Goal: Task Accomplishment & Management: Manage account settings

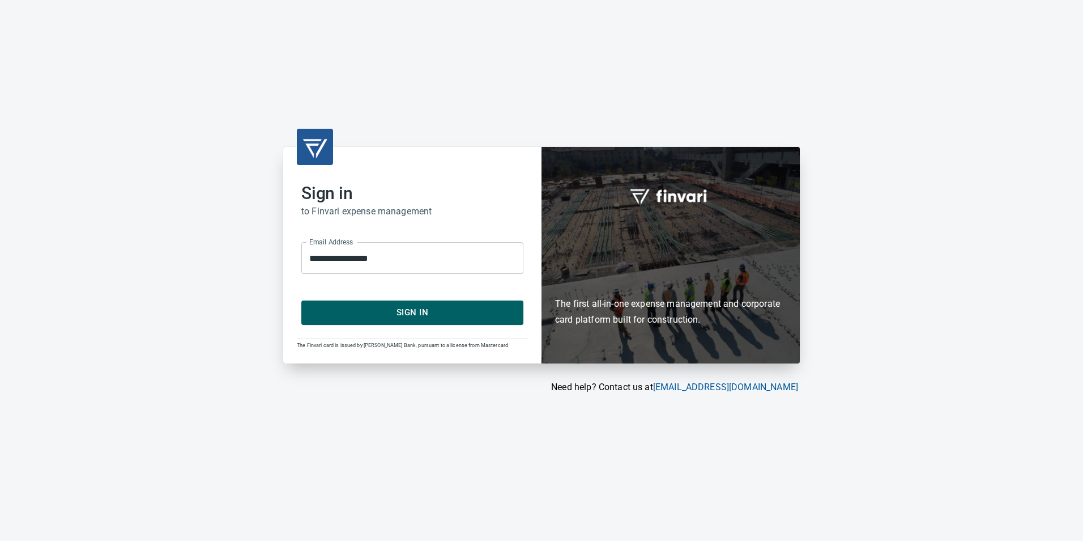
click at [368, 309] on span "Sign In" at bounding box center [412, 312] width 197 height 15
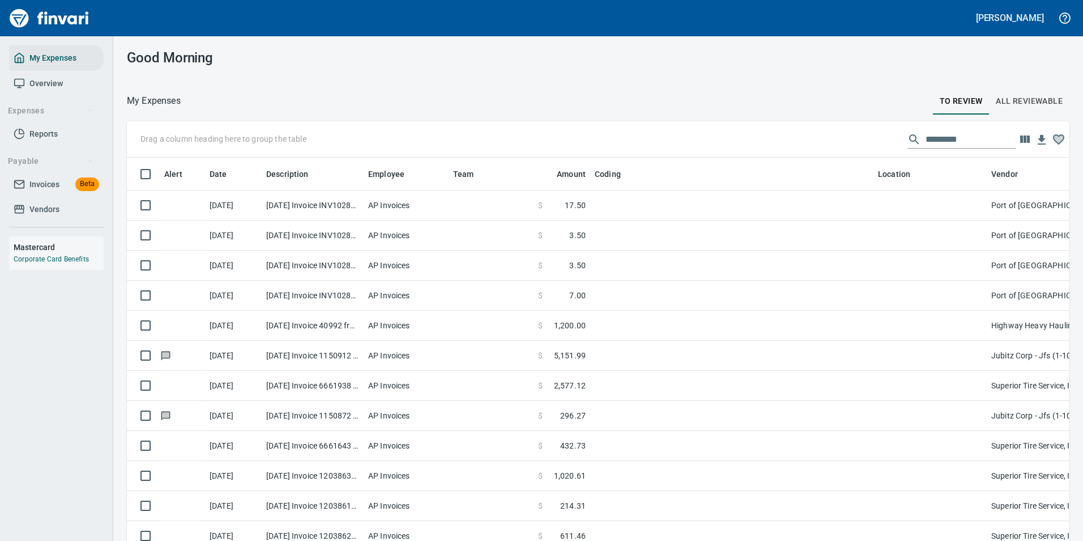
scroll to position [399, 917]
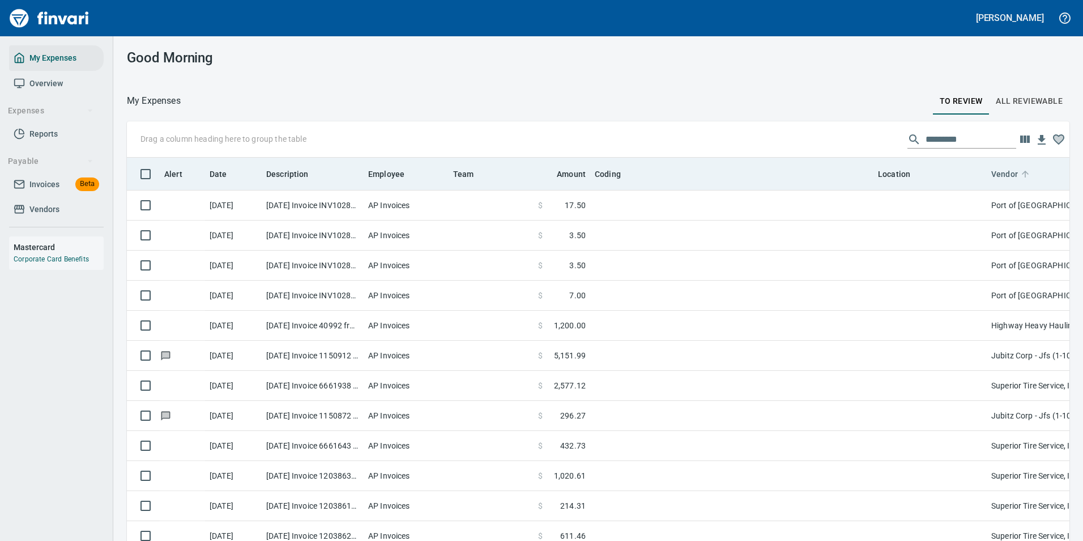
click at [1025, 176] on icon at bounding box center [1025, 174] width 7 height 7
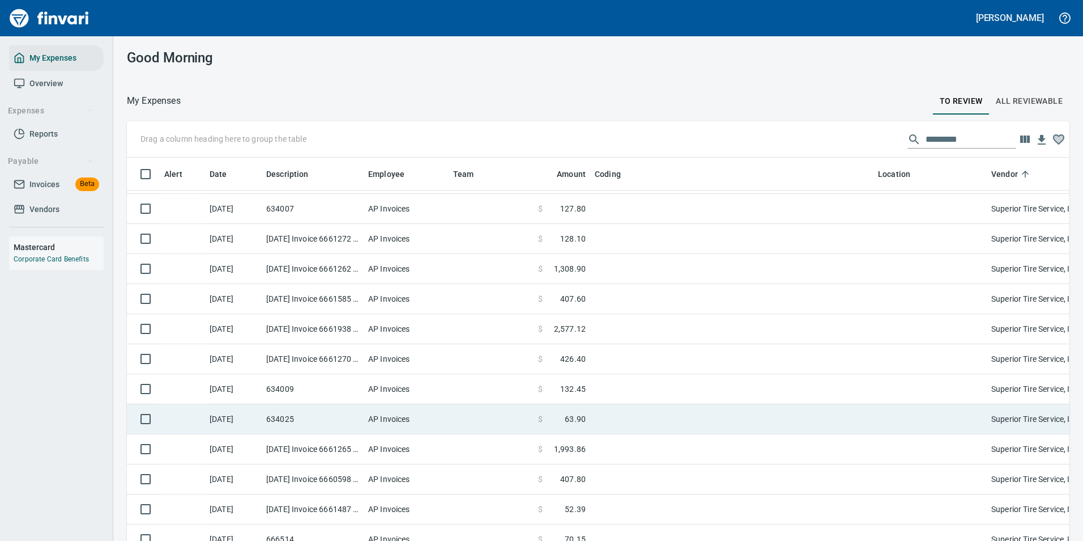
scroll to position [4363, 0]
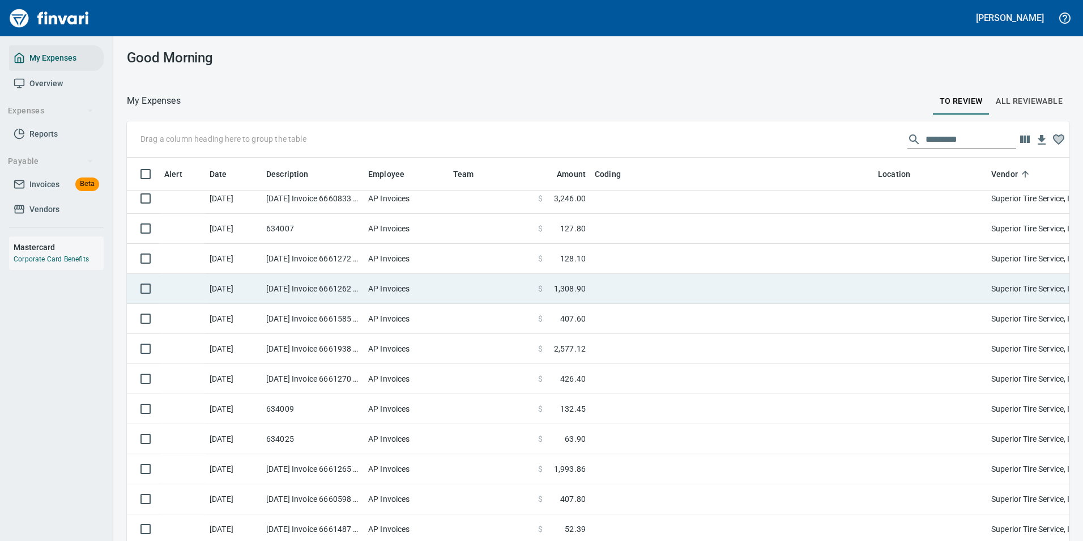
click at [583, 294] on td "$ 1,308.90" at bounding box center [562, 289] width 57 height 30
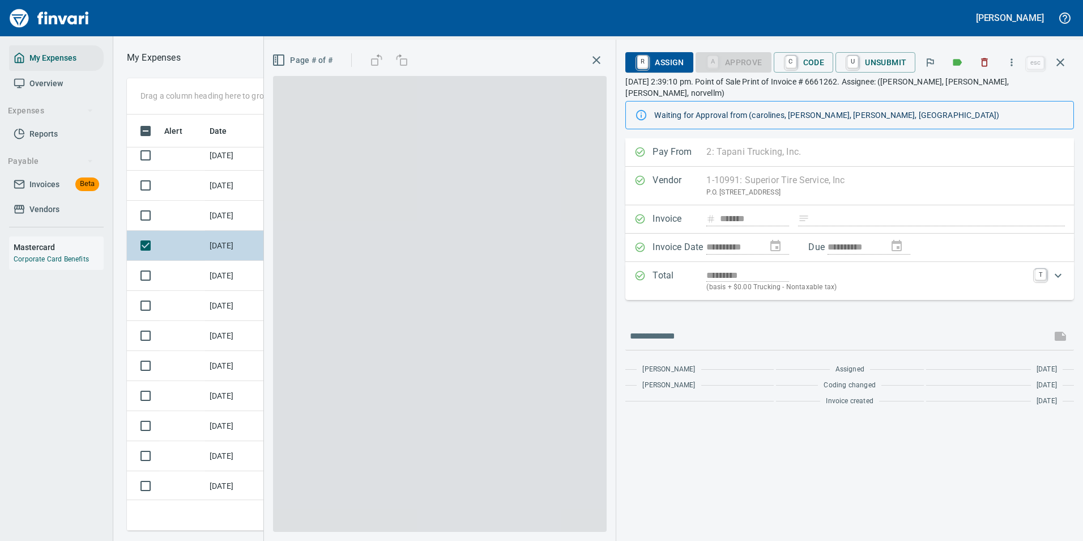
scroll to position [399, 643]
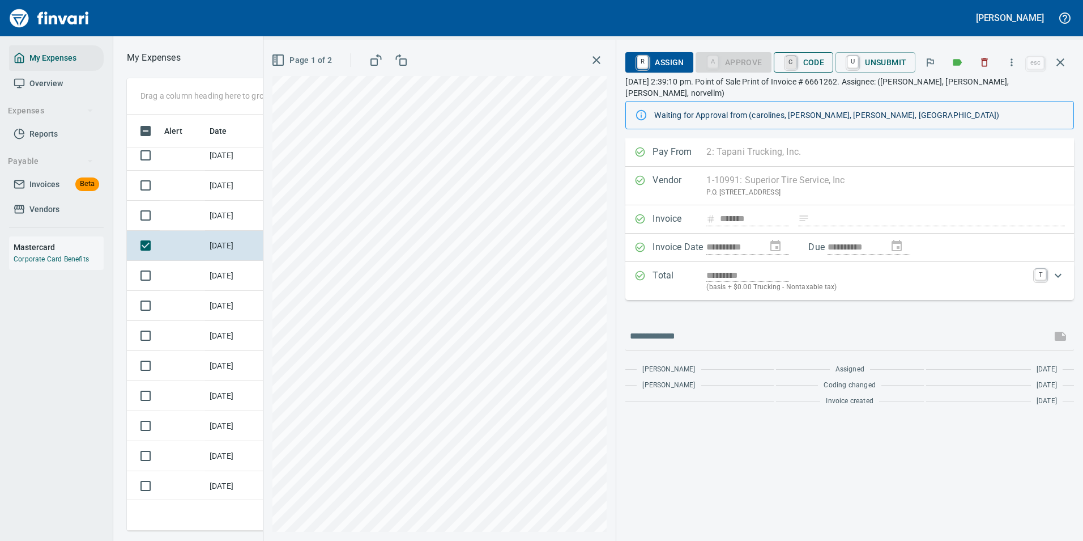
click at [789, 62] on link "C" at bounding box center [791, 62] width 11 height 12
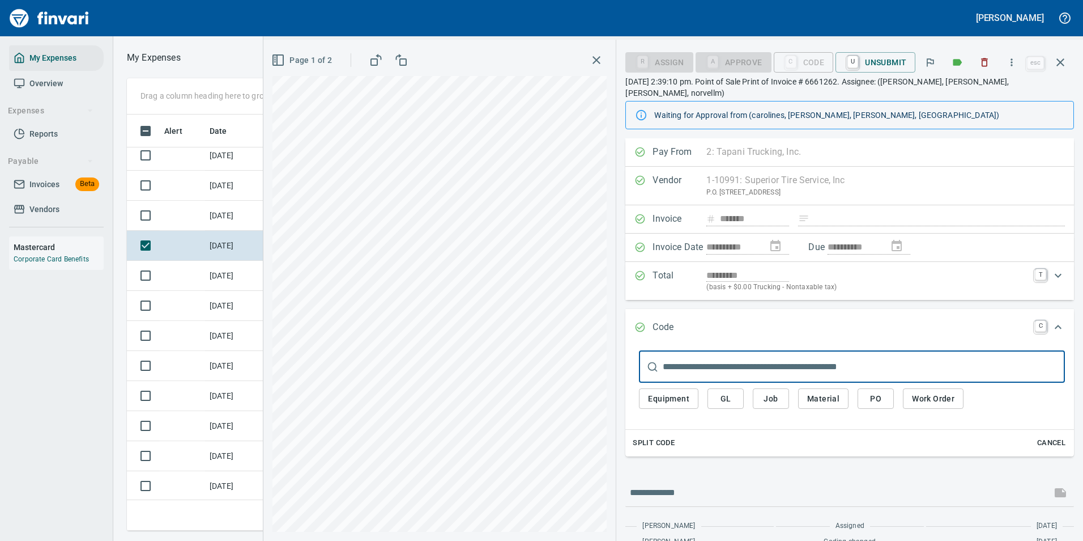
click at [664, 436] on span "Split Code" at bounding box center [654, 442] width 42 height 13
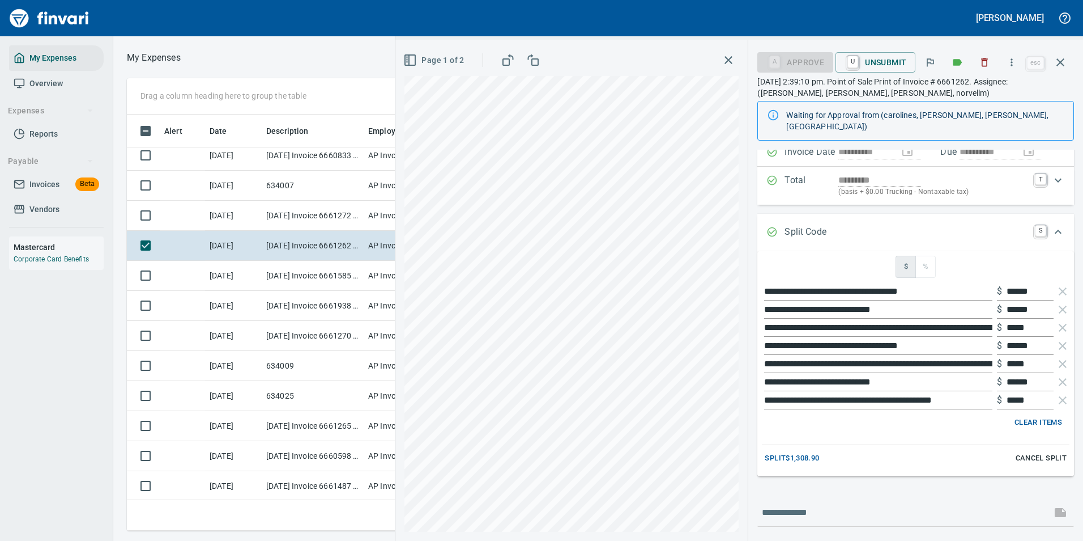
scroll to position [113, 0]
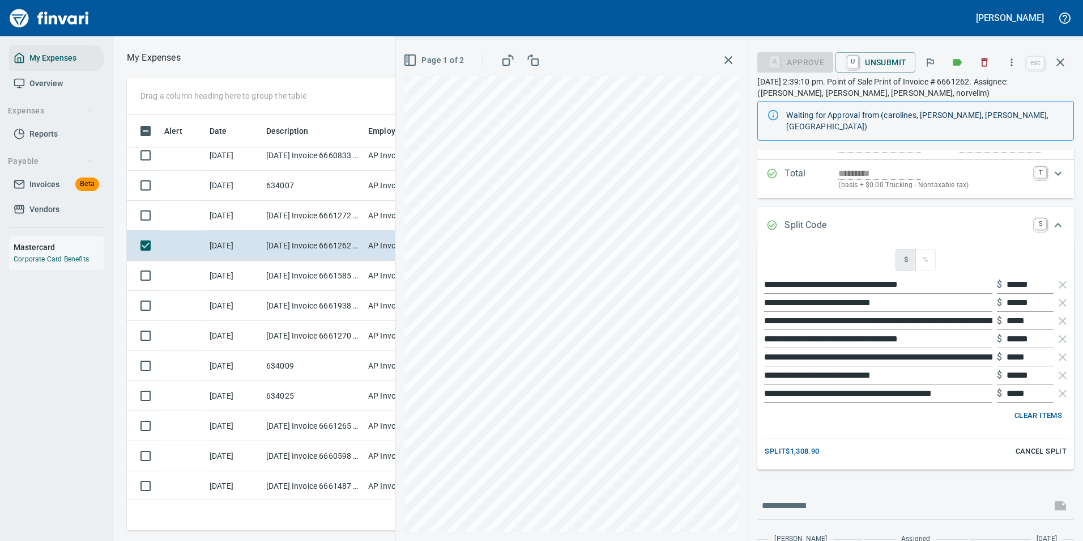
click at [800, 445] on span "Split $1,308.90" at bounding box center [792, 451] width 54 height 13
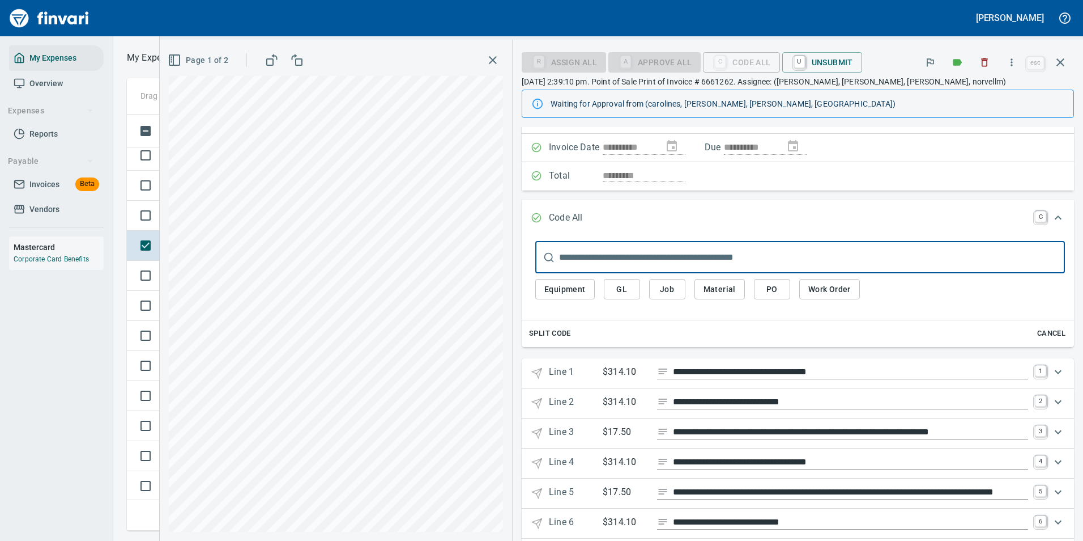
scroll to position [137, 0]
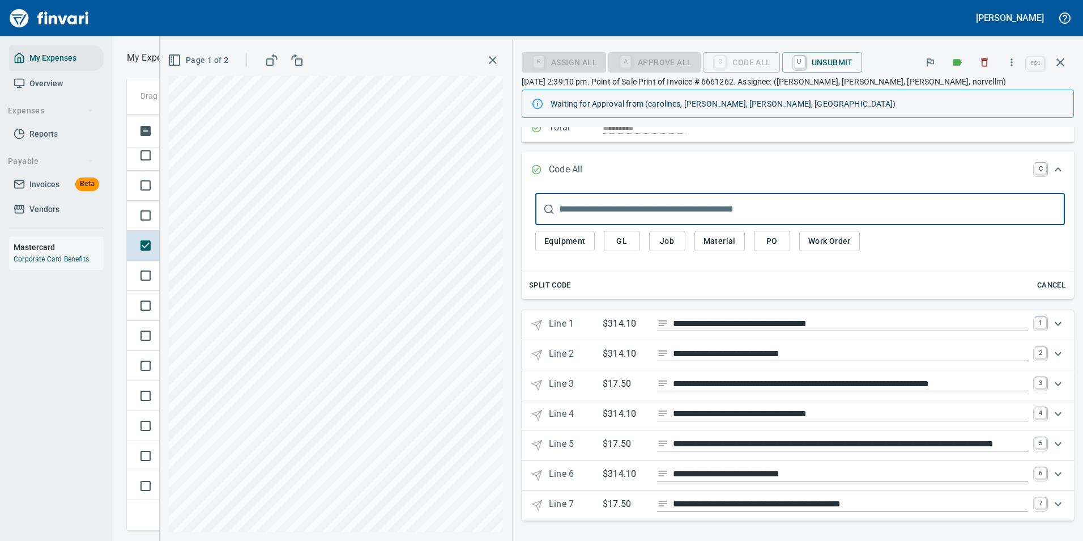
click at [569, 241] on span "Equipment" at bounding box center [565, 241] width 41 height 14
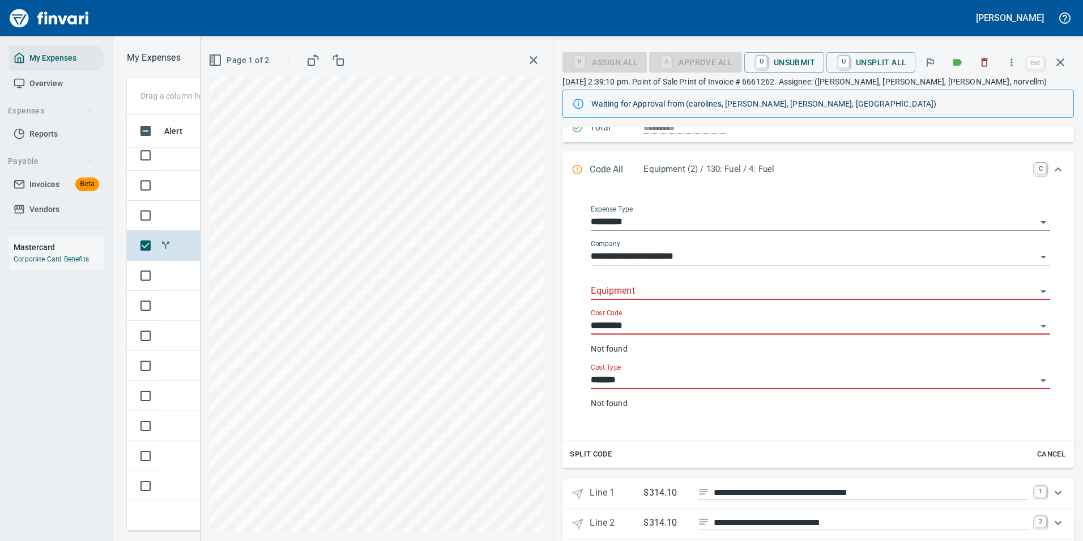
click at [611, 291] on input "Equipment" at bounding box center [814, 291] width 446 height 16
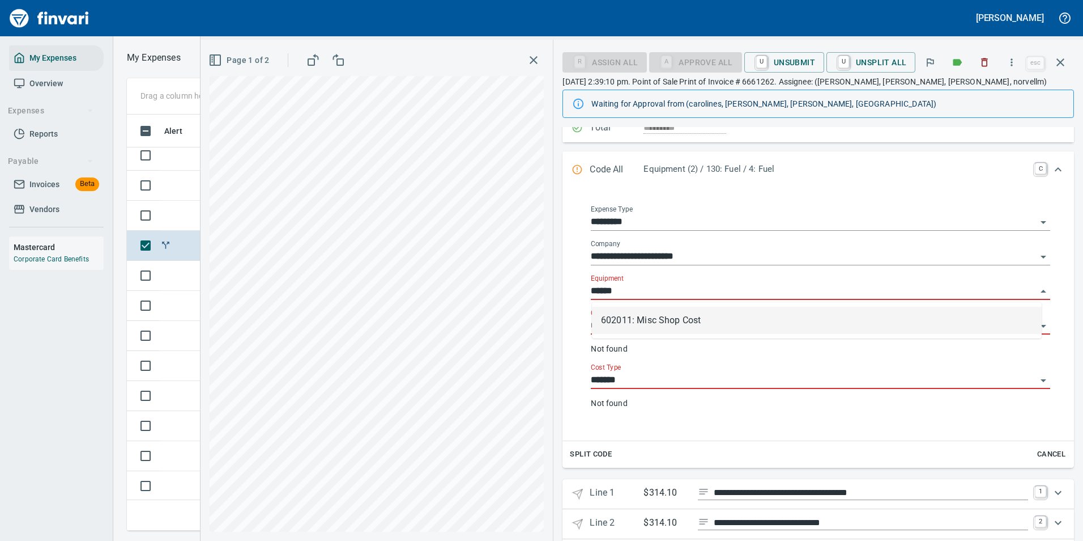
scroll to position [399, 643]
click at [602, 320] on li "602011: Misc Shop Cost" at bounding box center [817, 320] width 450 height 27
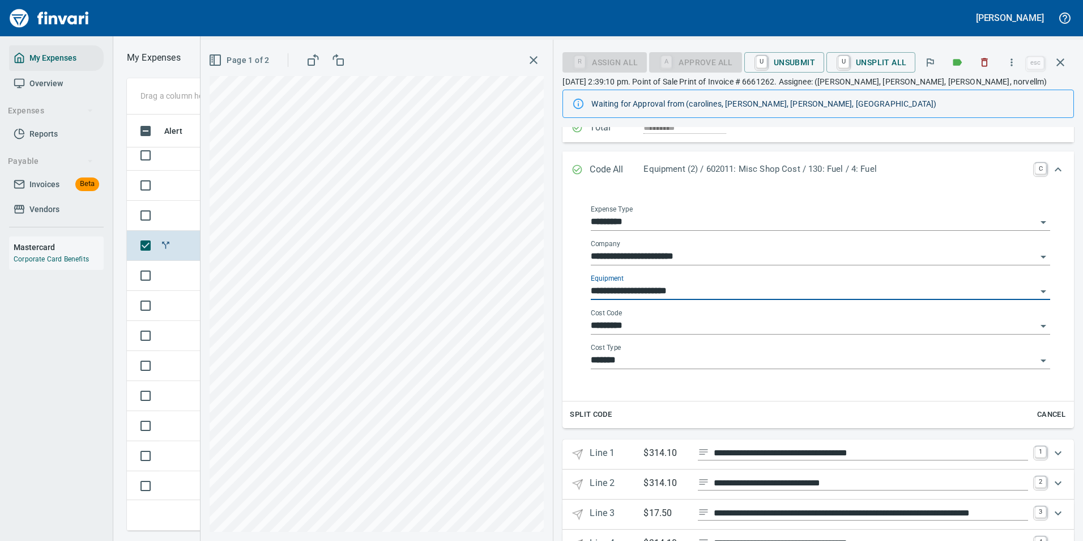
type input "**********"
click at [615, 331] on input "*********" at bounding box center [814, 326] width 446 height 16
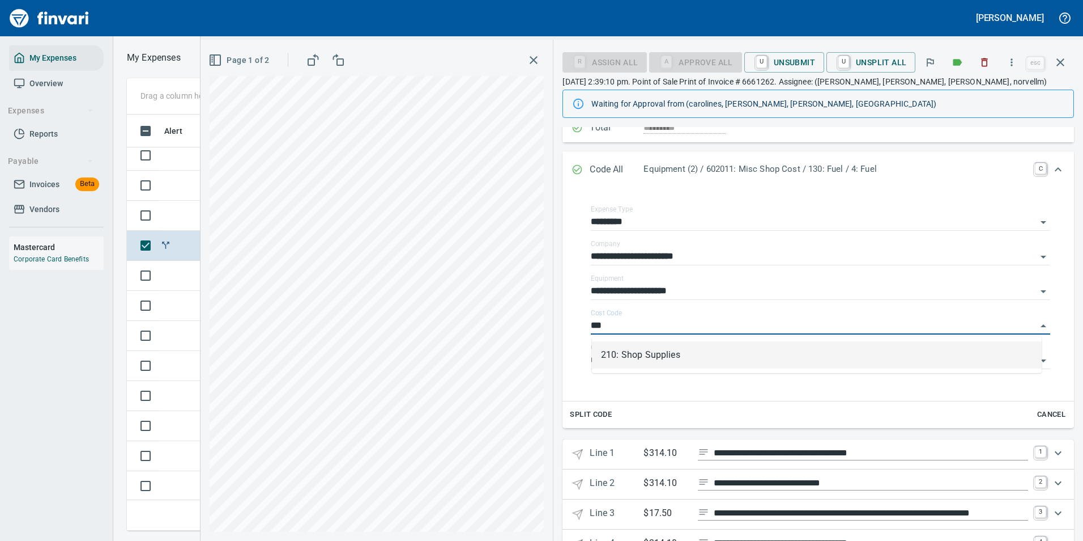
click at [629, 359] on li "210: Shop Supplies" at bounding box center [817, 354] width 450 height 27
type input "**********"
click at [632, 358] on input "*******" at bounding box center [814, 360] width 446 height 16
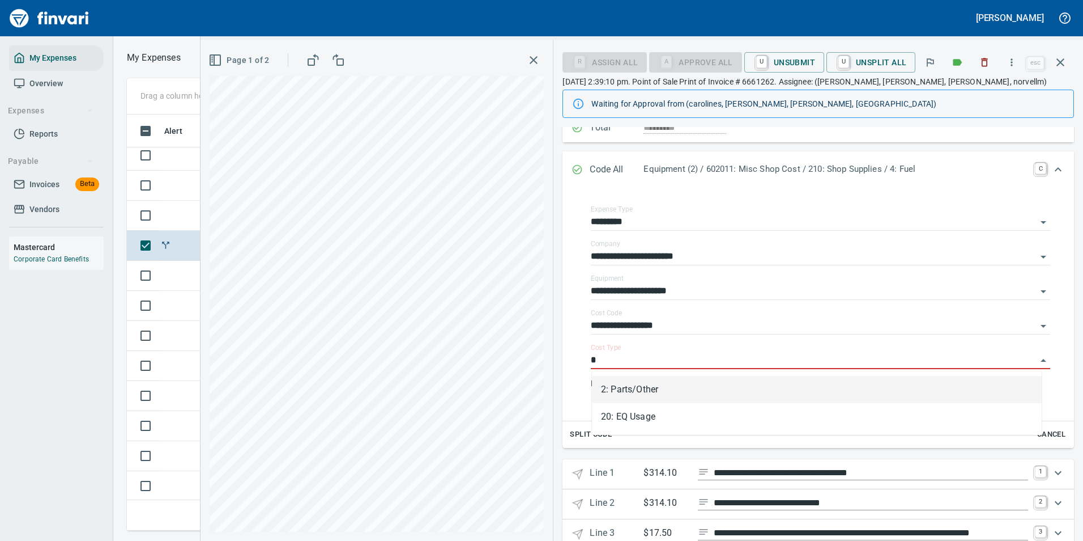
click at [624, 387] on li "2: Parts/Other" at bounding box center [817, 389] width 450 height 27
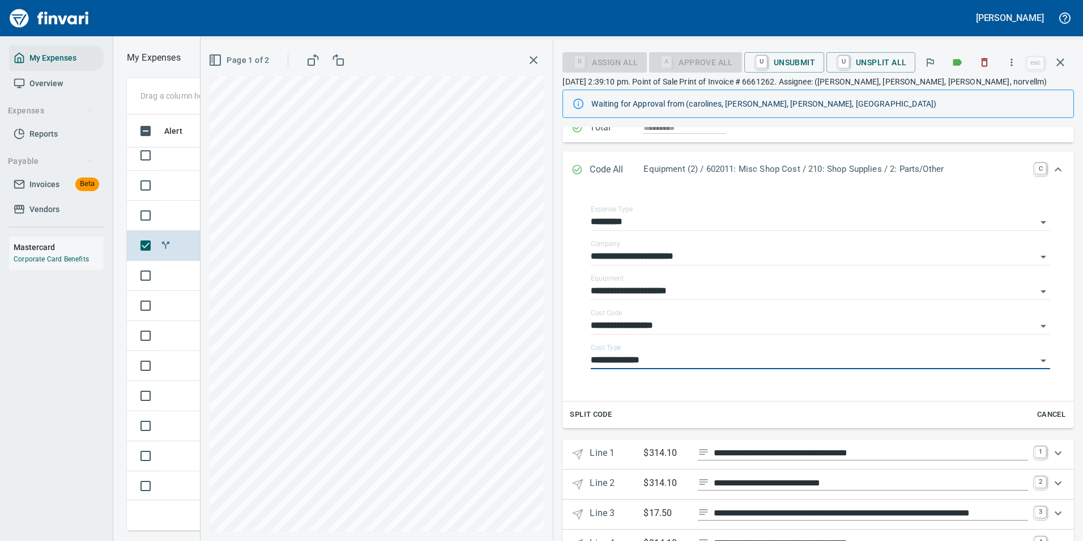
type input "**********"
click at [1052, 167] on icon "Expand" at bounding box center [1059, 170] width 14 height 14
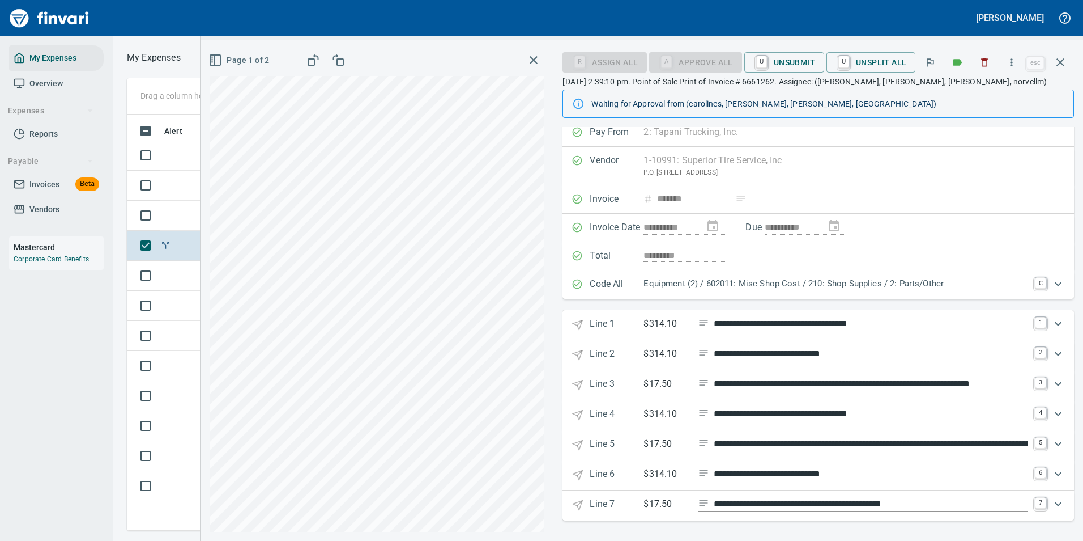
scroll to position [8, 0]
click at [648, 386] on p "$17.50" at bounding box center [666, 384] width 45 height 14
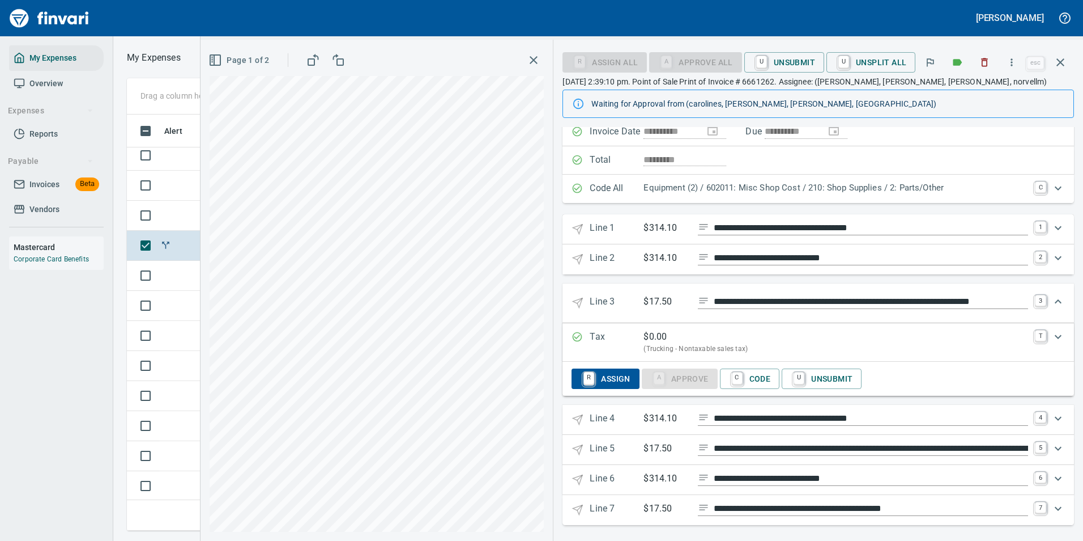
scroll to position [109, 0]
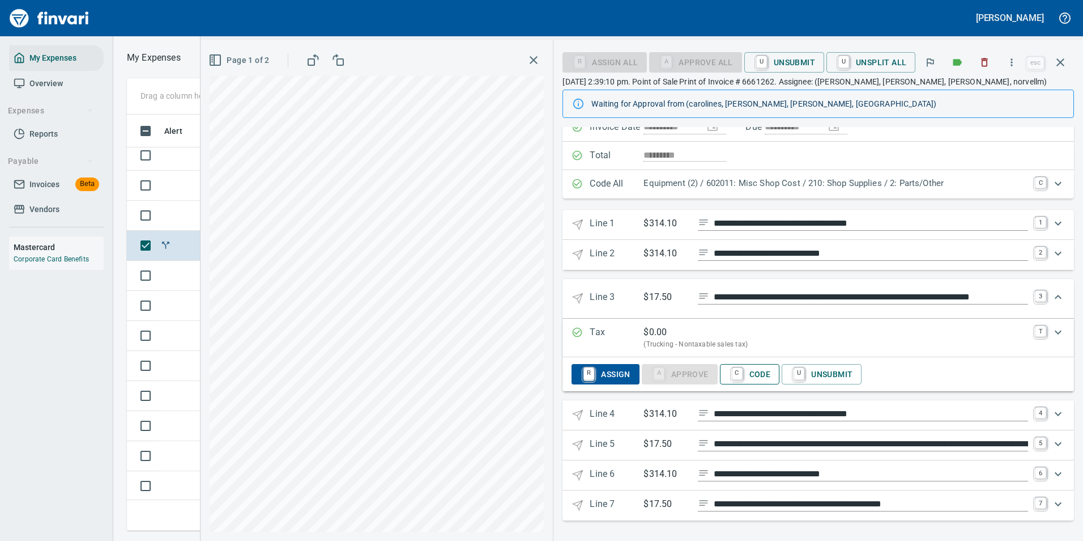
click at [747, 377] on span "C Code" at bounding box center [750, 373] width 42 height 19
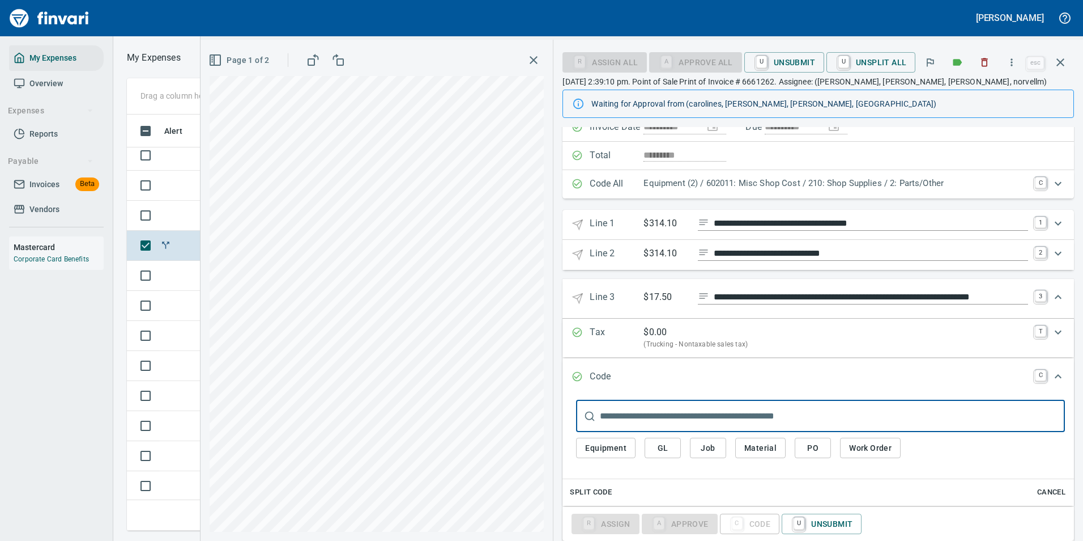
click at [664, 448] on span "GL" at bounding box center [663, 448] width 18 height 14
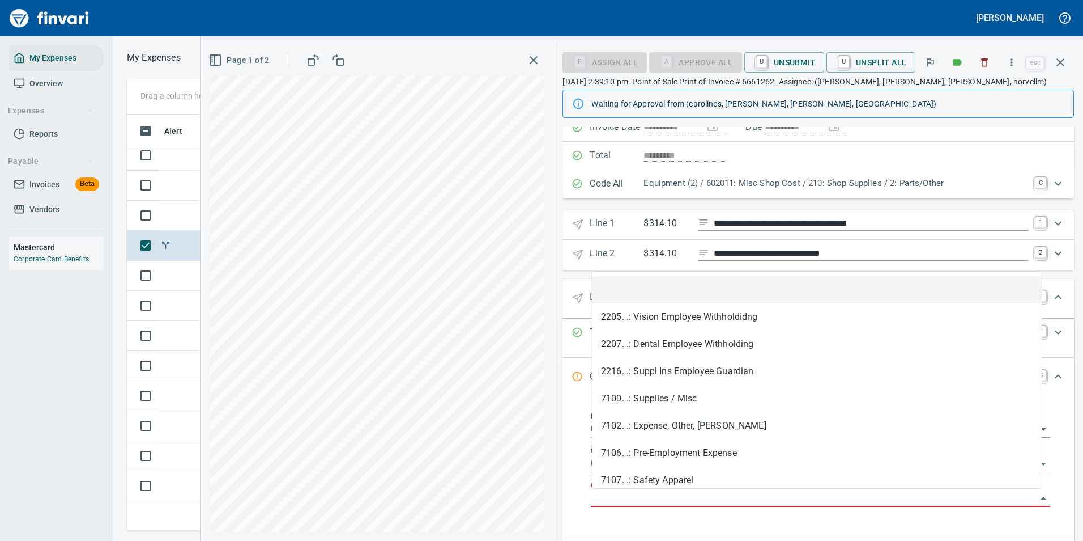
click at [600, 503] on input "GL Account" at bounding box center [814, 498] width 446 height 16
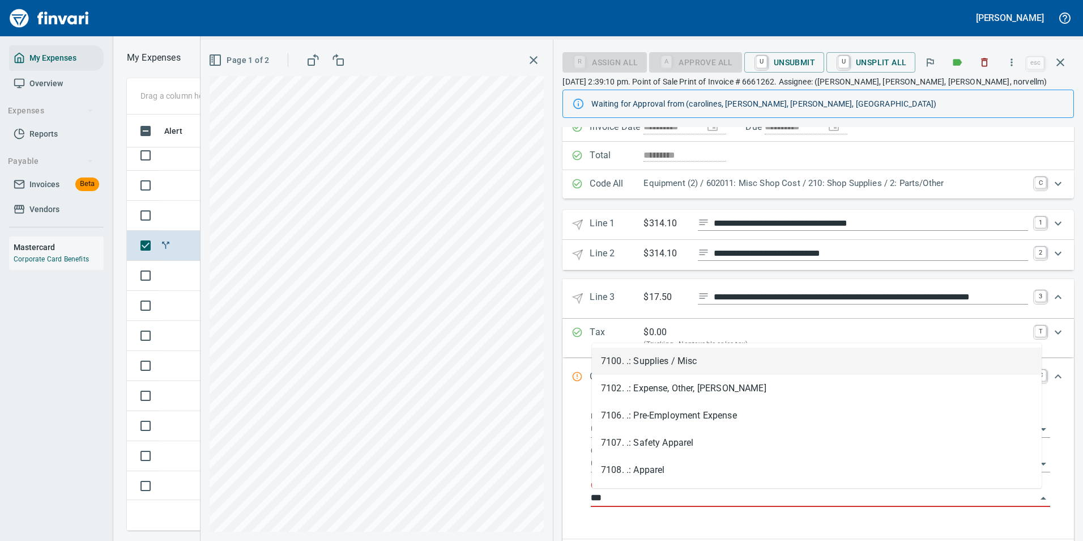
scroll to position [399, 643]
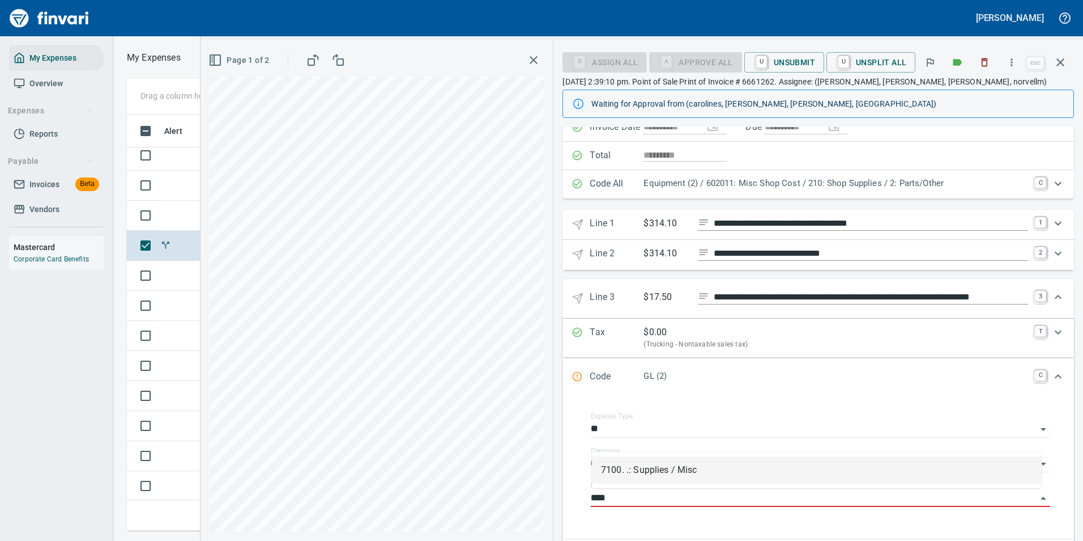
click at [637, 477] on li "7100. .: Supplies / Misc" at bounding box center [817, 469] width 450 height 27
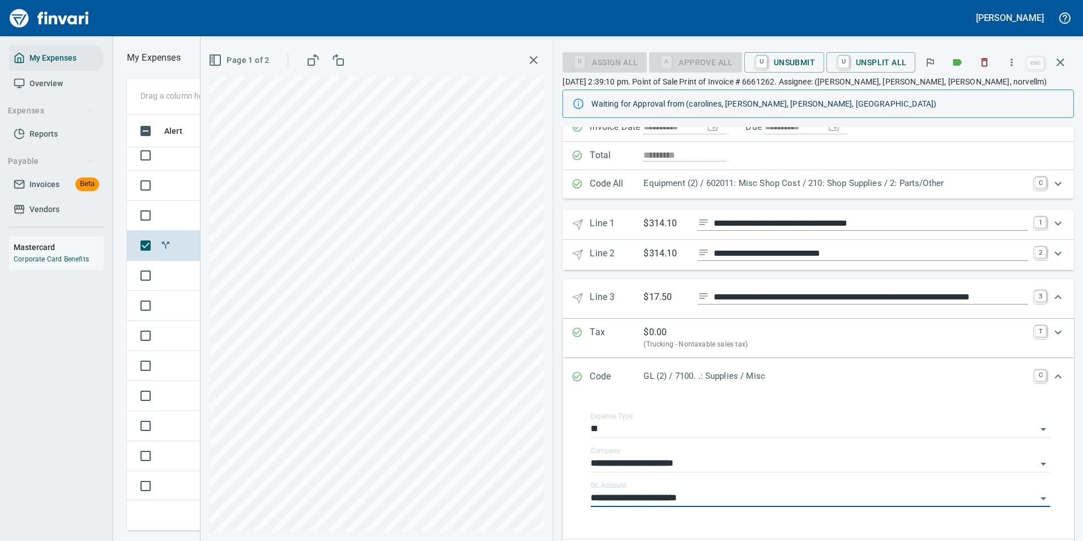
type input "**********"
click at [1057, 301] on div "Expand" at bounding box center [1058, 296] width 27 height 27
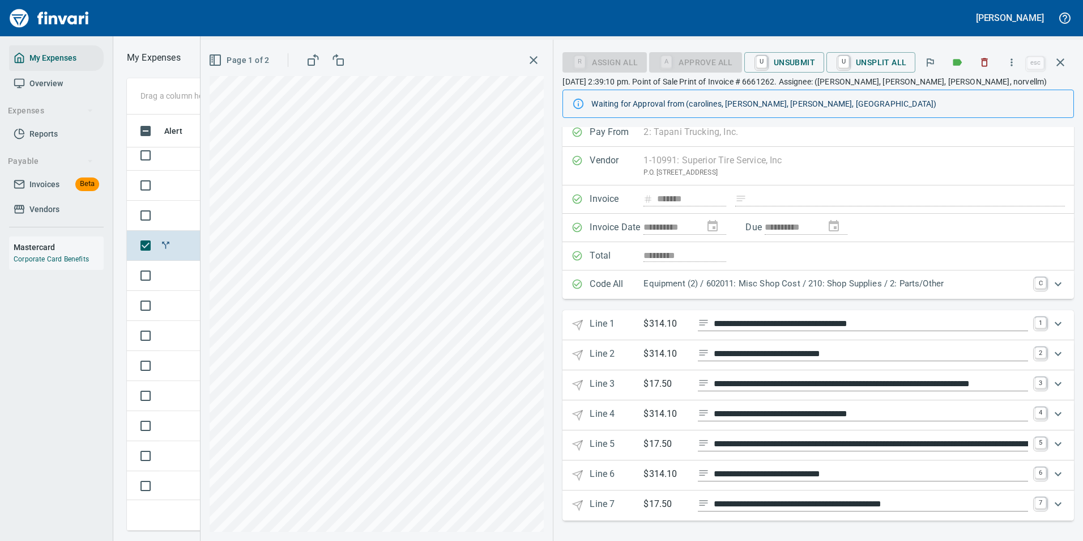
scroll to position [8, 0]
click at [688, 437] on p "$17.50" at bounding box center [666, 444] width 45 height 14
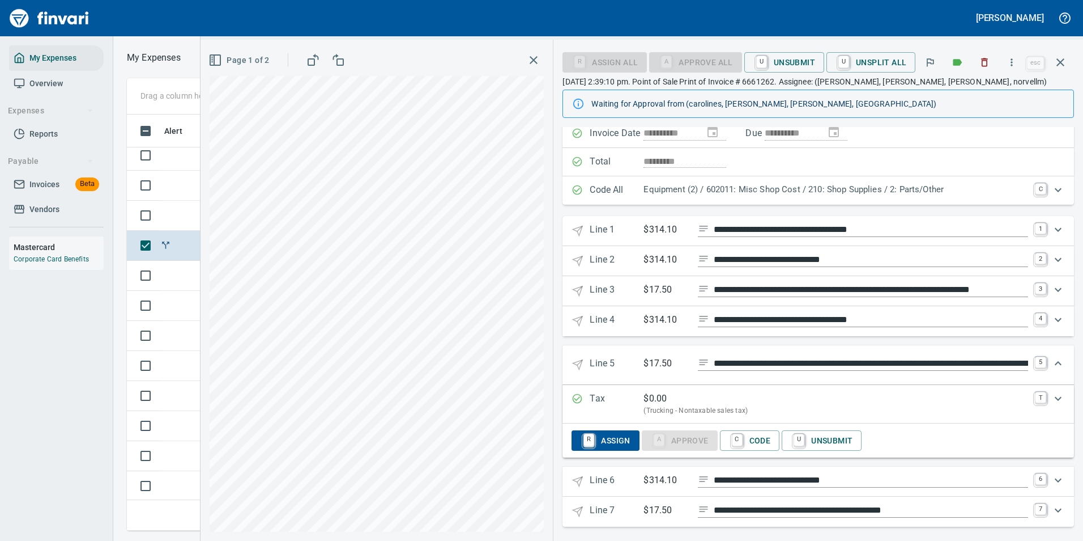
scroll to position [109, 0]
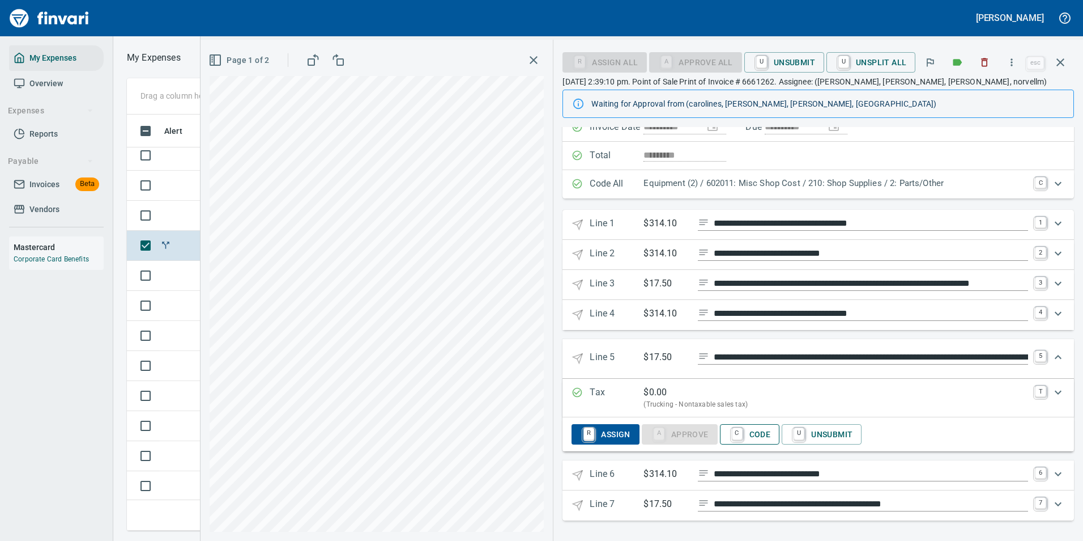
click at [751, 437] on span "C Code" at bounding box center [750, 433] width 42 height 19
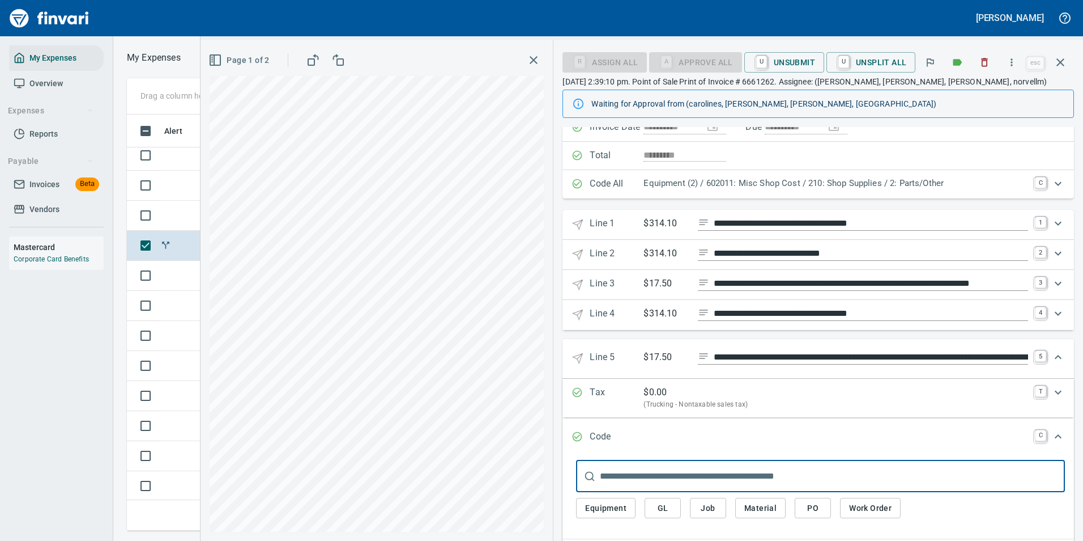
type input "*"
type input "**"
click at [669, 506] on span "GL" at bounding box center [663, 508] width 18 height 14
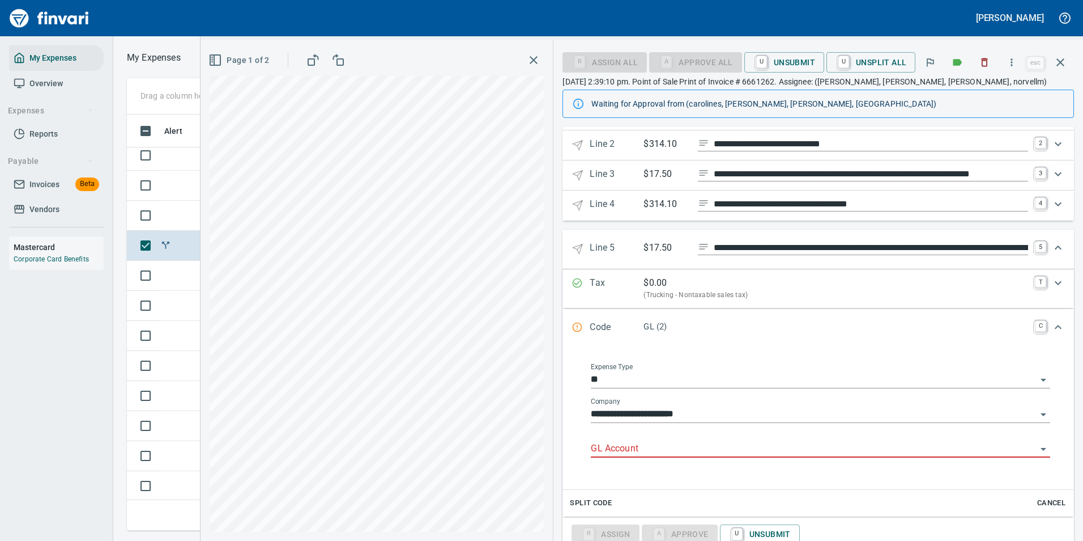
scroll to position [222, 0]
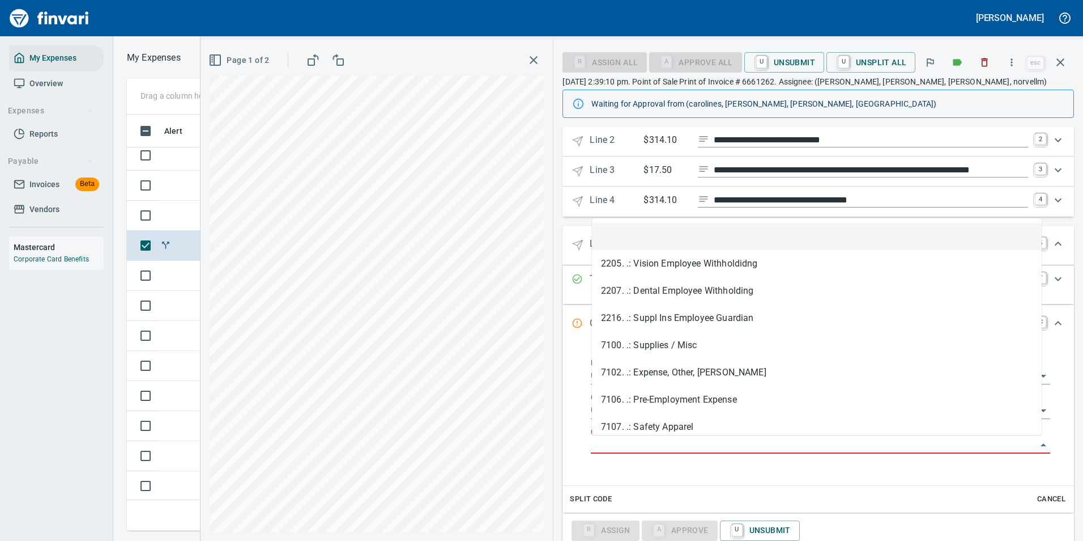
click at [622, 443] on input "GL Account" at bounding box center [814, 445] width 446 height 16
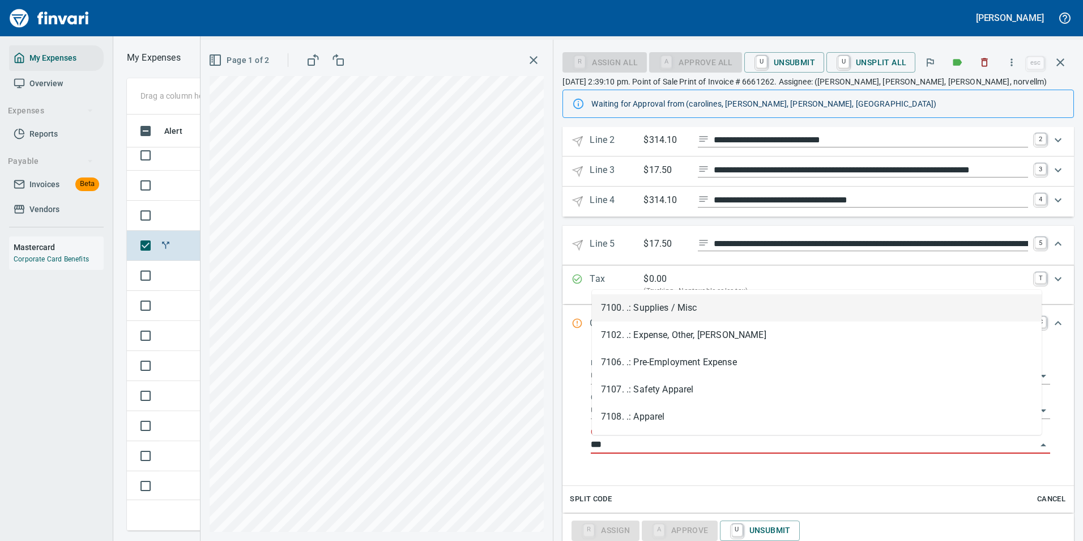
scroll to position [399, 643]
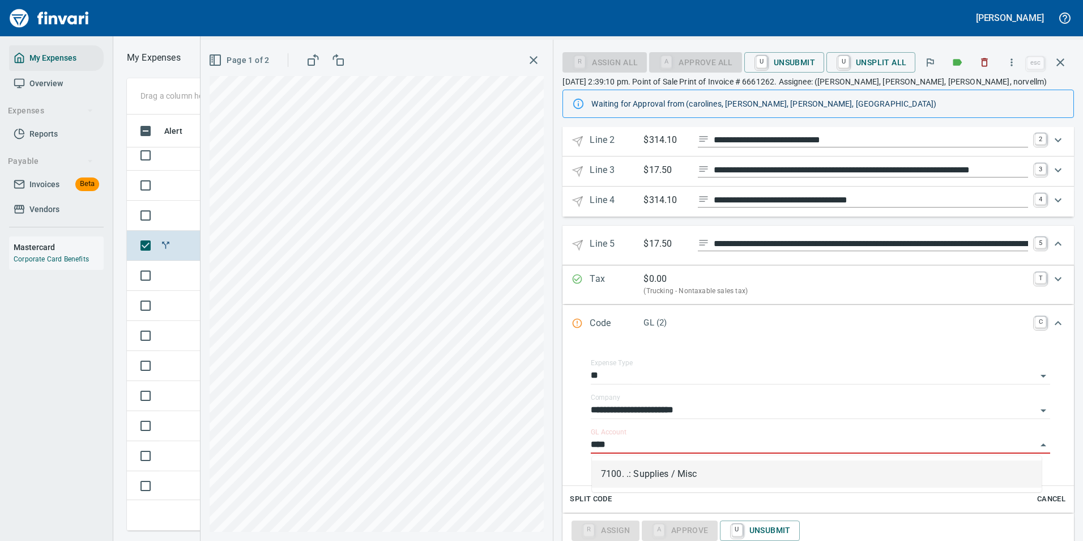
drag, startPoint x: 630, startPoint y: 468, endPoint x: 942, endPoint y: 323, distance: 343.8
click at [631, 468] on li "7100. .: Supplies / Misc" at bounding box center [817, 473] width 450 height 27
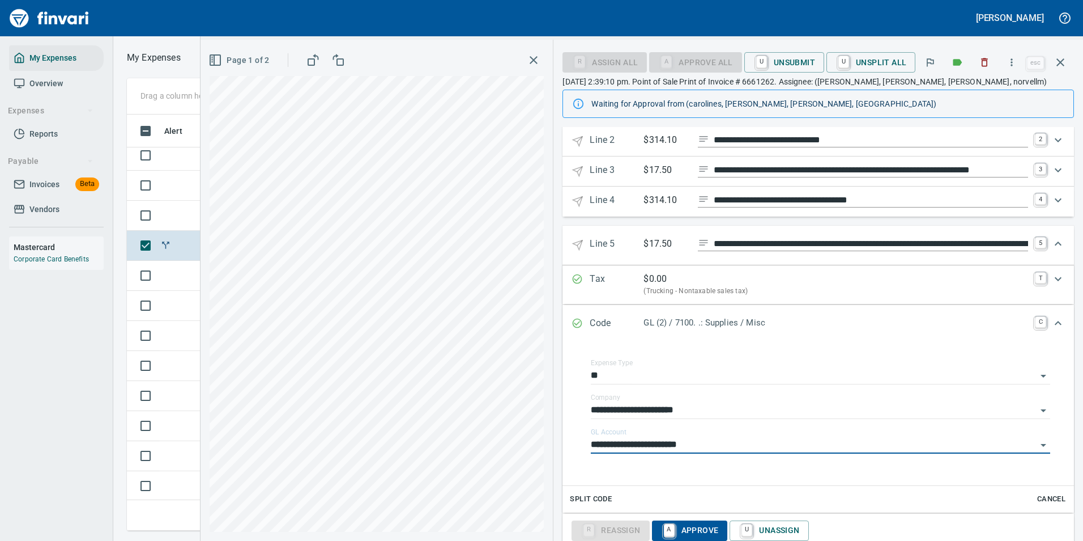
type input "**********"
click at [1052, 246] on icon "Expand" at bounding box center [1059, 244] width 14 height 14
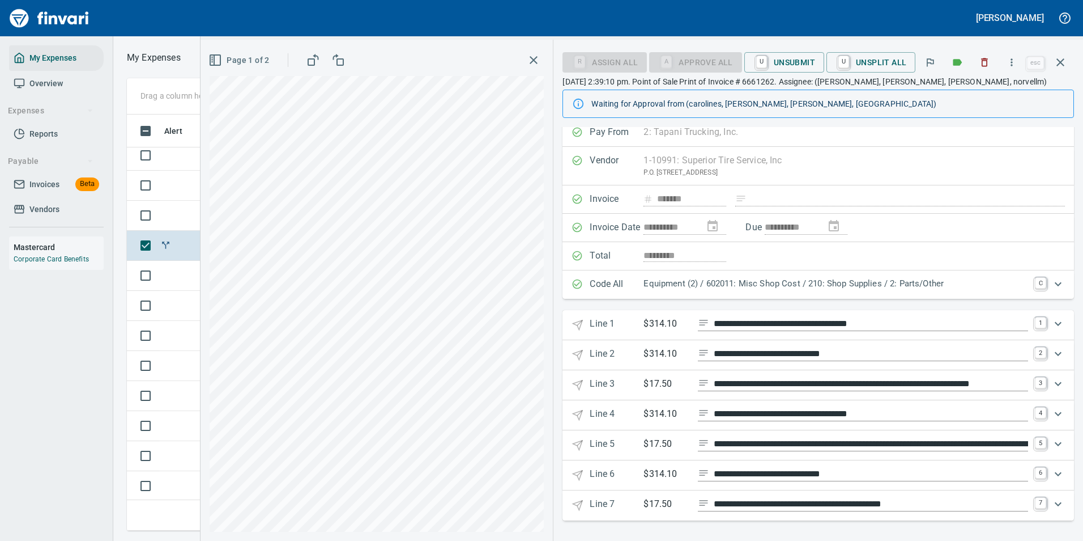
scroll to position [8, 0]
click at [675, 509] on p "$17.50" at bounding box center [666, 504] width 45 height 14
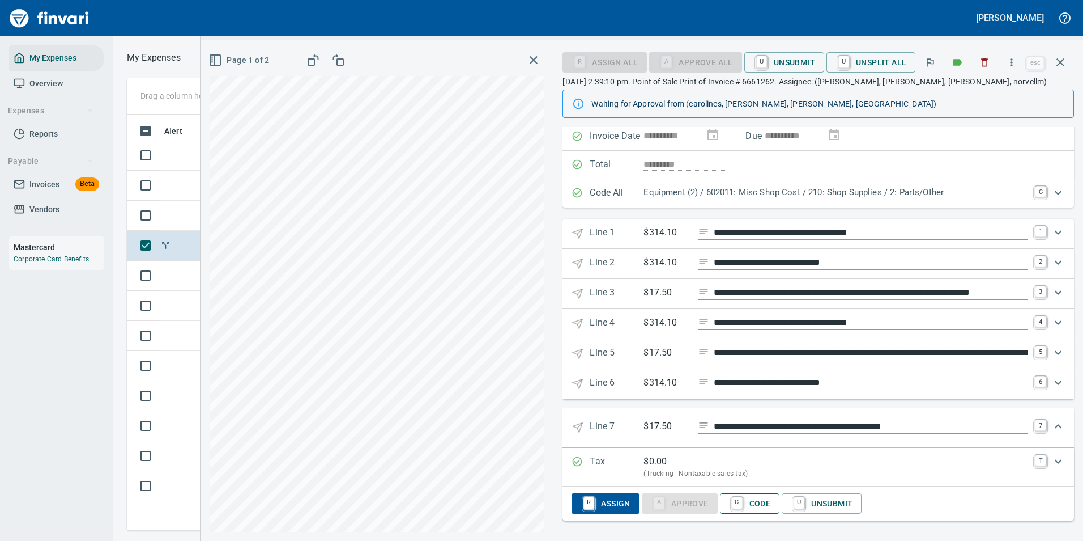
click at [747, 508] on span "C Code" at bounding box center [750, 503] width 42 height 19
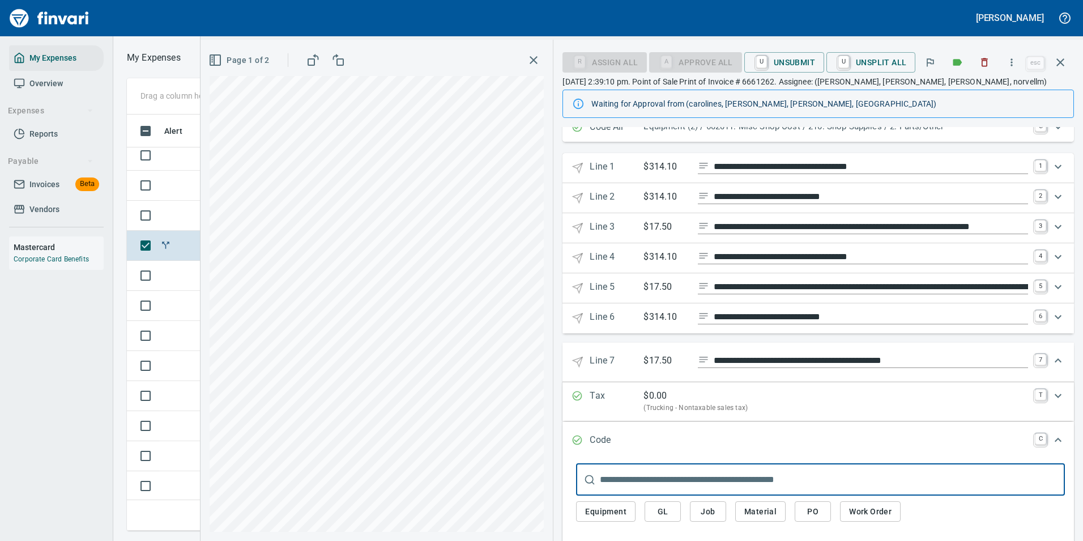
scroll to position [249, 0]
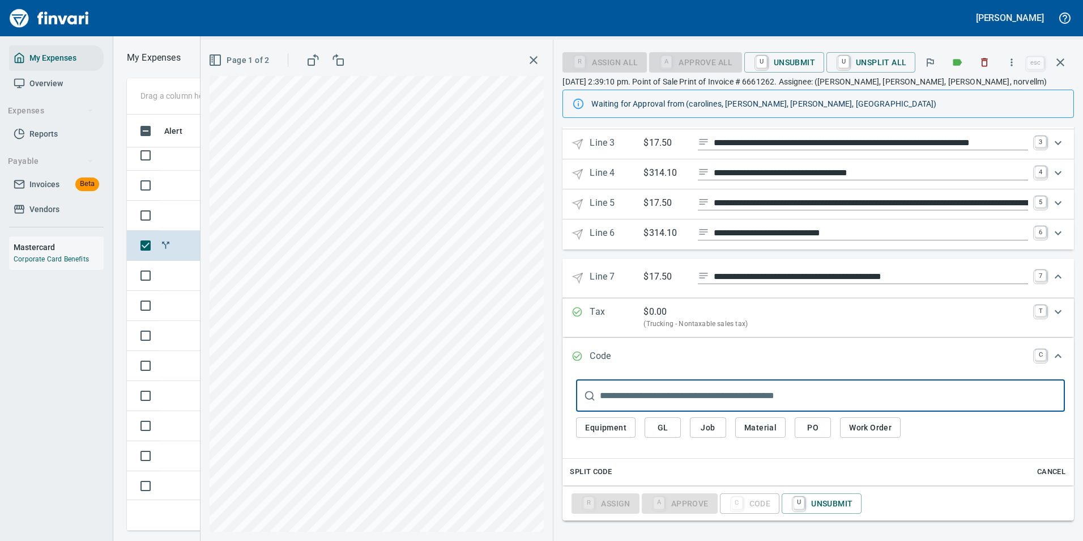
click at [649, 427] on button "GL" at bounding box center [663, 427] width 36 height 21
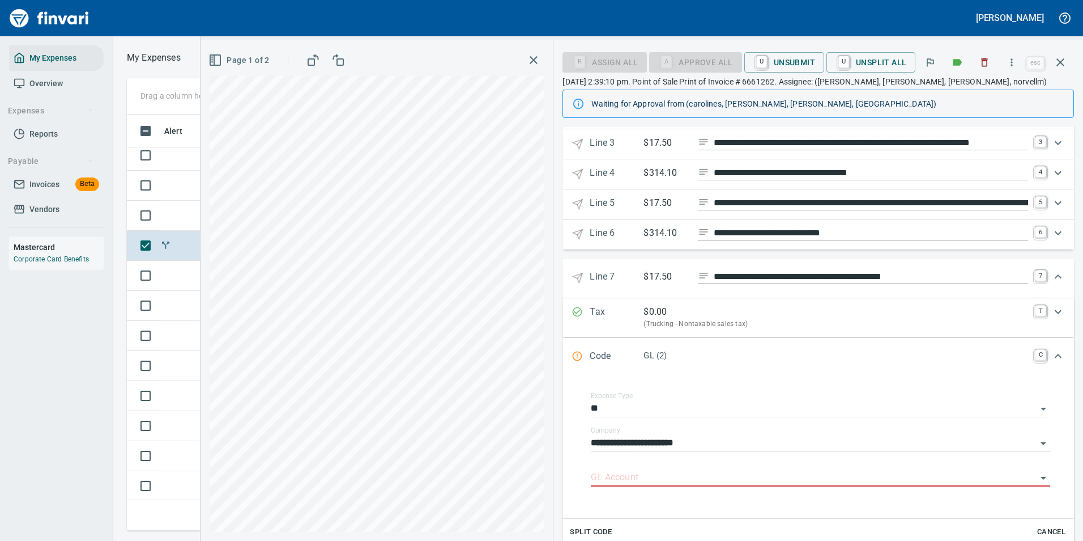
scroll to position [306, 0]
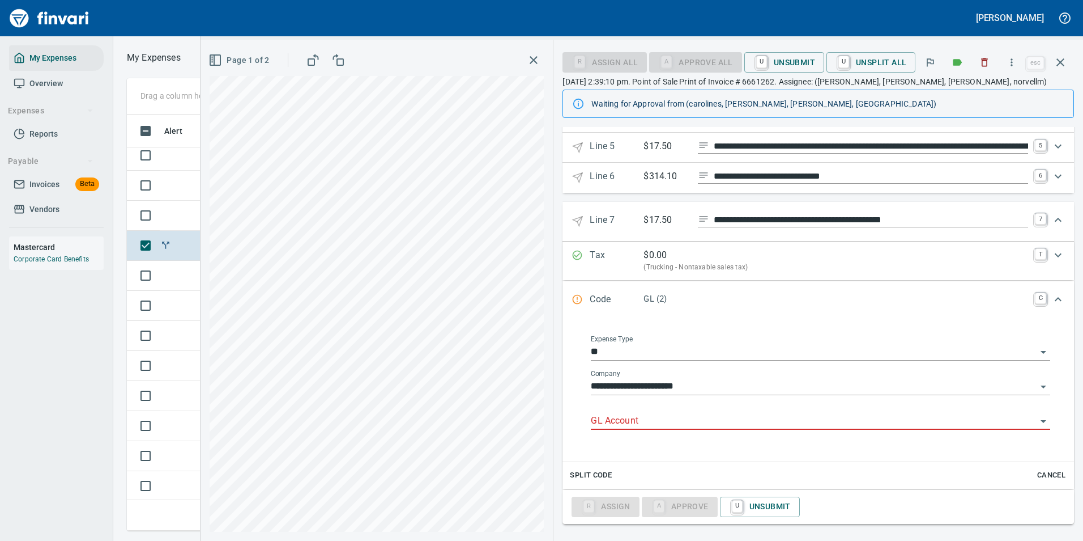
click at [618, 422] on input "GL Account" at bounding box center [814, 421] width 446 height 16
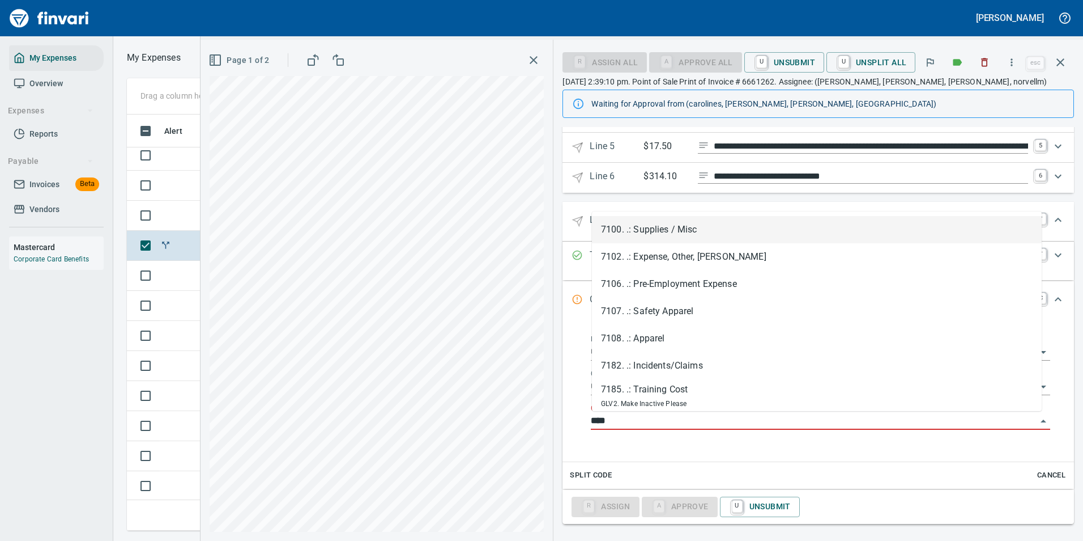
scroll to position [399, 643]
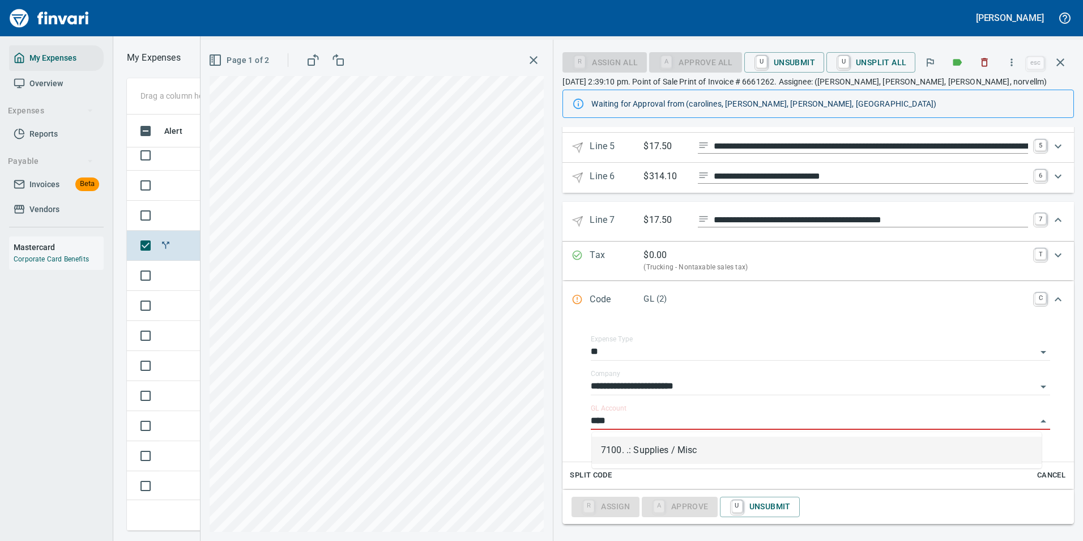
drag, startPoint x: 622, startPoint y: 453, endPoint x: 905, endPoint y: 288, distance: 327.5
click at [622, 452] on li "7100. .: Supplies / Misc" at bounding box center [817, 449] width 450 height 27
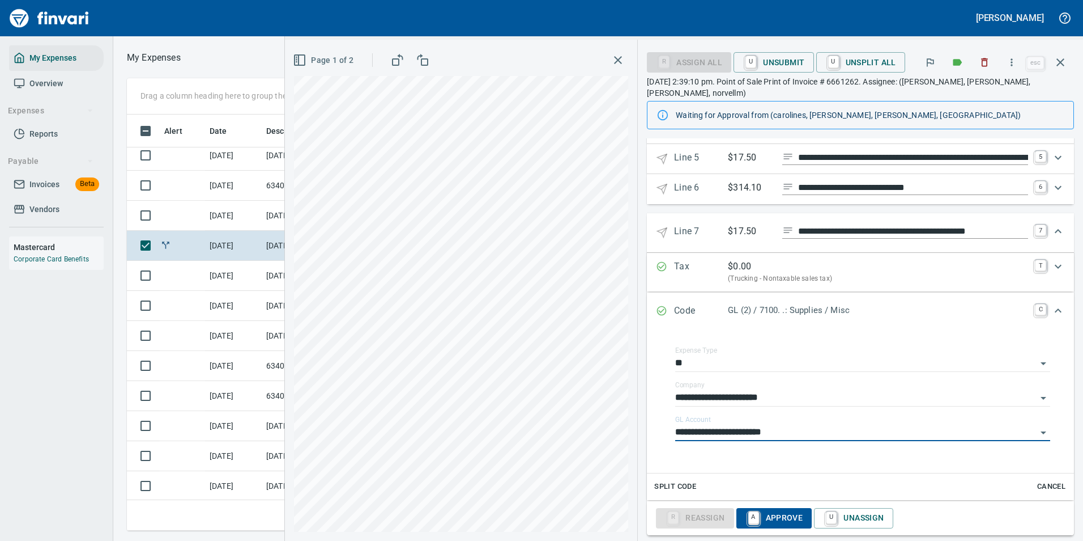
type input "**********"
click at [1052, 224] on icon "Expand" at bounding box center [1059, 231] width 14 height 14
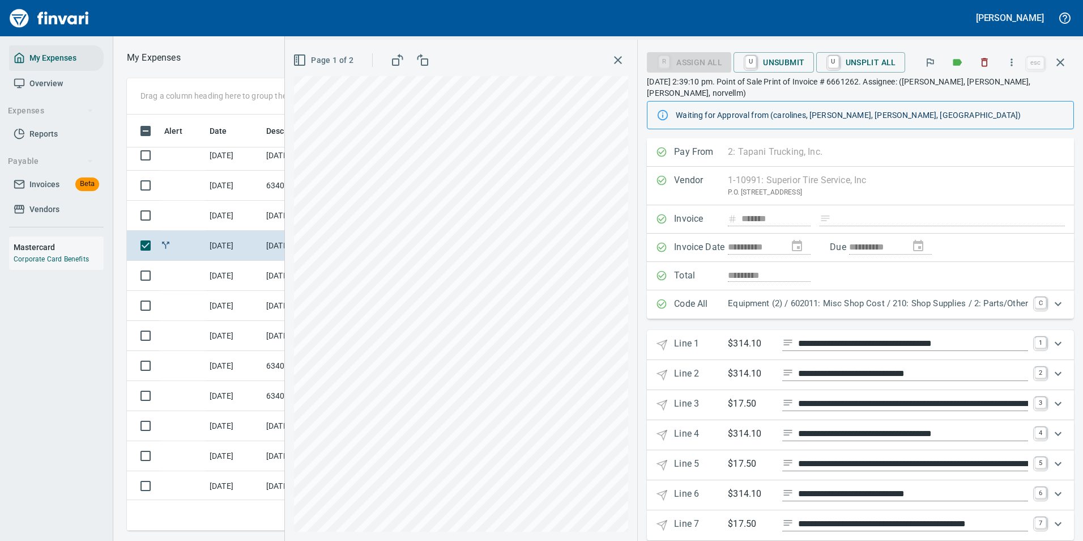
click at [693, 337] on p "Line 1" at bounding box center [701, 345] width 54 height 16
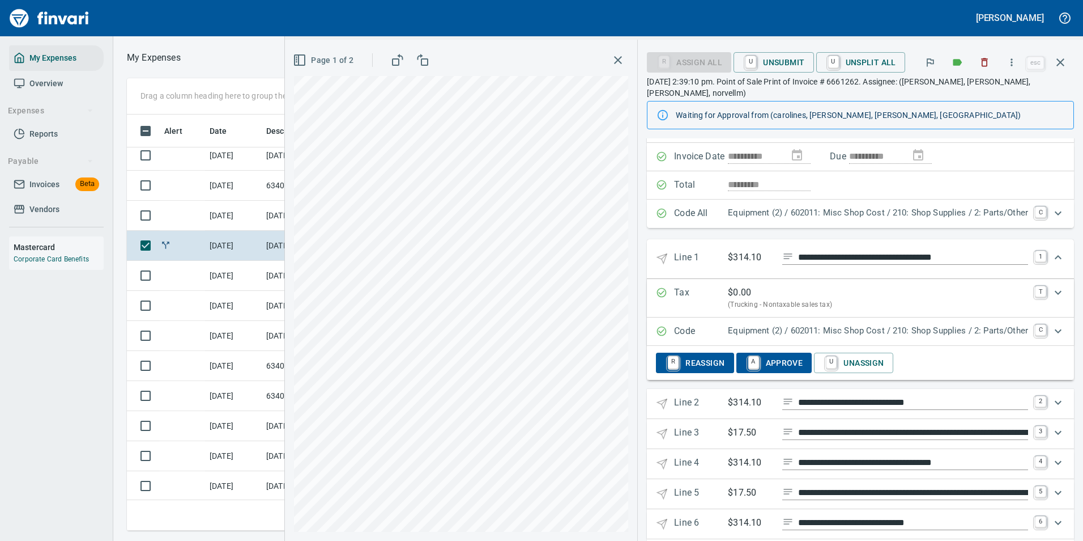
scroll to position [128, 0]
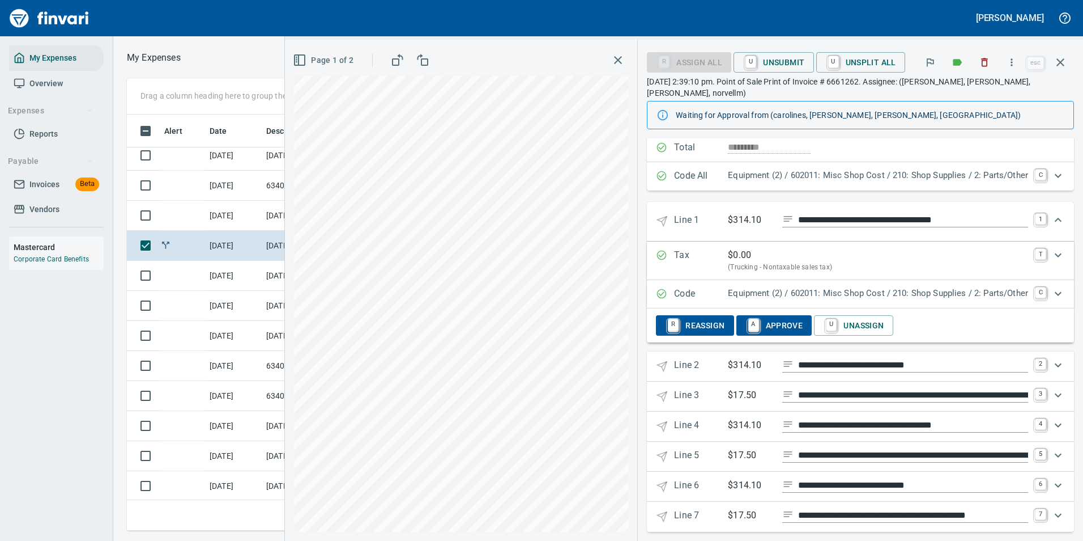
click at [756, 316] on span "A Approve" at bounding box center [775, 325] width 58 height 19
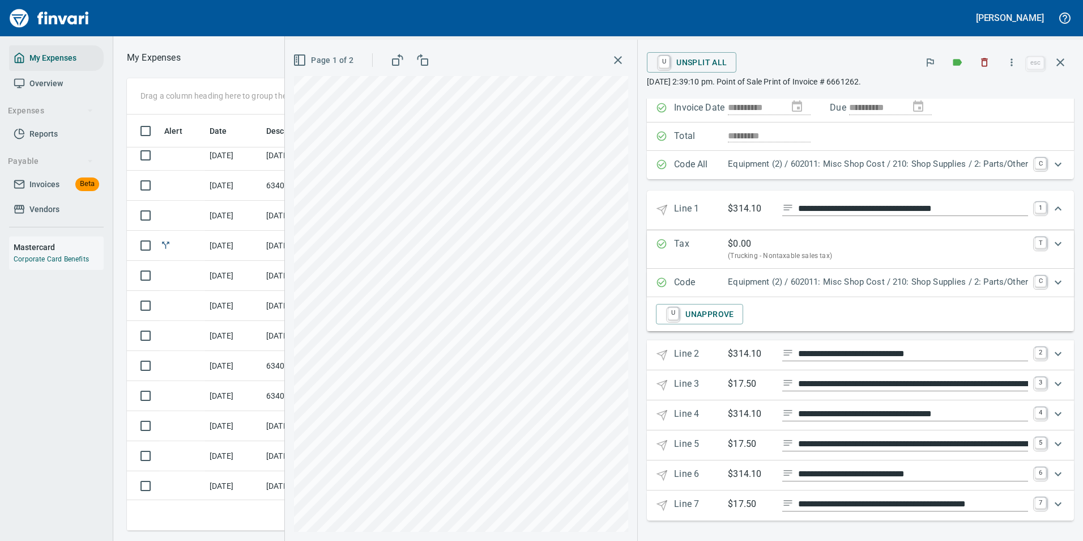
scroll to position [100, 0]
click at [747, 349] on p "$314.10" at bounding box center [750, 354] width 45 height 14
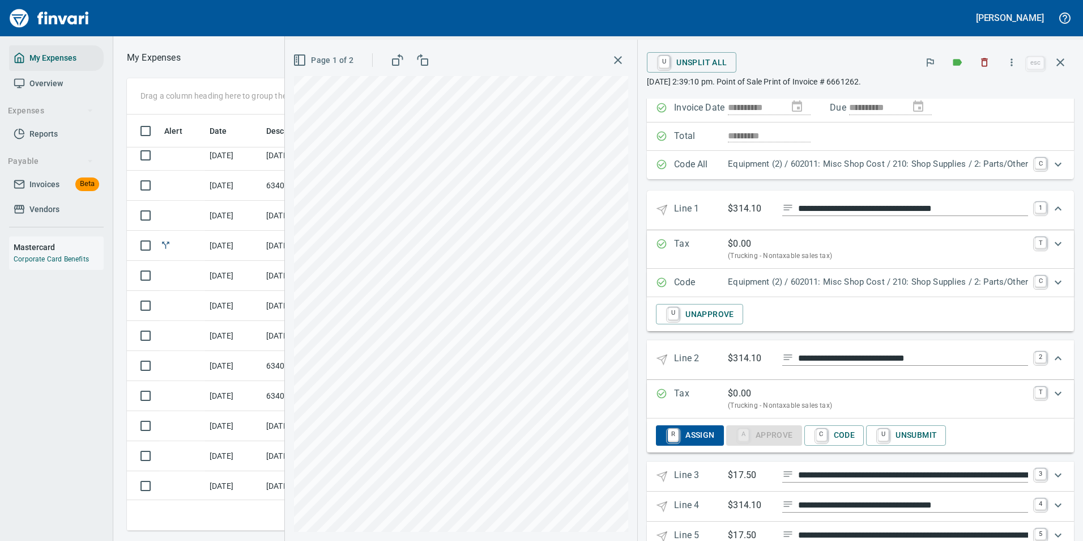
scroll to position [399, 643]
click at [820, 429] on span "C Code" at bounding box center [835, 435] width 42 height 19
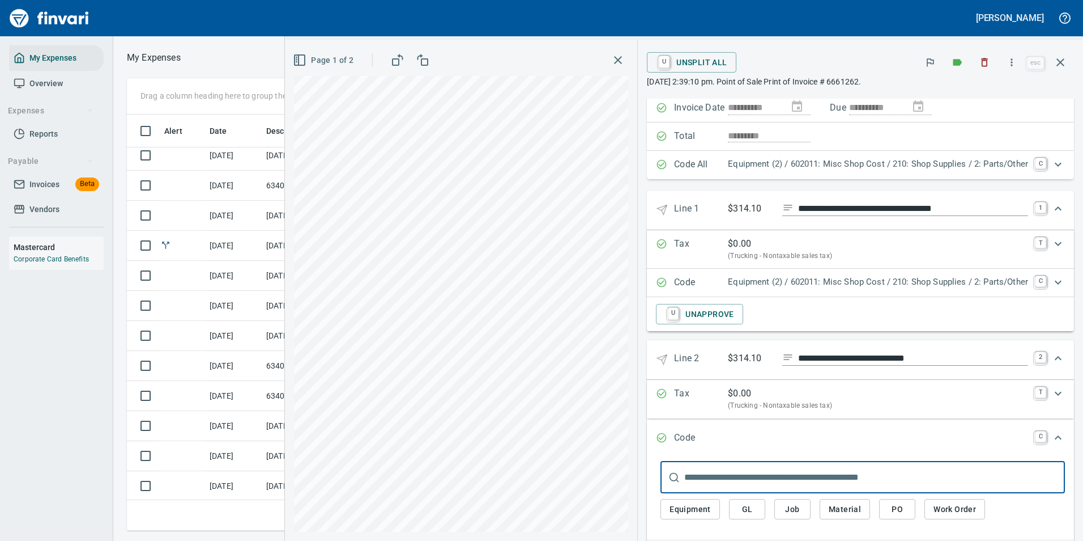
drag, startPoint x: 679, startPoint y: 503, endPoint x: 691, endPoint y: 486, distance: 21.1
click at [679, 503] on span "Equipment" at bounding box center [690, 509] width 41 height 14
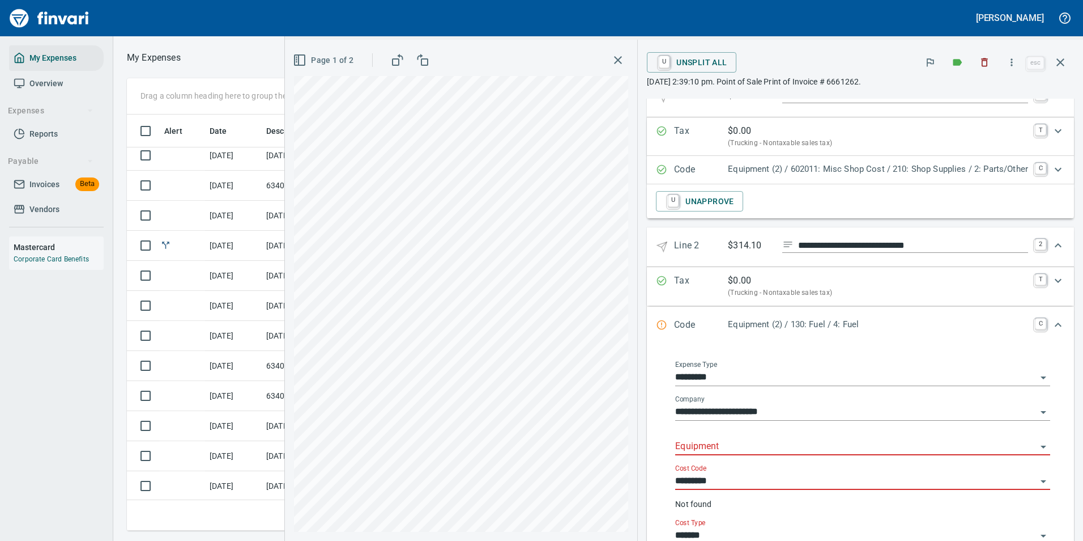
scroll to position [213, 0]
click at [714, 439] on input "Equipment" at bounding box center [856, 446] width 362 height 16
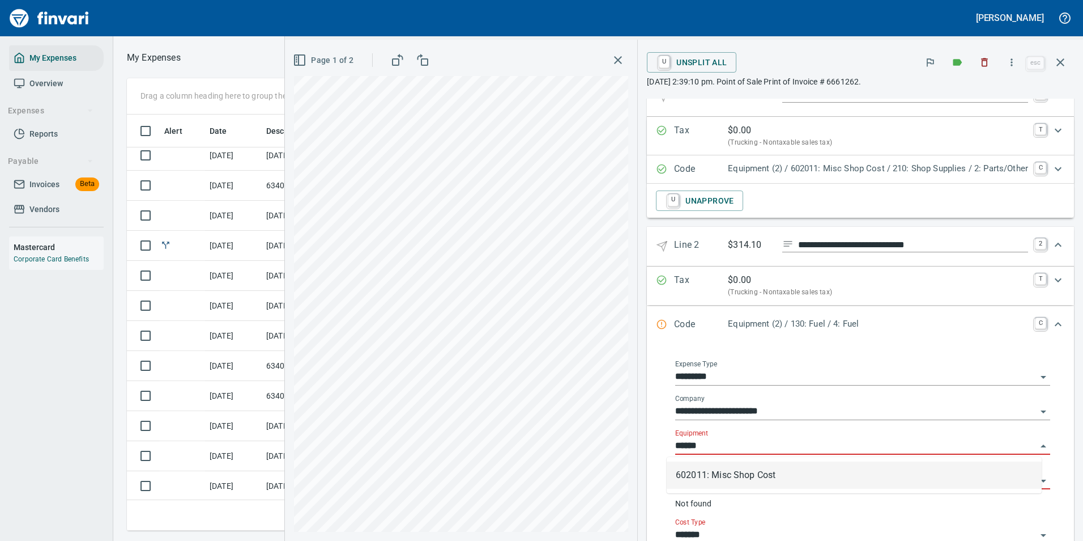
scroll to position [399, 643]
click at [705, 471] on li "602011: Misc Shop Cost" at bounding box center [854, 474] width 375 height 27
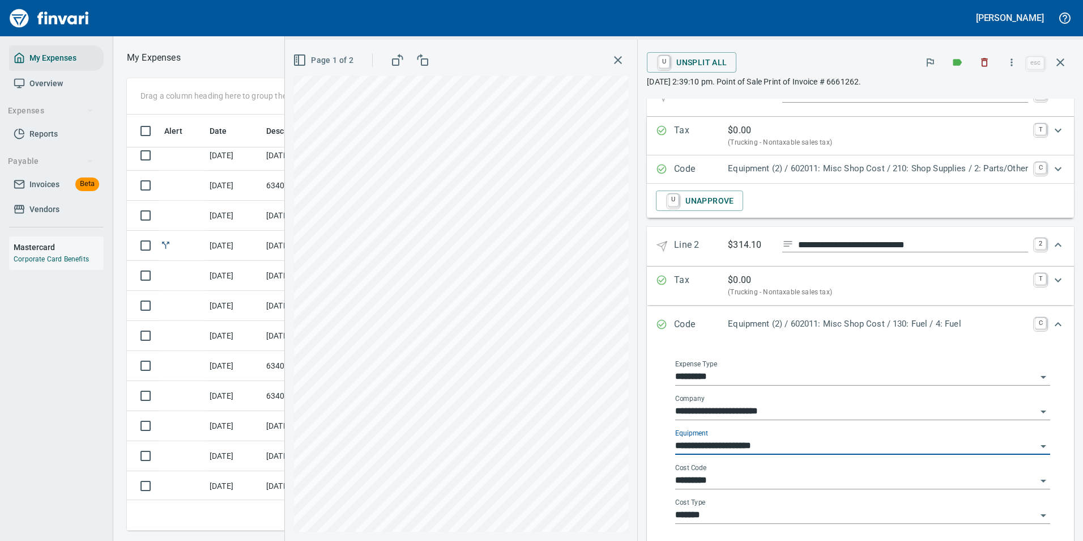
type input "**********"
click at [704, 476] on input "*********" at bounding box center [856, 481] width 362 height 16
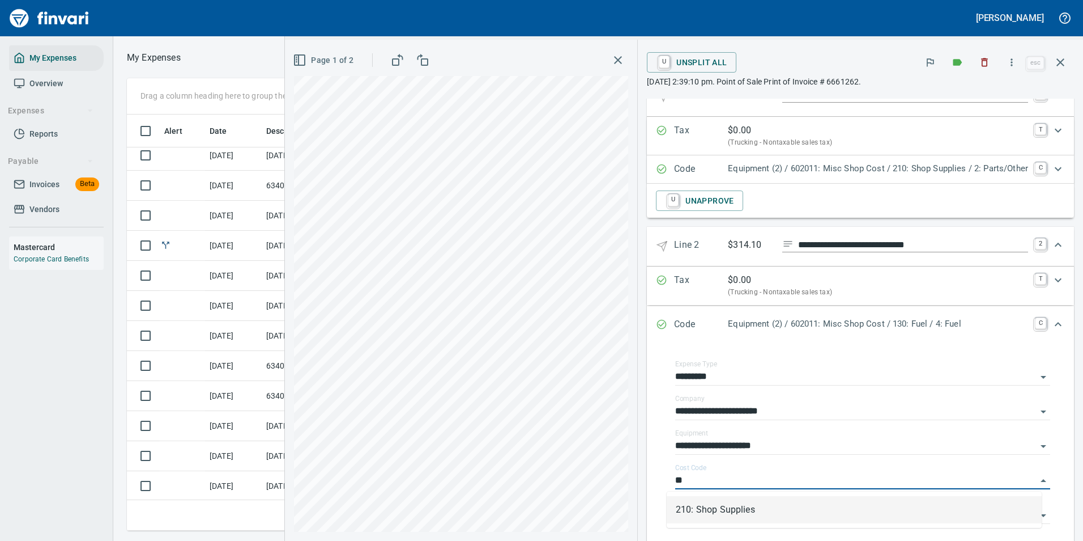
click at [713, 511] on li "210: Shop Supplies" at bounding box center [854, 509] width 375 height 27
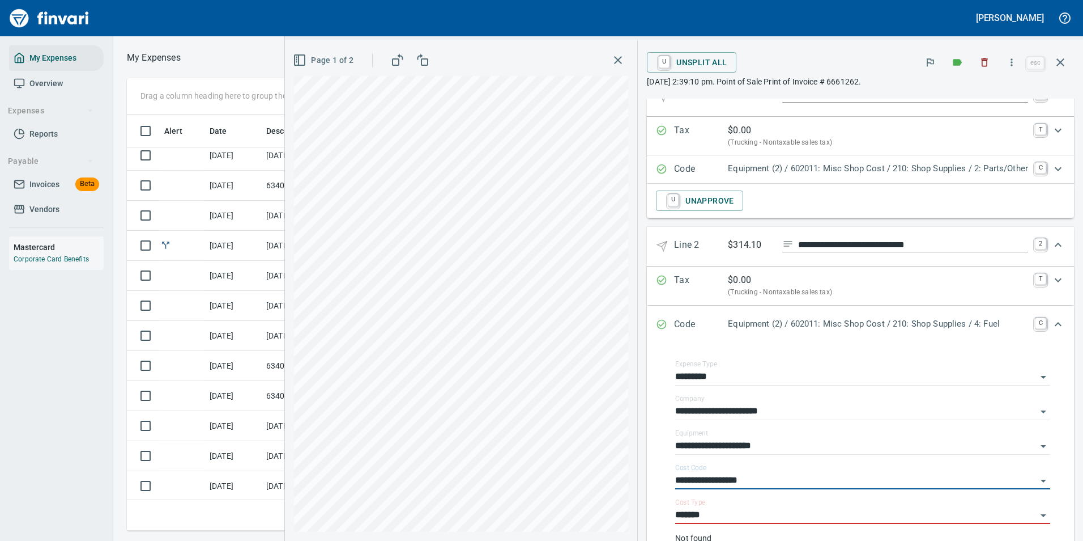
scroll to position [326, 0]
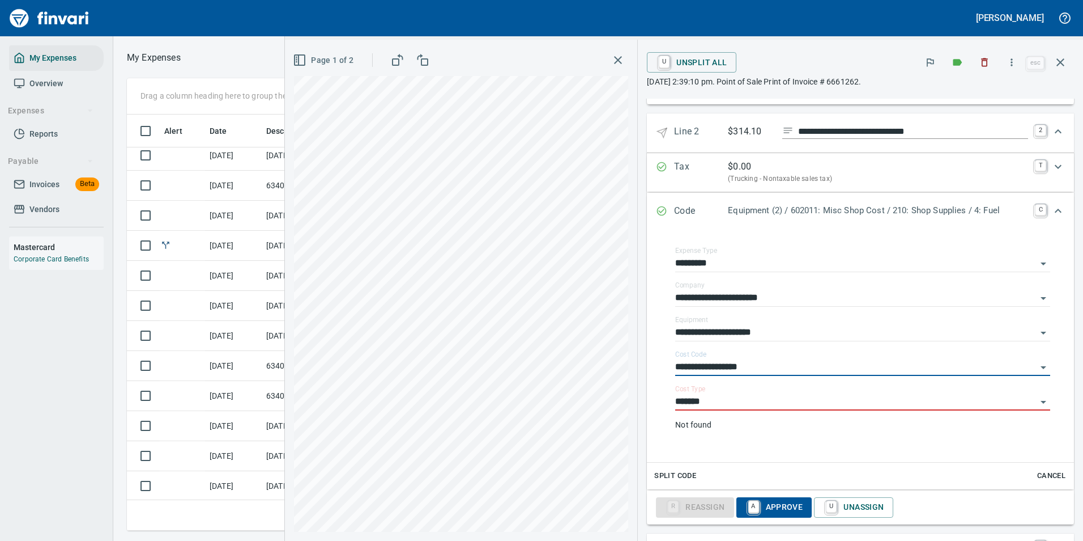
type input "**********"
click at [698, 475] on div "Split Code Cancel" at bounding box center [860, 475] width 427 height 27
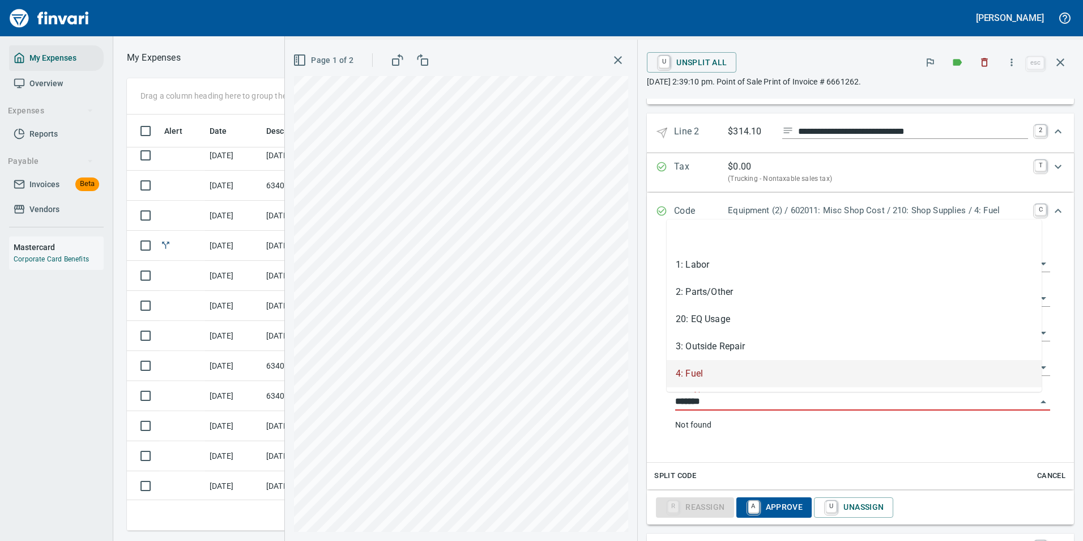
click at [700, 401] on input "*******" at bounding box center [856, 402] width 362 height 16
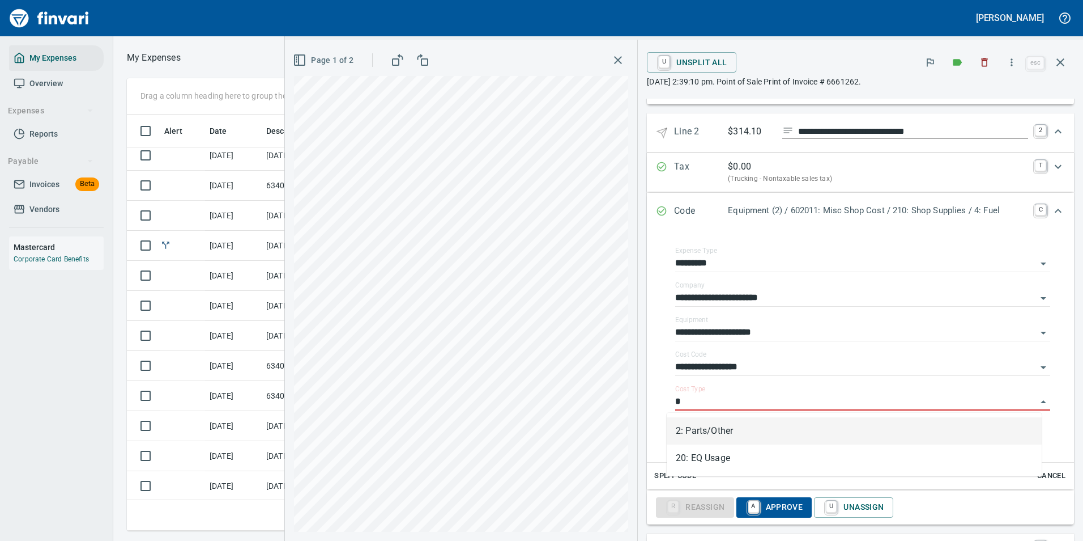
drag, startPoint x: 695, startPoint y: 432, endPoint x: 758, endPoint y: 522, distance: 109.6
click at [696, 432] on li "2: Parts/Other" at bounding box center [854, 430] width 375 height 27
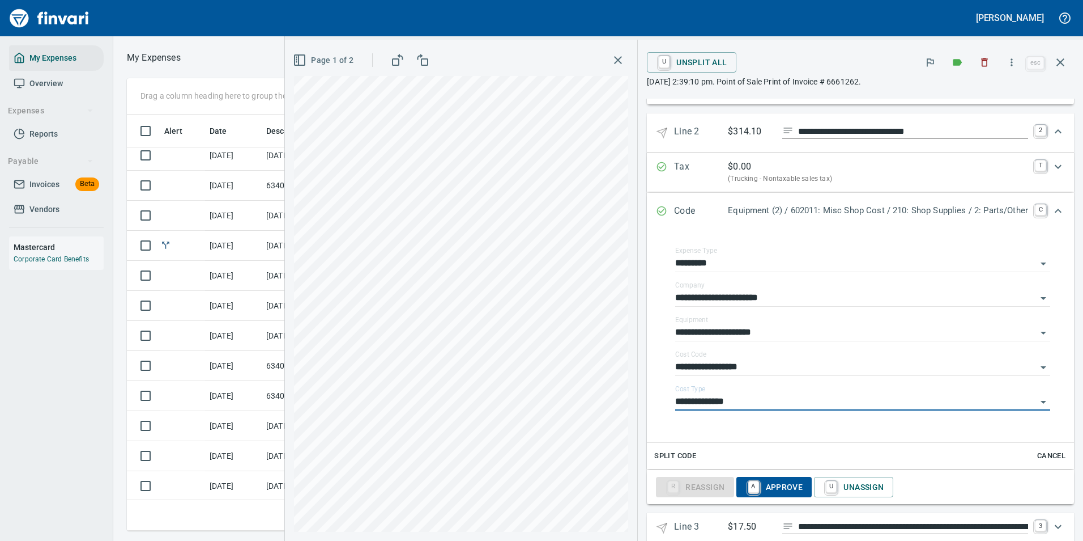
type input "**********"
click at [763, 488] on span "A Approve" at bounding box center [775, 487] width 58 height 19
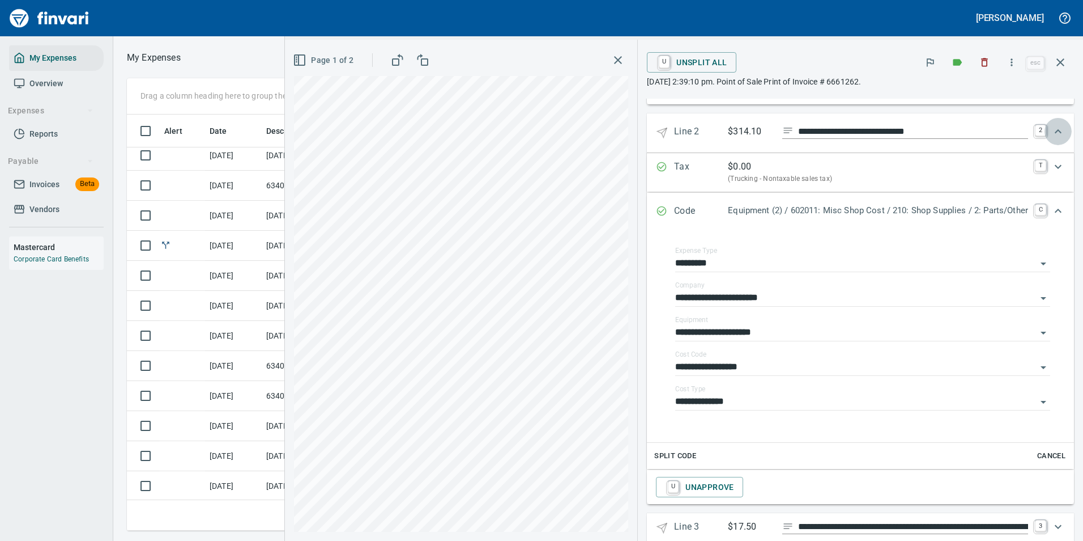
drag, startPoint x: 1047, startPoint y: 133, endPoint x: 1023, endPoint y: 144, distance: 26.4
click at [1052, 132] on icon "Expand" at bounding box center [1059, 132] width 14 height 14
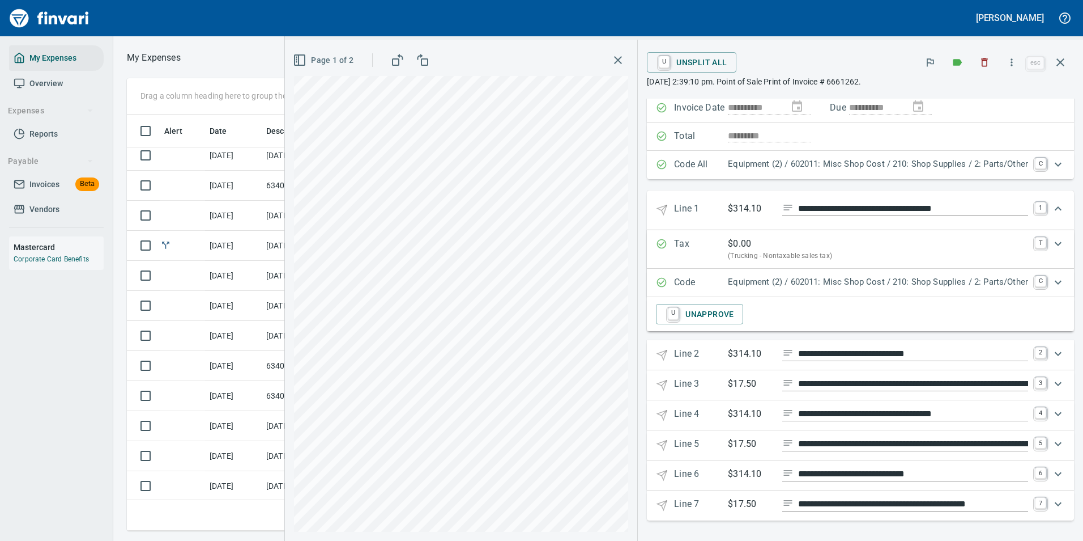
scroll to position [100, 0]
click at [742, 352] on p "$314.10" at bounding box center [750, 354] width 45 height 14
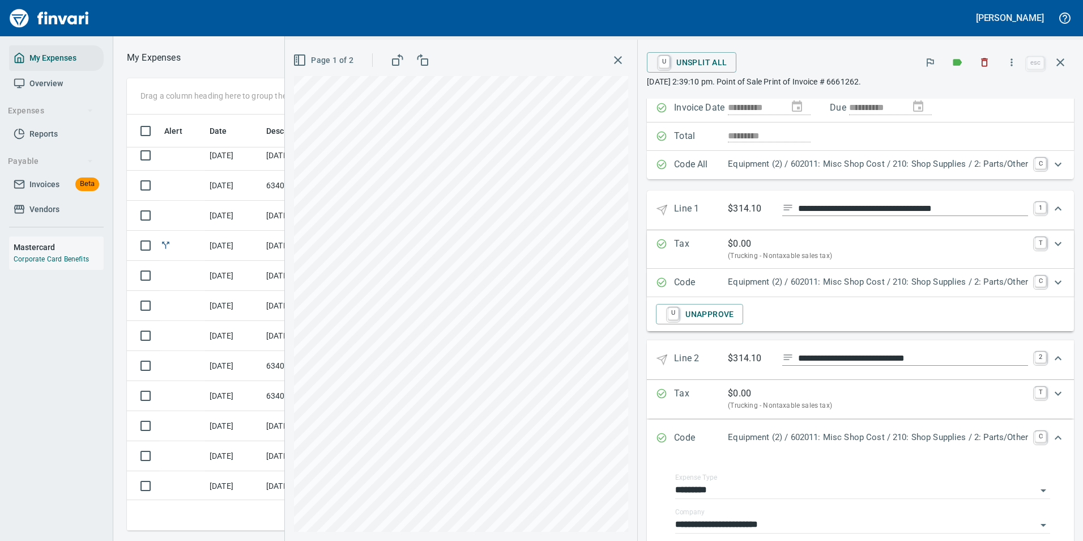
scroll to position [326, 0]
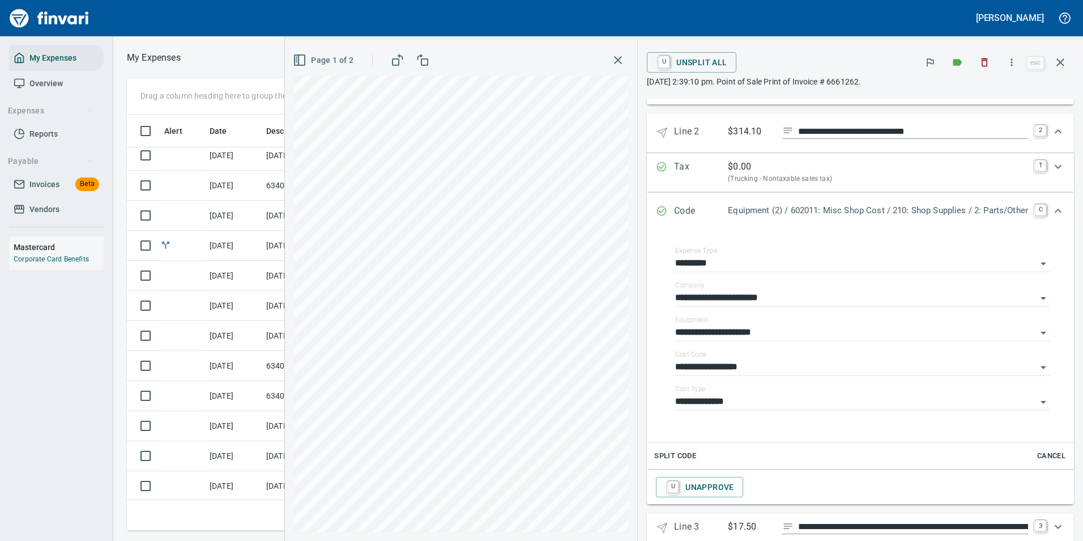
click at [1052, 133] on icon "Expand" at bounding box center [1059, 132] width 14 height 14
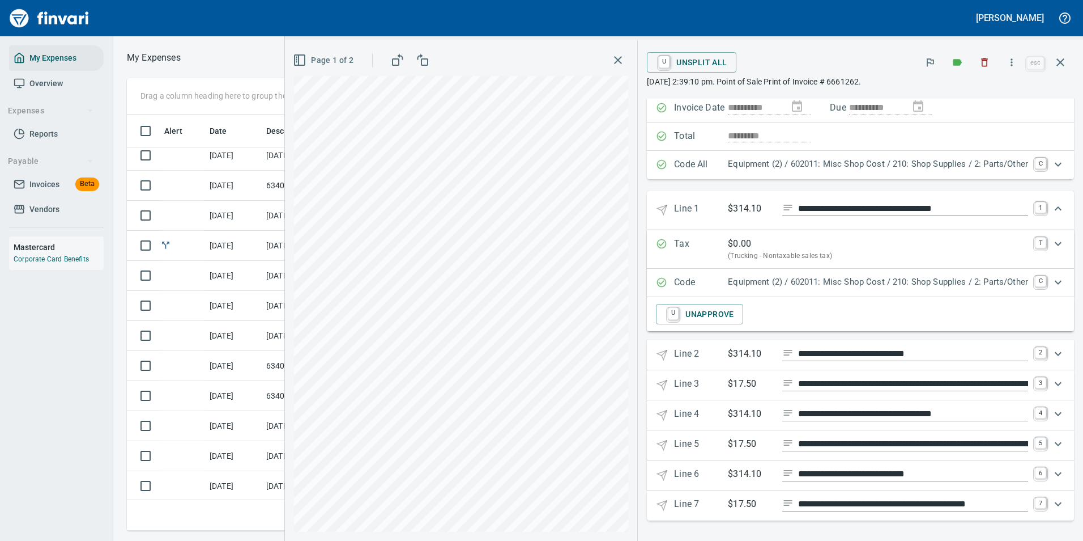
scroll to position [100, 0]
click at [728, 388] on p "$17.50" at bounding box center [750, 384] width 45 height 14
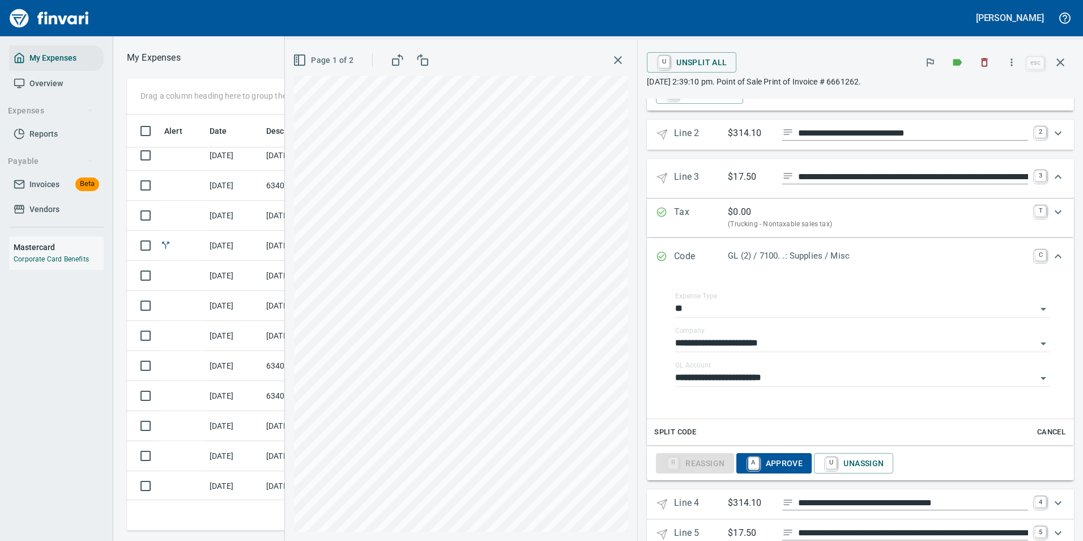
scroll to position [383, 0]
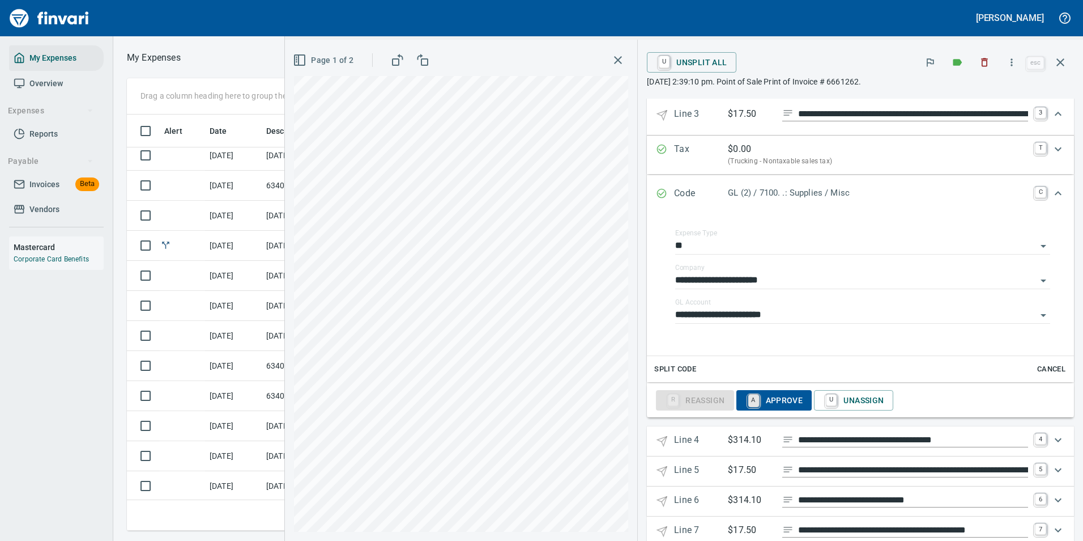
click at [749, 406] on link "A" at bounding box center [754, 400] width 11 height 12
click at [701, 435] on p "Line 4" at bounding box center [701, 441] width 54 height 16
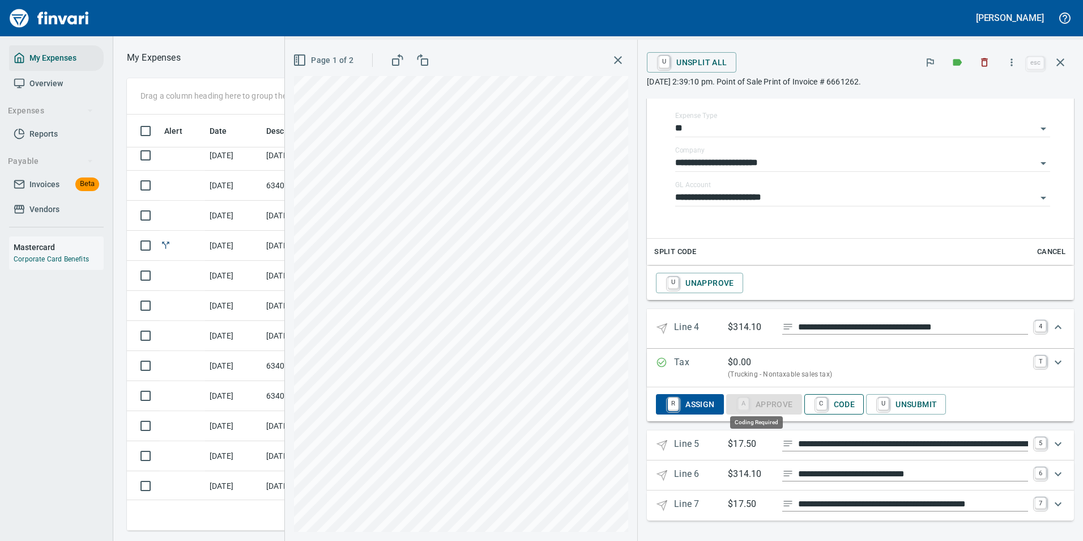
scroll to position [399, 643]
click at [832, 405] on span "C Code" at bounding box center [835, 403] width 42 height 19
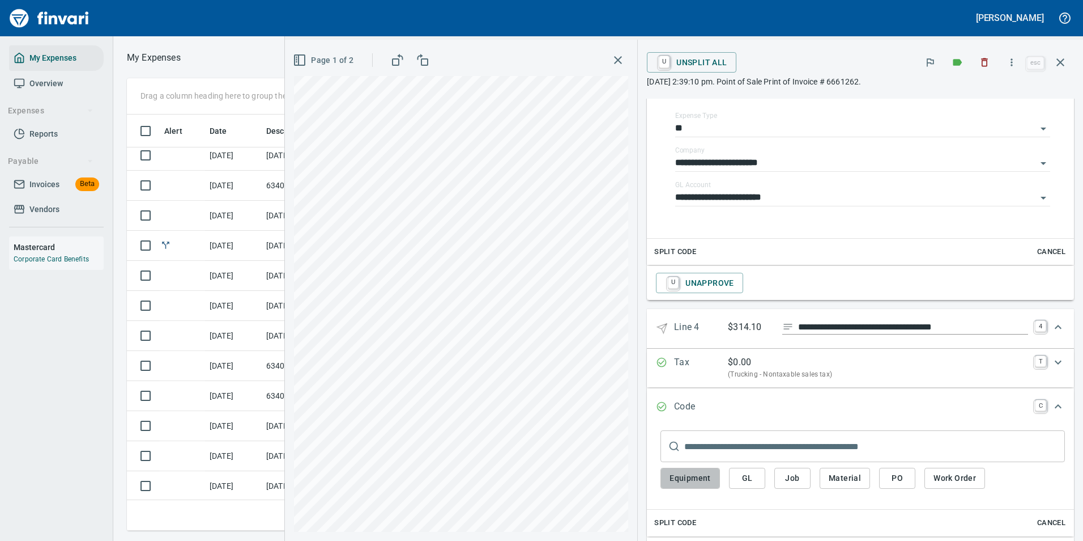
click at [696, 479] on span "Equipment" at bounding box center [690, 478] width 41 height 14
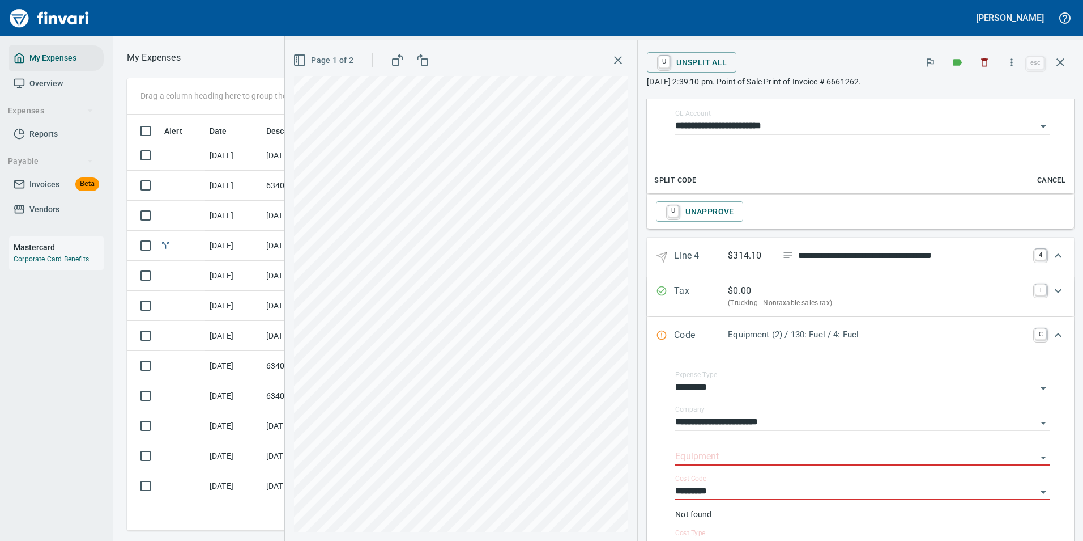
scroll to position [727, 0]
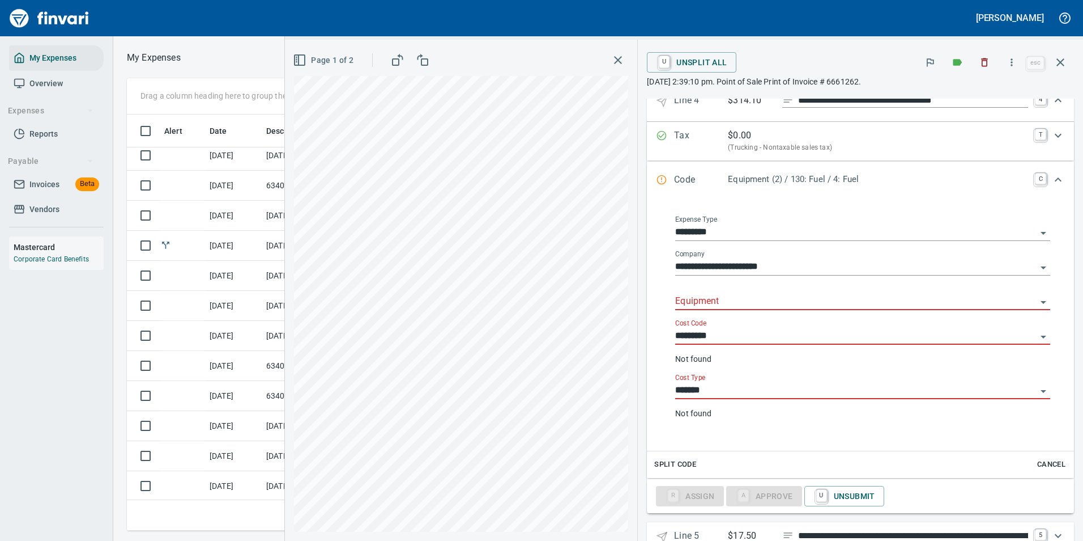
click at [712, 306] on input "Equipment" at bounding box center [856, 302] width 362 height 16
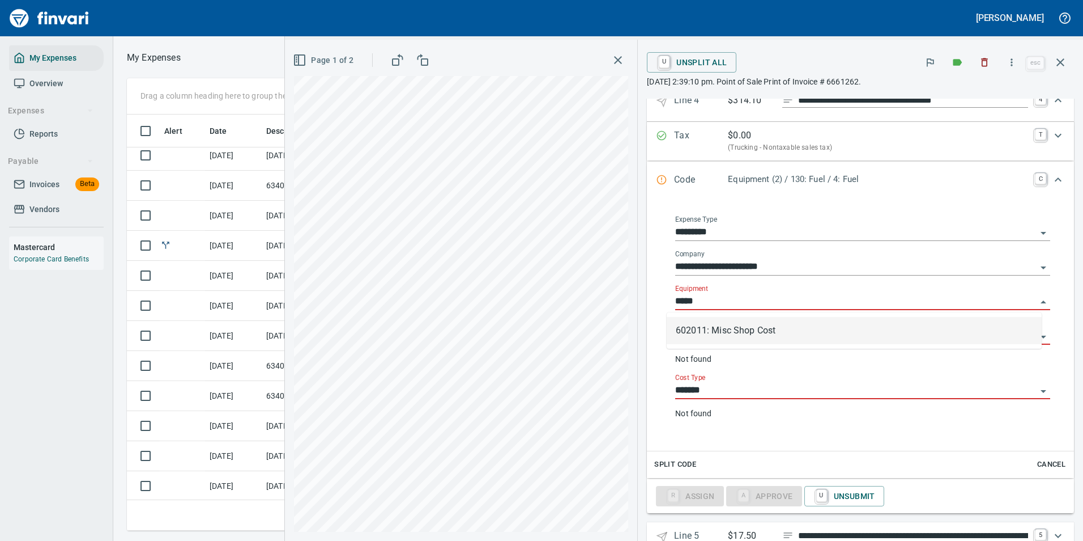
scroll to position [399, 643]
click at [695, 332] on li "602011: Misc Shop Cost" at bounding box center [854, 330] width 375 height 27
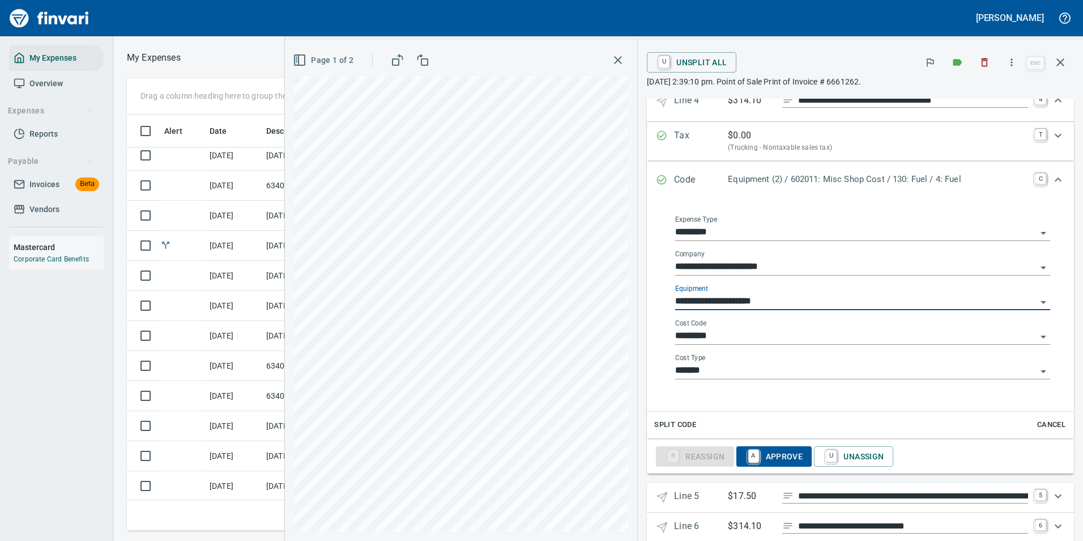
type input "**********"
click at [708, 336] on input "*********" at bounding box center [856, 336] width 362 height 16
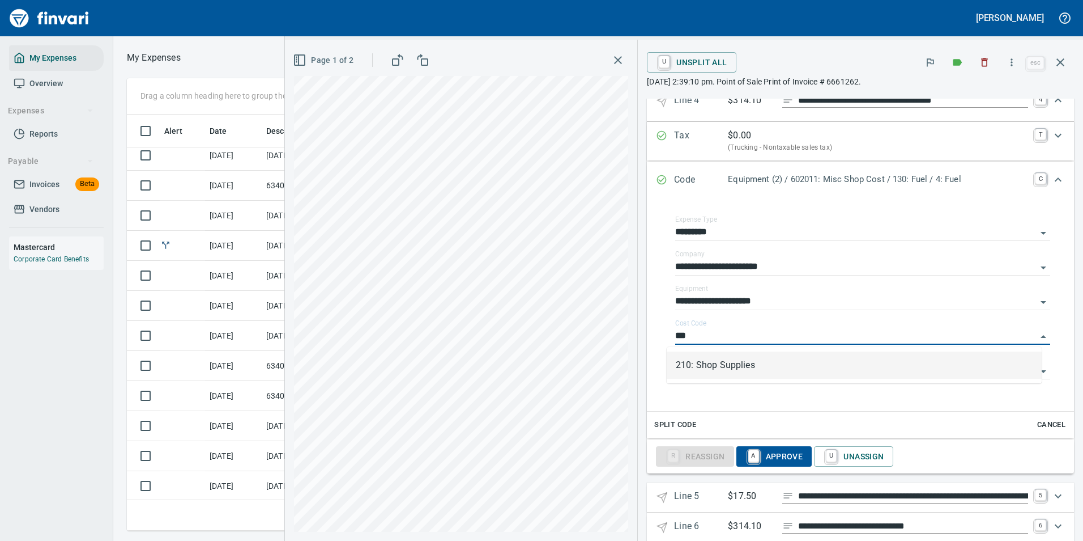
click at [695, 371] on li "210: Shop Supplies" at bounding box center [854, 364] width 375 height 27
click at [695, 370] on input "*******" at bounding box center [856, 371] width 362 height 16
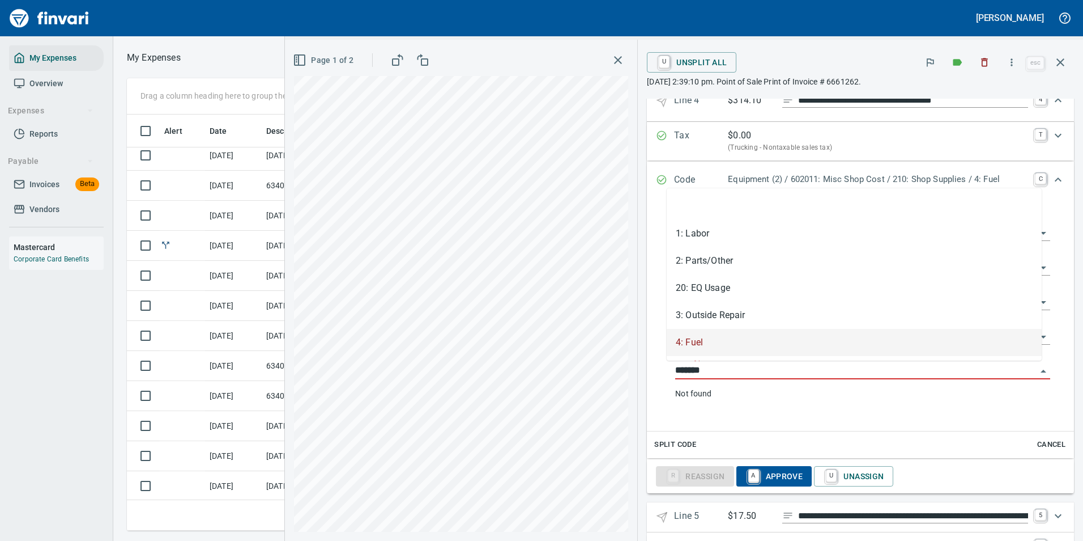
type input "**********"
type input "*"
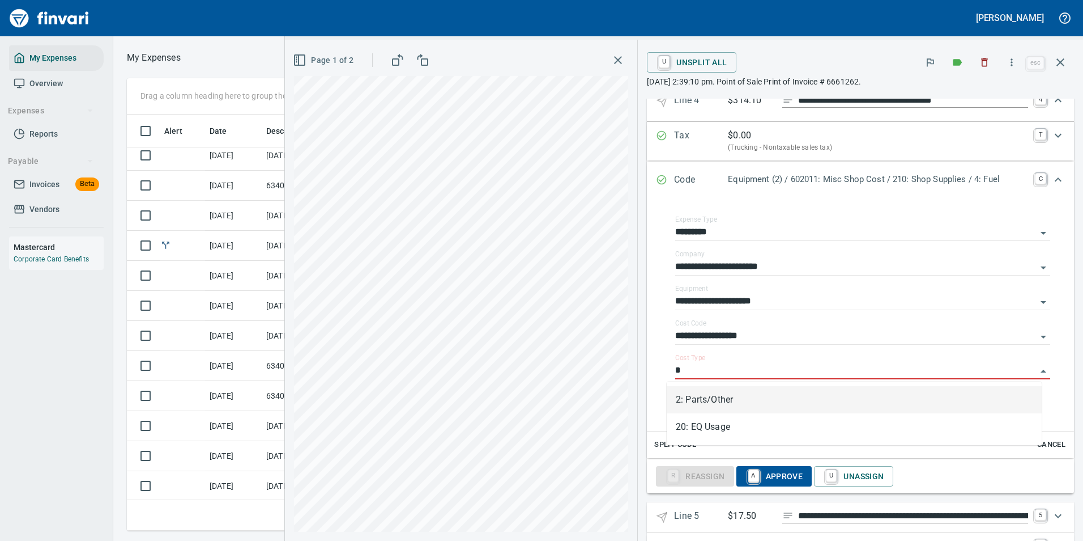
drag, startPoint x: 701, startPoint y: 397, endPoint x: 757, endPoint y: 479, distance: 100.0
click at [701, 396] on li "2: Parts/Other" at bounding box center [854, 399] width 375 height 27
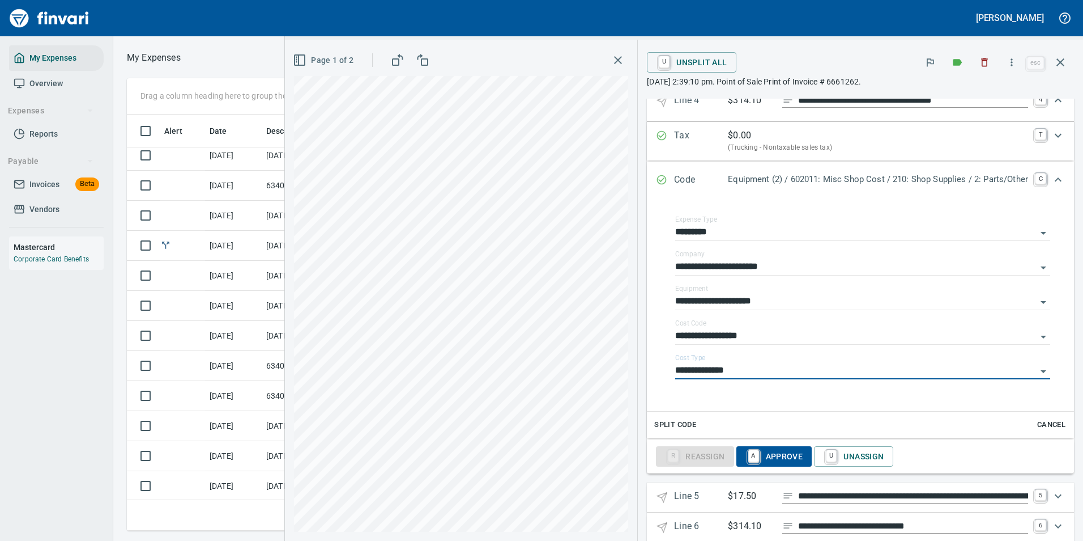
type input "**********"
click at [757, 479] on div "**********" at bounding box center [860, 67] width 427 height 1009
click at [760, 461] on span "A Approve" at bounding box center [775, 456] width 58 height 19
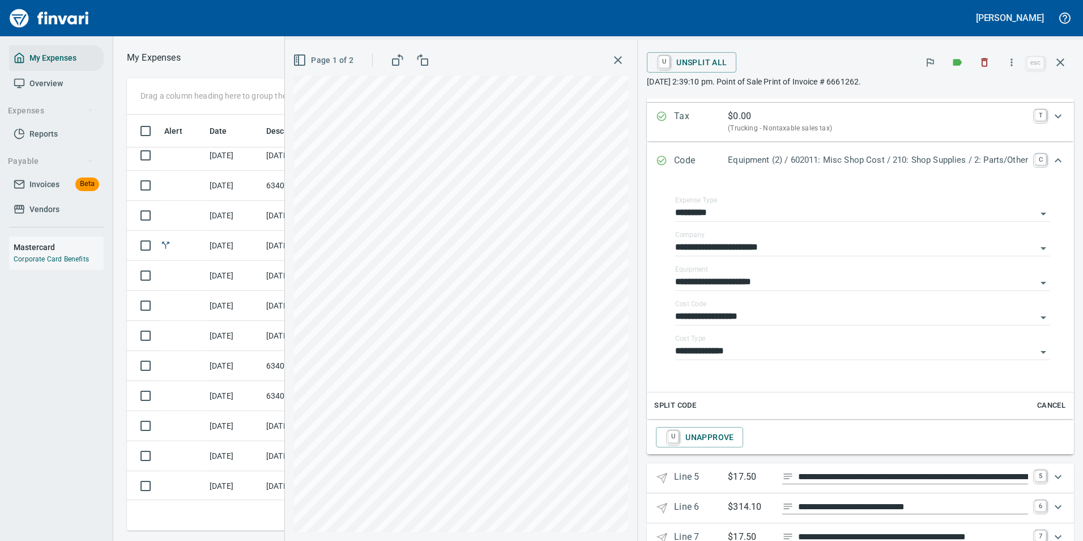
scroll to position [779, 0]
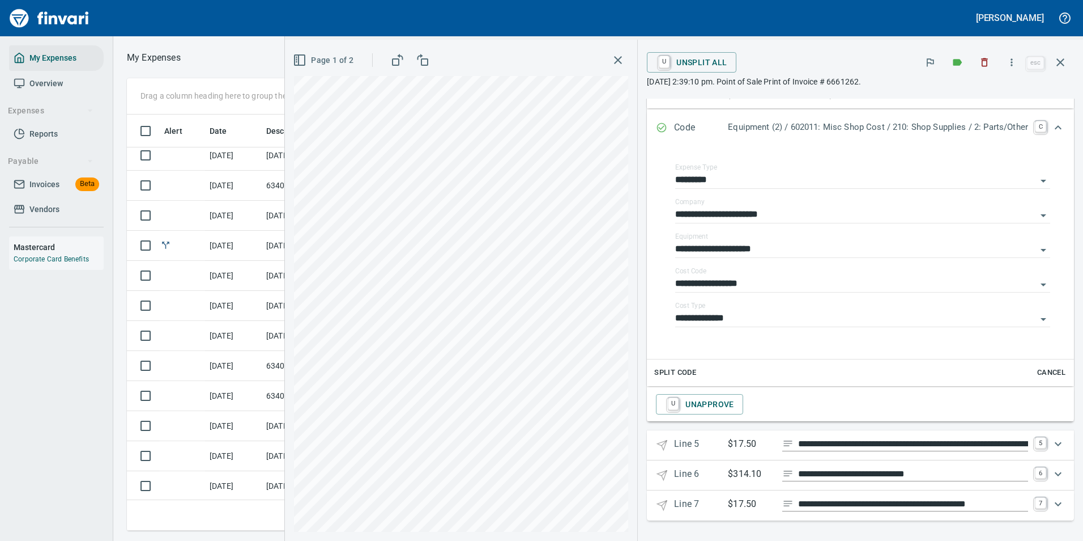
click at [754, 444] on p "$17.50" at bounding box center [750, 444] width 45 height 14
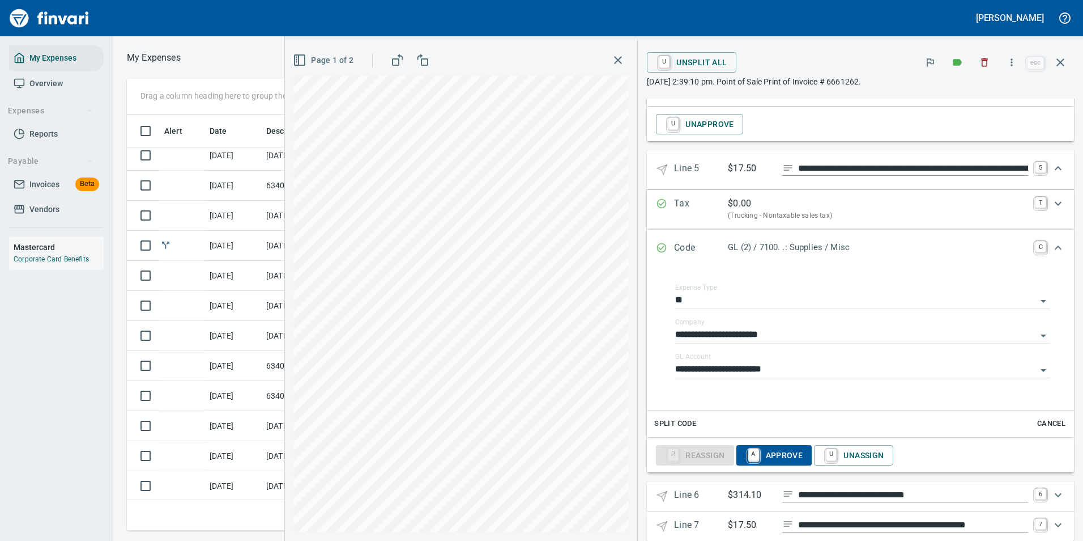
scroll to position [1062, 0]
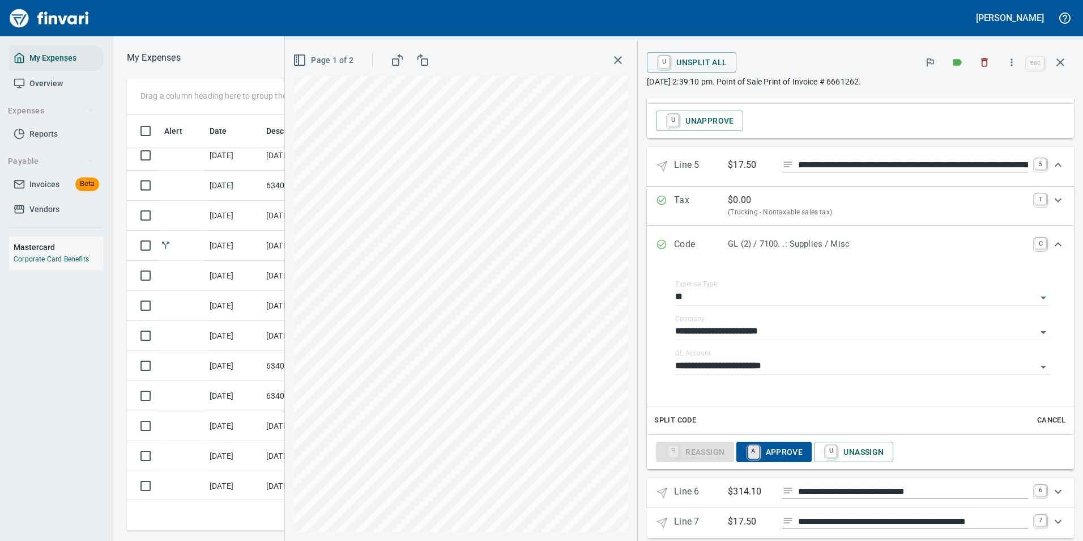
click at [749, 453] on link "A" at bounding box center [754, 451] width 11 height 12
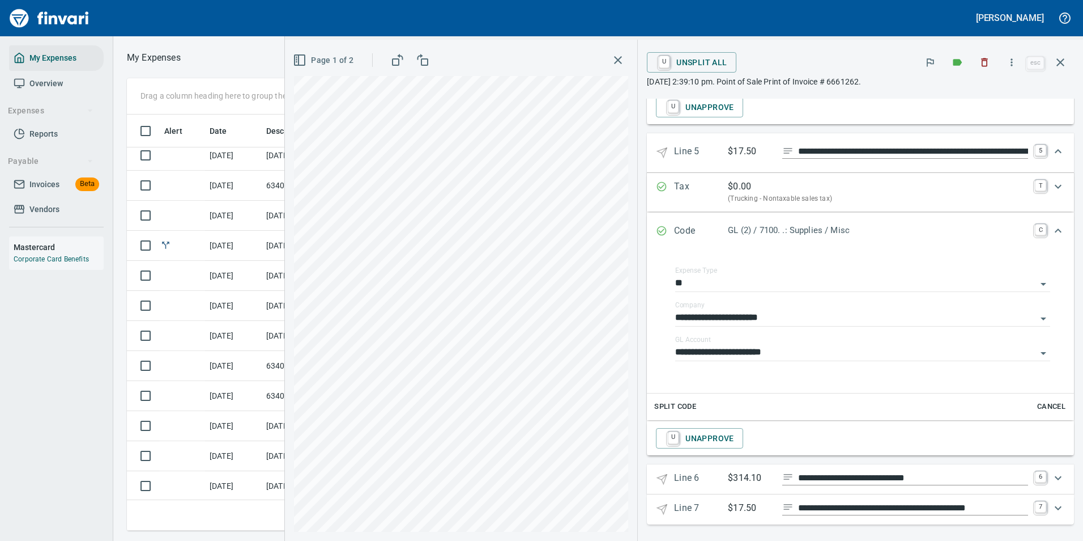
scroll to position [1080, 0]
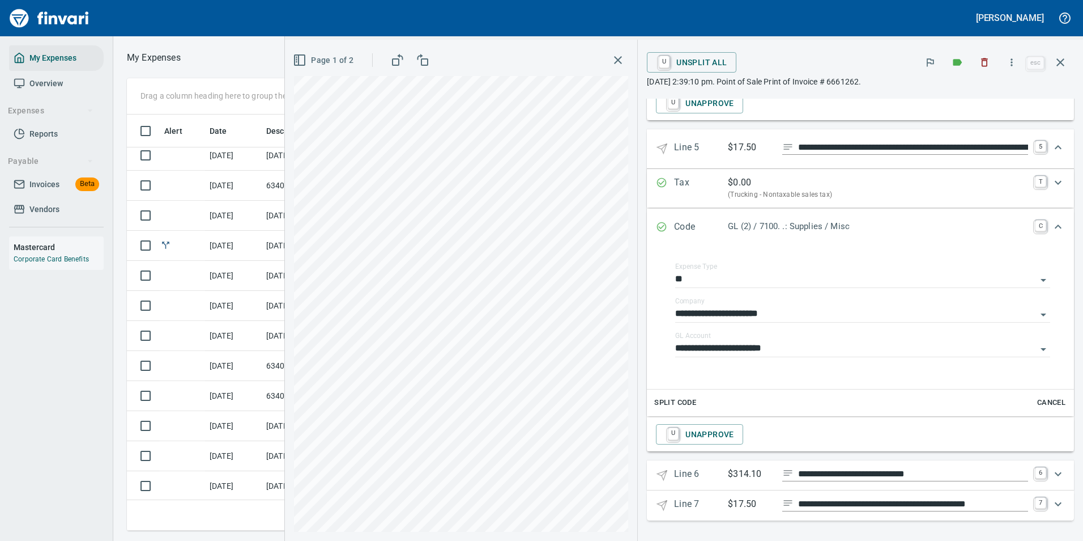
click at [742, 475] on p "$314.10" at bounding box center [750, 474] width 45 height 14
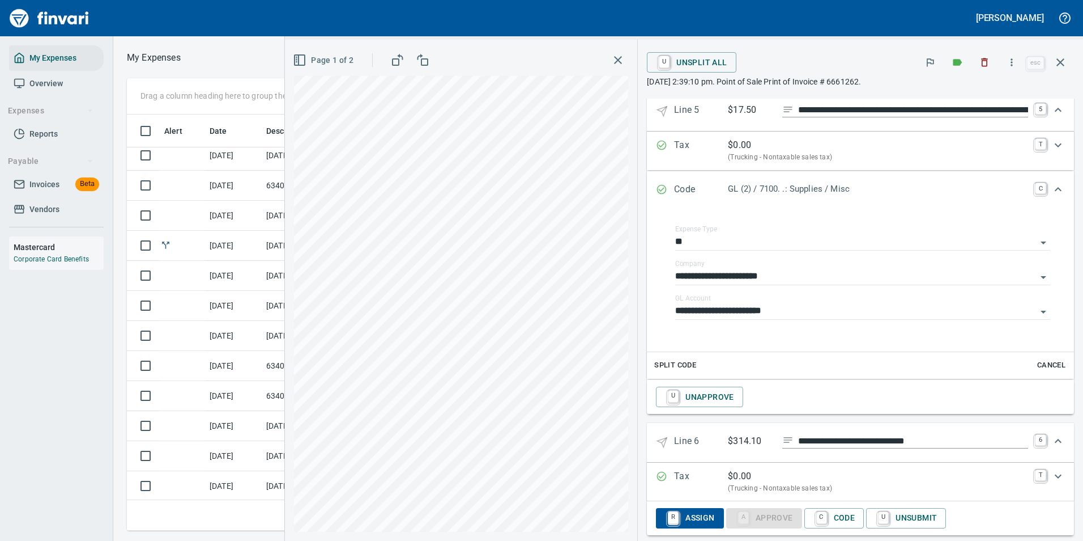
scroll to position [1171, 0]
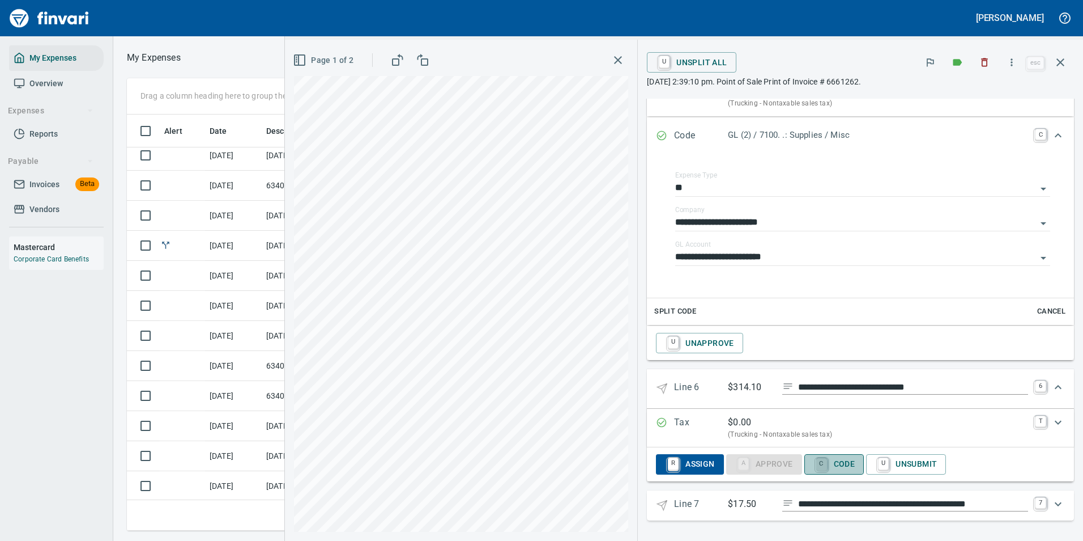
click at [820, 462] on link "C" at bounding box center [822, 464] width 11 height 12
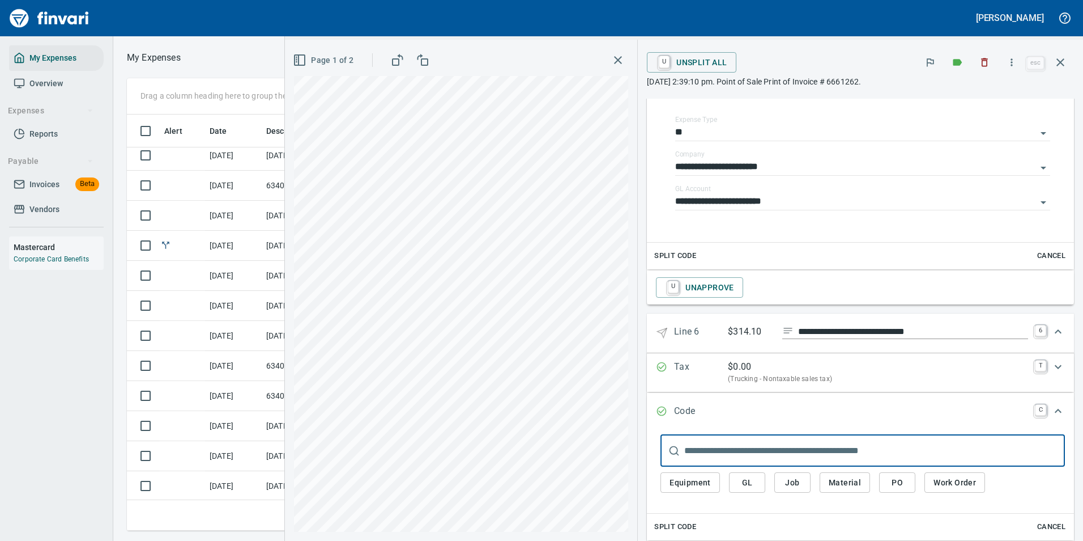
scroll to position [1321, 0]
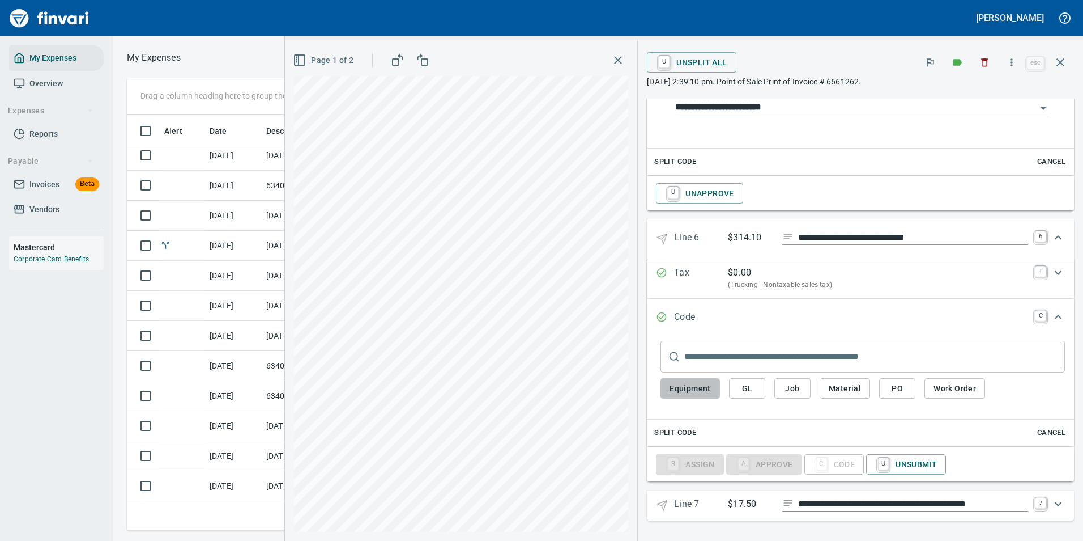
click at [678, 390] on span "Equipment" at bounding box center [690, 388] width 41 height 14
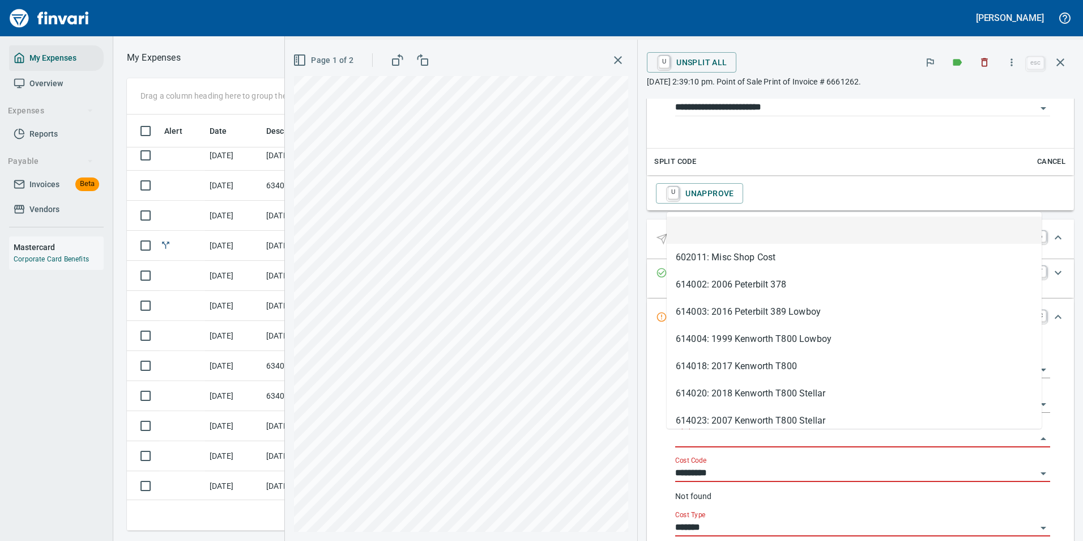
click at [694, 435] on input "Equipment" at bounding box center [856, 439] width 362 height 16
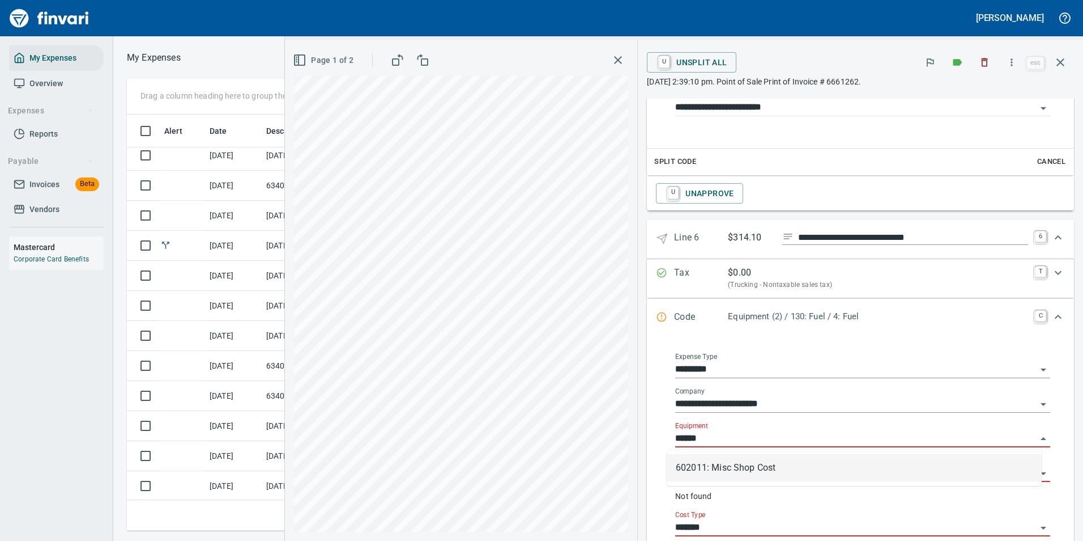
scroll to position [399, 643]
click at [686, 465] on li "602011: Misc Shop Cost" at bounding box center [854, 467] width 375 height 27
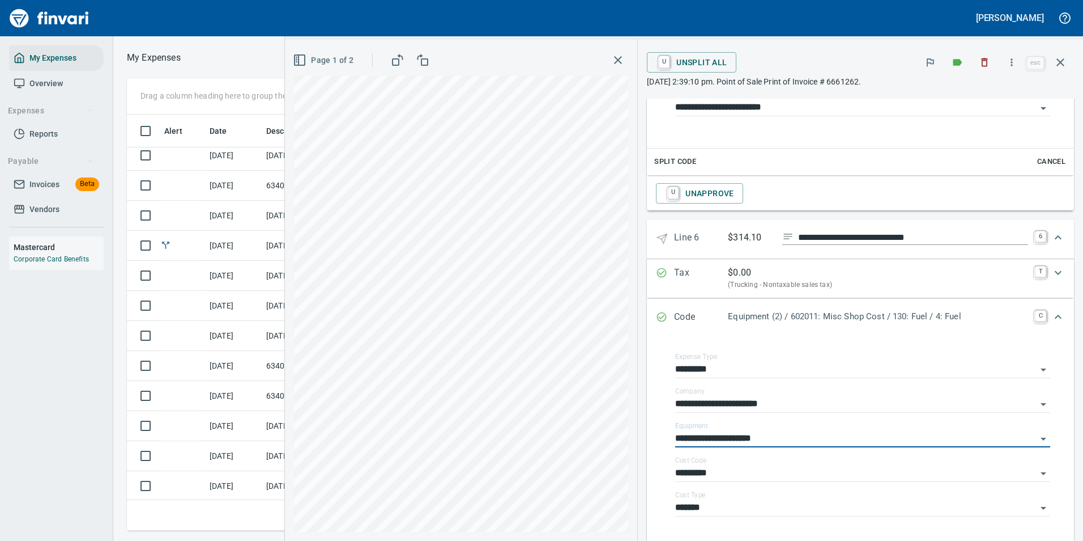
scroll to position [1434, 0]
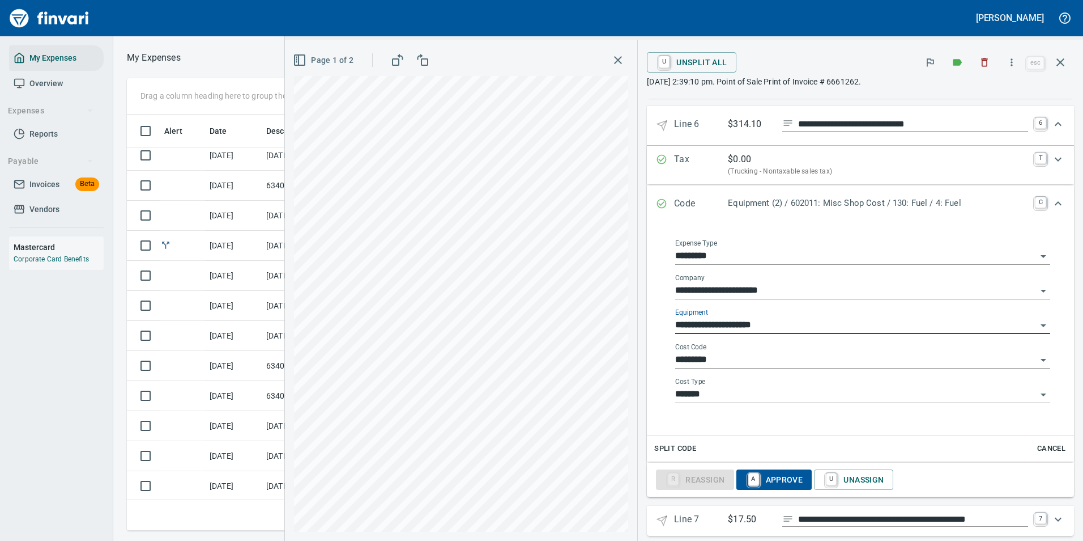
type input "**********"
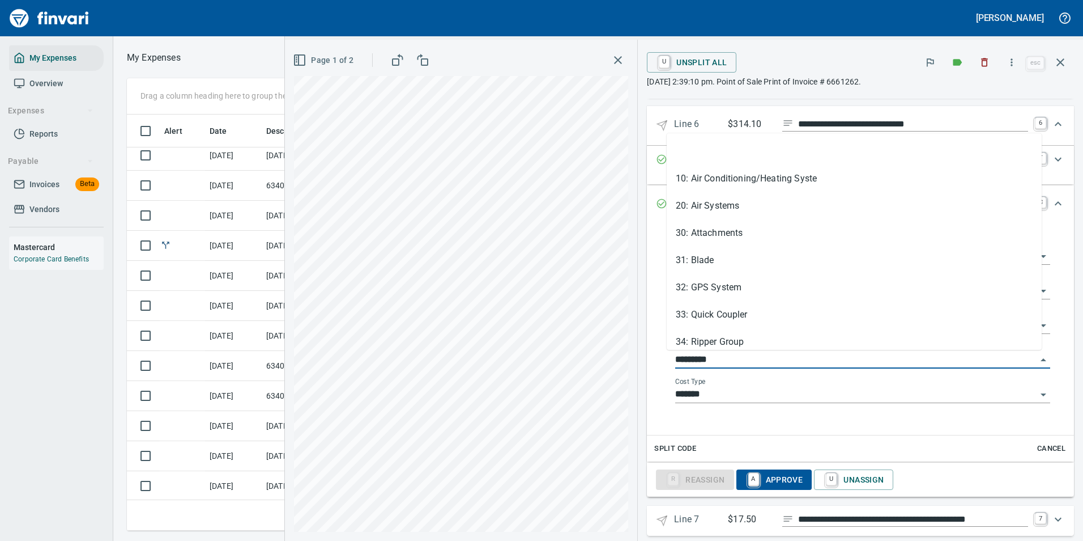
click at [714, 359] on input "*********" at bounding box center [856, 360] width 362 height 16
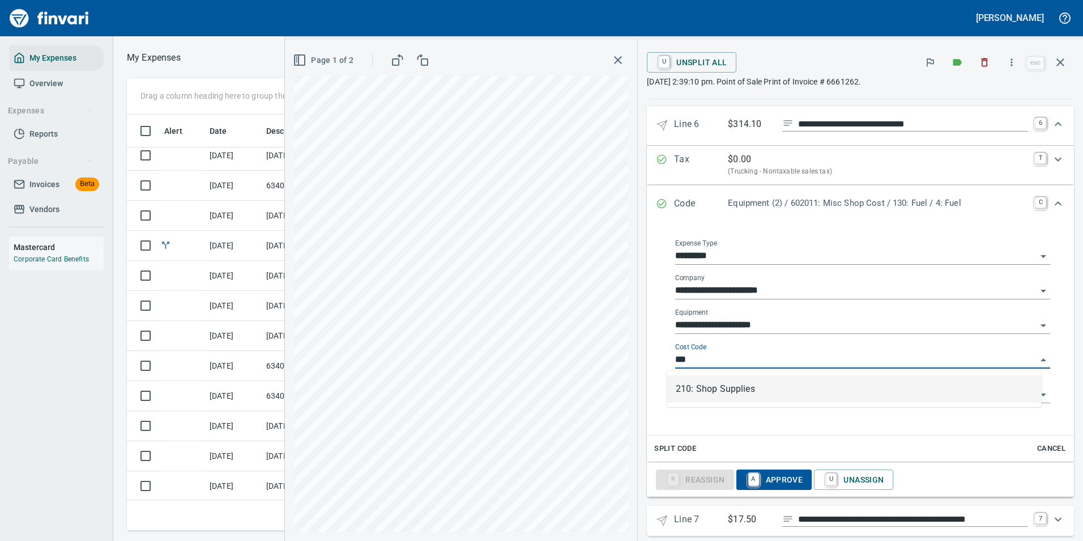
click at [679, 391] on li "210: Shop Supplies" at bounding box center [854, 388] width 375 height 27
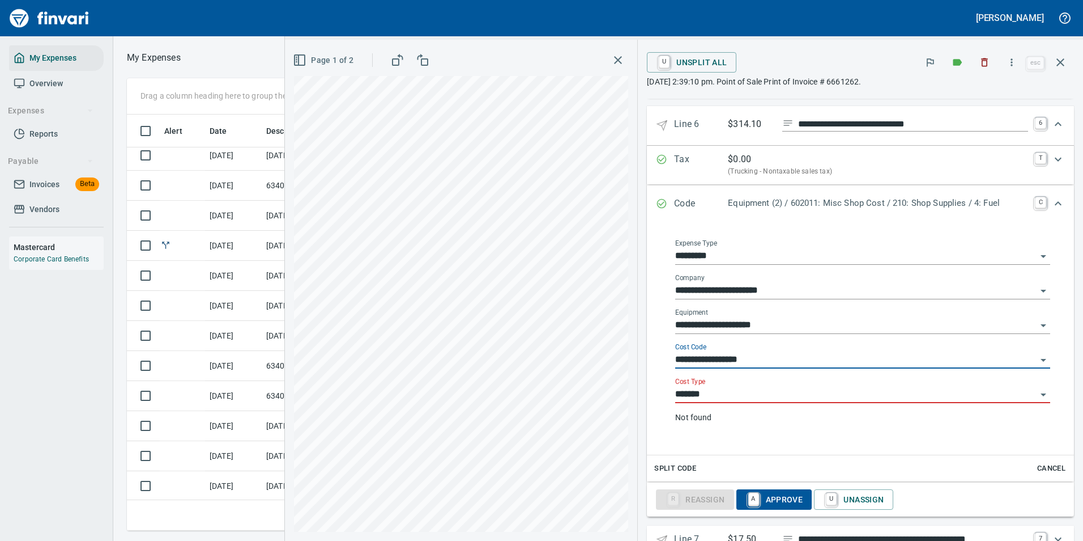
type input "**********"
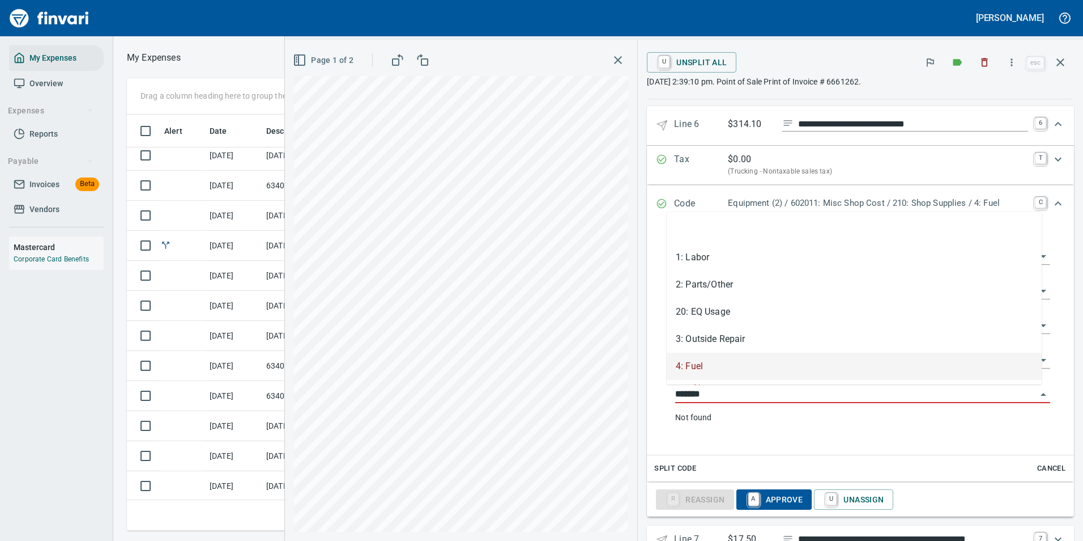
click at [706, 388] on input "*******" at bounding box center [856, 394] width 362 height 16
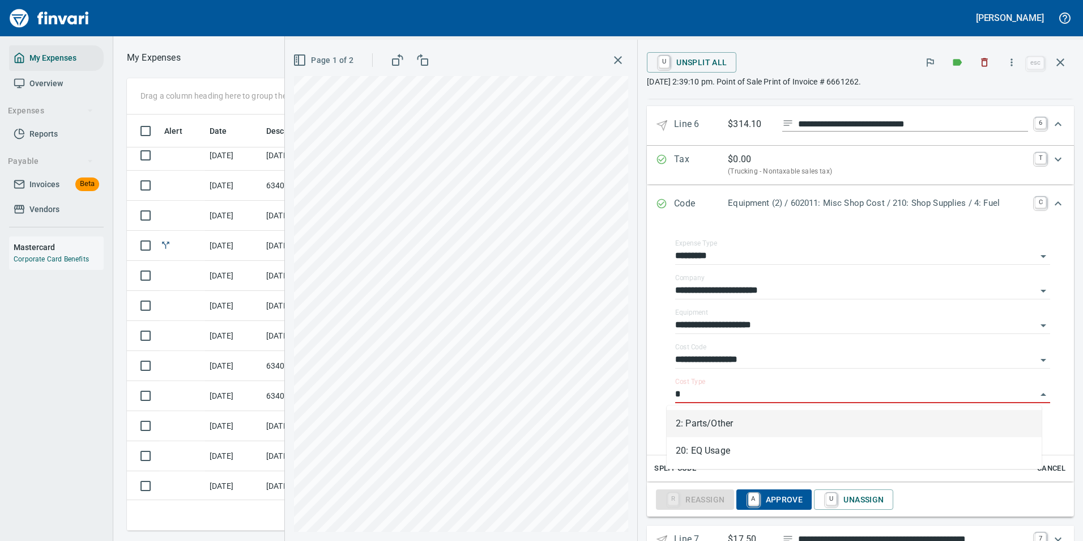
drag, startPoint x: 698, startPoint y: 424, endPoint x: 697, endPoint y: 419, distance: 5.8
click at [698, 424] on li "2: Parts/Other" at bounding box center [854, 423] width 375 height 27
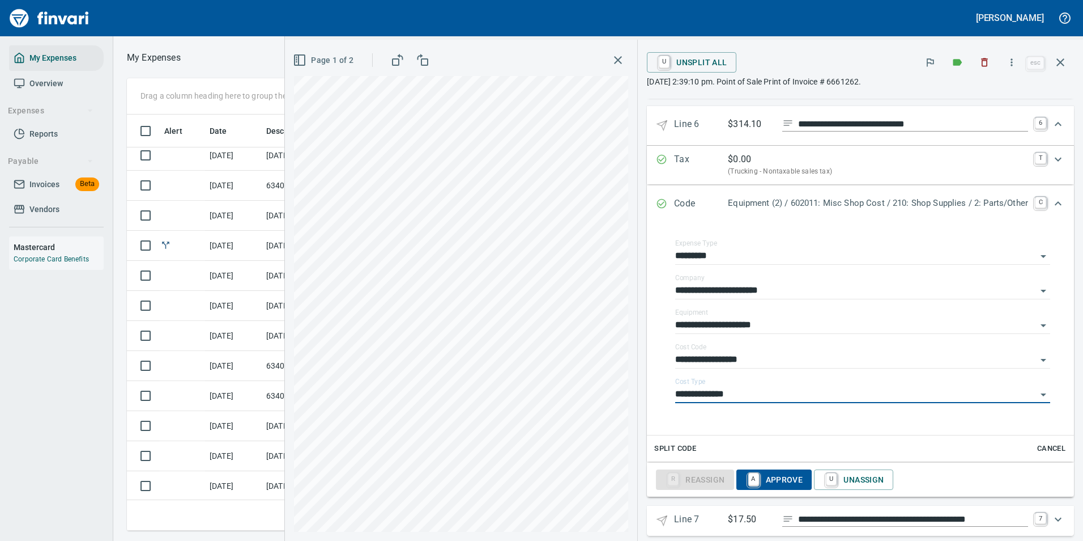
type input "**********"
click at [760, 481] on span "A Approve" at bounding box center [775, 479] width 58 height 19
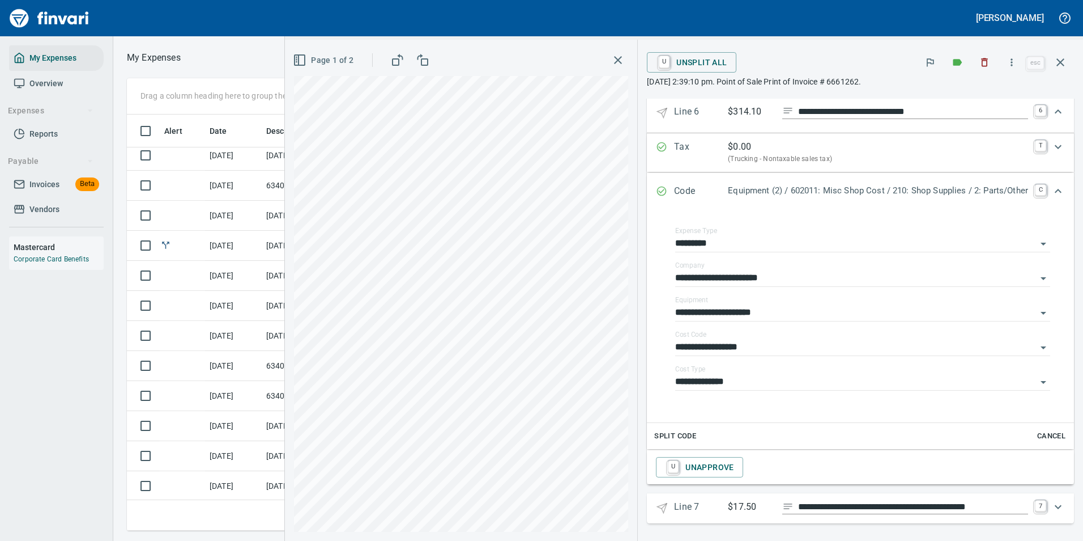
scroll to position [1449, 0]
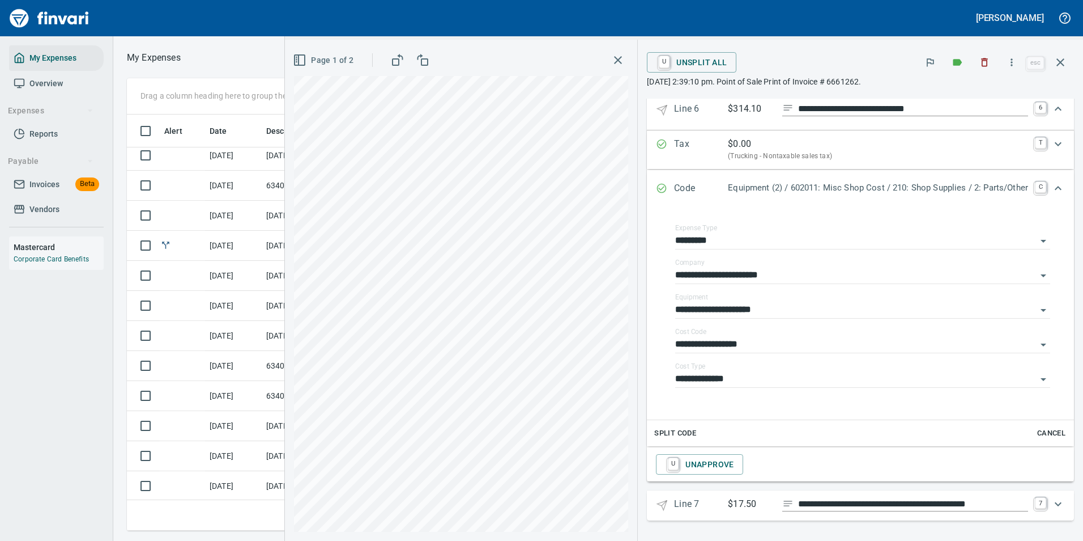
click at [744, 509] on p "$17.50" at bounding box center [750, 504] width 45 height 14
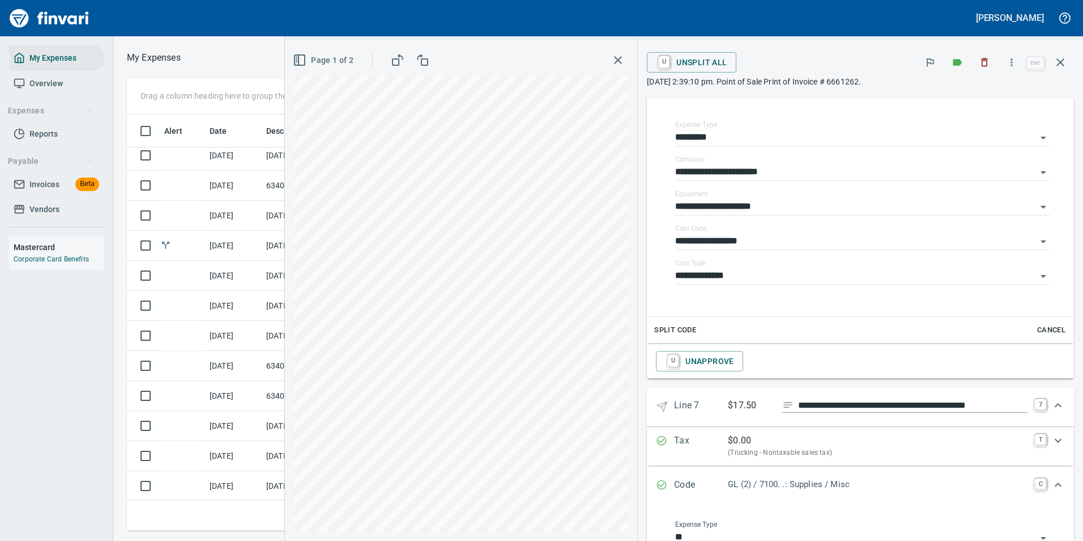
scroll to position [1740, 0]
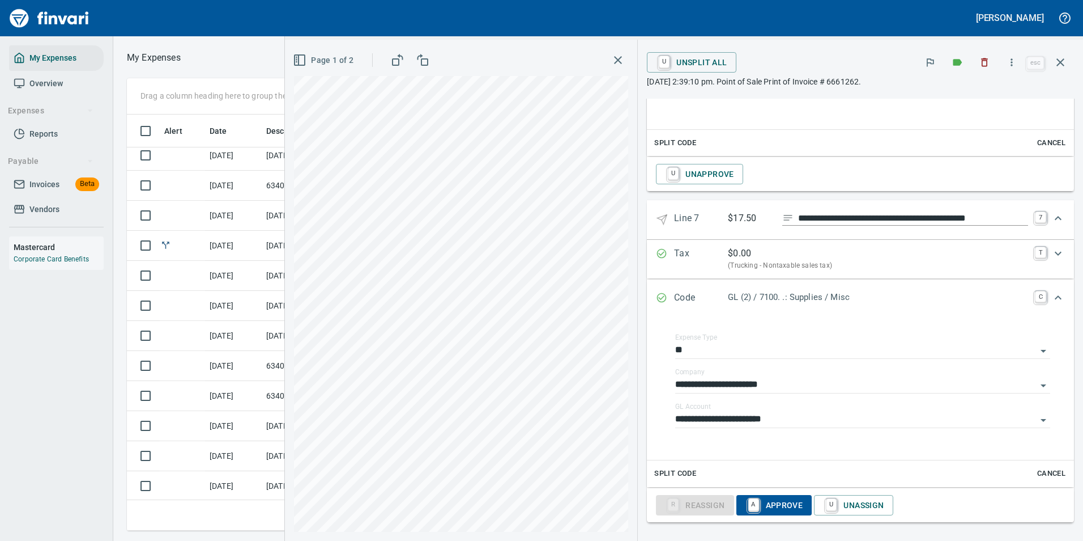
click at [753, 505] on span "A Approve" at bounding box center [775, 504] width 58 height 19
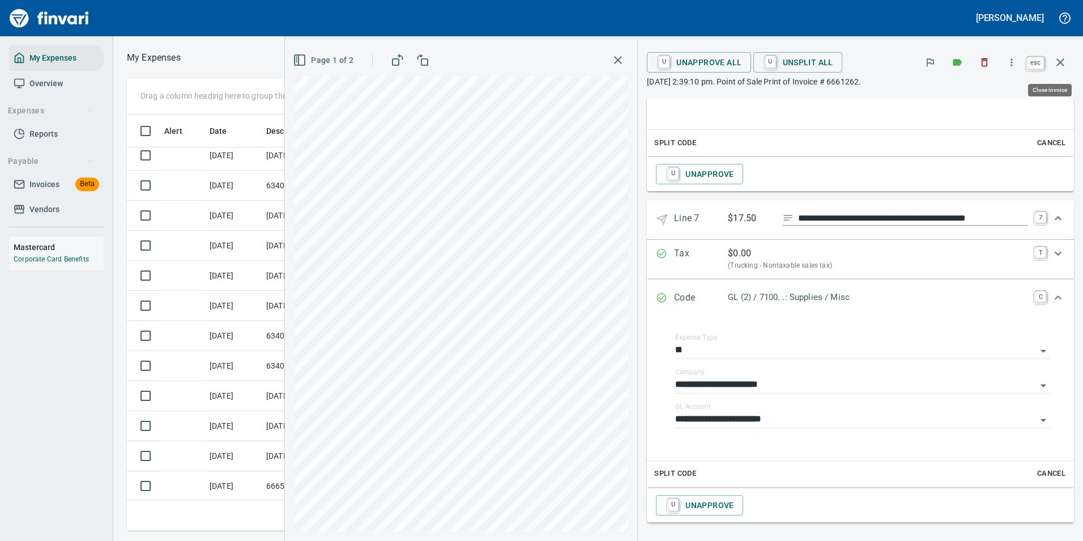
click at [1062, 64] on icon "button" at bounding box center [1061, 62] width 8 height 8
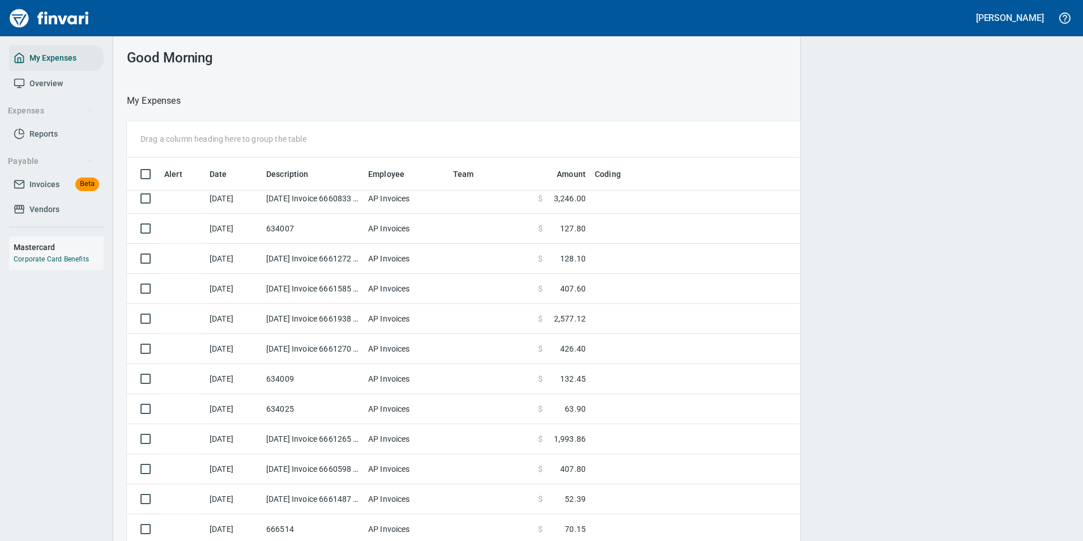
scroll to position [399, 916]
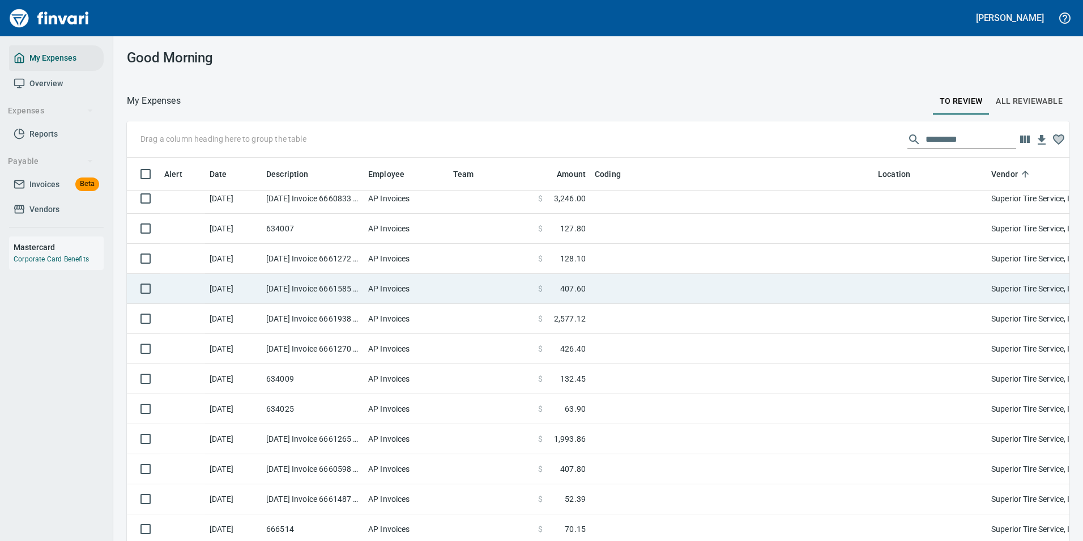
click at [588, 283] on td "$ 407.60" at bounding box center [562, 289] width 57 height 30
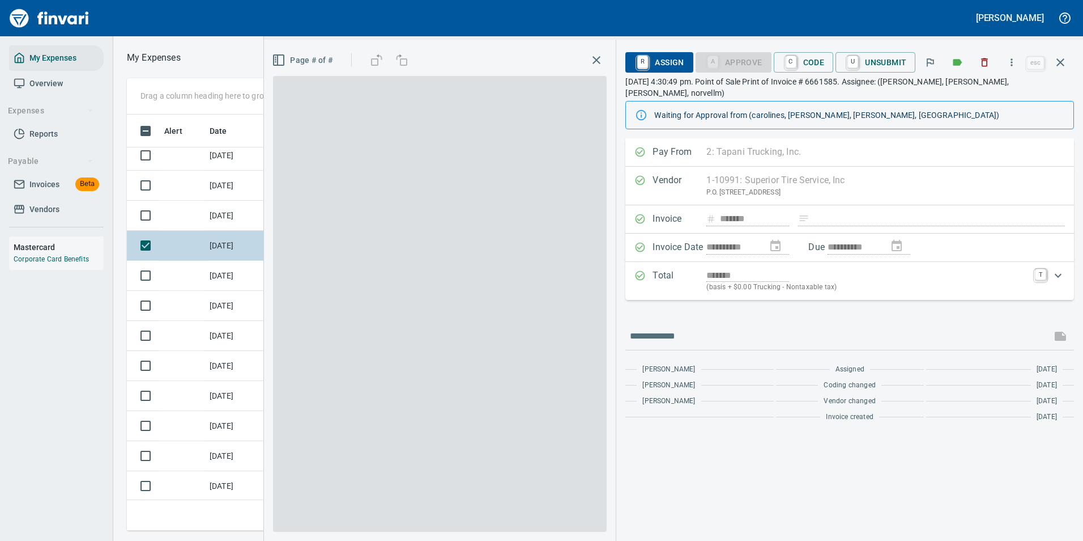
scroll to position [399, 643]
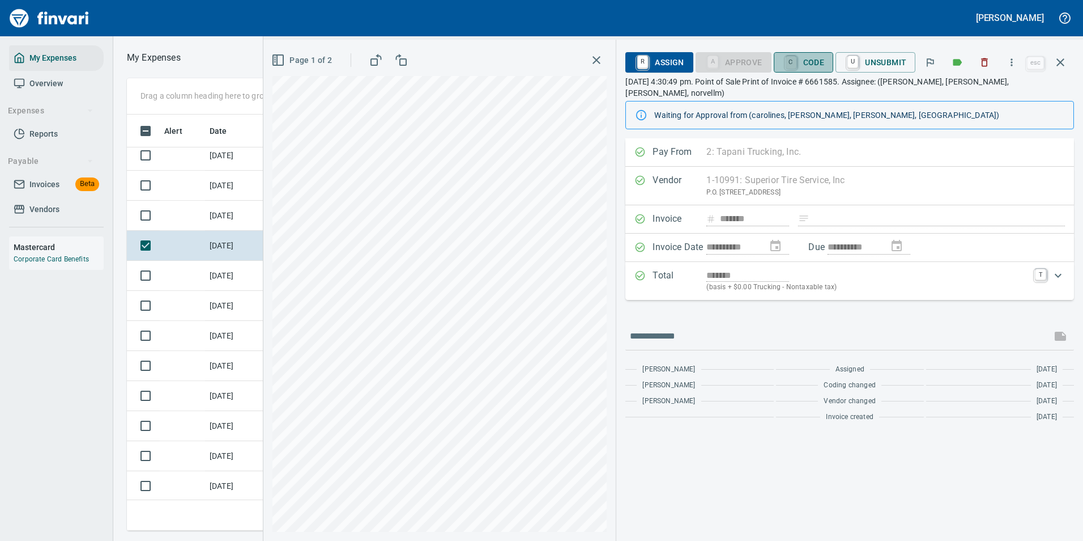
click at [790, 66] on link "C" at bounding box center [791, 62] width 11 height 12
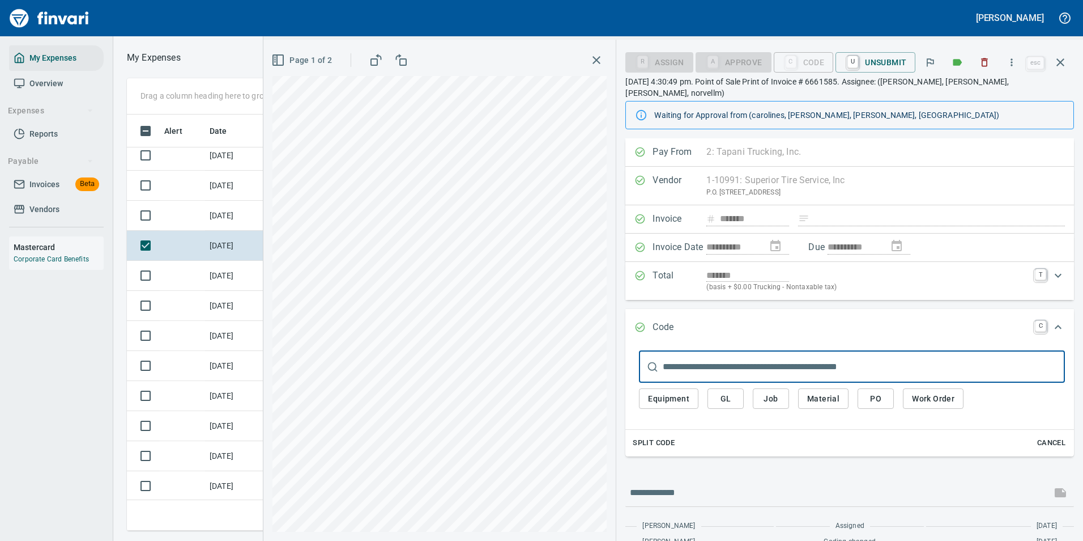
click at [648, 436] on span "Split Code" at bounding box center [654, 442] width 42 height 13
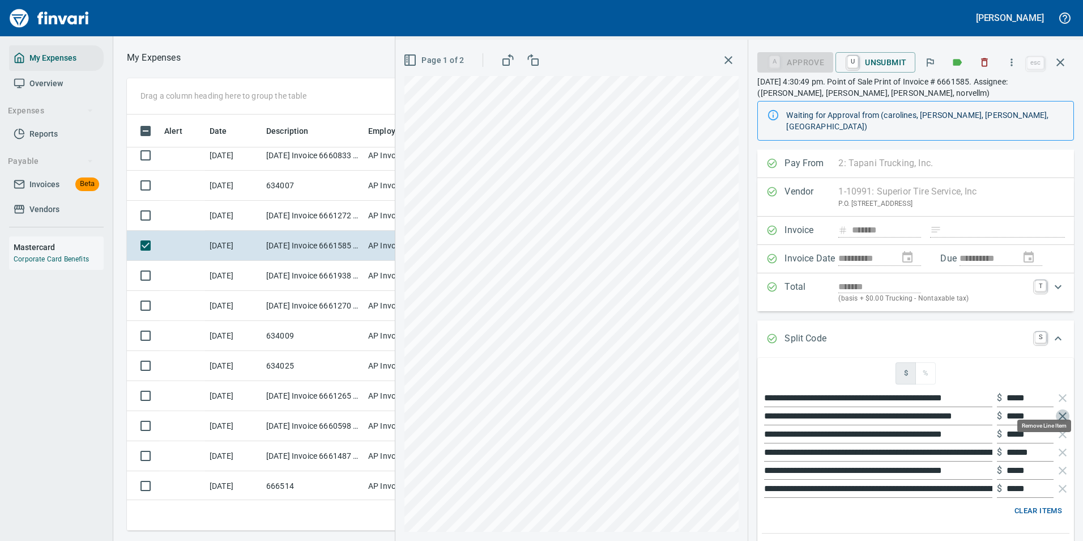
click at [1056, 409] on icon "button" at bounding box center [1063, 416] width 14 height 14
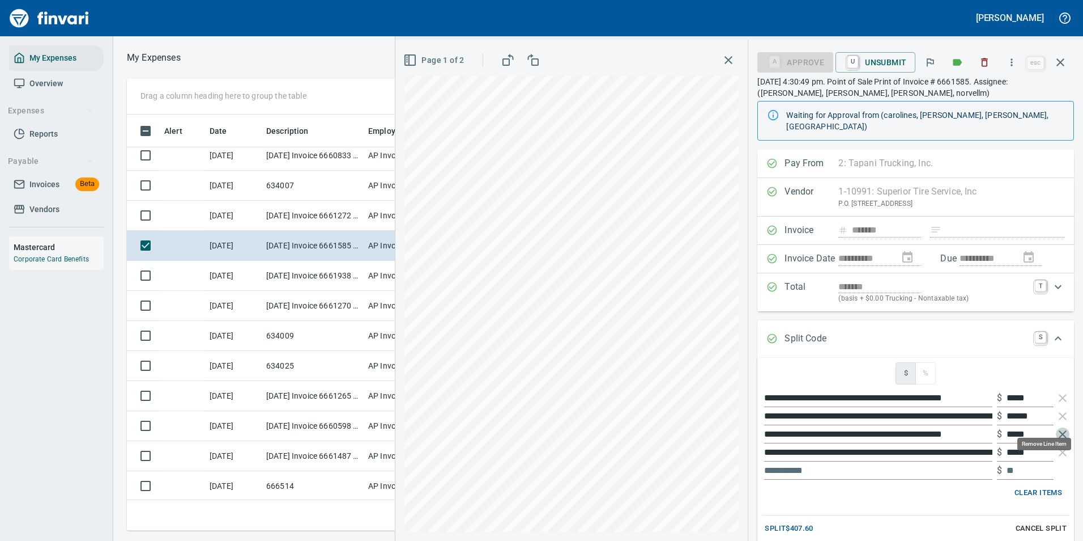
click at [1057, 427] on icon "button" at bounding box center [1063, 434] width 14 height 14
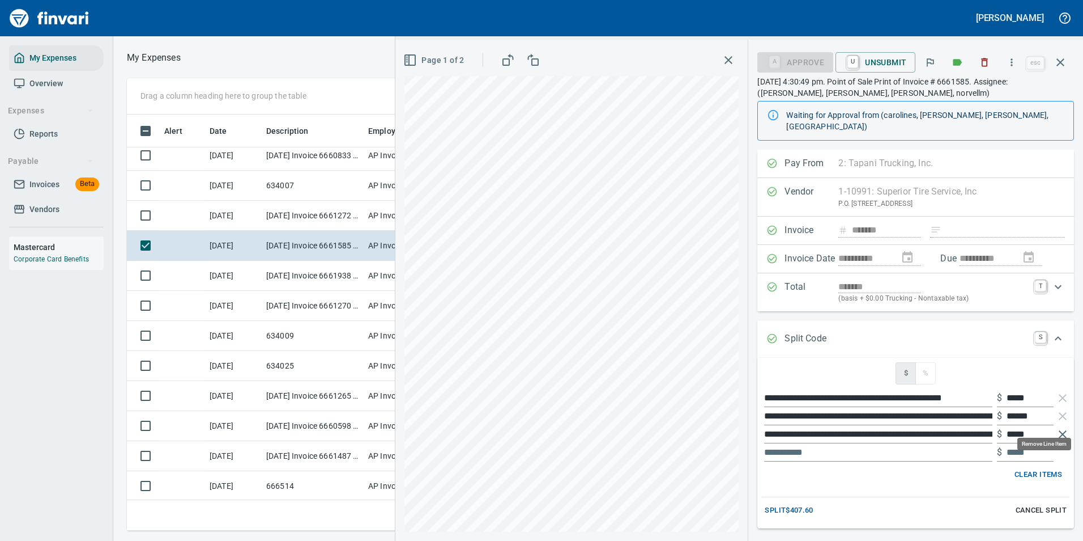
click at [1056, 427] on icon "button" at bounding box center [1063, 434] width 14 height 14
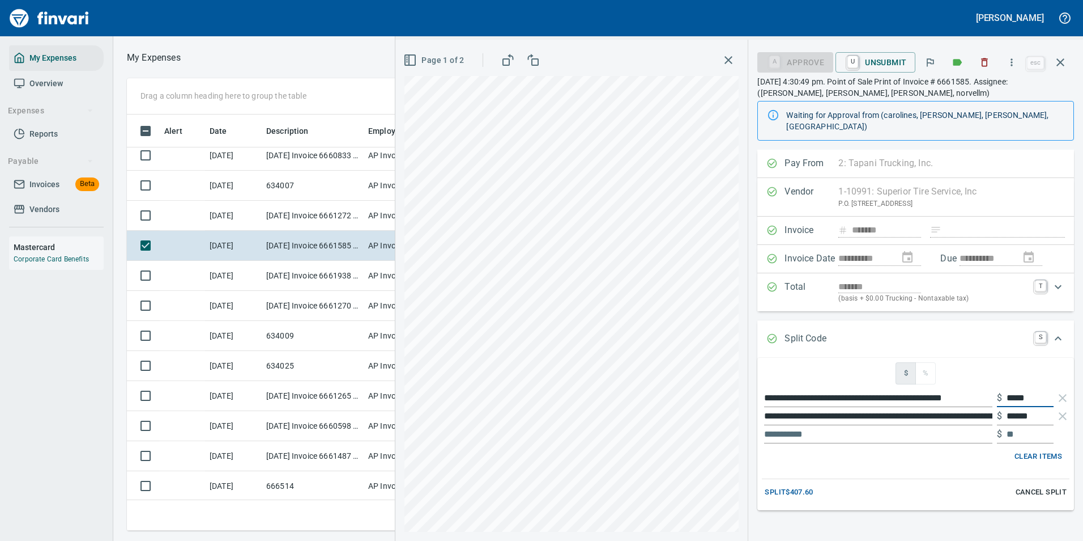
drag, startPoint x: 1027, startPoint y: 386, endPoint x: 992, endPoint y: 391, distance: 35.4
click at [997, 391] on div "$ *****" at bounding box center [1025, 398] width 57 height 18
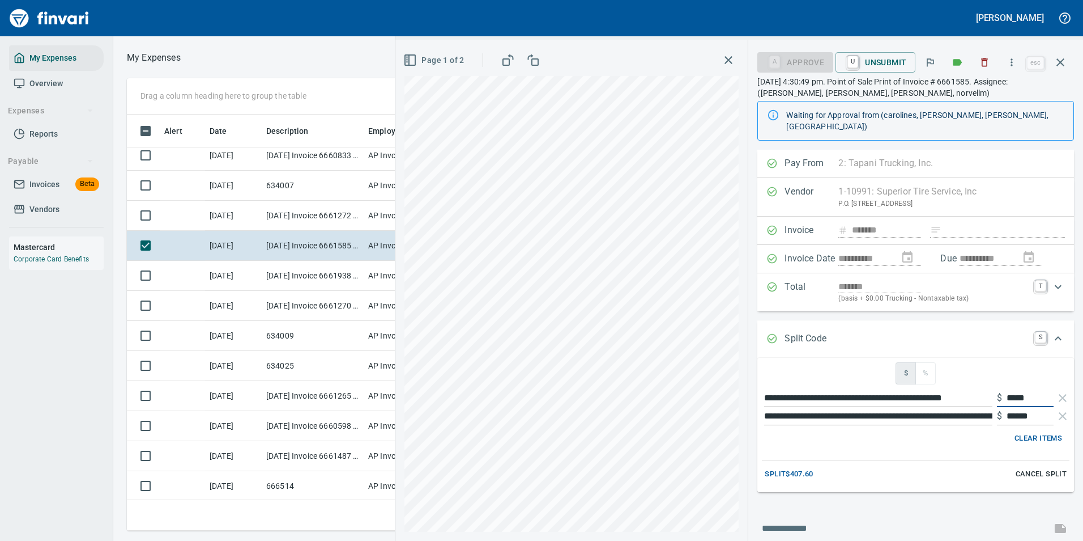
type input "*****"
click at [792, 467] on span "Split $407.60" at bounding box center [789, 473] width 48 height 13
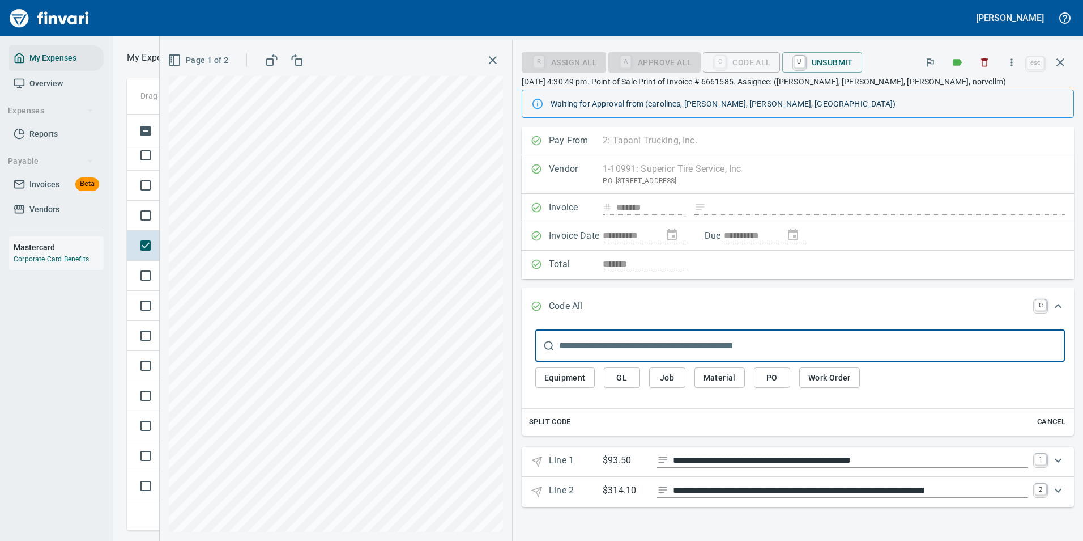
click at [563, 465] on p "Line 1" at bounding box center [576, 461] width 54 height 16
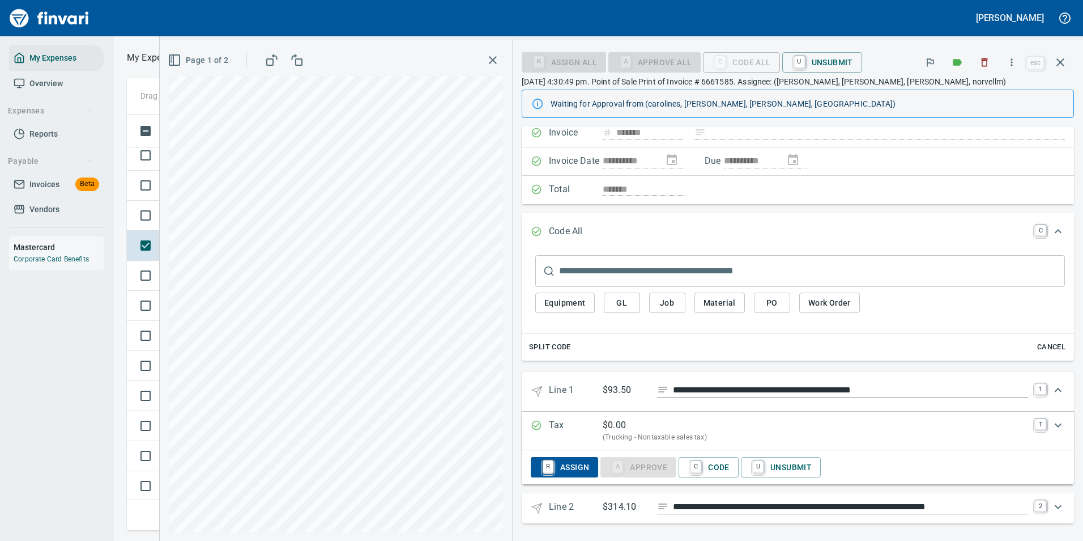
scroll to position [78, 0]
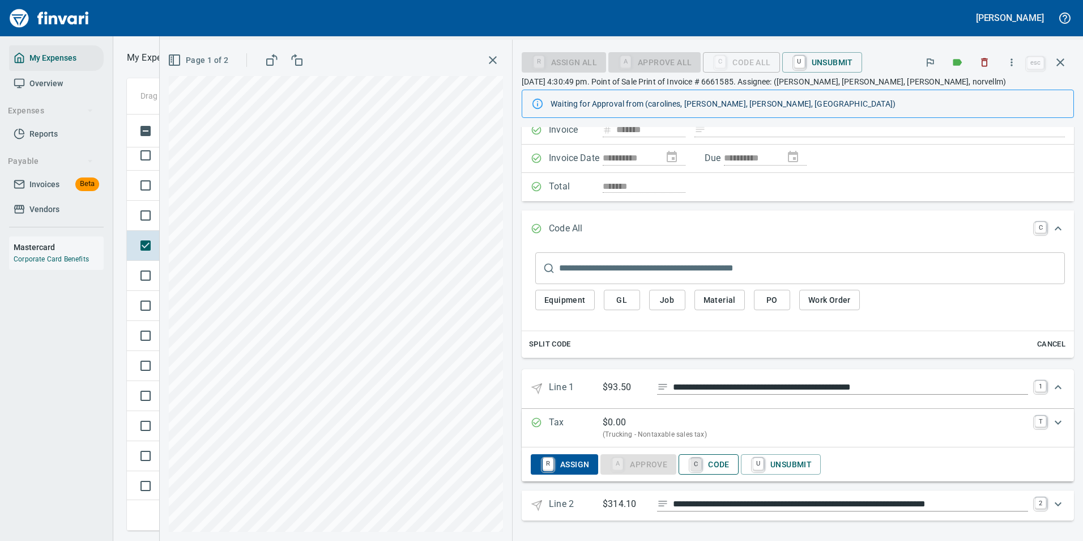
click at [701, 462] on link "C" at bounding box center [696, 464] width 11 height 12
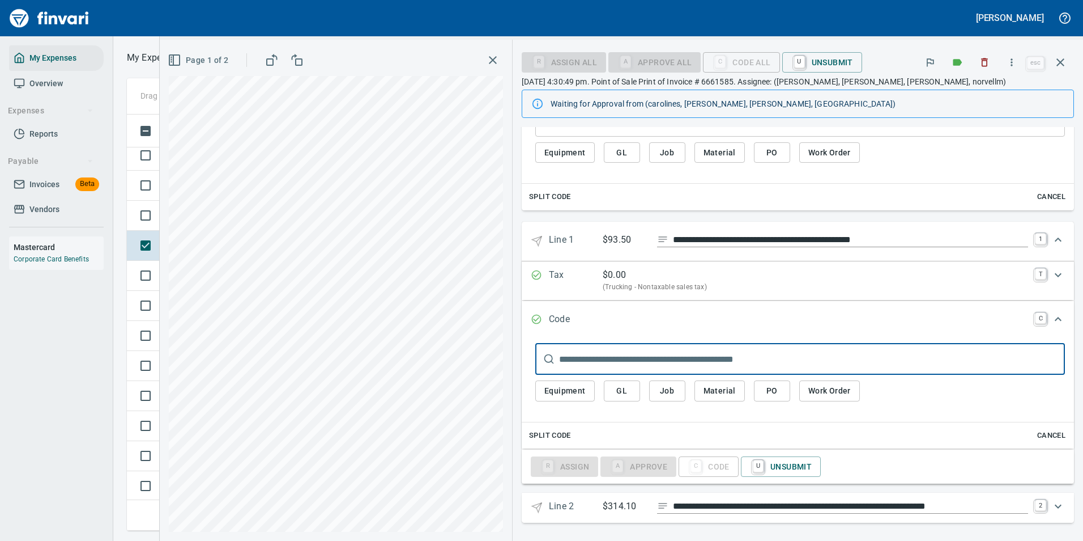
scroll to position [227, 0]
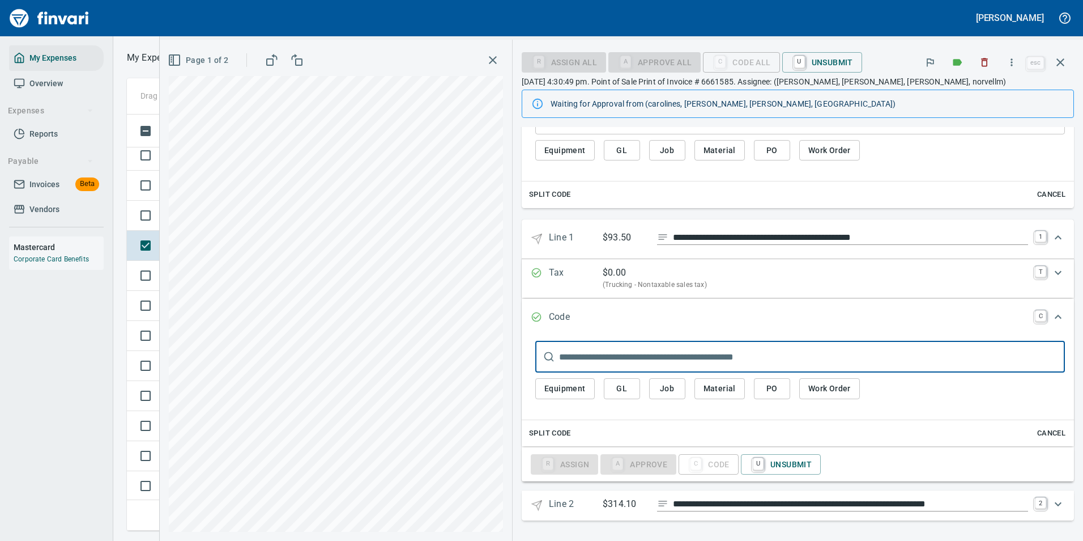
click at [630, 394] on span "GL" at bounding box center [622, 388] width 18 height 14
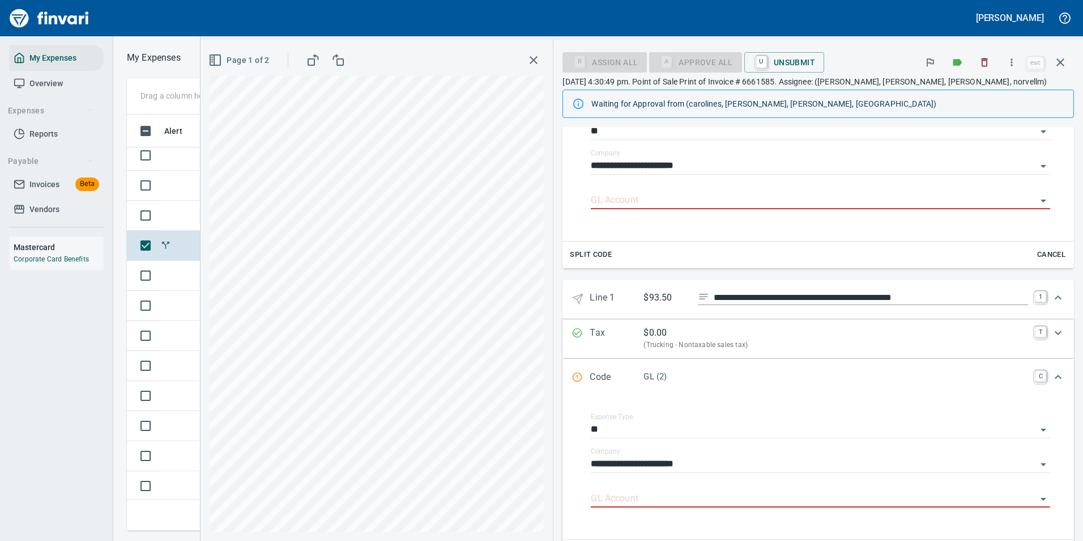
scroll to position [226, 0]
click at [640, 500] on input "GL Account" at bounding box center [814, 500] width 446 height 16
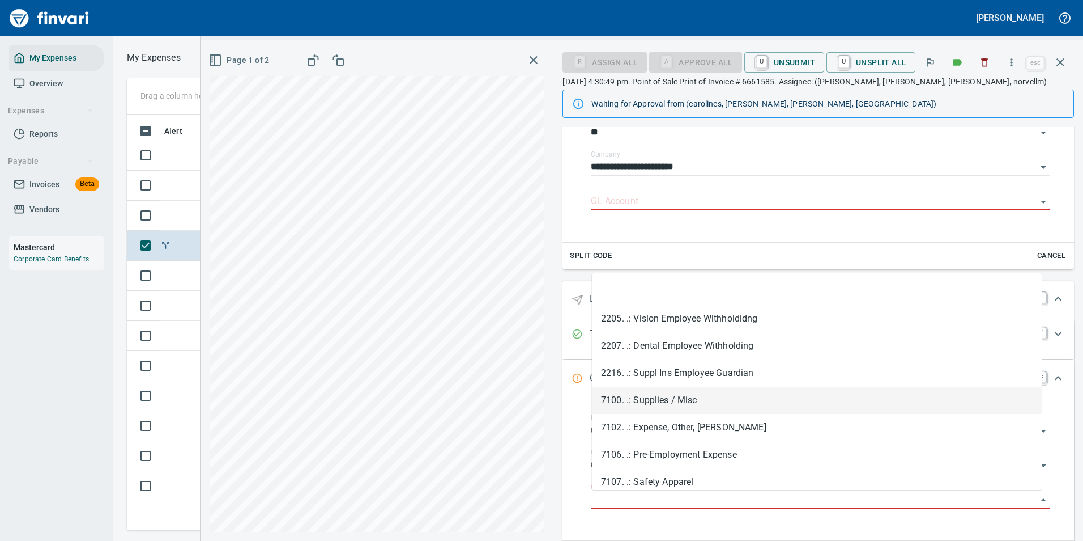
click at [623, 402] on li "7100. .: Supplies / Misc" at bounding box center [817, 399] width 450 height 27
type input "**********"
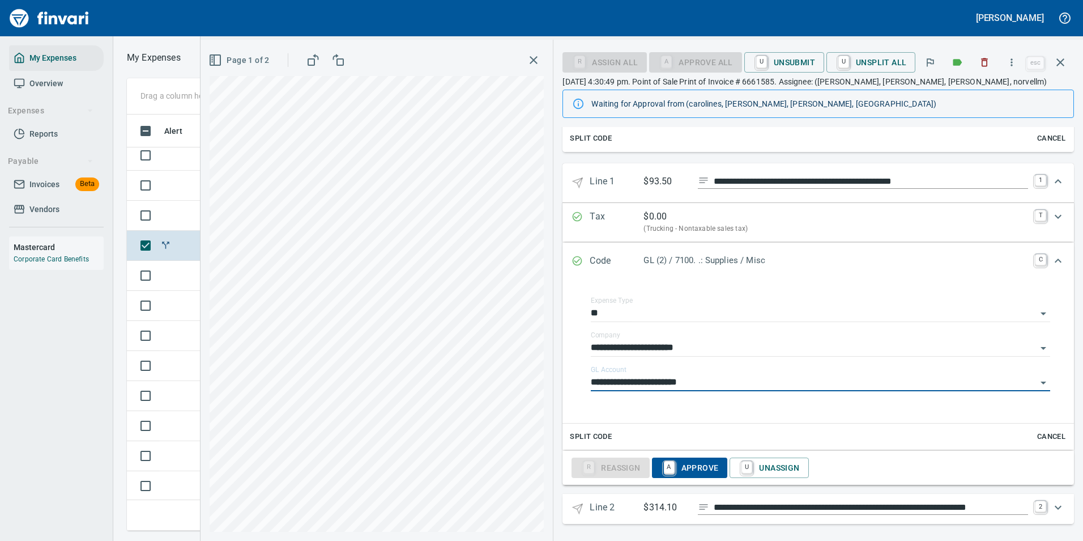
scroll to position [347, 0]
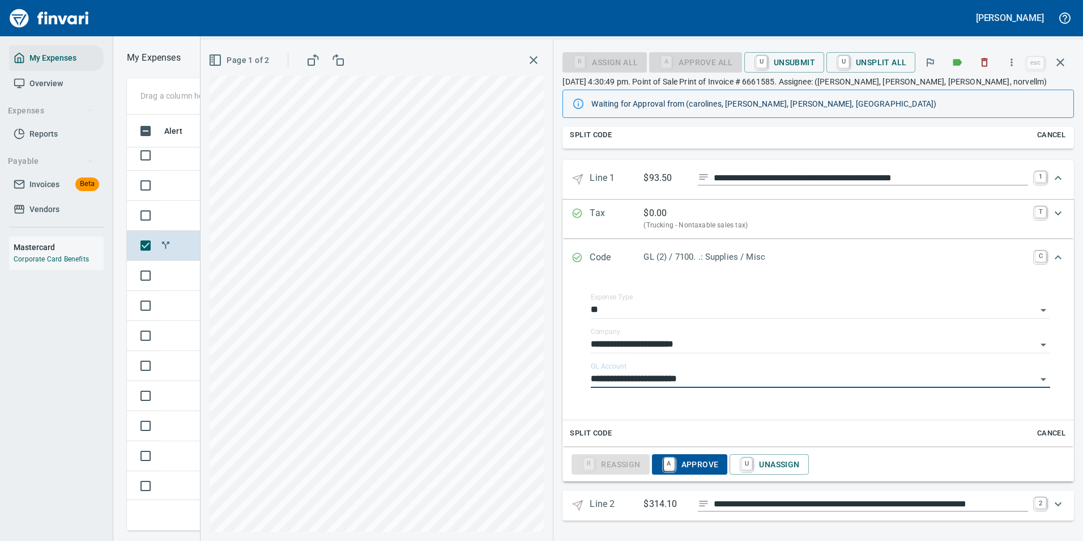
click at [1052, 181] on icon "Expand" at bounding box center [1059, 178] width 14 height 14
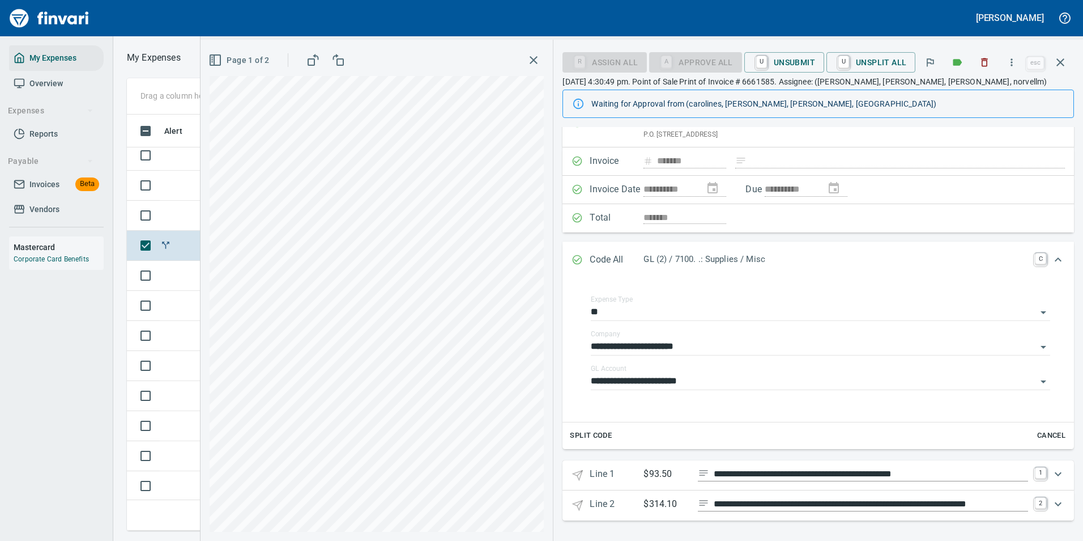
click at [664, 511] on div "**********" at bounding box center [836, 505] width 385 height 16
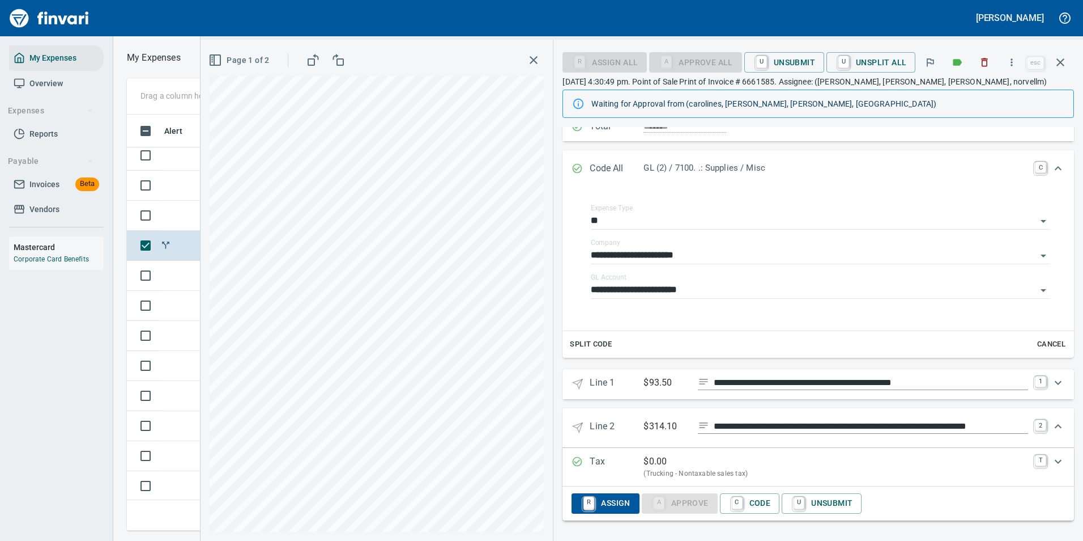
scroll to position [399, 643]
click at [734, 509] on link "C" at bounding box center [737, 503] width 11 height 12
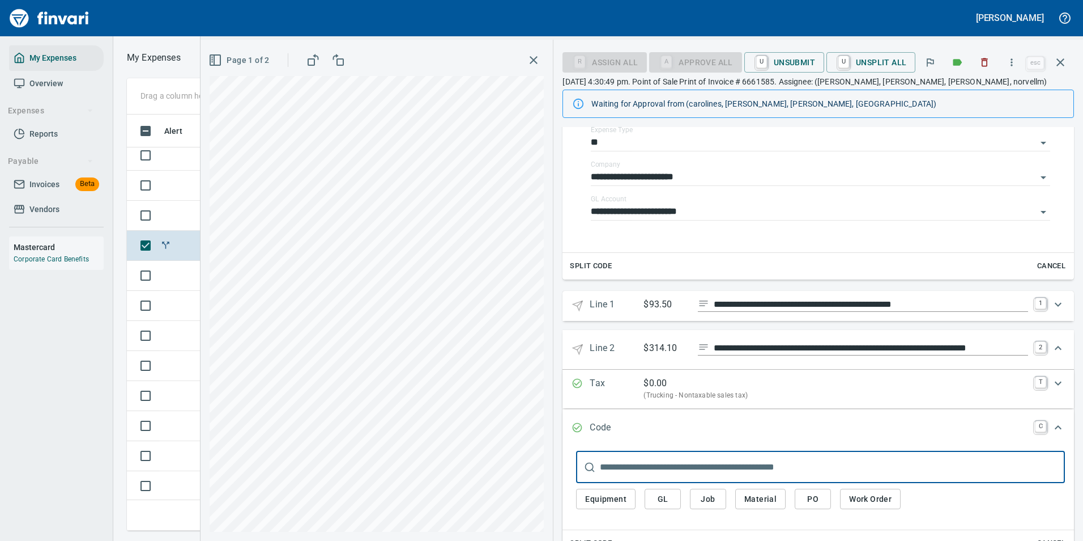
scroll to position [287, 0]
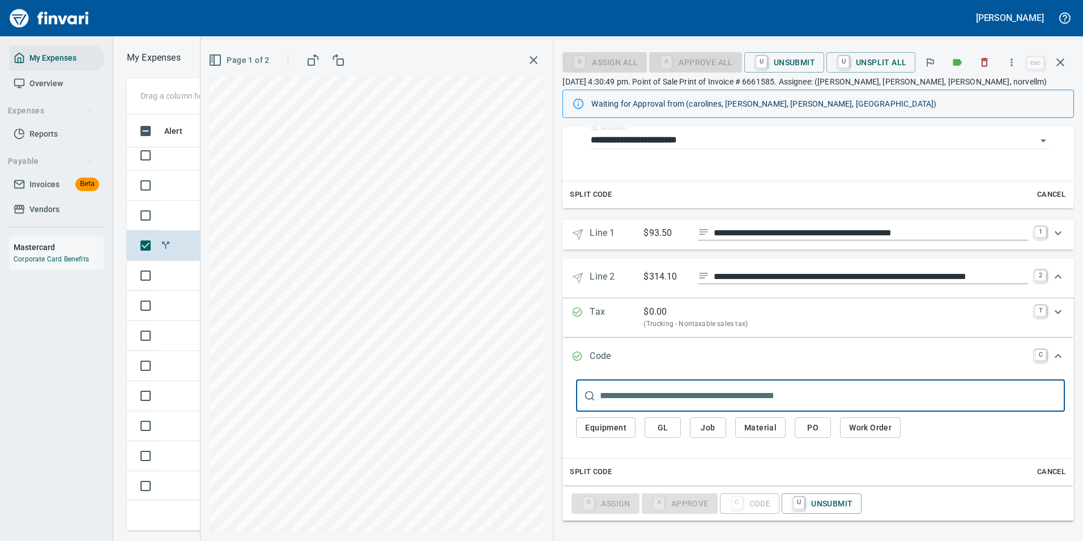
click at [607, 431] on span "Equipment" at bounding box center [605, 427] width 41 height 14
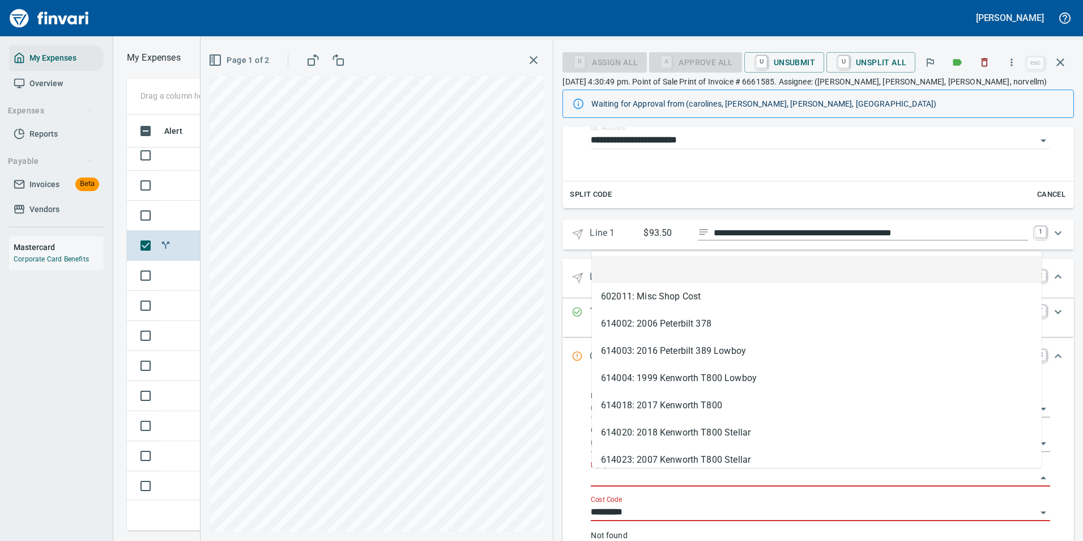
click at [636, 475] on input "Equipment" at bounding box center [814, 478] width 446 height 16
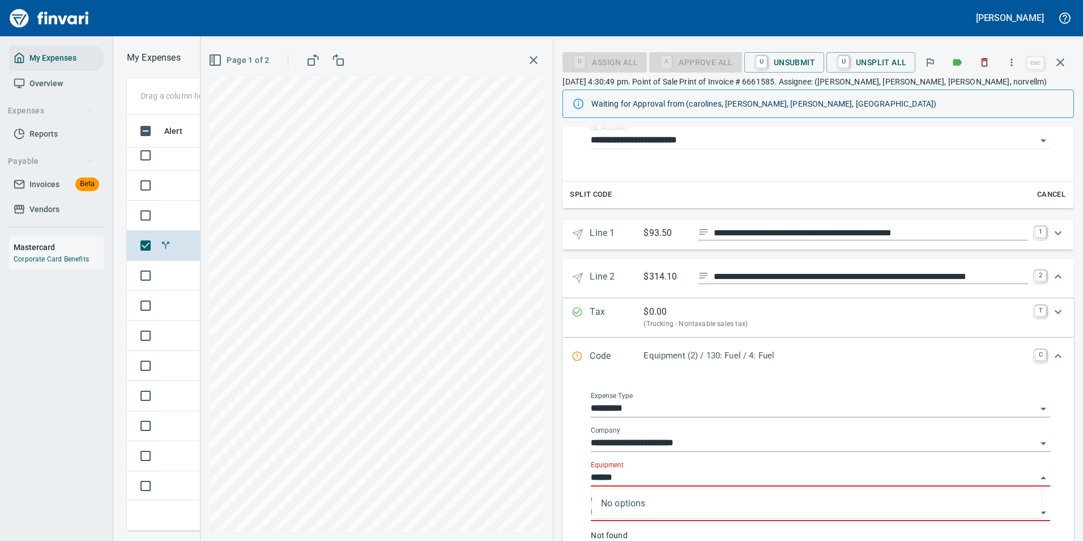
scroll to position [399, 643]
type input "*"
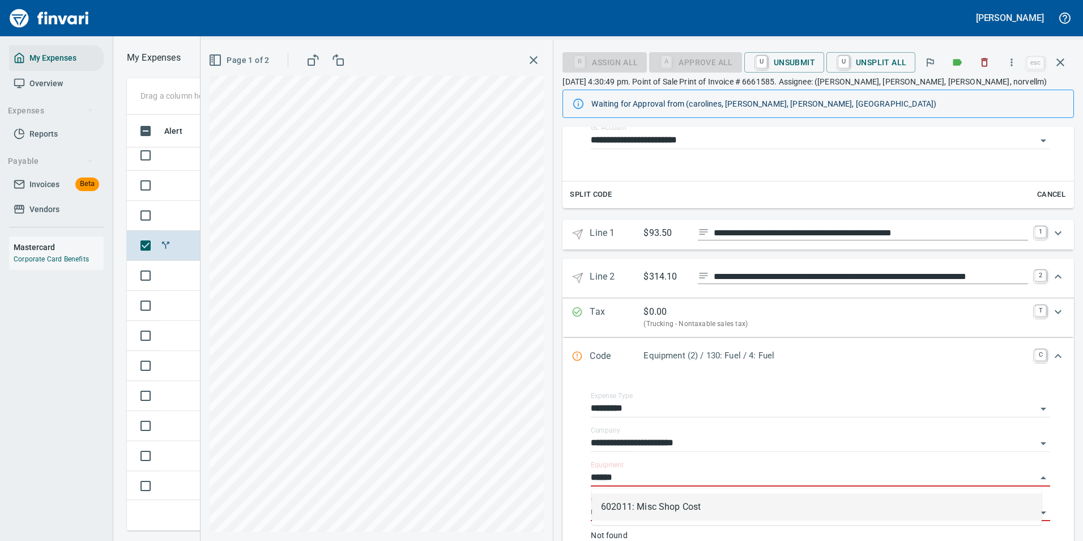
click at [617, 498] on li "602011: Misc Shop Cost" at bounding box center [817, 506] width 450 height 27
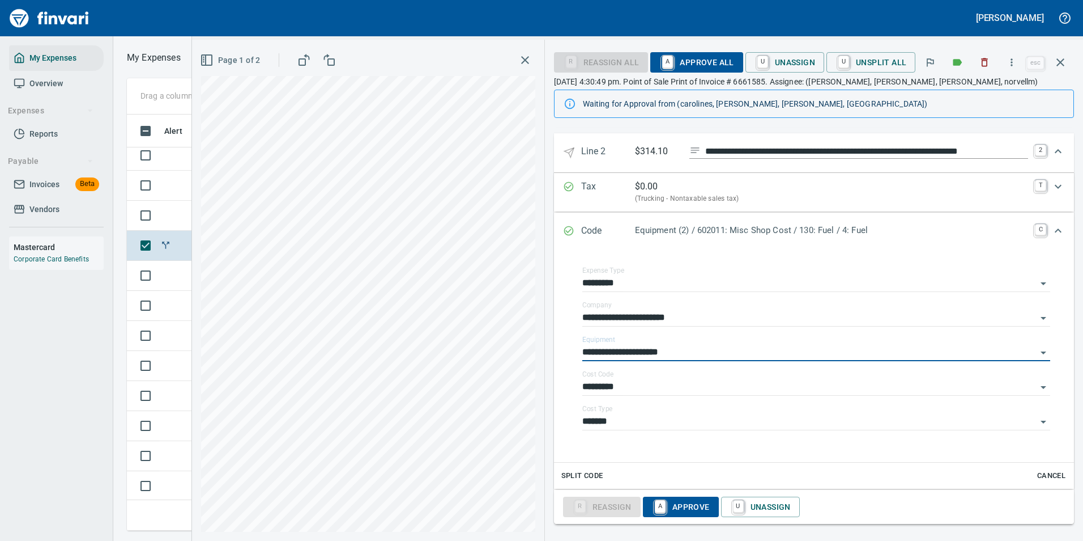
scroll to position [416, 0]
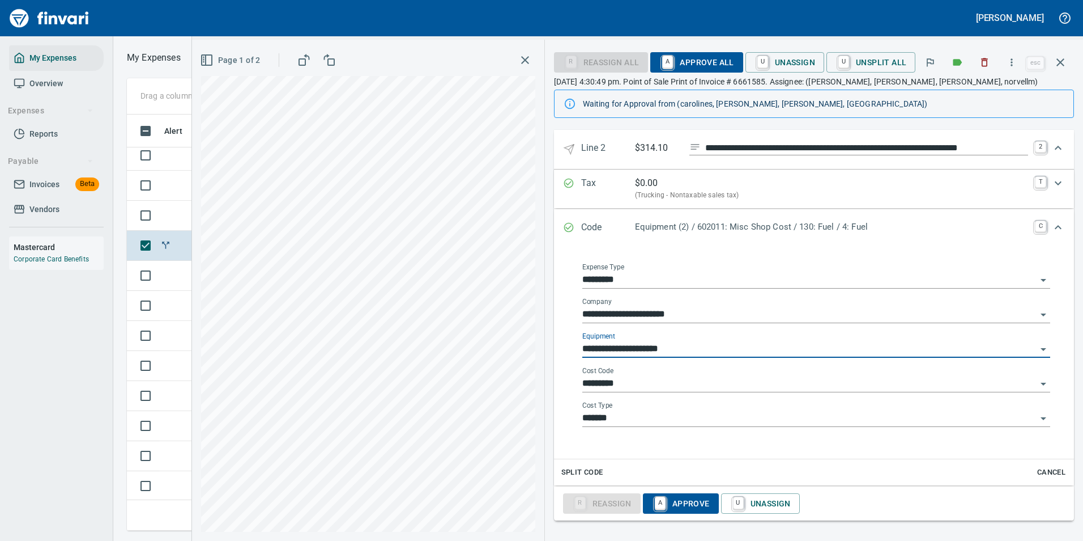
type input "**********"
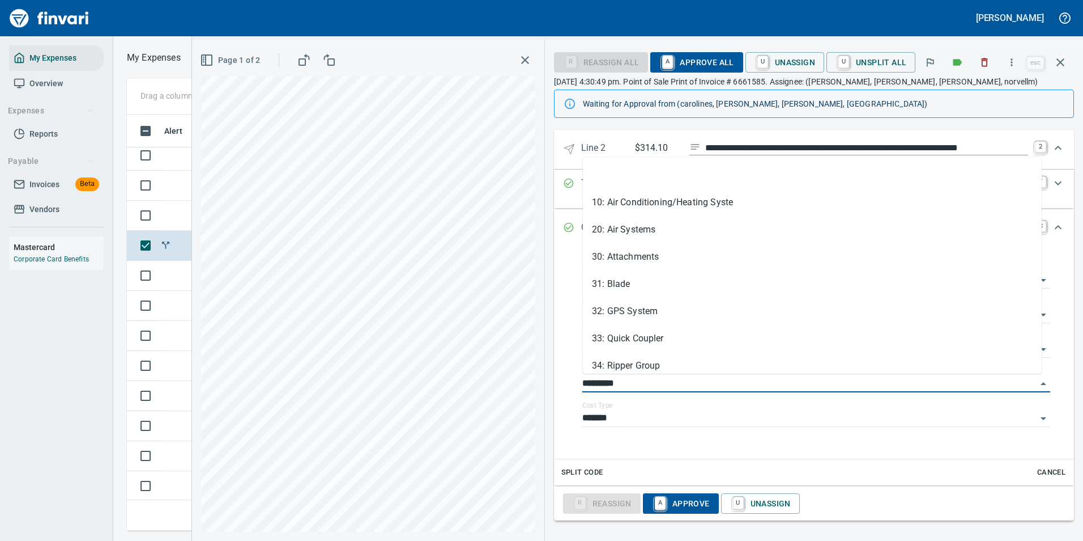
drag, startPoint x: 631, startPoint y: 381, endPoint x: 549, endPoint y: 387, distance: 82.4
click at [549, 387] on div "**********" at bounding box center [814, 126] width 538 height 830
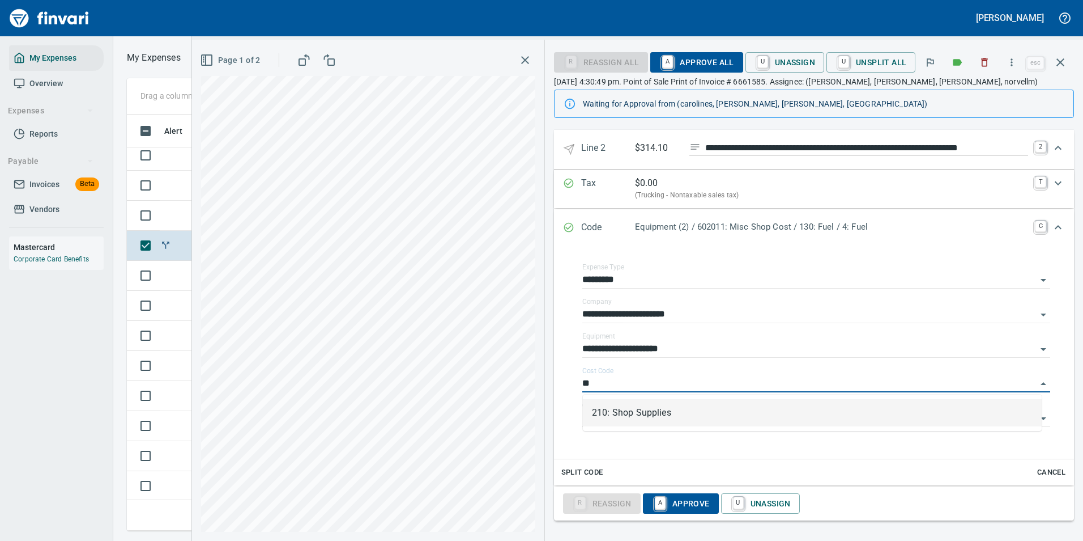
scroll to position [399, 643]
drag, startPoint x: 601, startPoint y: 401, endPoint x: 614, endPoint y: 416, distance: 19.7
click at [602, 402] on li "210: Shop Supplies" at bounding box center [812, 412] width 459 height 27
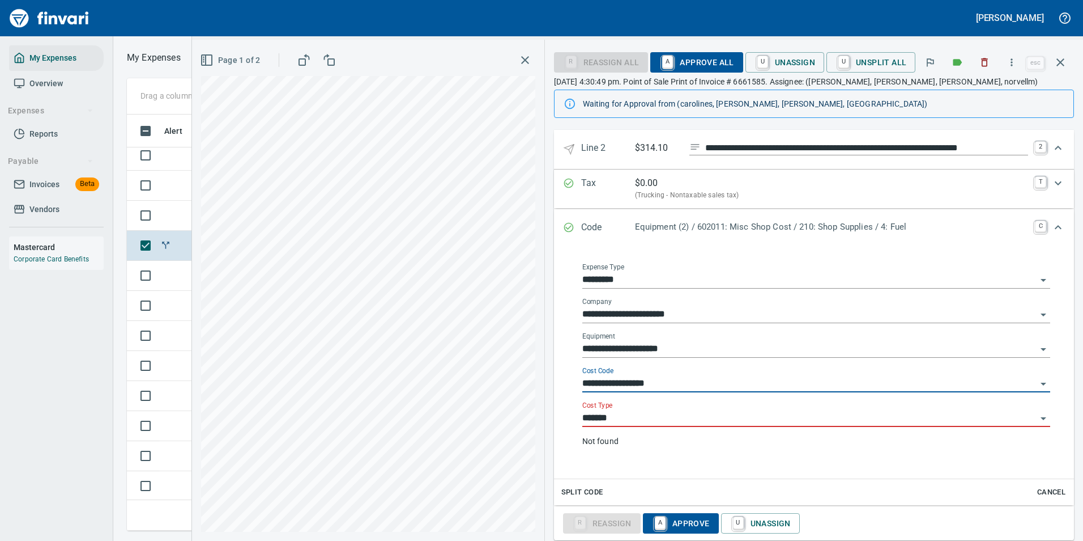
type input "**********"
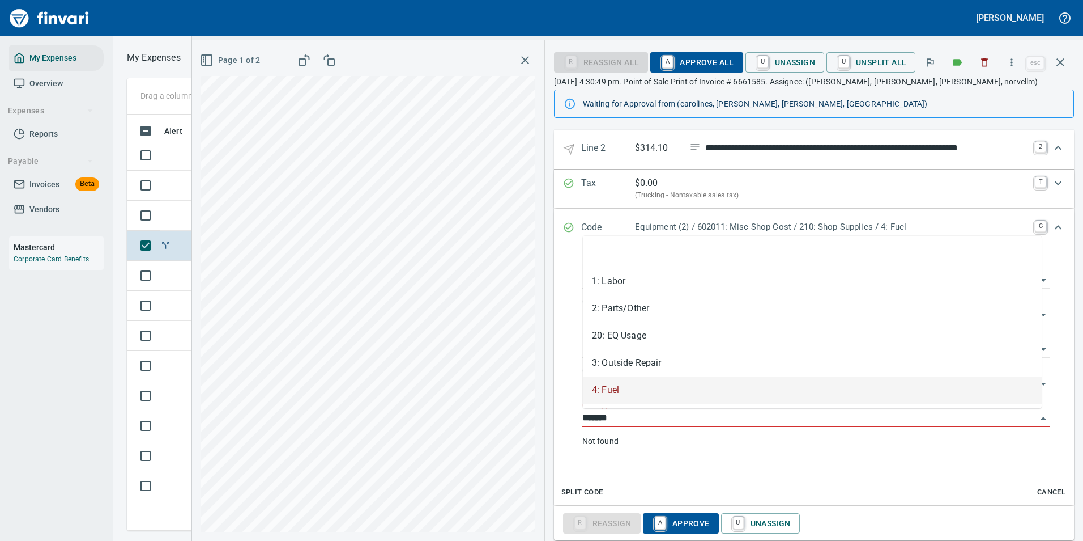
drag, startPoint x: 616, startPoint y: 418, endPoint x: 567, endPoint y: 420, distance: 49.3
click at [567, 420] on div "**********" at bounding box center [814, 359] width 502 height 219
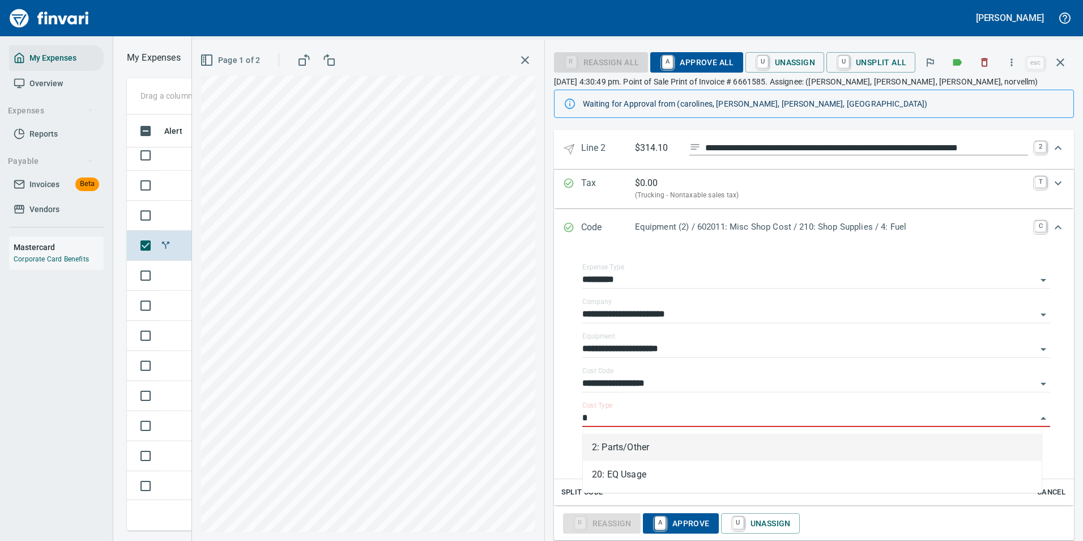
click at [602, 447] on li "2: Parts/Other" at bounding box center [812, 446] width 459 height 27
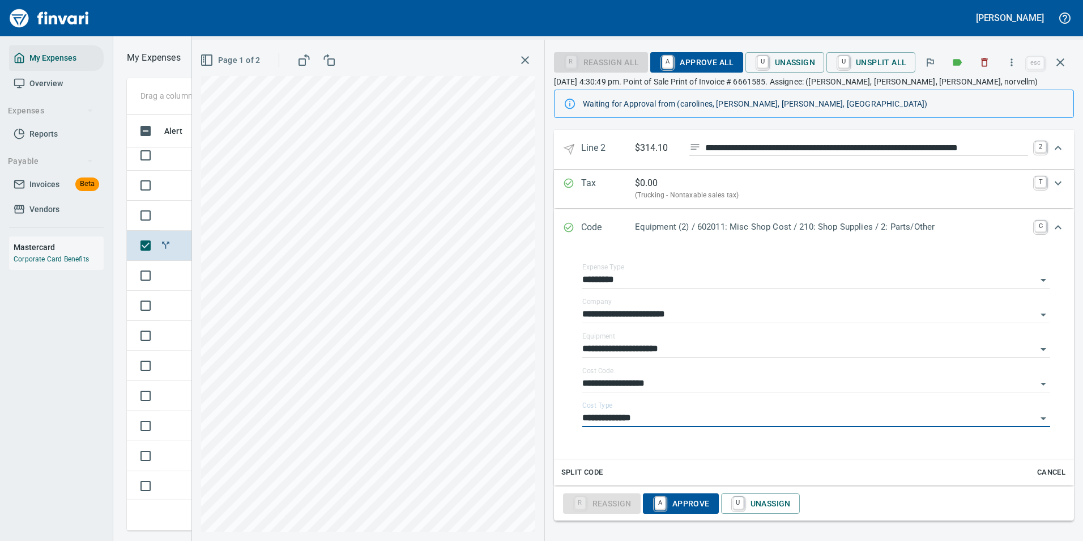
type input "**********"
click at [1052, 148] on icon "Expand" at bounding box center [1059, 148] width 14 height 14
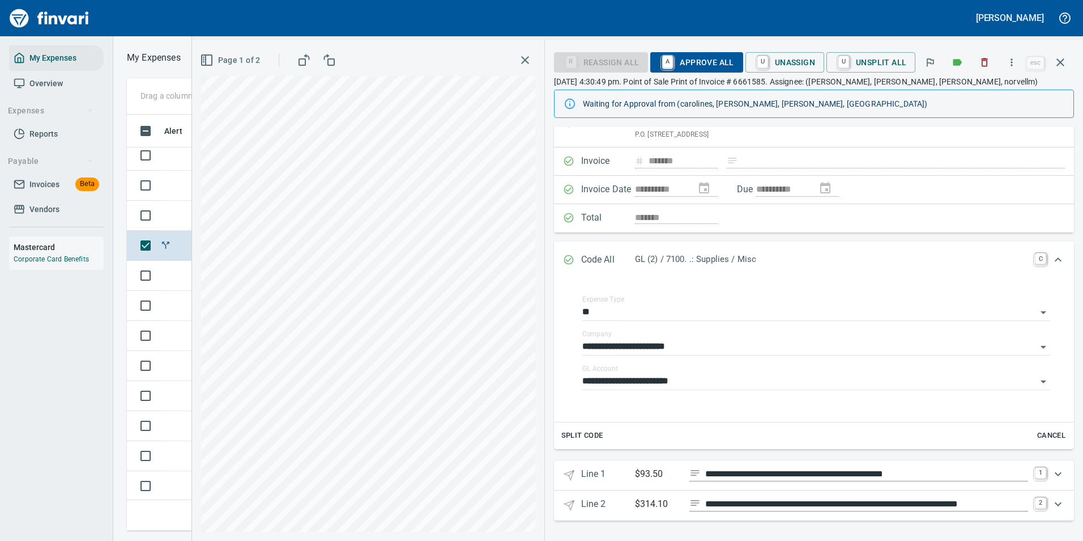
scroll to position [46, 0]
click at [709, 53] on span "A Approve All" at bounding box center [697, 62] width 74 height 19
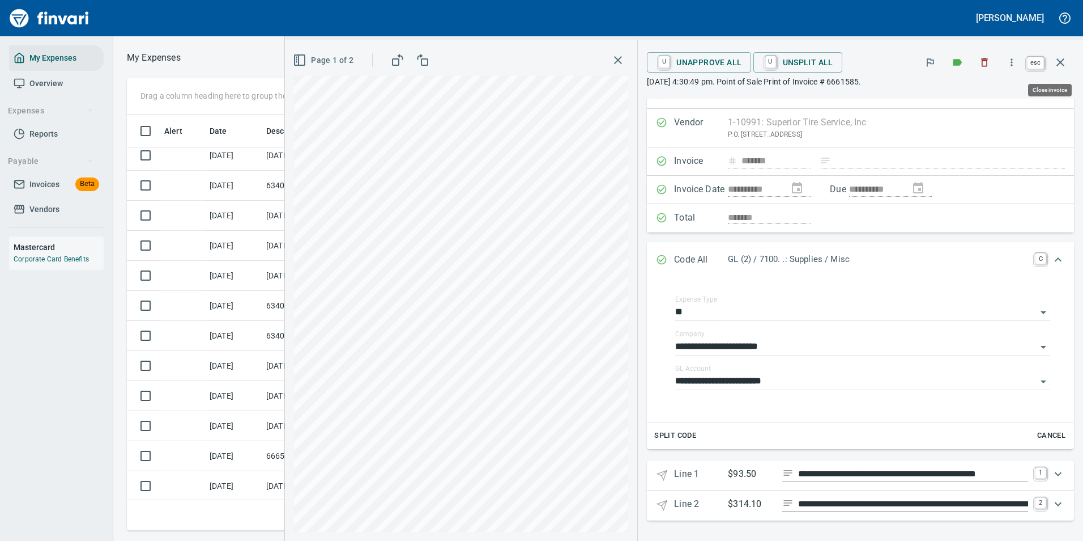
scroll to position [399, 643]
click at [1063, 62] on icon "button" at bounding box center [1061, 63] width 14 height 14
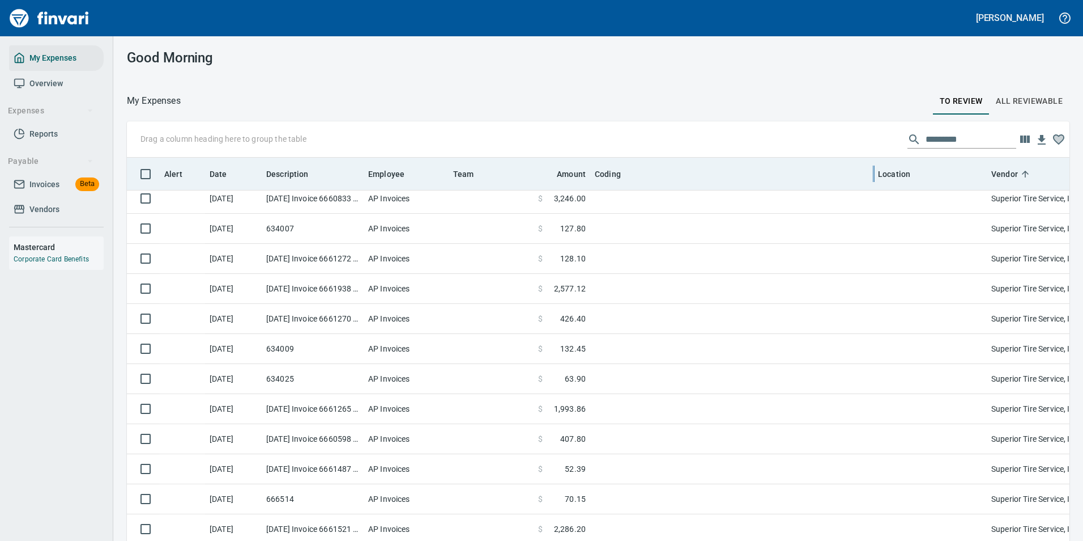
scroll to position [399, 917]
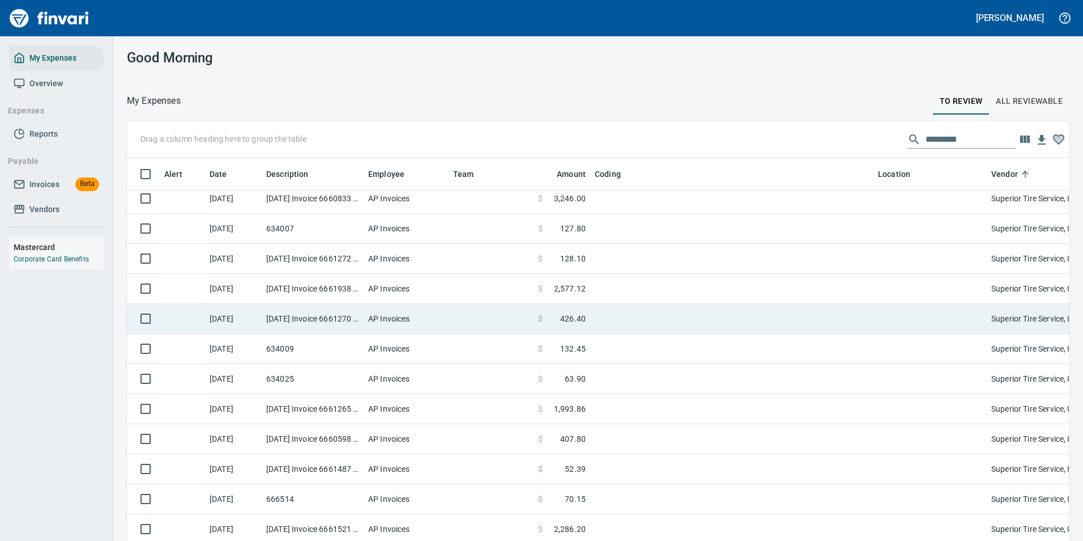
click at [567, 316] on span "426.40" at bounding box center [572, 318] width 25 height 11
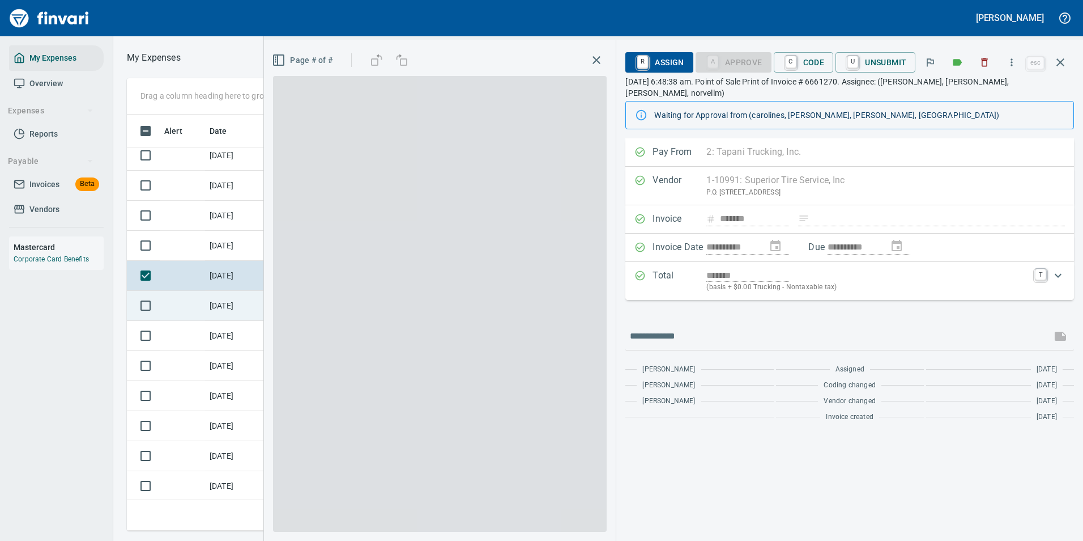
scroll to position [399, 643]
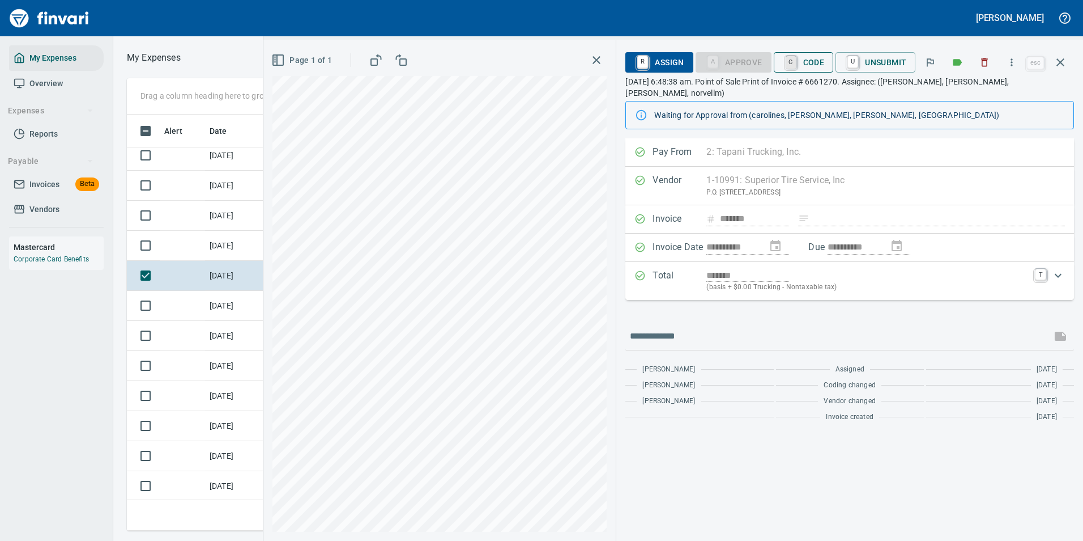
click at [793, 56] on link "C" at bounding box center [791, 62] width 11 height 12
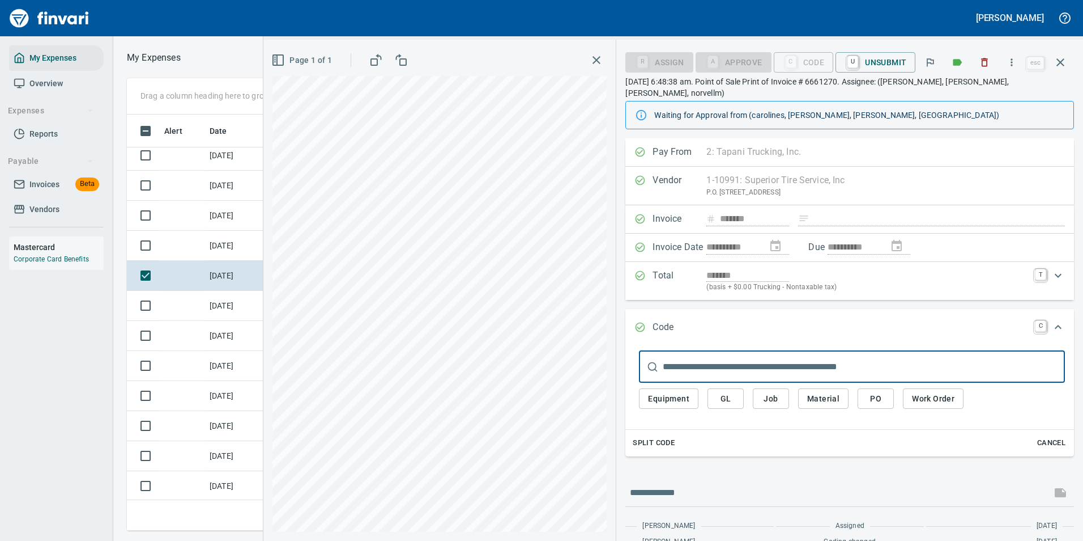
click at [921, 392] on span "Work Order" at bounding box center [933, 399] width 42 height 14
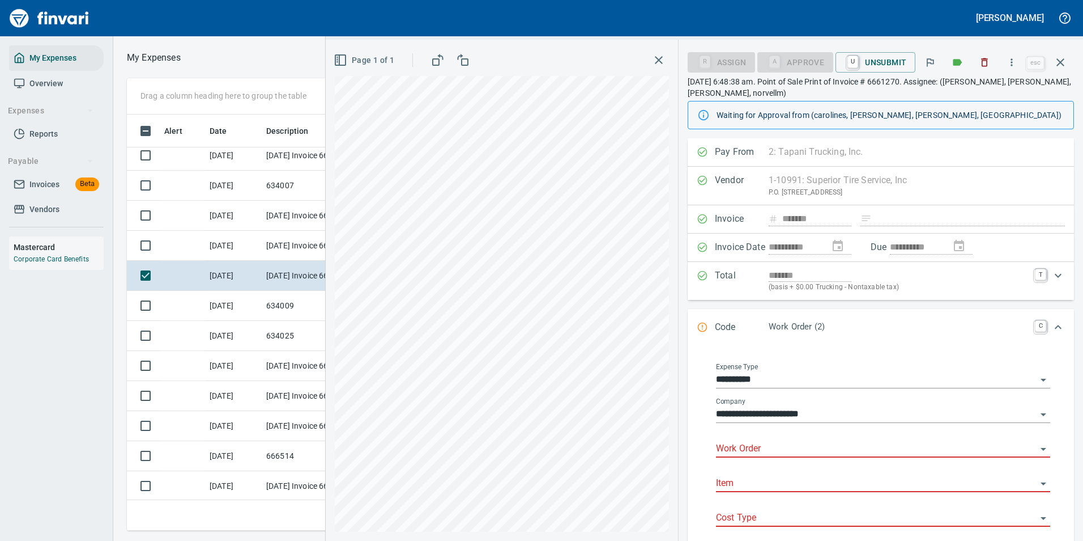
click at [752, 450] on input "Work Order" at bounding box center [876, 449] width 321 height 16
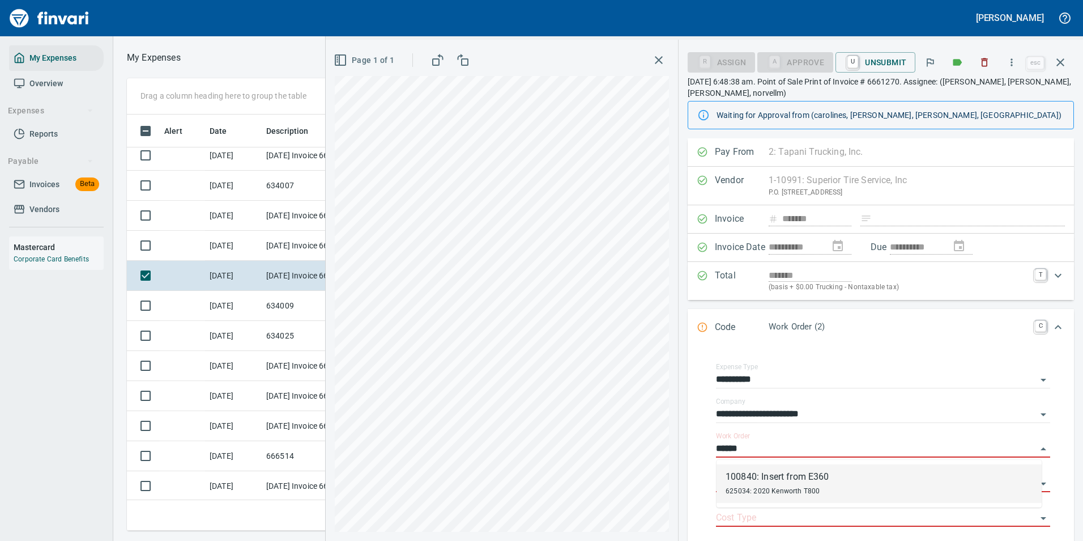
click at [759, 486] on div "625034: 2020 Kenworth T800" at bounding box center [778, 490] width 104 height 14
type input "**********"
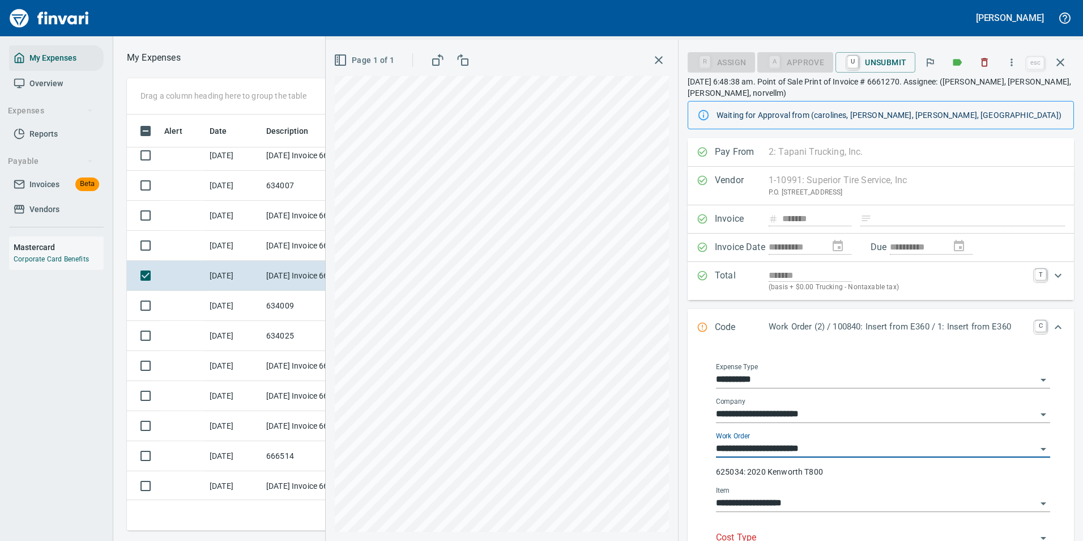
scroll to position [170, 0]
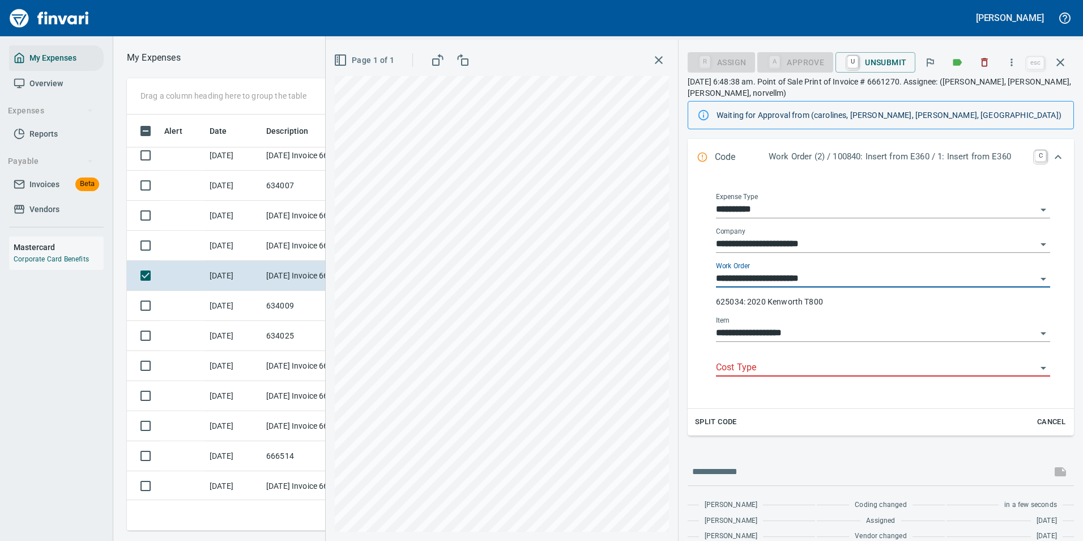
type input "**********"
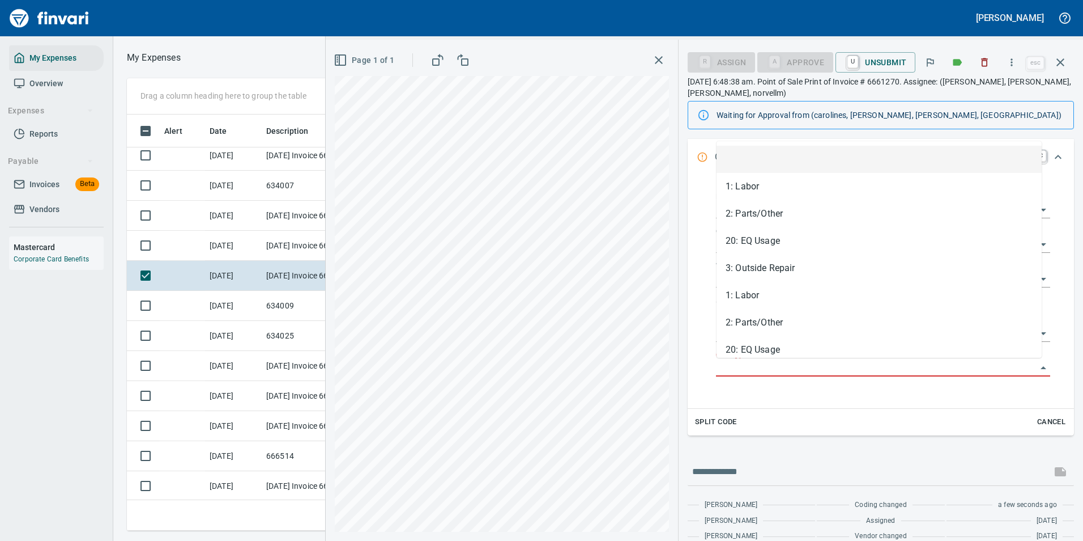
click at [755, 368] on input "Cost Type" at bounding box center [876, 368] width 321 height 16
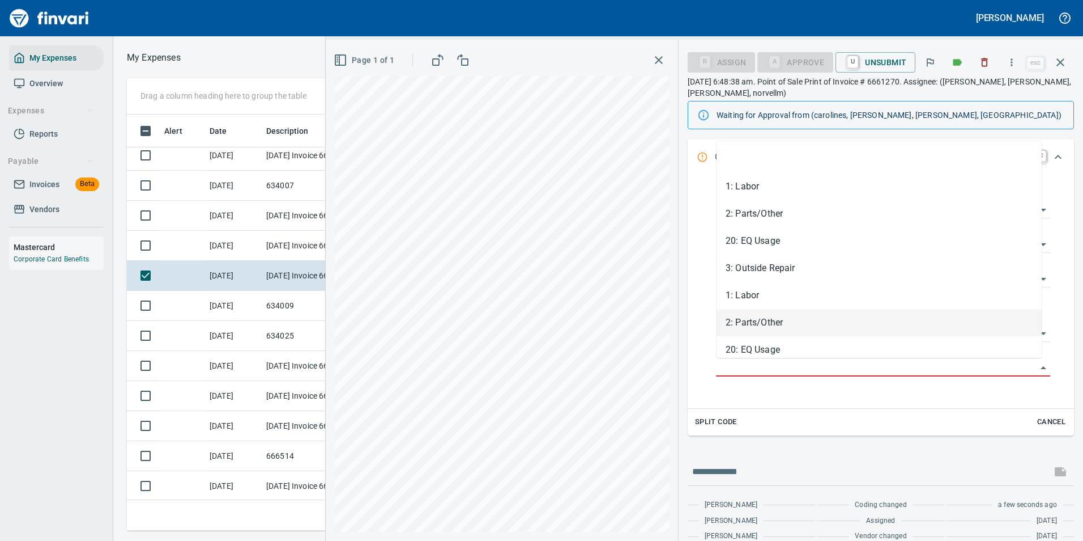
click at [750, 323] on li "2: Parts/Other" at bounding box center [879, 322] width 325 height 27
type input "**********"
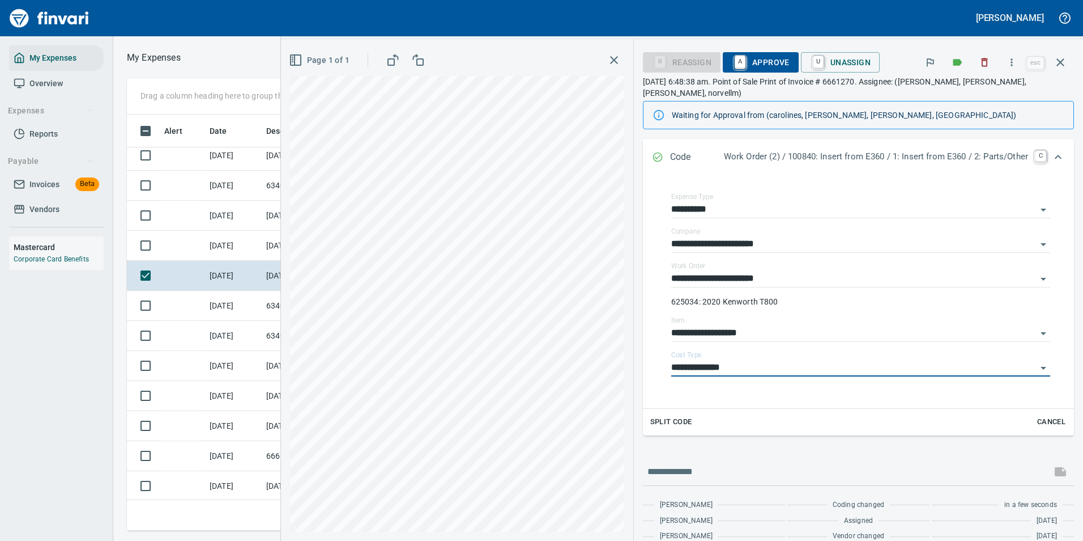
click at [1052, 150] on icon "Expand" at bounding box center [1059, 157] width 14 height 14
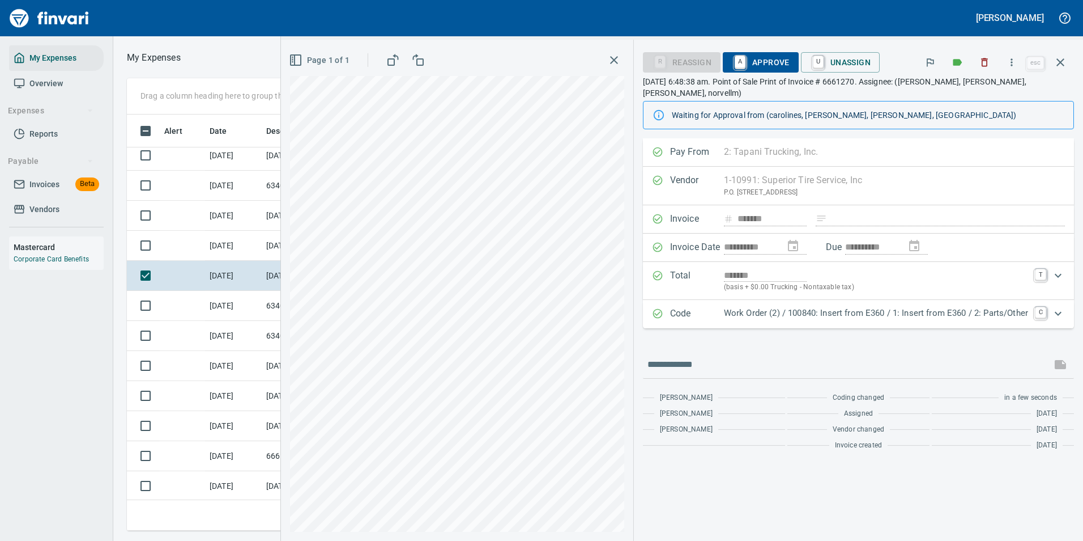
scroll to position [0, 0]
click at [736, 59] on link "A" at bounding box center [740, 62] width 11 height 12
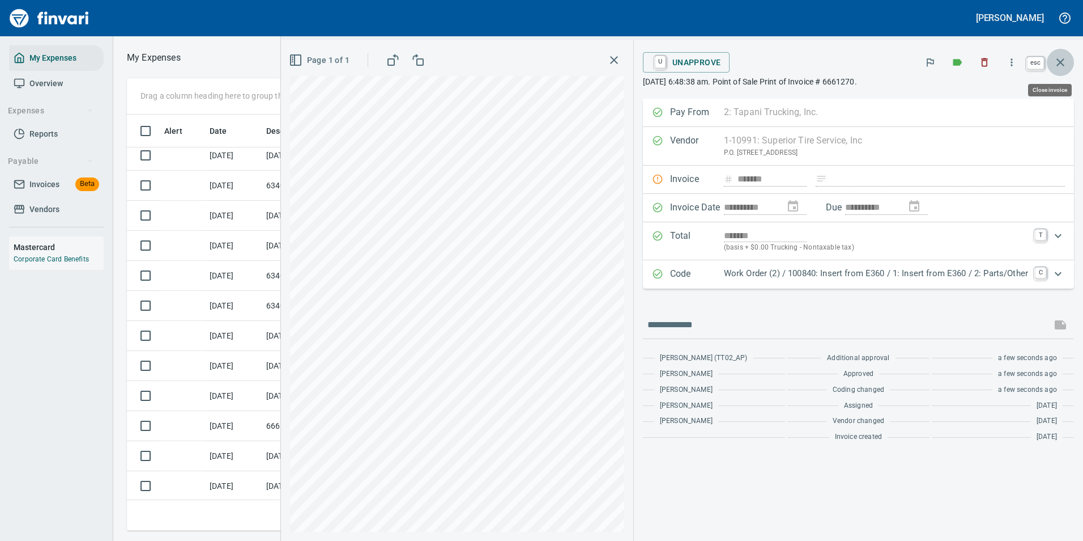
click at [1060, 61] on icon "button" at bounding box center [1061, 63] width 14 height 14
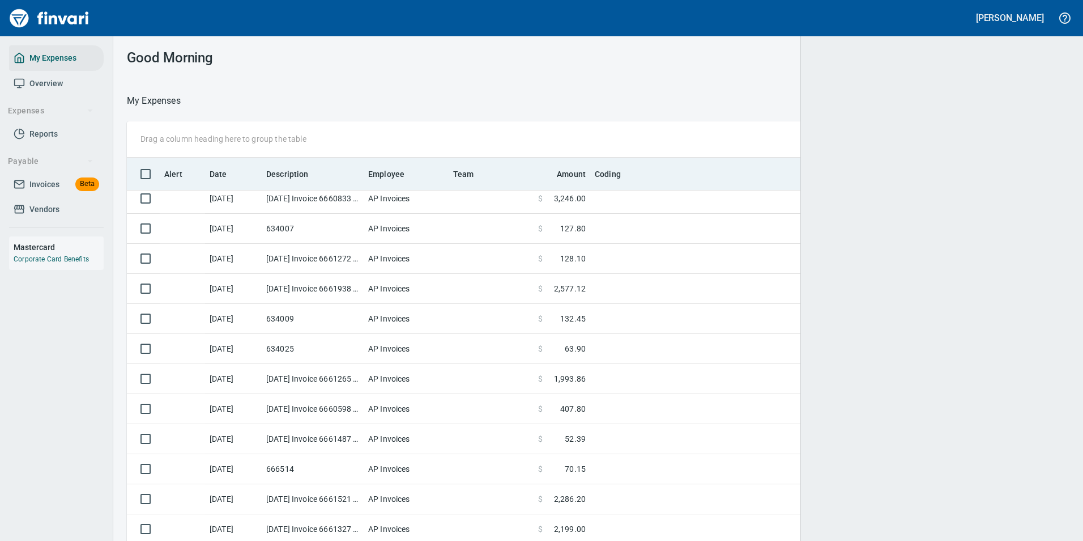
scroll to position [399, 916]
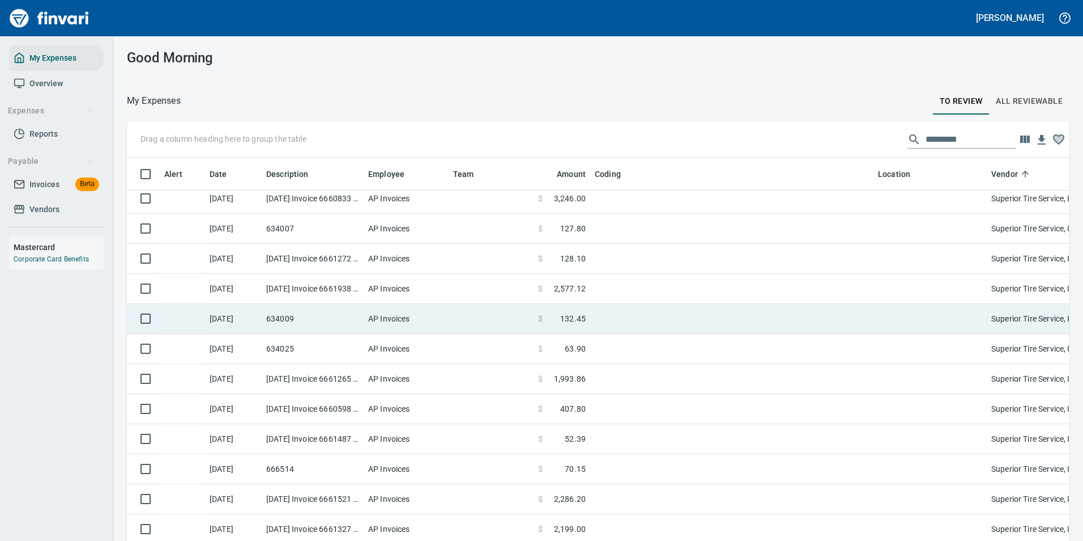
click at [580, 314] on span "132.45" at bounding box center [572, 318] width 25 height 11
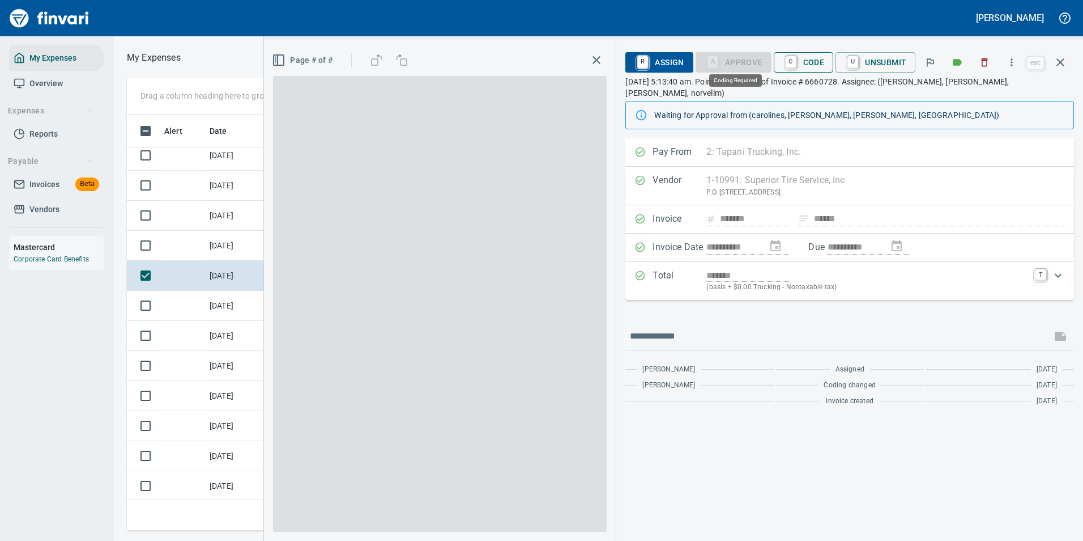
scroll to position [399, 643]
click at [805, 61] on span "C Code" at bounding box center [804, 62] width 42 height 19
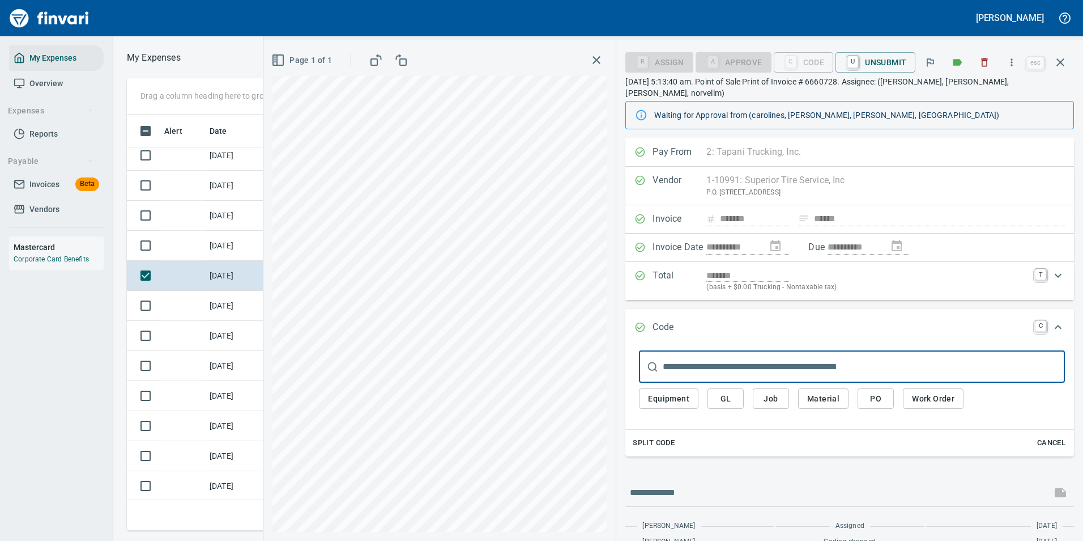
click at [929, 394] on span "Work Order" at bounding box center [933, 399] width 42 height 14
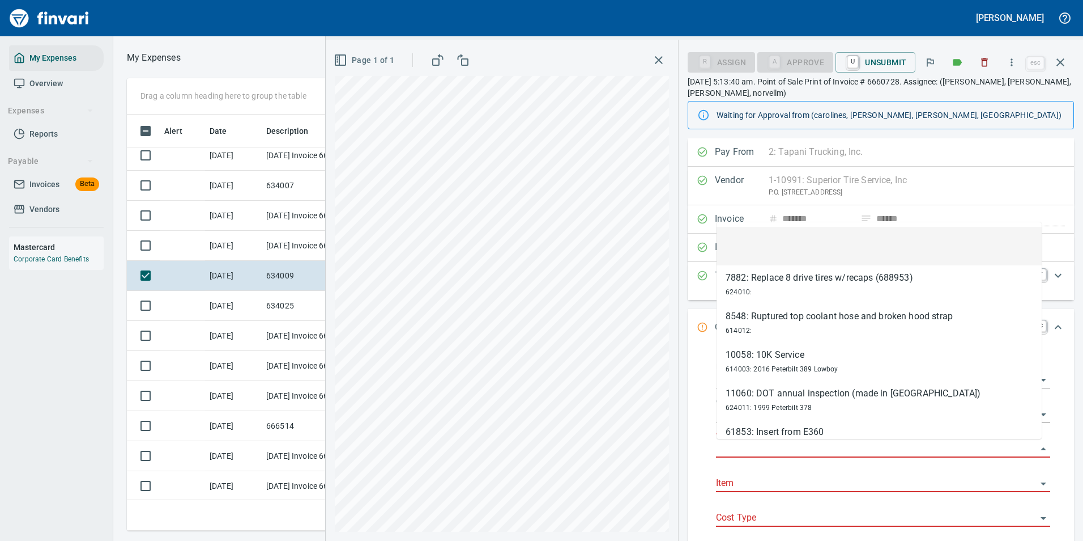
click at [743, 446] on input "Work Order" at bounding box center [876, 449] width 321 height 16
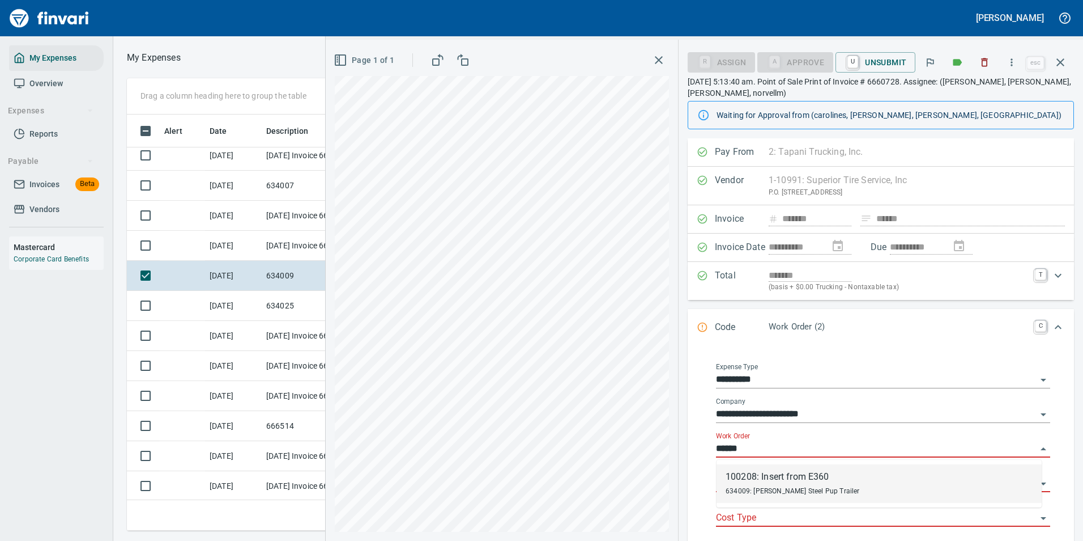
click at [768, 484] on div "634009: [PERSON_NAME] Steel Pup Trailer" at bounding box center [793, 490] width 134 height 14
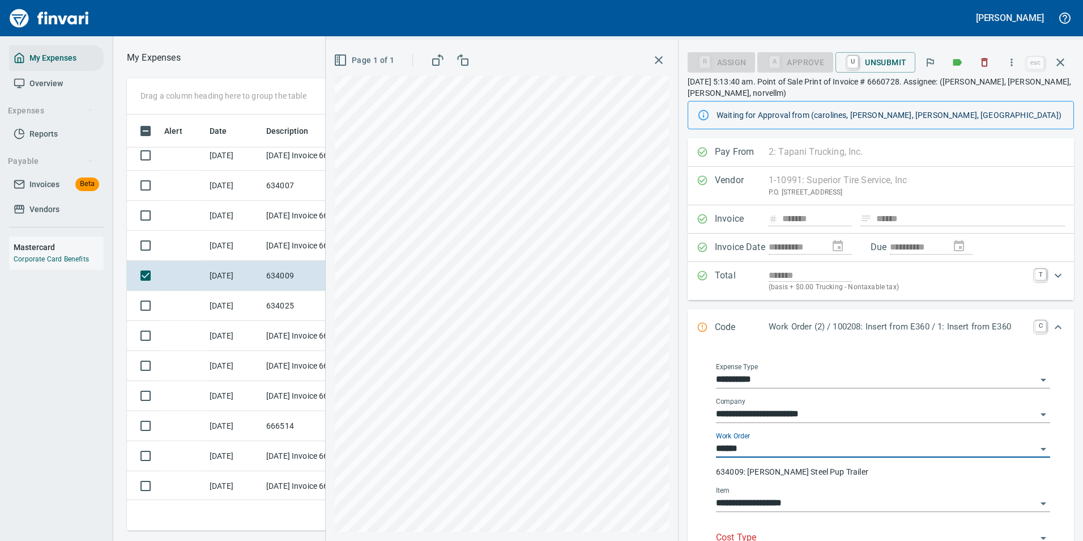
type input "**********"
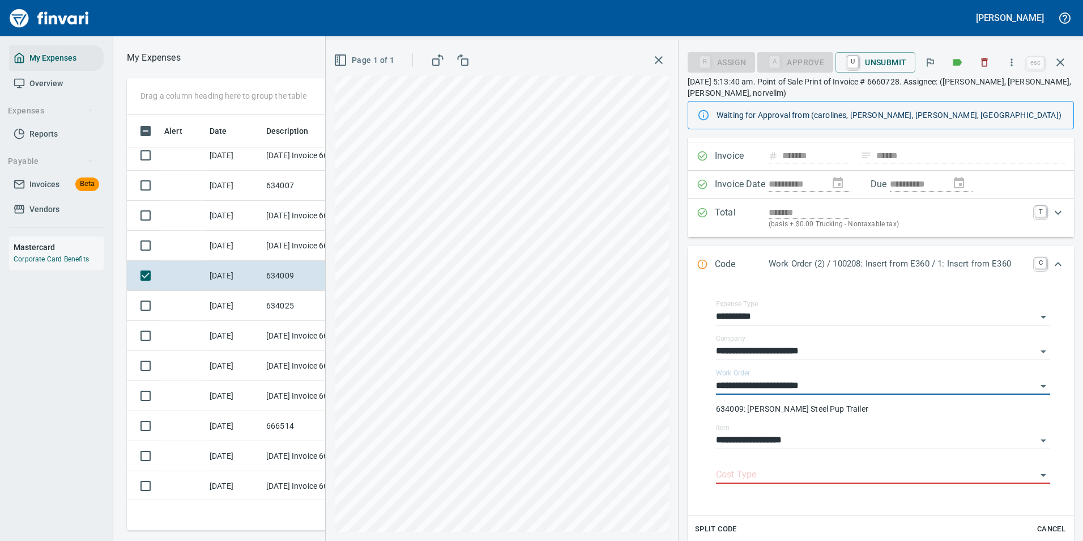
scroll to position [113, 0]
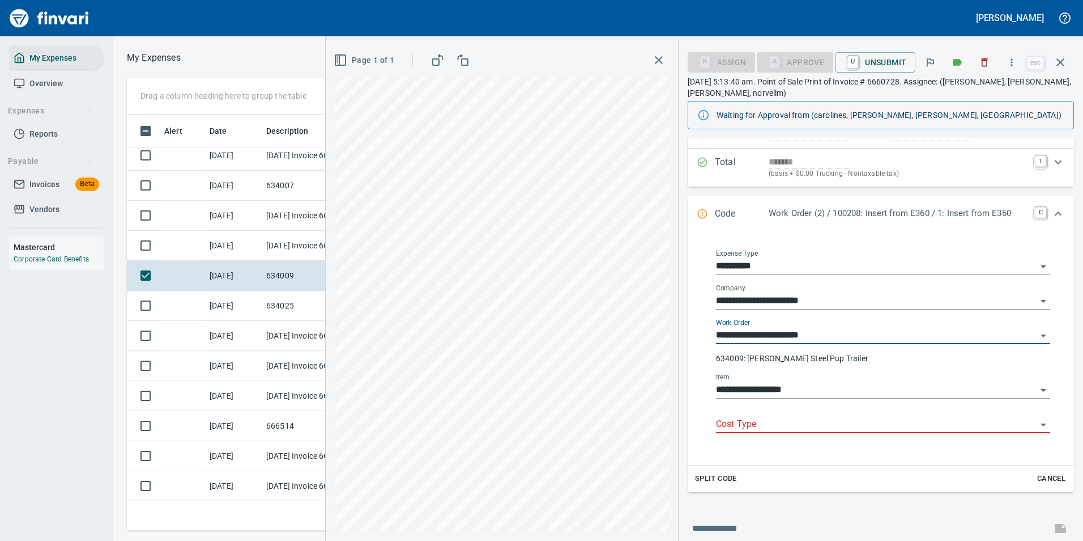
type input "**********"
click at [739, 420] on input "Cost Type" at bounding box center [876, 424] width 321 height 16
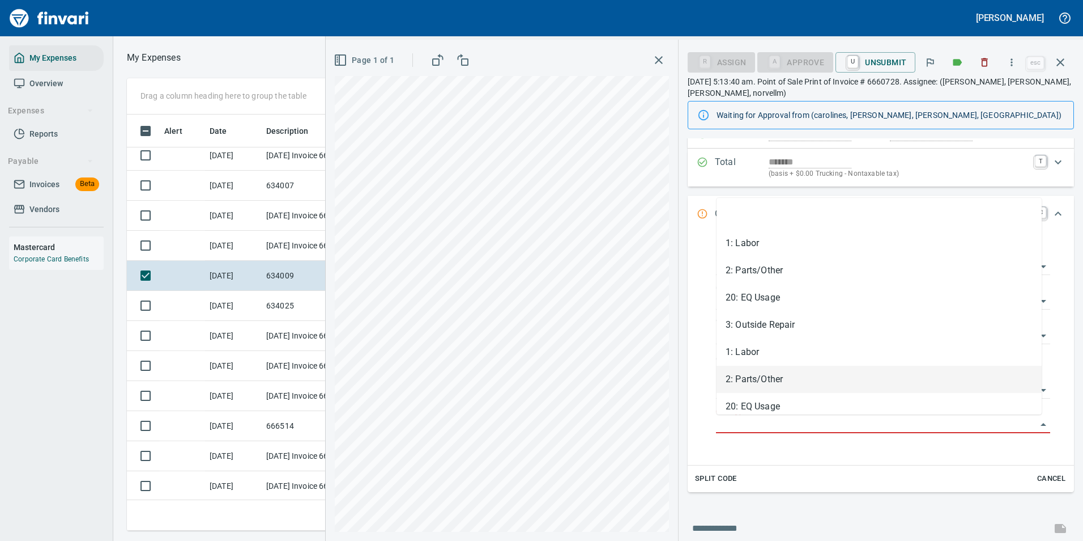
click at [735, 380] on li "2: Parts/Other" at bounding box center [879, 378] width 325 height 27
type input "**********"
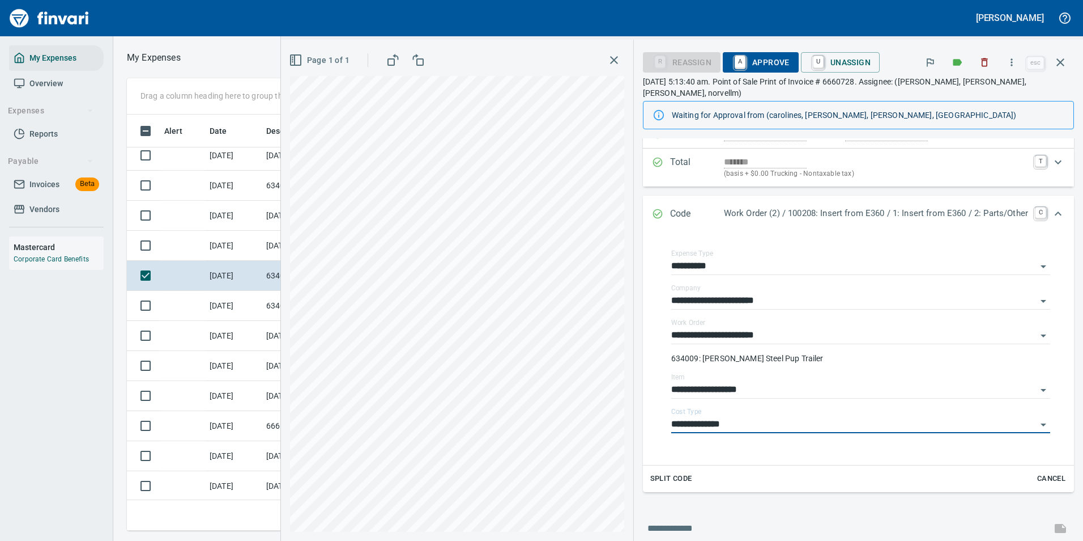
click at [1052, 207] on icon "Expand" at bounding box center [1059, 214] width 14 height 14
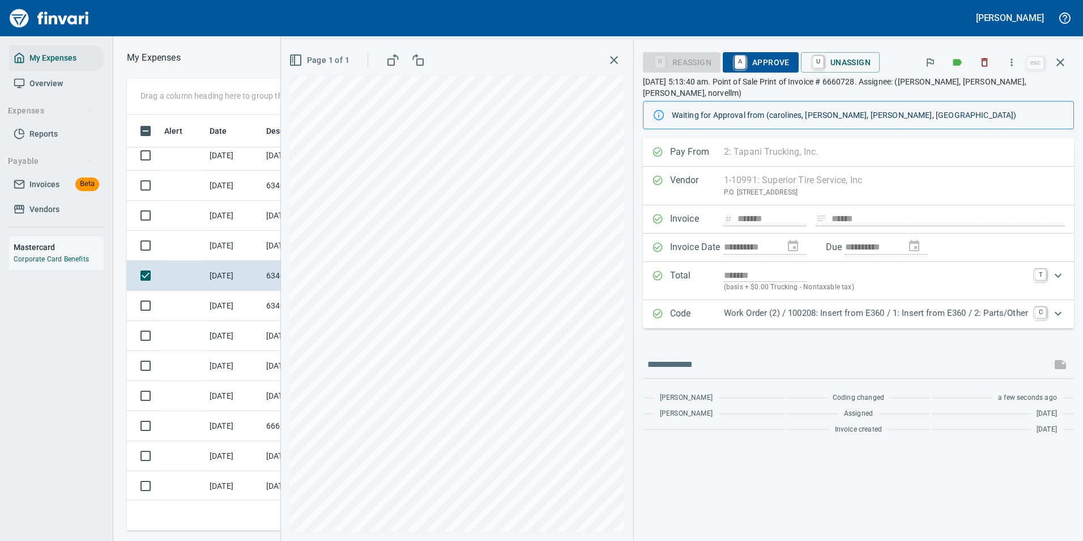
scroll to position [0, 0]
click at [759, 66] on span "A Approve" at bounding box center [761, 62] width 58 height 19
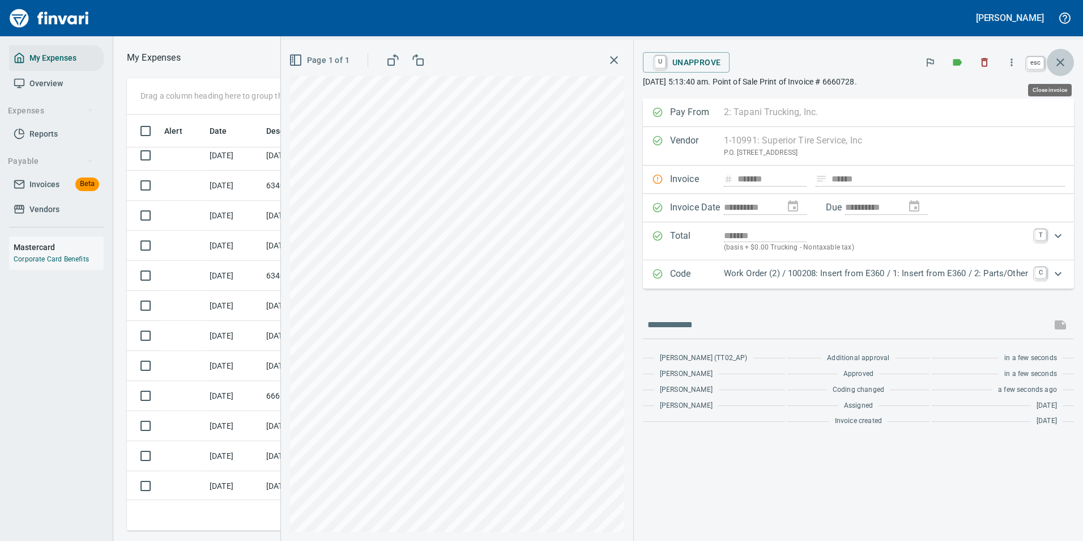
click at [1064, 62] on icon "button" at bounding box center [1061, 63] width 14 height 14
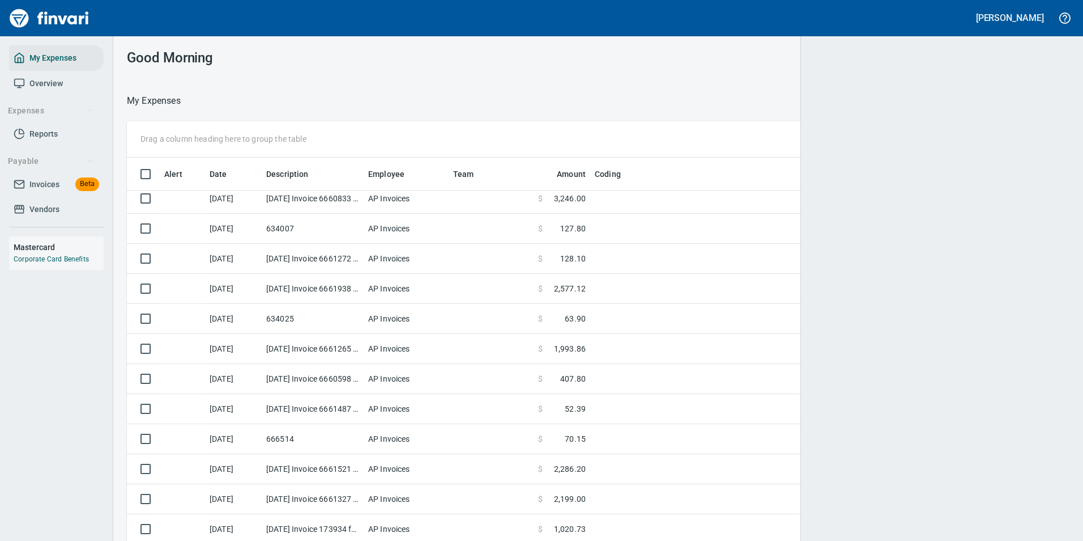
scroll to position [399, 916]
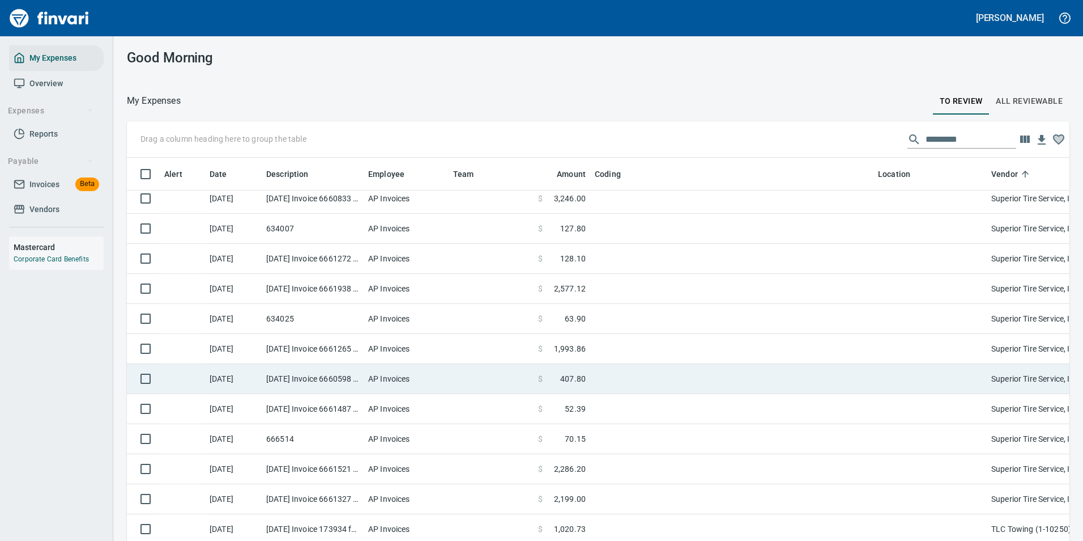
drag, startPoint x: 596, startPoint y: 325, endPoint x: 623, endPoint y: 339, distance: 30.2
click at [596, 325] on td at bounding box center [731, 319] width 283 height 30
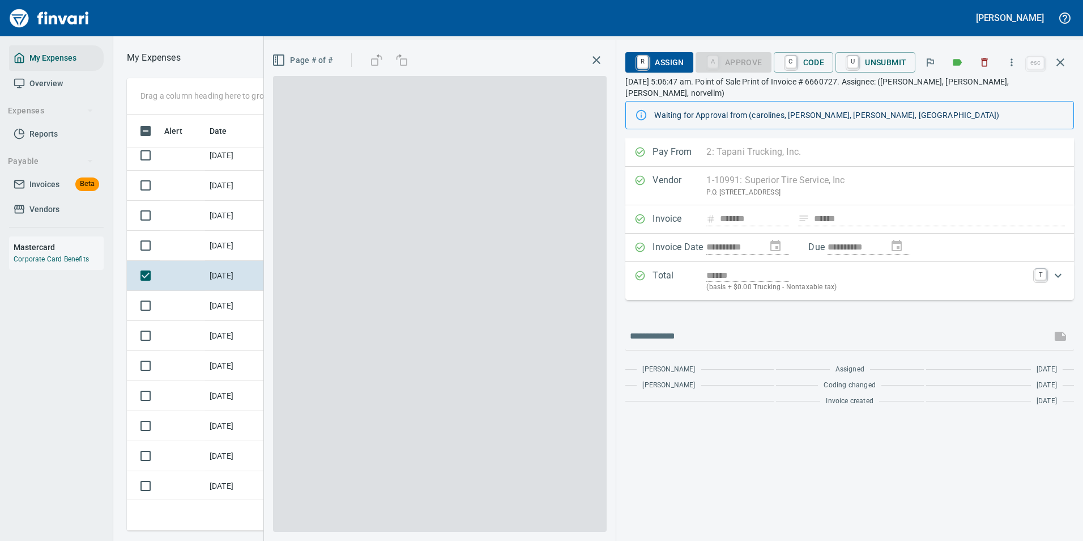
scroll to position [399, 643]
click at [800, 57] on span "C Code" at bounding box center [804, 62] width 42 height 19
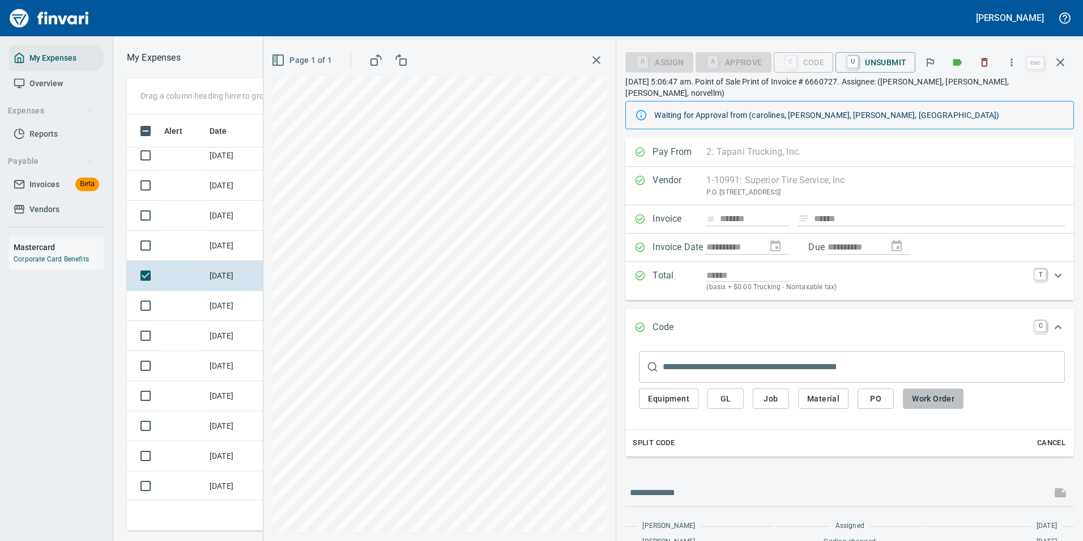
click at [925, 392] on span "Work Order" at bounding box center [933, 399] width 42 height 14
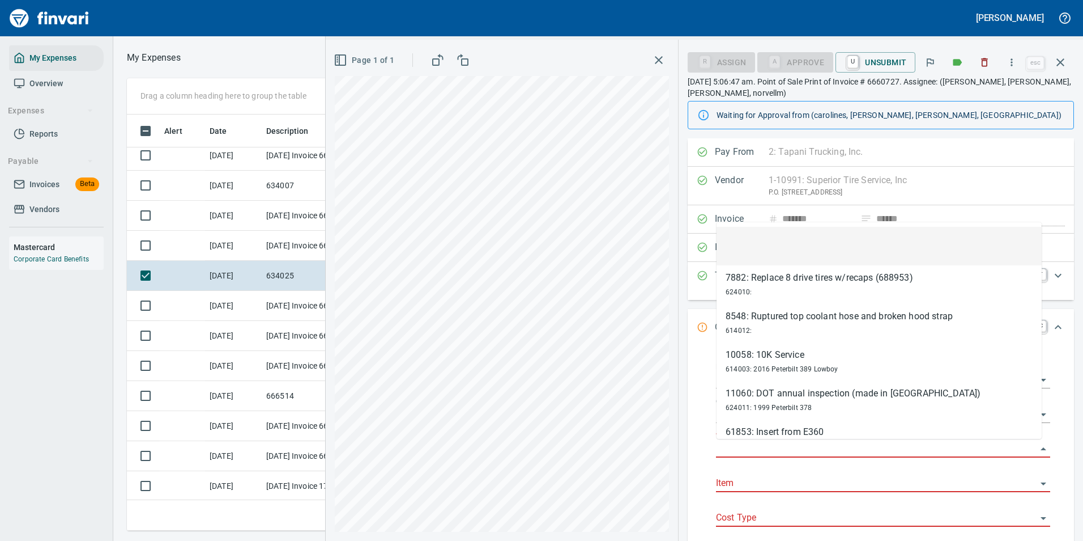
click at [748, 447] on input "Work Order" at bounding box center [876, 449] width 321 height 16
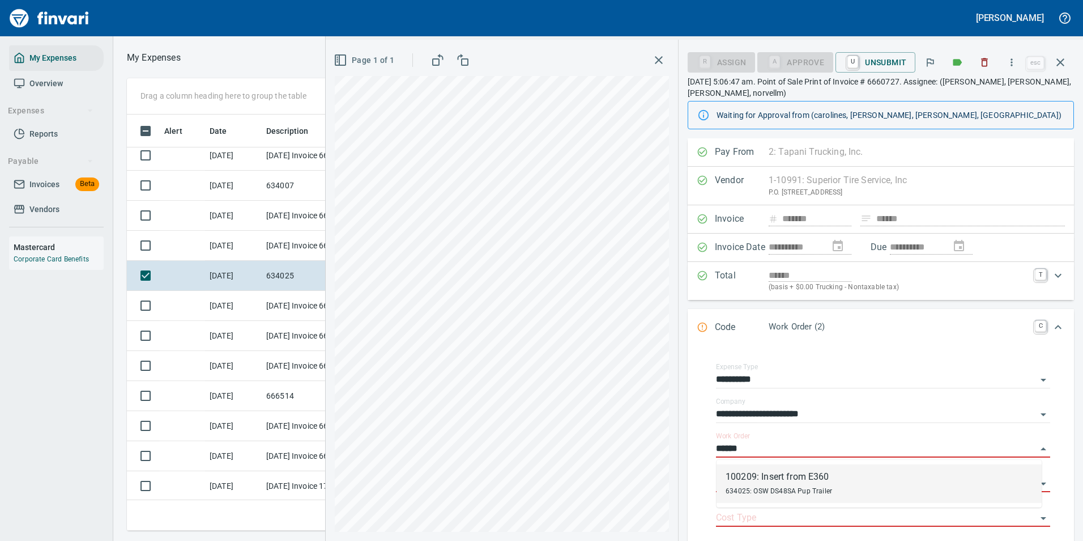
click at [797, 487] on span "634025: OSW DS48SA Pup Trailer" at bounding box center [779, 491] width 107 height 8
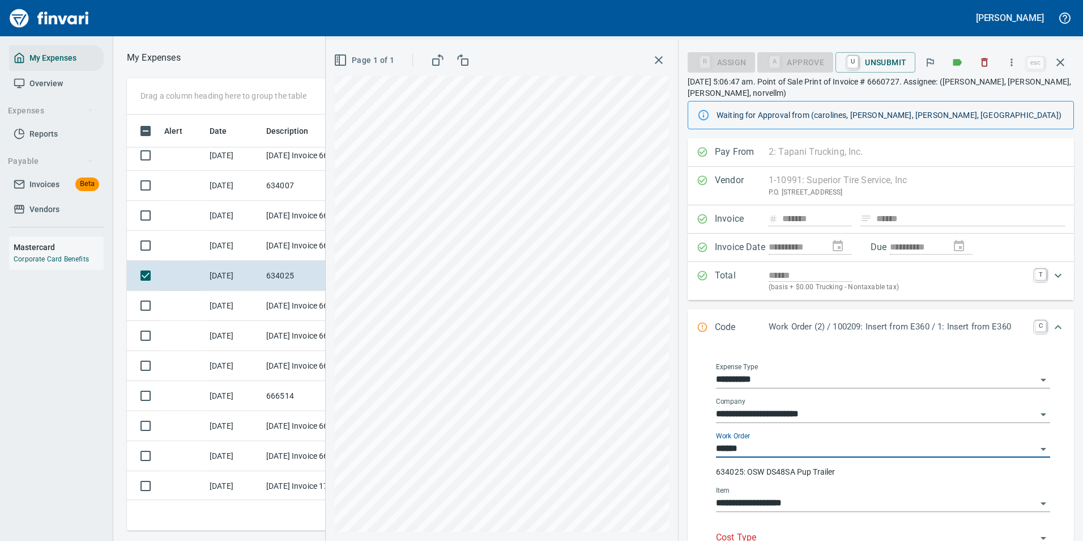
type input "**********"
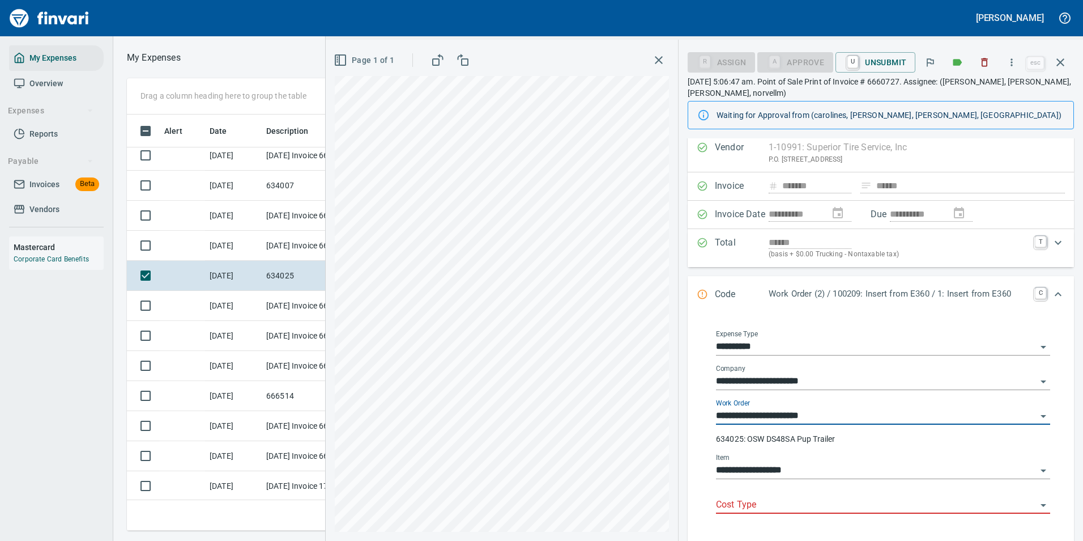
scroll to position [57, 0]
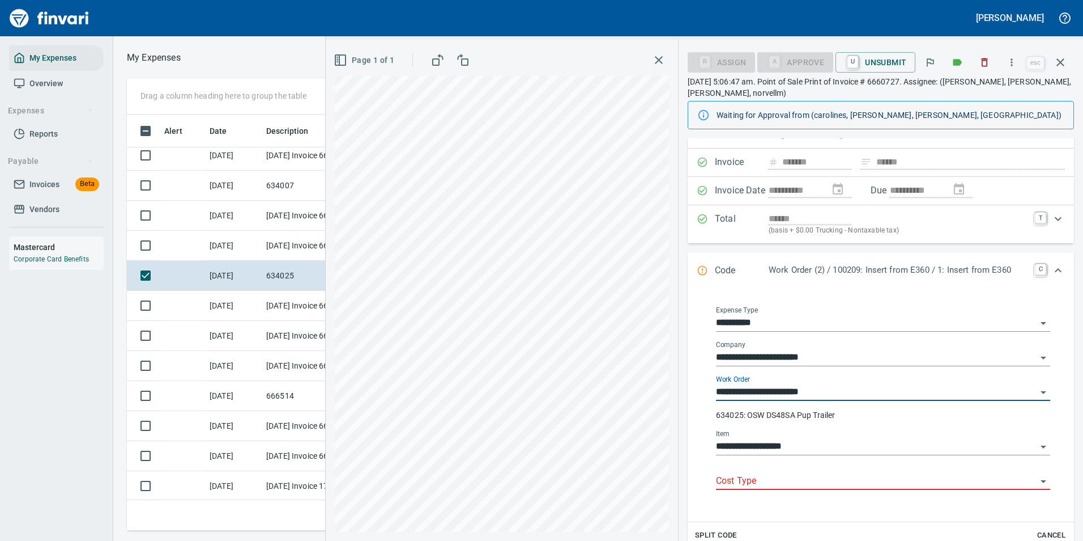
type input "**********"
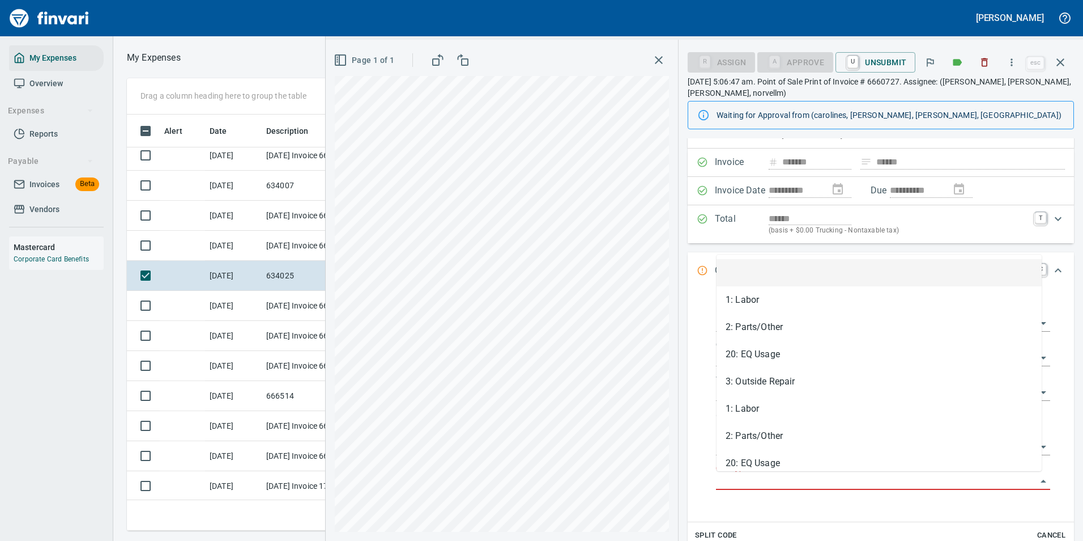
click at [745, 482] on input "Cost Type" at bounding box center [876, 481] width 321 height 16
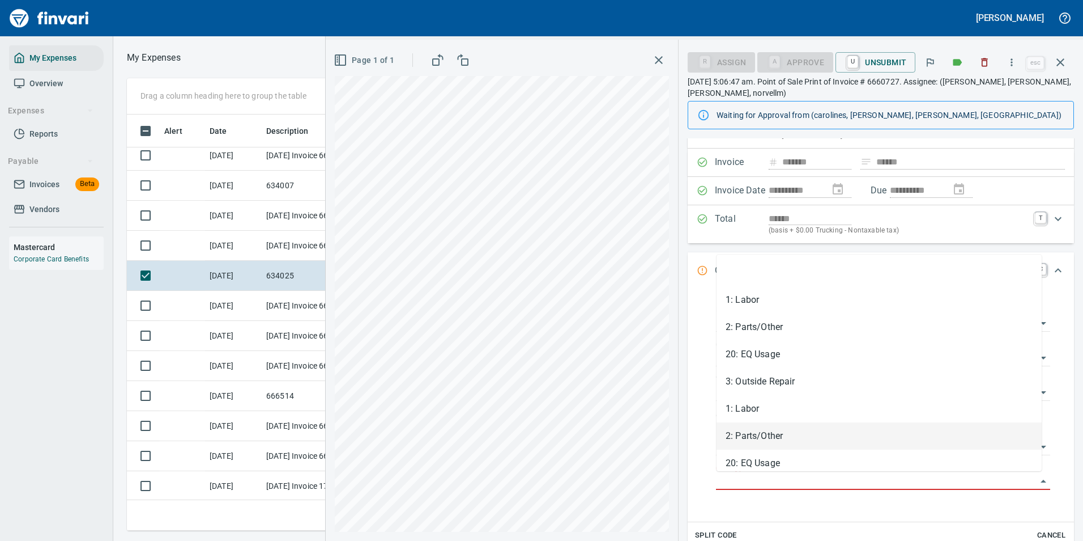
click at [755, 443] on li "2: Parts/Other" at bounding box center [879, 435] width 325 height 27
type input "**********"
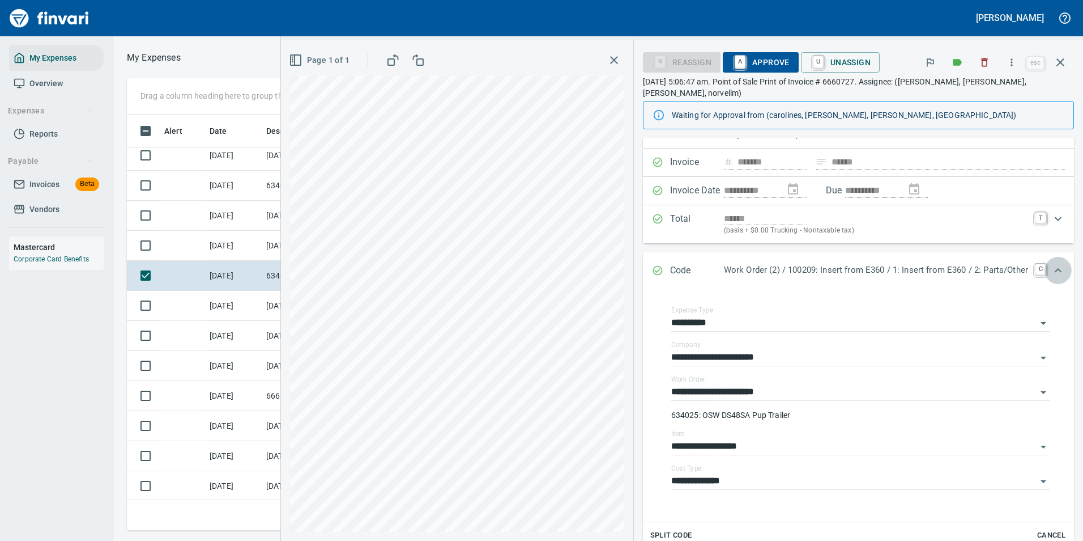
click at [1052, 263] on icon "Expand" at bounding box center [1059, 270] width 14 height 14
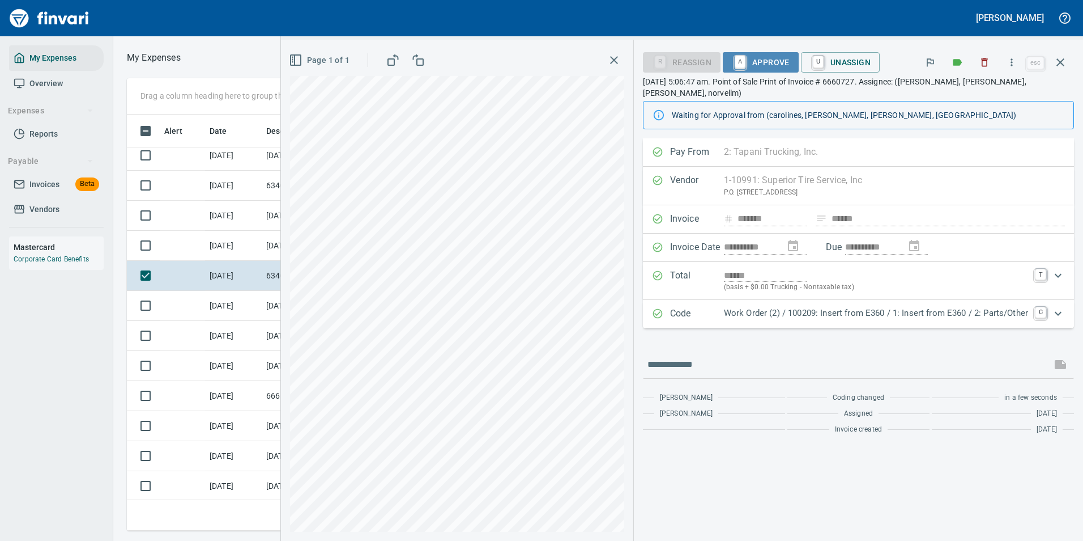
click at [759, 62] on span "A Approve" at bounding box center [761, 62] width 58 height 19
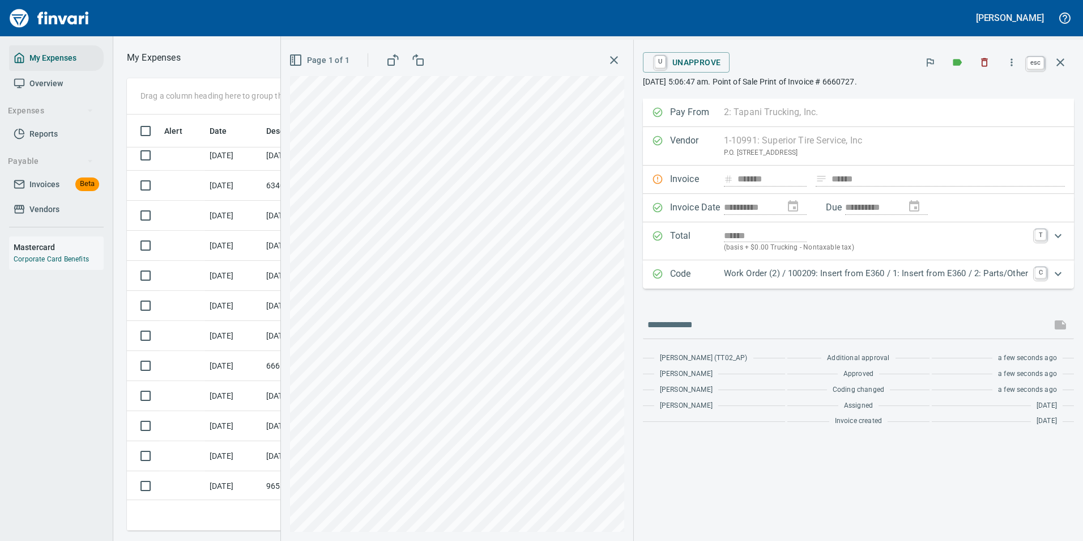
scroll to position [399, 643]
click at [1060, 62] on icon "button" at bounding box center [1061, 62] width 8 height 8
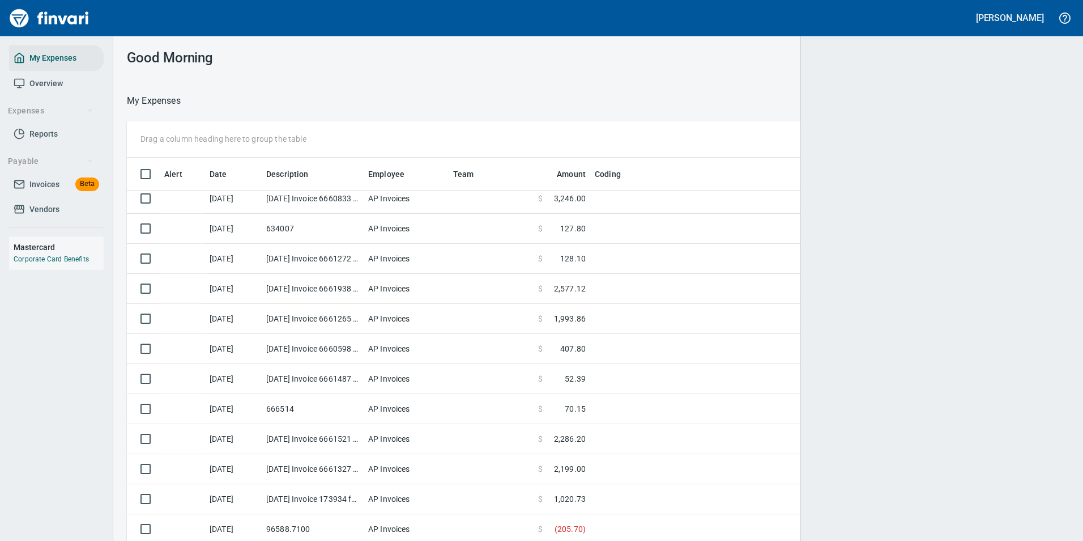
scroll to position [1, 1]
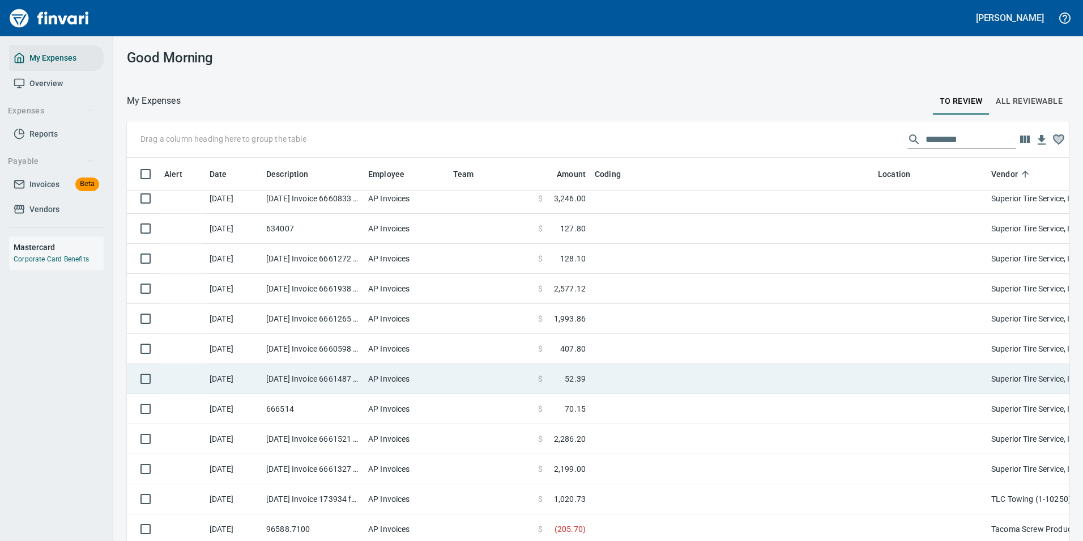
click at [586, 317] on td "$ 1,993.86" at bounding box center [562, 319] width 57 height 30
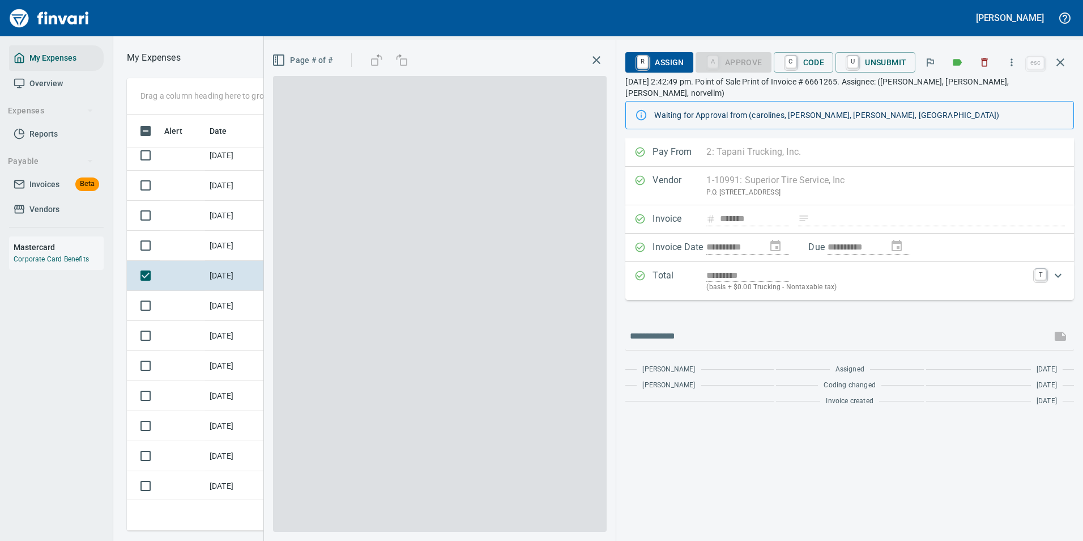
scroll to position [399, 643]
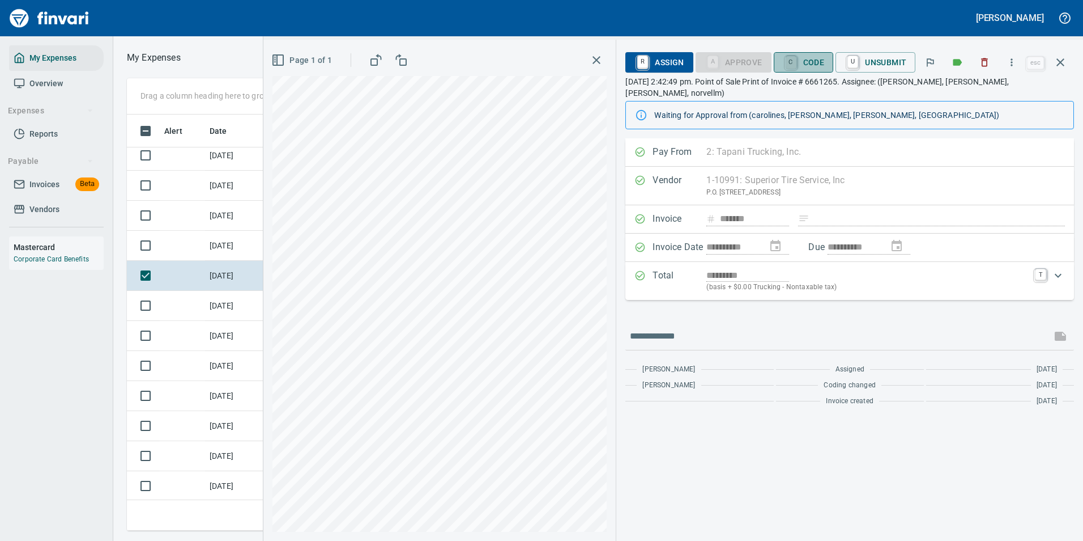
click at [793, 63] on link "C" at bounding box center [791, 62] width 11 height 12
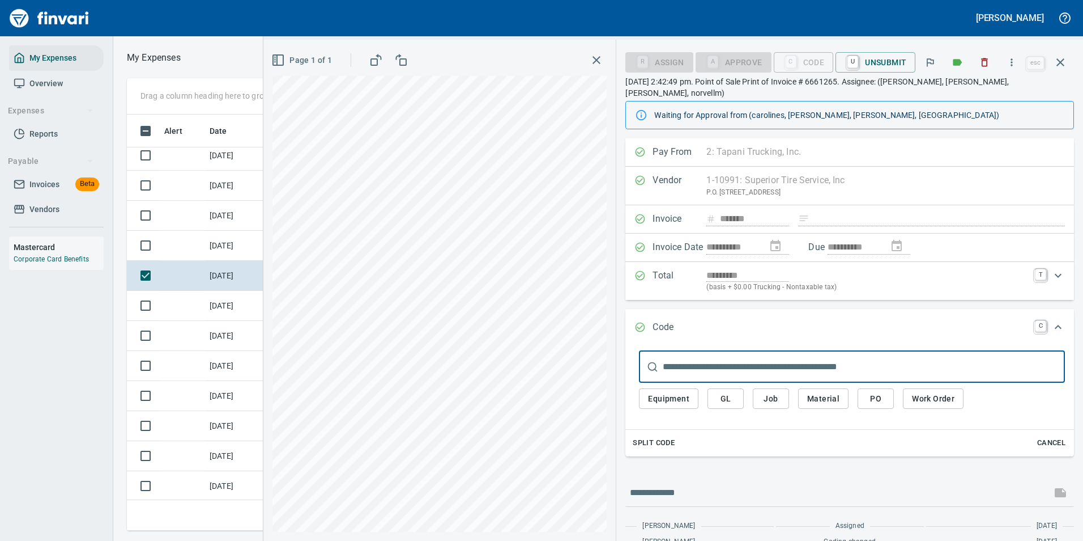
drag, startPoint x: 670, startPoint y: 384, endPoint x: 682, endPoint y: 362, distance: 24.6
click at [670, 392] on span "Equipment" at bounding box center [668, 399] width 41 height 14
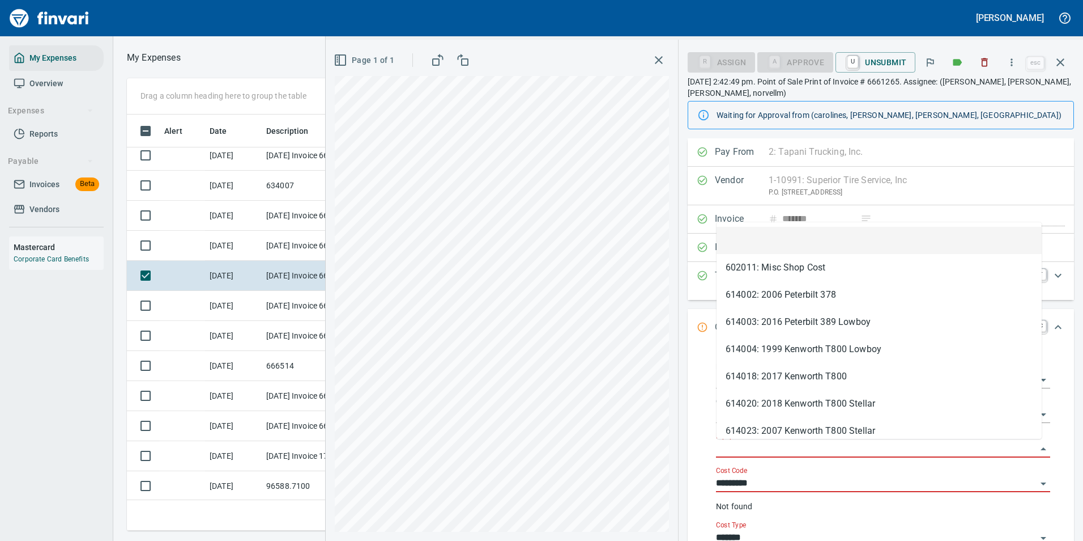
click at [759, 446] on input "Equipment" at bounding box center [876, 449] width 321 height 16
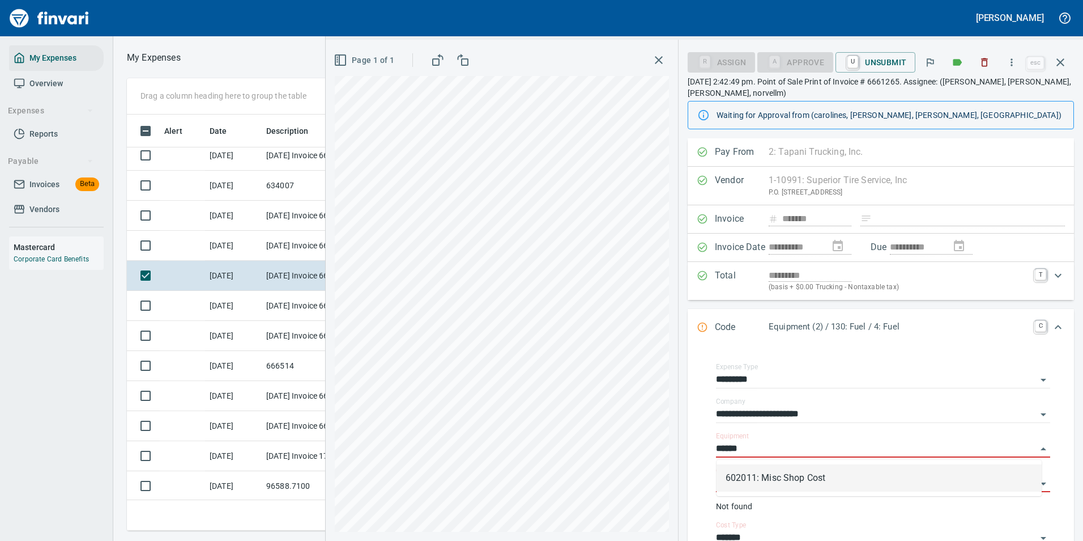
click at [801, 483] on li "602011: Misc Shop Cost" at bounding box center [879, 477] width 325 height 27
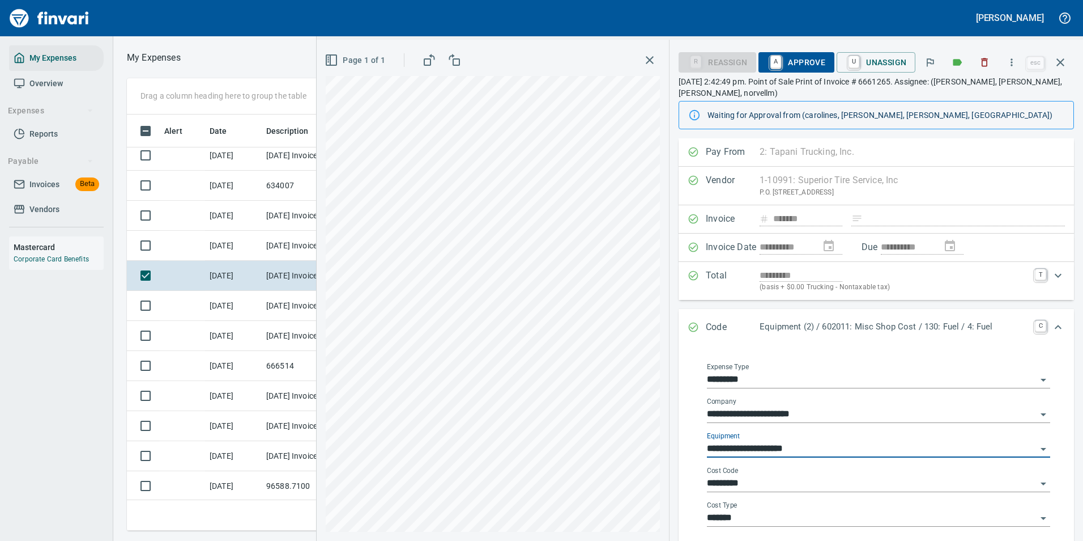
type input "**********"
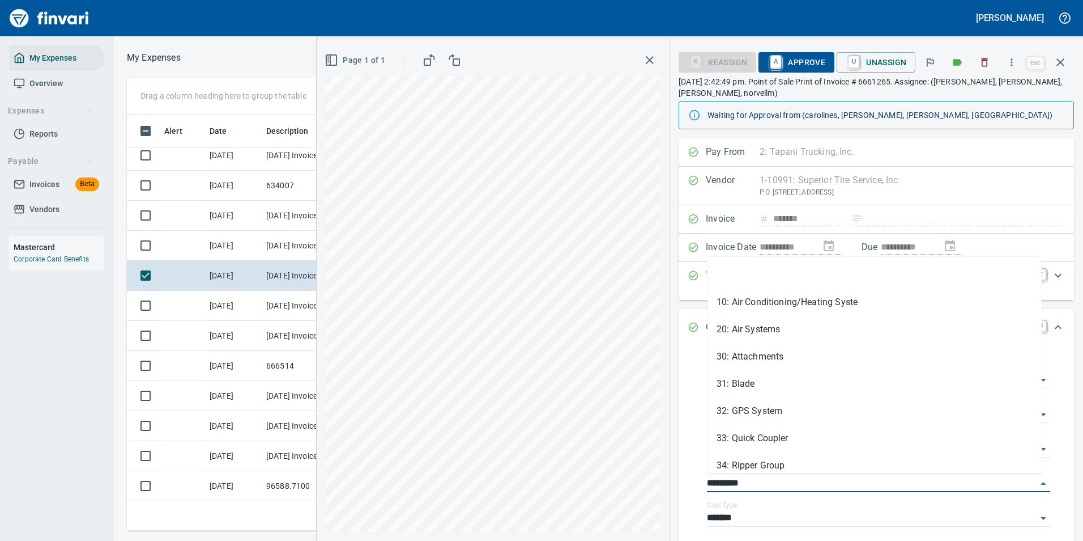
drag, startPoint x: 751, startPoint y: 482, endPoint x: 687, endPoint y: 483, distance: 63.5
click at [687, 483] on div "**********" at bounding box center [877, 452] width 396 height 212
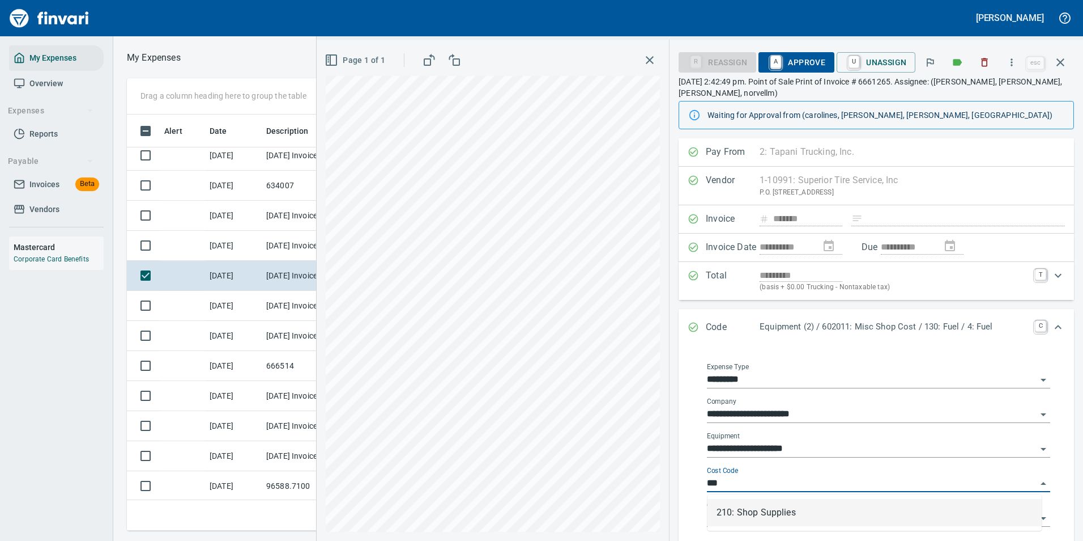
click at [743, 512] on li "210: Shop Supplies" at bounding box center [875, 512] width 334 height 27
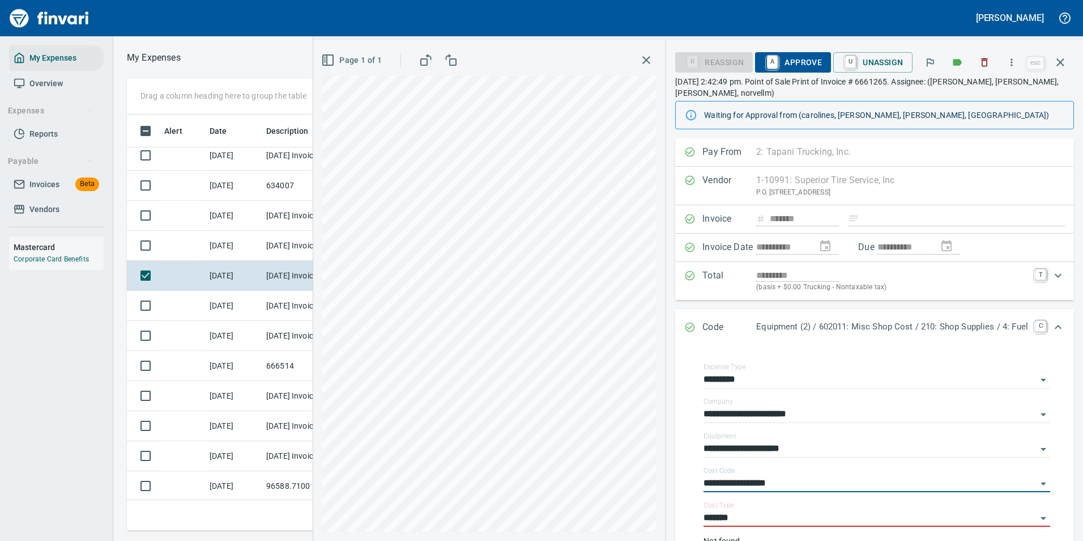
scroll to position [169, 0]
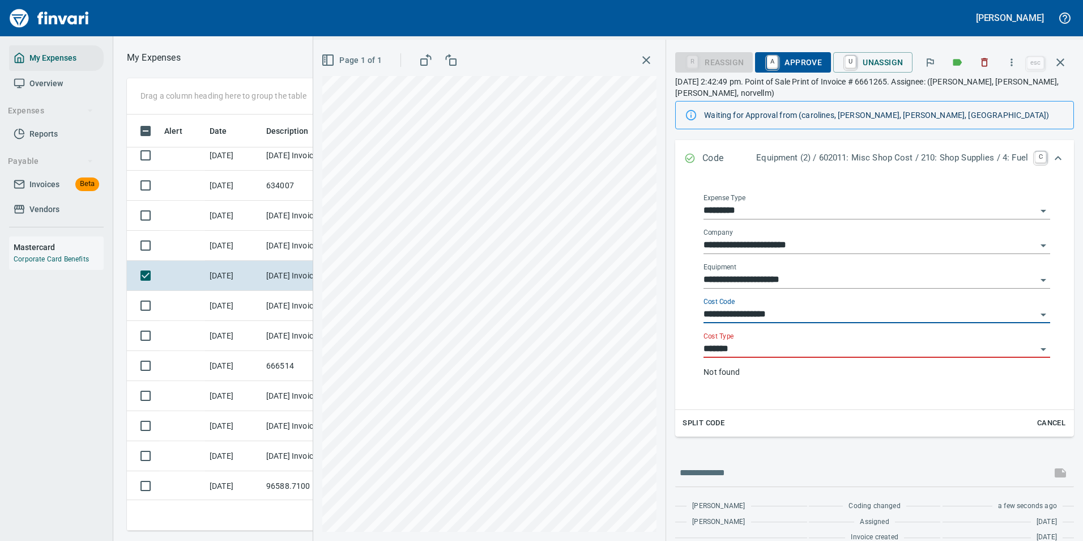
type input "**********"
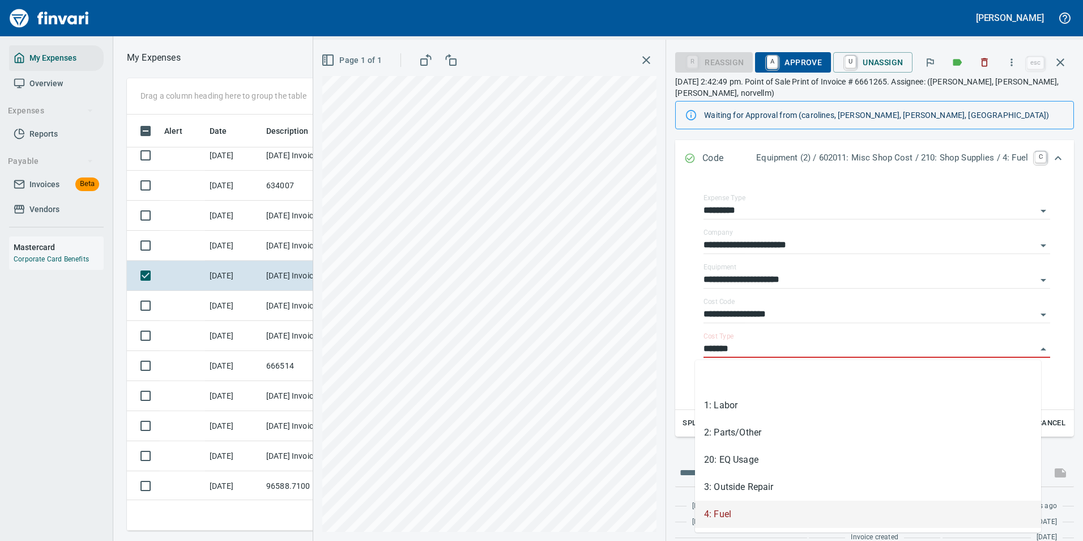
drag, startPoint x: 735, startPoint y: 343, endPoint x: 658, endPoint y: 347, distance: 77.2
click at [666, 347] on div "**********" at bounding box center [874, 262] width 417 height 587
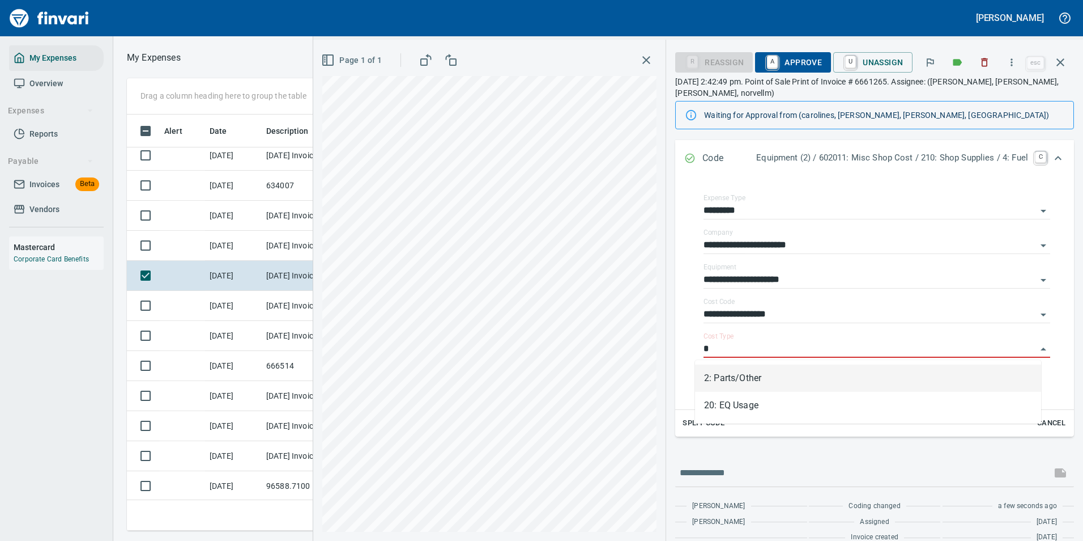
click at [717, 371] on li "2: Parts/Other" at bounding box center [868, 377] width 346 height 27
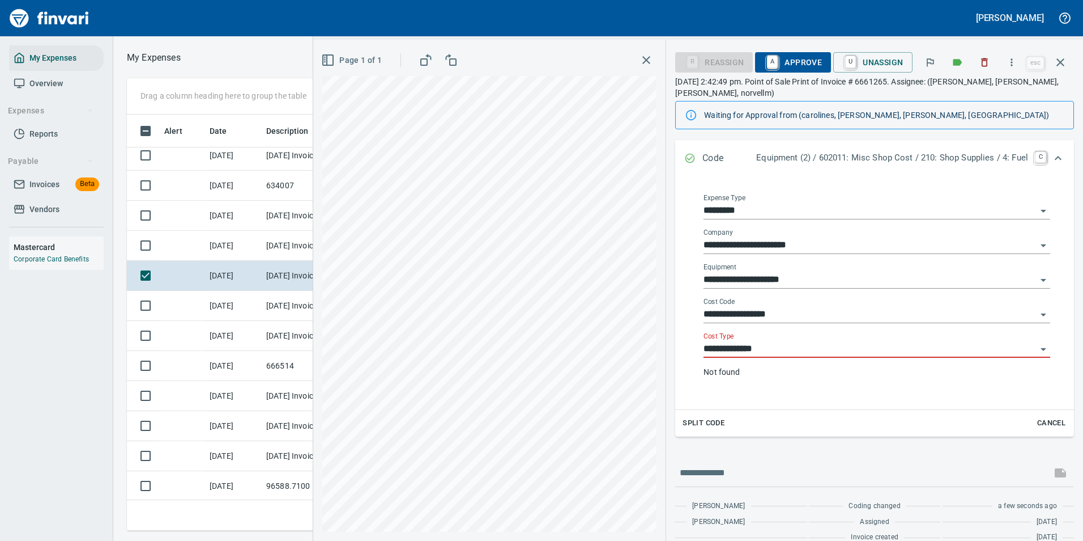
scroll to position [154, 0]
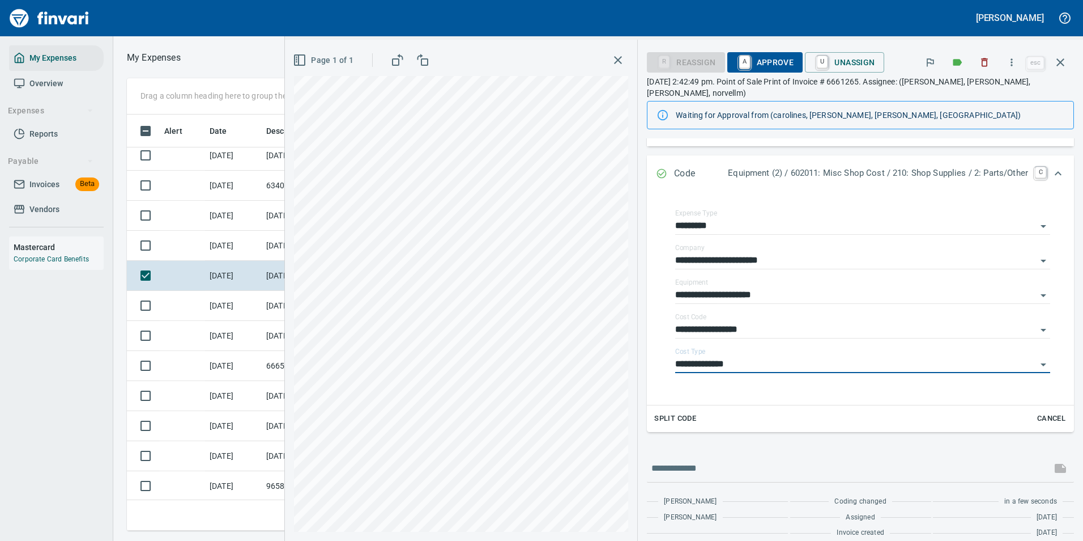
type input "**********"
click at [1057, 161] on div "Expand" at bounding box center [1058, 173] width 27 height 27
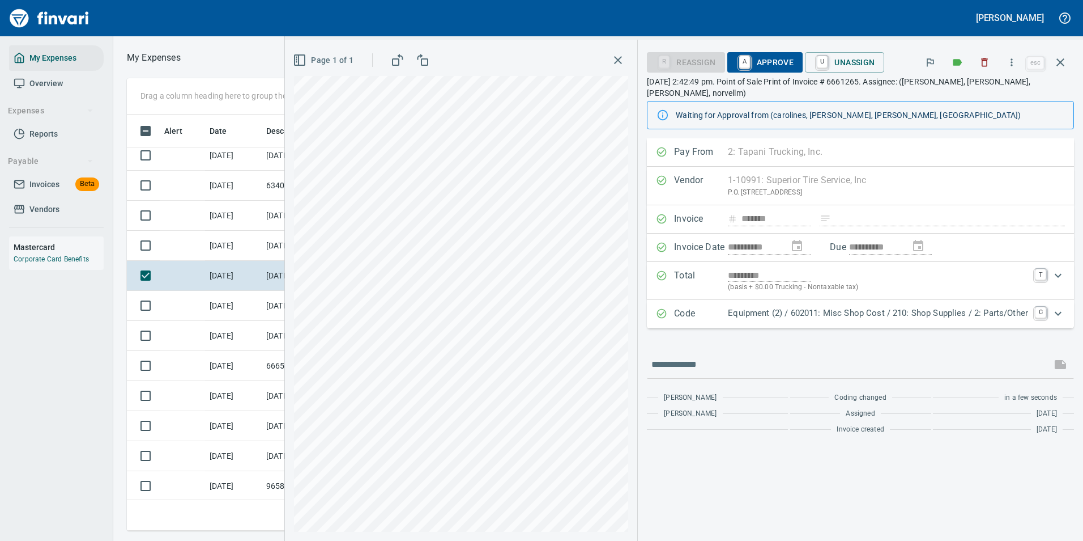
scroll to position [0, 0]
click at [737, 63] on span "A Approve" at bounding box center [766, 62] width 58 height 19
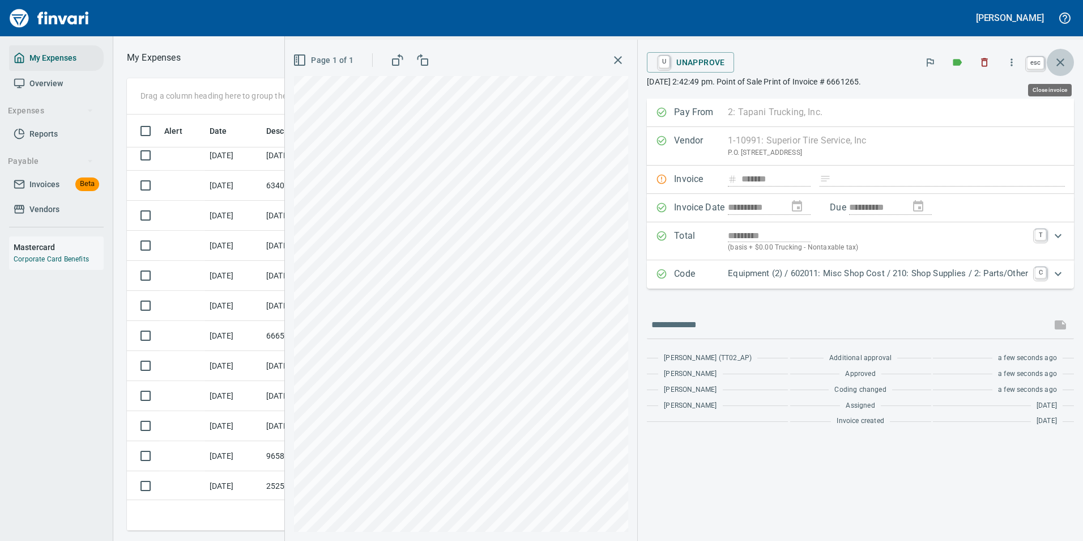
click at [1062, 69] on button "button" at bounding box center [1060, 62] width 27 height 27
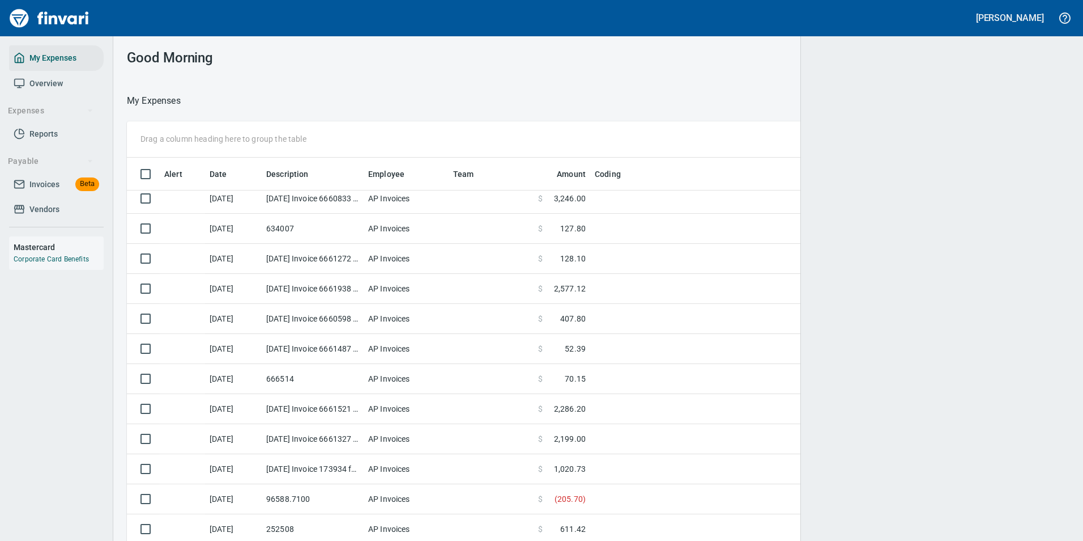
scroll to position [1, 1]
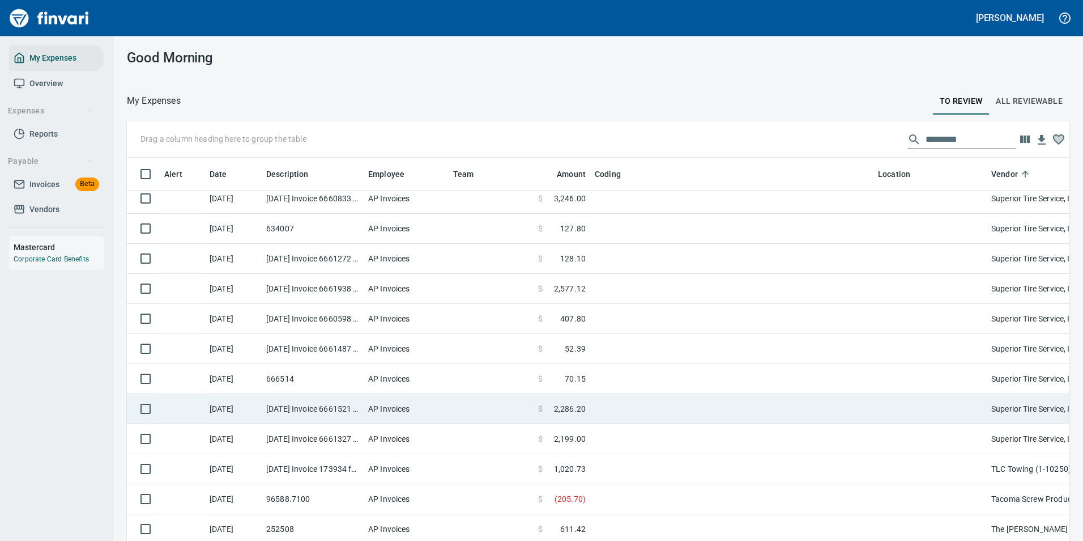
drag, startPoint x: 545, startPoint y: 314, endPoint x: 558, endPoint y: 352, distance: 40.9
click at [545, 314] on span at bounding box center [552, 318] width 18 height 11
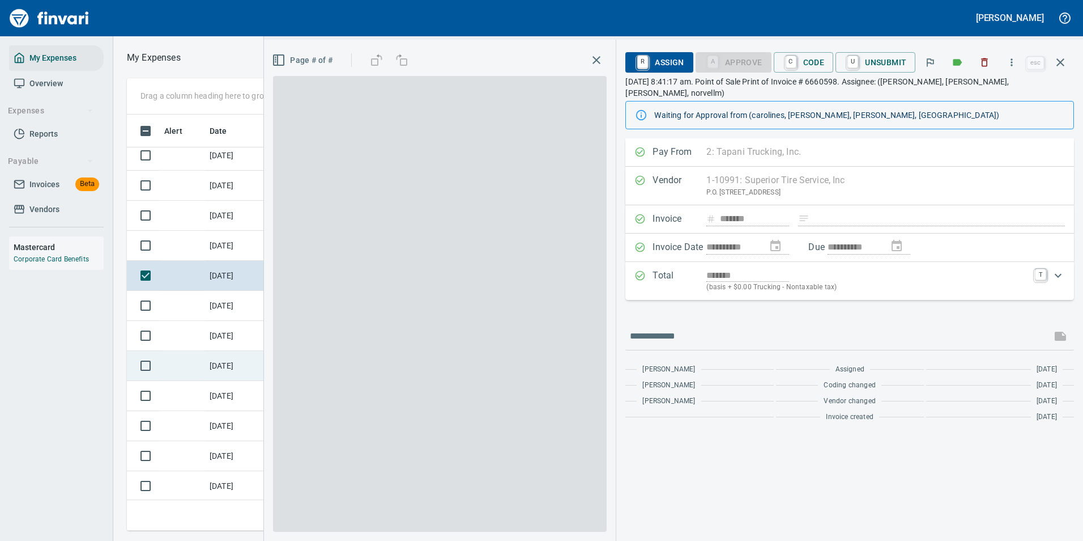
scroll to position [399, 643]
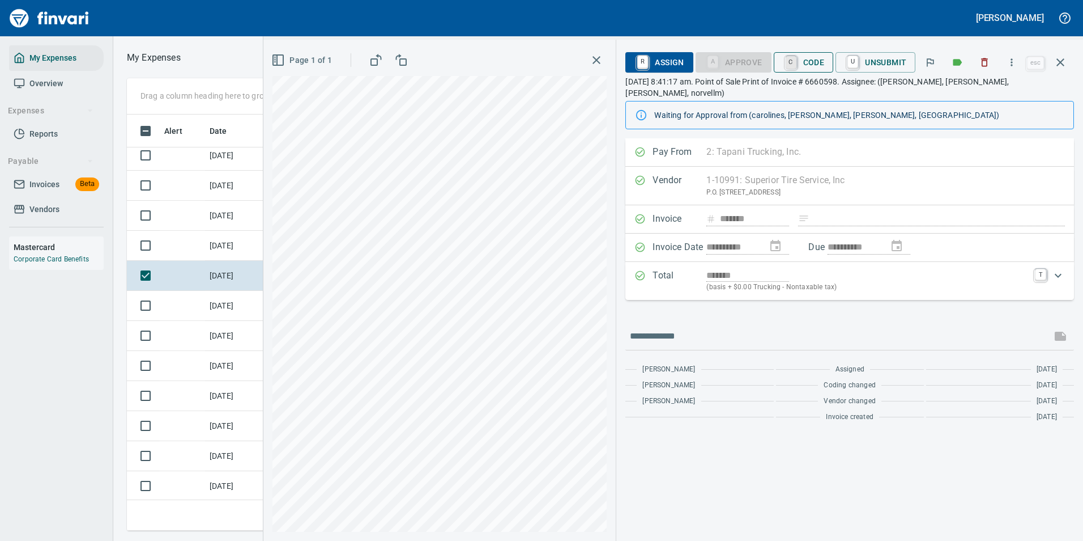
click at [796, 66] on link "C" at bounding box center [791, 62] width 11 height 12
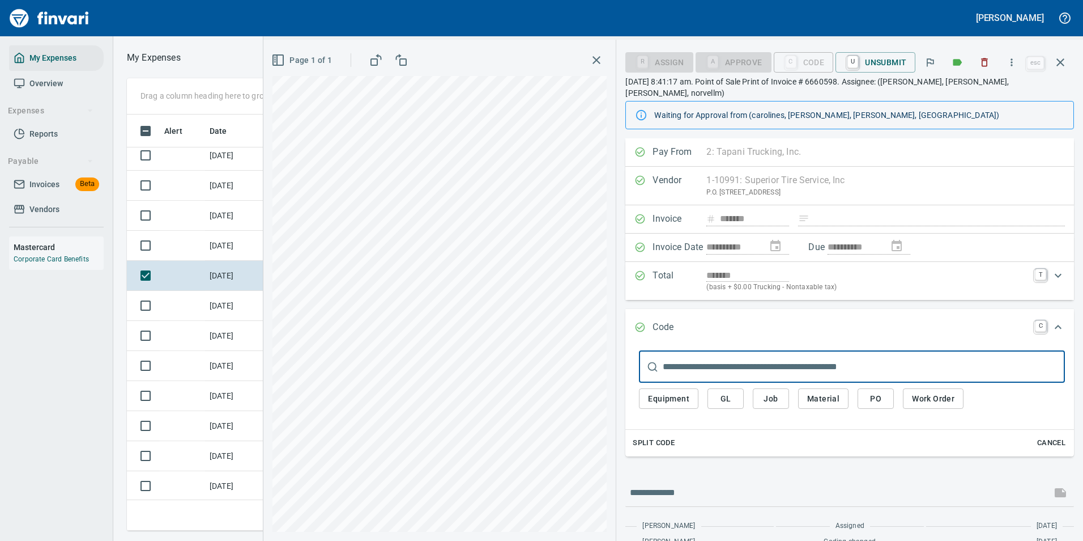
click at [944, 393] on span "Work Order" at bounding box center [933, 399] width 42 height 14
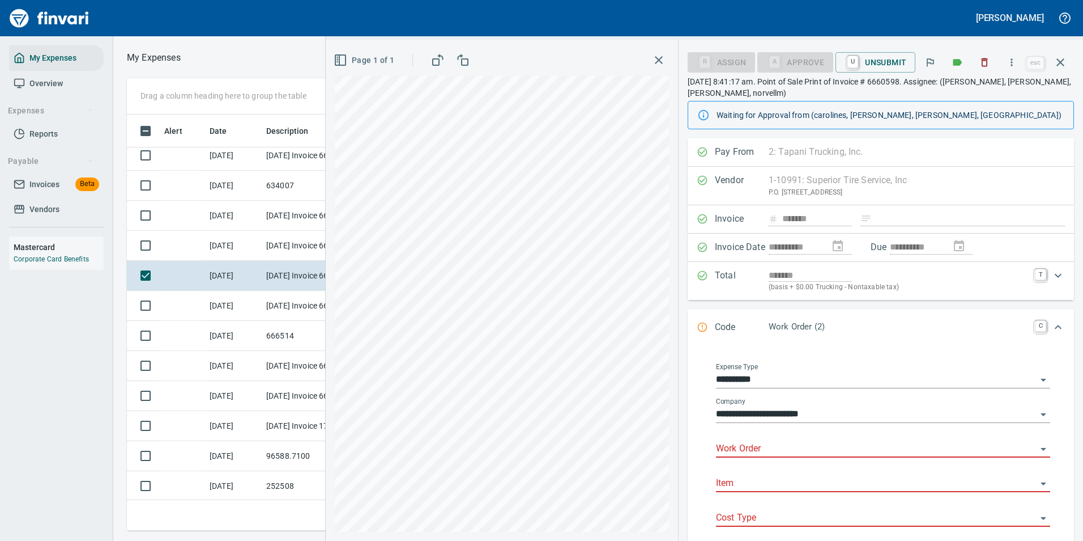
click at [781, 446] on input "Work Order" at bounding box center [876, 449] width 321 height 16
click at [783, 481] on div "100613: Insert from E360" at bounding box center [778, 477] width 104 height 14
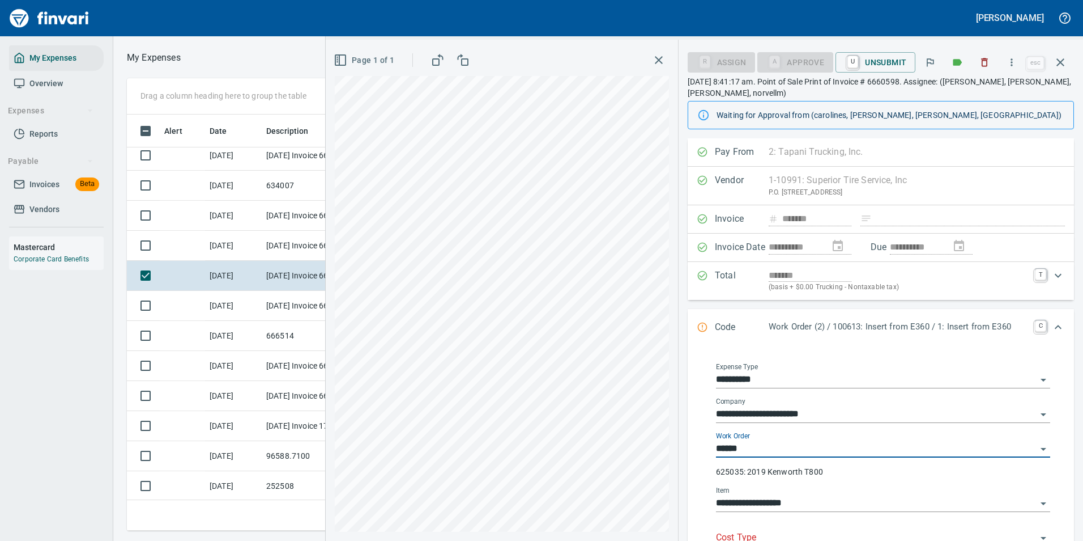
type input "**********"
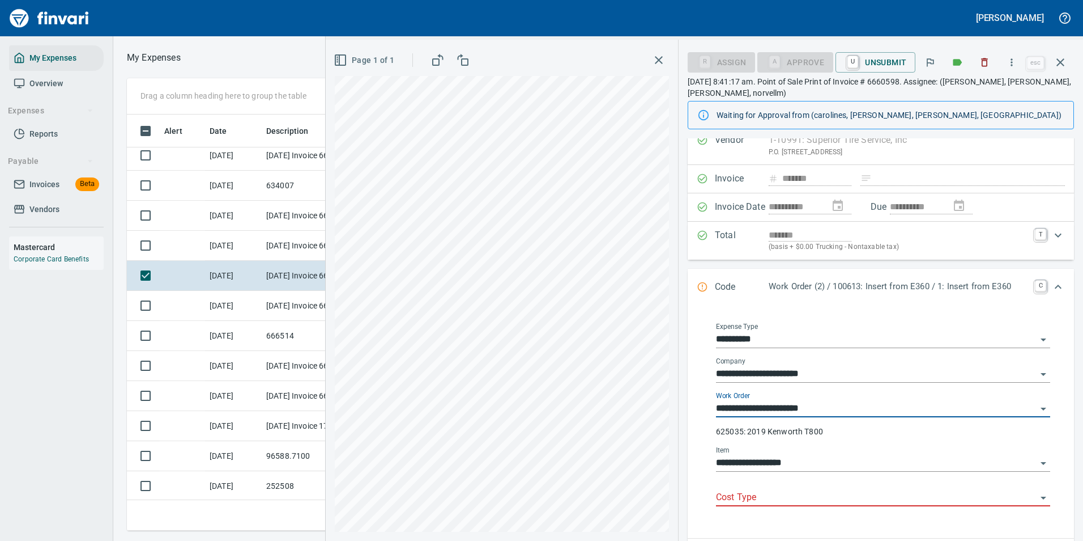
scroll to position [57, 0]
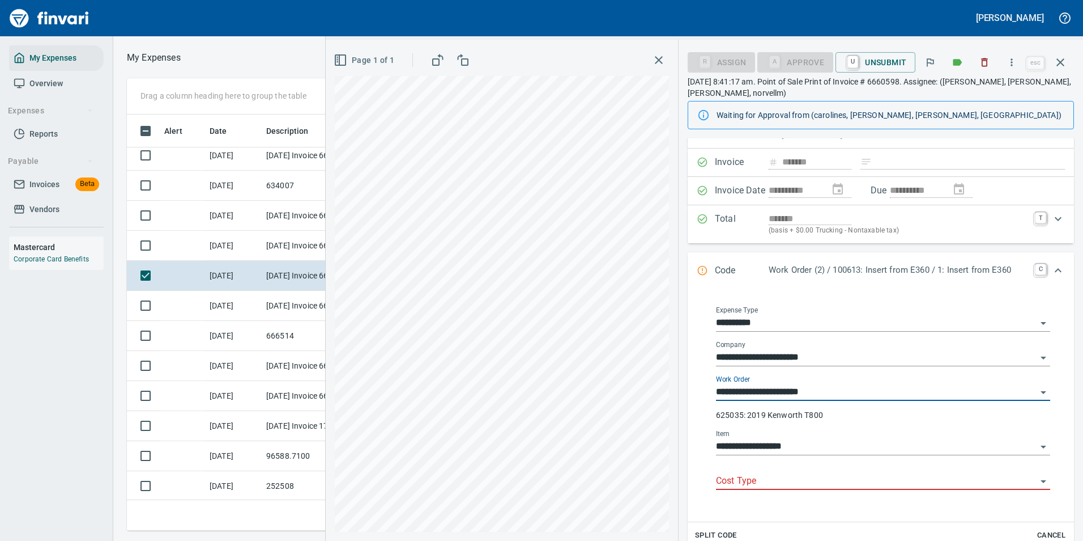
type input "**********"
click at [772, 478] on input "Cost Type" at bounding box center [876, 481] width 321 height 16
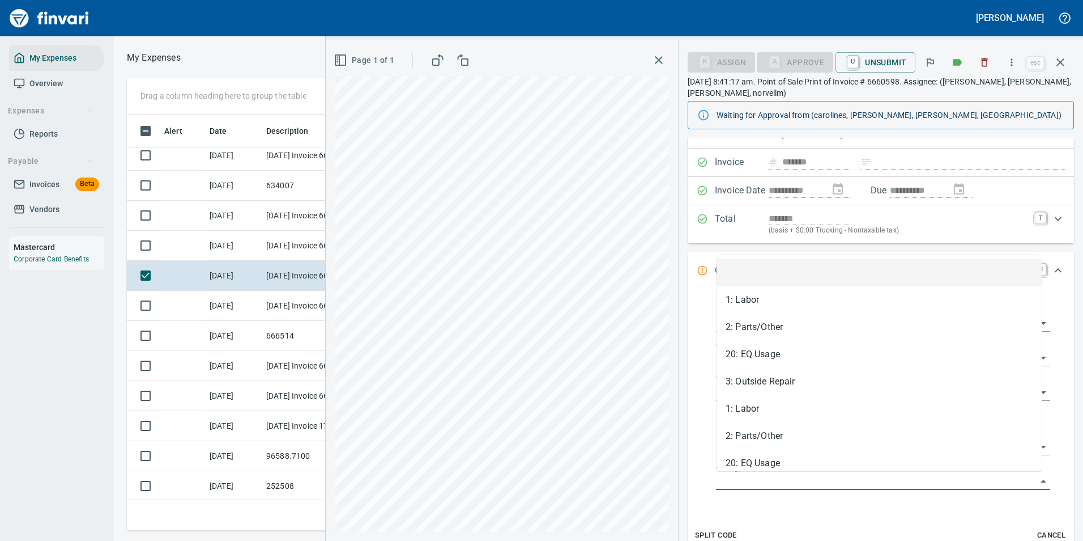
scroll to position [399, 643]
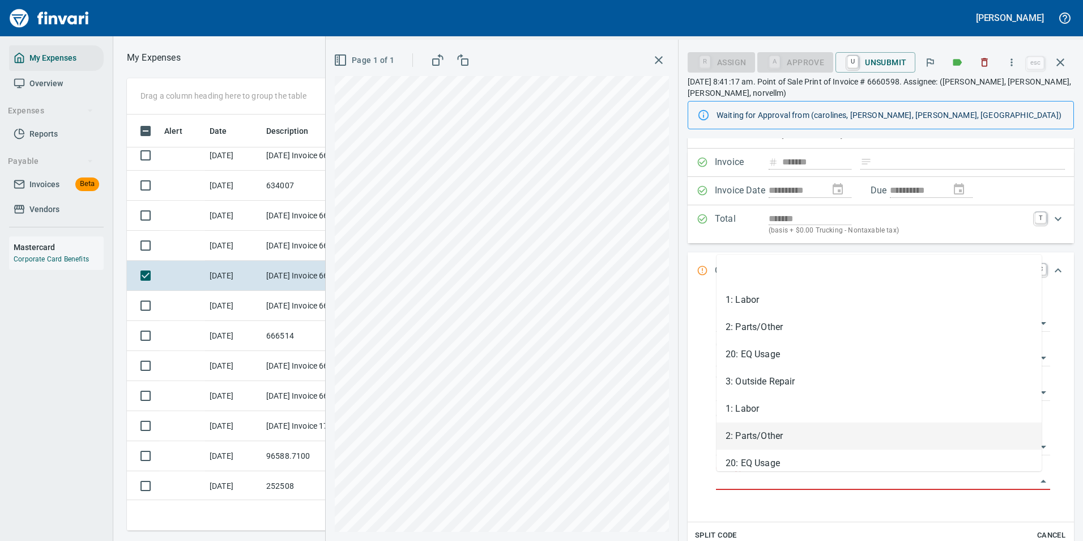
click at [762, 444] on li "2: Parts/Other" at bounding box center [879, 435] width 325 height 27
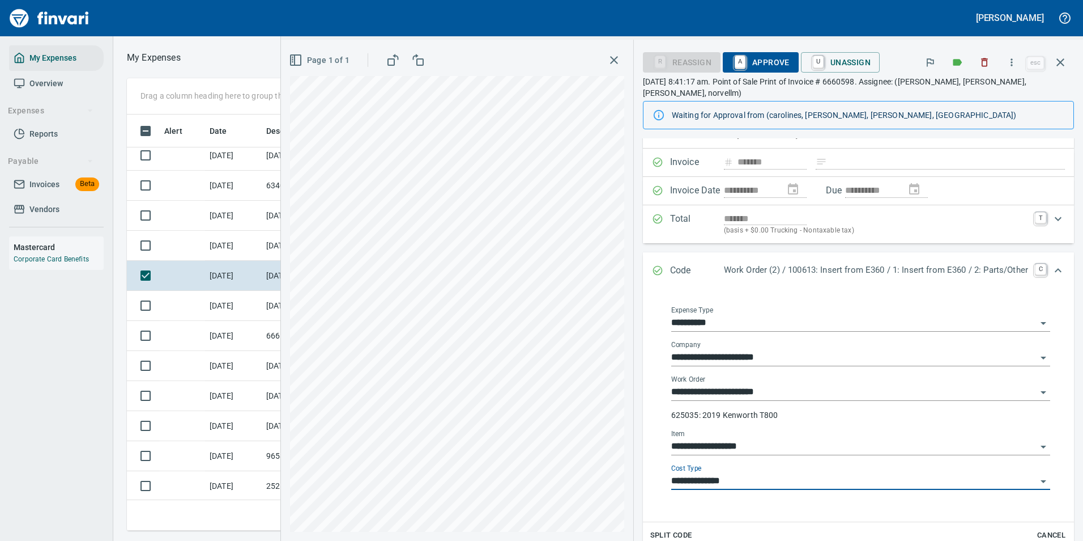
type input "**********"
drag, startPoint x: 755, startPoint y: 68, endPoint x: 783, endPoint y: 106, distance: 46.7
click at [755, 68] on span "A Approve" at bounding box center [761, 62] width 58 height 19
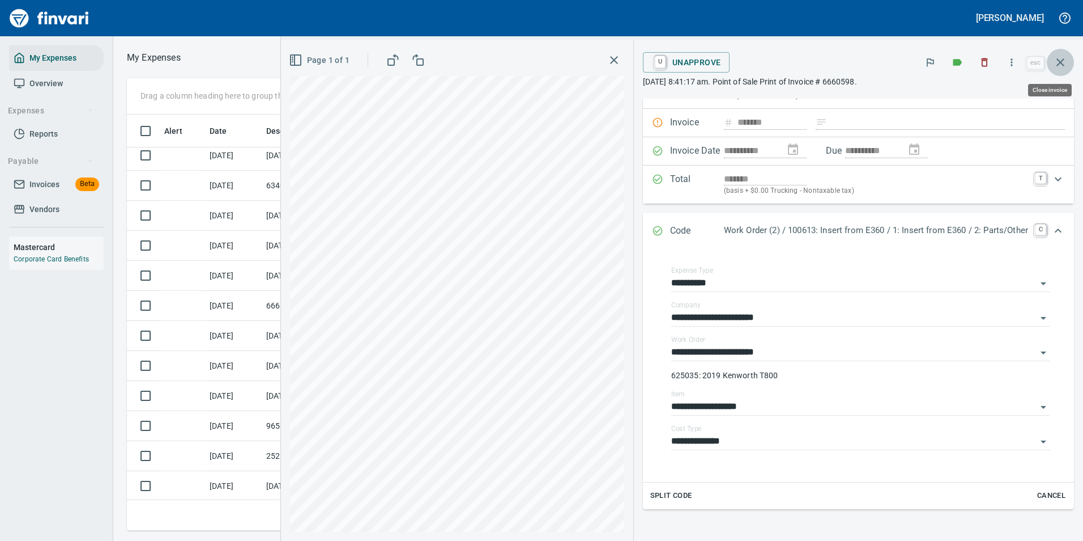
click at [1066, 62] on button "button" at bounding box center [1060, 62] width 27 height 27
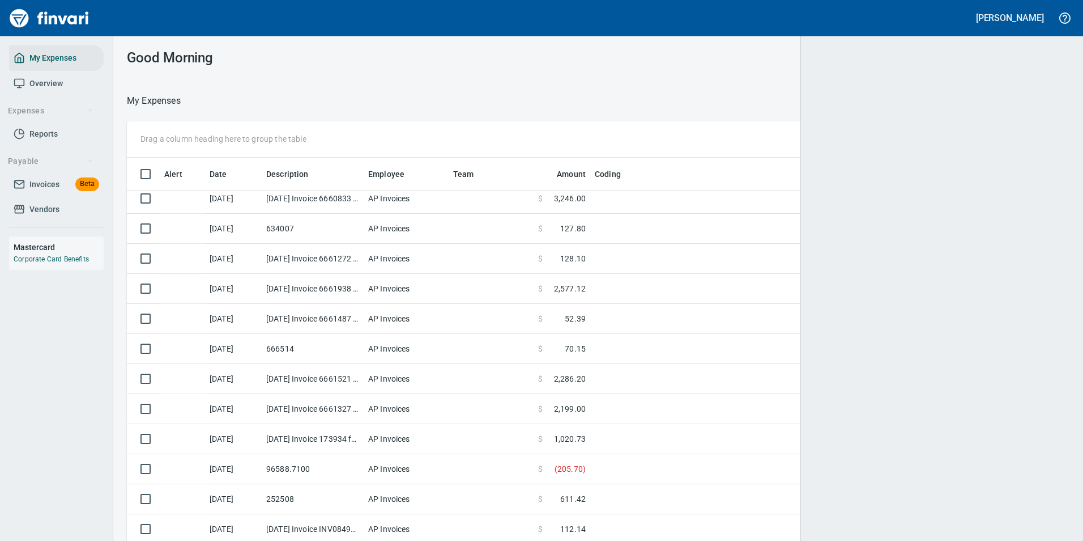
scroll to position [1, 1]
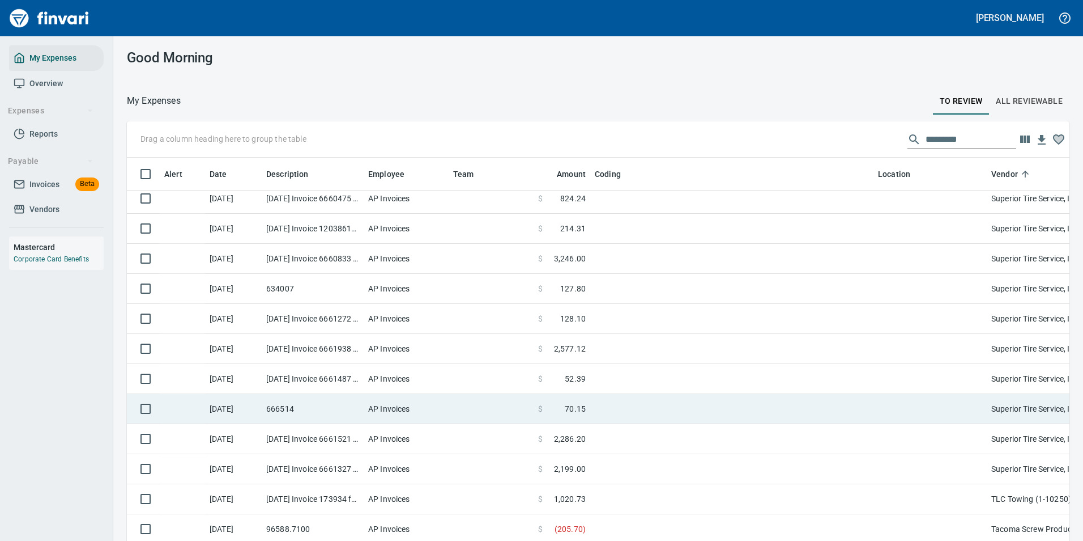
click at [610, 407] on td at bounding box center [731, 409] width 283 height 30
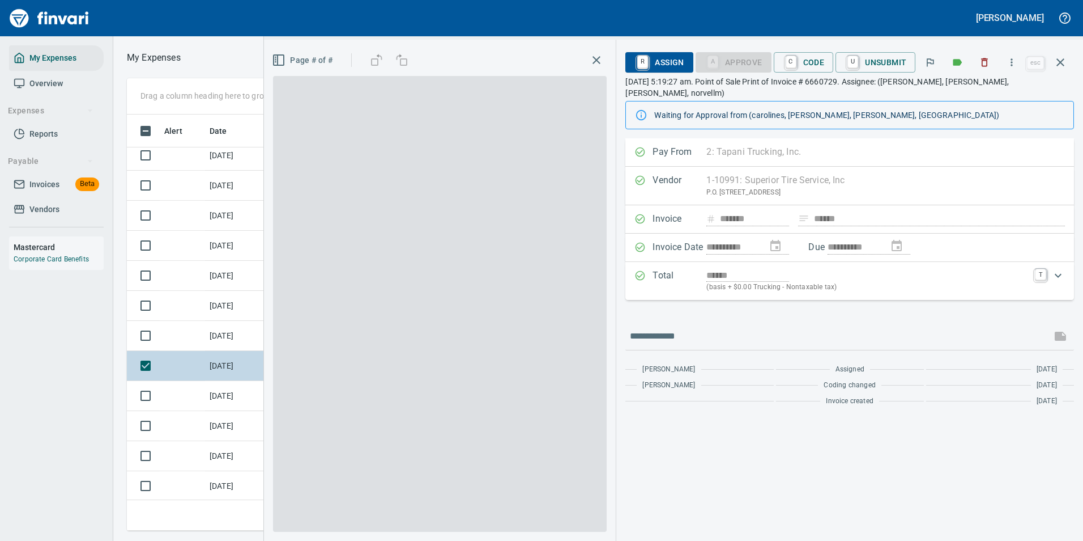
scroll to position [399, 643]
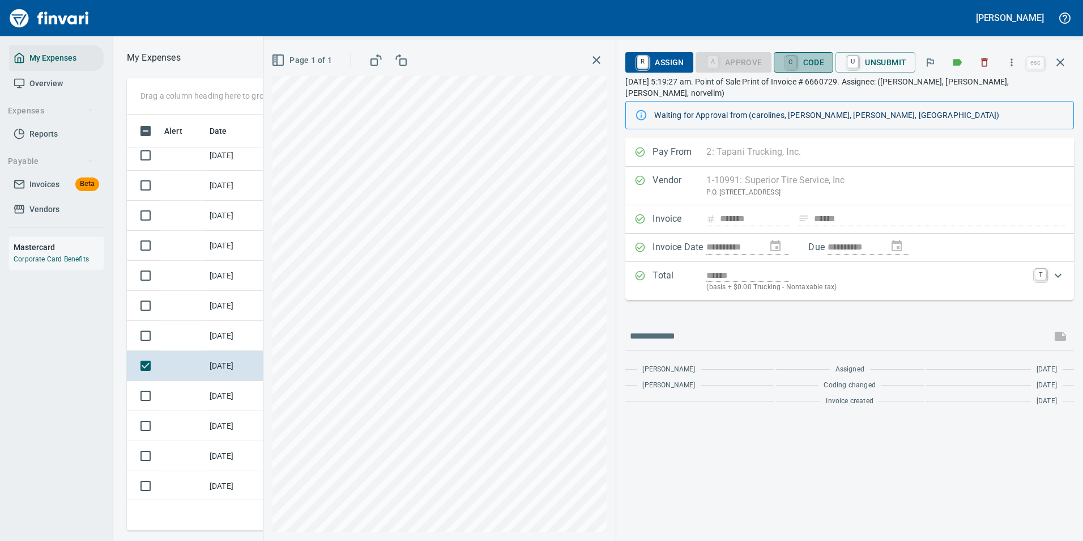
click at [794, 61] on link "C" at bounding box center [791, 62] width 11 height 12
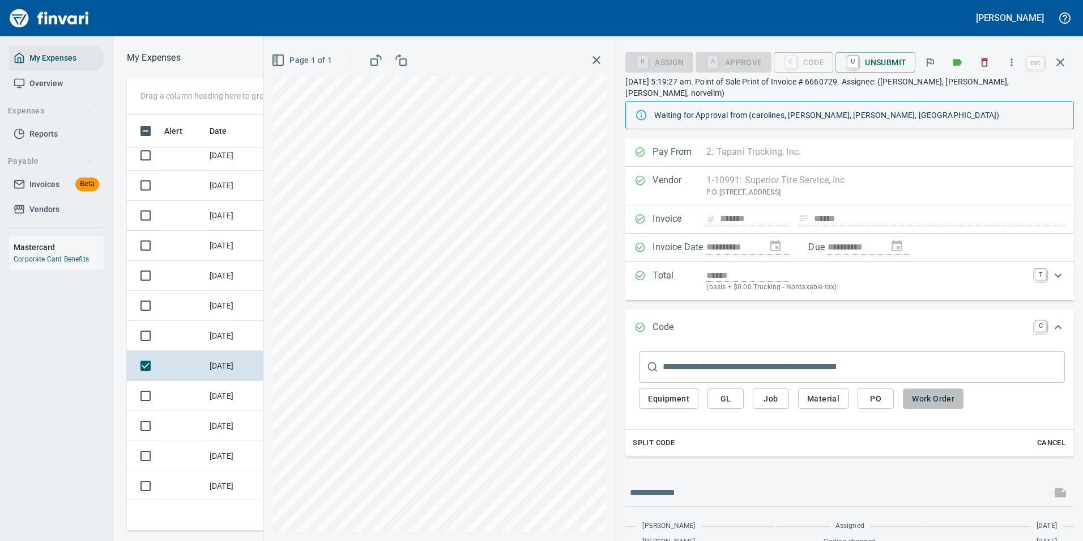
click at [916, 392] on span "Work Order" at bounding box center [933, 399] width 42 height 14
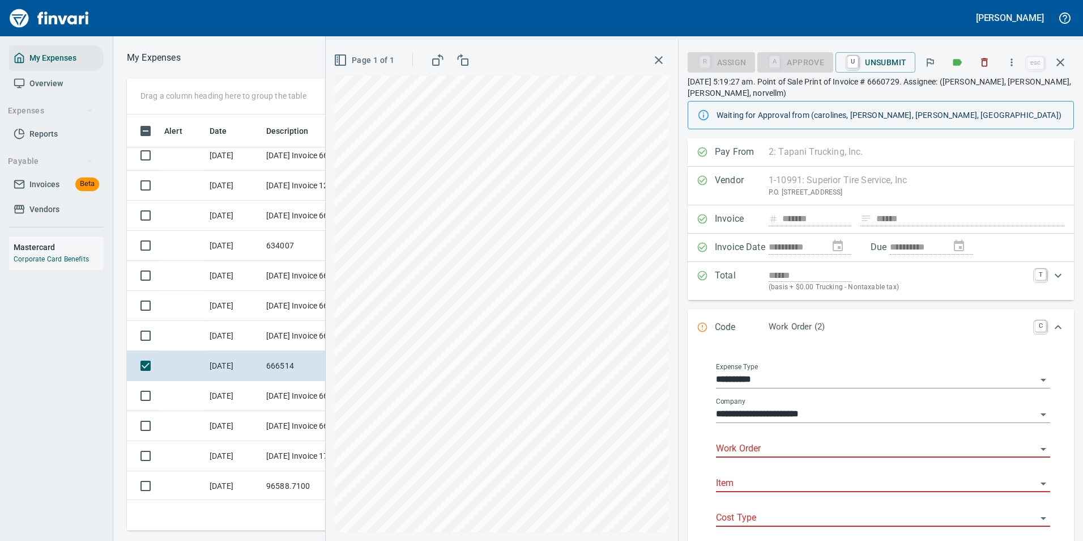
click at [722, 441] on input "Work Order" at bounding box center [876, 449] width 321 height 16
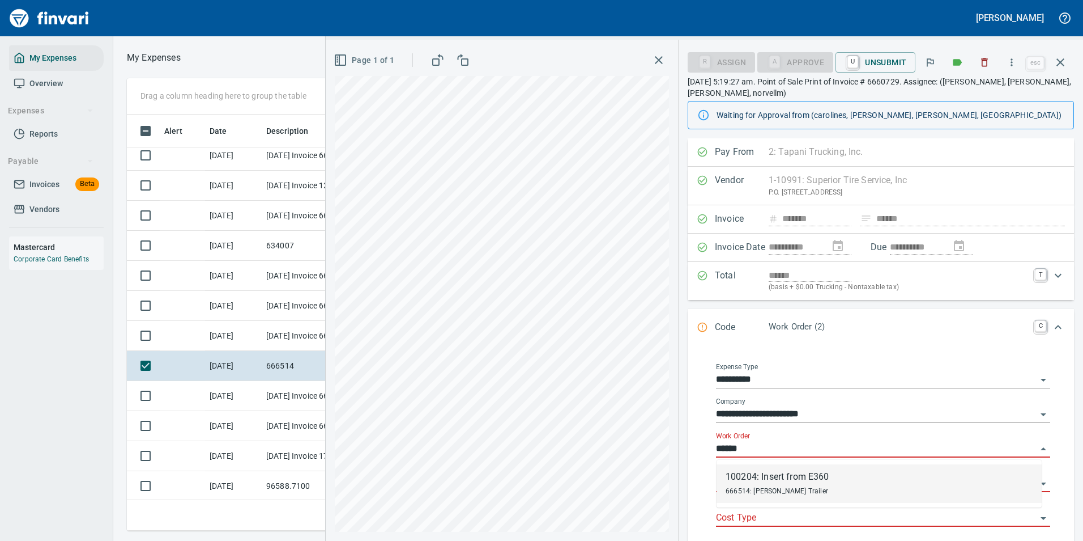
click at [735, 480] on div "100204: Insert from E360" at bounding box center [778, 477] width 104 height 14
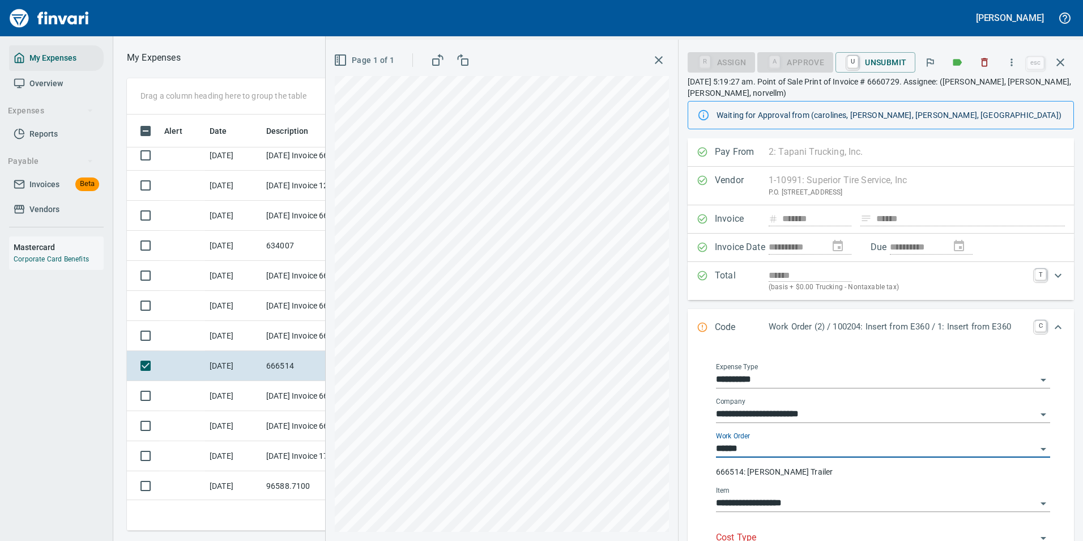
type input "**********"
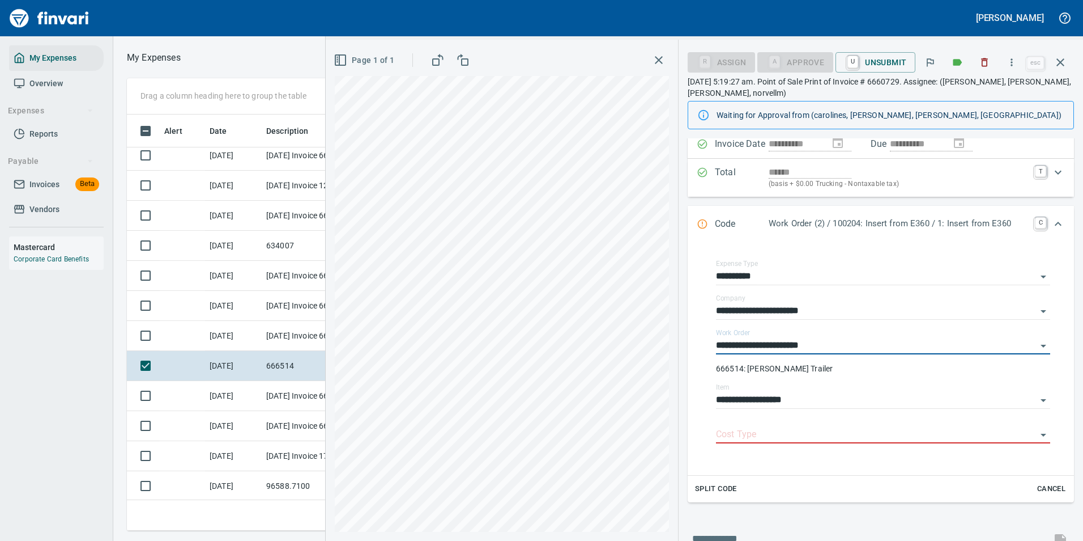
scroll to position [113, 0]
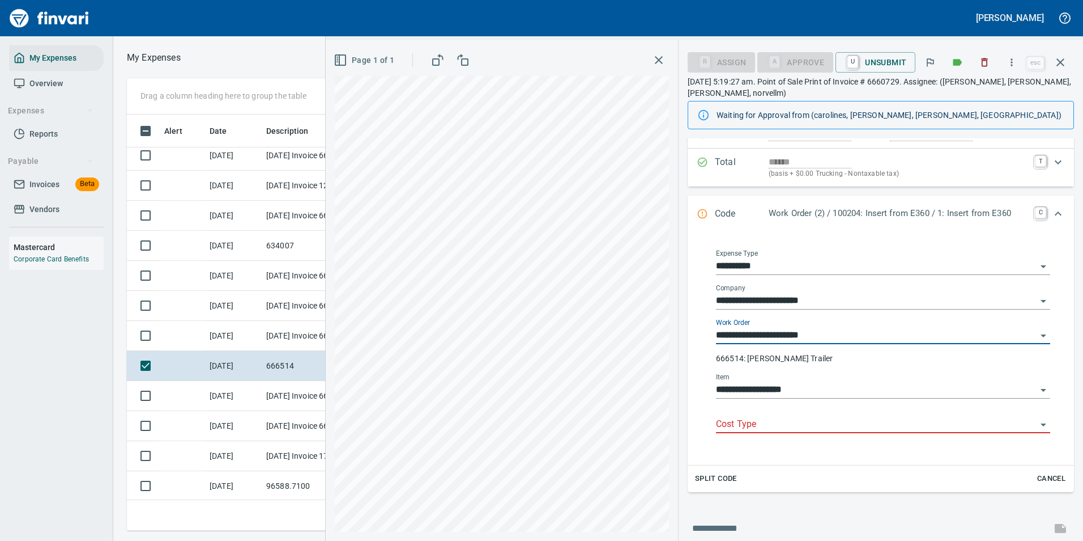
type input "**********"
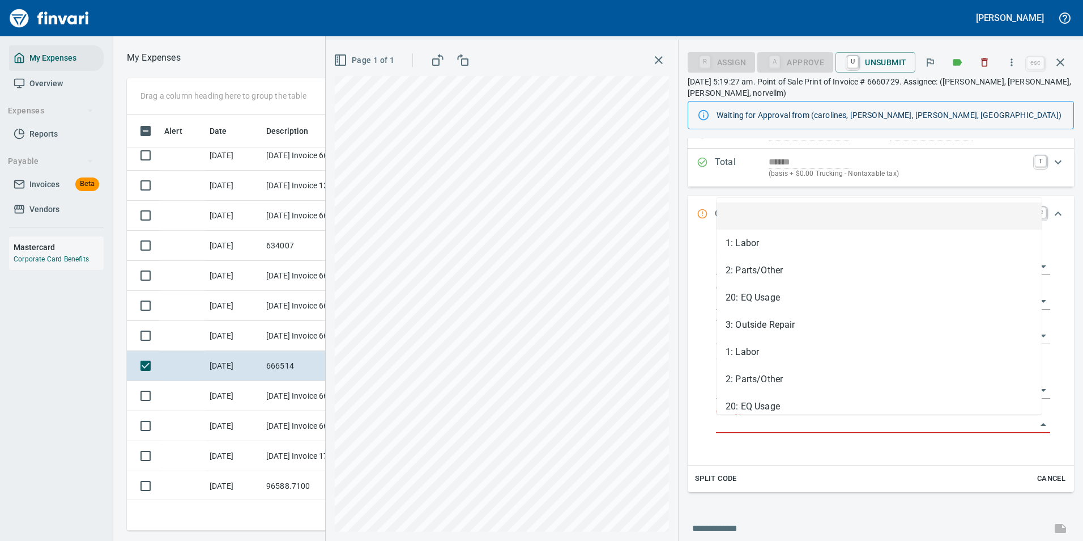
click at [743, 425] on input "Cost Type" at bounding box center [876, 424] width 321 height 16
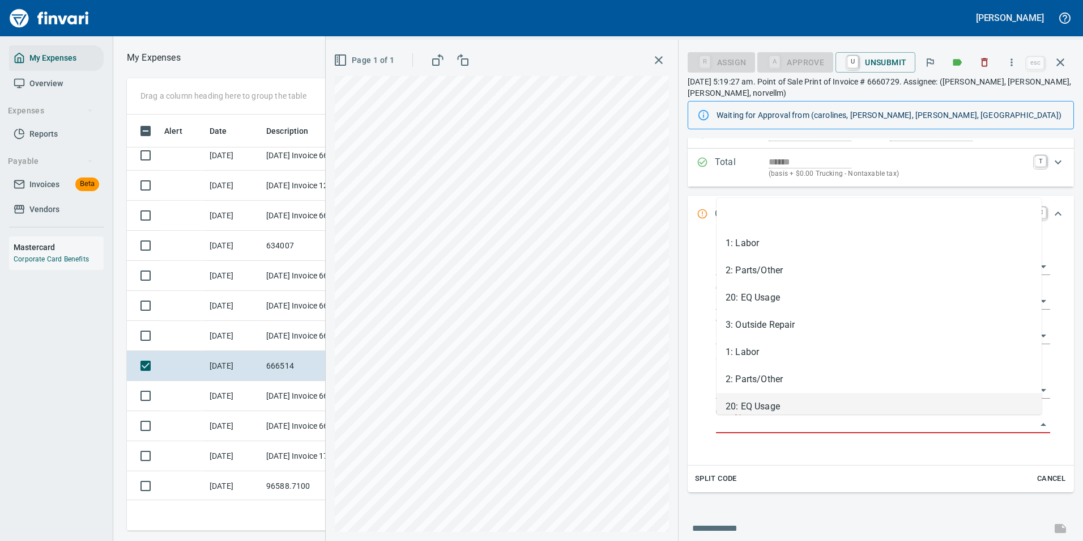
click at [740, 384] on li "2: Parts/Other" at bounding box center [879, 378] width 325 height 27
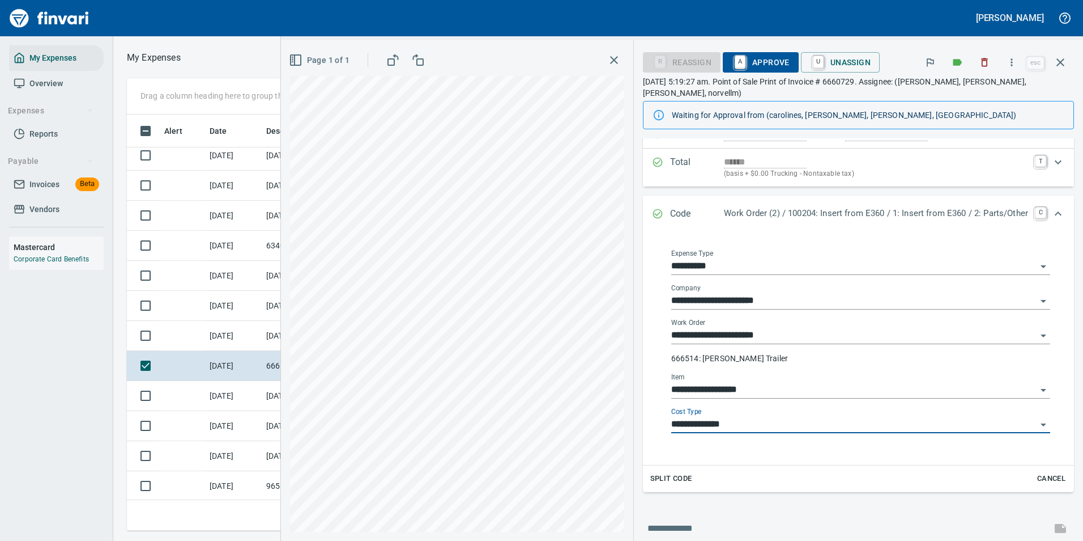
type input "**********"
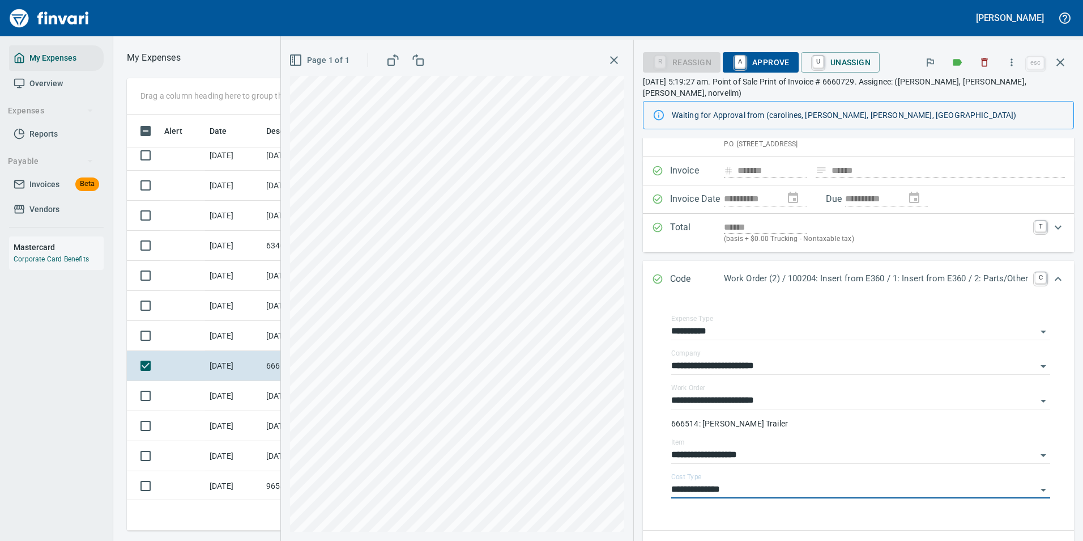
scroll to position [0, 0]
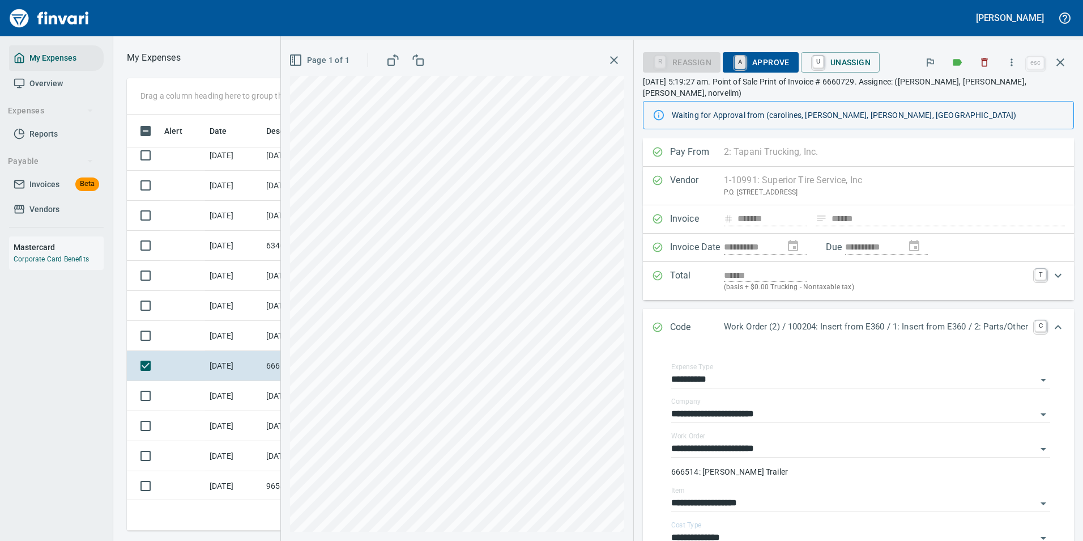
click at [735, 69] on link "A" at bounding box center [740, 62] width 11 height 12
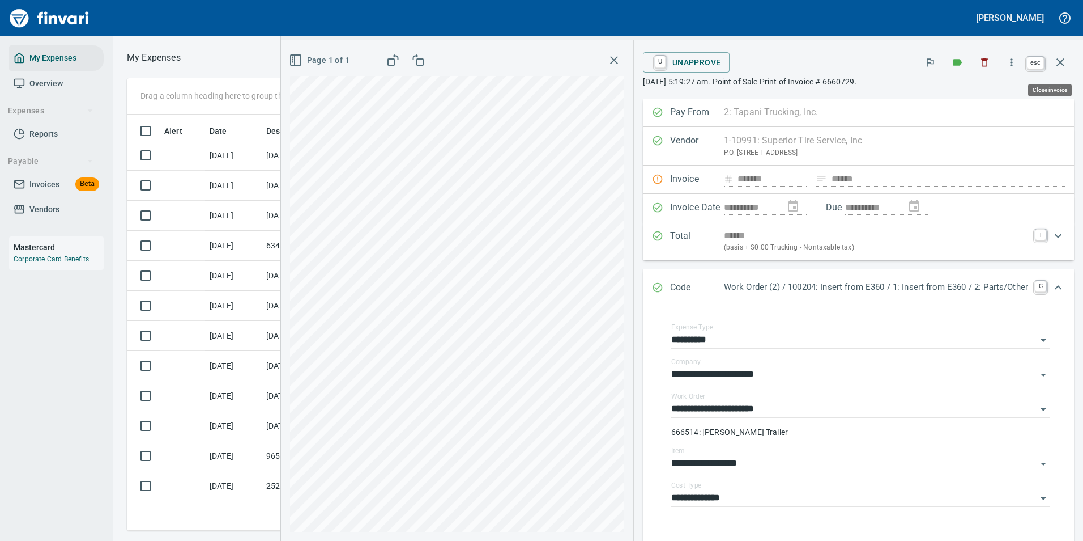
click at [1059, 61] on icon "button" at bounding box center [1061, 62] width 8 height 8
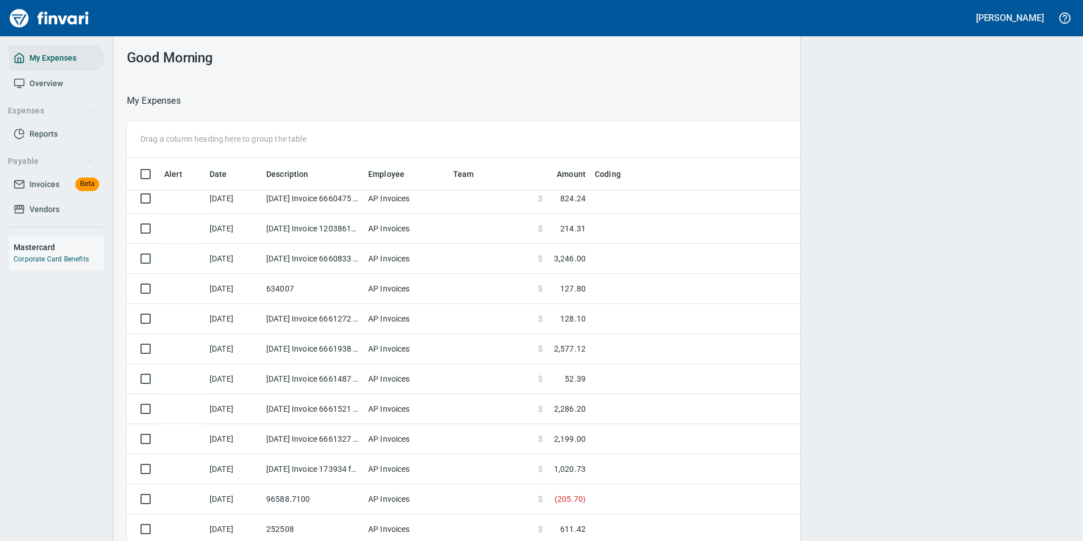
scroll to position [399, 915]
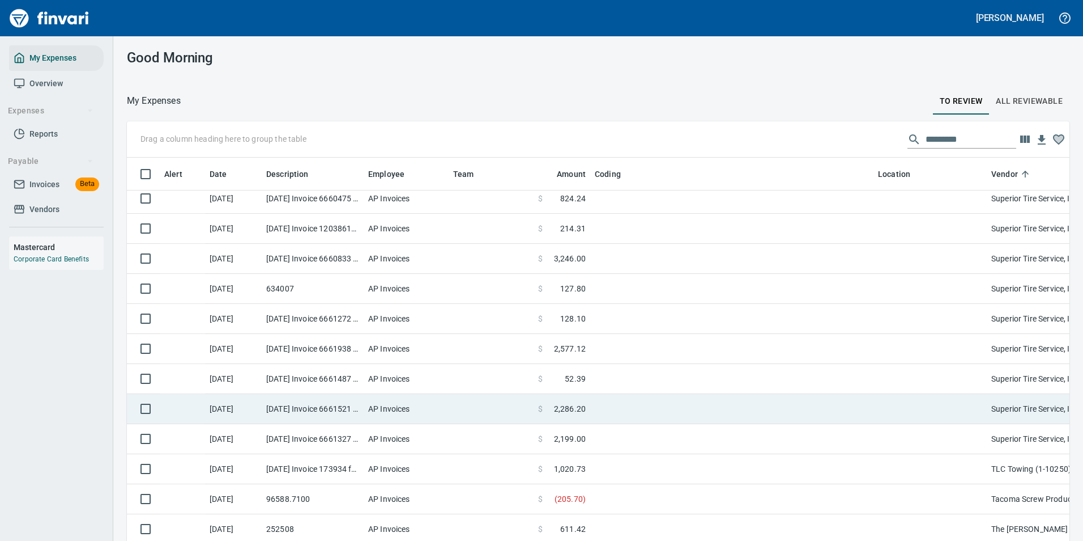
click at [609, 413] on td at bounding box center [731, 409] width 283 height 30
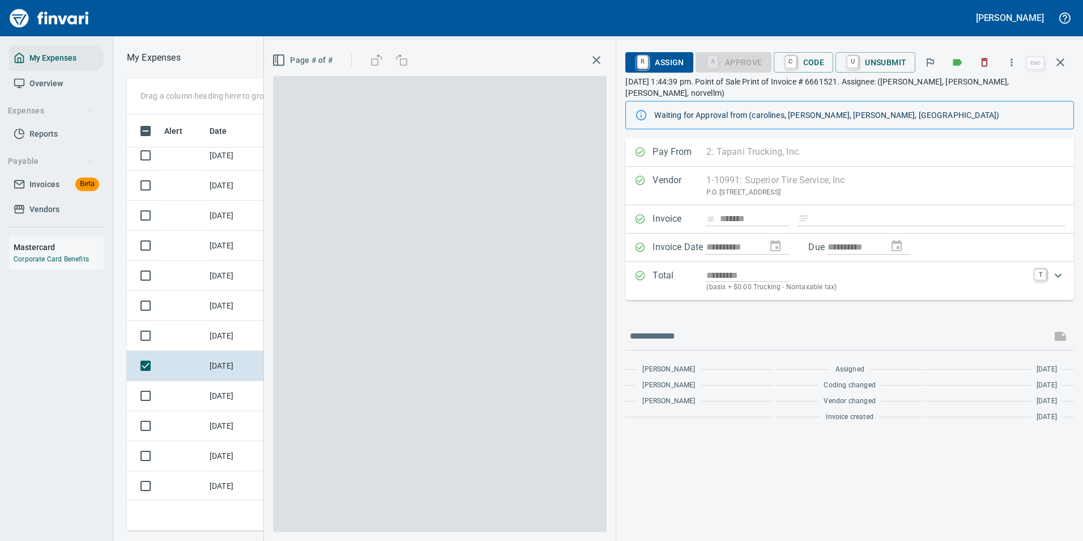
scroll to position [399, 643]
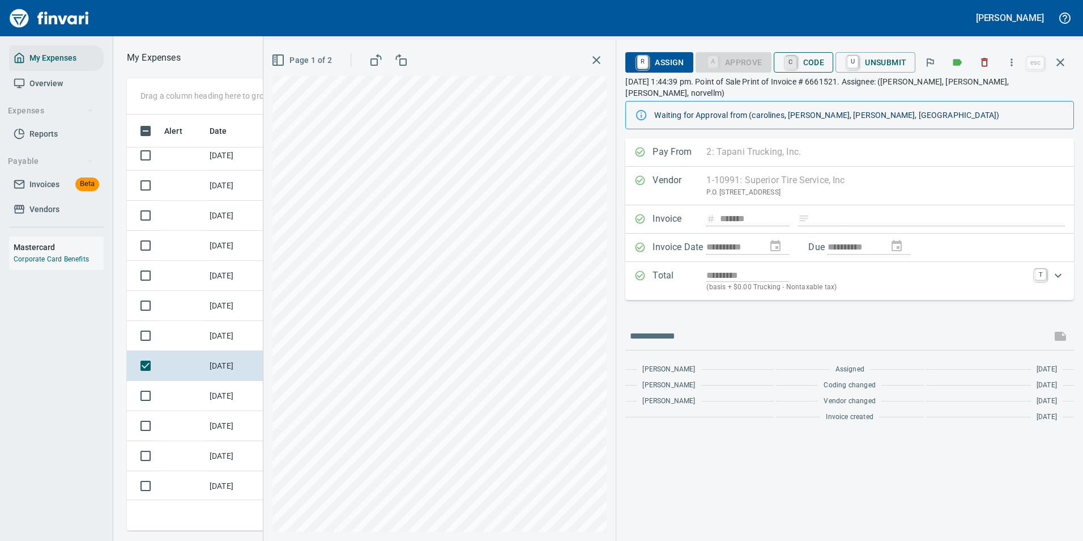
click at [795, 67] on link "C" at bounding box center [791, 62] width 11 height 12
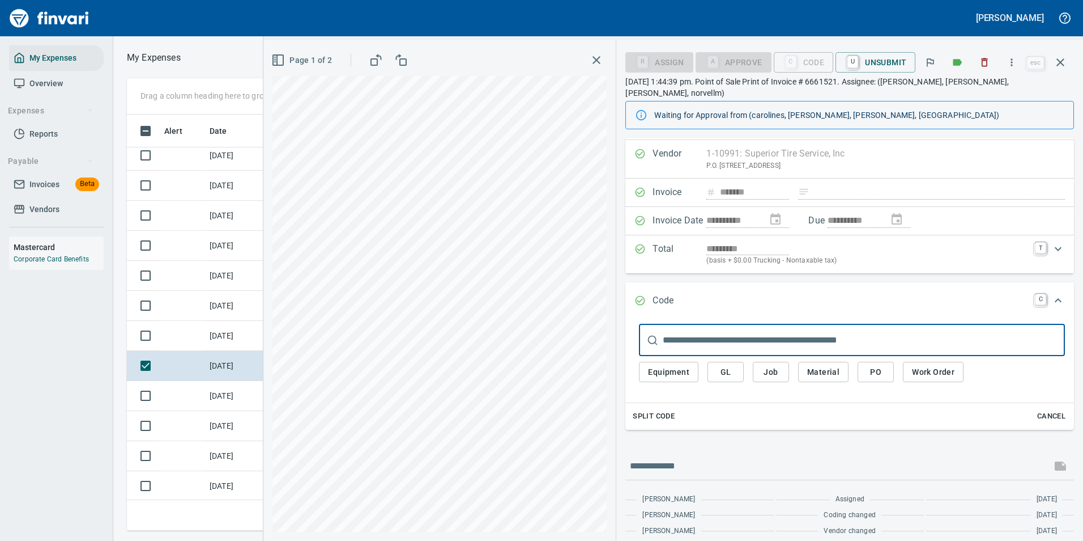
scroll to position [41, 0]
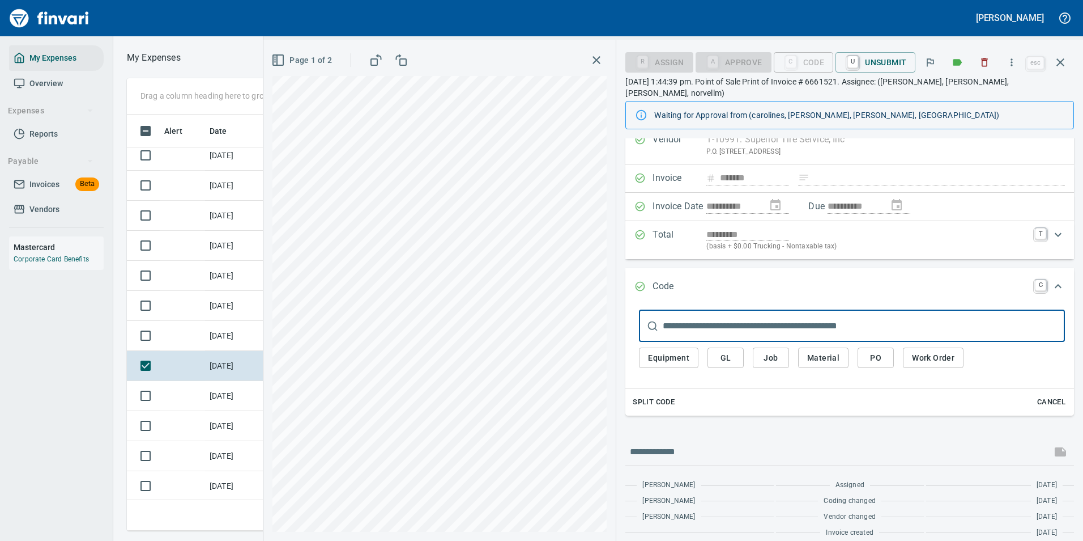
click at [683, 351] on span "Equipment" at bounding box center [668, 358] width 41 height 14
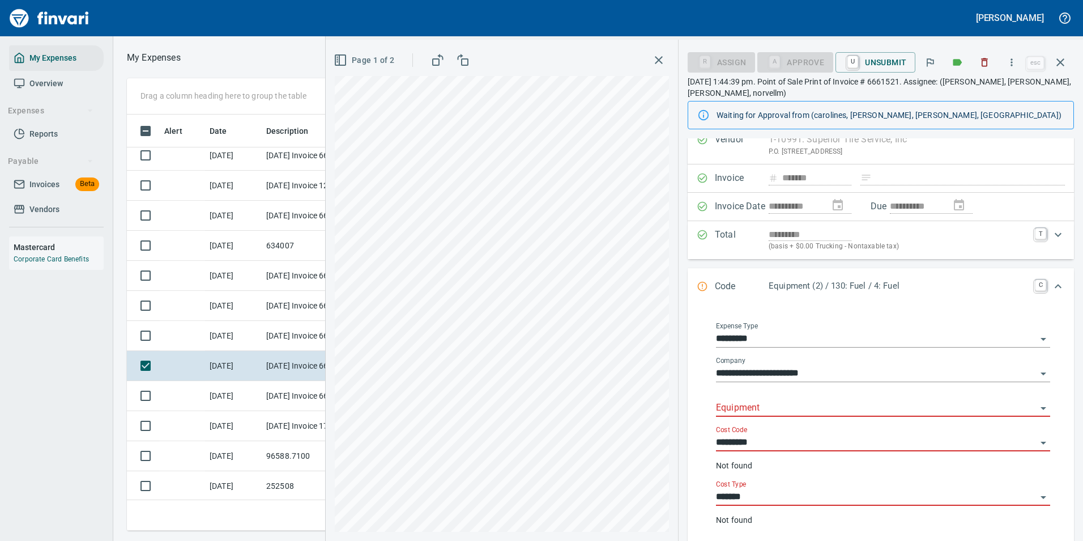
click at [761, 414] on input "Equipment" at bounding box center [876, 408] width 321 height 16
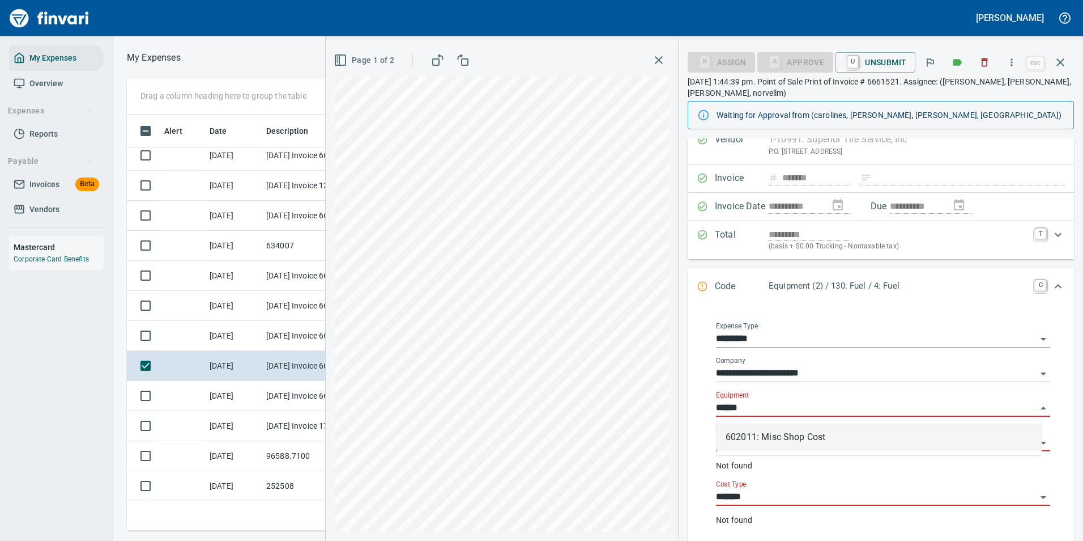
scroll to position [399, 643]
click at [800, 435] on li "602011: Misc Shop Cost" at bounding box center [879, 436] width 325 height 27
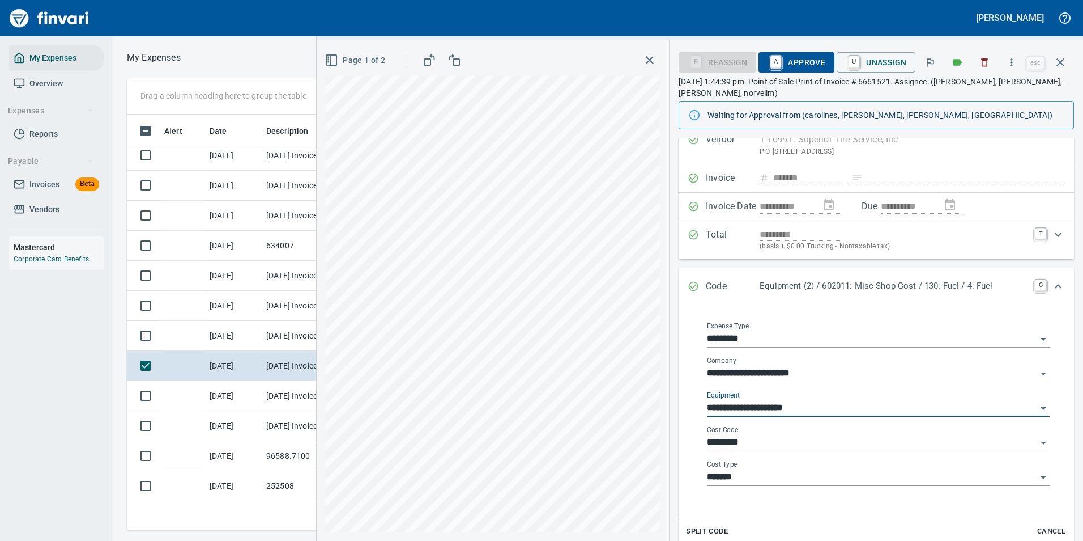
type input "**********"
click at [743, 444] on input "*********" at bounding box center [872, 443] width 330 height 16
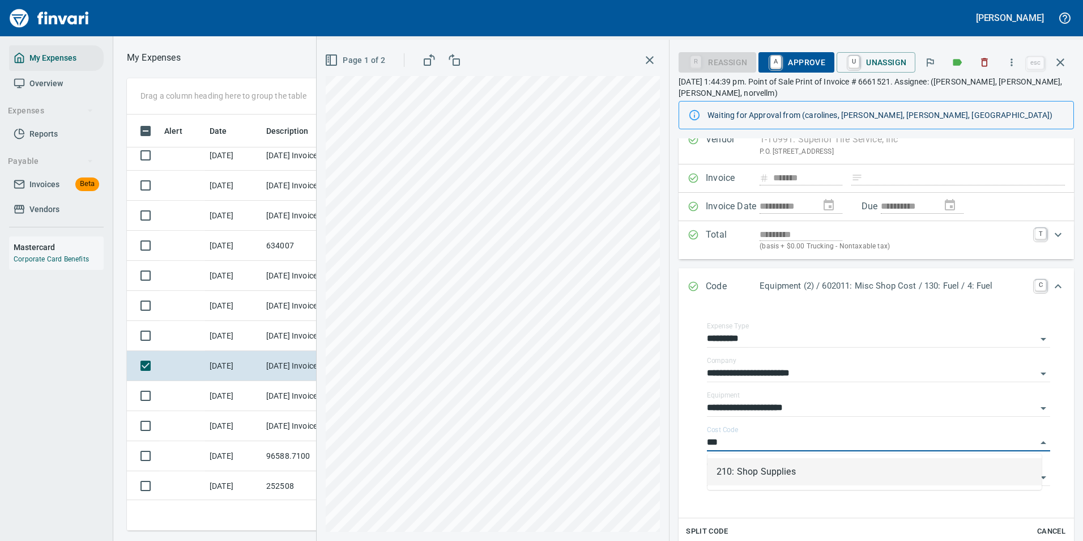
click at [730, 471] on li "210: Shop Supplies" at bounding box center [875, 471] width 334 height 27
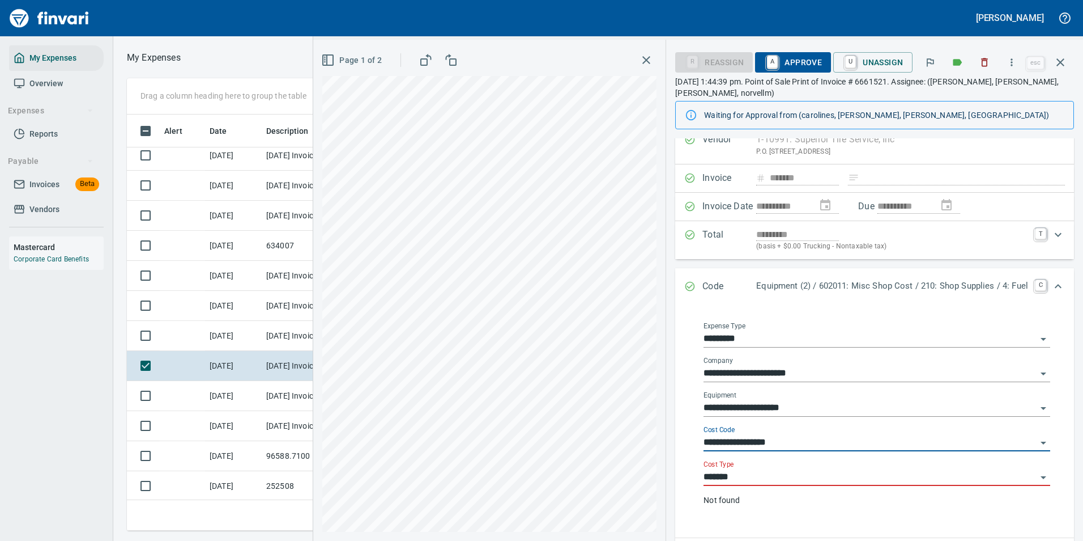
type input "**********"
click at [725, 479] on input "*******" at bounding box center [870, 477] width 333 height 16
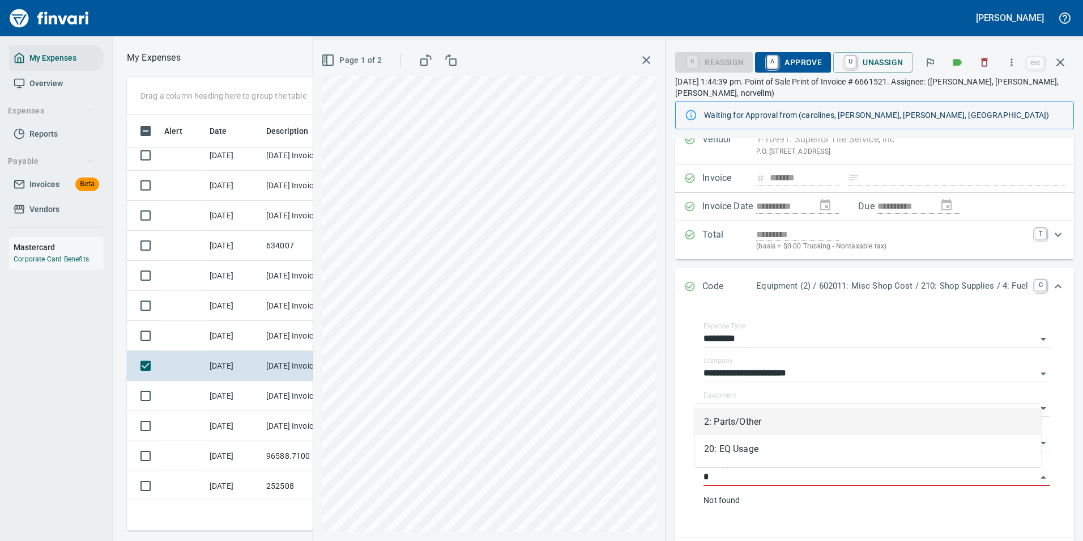
click at [734, 422] on li "2: Parts/Other" at bounding box center [868, 421] width 346 height 27
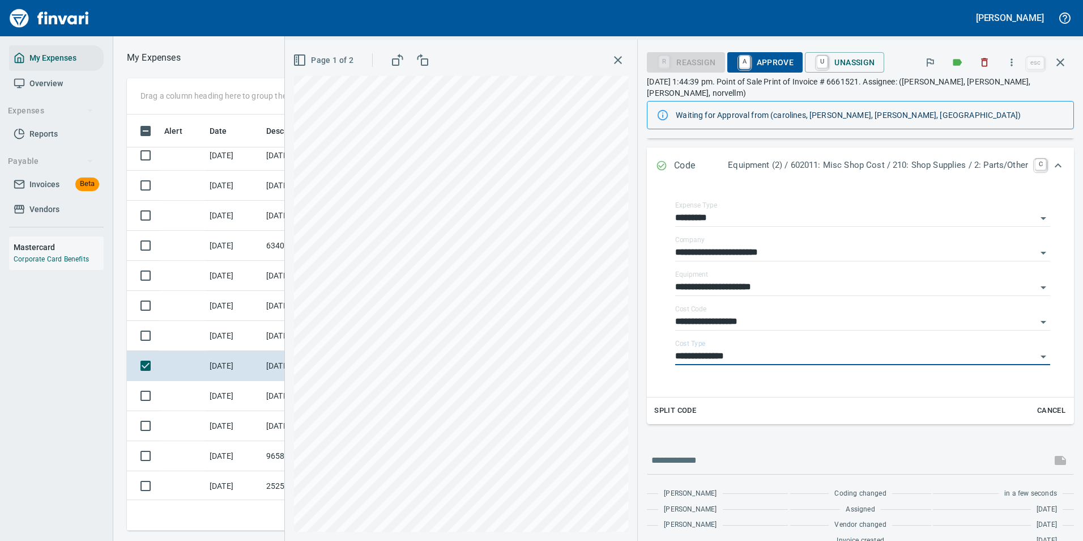
scroll to position [169, 0]
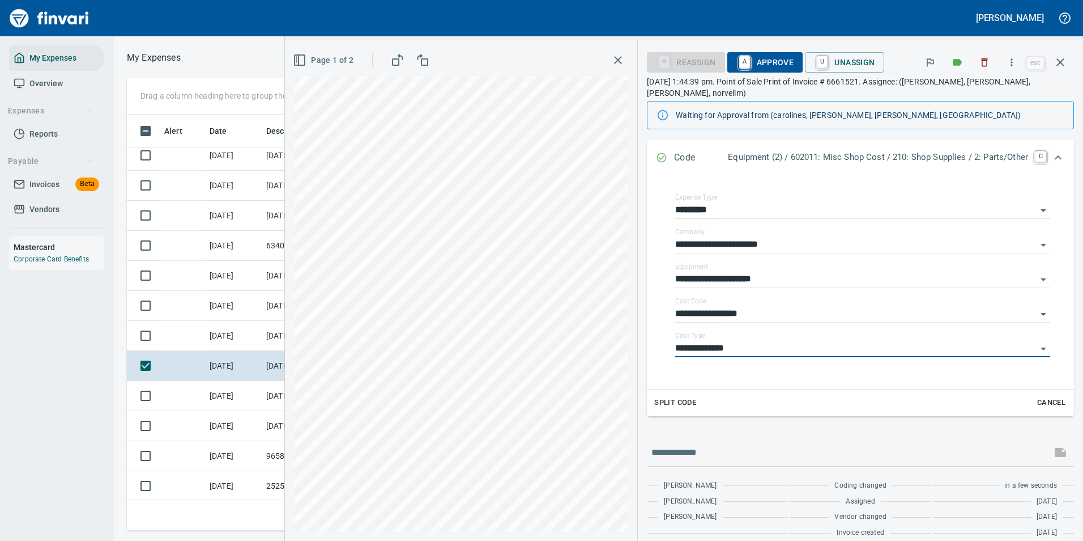
type input "**********"
click at [674, 396] on span "Split Code" at bounding box center [675, 402] width 42 height 13
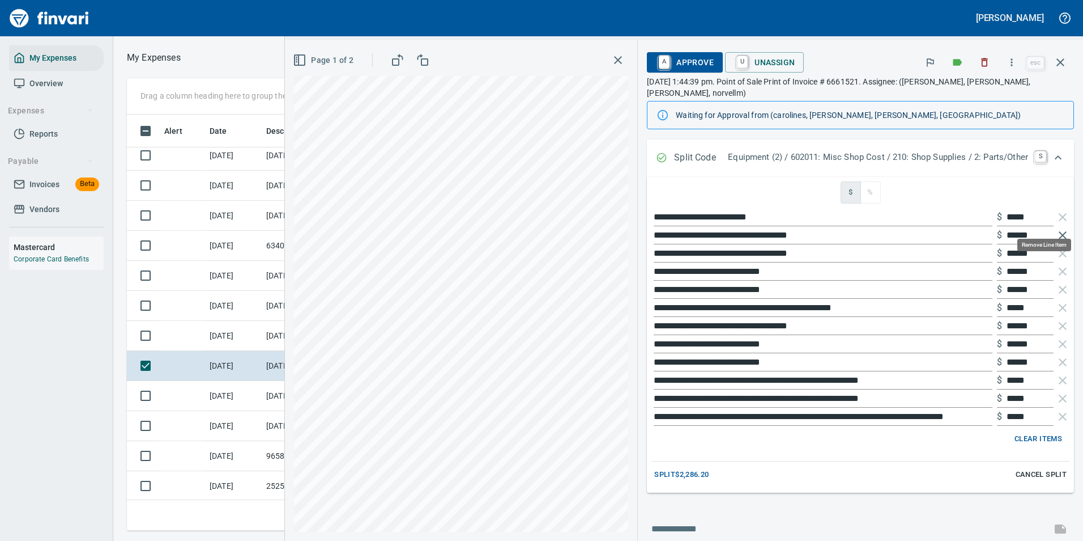
scroll to position [399, 643]
click at [1056, 228] on icon "button" at bounding box center [1063, 235] width 14 height 14
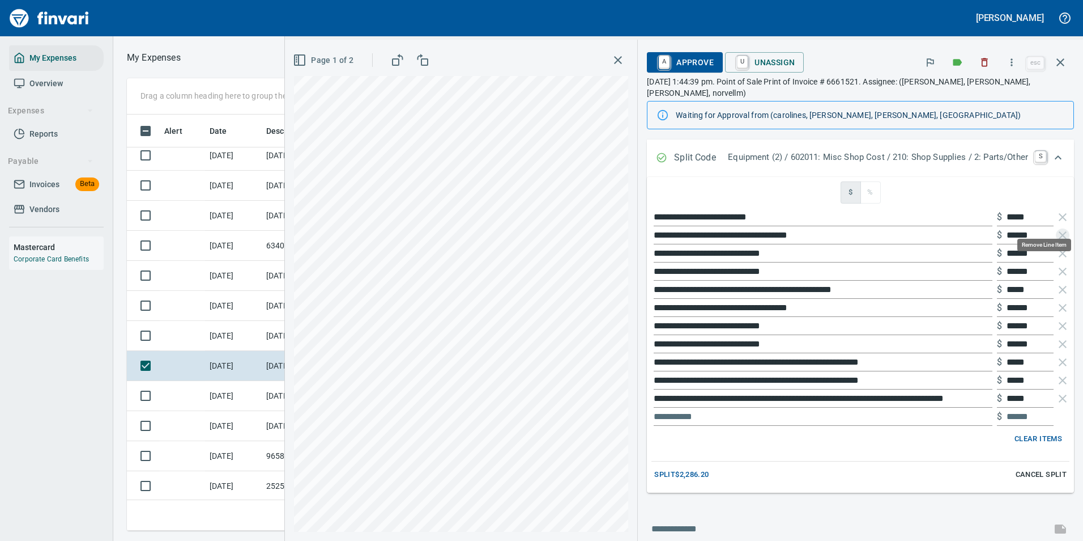
click at [1056, 228] on icon "button" at bounding box center [1063, 235] width 14 height 14
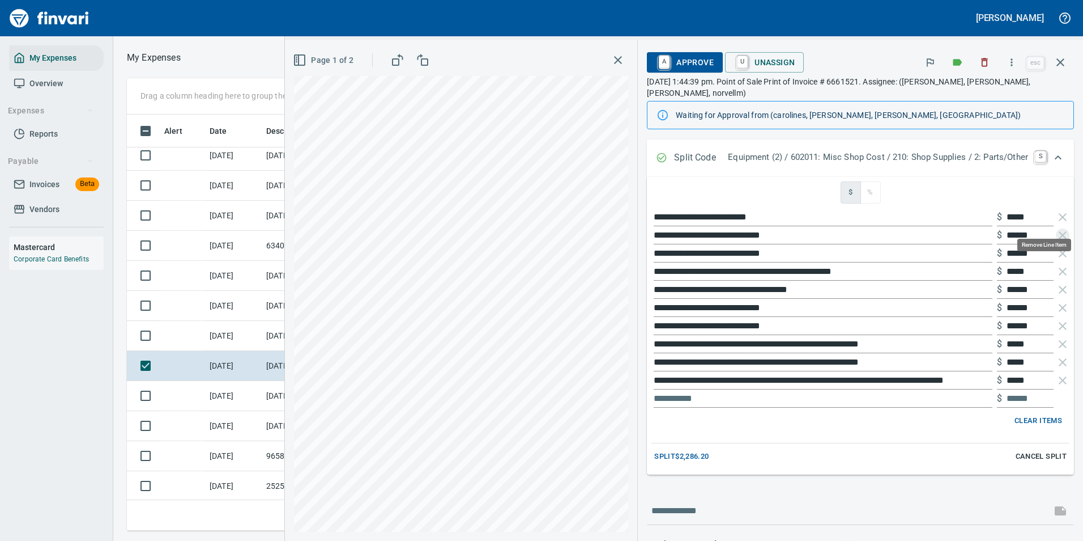
click at [1056, 228] on icon "button" at bounding box center [1063, 235] width 14 height 14
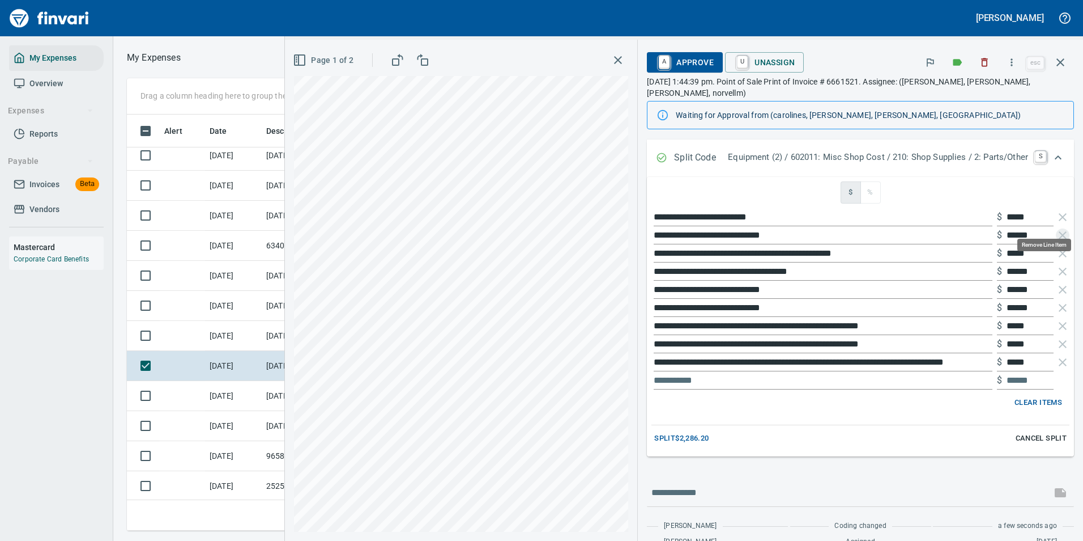
click at [1056, 228] on icon "button" at bounding box center [1063, 235] width 14 height 14
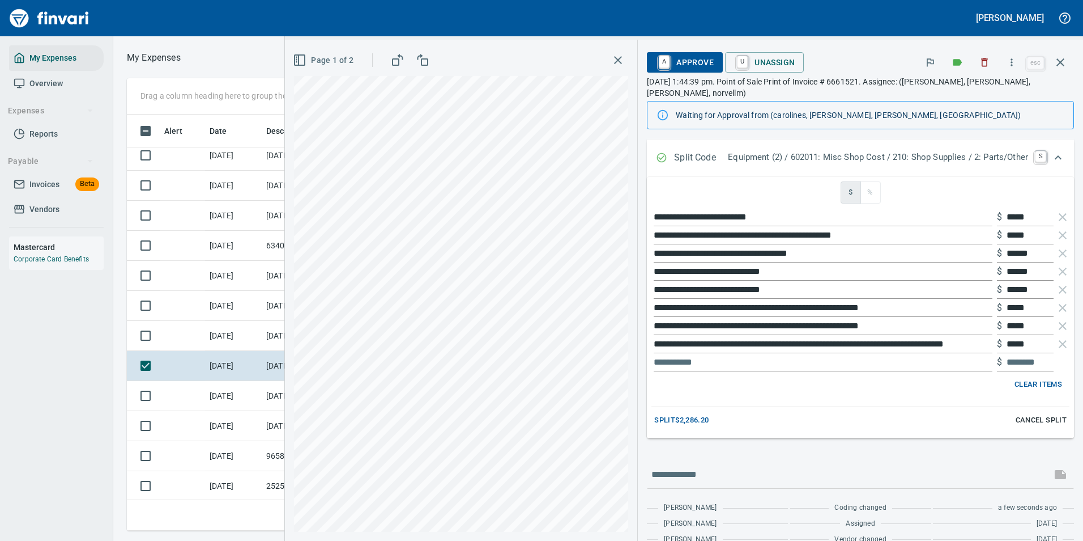
click at [1056, 228] on icon "button" at bounding box center [1063, 235] width 14 height 14
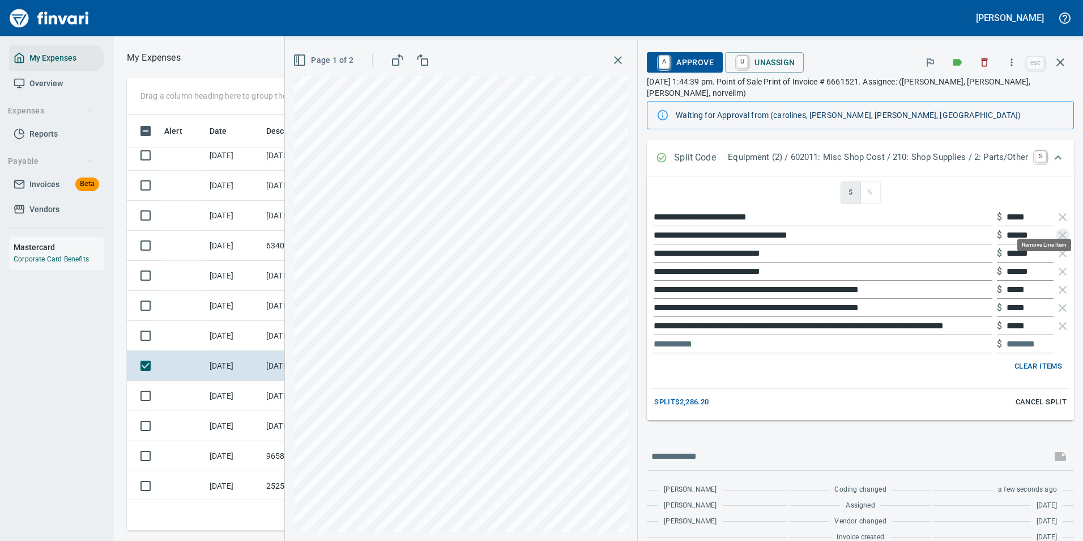
click at [1056, 228] on icon "button" at bounding box center [1063, 235] width 14 height 14
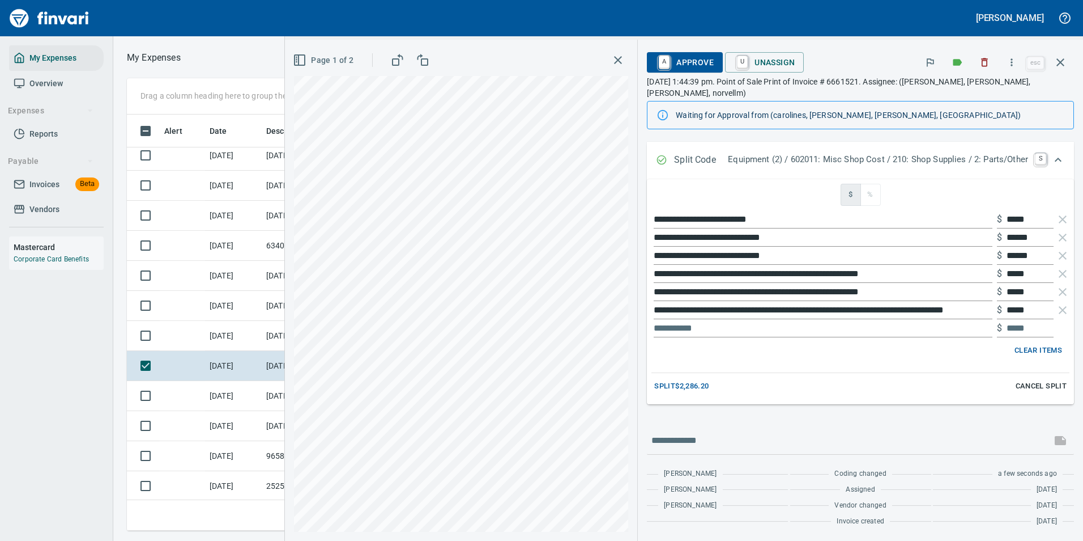
scroll to position [156, 0]
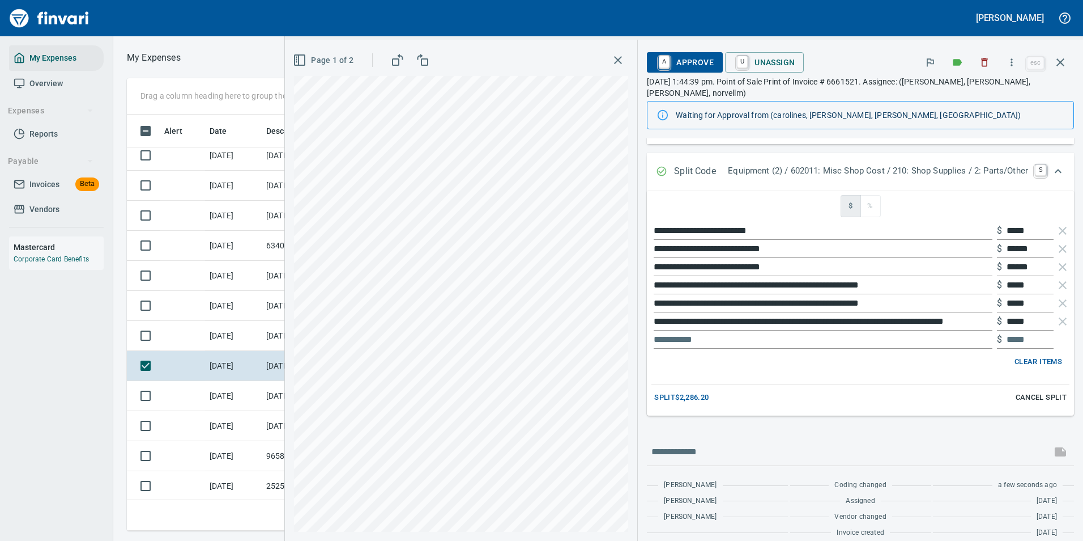
click at [1055, 226] on div "**********" at bounding box center [861, 231] width 418 height 18
click at [1059, 245] on icon "button" at bounding box center [1063, 249] width 8 height 8
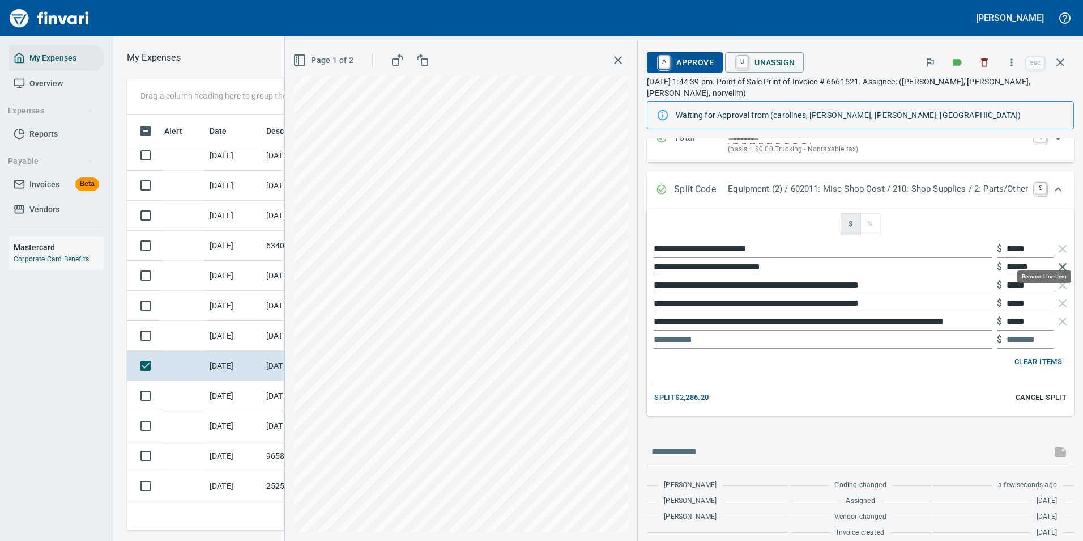
click at [1059, 263] on icon "button" at bounding box center [1063, 267] width 8 height 8
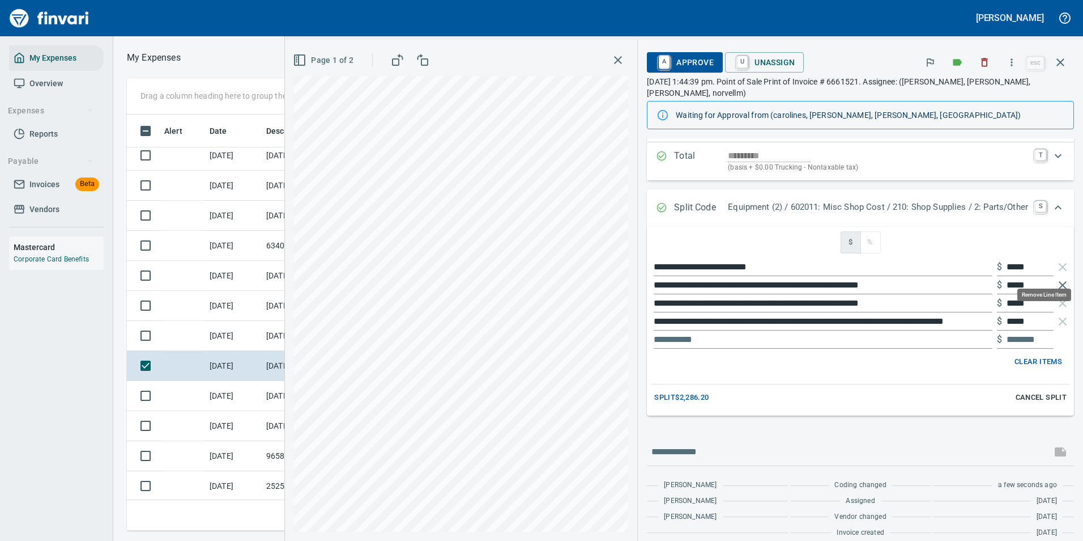
click at [1058, 278] on icon "button" at bounding box center [1063, 285] width 14 height 14
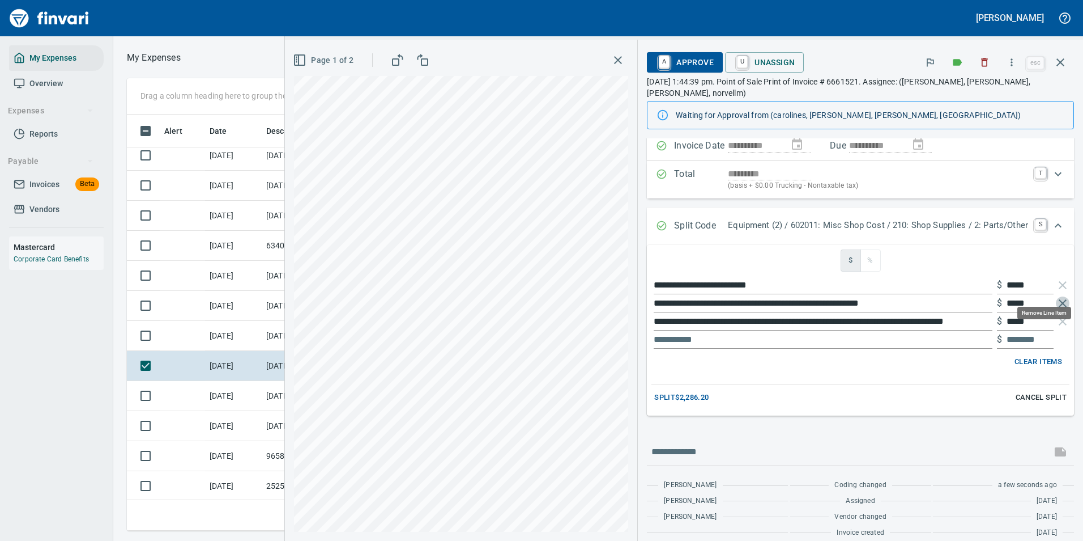
click at [1059, 299] on icon "button" at bounding box center [1063, 303] width 8 height 8
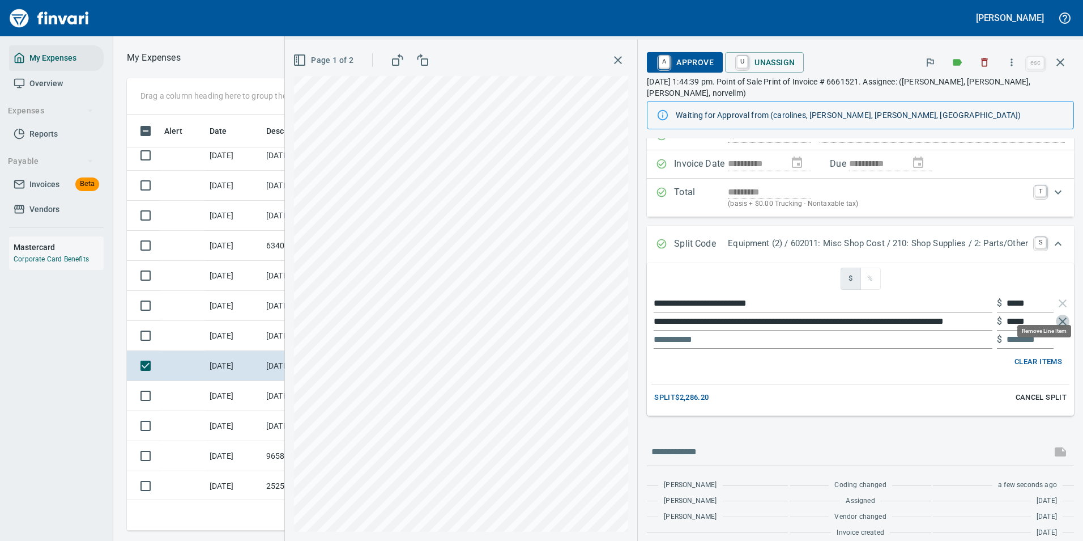
click at [1059, 317] on icon "button" at bounding box center [1063, 321] width 8 height 8
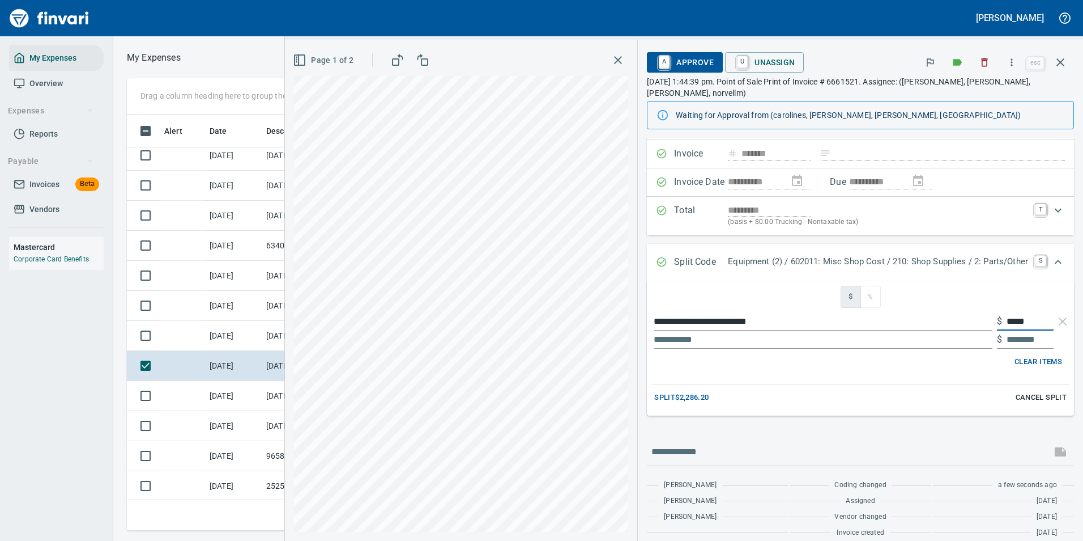
drag, startPoint x: 1032, startPoint y: 314, endPoint x: 981, endPoint y: 314, distance: 51.0
click at [984, 314] on div "**********" at bounding box center [861, 321] width 418 height 18
type input "**********"
type input "*"
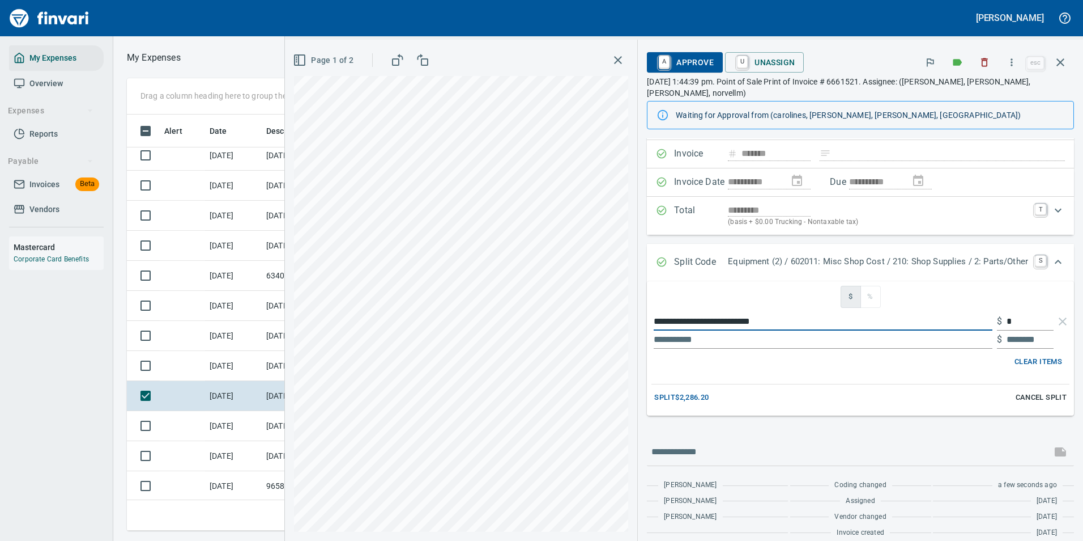
type input "**********"
click at [1012, 312] on input "*" at bounding box center [1030, 321] width 47 height 18
drag, startPoint x: 1012, startPoint y: 311, endPoint x: 981, endPoint y: 313, distance: 31.2
click at [981, 313] on div "**********" at bounding box center [861, 321] width 418 height 18
type input "****"
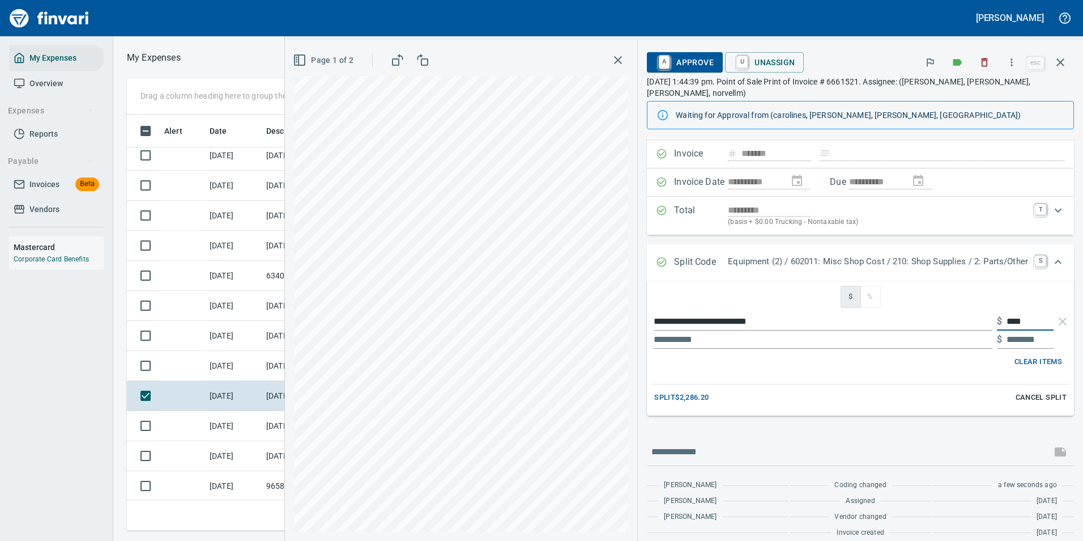
click at [687, 330] on input "text" at bounding box center [823, 339] width 339 height 18
type input "**"
type input "********"
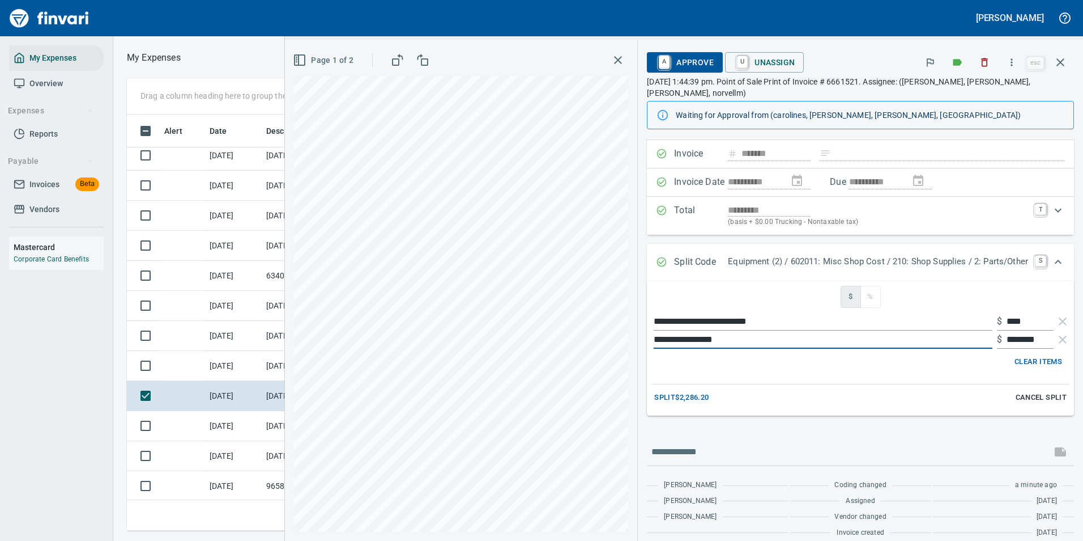
type input "**********"
click at [690, 391] on span "Split $2,286.20" at bounding box center [681, 397] width 54 height 13
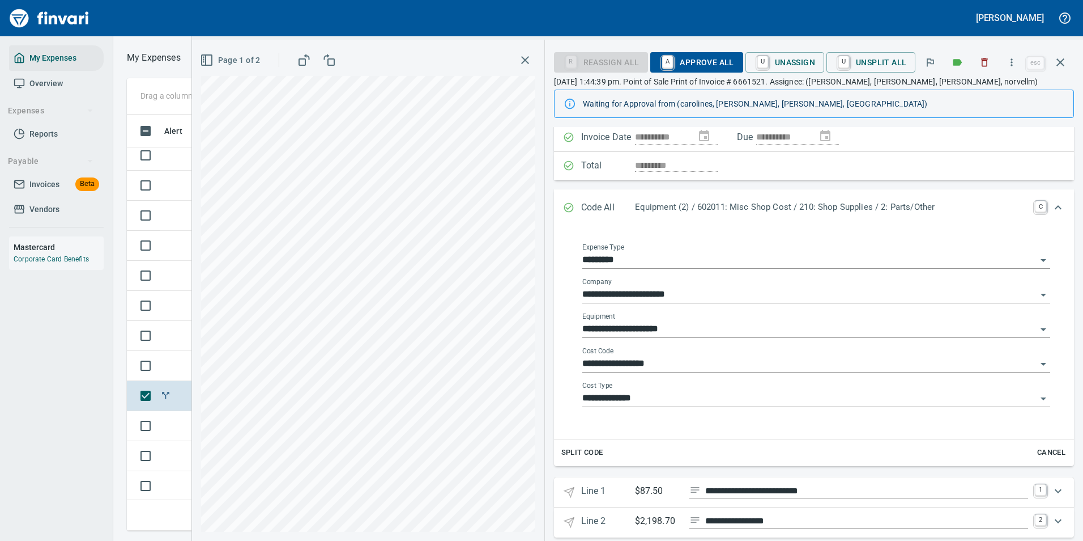
scroll to position [116, 0]
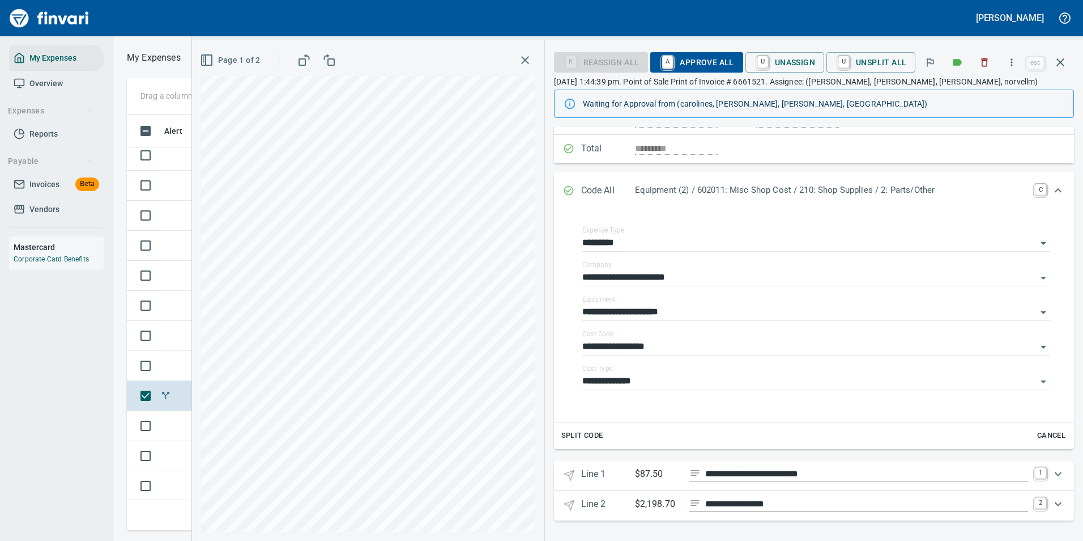
click at [654, 483] on div "**********" at bounding box center [831, 475] width 393 height 16
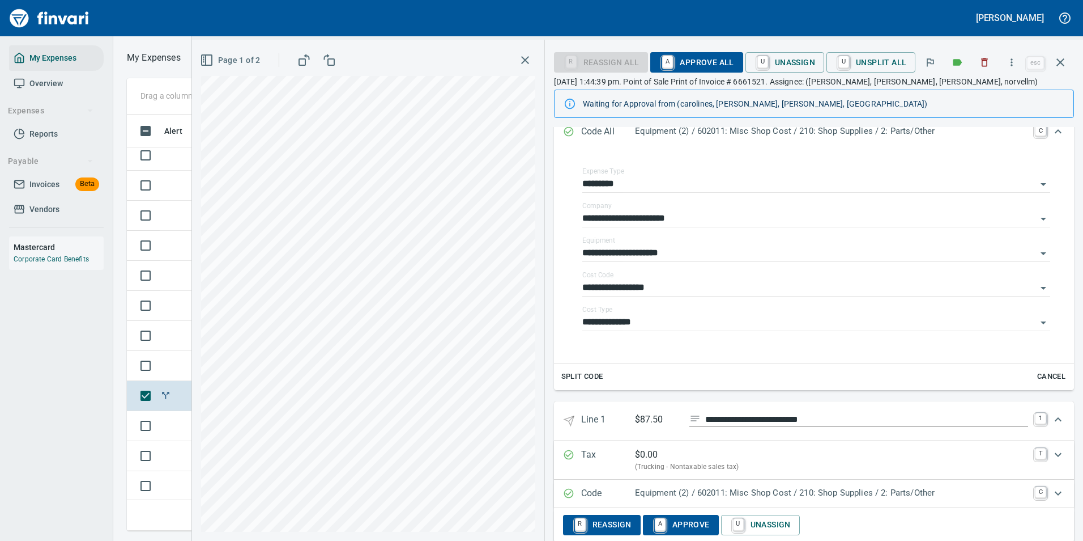
scroll to position [235, 0]
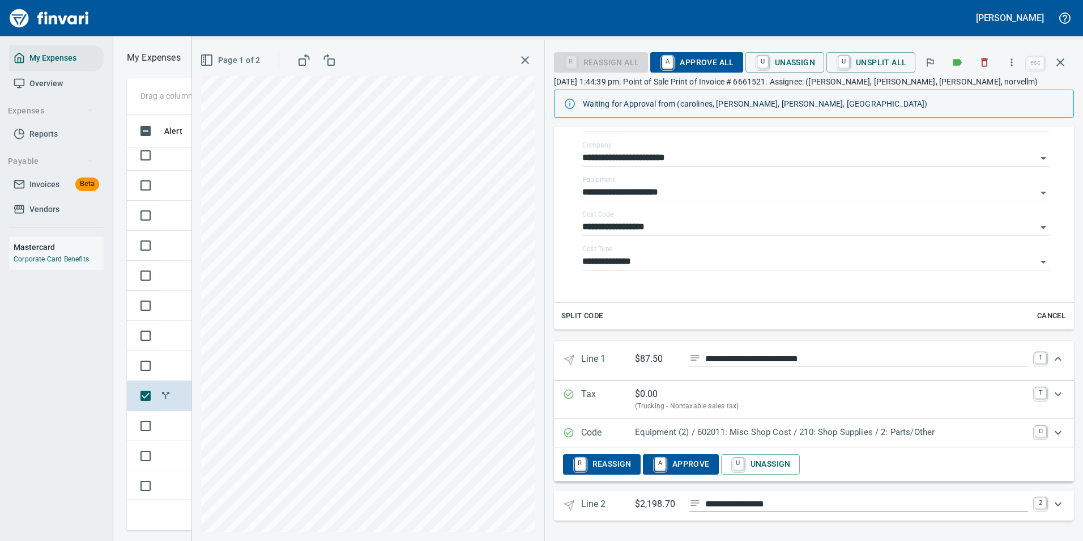
click at [656, 432] on p "Equipment (2) / 602011: Misc Shop Cost / 210: Shop Supplies / 2: Parts/Other" at bounding box center [831, 432] width 393 height 13
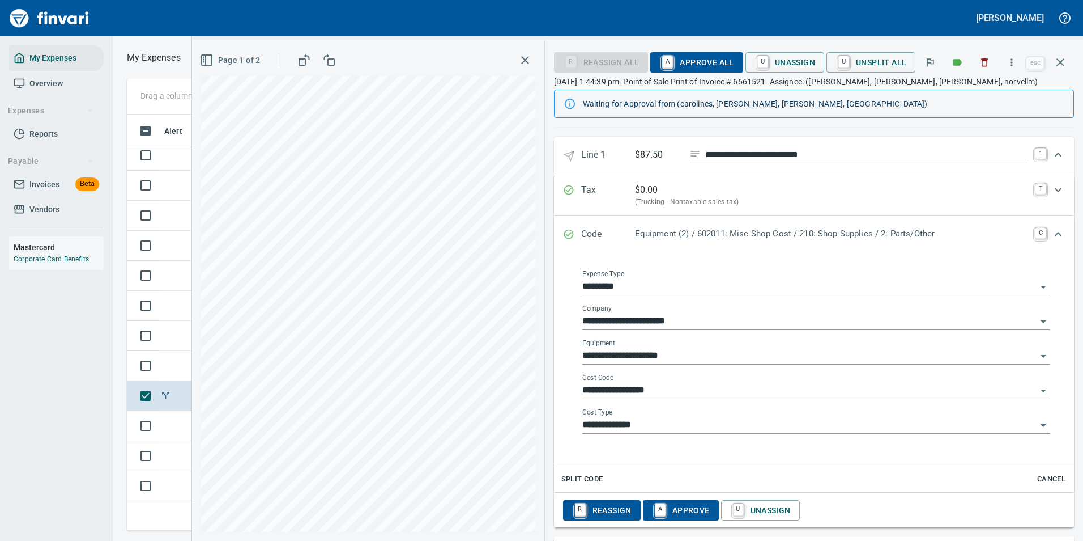
scroll to position [462, 0]
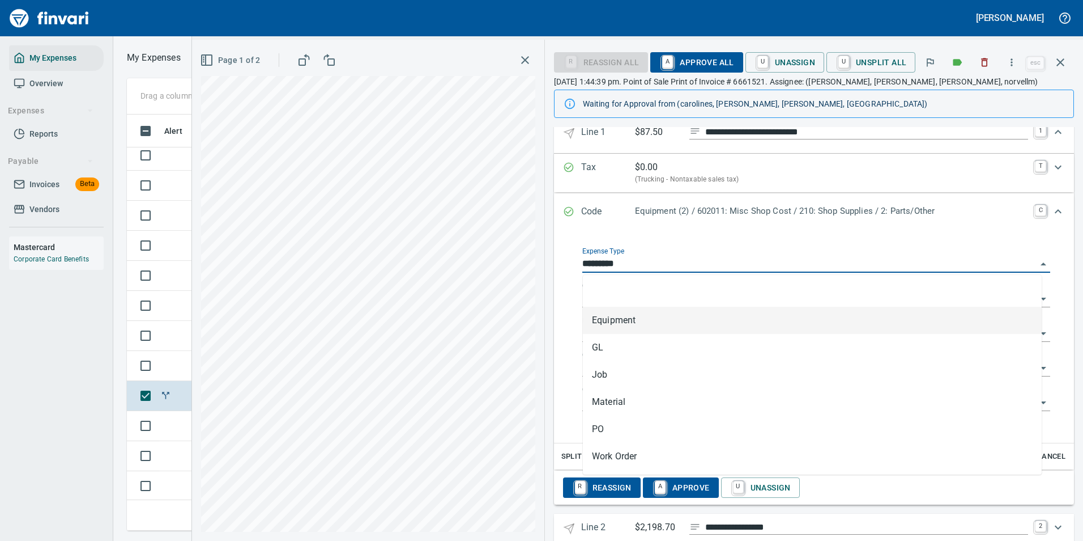
click at [623, 256] on input "*********" at bounding box center [810, 264] width 454 height 16
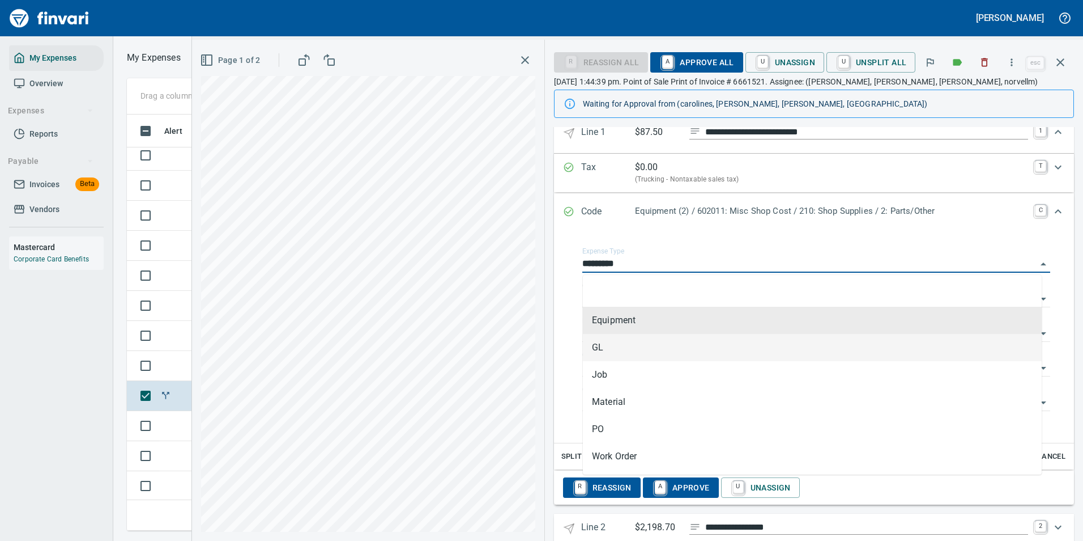
click at [609, 344] on li "GL" at bounding box center [812, 347] width 459 height 27
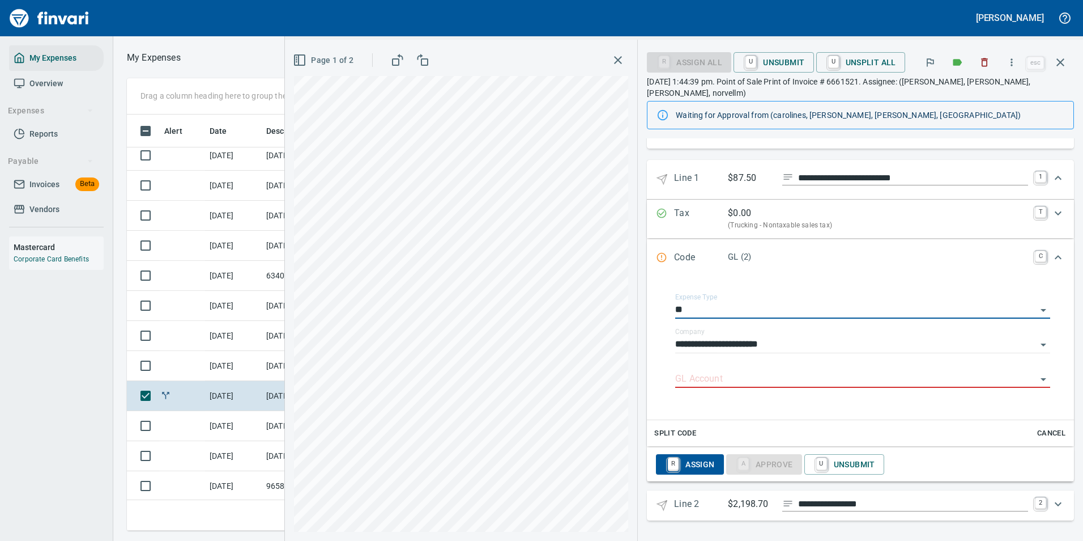
type input "**"
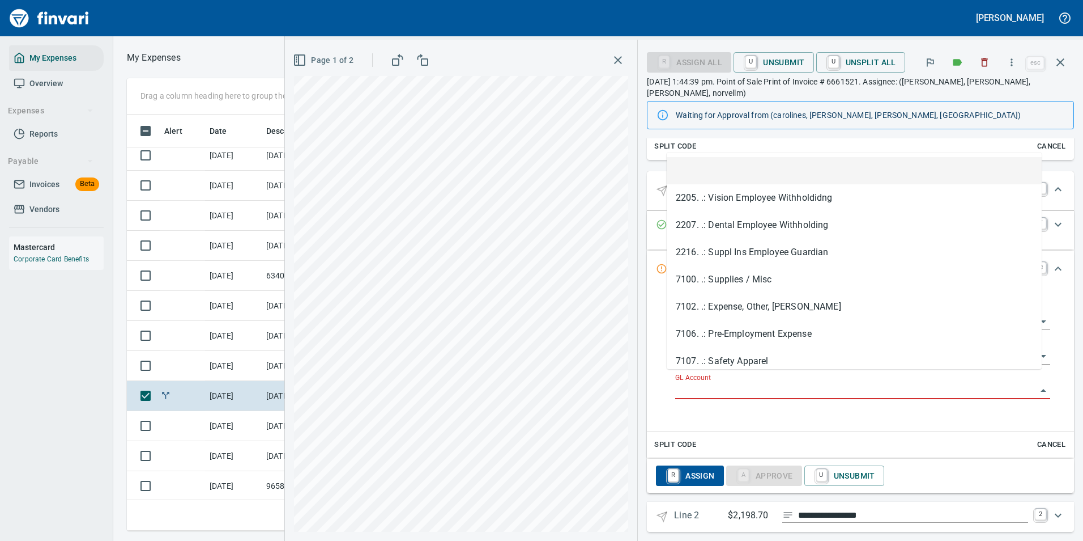
click at [712, 382] on input "GL Account" at bounding box center [856, 390] width 362 height 16
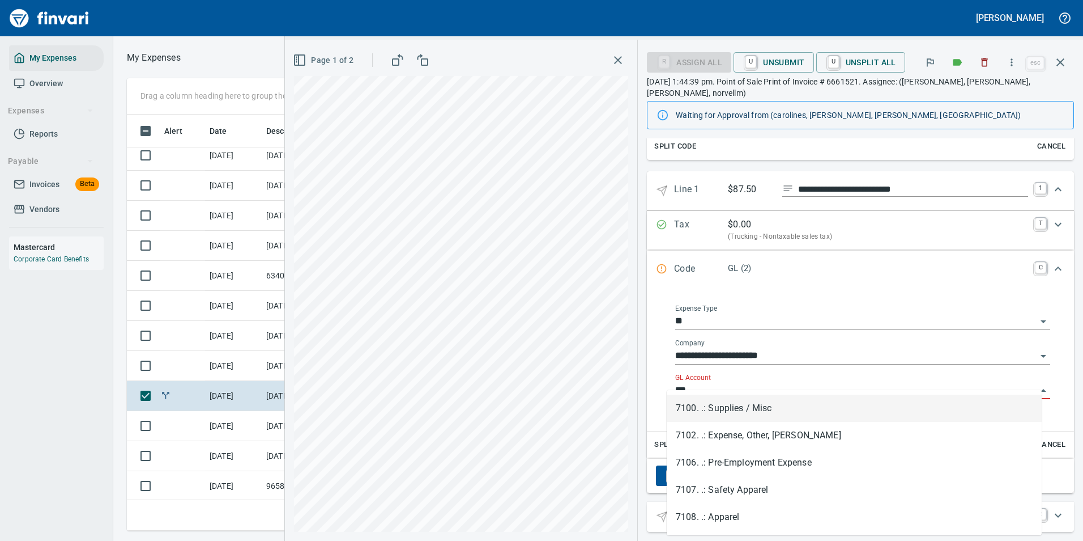
scroll to position [399, 643]
type input "****"
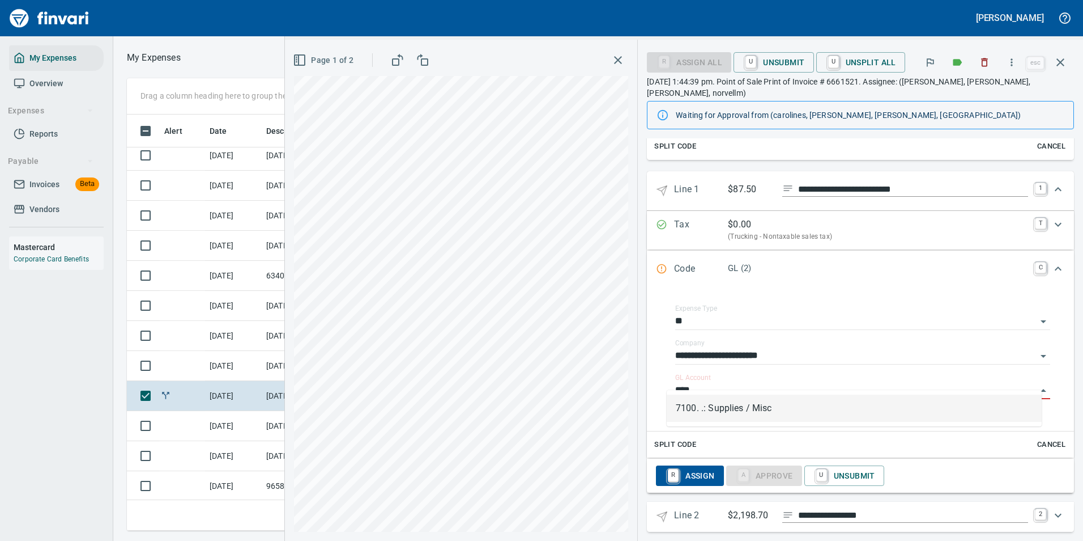
click at [703, 408] on li "7100. .: Supplies / Misc" at bounding box center [854, 407] width 375 height 27
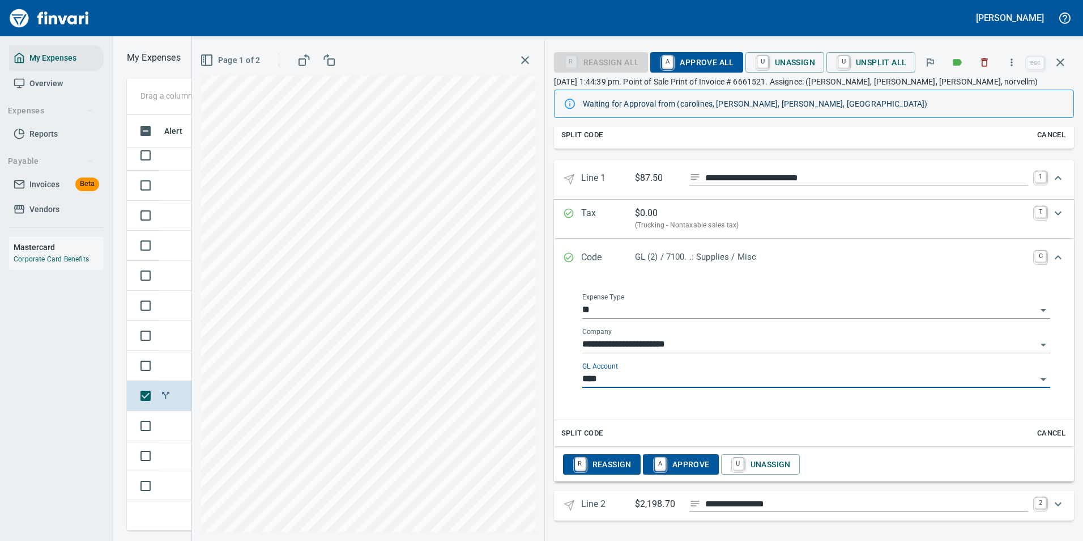
type input "**********"
click at [1052, 175] on icon "Expand" at bounding box center [1059, 178] width 14 height 14
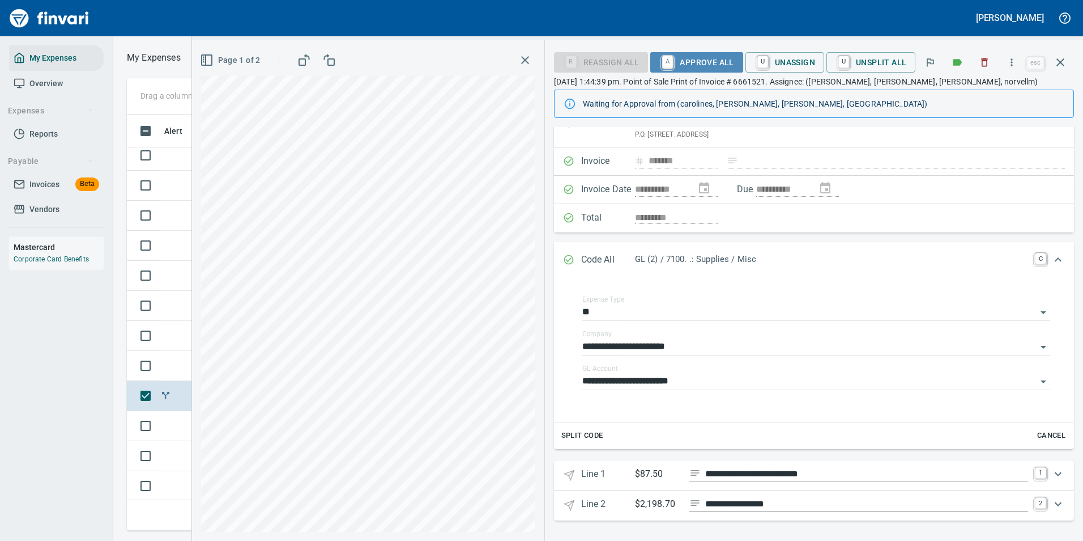
click at [712, 57] on span "A Approve All" at bounding box center [697, 62] width 74 height 19
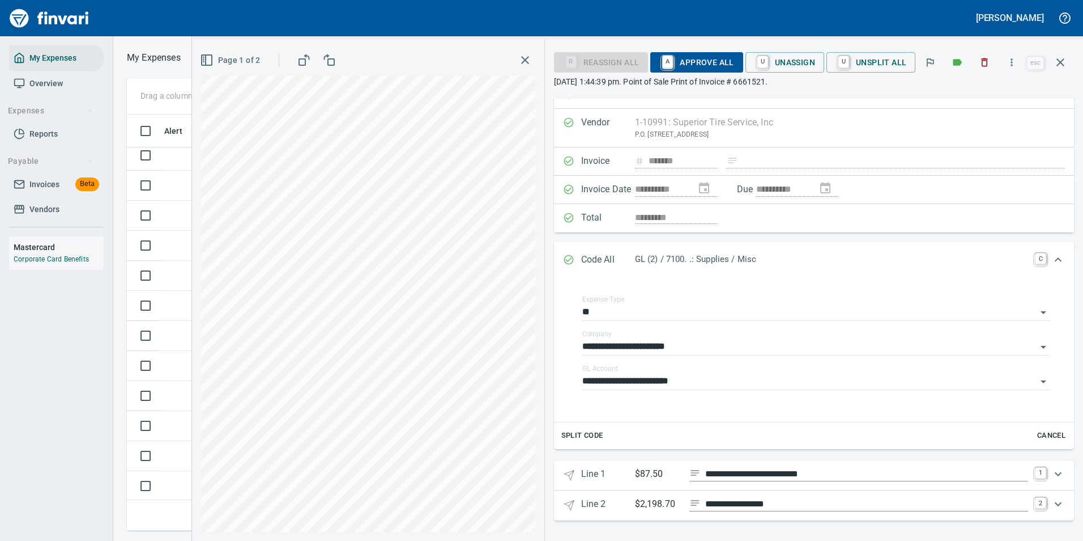
scroll to position [18, 0]
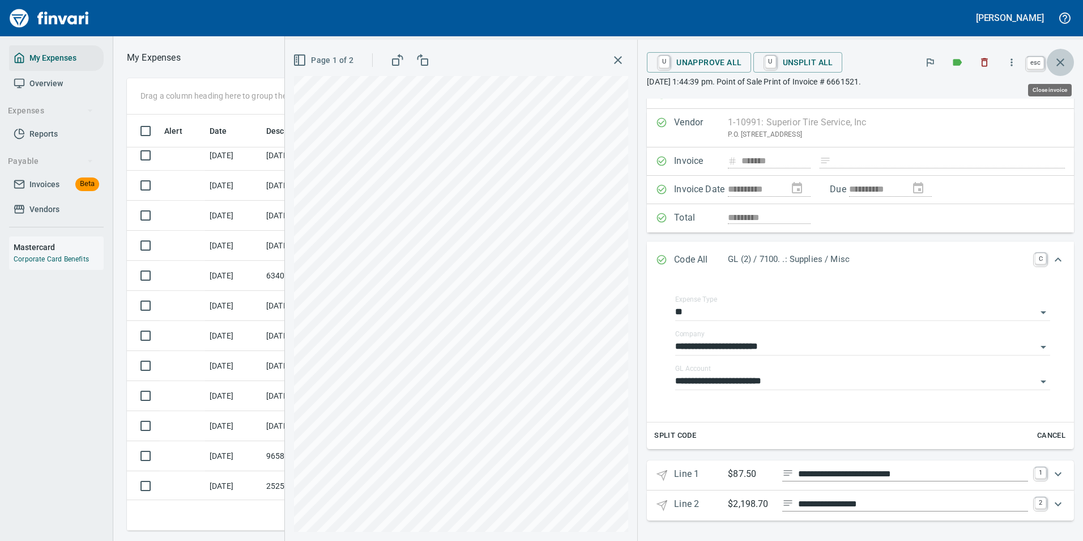
click at [1061, 69] on icon "button" at bounding box center [1061, 63] width 14 height 14
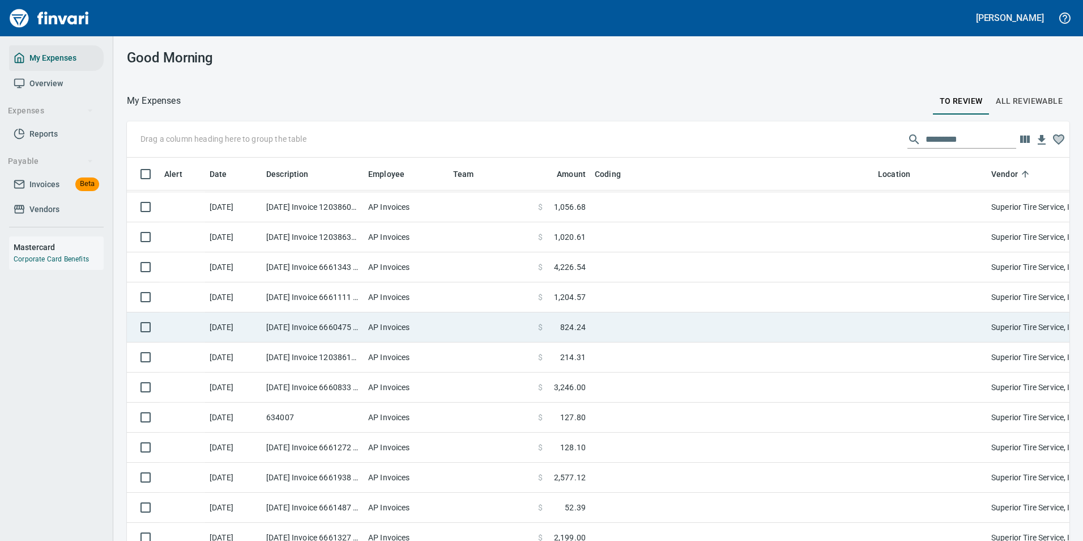
scroll to position [4306, 0]
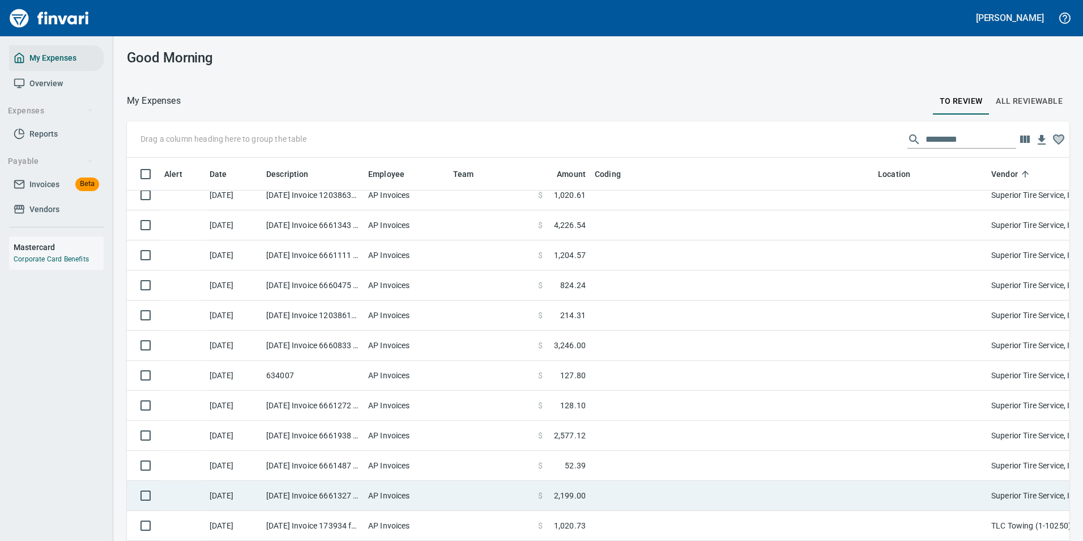
click at [584, 502] on td "$ 2,199.00" at bounding box center [562, 496] width 57 height 30
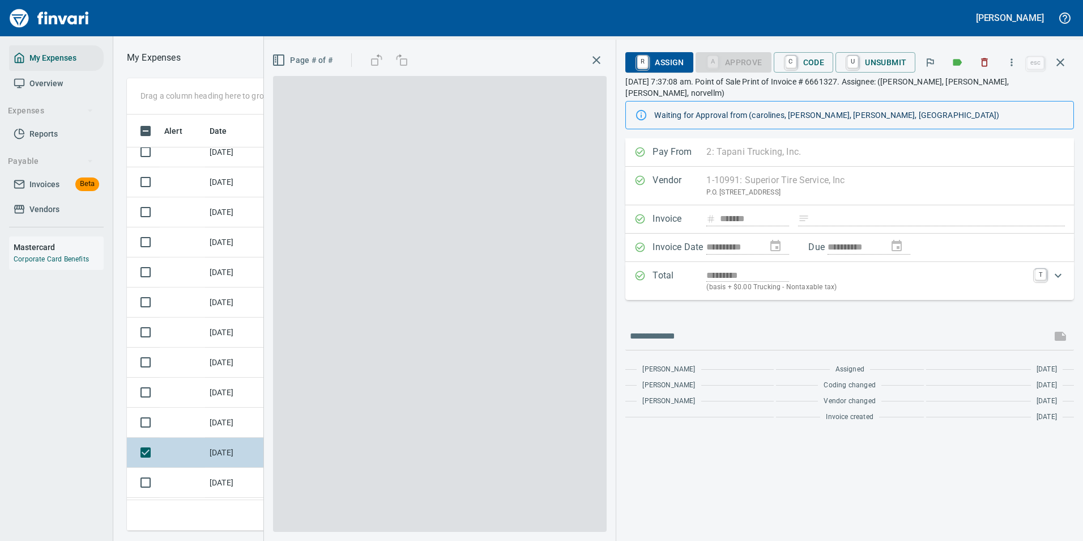
scroll to position [399, 643]
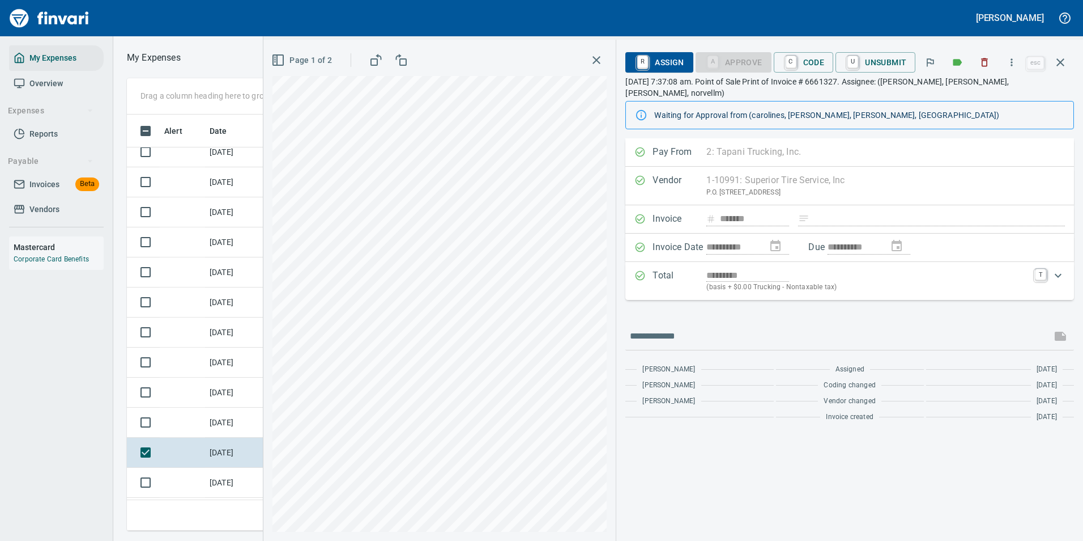
click at [810, 57] on span "C Code" at bounding box center [804, 62] width 42 height 19
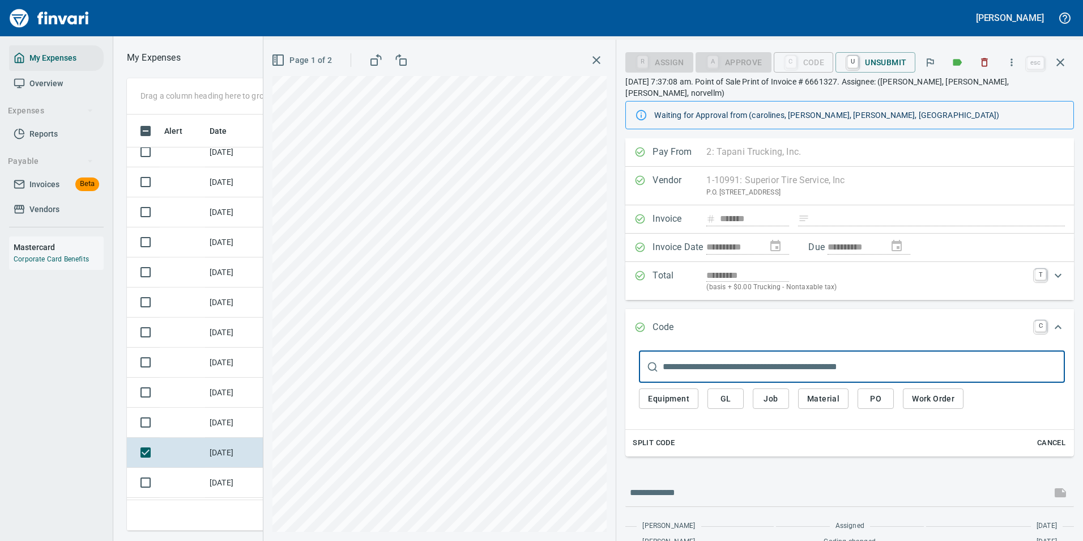
click at [656, 392] on span "Equipment" at bounding box center [668, 399] width 41 height 14
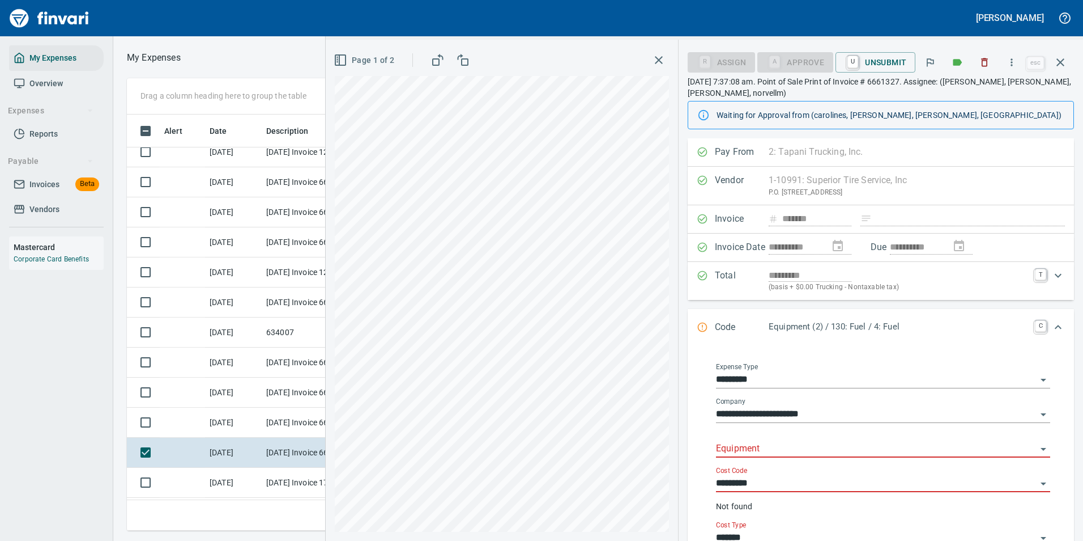
click at [747, 448] on input "Equipment" at bounding box center [876, 449] width 321 height 16
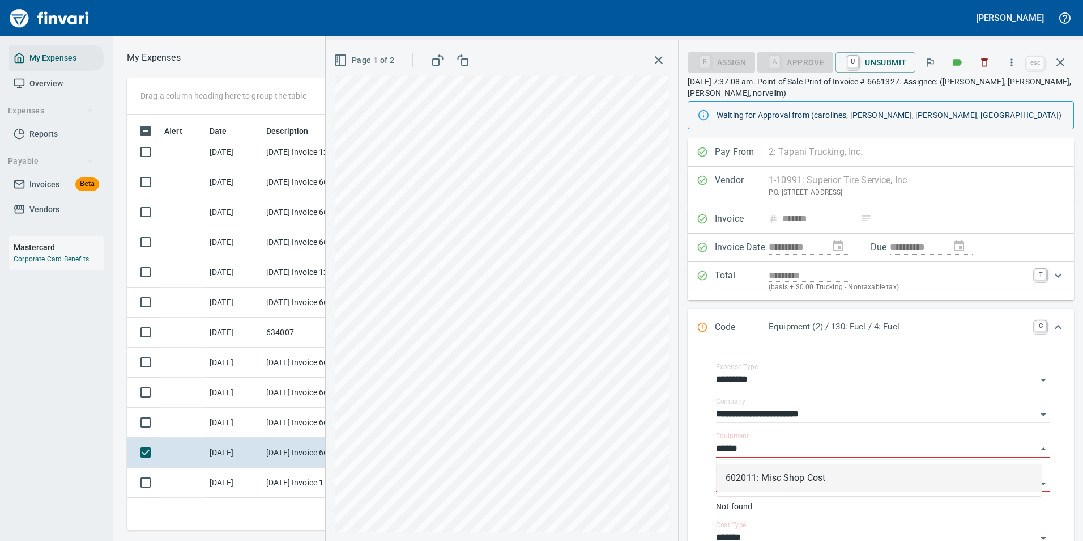
click at [732, 475] on li "602011: Misc Shop Cost" at bounding box center [879, 477] width 325 height 27
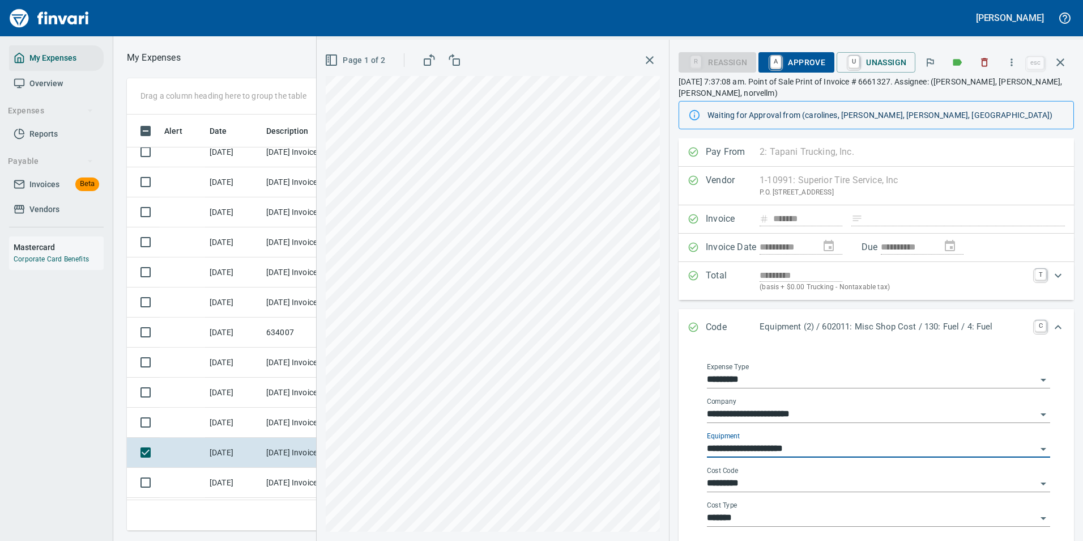
type input "**********"
click at [779, 486] on input "*********" at bounding box center [872, 483] width 330 height 16
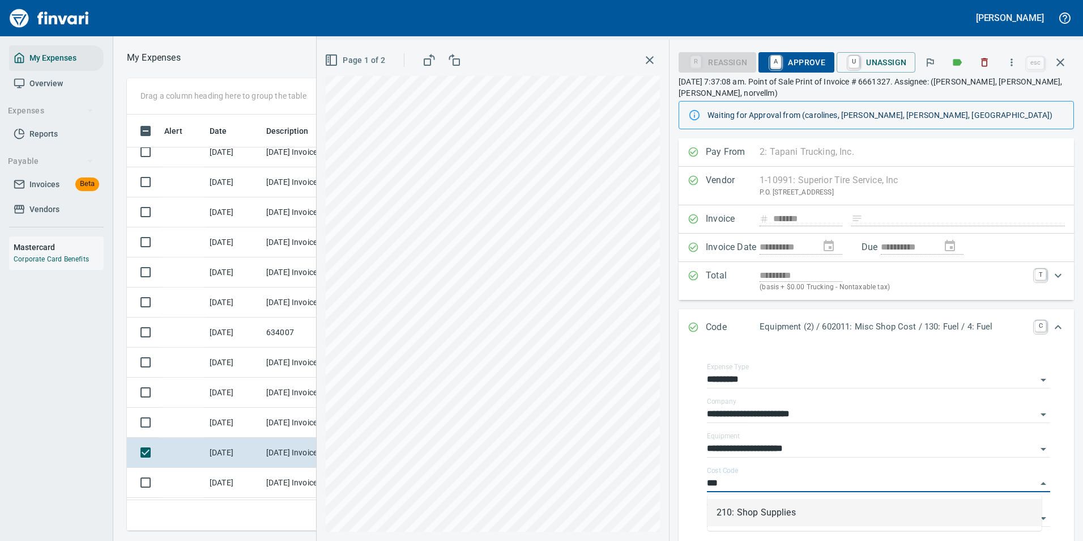
click at [748, 515] on li "210: Shop Supplies" at bounding box center [875, 512] width 334 height 27
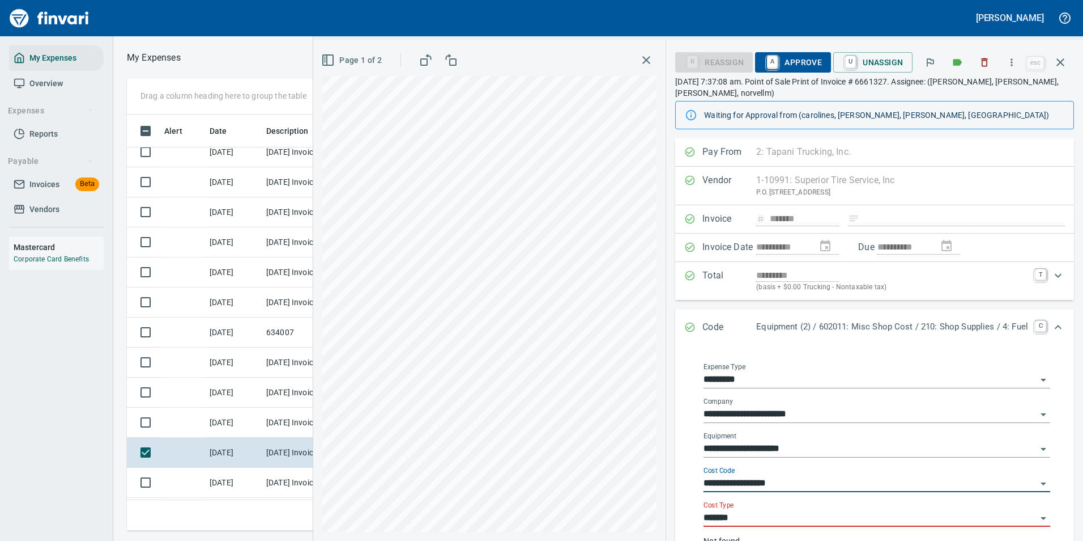
type input "**********"
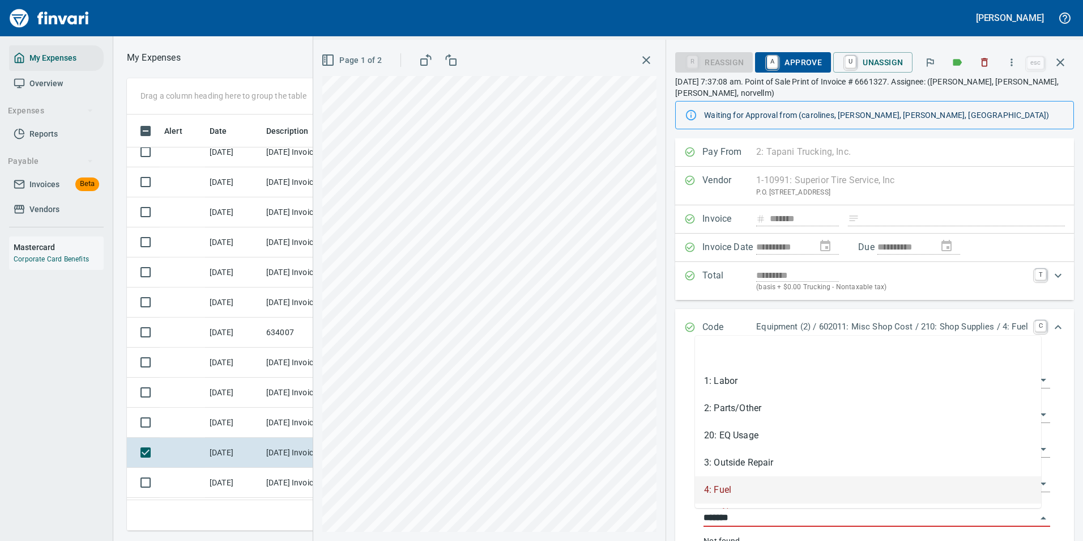
click at [733, 512] on input "*******" at bounding box center [870, 518] width 333 height 16
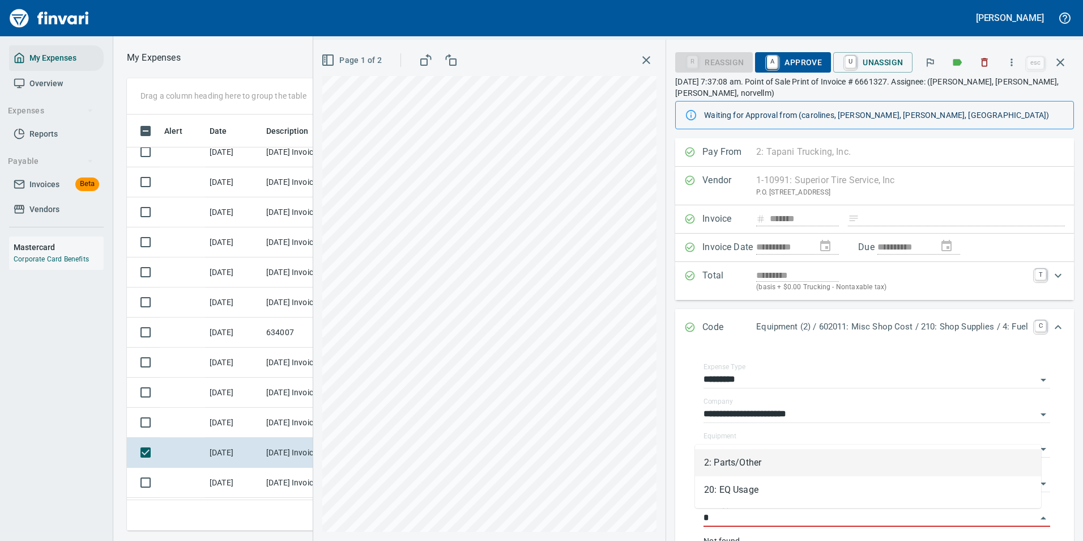
click at [741, 461] on li "2: Parts/Other" at bounding box center [868, 462] width 346 height 27
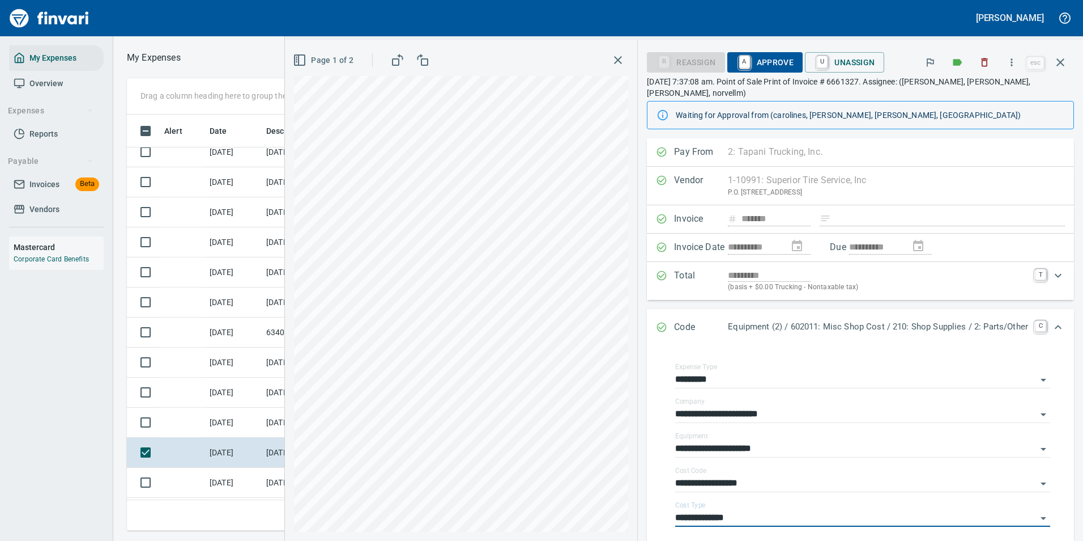
type input "**********"
click at [1052, 320] on icon "Expand" at bounding box center [1059, 327] width 14 height 14
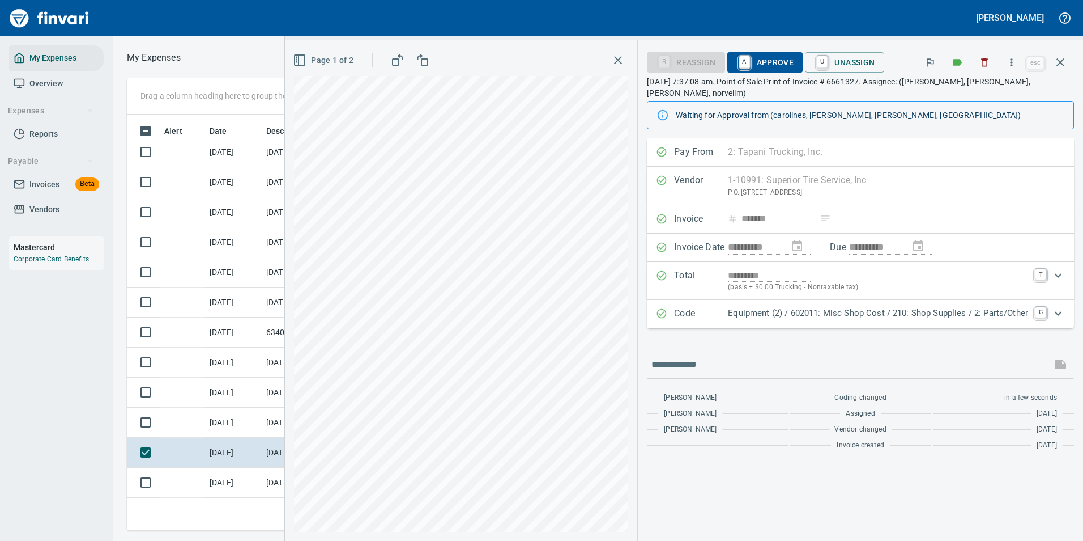
click at [768, 59] on span "A Approve" at bounding box center [766, 62] width 58 height 19
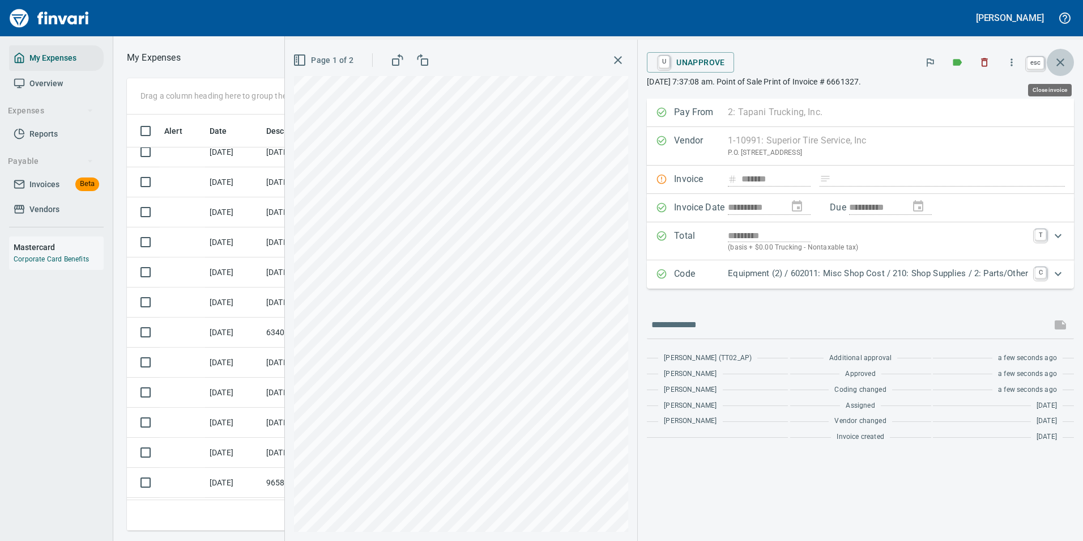
click at [1056, 63] on icon "button" at bounding box center [1061, 63] width 14 height 14
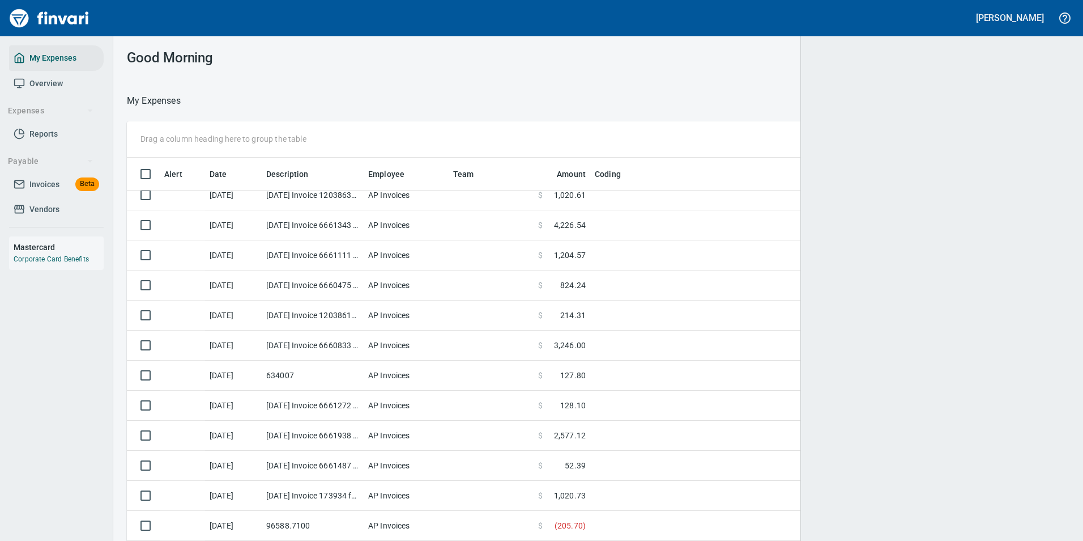
scroll to position [1, 1]
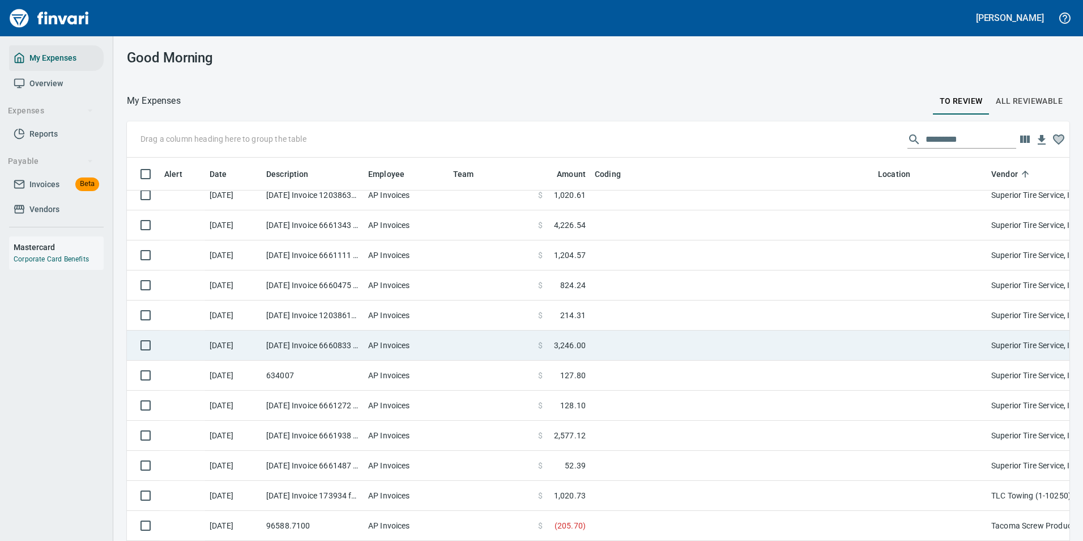
click at [469, 345] on td at bounding box center [491, 345] width 85 height 30
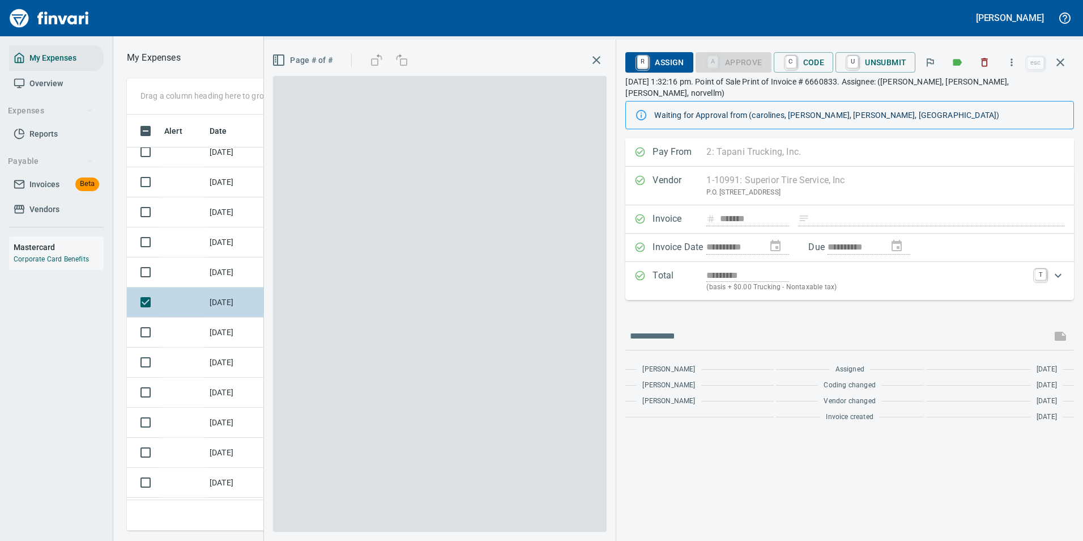
scroll to position [399, 643]
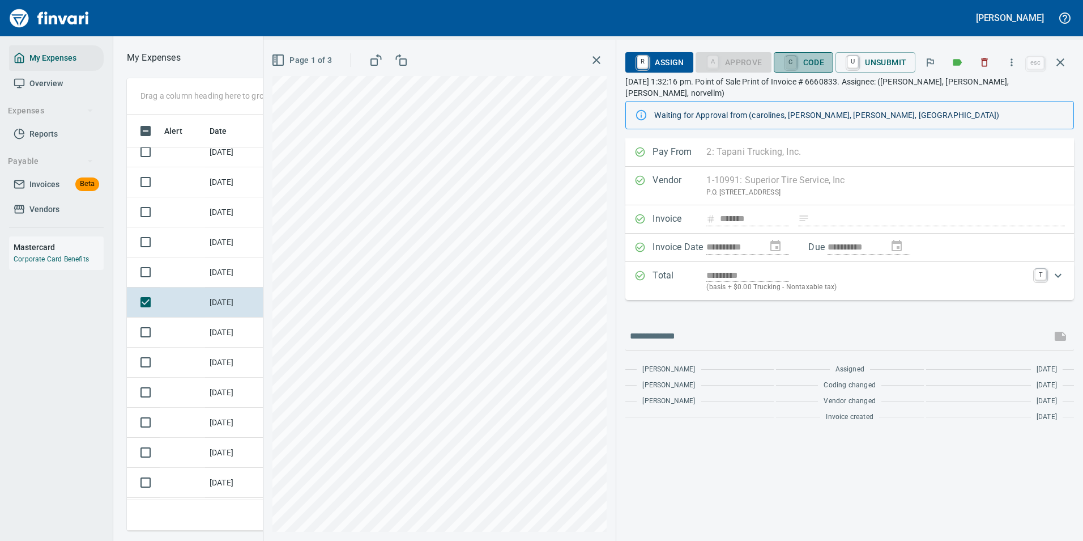
click at [797, 59] on link "C" at bounding box center [791, 62] width 11 height 12
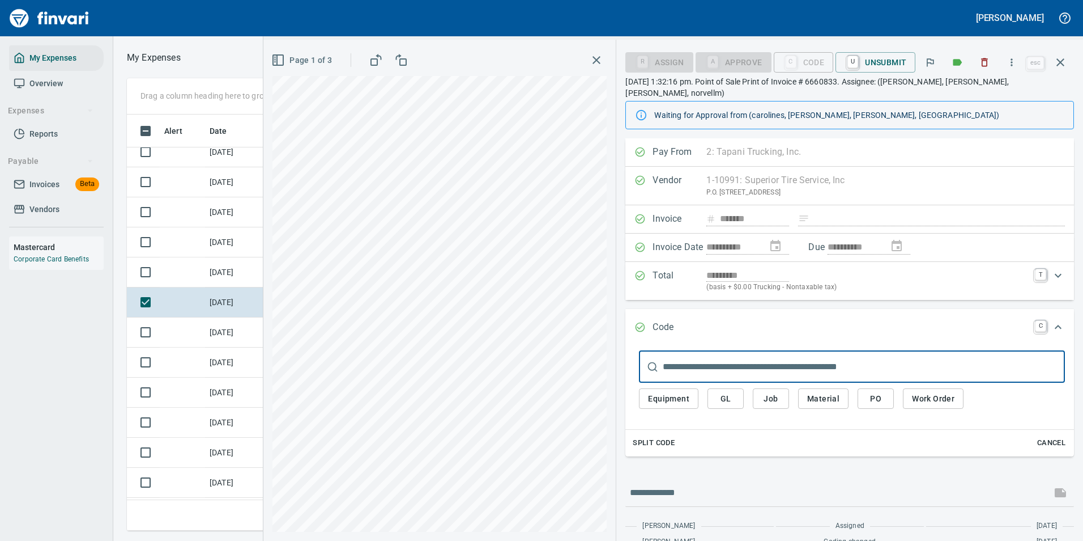
click at [656, 436] on span "Split Code" at bounding box center [654, 442] width 42 height 13
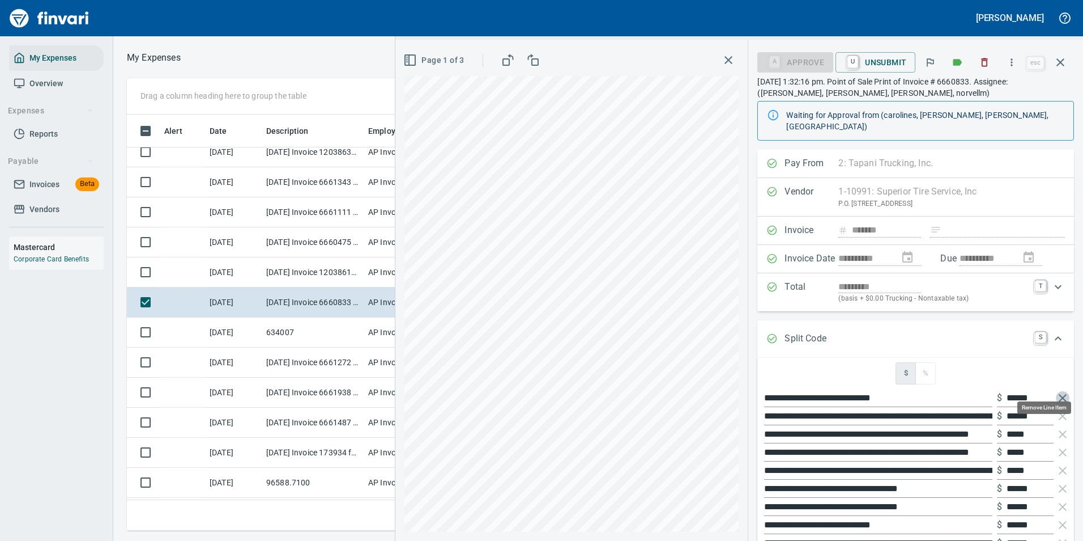
click at [1056, 391] on icon "button" at bounding box center [1063, 398] width 14 height 14
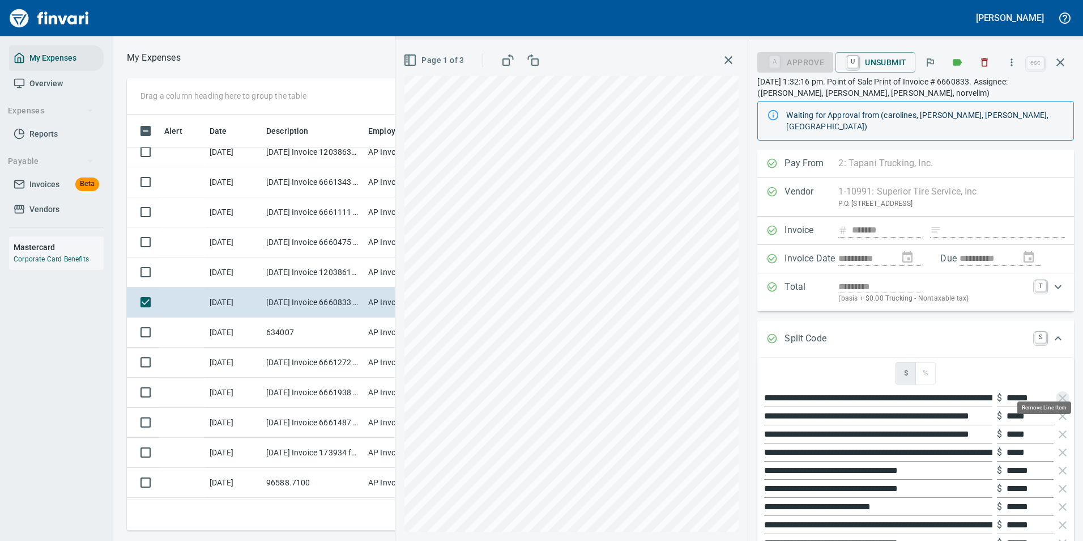
click at [1056, 391] on icon "button" at bounding box center [1063, 398] width 14 height 14
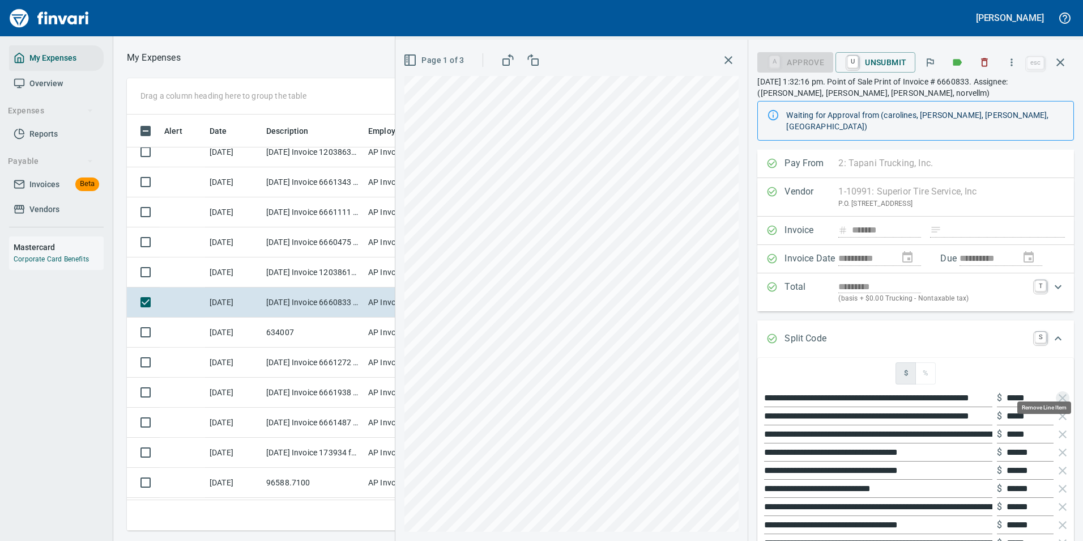
click at [1056, 391] on icon "button" at bounding box center [1063, 398] width 14 height 14
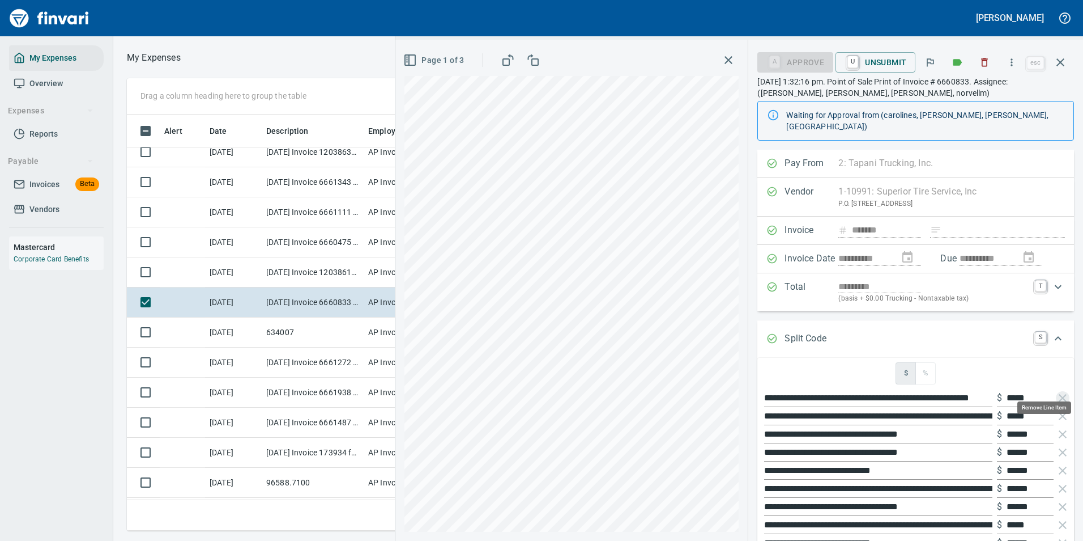
click at [1056, 391] on icon "button" at bounding box center [1063, 398] width 14 height 14
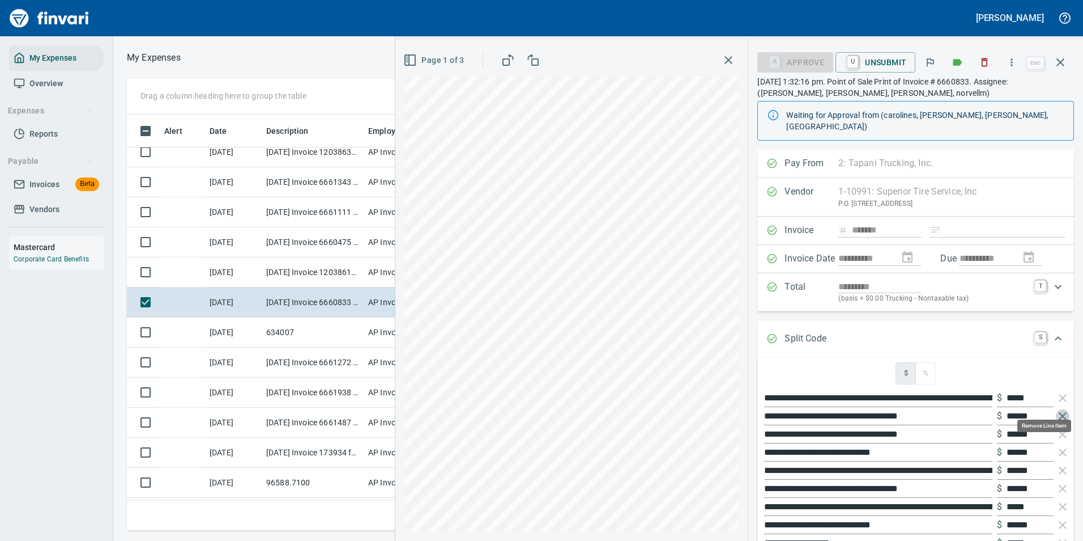
click at [1056, 409] on icon "button" at bounding box center [1063, 416] width 14 height 14
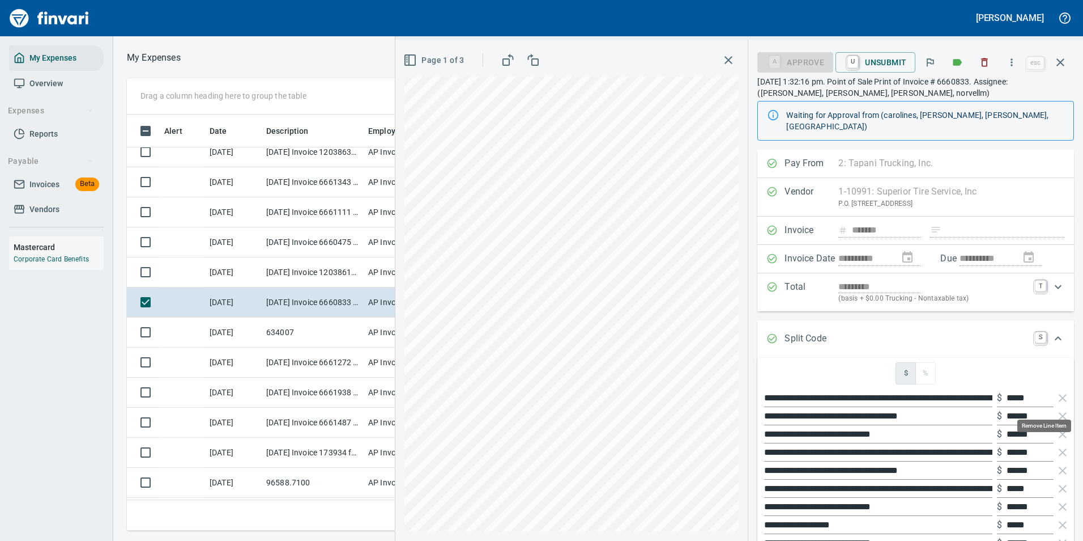
click at [1056, 409] on icon "button" at bounding box center [1063, 416] width 14 height 14
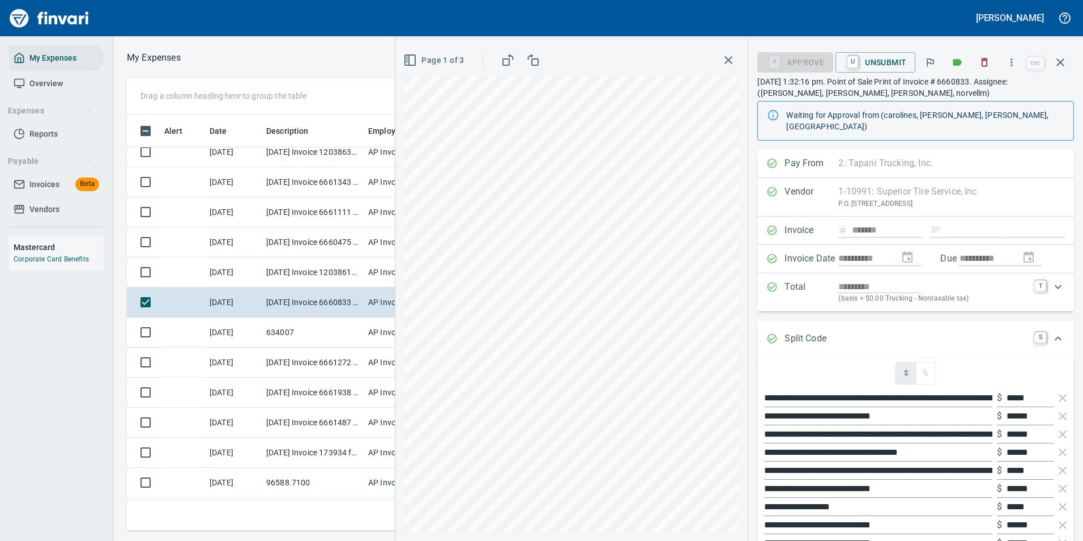
click at [1056, 409] on icon "button" at bounding box center [1063, 416] width 14 height 14
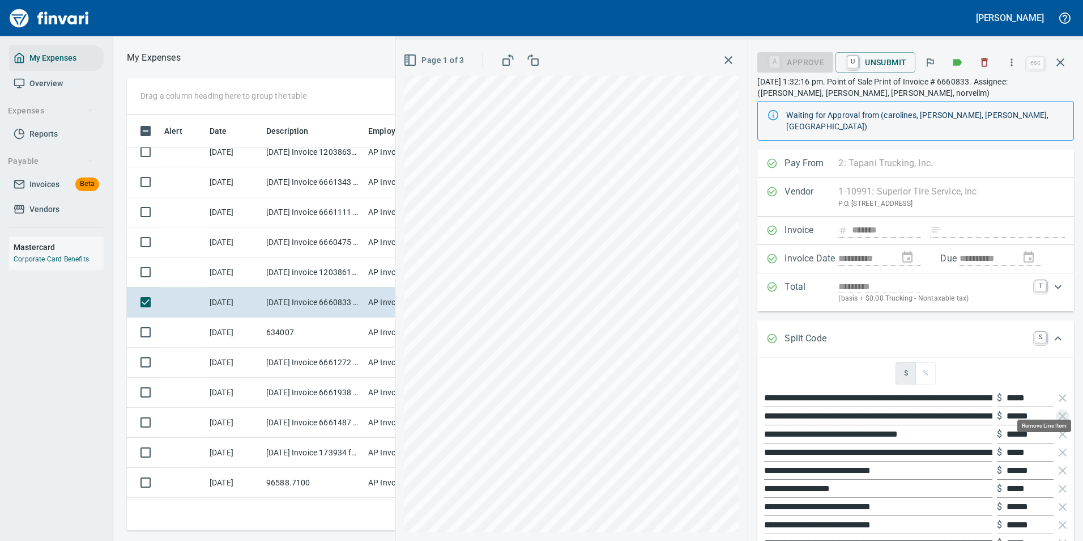
click at [1056, 409] on icon "button" at bounding box center [1063, 416] width 14 height 14
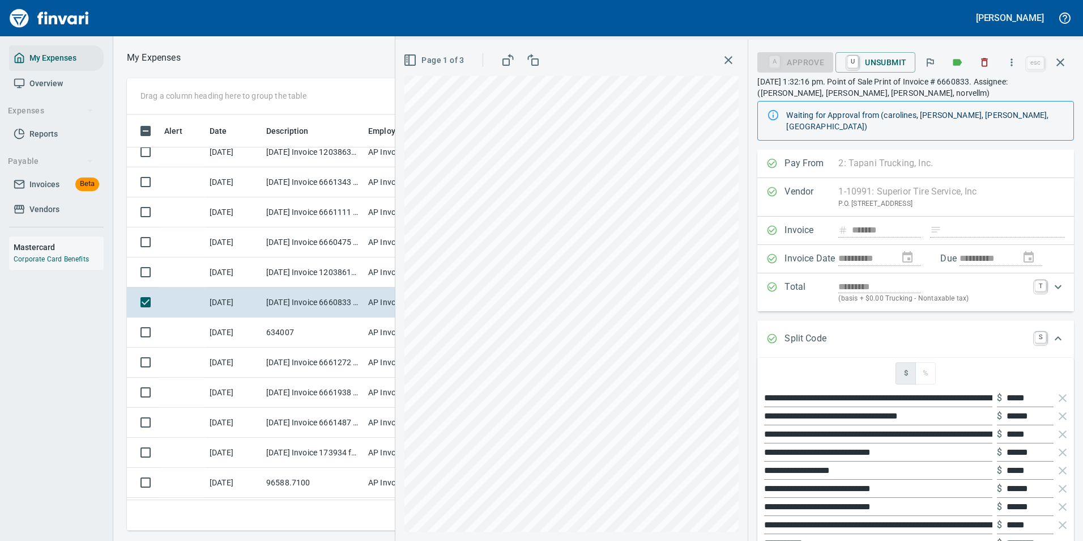
click at [1056, 409] on icon "button" at bounding box center [1063, 416] width 14 height 14
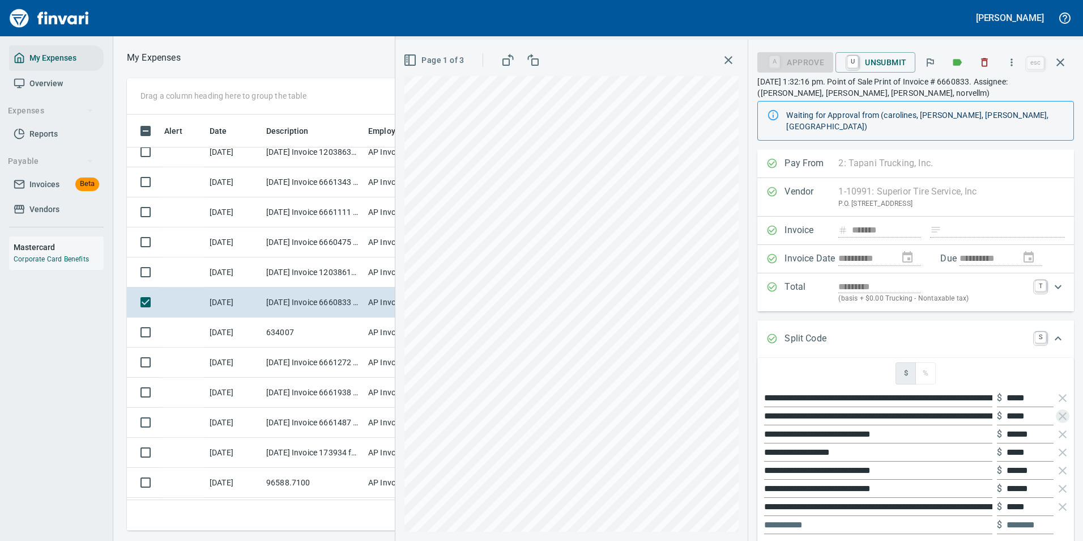
click at [1056, 409] on icon "button" at bounding box center [1063, 416] width 14 height 14
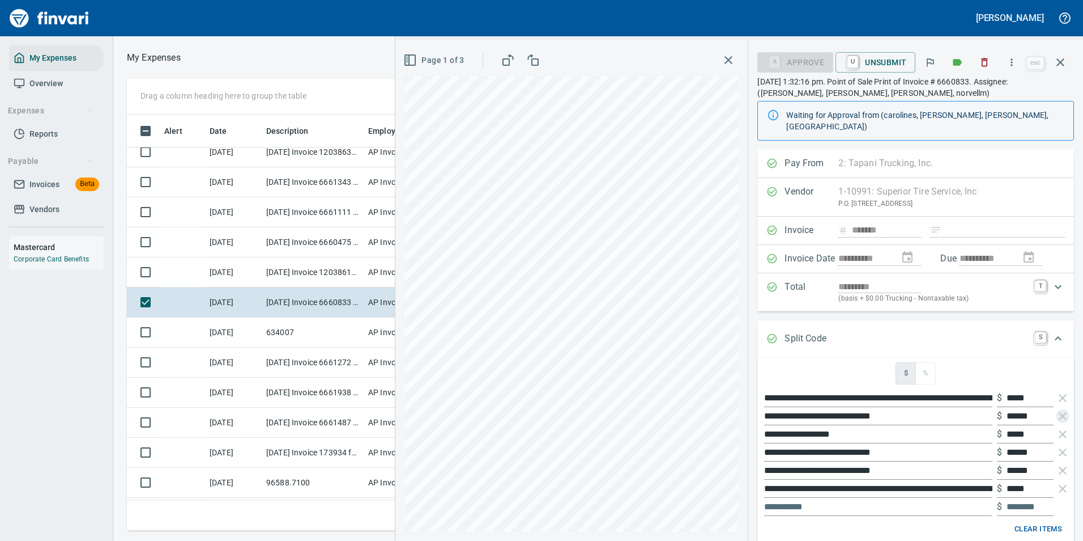
click at [1056, 409] on icon "button" at bounding box center [1063, 416] width 14 height 14
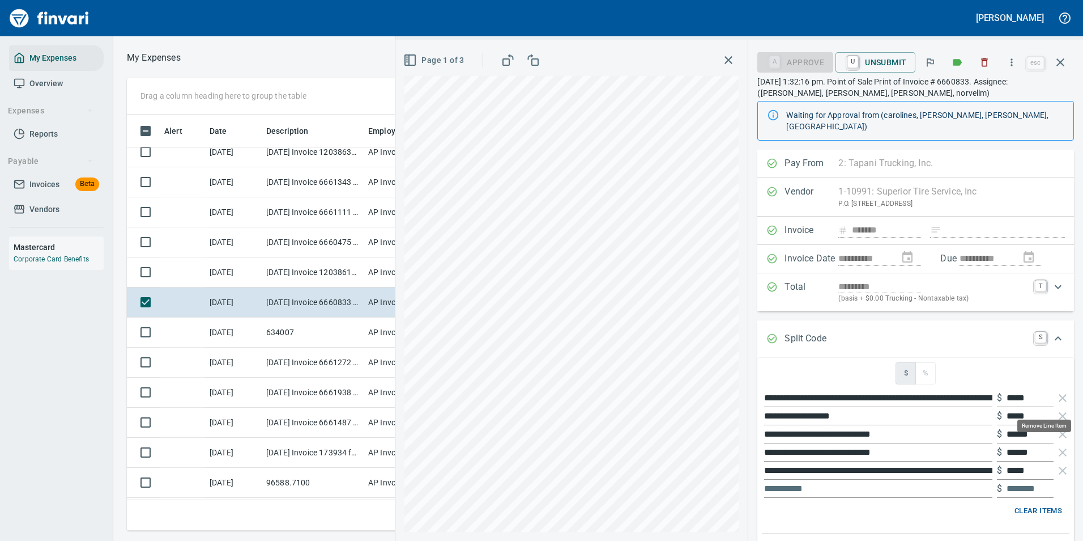
click at [1056, 409] on icon "button" at bounding box center [1063, 416] width 14 height 14
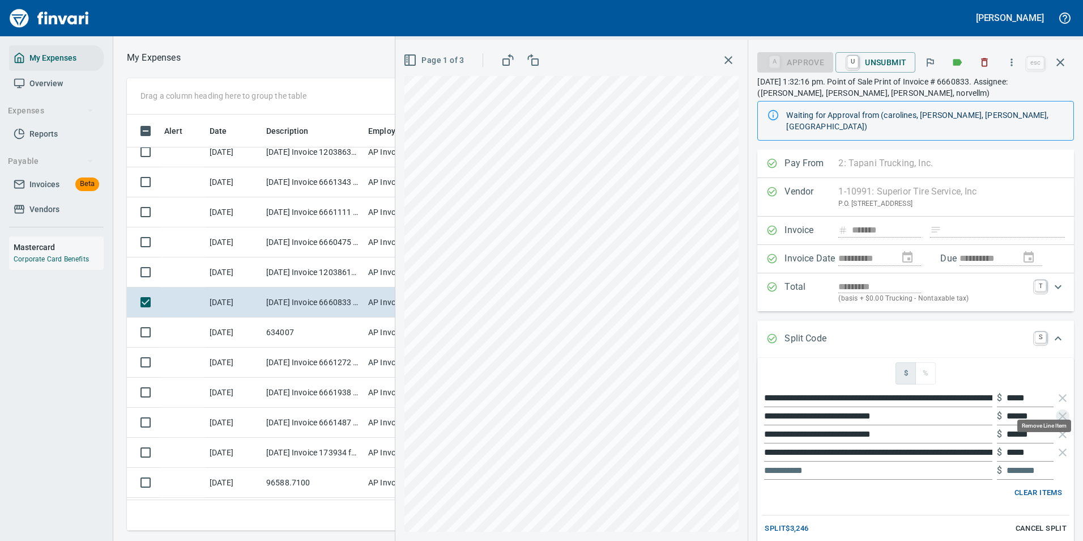
click at [1056, 409] on icon "button" at bounding box center [1063, 416] width 14 height 14
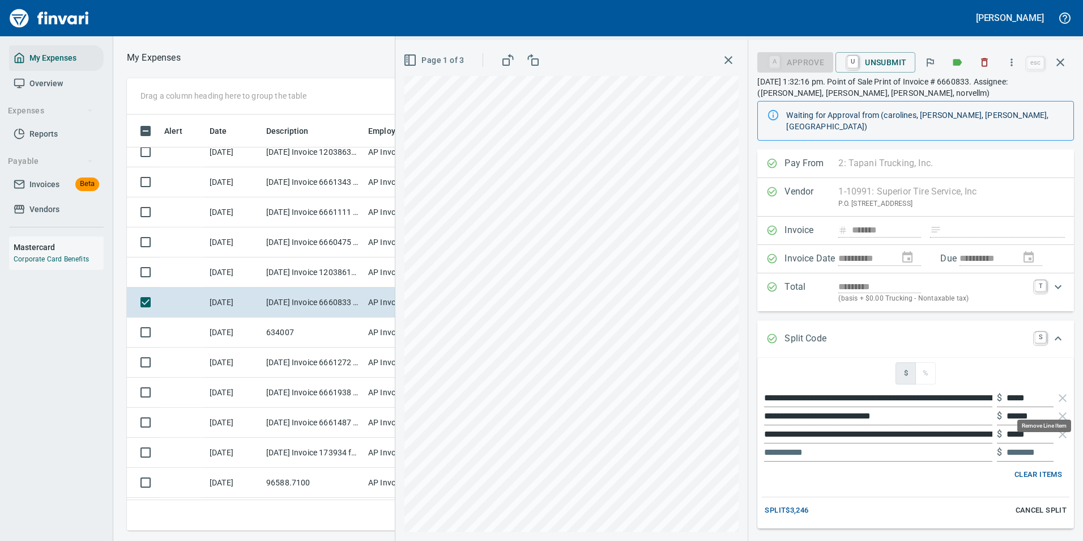
click at [1056, 409] on icon "button" at bounding box center [1063, 416] width 14 height 14
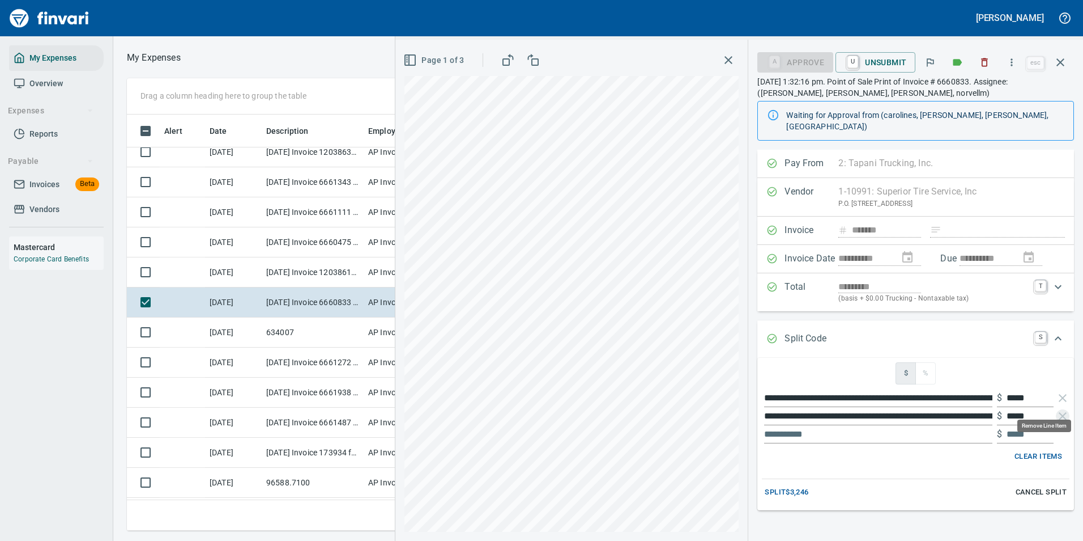
click at [1056, 409] on icon "button" at bounding box center [1063, 416] width 14 height 14
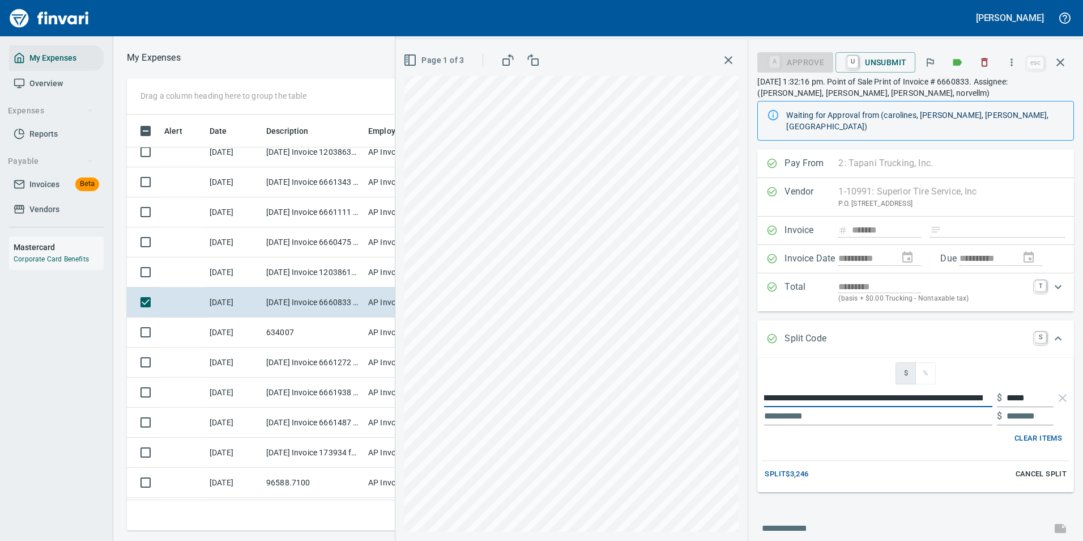
scroll to position [0, 0]
drag, startPoint x: 982, startPoint y: 387, endPoint x: 746, endPoint y: 377, distance: 236.5
click at [746, 377] on div "**********" at bounding box center [740, 290] width 688 height 501
type input "**********"
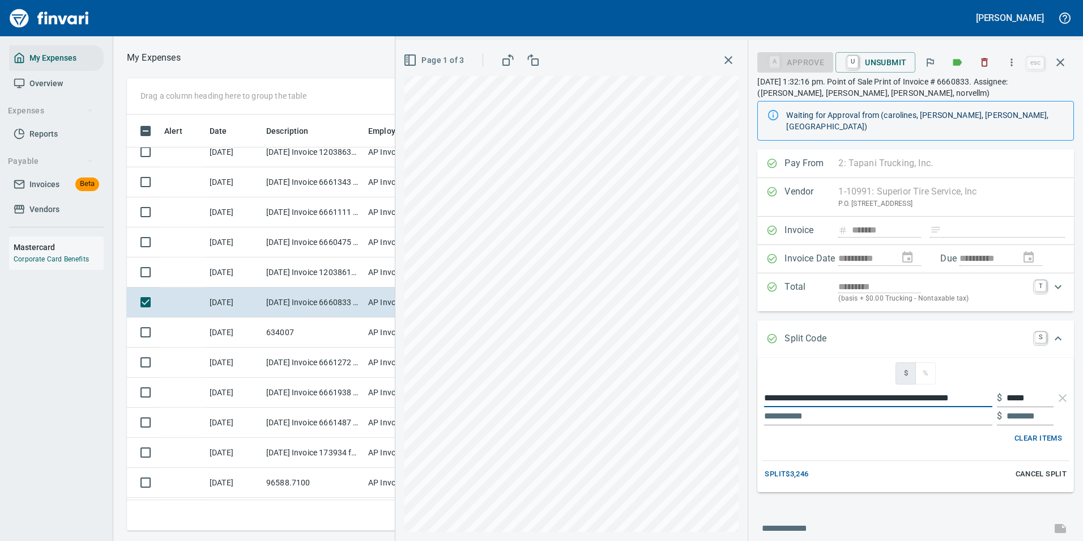
drag, startPoint x: 766, startPoint y: 390, endPoint x: 1027, endPoint y: 394, distance: 261.8
click at [1027, 394] on div "**********" at bounding box center [916, 398] width 308 height 18
type input "*"
type input "*******"
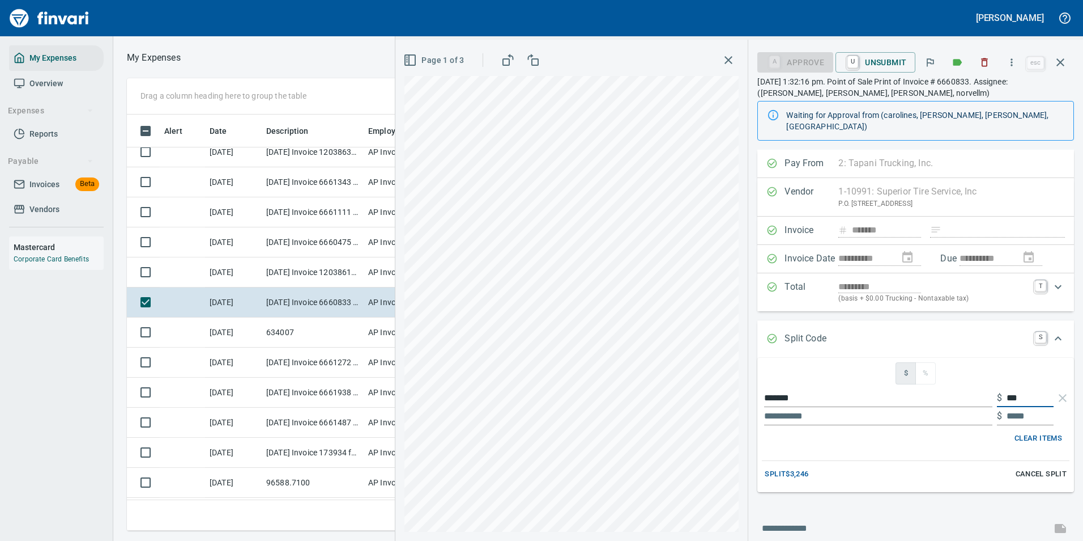
type input "***"
click at [821, 408] on input "text" at bounding box center [878, 416] width 228 height 18
type input "**"
type input "*****"
type input "**********"
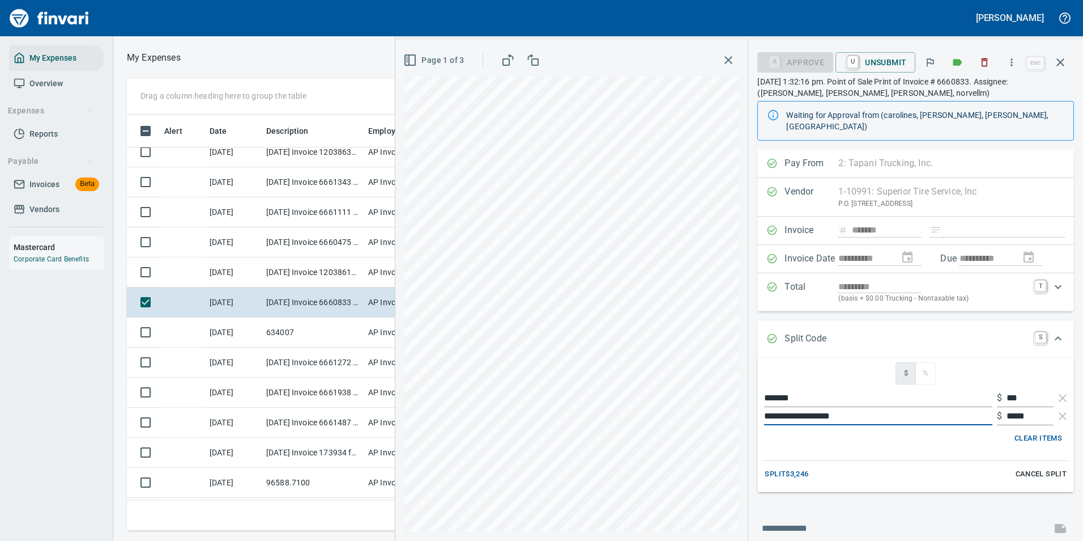
click at [805, 467] on span "Split $3,246" at bounding box center [787, 473] width 44 height 13
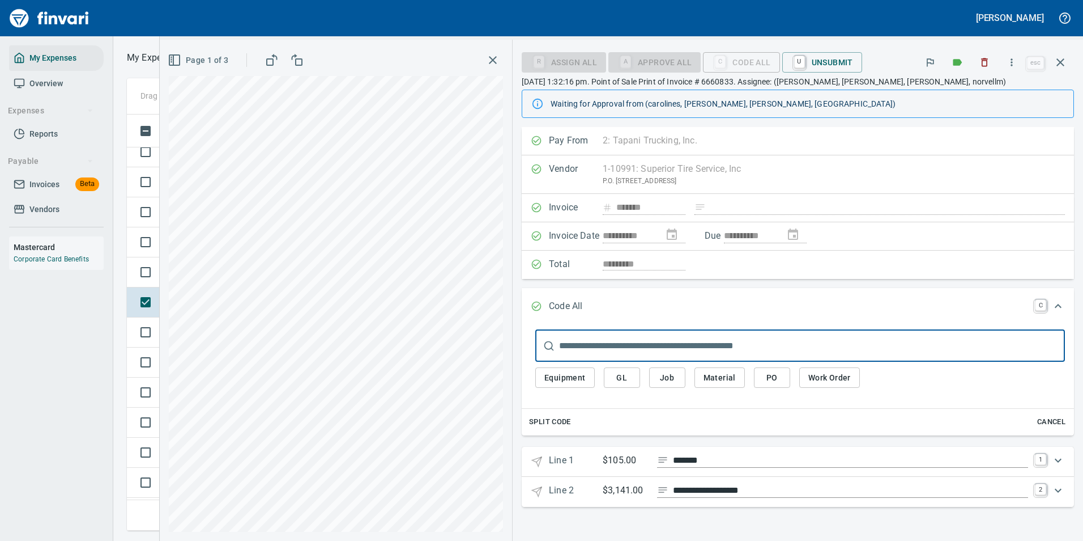
click at [1059, 463] on icon "Expand" at bounding box center [1059, 460] width 14 height 14
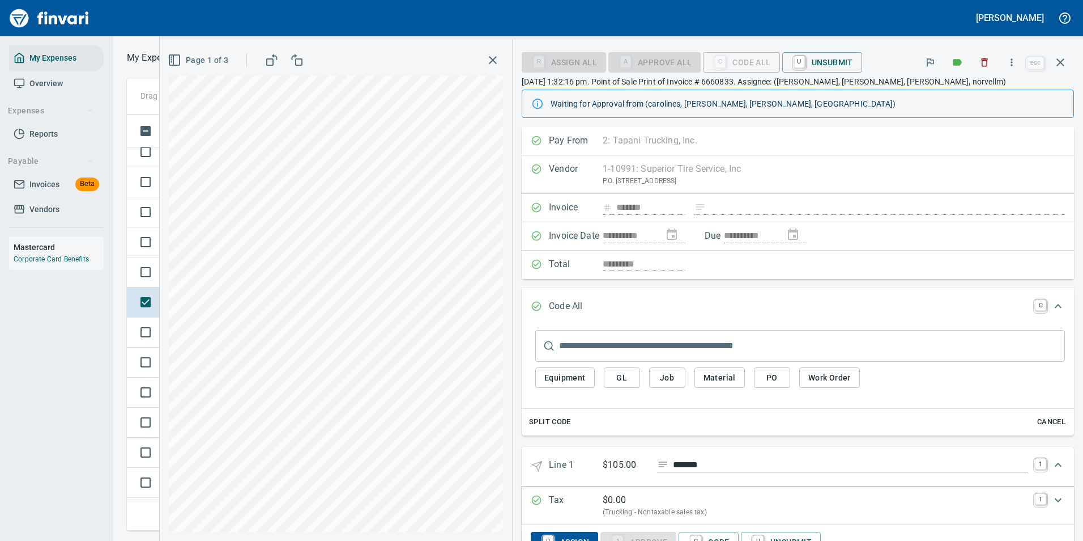
scroll to position [78, 0]
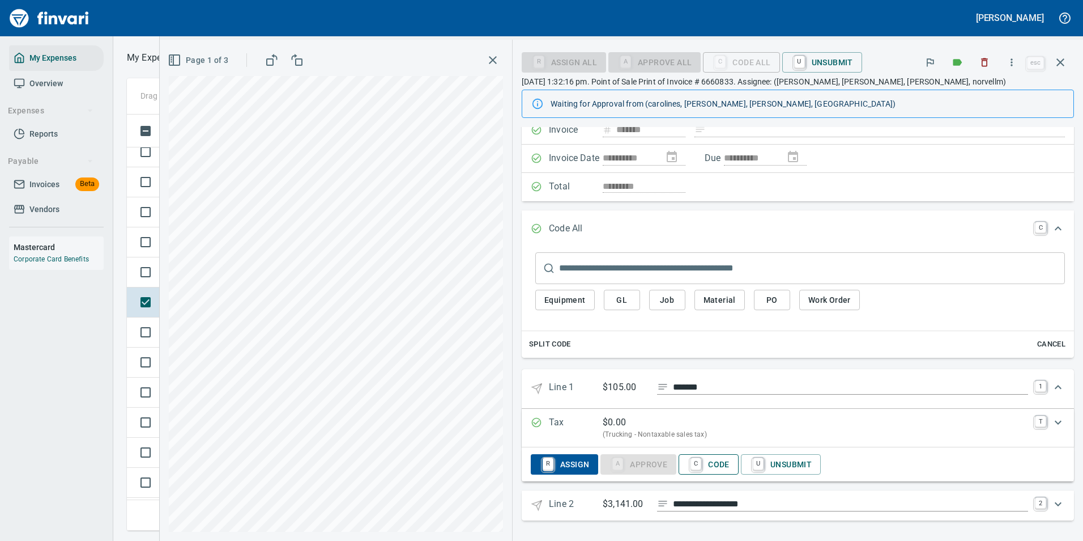
click at [716, 465] on span "C Code" at bounding box center [709, 463] width 42 height 19
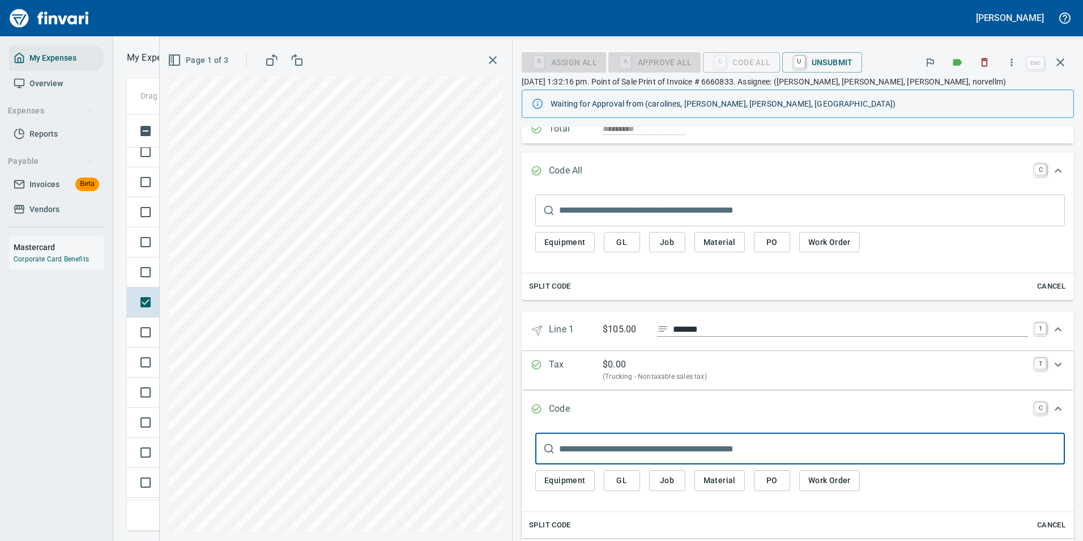
scroll to position [191, 0]
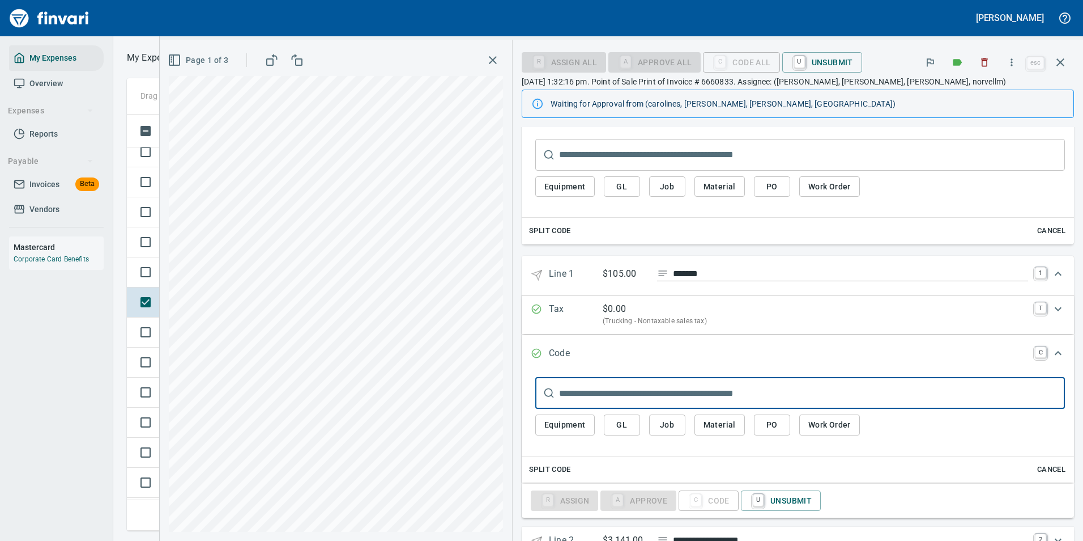
drag, startPoint x: 615, startPoint y: 425, endPoint x: 618, endPoint y: 417, distance: 8.3
click at [616, 425] on span "GL" at bounding box center [622, 425] width 18 height 14
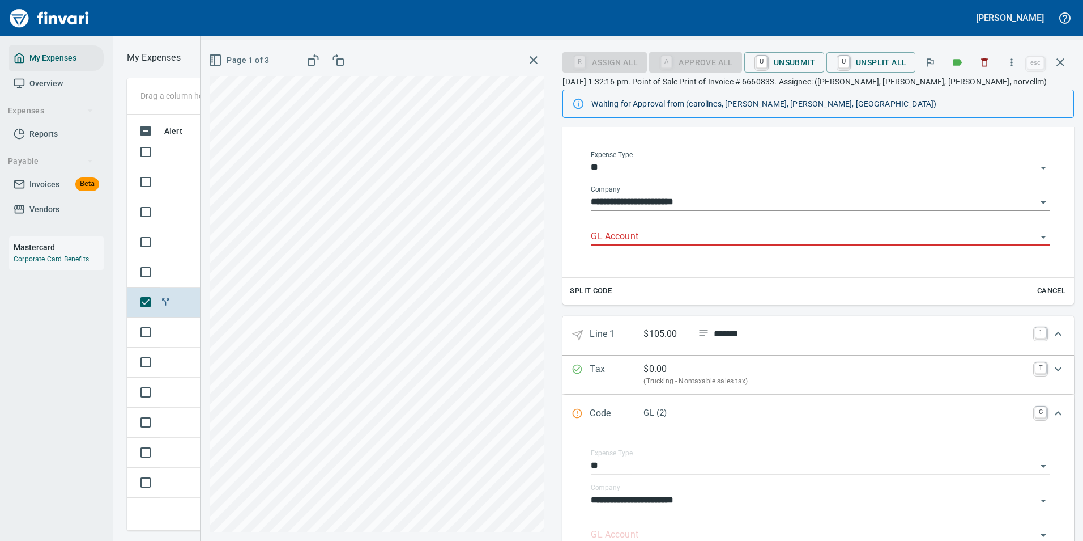
click at [635, 236] on input "GL Account" at bounding box center [814, 237] width 446 height 16
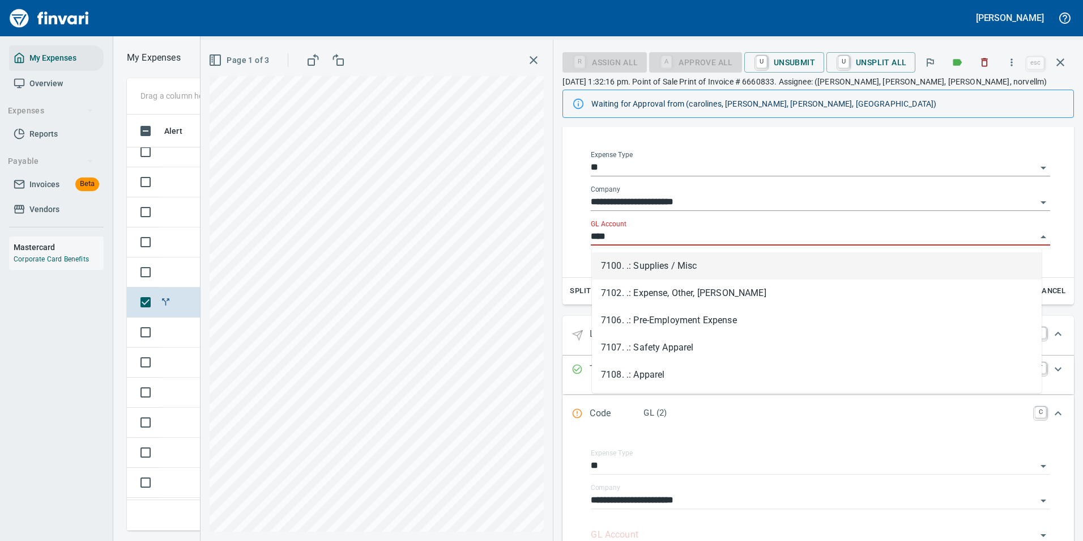
scroll to position [399, 643]
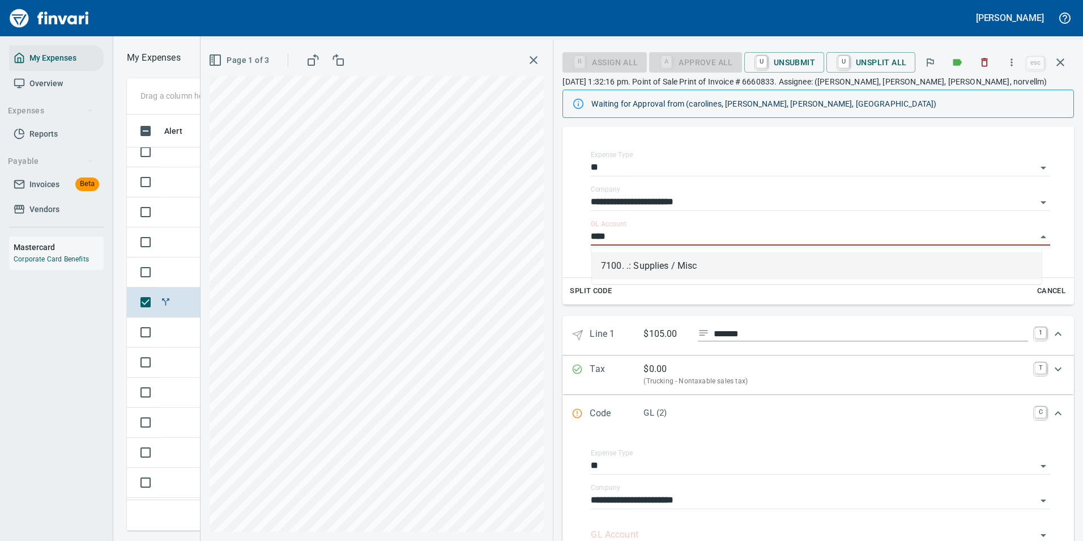
click at [629, 260] on li "7100. .: Supplies / Misc" at bounding box center [817, 265] width 450 height 27
type input "**********"
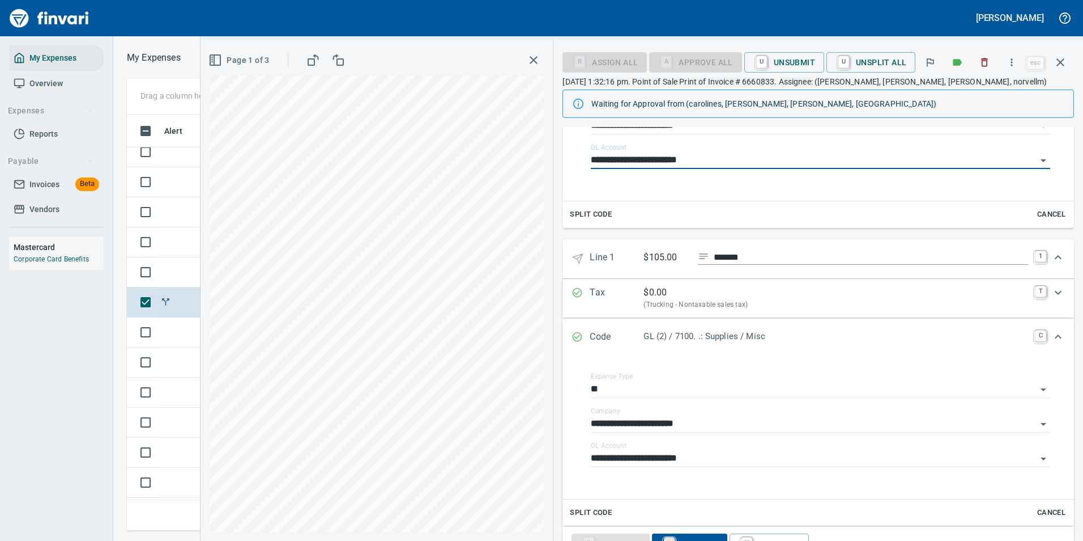
scroll to position [347, 0]
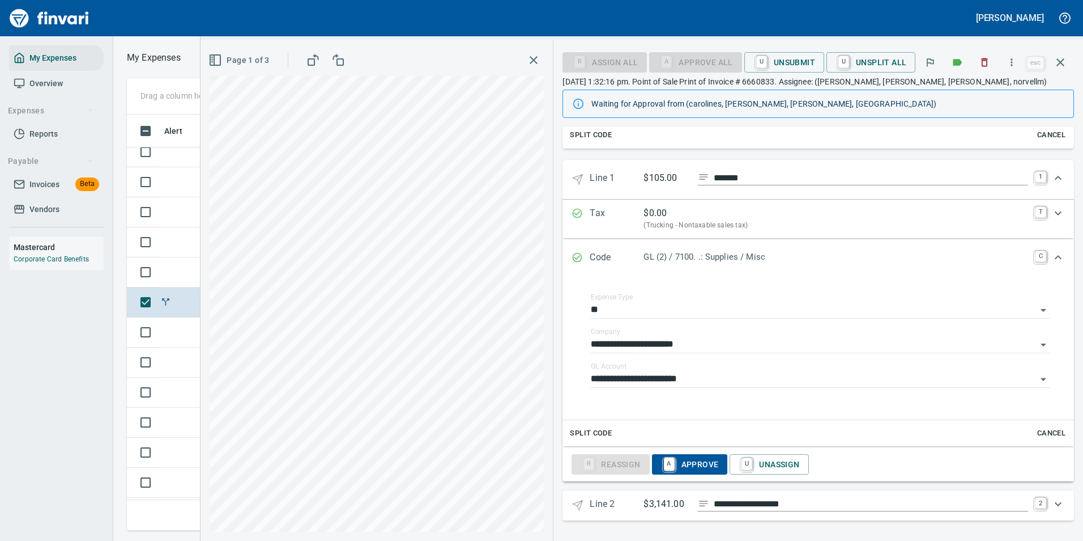
type input "**********"
click at [1056, 181] on icon "Expand" at bounding box center [1059, 178] width 14 height 14
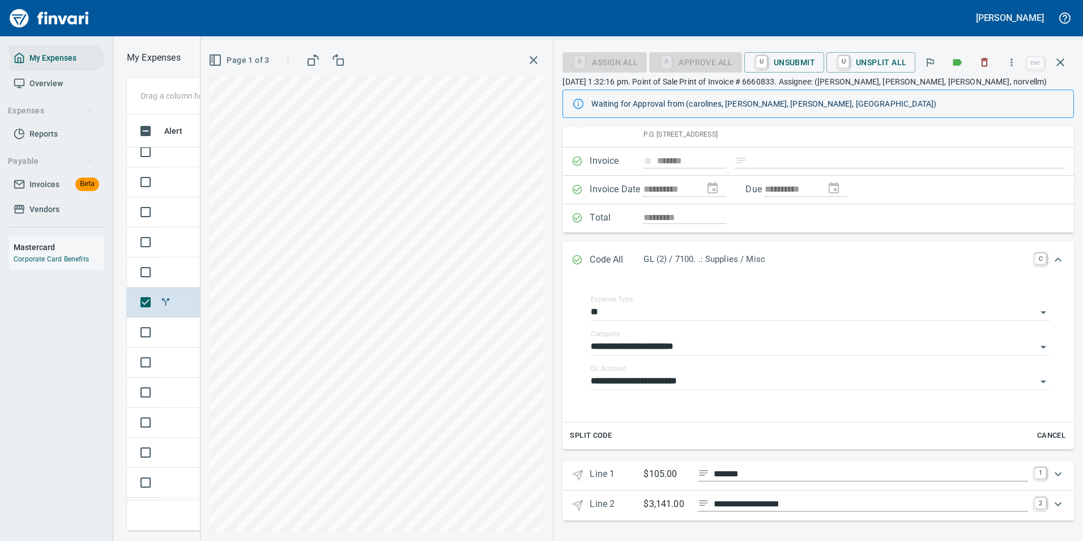
scroll to position [46, 0]
click at [668, 512] on 2 "**********" at bounding box center [819, 505] width 512 height 30
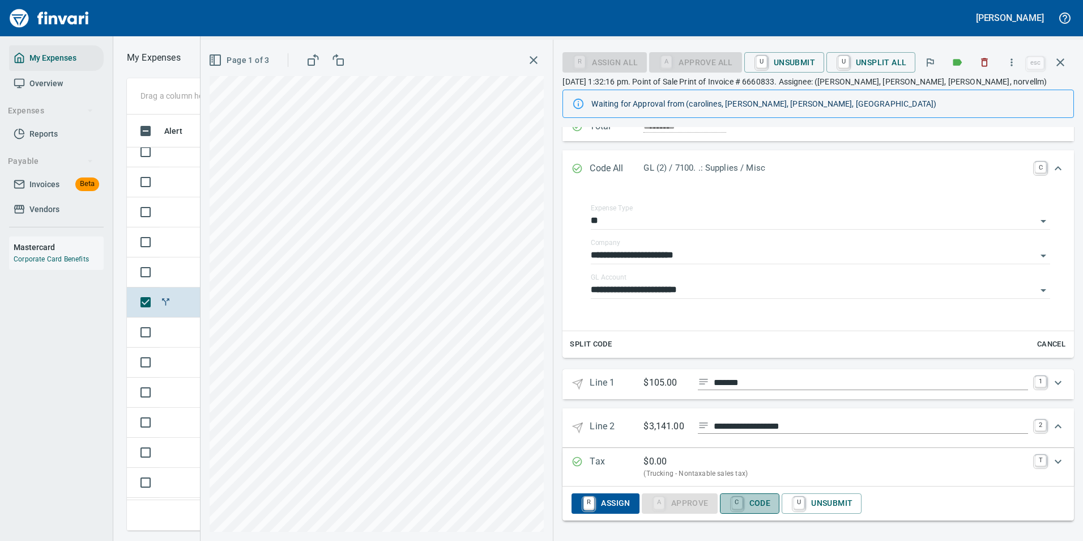
click at [755, 500] on span "C Code" at bounding box center [750, 503] width 42 height 19
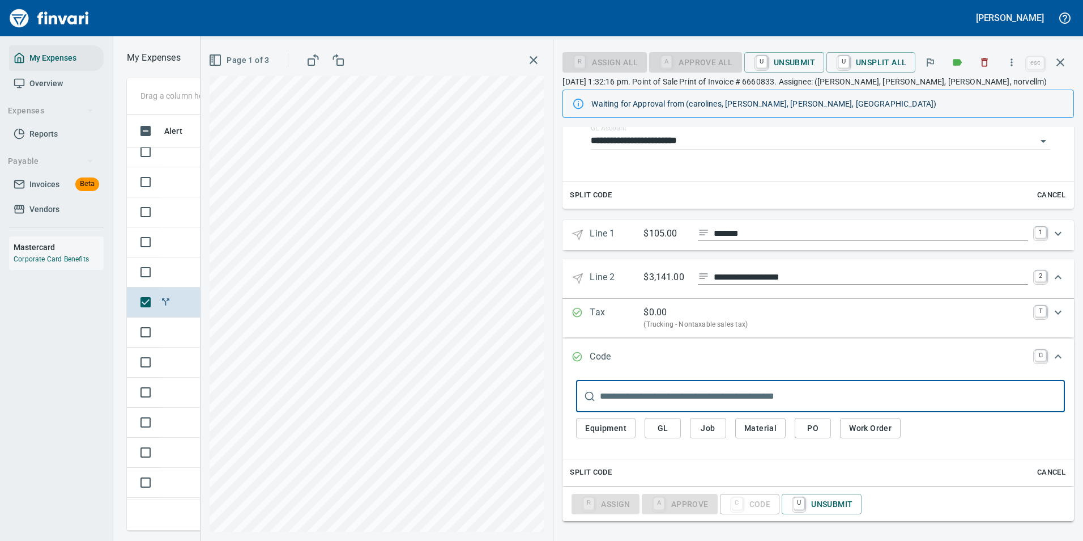
scroll to position [287, 0]
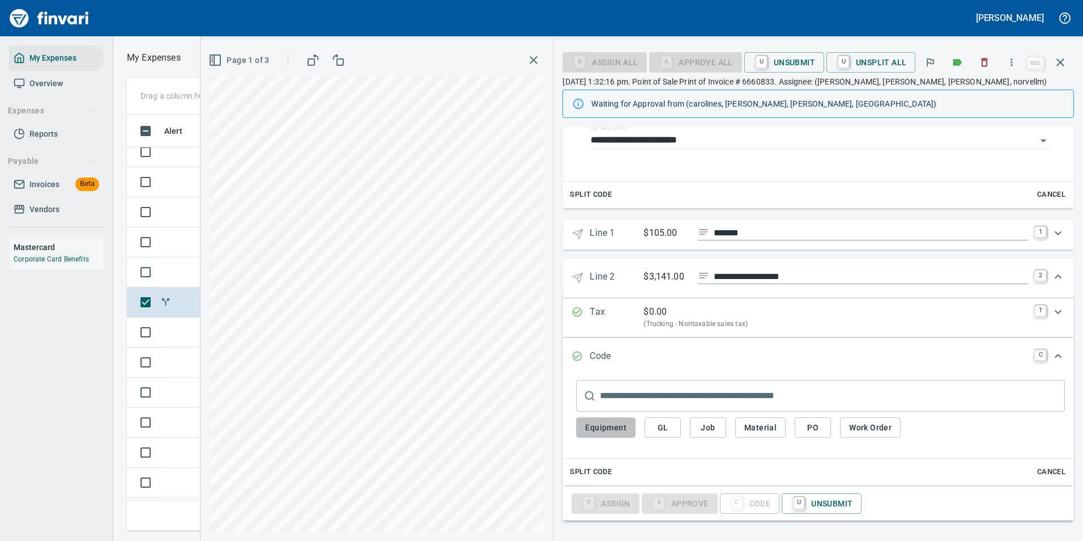
drag, startPoint x: 604, startPoint y: 428, endPoint x: 612, endPoint y: 425, distance: 8.4
click at [604, 427] on span "Equipment" at bounding box center [605, 427] width 41 height 14
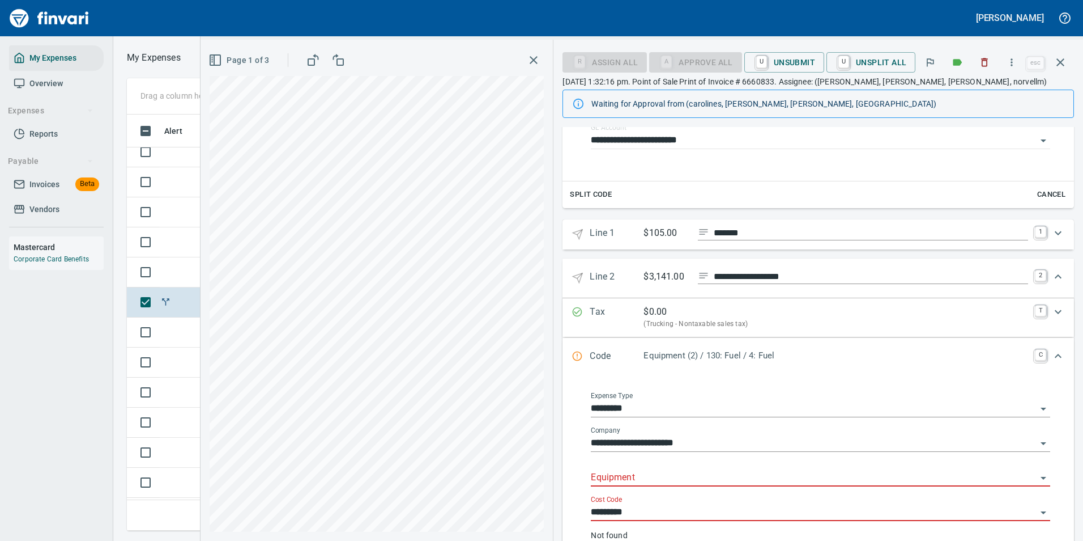
click at [623, 482] on input "Equipment" at bounding box center [814, 478] width 446 height 16
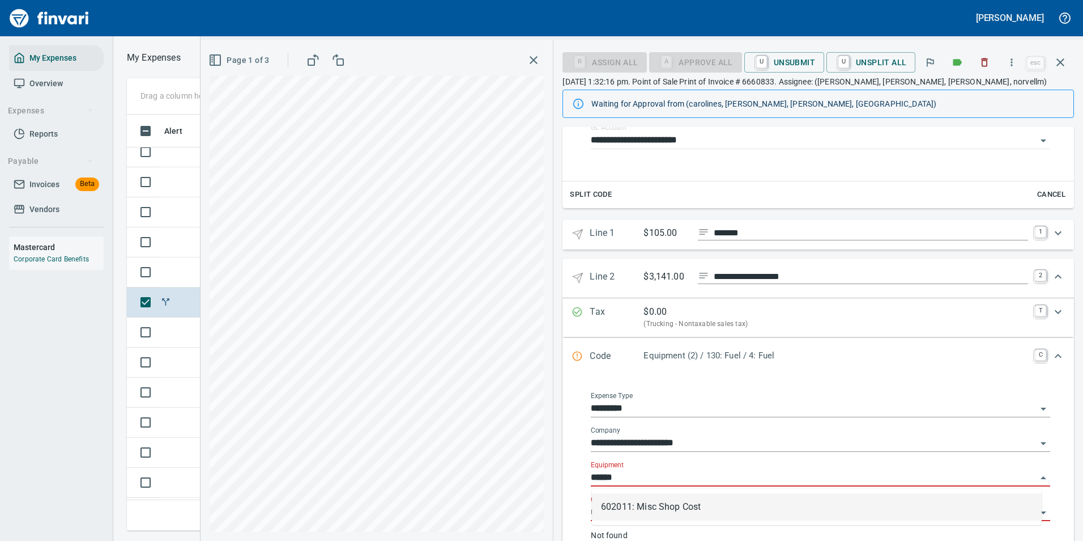
scroll to position [399, 643]
click at [608, 504] on li "602011: Misc Shop Cost" at bounding box center [817, 506] width 450 height 27
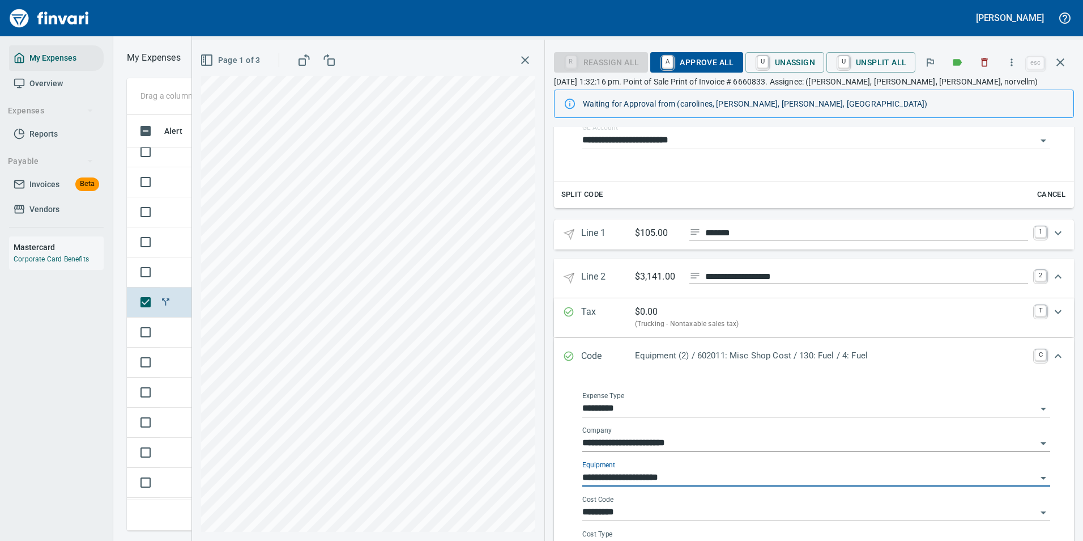
scroll to position [416, 0]
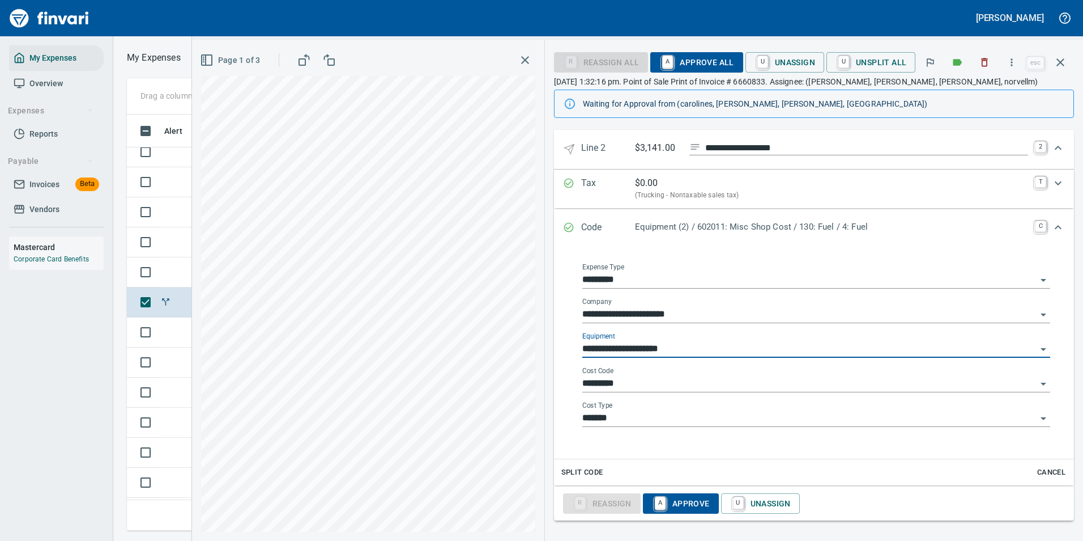
type input "**********"
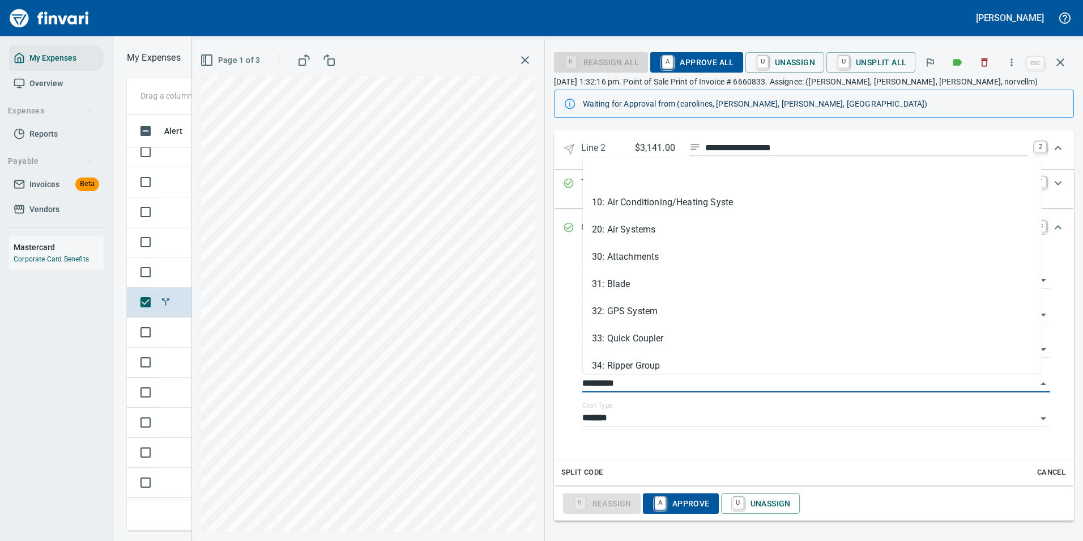
drag, startPoint x: 623, startPoint y: 385, endPoint x: 559, endPoint y: 384, distance: 64.0
click at [559, 384] on div "**********" at bounding box center [814, 352] width 520 height 212
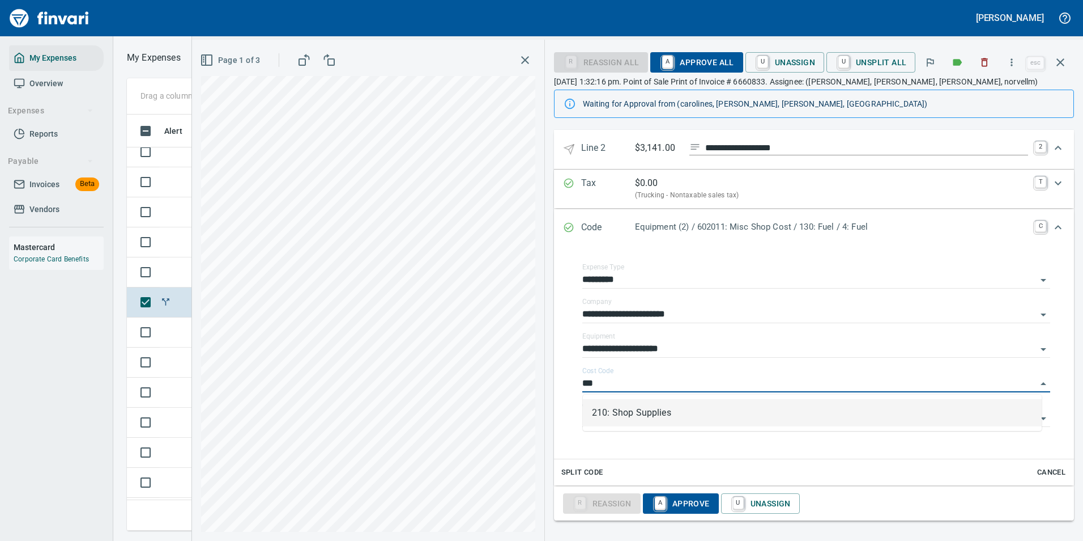
scroll to position [399, 643]
click at [622, 416] on li "210: Shop Supplies" at bounding box center [812, 412] width 459 height 27
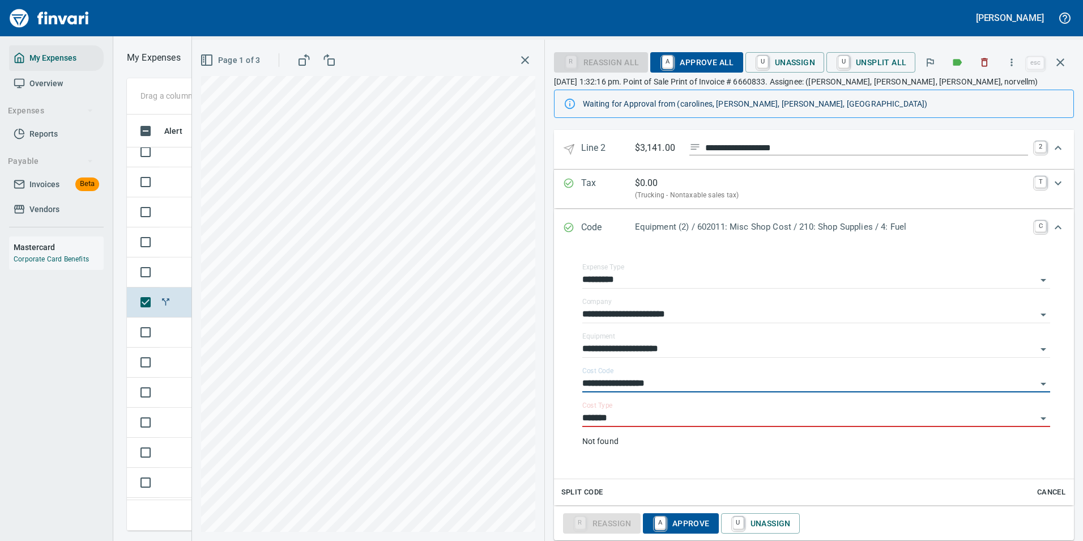
type input "**********"
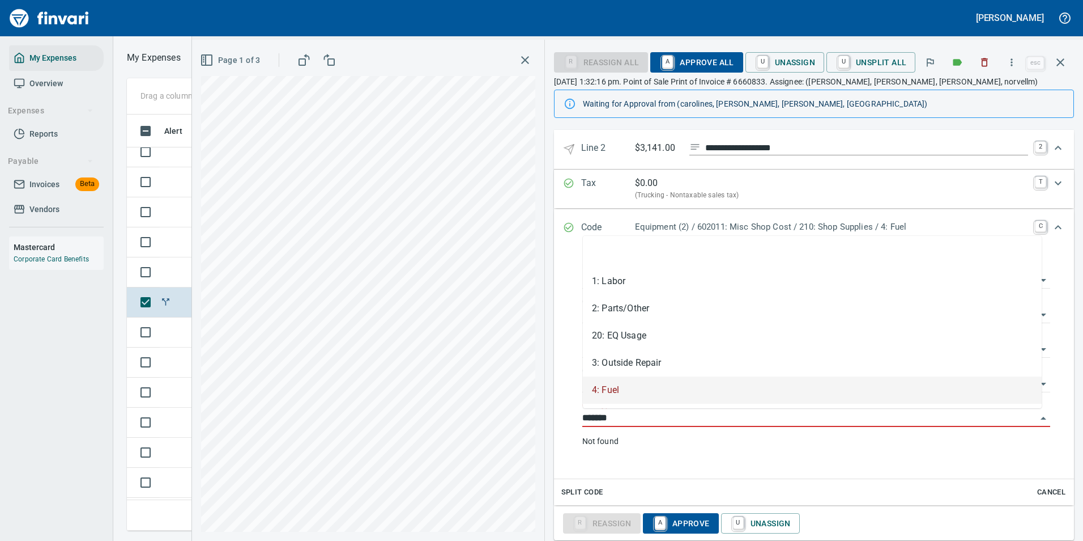
click at [529, 427] on div "**********" at bounding box center [638, 290] width 892 height 501
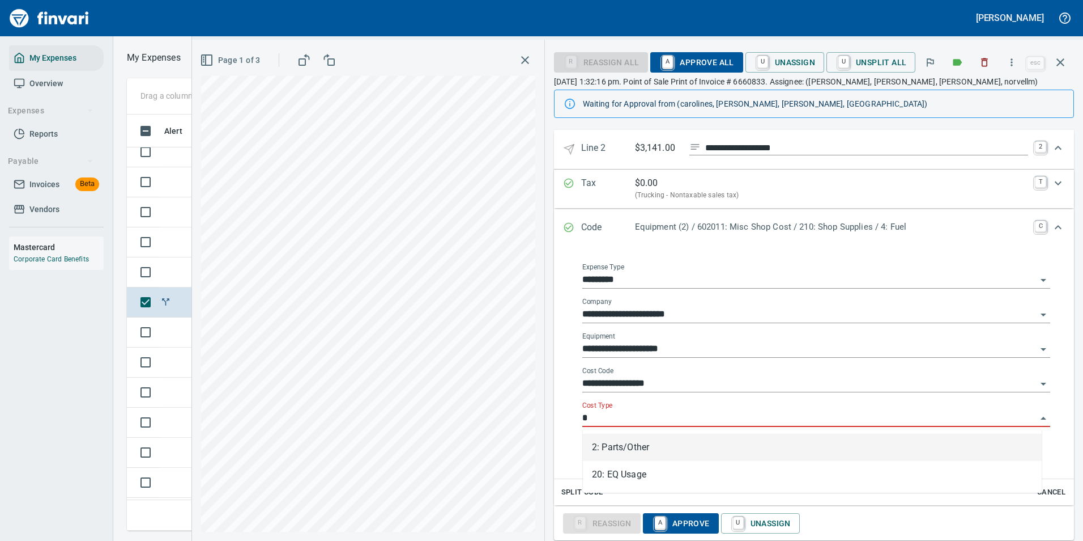
drag, startPoint x: 655, startPoint y: 453, endPoint x: 642, endPoint y: 460, distance: 14.7
click at [654, 453] on li "2: Parts/Other" at bounding box center [812, 446] width 459 height 27
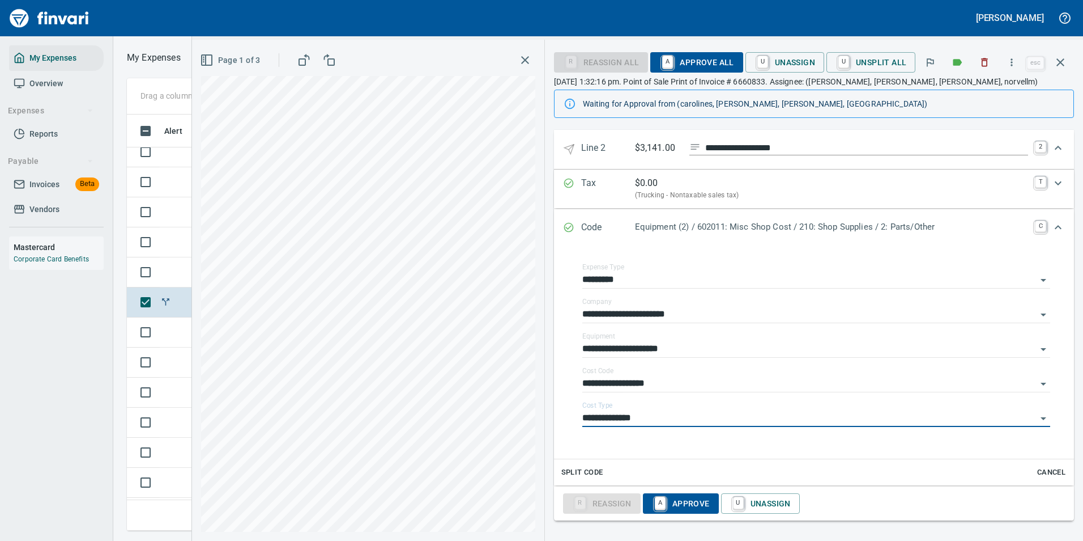
type input "**********"
click at [1049, 157] on div "Expand" at bounding box center [1058, 147] width 27 height 27
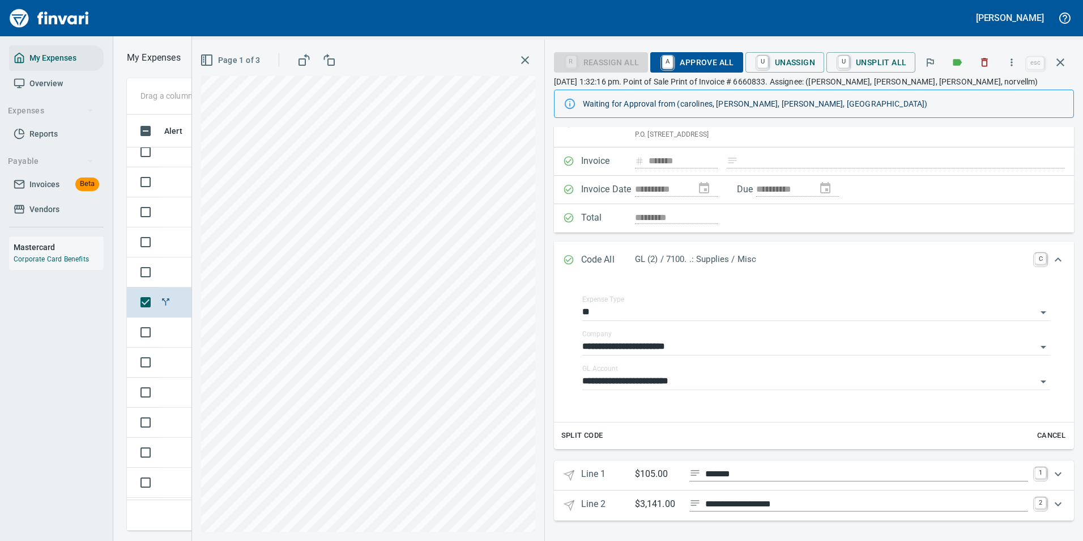
scroll to position [0, 0]
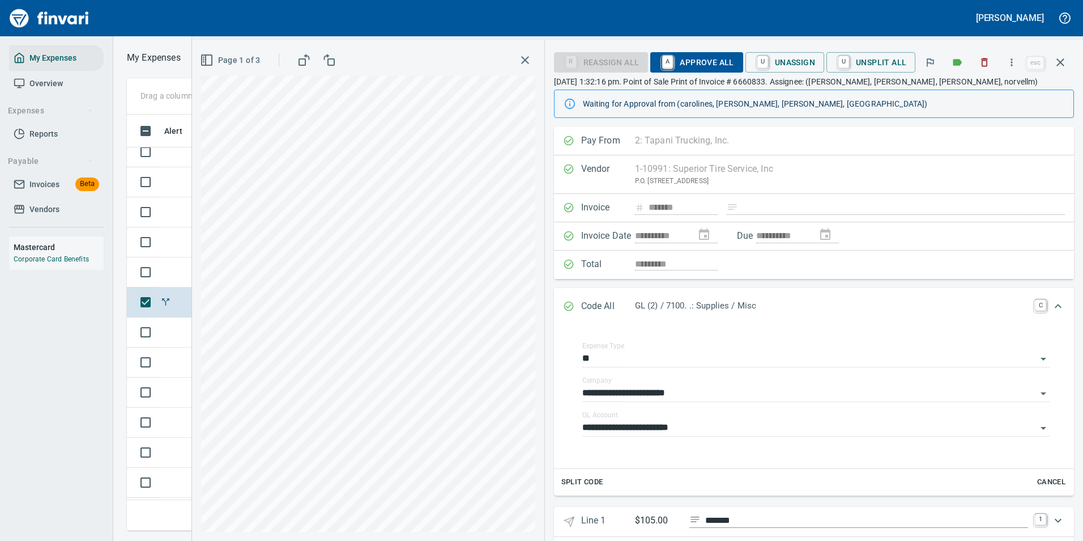
click at [713, 49] on div "R Reassign All A Approve All U Unassign U Unsplit All esc" at bounding box center [814, 62] width 520 height 27
click at [711, 57] on span "A Approve All" at bounding box center [697, 62] width 74 height 19
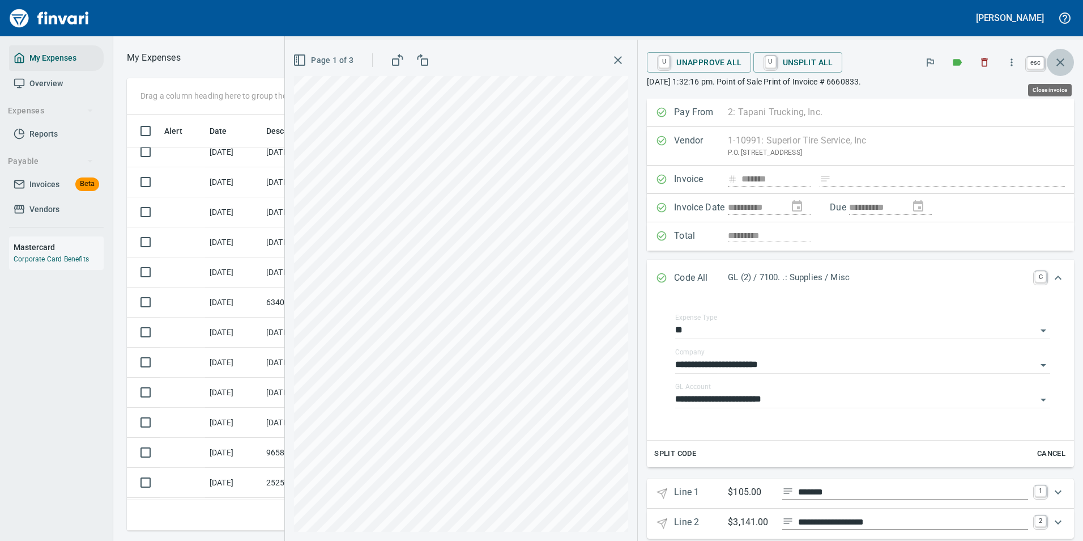
click at [1057, 66] on icon "button" at bounding box center [1061, 63] width 14 height 14
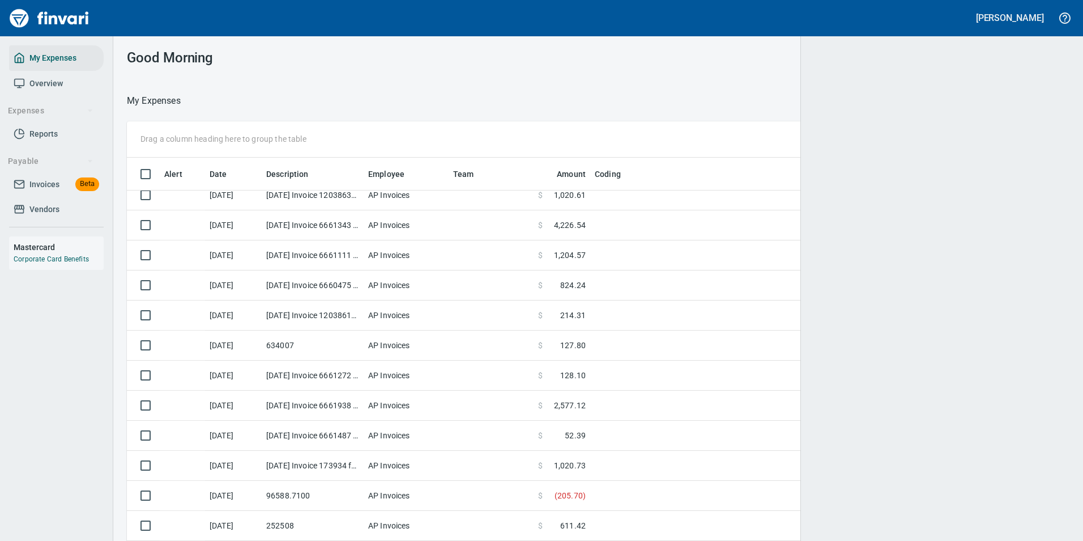
scroll to position [399, 916]
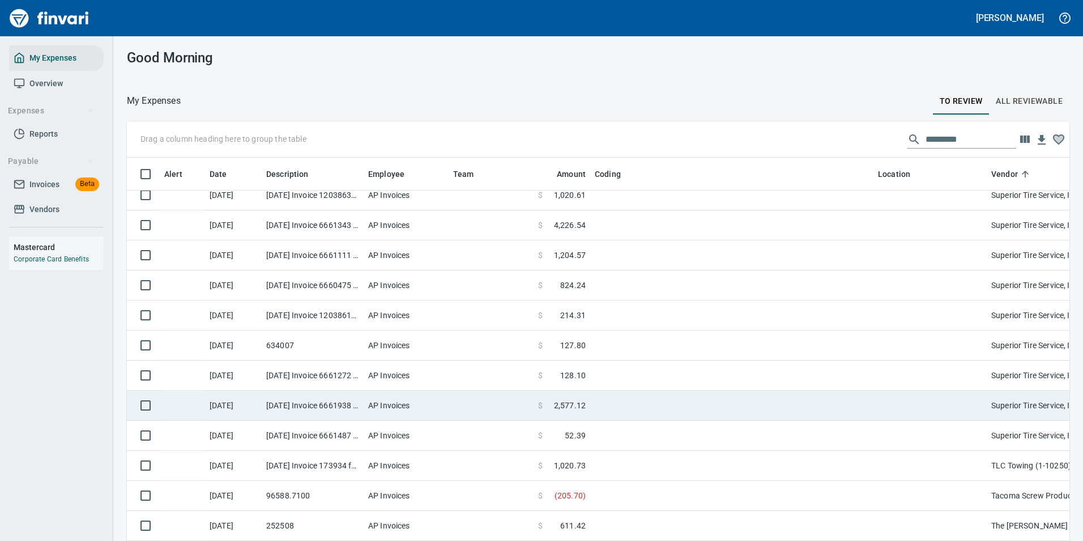
click at [499, 407] on td at bounding box center [491, 405] width 85 height 30
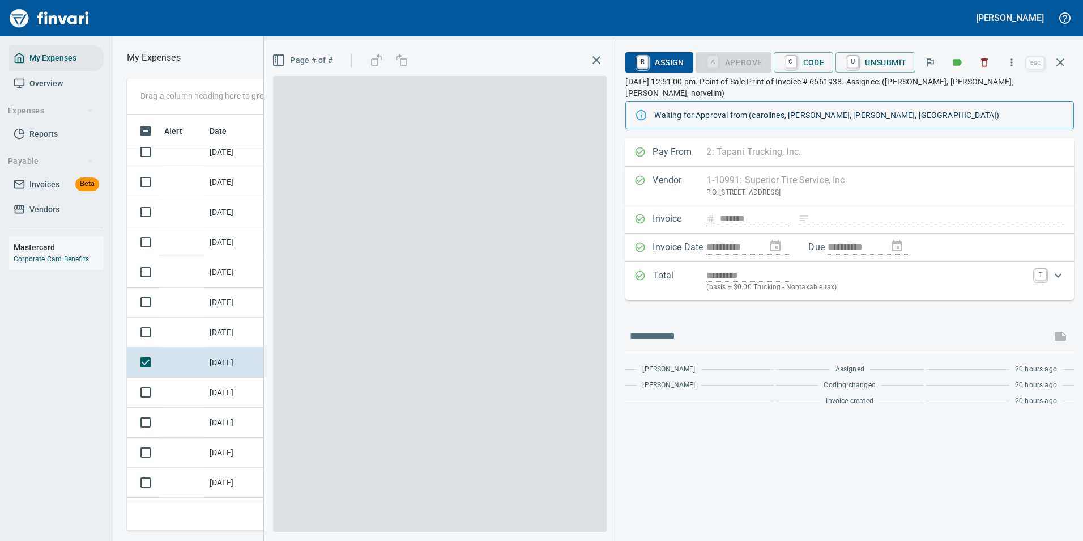
scroll to position [399, 643]
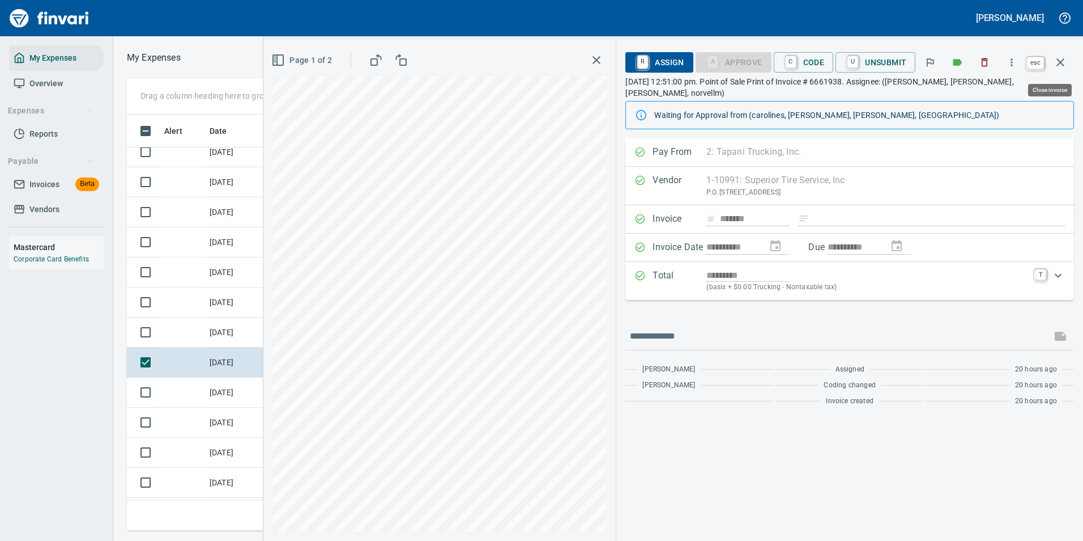
click at [1064, 66] on icon "button" at bounding box center [1061, 62] width 8 height 8
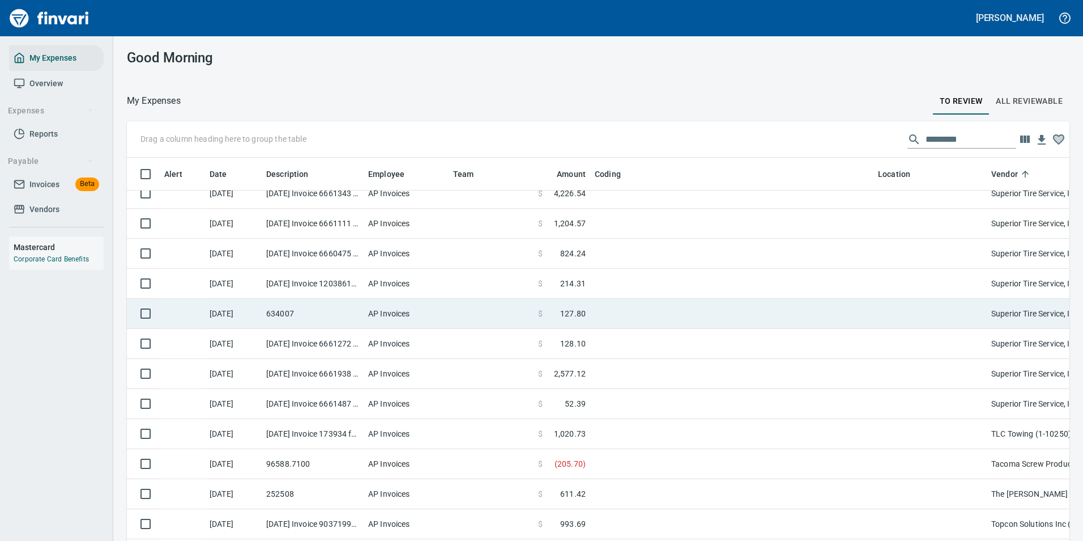
scroll to position [4363, 0]
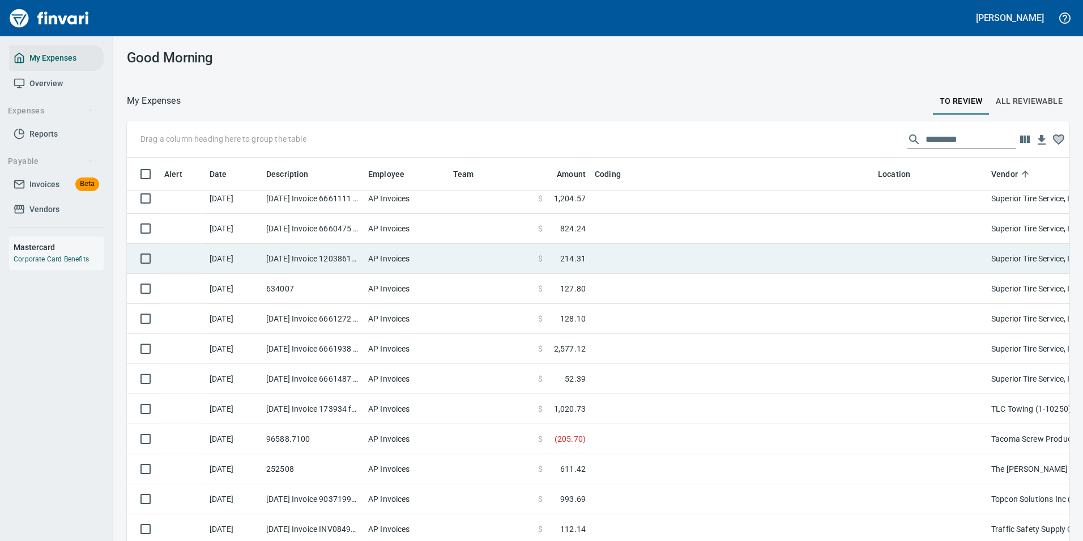
click at [589, 260] on td "$ 214.31" at bounding box center [562, 259] width 57 height 30
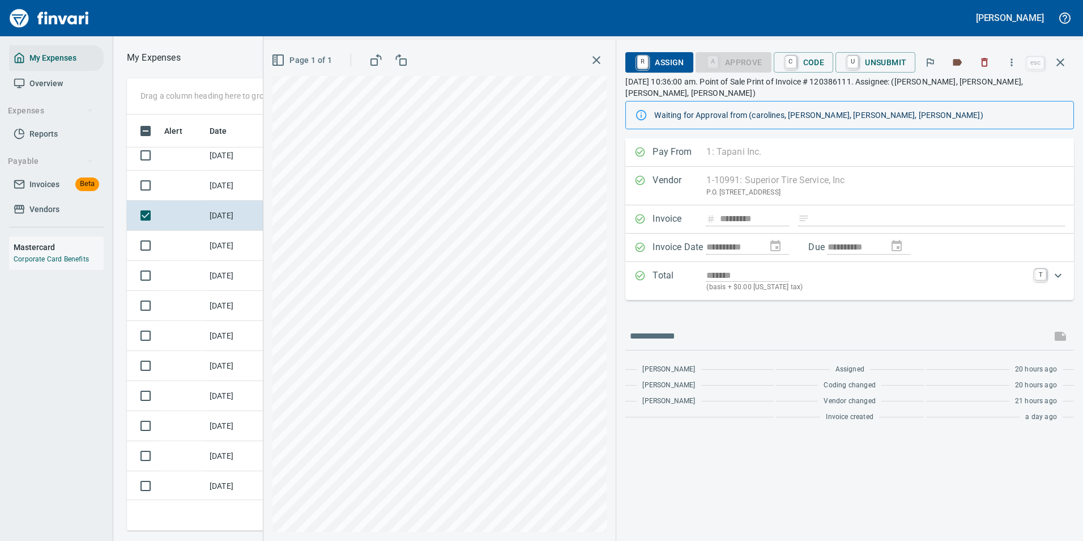
scroll to position [399, 643]
click at [1058, 55] on button "button" at bounding box center [1060, 62] width 27 height 27
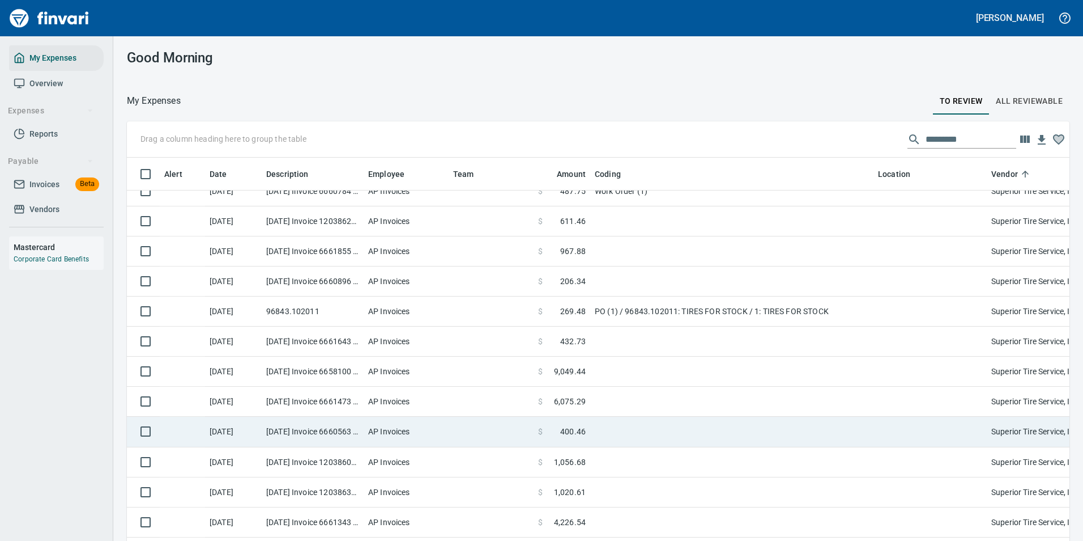
scroll to position [4023, 0]
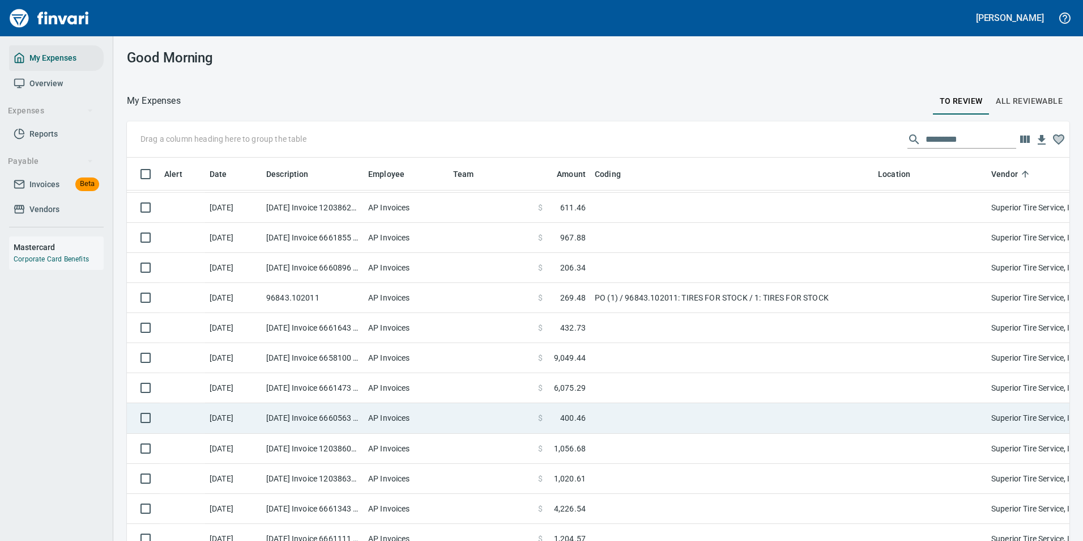
click at [606, 414] on td at bounding box center [731, 418] width 283 height 30
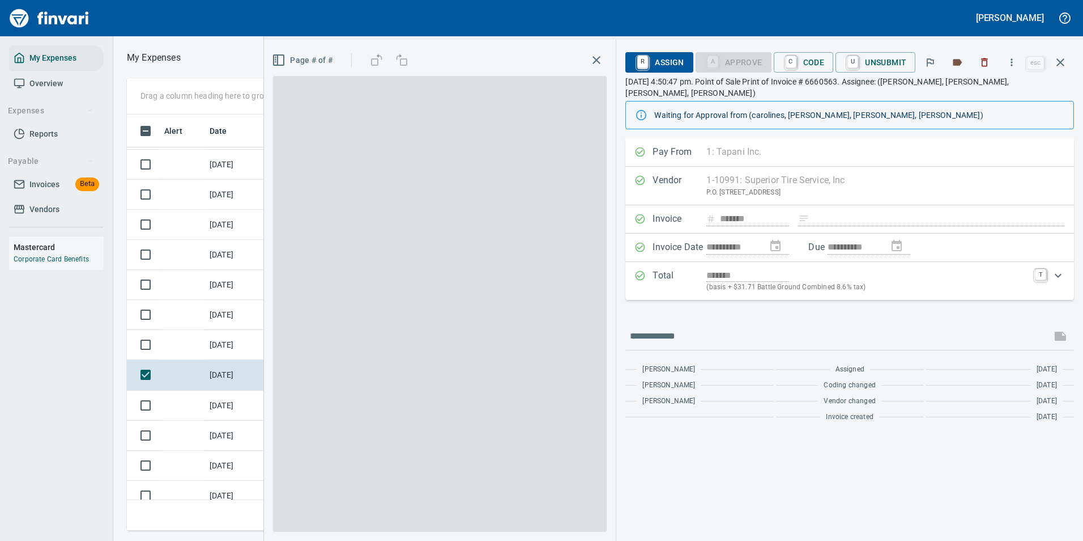
scroll to position [399, 643]
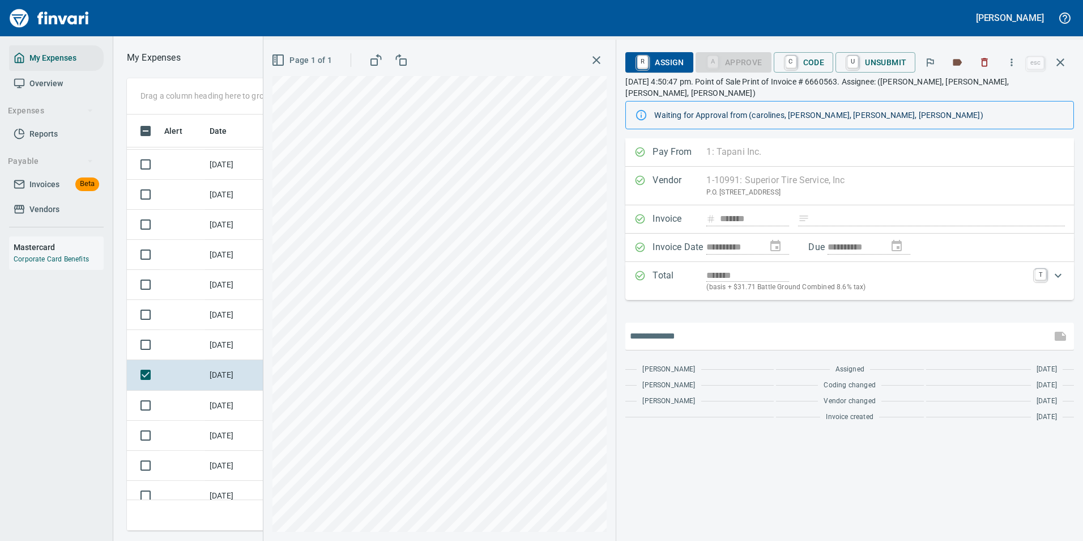
click at [677, 330] on input "text" at bounding box center [838, 336] width 417 height 18
type input "**********"
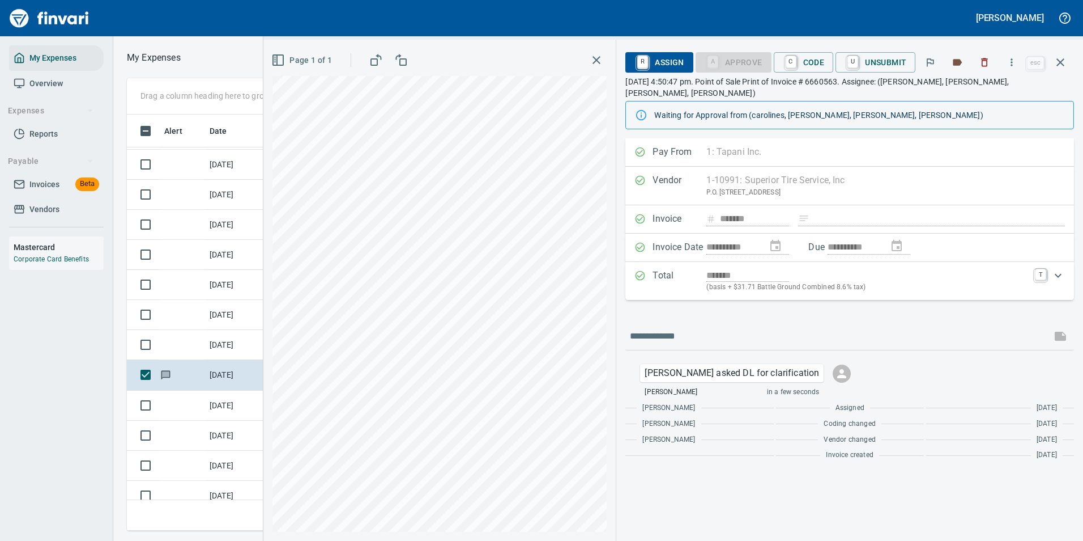
click at [1069, 57] on button "button" at bounding box center [1060, 62] width 27 height 27
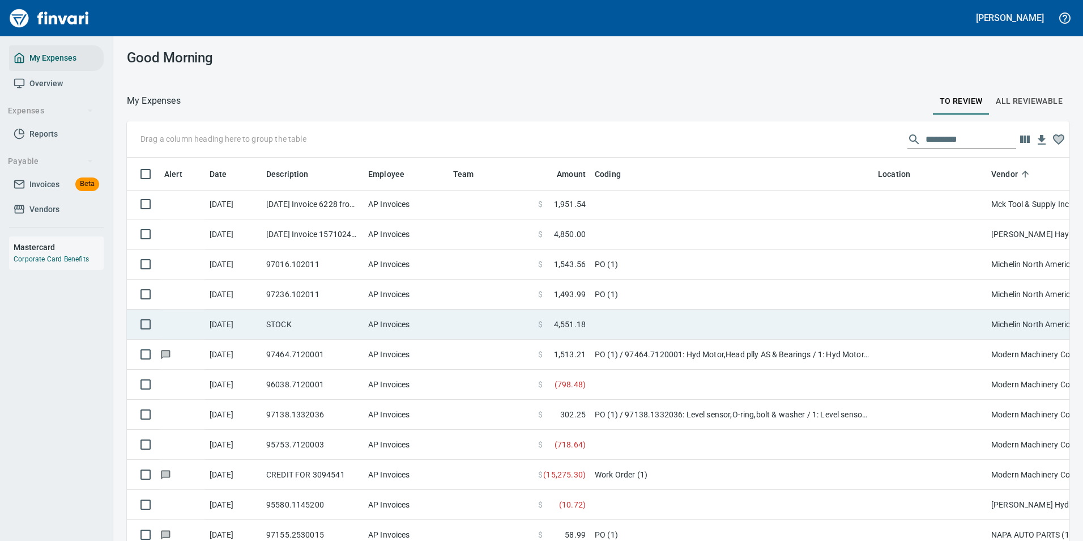
scroll to position [1700, 0]
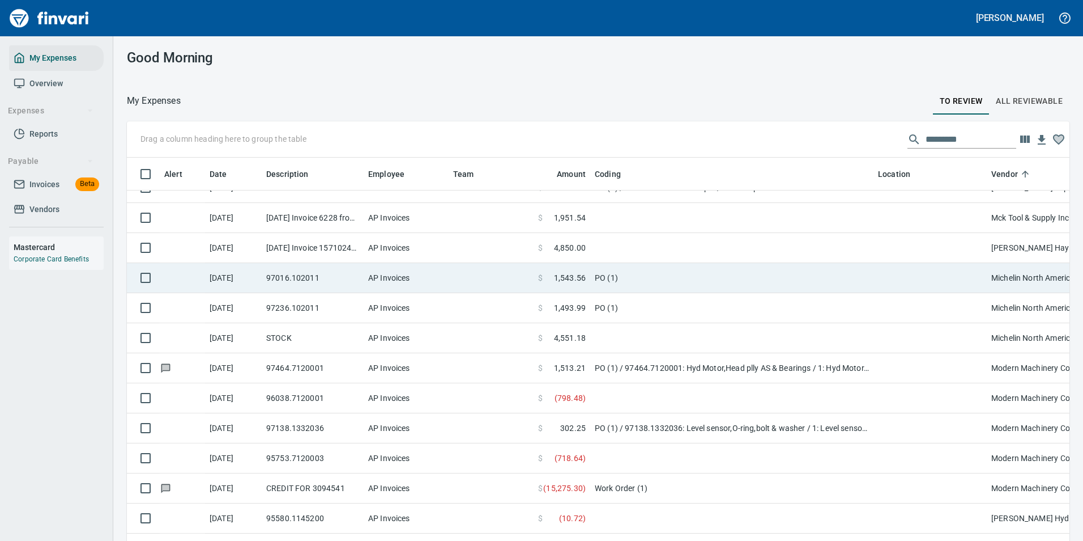
click at [585, 275] on span "1,543.56" at bounding box center [570, 277] width 32 height 11
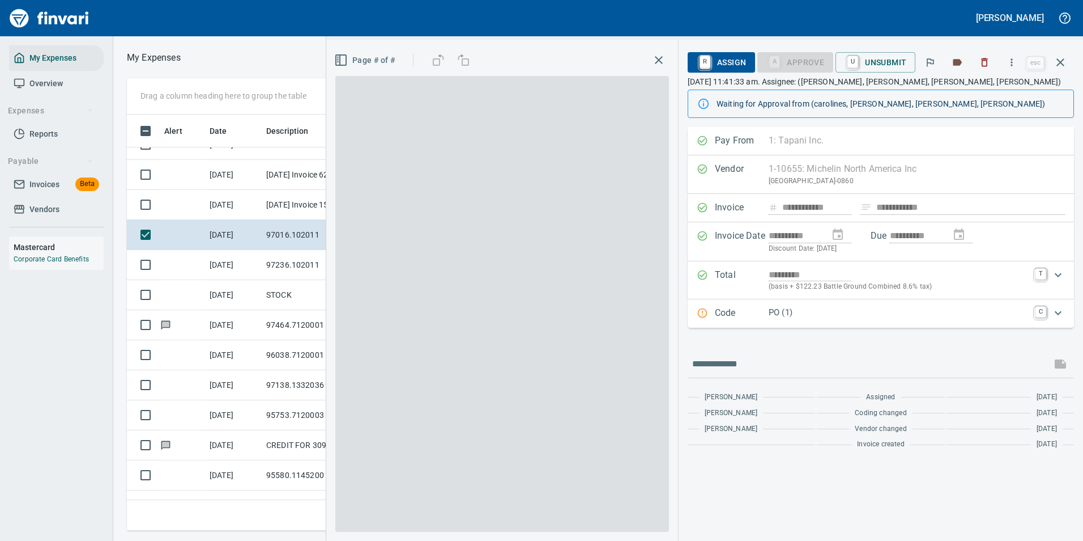
scroll to position [399, 643]
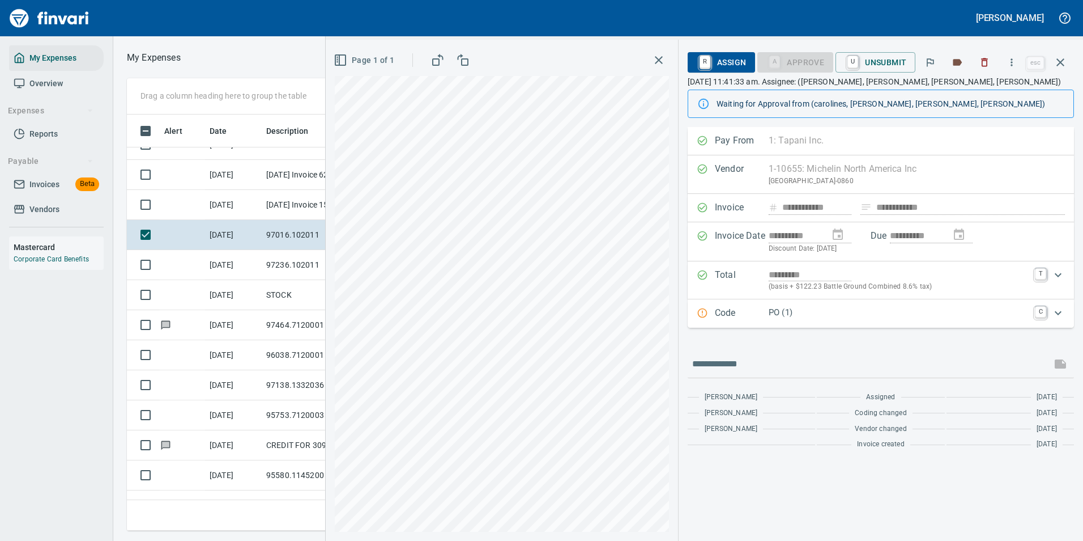
click at [741, 317] on p "Code" at bounding box center [742, 313] width 54 height 15
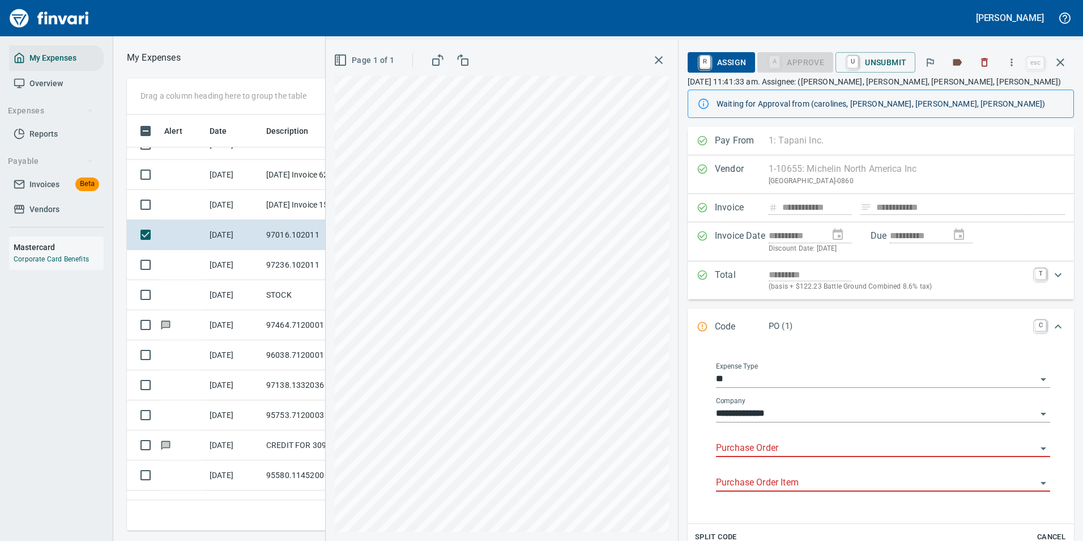
click at [742, 445] on input "Purchase Order" at bounding box center [876, 448] width 321 height 16
type input "*"
click at [695, 428] on div "**********" at bounding box center [881, 434] width 386 height 177
drag, startPoint x: 1045, startPoint y: 331, endPoint x: 1044, endPoint y: 322, distance: 8.6
click at [1052, 331] on icon "Expand" at bounding box center [1059, 327] width 14 height 14
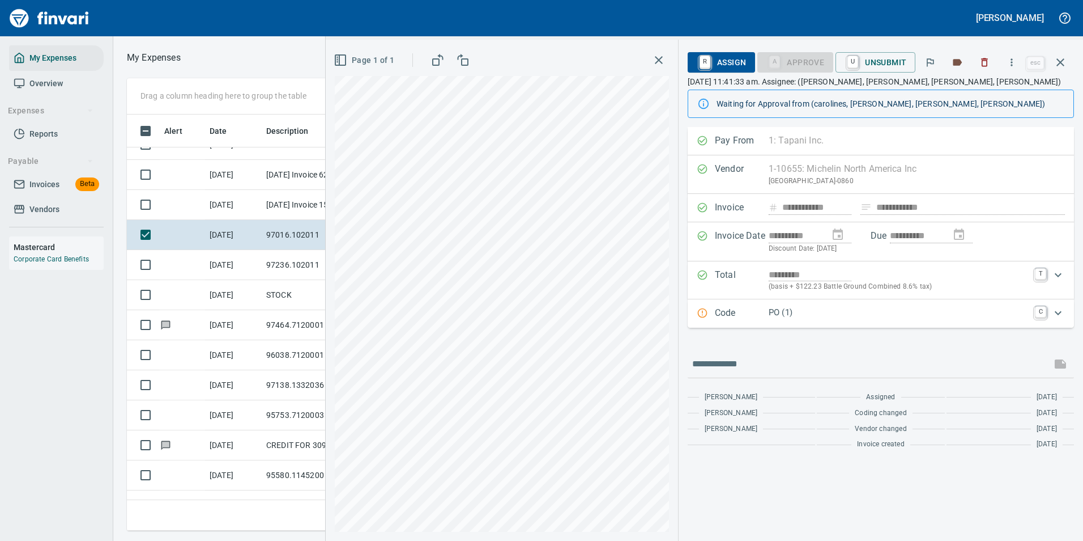
click at [1009, 63] on icon "button" at bounding box center [1011, 62] width 11 height 11
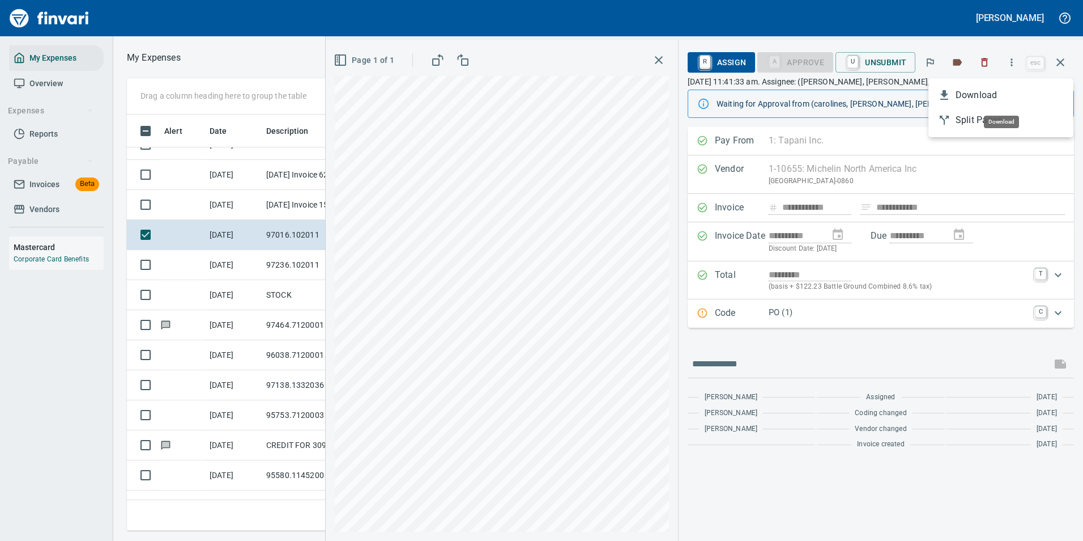
click at [987, 97] on span "Download" at bounding box center [1010, 95] width 109 height 14
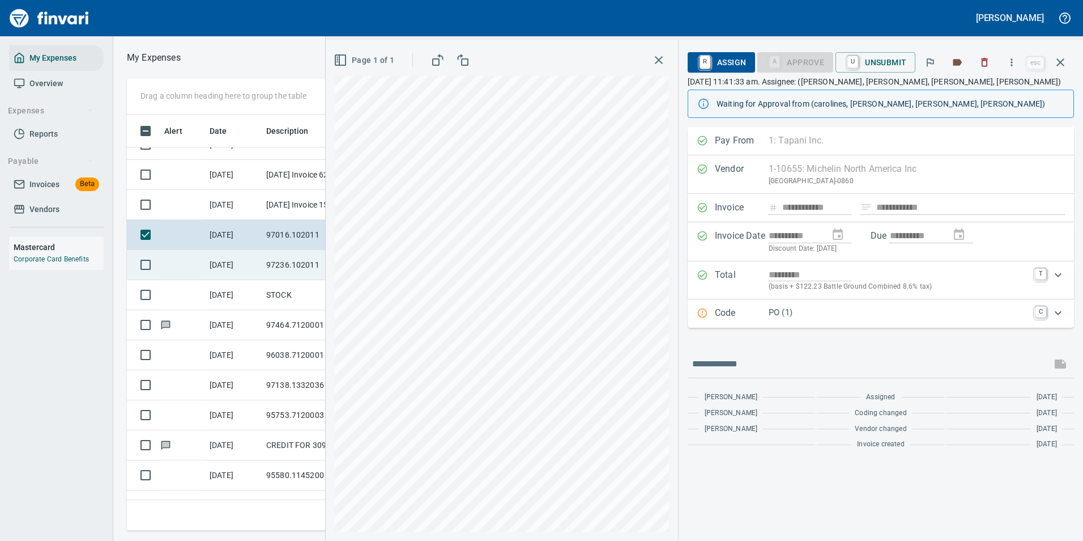
drag, startPoint x: 290, startPoint y: 269, endPoint x: 303, endPoint y: 253, distance: 20.1
click at [290, 269] on td "97236.102011" at bounding box center [313, 265] width 102 height 30
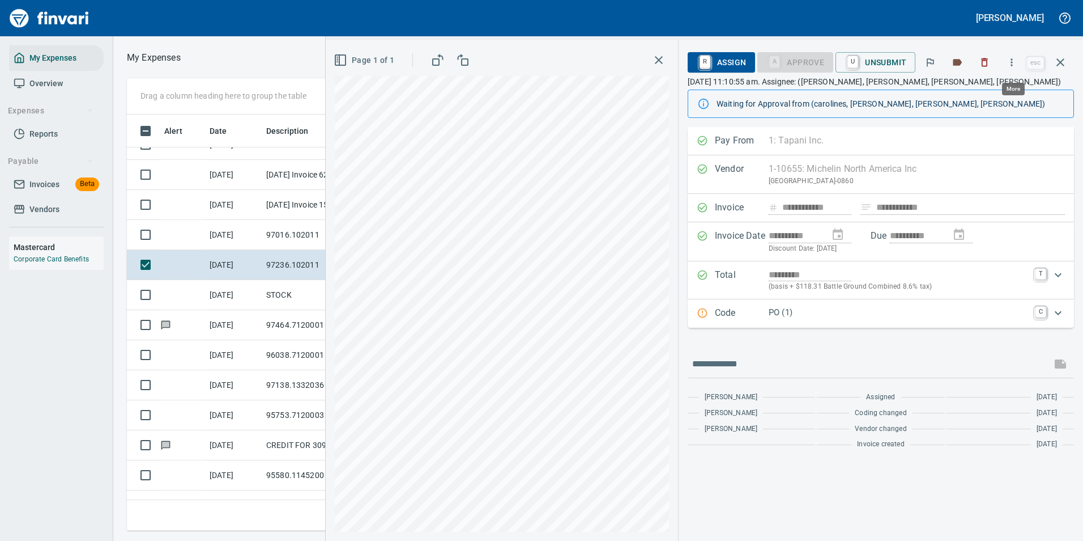
scroll to position [399, 643]
click at [1019, 63] on button "button" at bounding box center [1012, 62] width 25 height 25
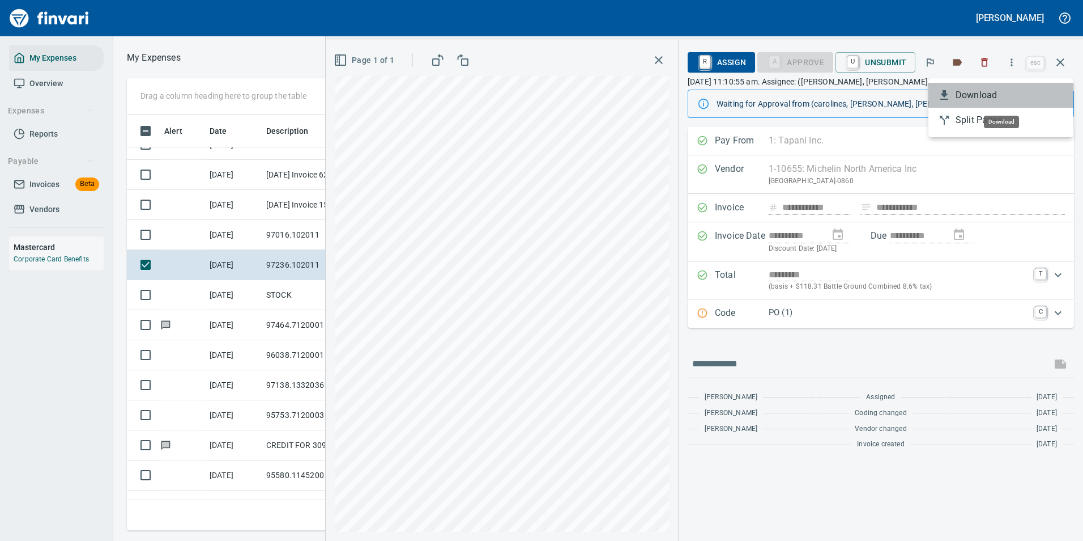
click at [994, 86] on li "Download" at bounding box center [1001, 95] width 145 height 25
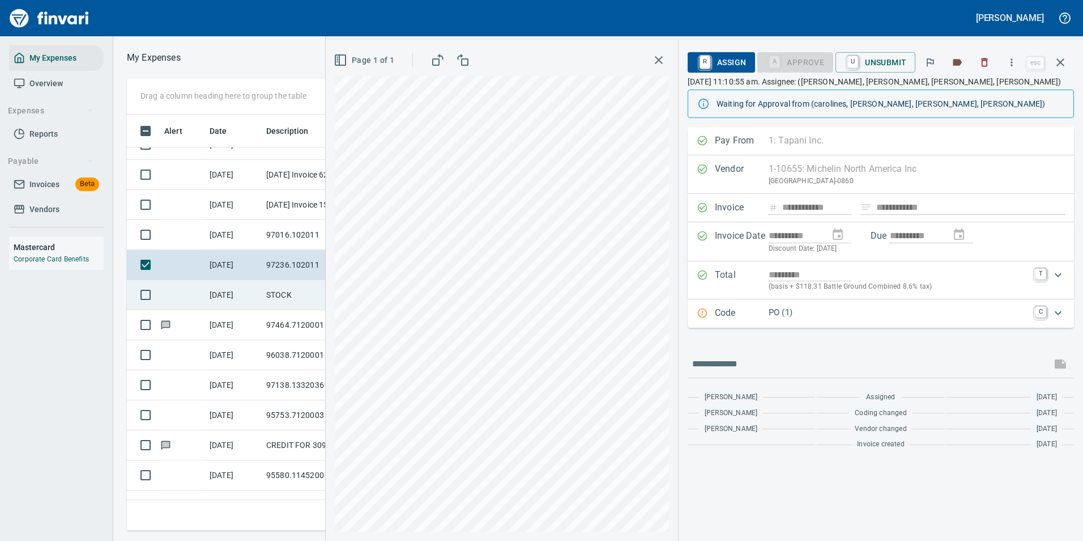
drag, startPoint x: 265, startPoint y: 298, endPoint x: 250, endPoint y: 297, distance: 14.7
click at [265, 298] on td "STOCK" at bounding box center [313, 295] width 102 height 30
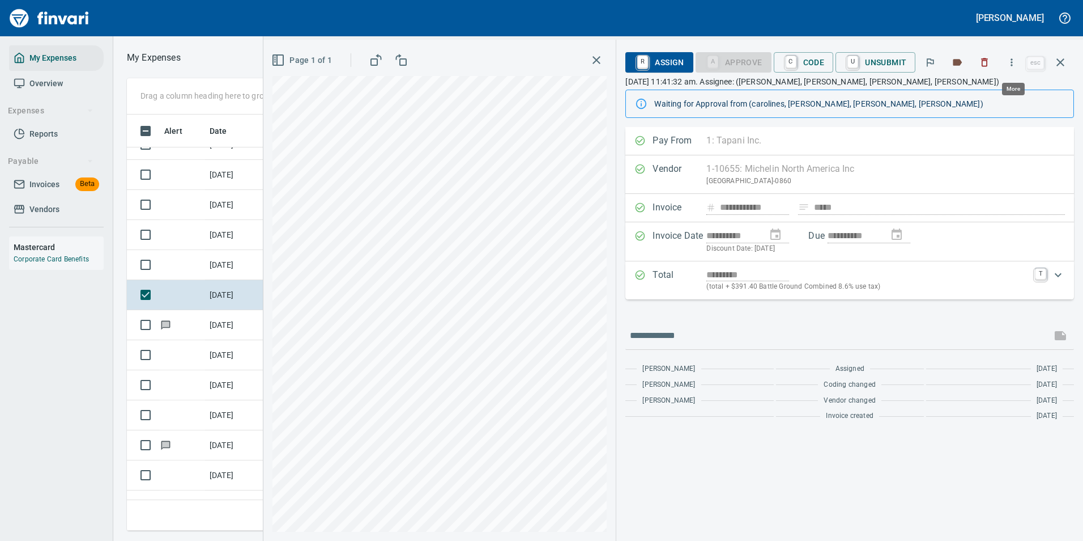
scroll to position [399, 643]
click at [1017, 60] on icon "button" at bounding box center [1011, 62] width 11 height 11
click at [976, 93] on span "Download" at bounding box center [1010, 95] width 109 height 14
click at [711, 492] on div "**********" at bounding box center [850, 334] width 467 height 414
click at [792, 65] on link "C" at bounding box center [791, 62] width 11 height 12
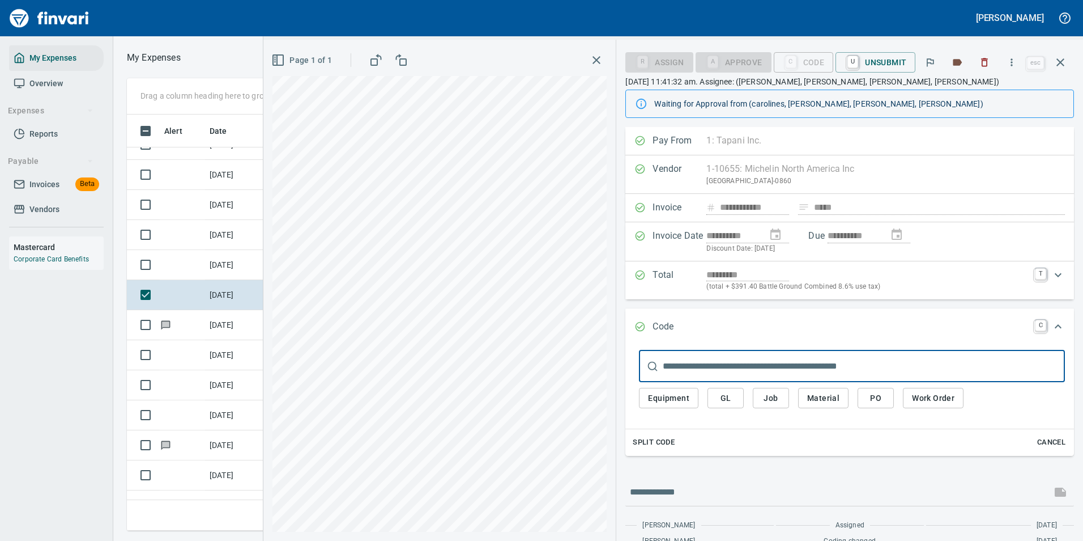
click at [665, 399] on span "Equipment" at bounding box center [668, 398] width 41 height 14
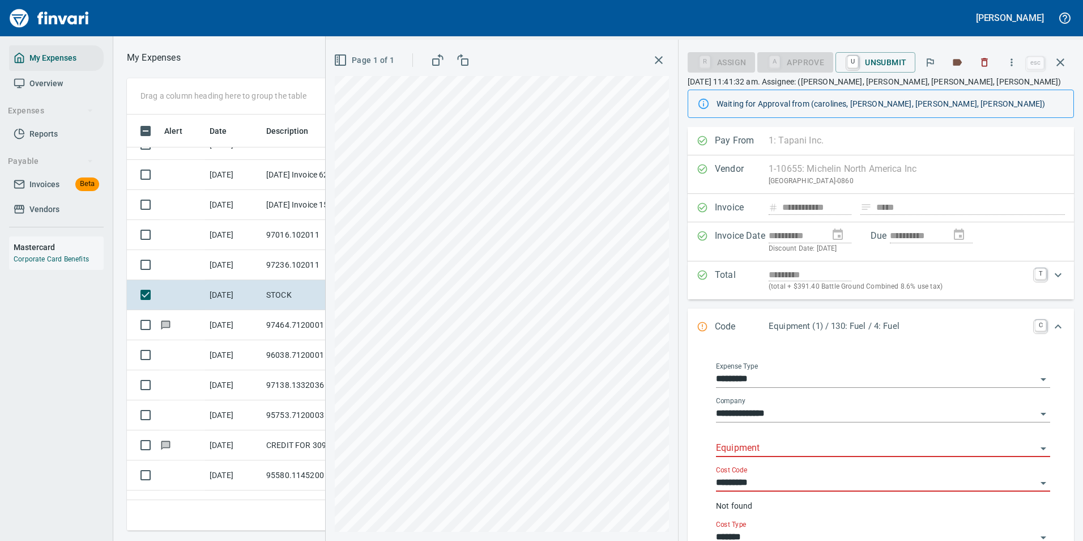
click at [752, 442] on input "Equipment" at bounding box center [876, 448] width 321 height 16
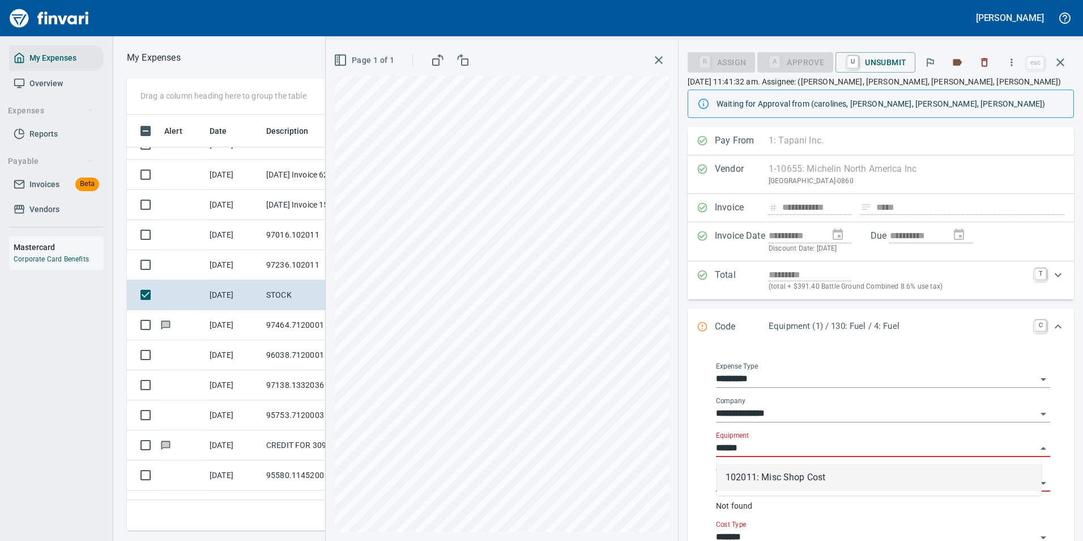
click at [758, 473] on li "102011: Misc Shop Cost" at bounding box center [879, 477] width 325 height 27
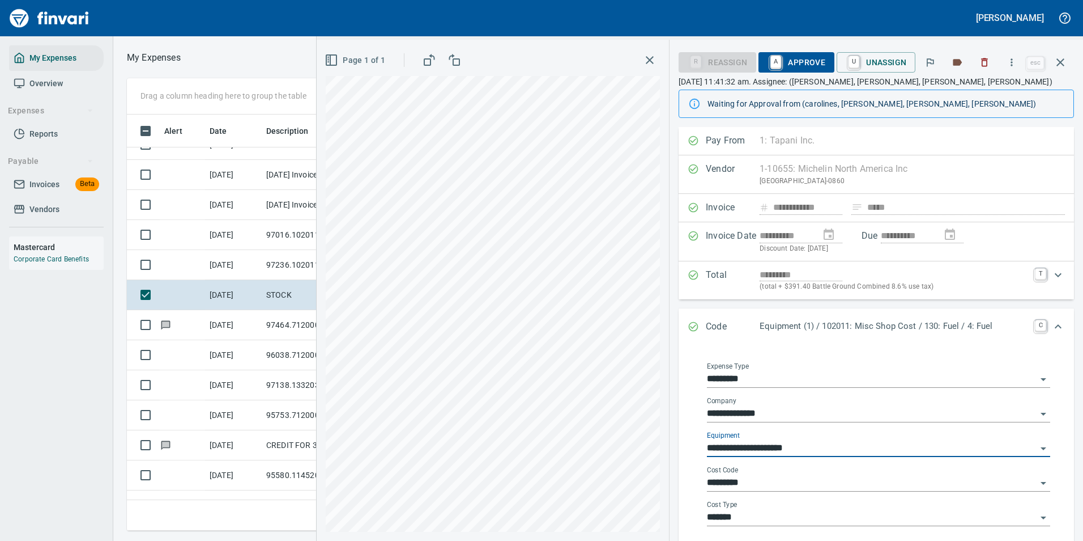
type input "**********"
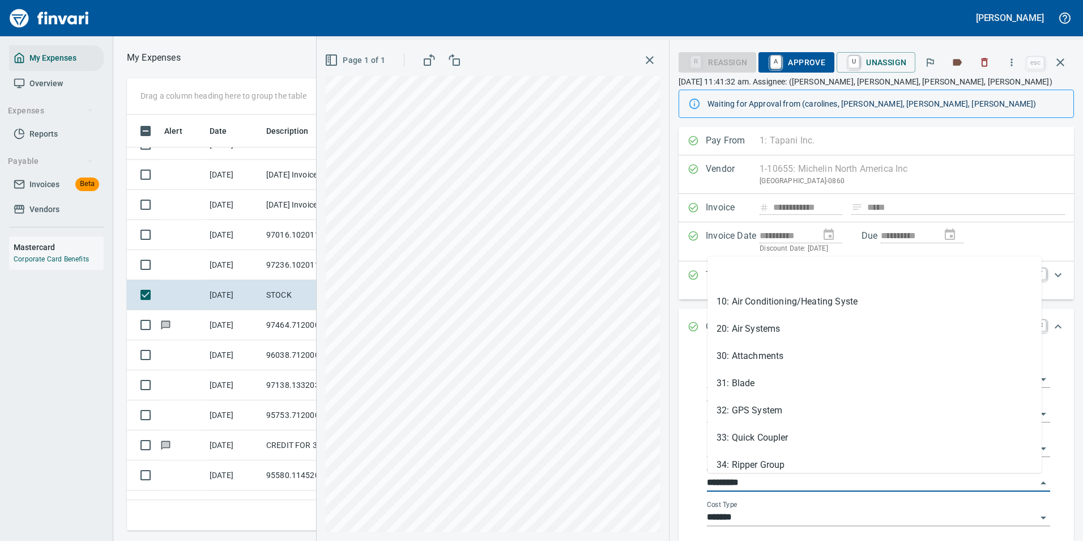
click at [745, 488] on input "*********" at bounding box center [872, 483] width 330 height 16
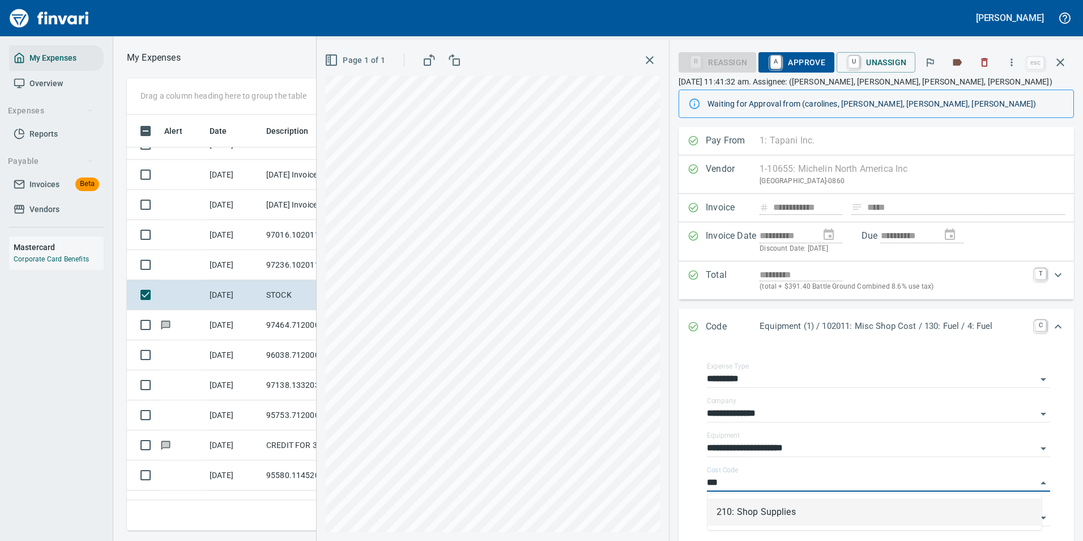
click at [749, 508] on li "210: Shop Supplies" at bounding box center [875, 511] width 334 height 27
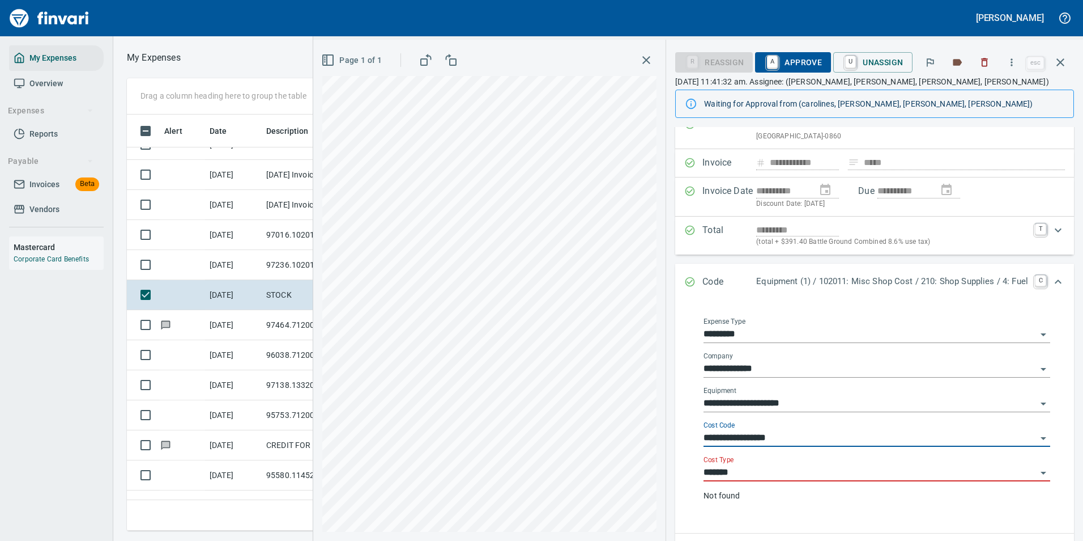
scroll to position [113, 0]
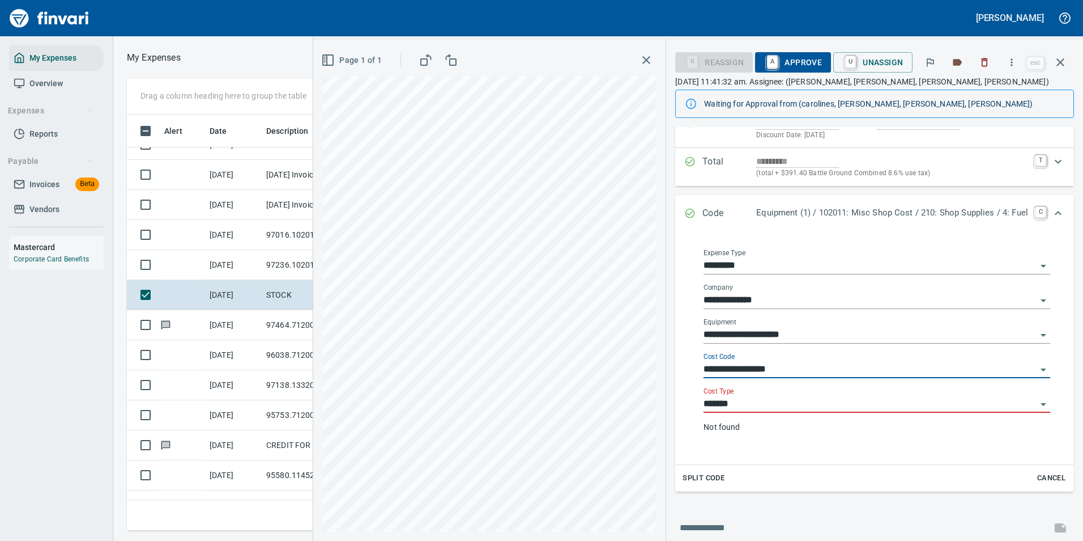
type input "**********"
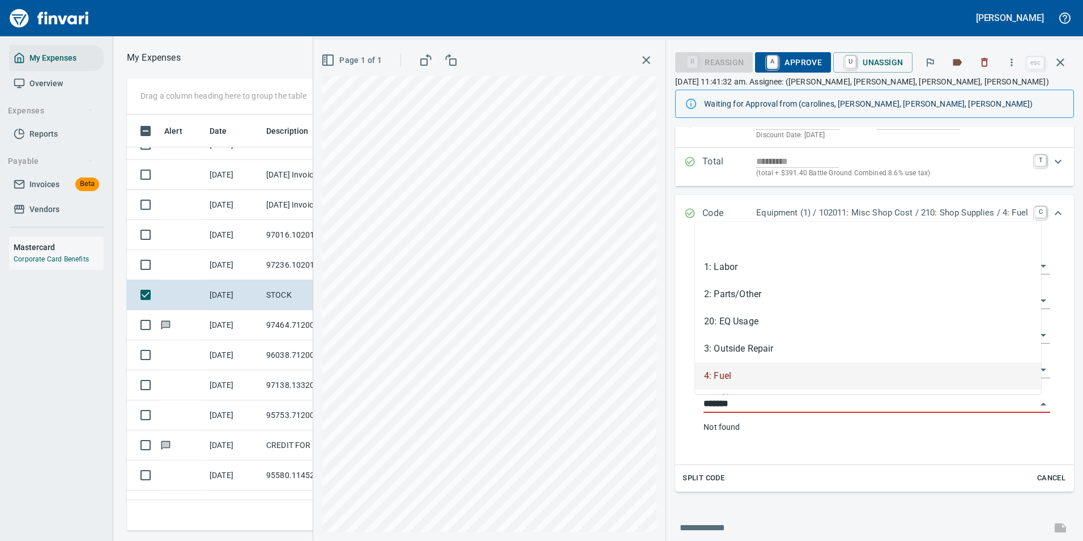
drag, startPoint x: 730, startPoint y: 405, endPoint x: 687, endPoint y: 402, distance: 43.2
click at [695, 402] on div "**********" at bounding box center [877, 347] width 365 height 215
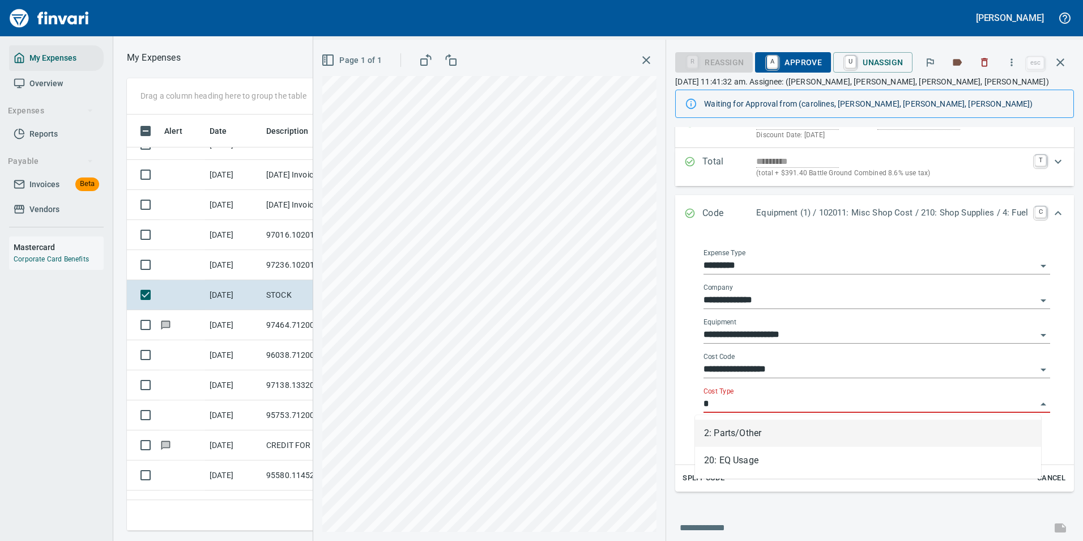
scroll to position [399, 643]
click at [715, 431] on li "2: Parts/Other" at bounding box center [868, 432] width 346 height 27
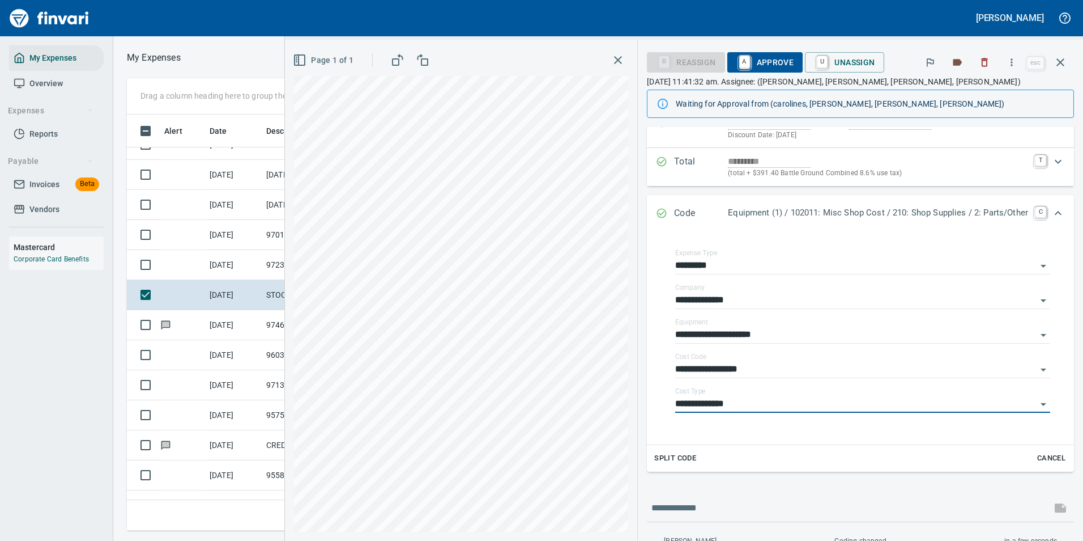
type input "**********"
click at [1052, 212] on icon "Expand" at bounding box center [1059, 213] width 14 height 14
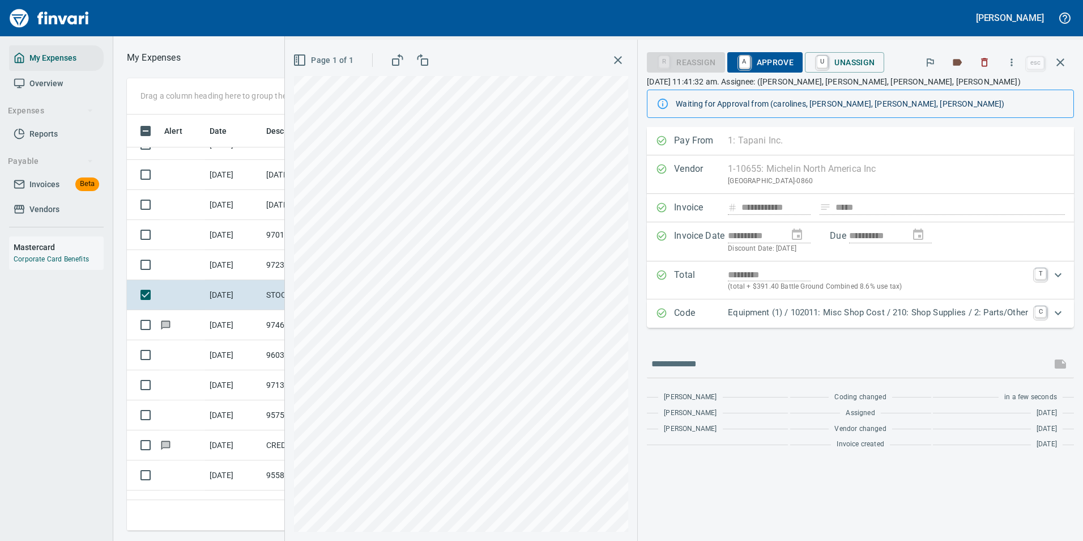
click at [752, 59] on span "A Approve" at bounding box center [766, 62] width 58 height 19
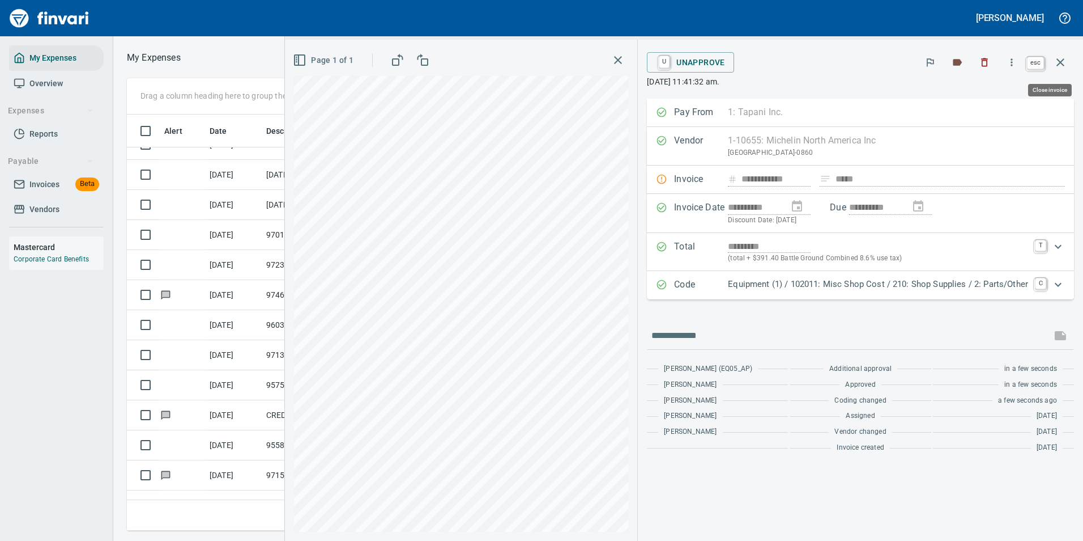
scroll to position [399, 643]
click at [1066, 61] on icon "button" at bounding box center [1061, 63] width 14 height 14
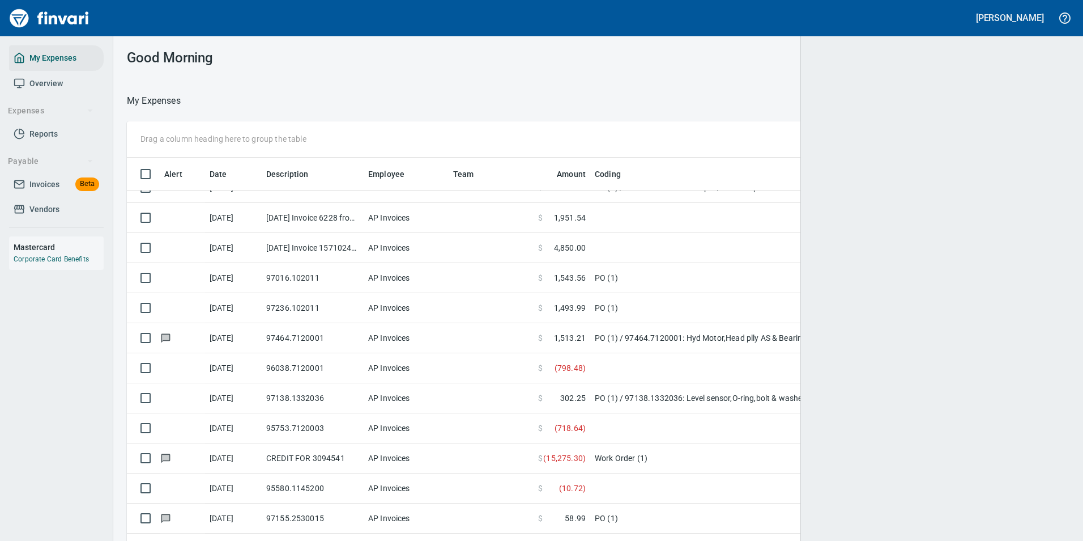
scroll to position [1, 1]
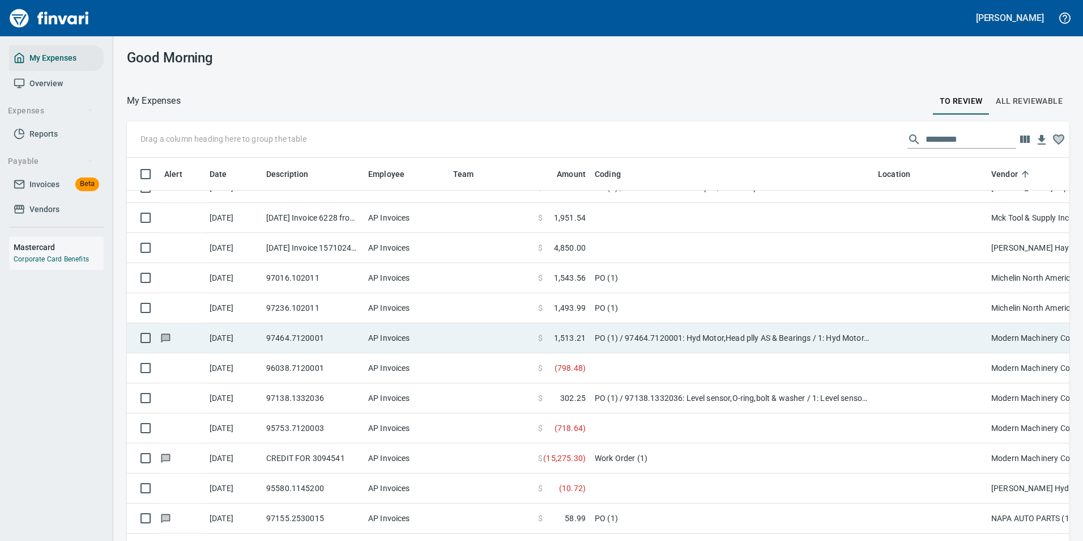
drag, startPoint x: 528, startPoint y: 306, endPoint x: 317, endPoint y: 304, distance: 210.8
click at [528, 306] on td at bounding box center [491, 308] width 85 height 30
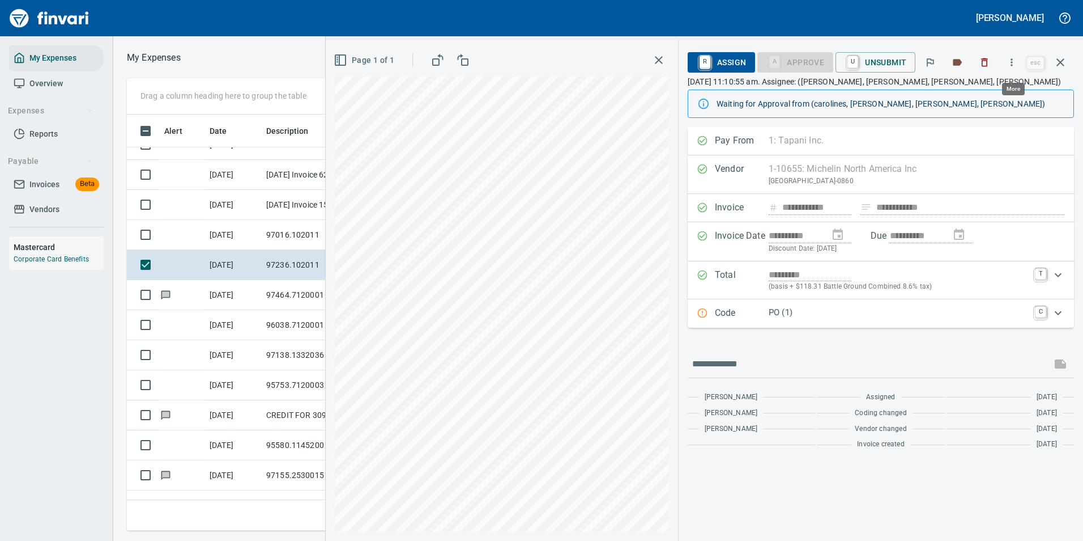
scroll to position [399, 643]
click at [1016, 63] on icon "button" at bounding box center [1011, 62] width 11 height 11
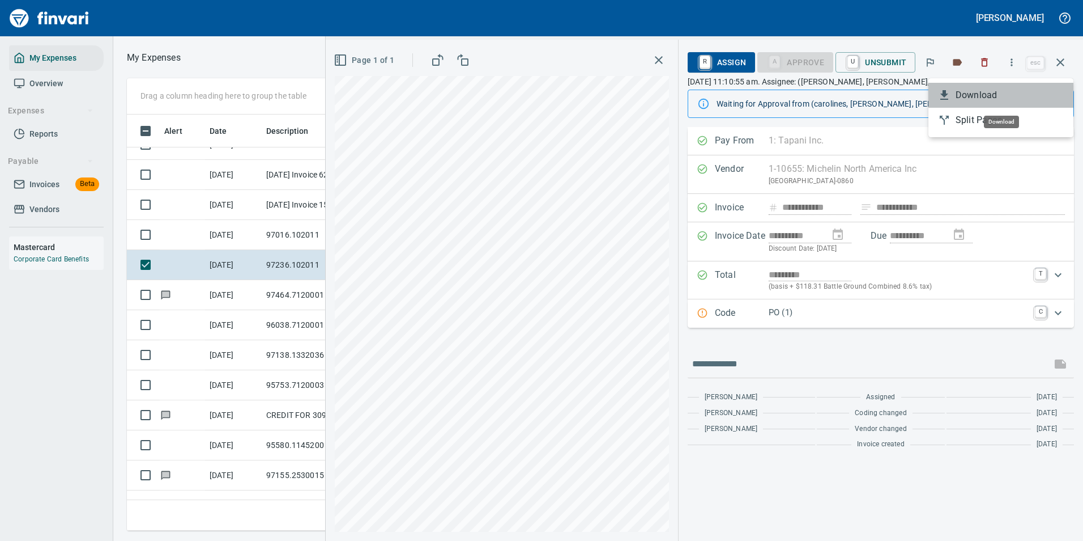
click at [981, 85] on li "Download" at bounding box center [1001, 95] width 145 height 25
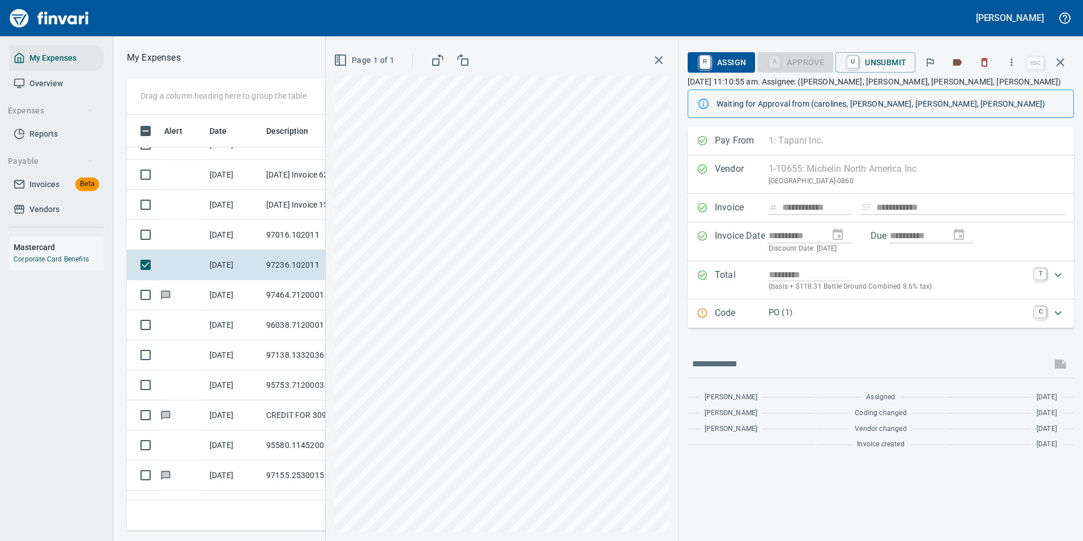
click at [956, 504] on div "**********" at bounding box center [881, 334] width 405 height 414
drag, startPoint x: 248, startPoint y: 239, endPoint x: 256, endPoint y: 245, distance: 10.1
click at [249, 239] on td "9/26/2025" at bounding box center [233, 235] width 57 height 30
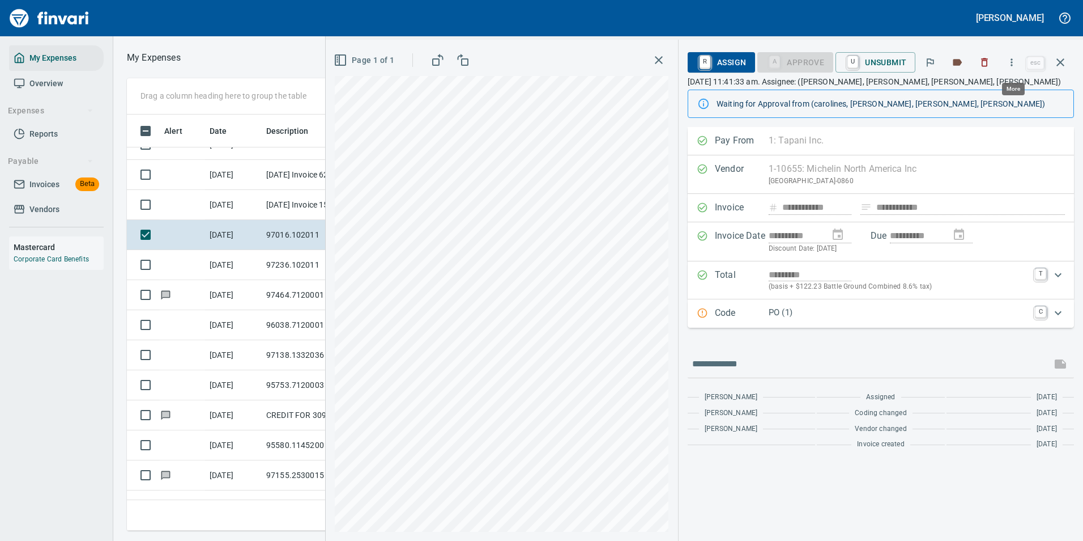
scroll to position [399, 643]
click at [1015, 59] on icon "button" at bounding box center [1011, 62] width 11 height 11
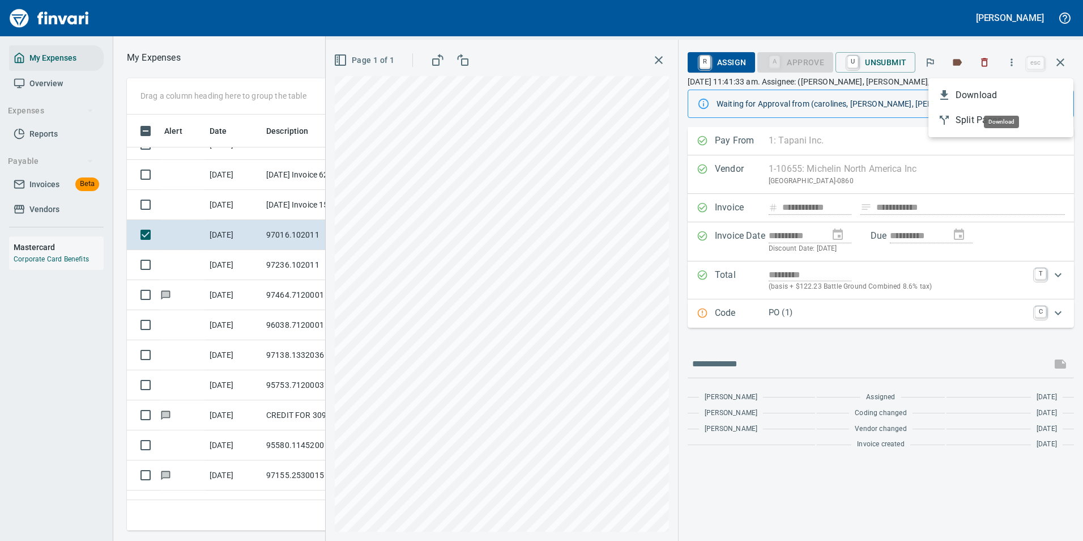
click at [1020, 97] on span "Download" at bounding box center [1010, 95] width 109 height 14
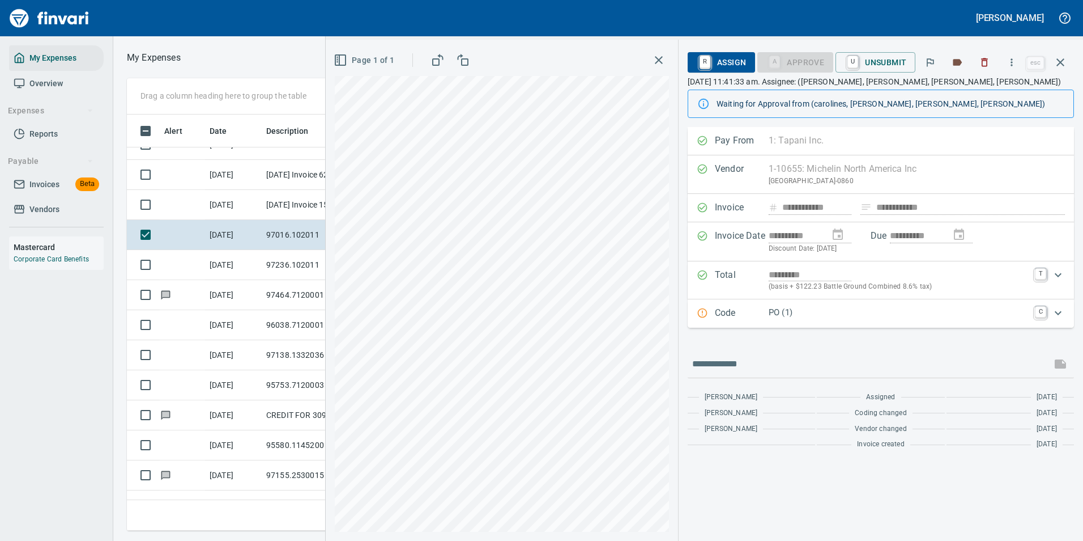
click at [1012, 65] on icon "button" at bounding box center [1011, 62] width 11 height 11
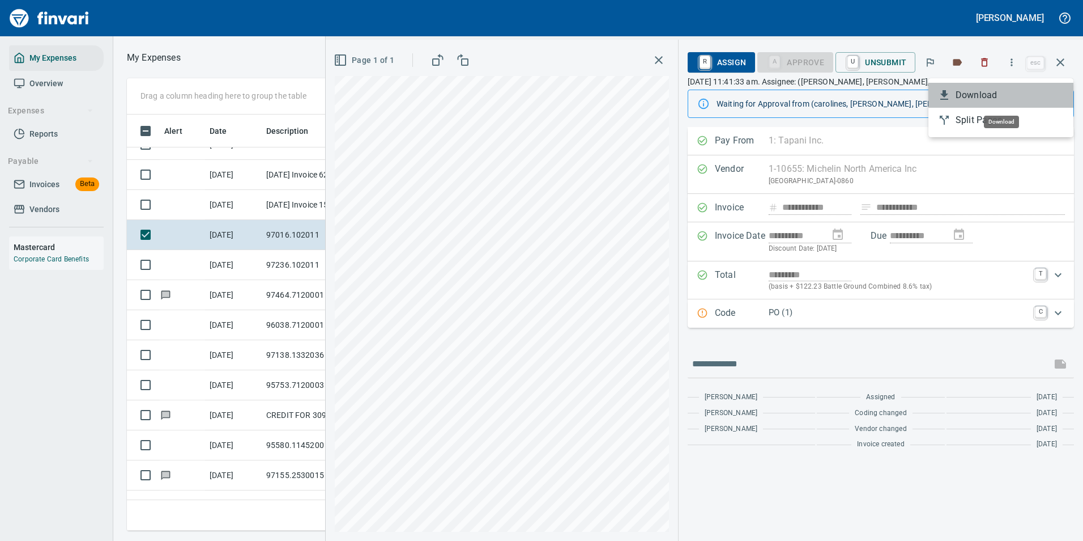
click at [993, 91] on span "Download" at bounding box center [1010, 95] width 109 height 14
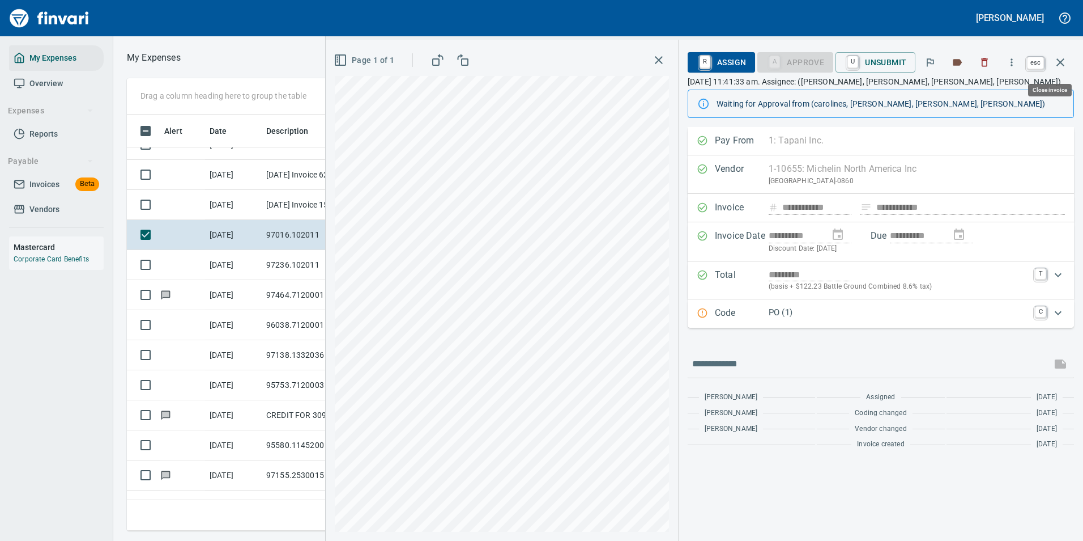
click at [1054, 59] on icon "button" at bounding box center [1061, 63] width 14 height 14
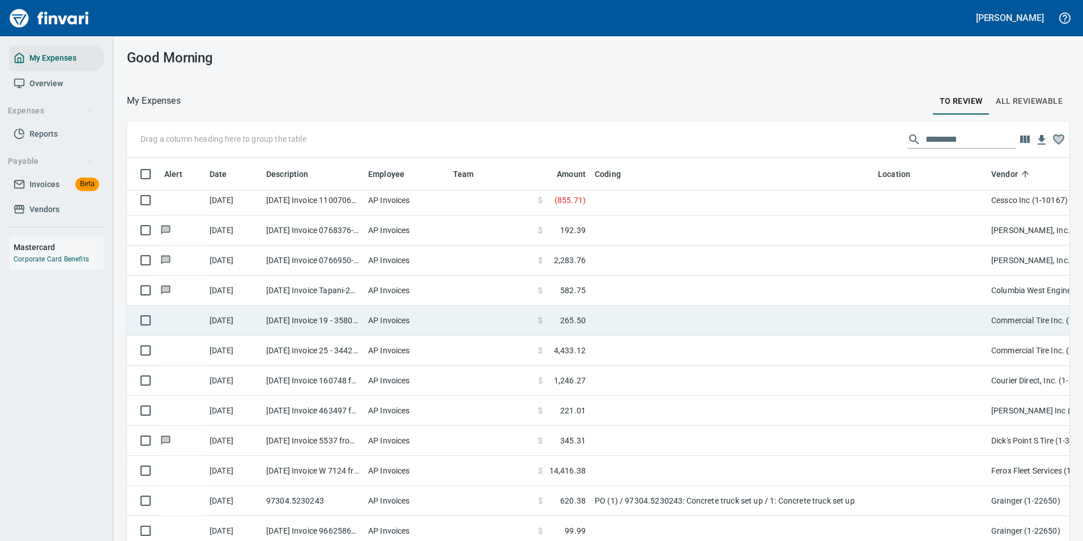
scroll to position [680, 0]
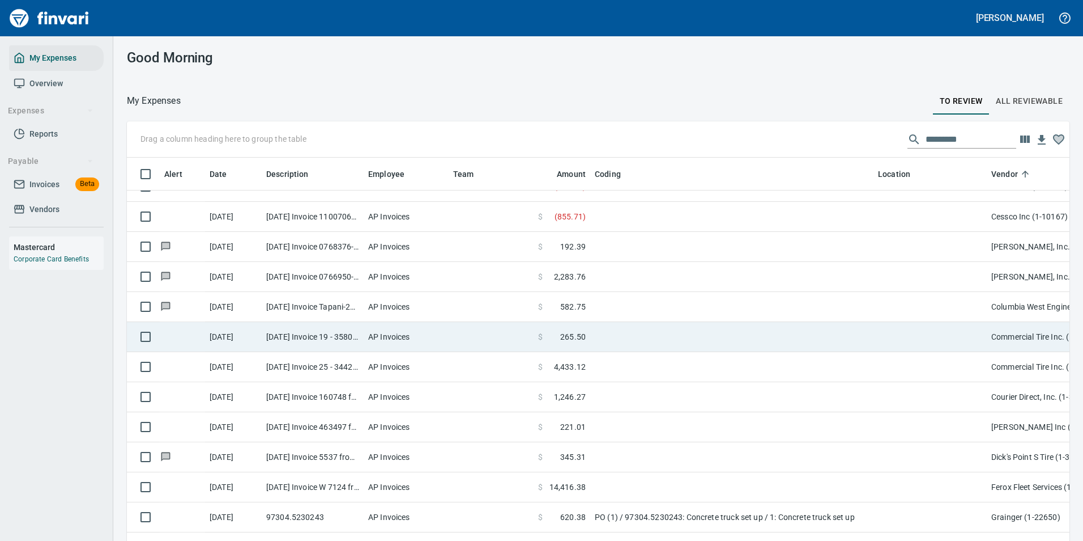
click at [725, 339] on td at bounding box center [731, 337] width 283 height 30
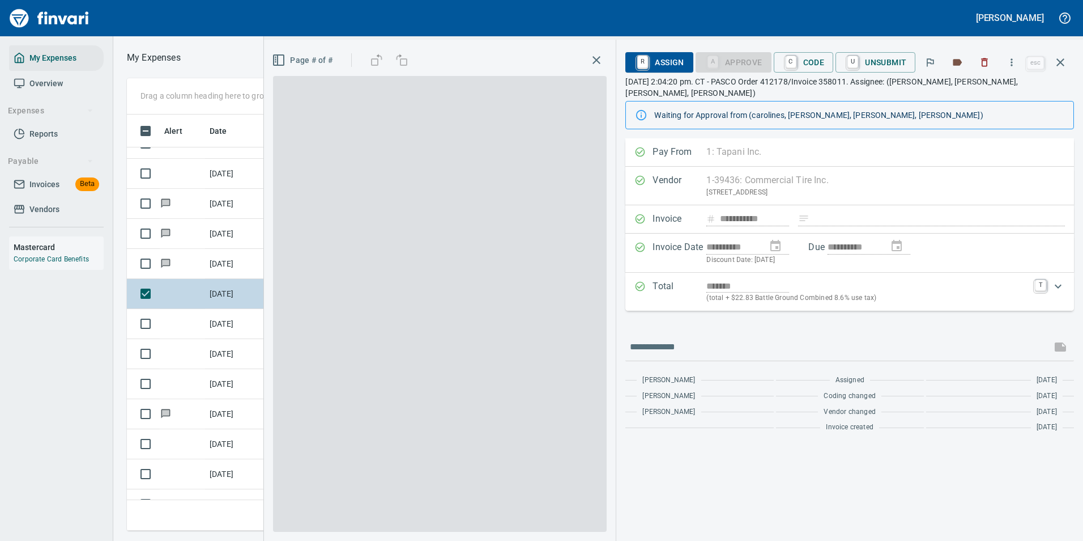
scroll to position [399, 643]
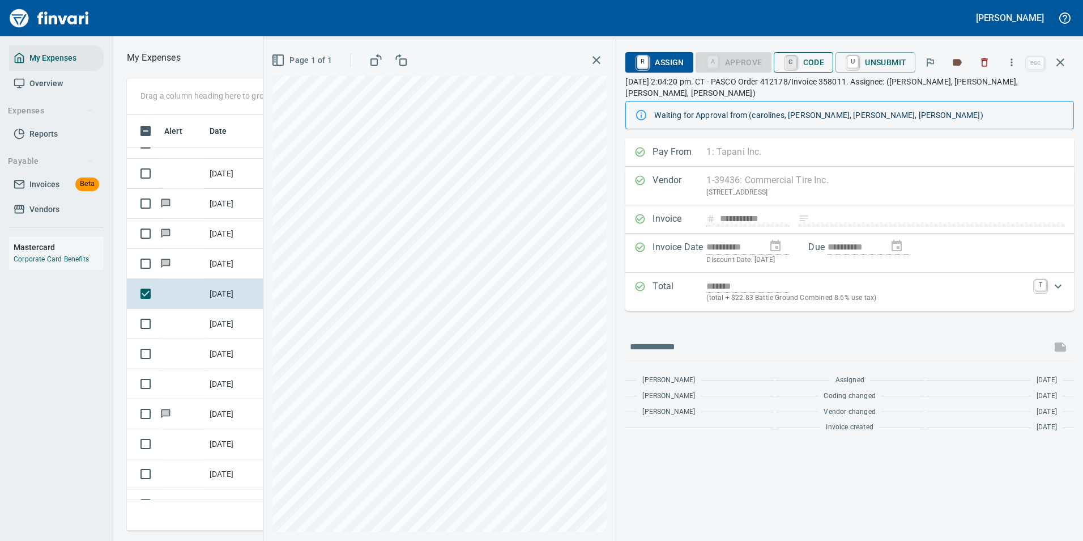
click at [797, 62] on link "C" at bounding box center [791, 62] width 11 height 12
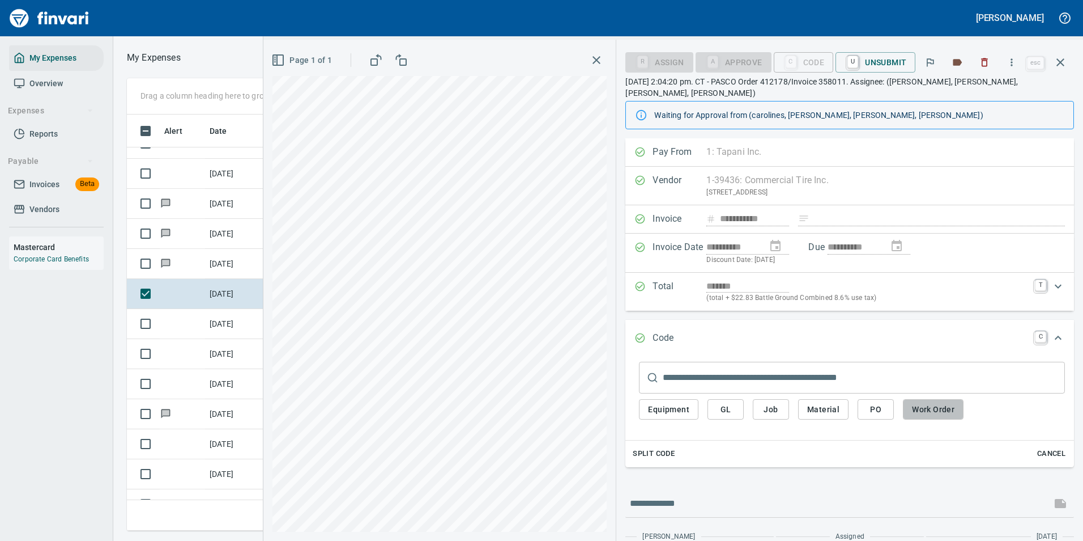
click at [916, 402] on span "Work Order" at bounding box center [933, 409] width 42 height 14
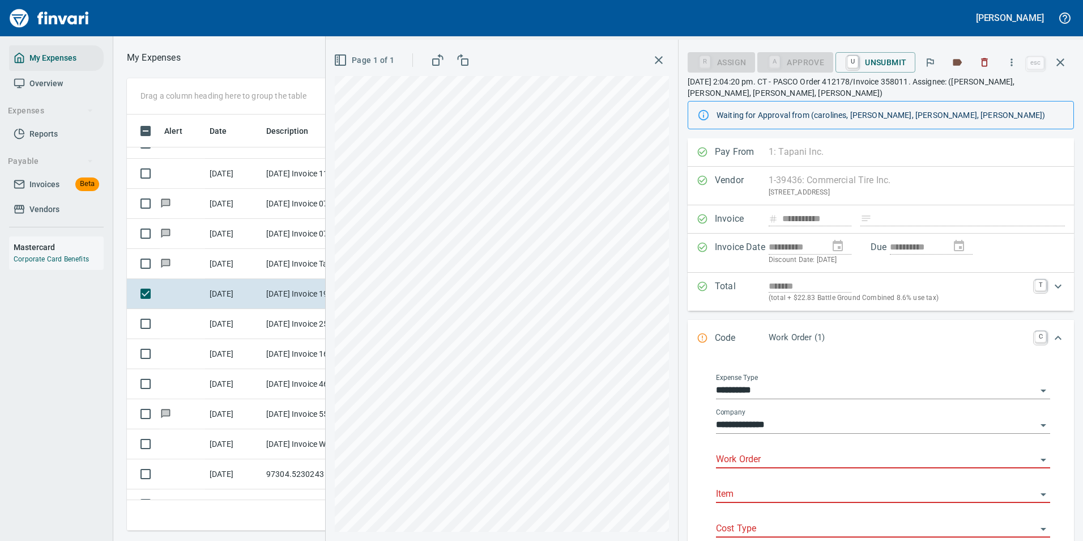
scroll to position [57, 0]
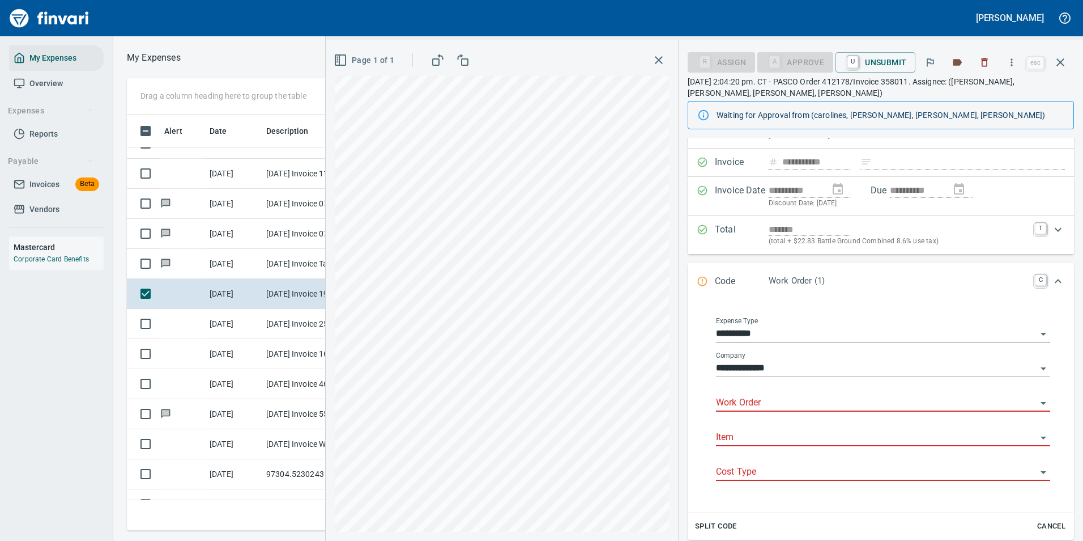
click at [747, 398] on input "Work Order" at bounding box center [876, 403] width 321 height 16
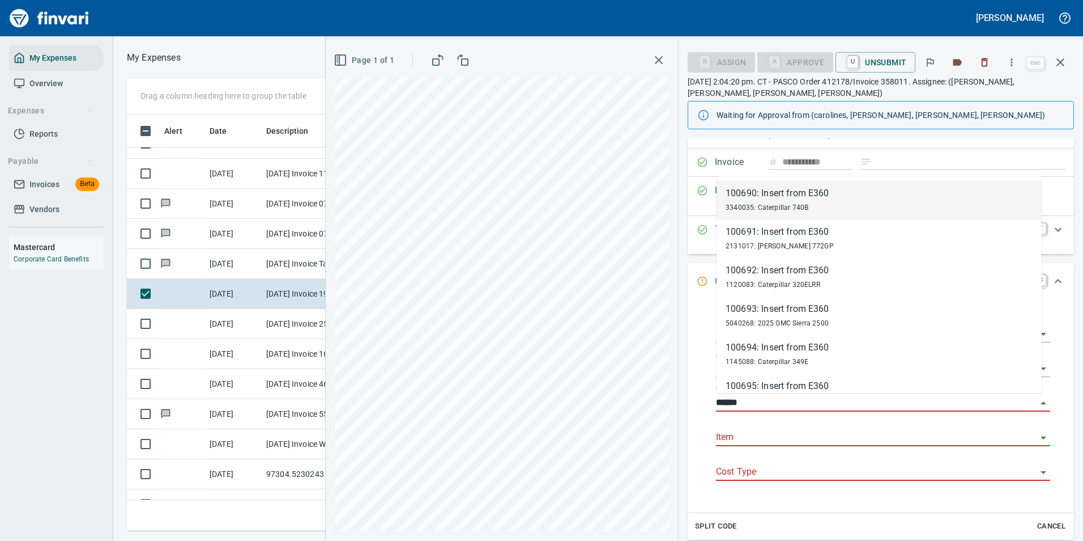
scroll to position [399, 643]
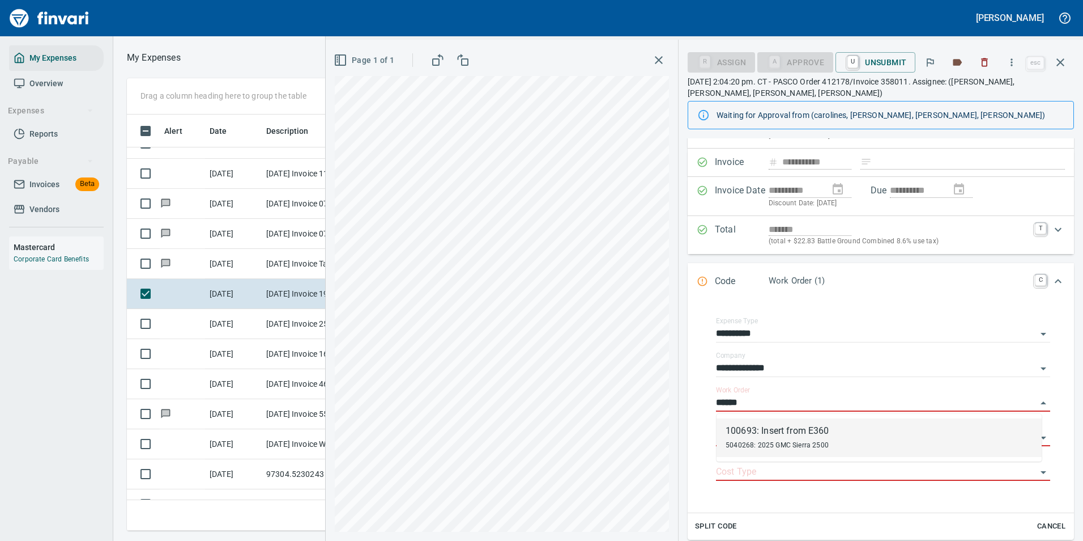
click at [755, 426] on div "100693: Insert from E360" at bounding box center [778, 431] width 104 height 14
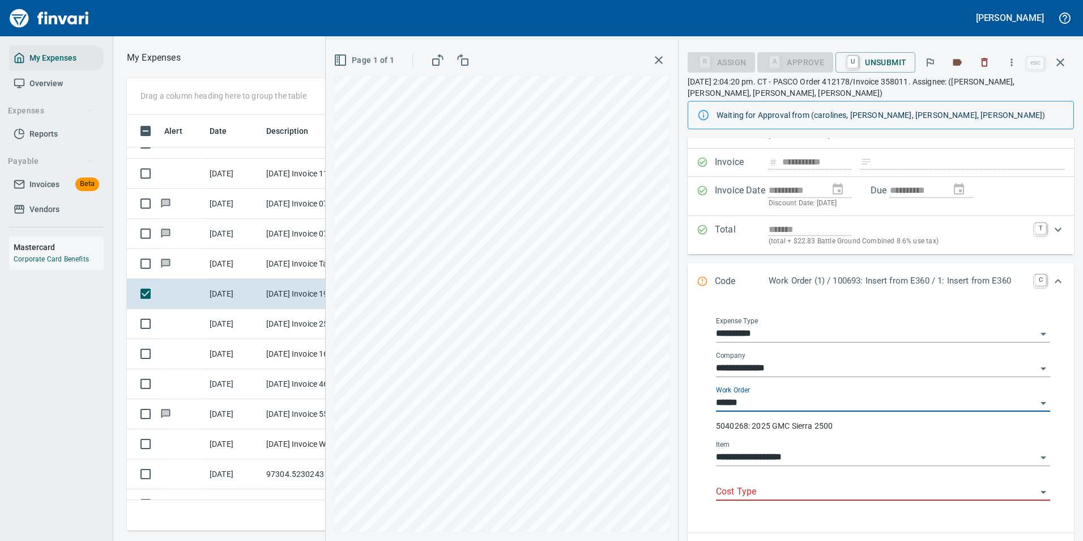
type input "**********"
click at [742, 499] on input "Cost Type" at bounding box center [876, 492] width 321 height 16
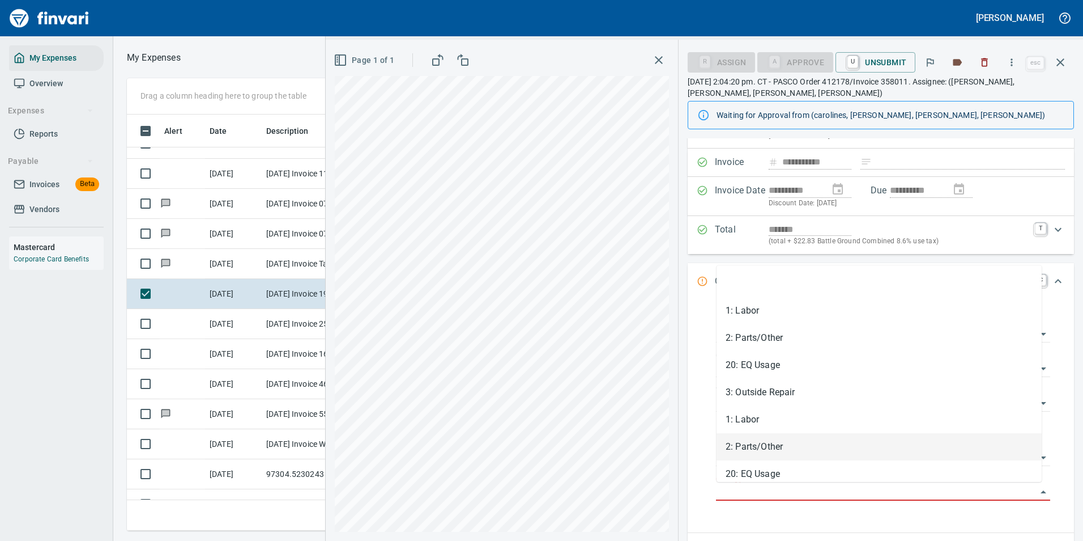
click at [735, 453] on li "2: Parts/Other" at bounding box center [879, 446] width 325 height 27
type input "**********"
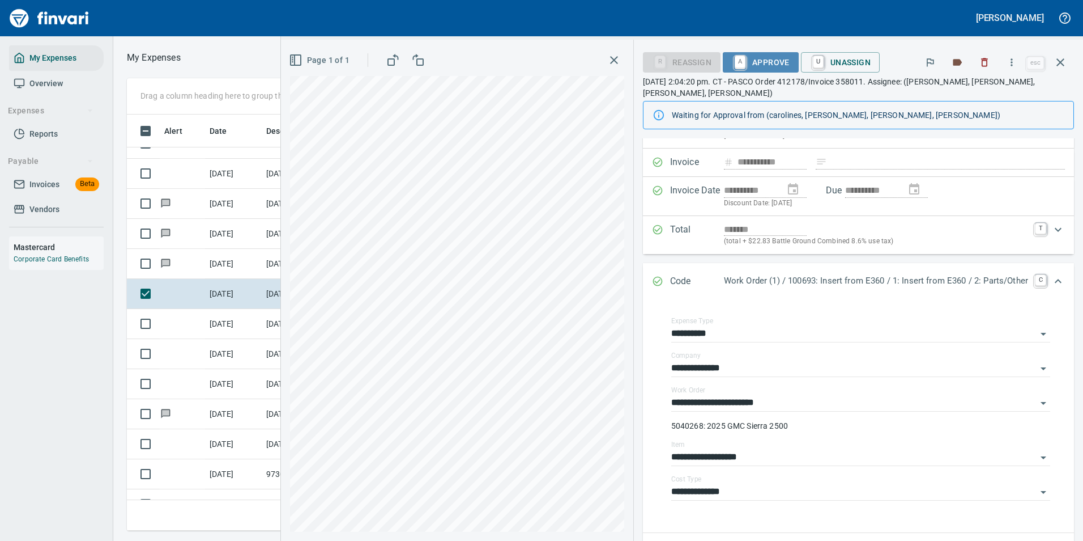
click at [740, 62] on span "A Approve" at bounding box center [761, 62] width 58 height 19
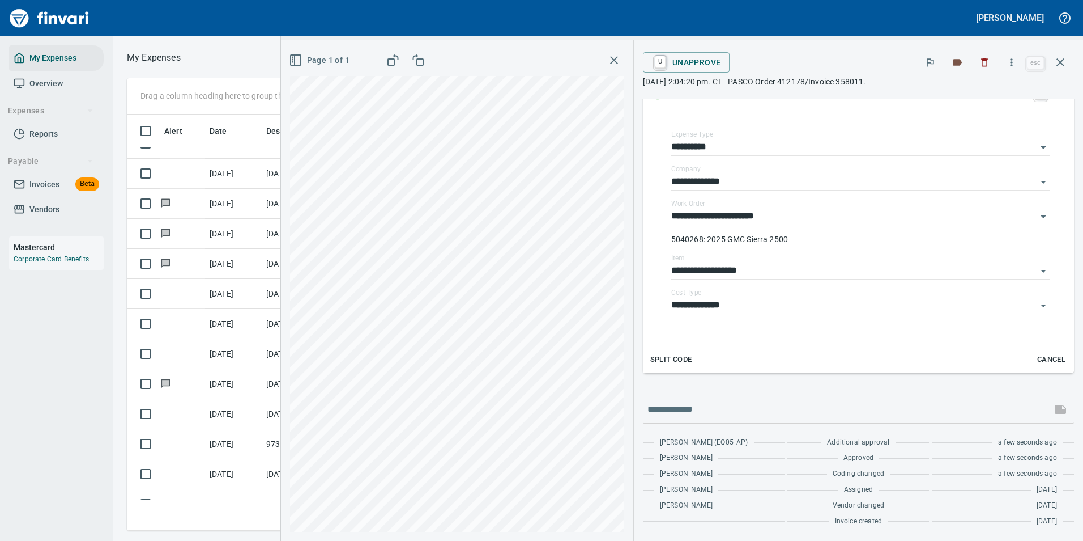
scroll to position [0, 0]
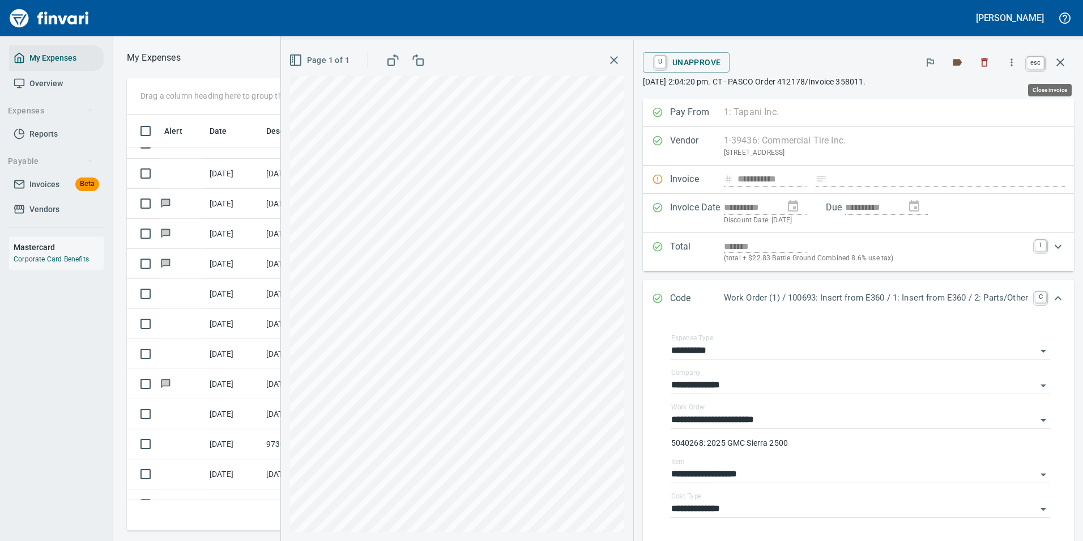
click at [1058, 56] on icon "button" at bounding box center [1061, 63] width 14 height 14
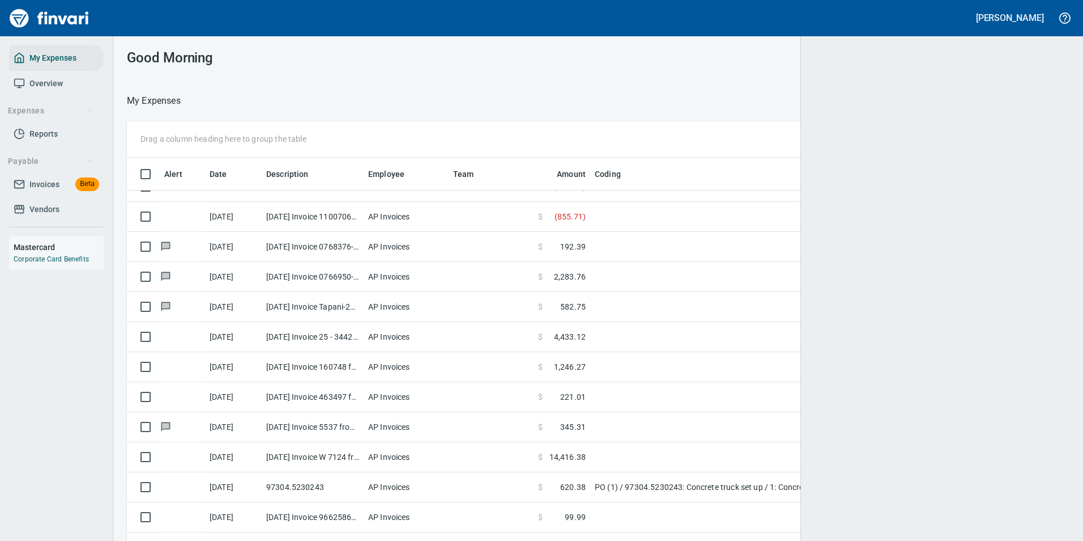
scroll to position [1, 1]
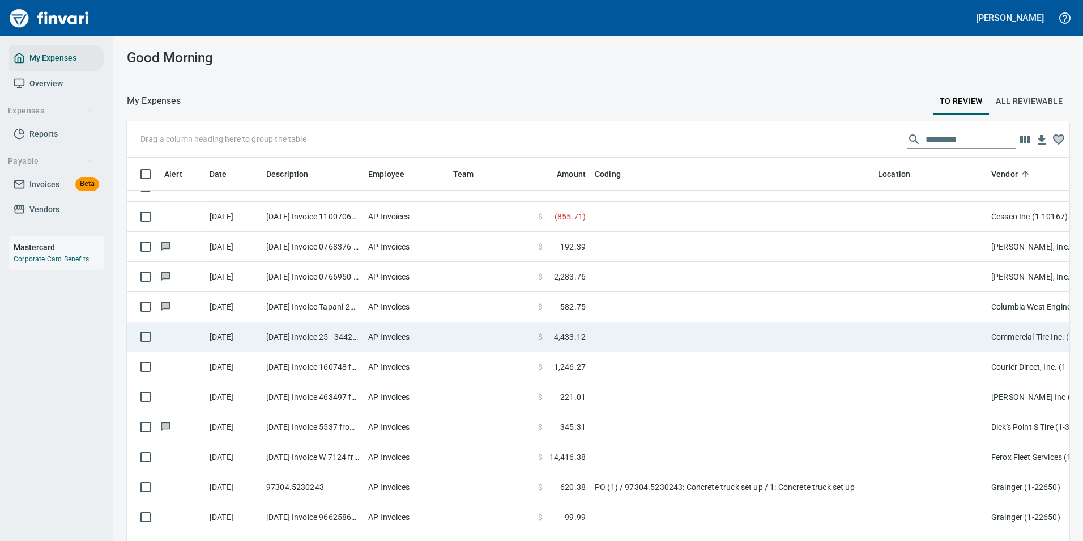
click at [718, 338] on td at bounding box center [731, 337] width 283 height 30
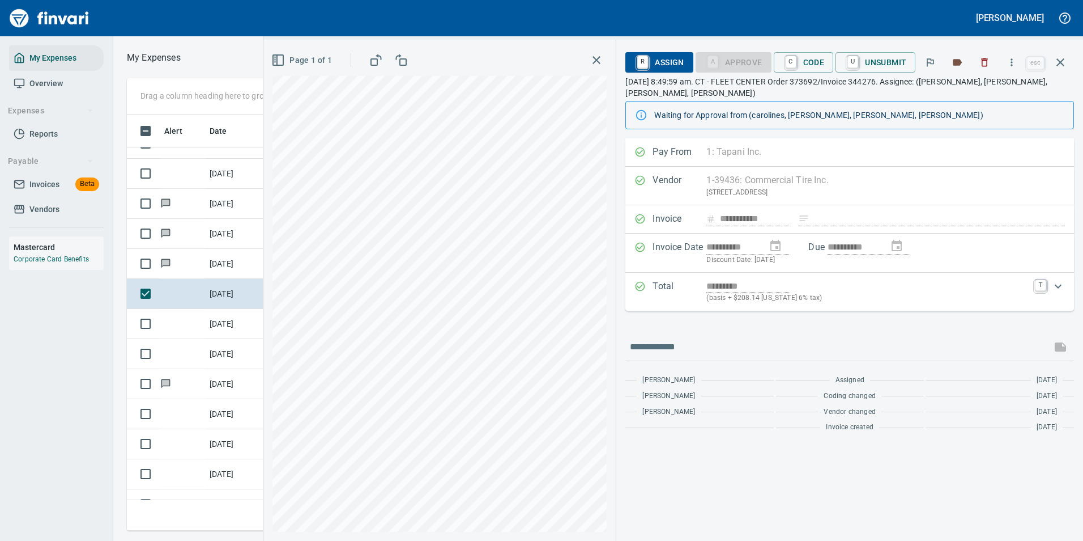
scroll to position [399, 643]
click at [1018, 65] on icon "button" at bounding box center [1011, 62] width 11 height 11
click at [956, 87] on li "Download" at bounding box center [1001, 95] width 145 height 25
click at [790, 59] on link "C" at bounding box center [791, 62] width 11 height 12
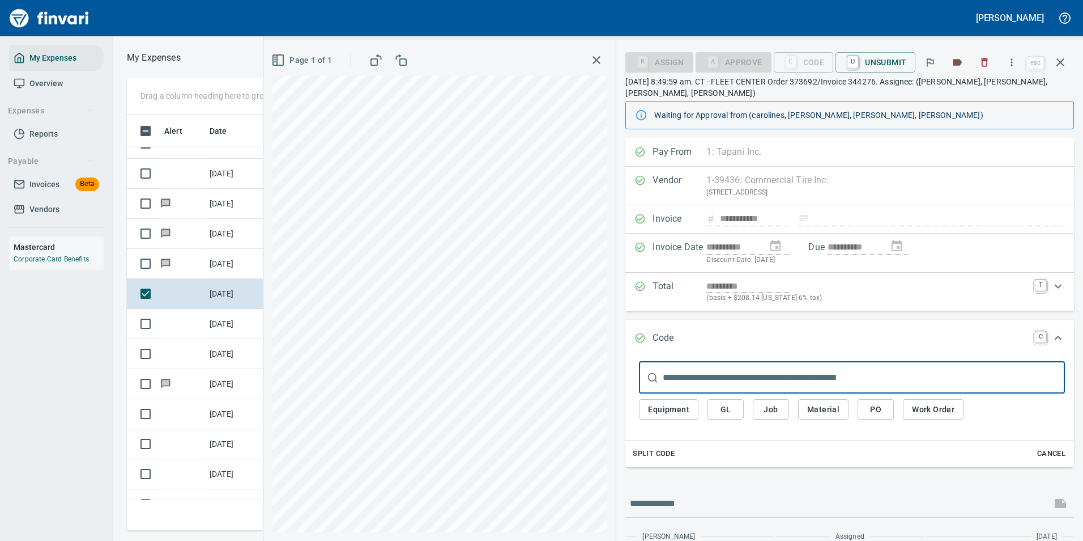
click at [913, 404] on span "Work Order" at bounding box center [933, 409] width 42 height 14
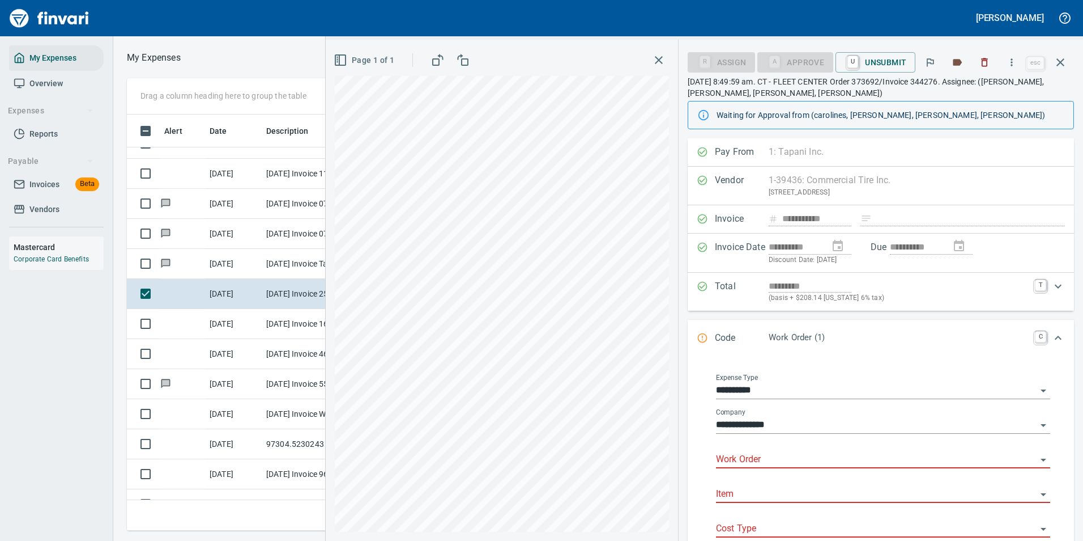
click at [748, 458] on input "Work Order" at bounding box center [876, 460] width 321 height 16
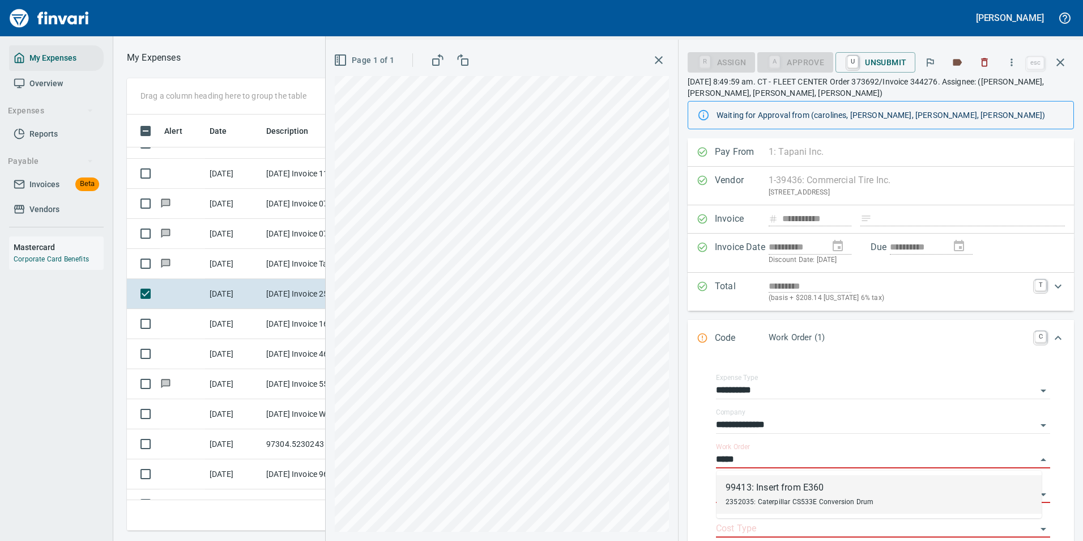
drag, startPoint x: 750, startPoint y: 481, endPoint x: 787, endPoint y: 423, distance: 69.3
click at [750, 481] on div "99413: Insert from E360" at bounding box center [800, 488] width 148 height 14
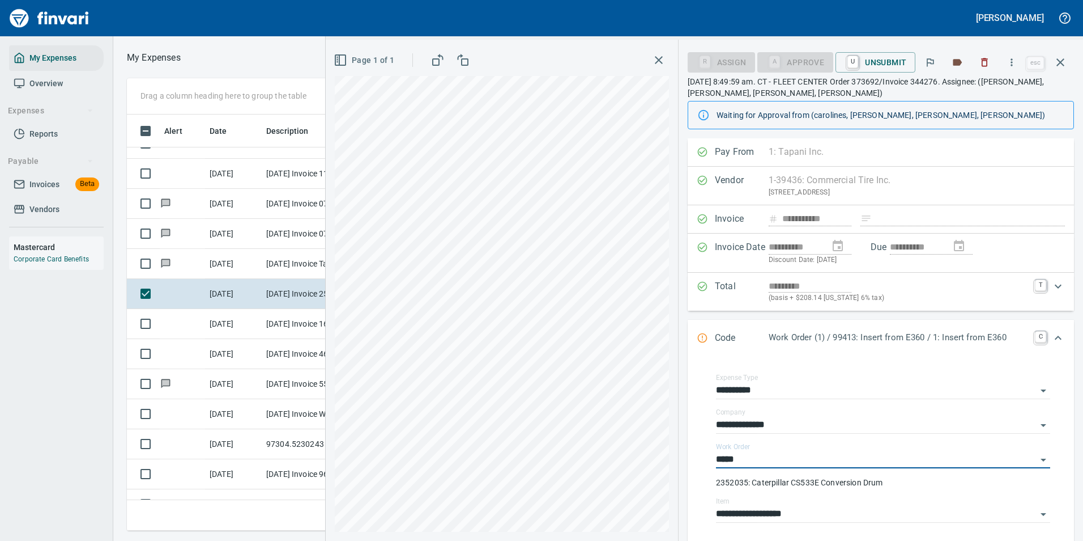
type input "**********"
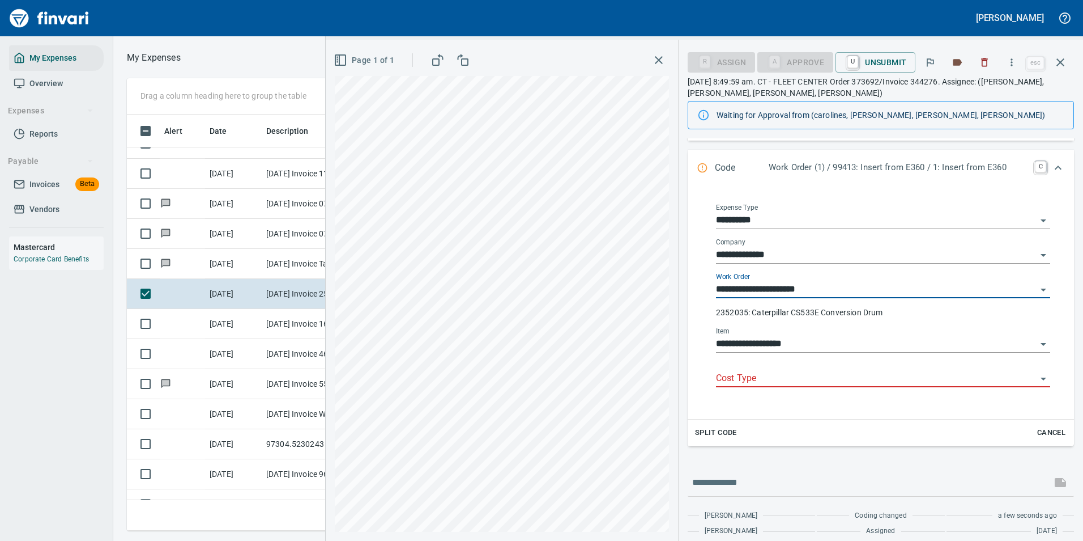
type input "**********"
click at [751, 380] on input "Cost Type" at bounding box center [876, 379] width 321 height 16
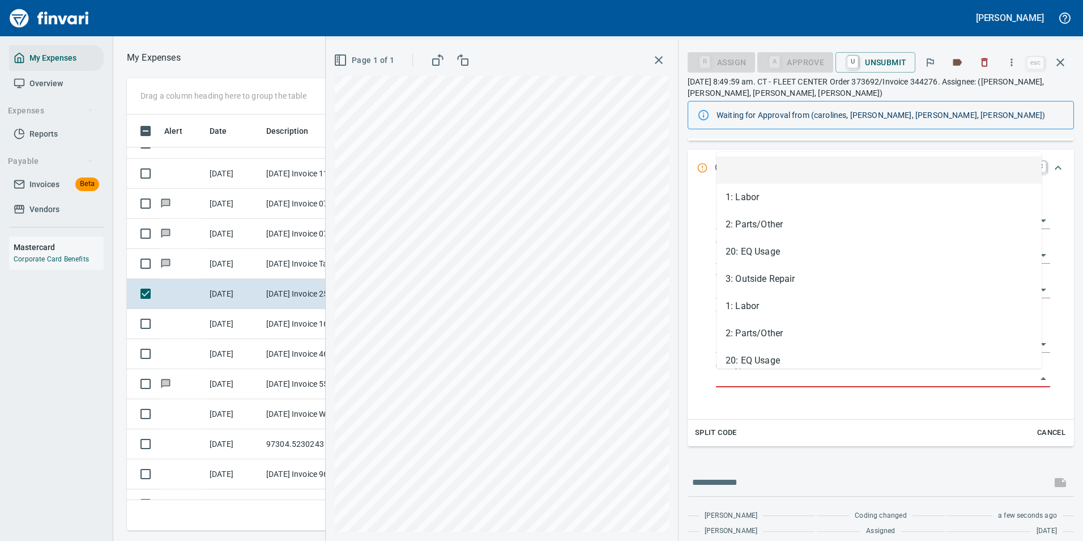
scroll to position [399, 643]
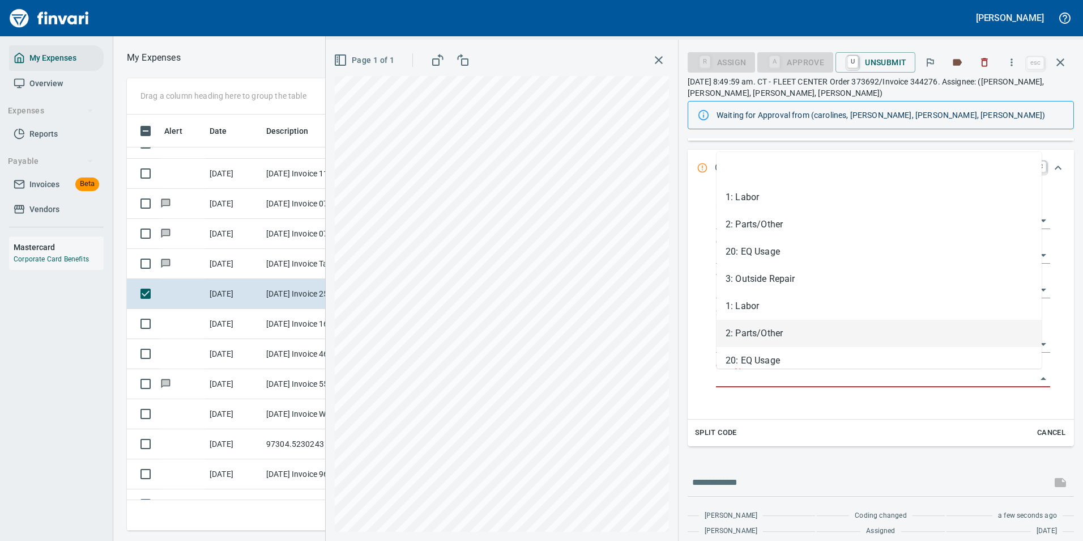
drag, startPoint x: 734, startPoint y: 340, endPoint x: 734, endPoint y: 353, distance: 13.0
click at [734, 339] on li "2: Parts/Other" at bounding box center [879, 333] width 325 height 27
type input "**********"
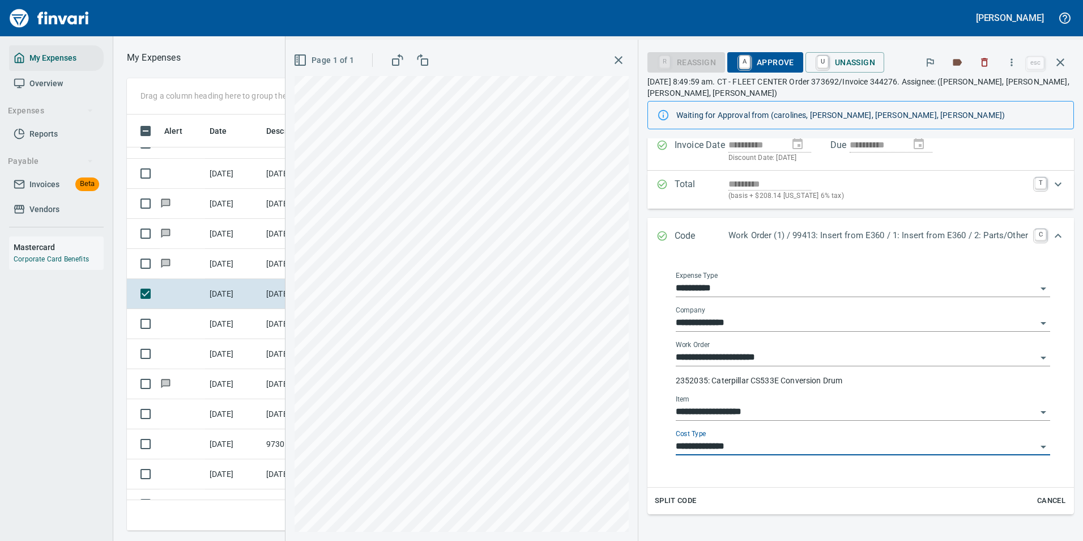
scroll to position [0, 0]
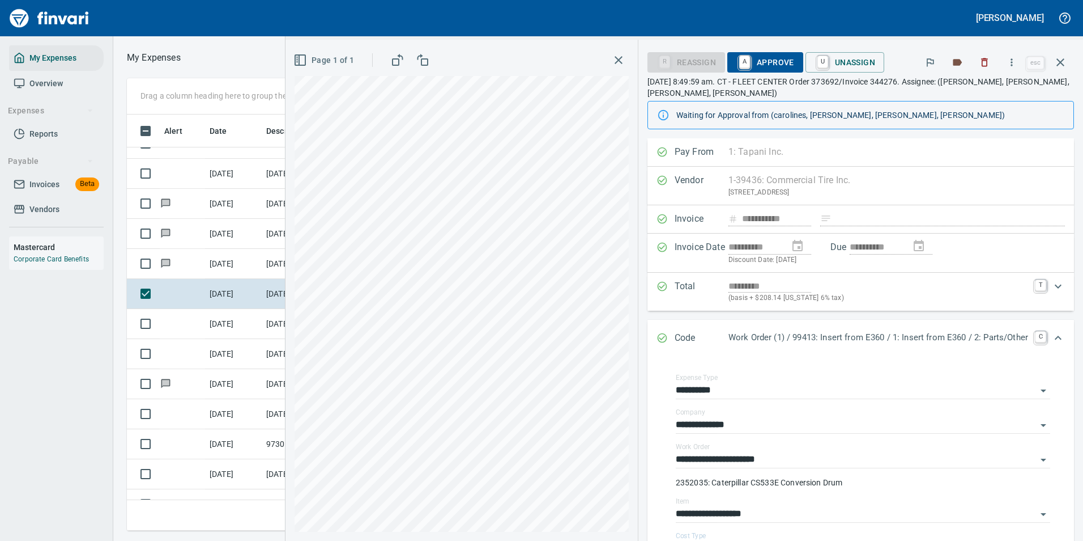
click at [746, 63] on span "A Approve" at bounding box center [766, 62] width 58 height 19
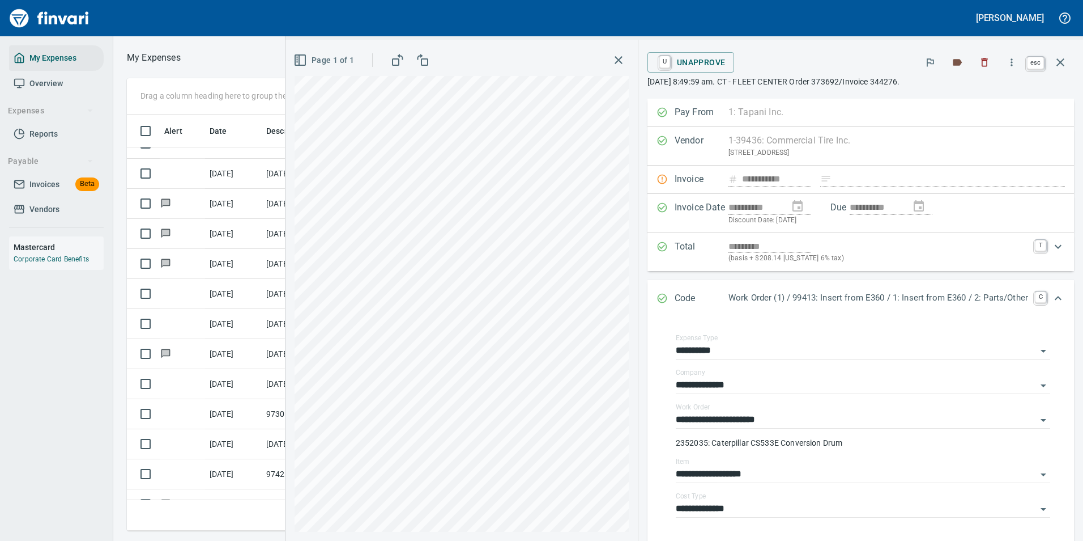
scroll to position [399, 643]
click at [1067, 63] on icon "button" at bounding box center [1061, 63] width 14 height 14
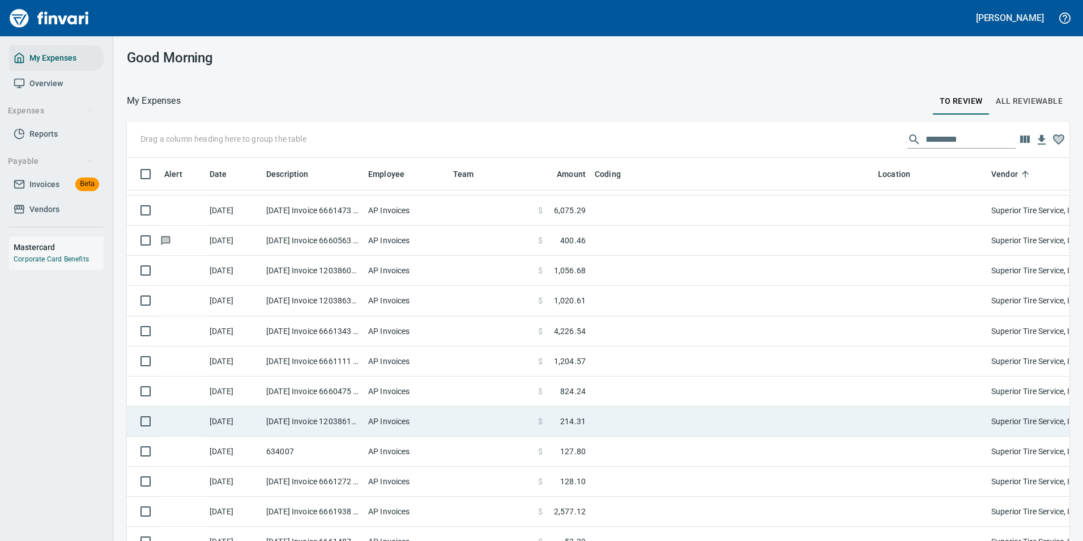
scroll to position [4193, 0]
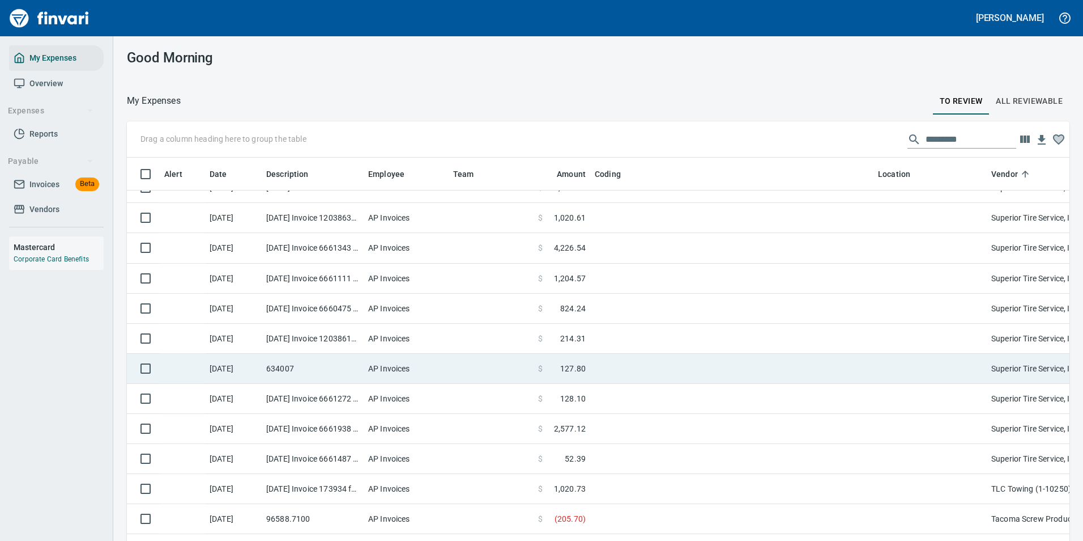
click at [576, 376] on td "$ 127.80" at bounding box center [562, 369] width 57 height 30
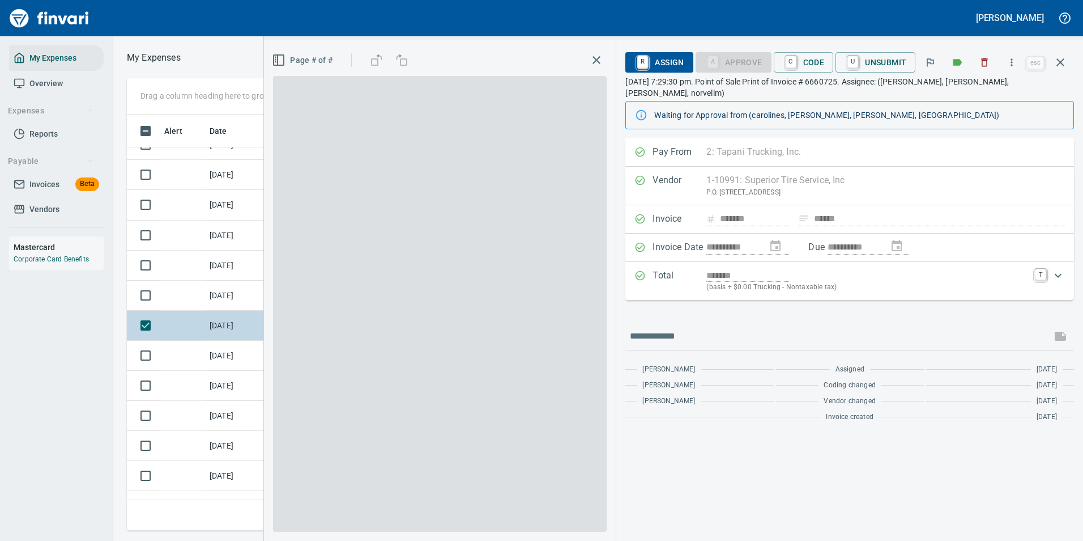
scroll to position [399, 643]
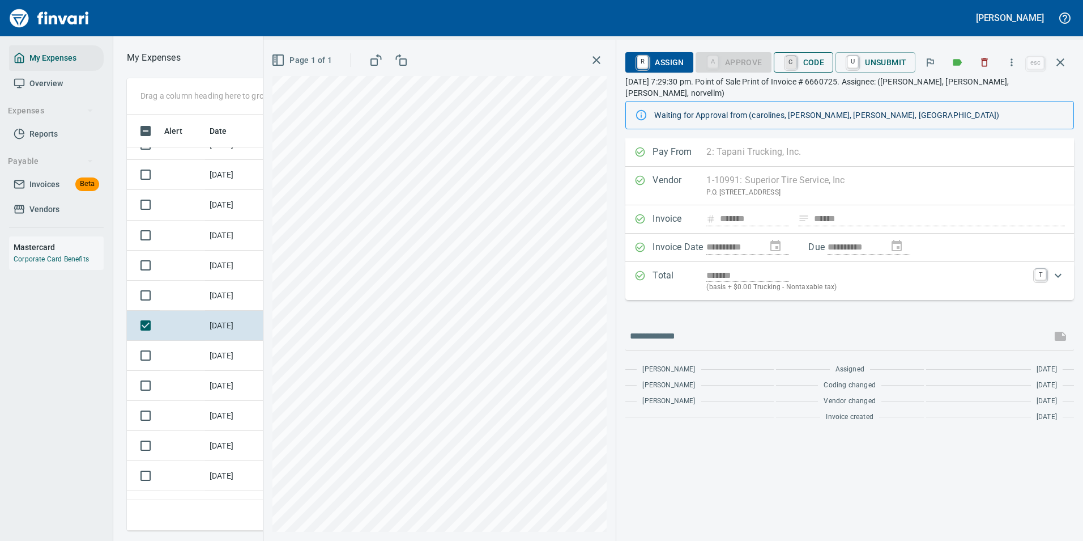
click at [792, 58] on link "C" at bounding box center [791, 62] width 11 height 12
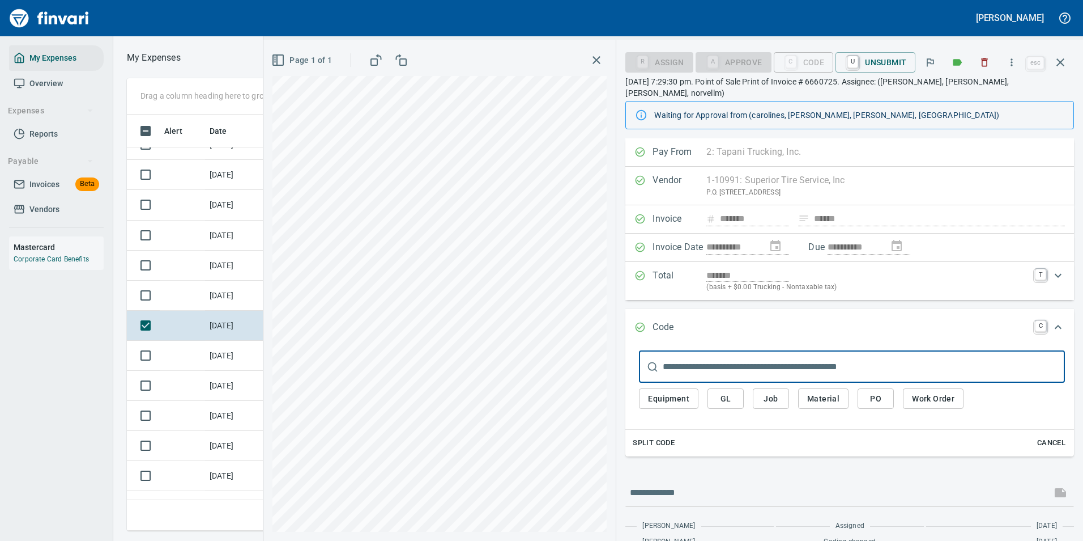
click at [926, 392] on span "Work Order" at bounding box center [933, 399] width 42 height 14
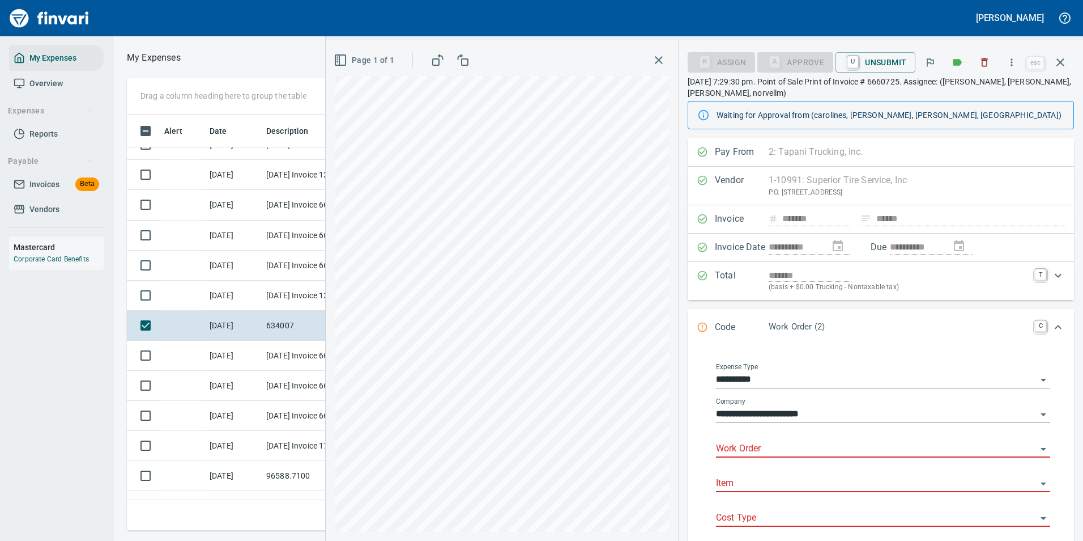
click at [722, 441] on input "Work Order" at bounding box center [876, 449] width 321 height 16
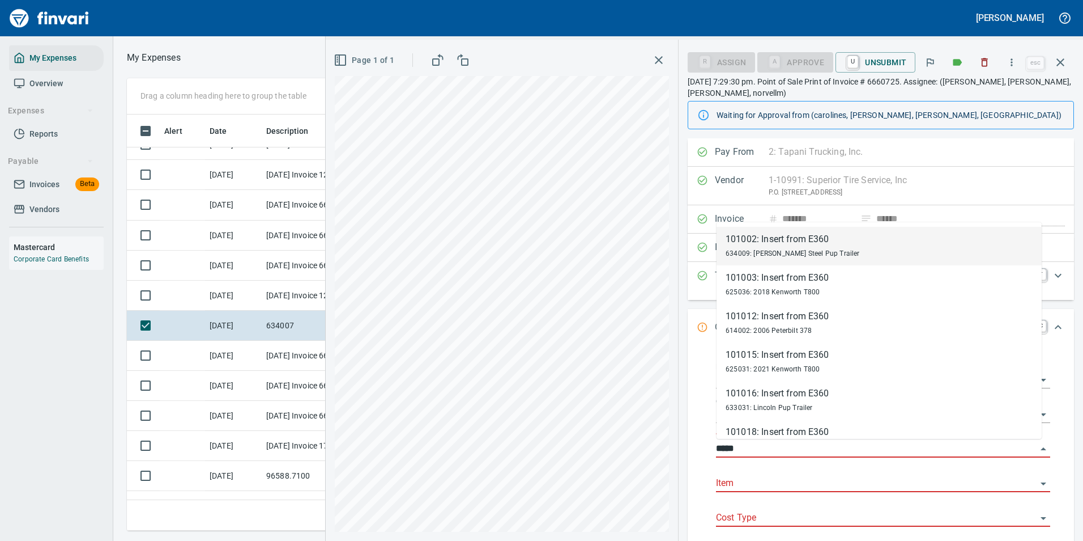
type input "******"
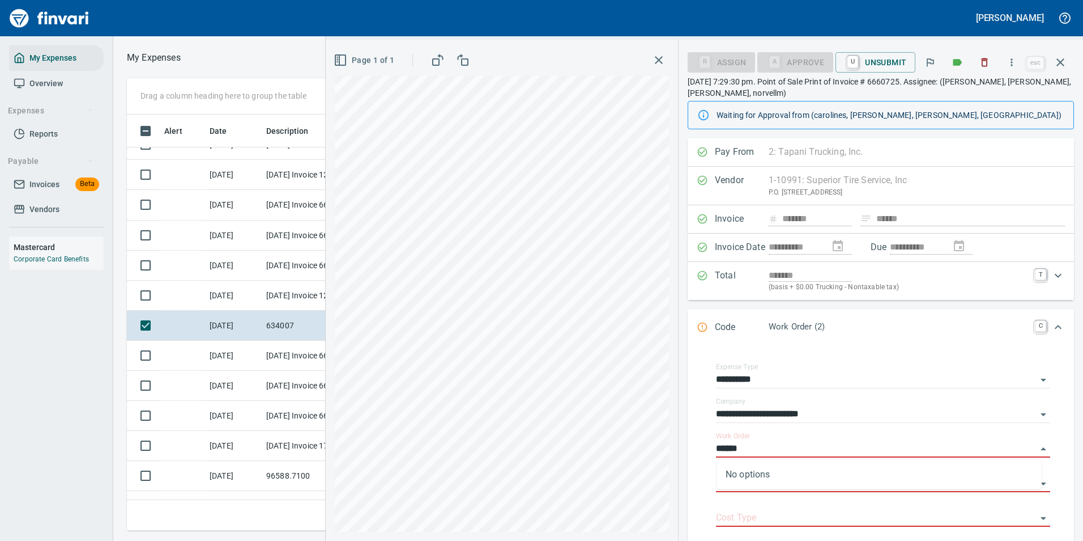
click at [667, 444] on div "**********" at bounding box center [705, 290] width 758 height 501
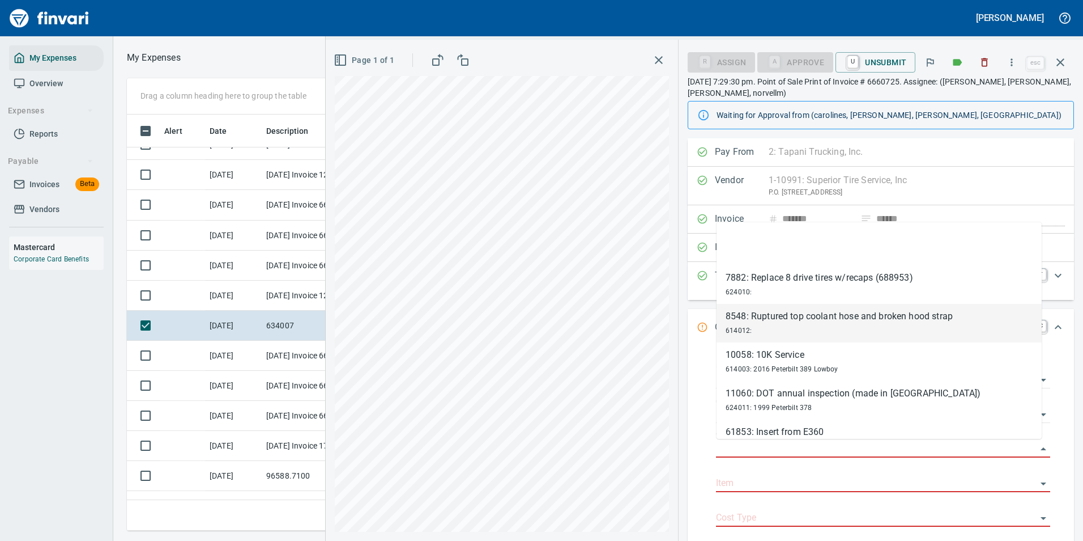
click at [683, 354] on div "**********" at bounding box center [881, 429] width 405 height 583
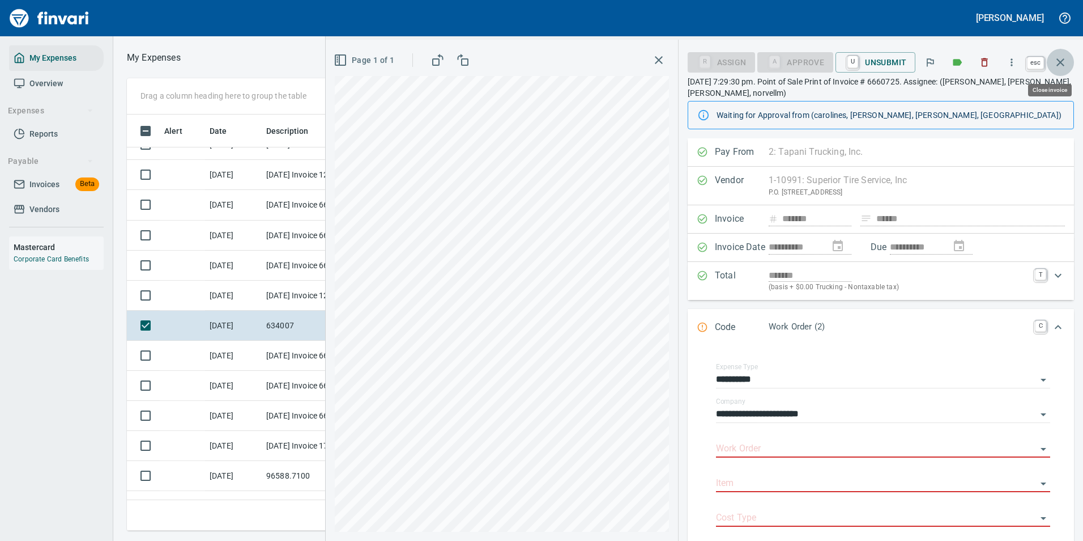
click at [1058, 65] on icon "button" at bounding box center [1061, 62] width 8 height 8
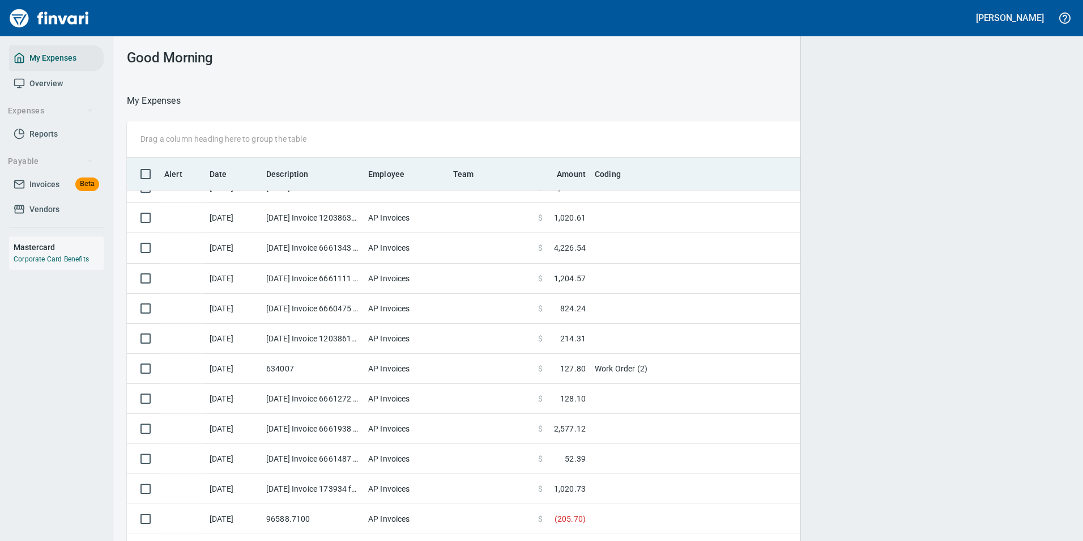
scroll to position [399, 917]
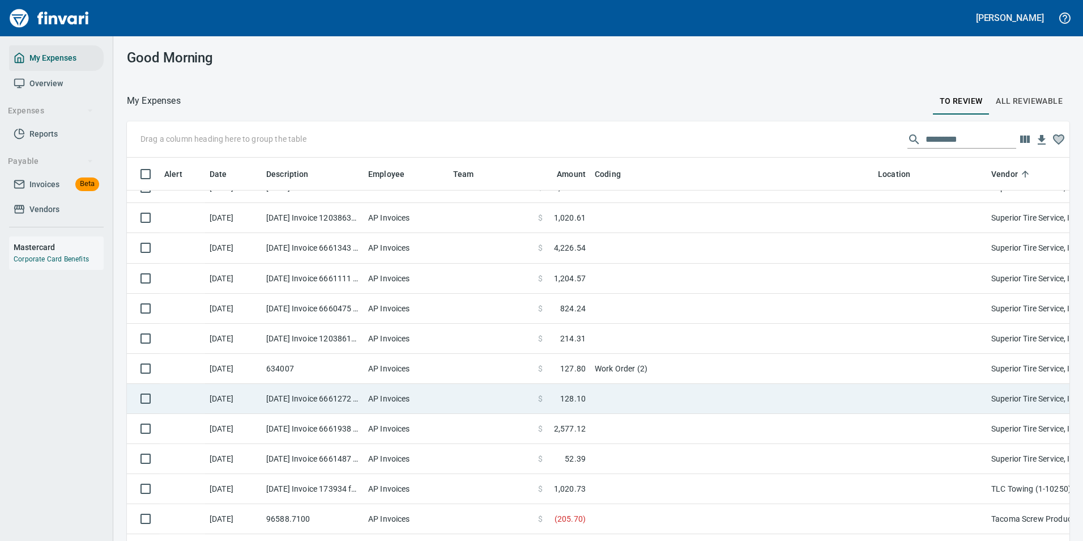
click at [581, 399] on span "128.10" at bounding box center [572, 398] width 25 height 11
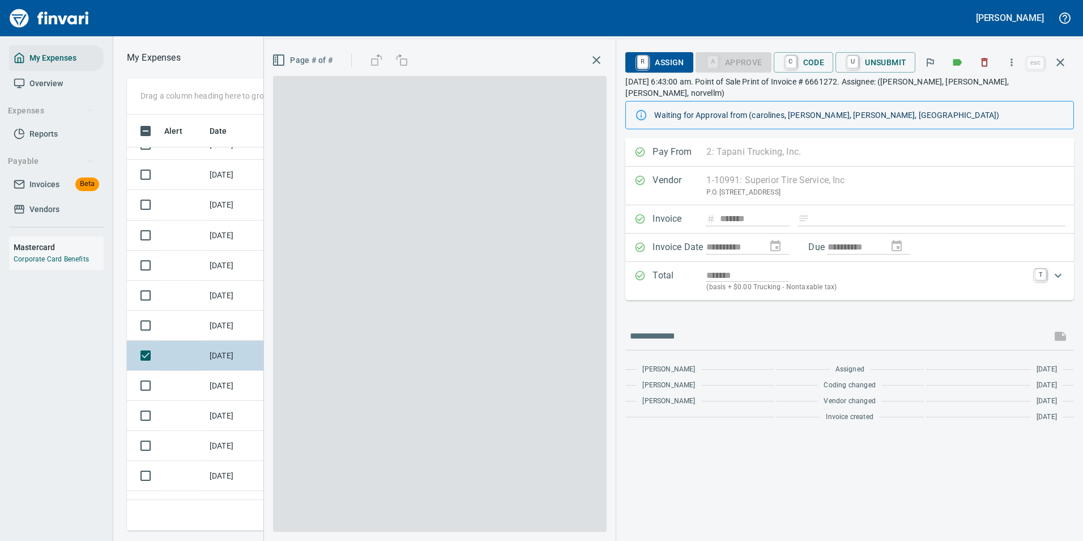
scroll to position [399, 643]
click at [804, 64] on span "C Code" at bounding box center [804, 62] width 42 height 19
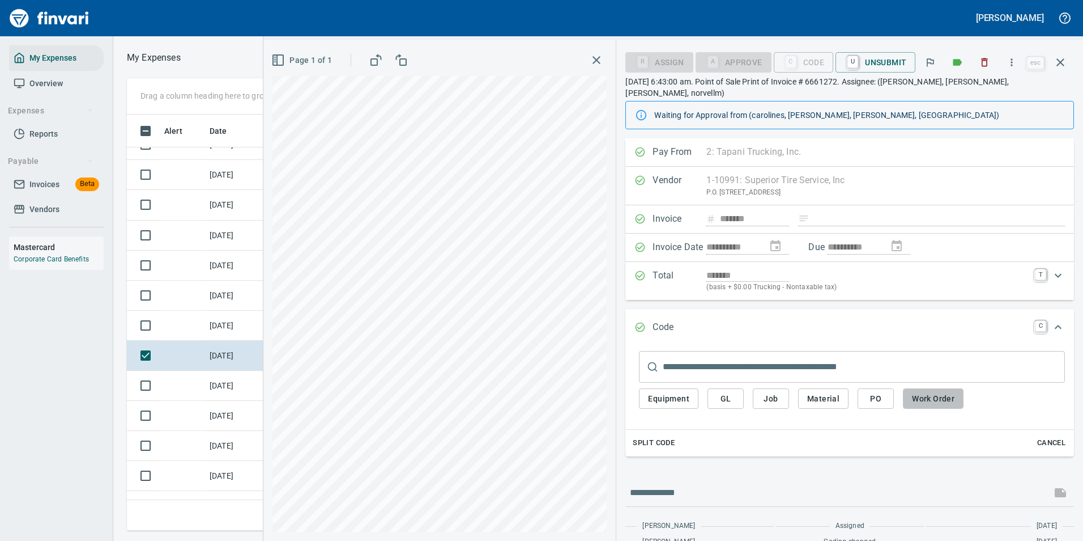
click at [932, 392] on span "Work Order" at bounding box center [933, 399] width 42 height 14
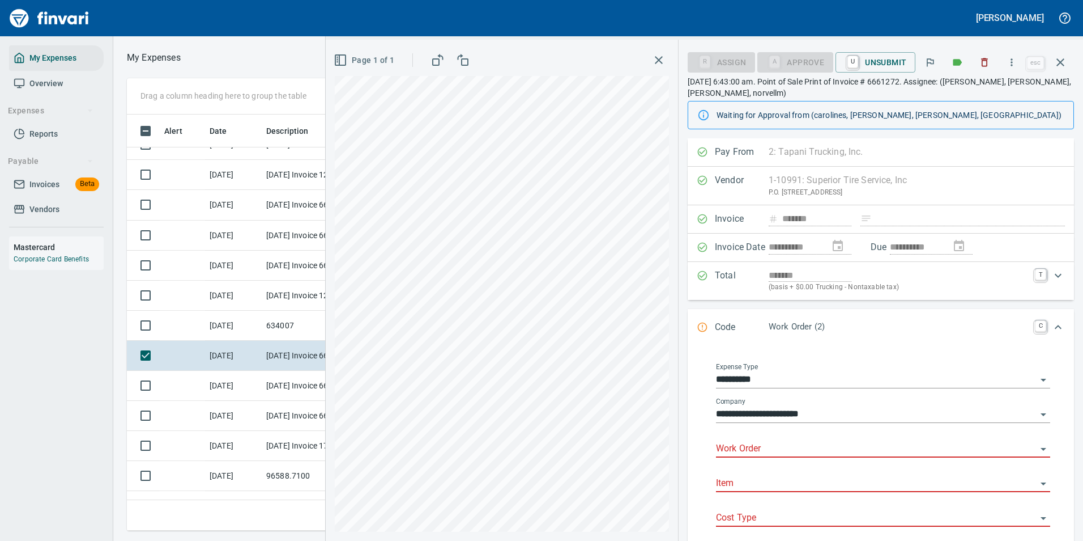
click at [757, 446] on input "Work Order" at bounding box center [876, 449] width 321 height 16
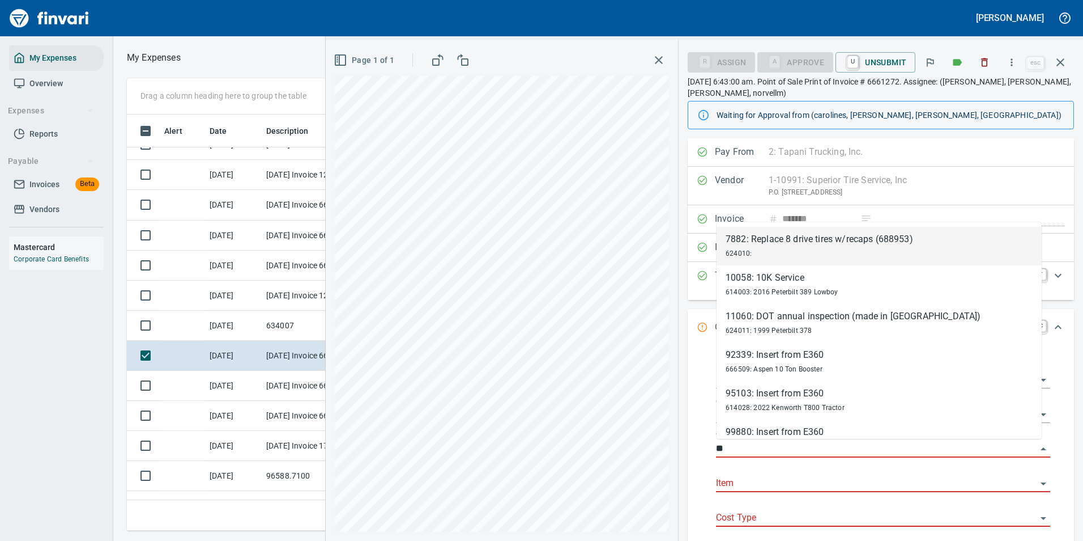
type input "*"
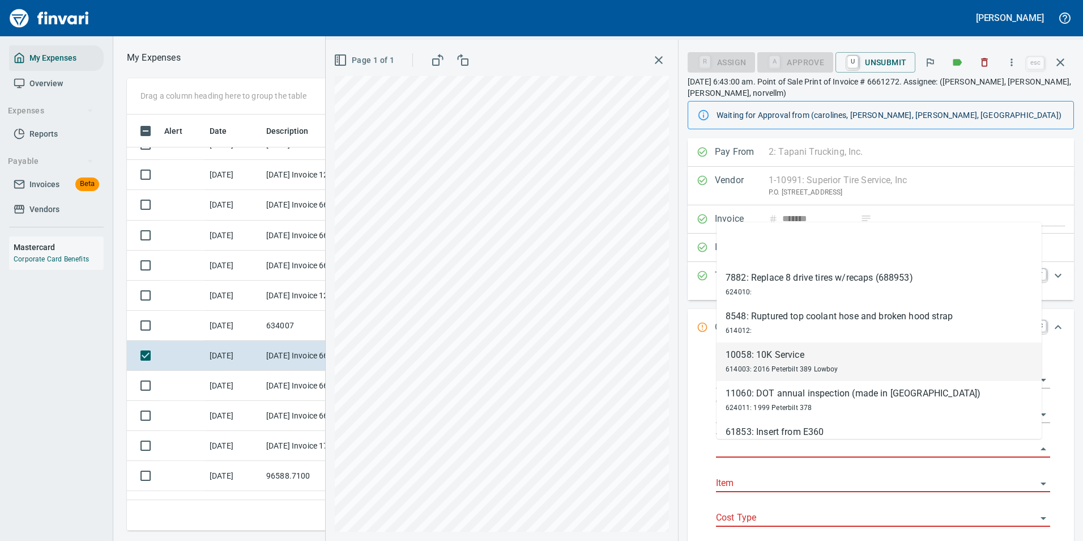
click at [706, 351] on div "**********" at bounding box center [883, 449] width 364 height 199
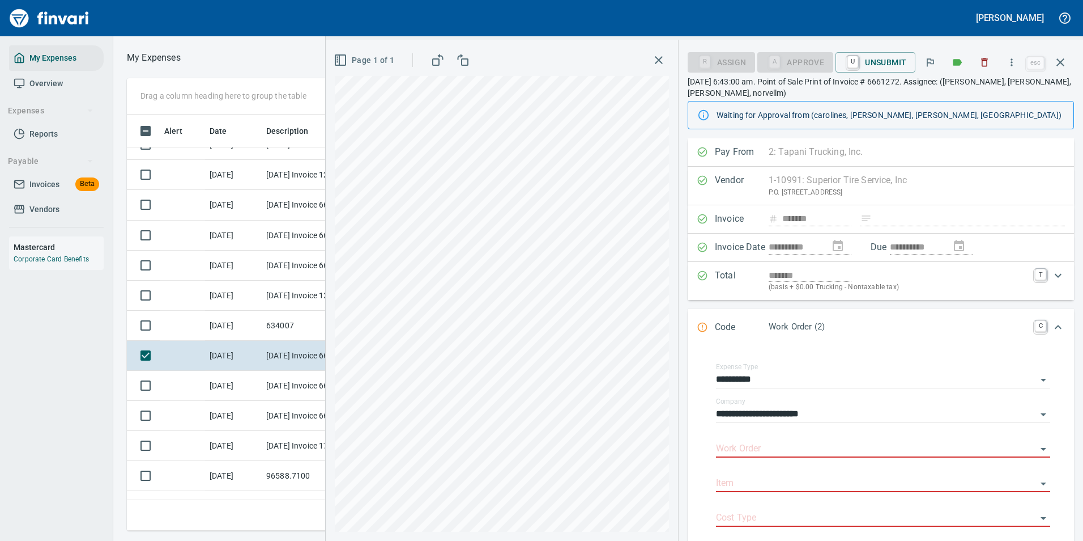
drag, startPoint x: 1047, startPoint y: 326, endPoint x: 1083, endPoint y: 174, distance: 156.1
click at [1052, 324] on icon "Expand" at bounding box center [1059, 327] width 14 height 14
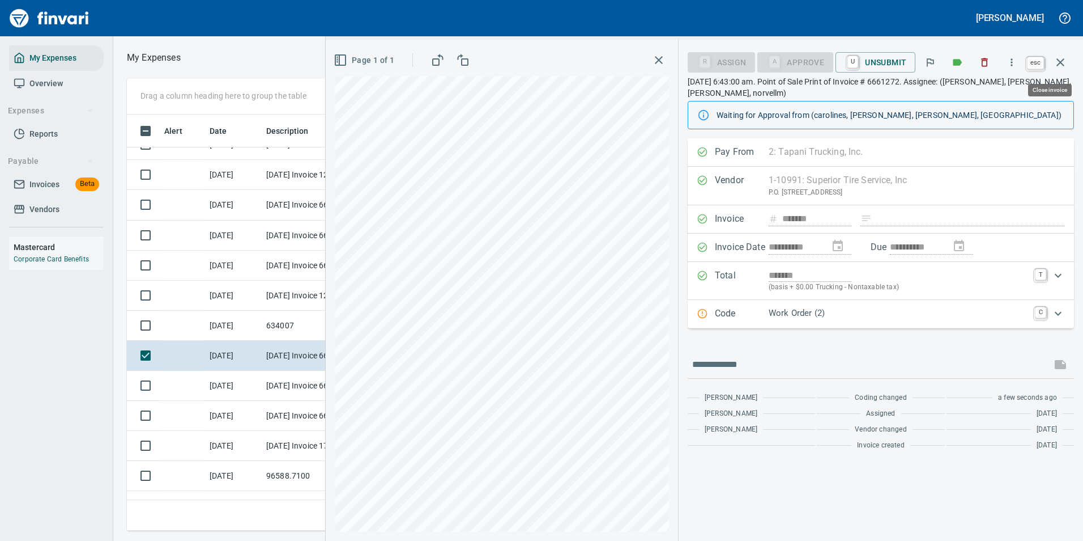
click at [1066, 60] on icon "button" at bounding box center [1061, 63] width 14 height 14
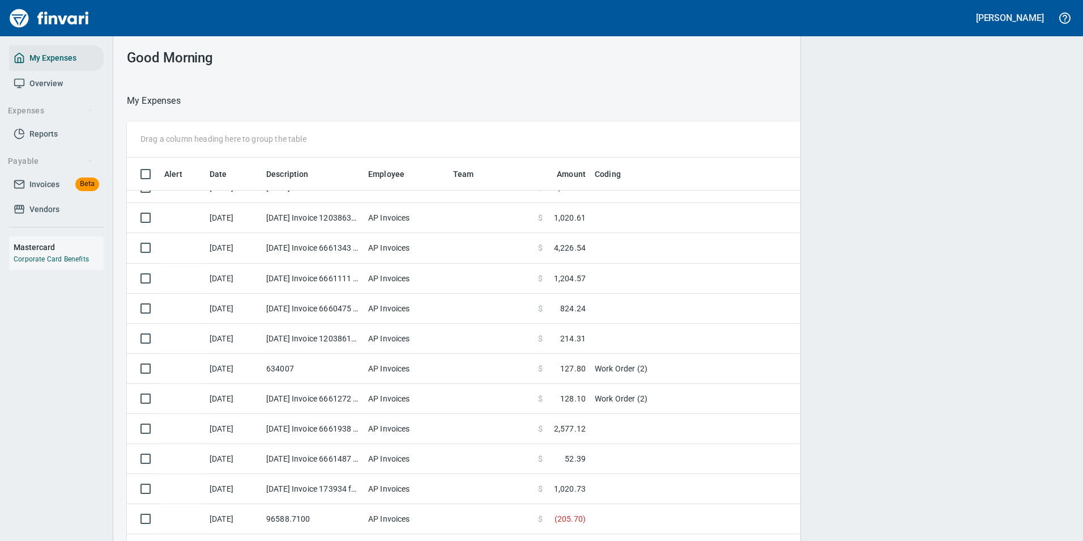
scroll to position [399, 916]
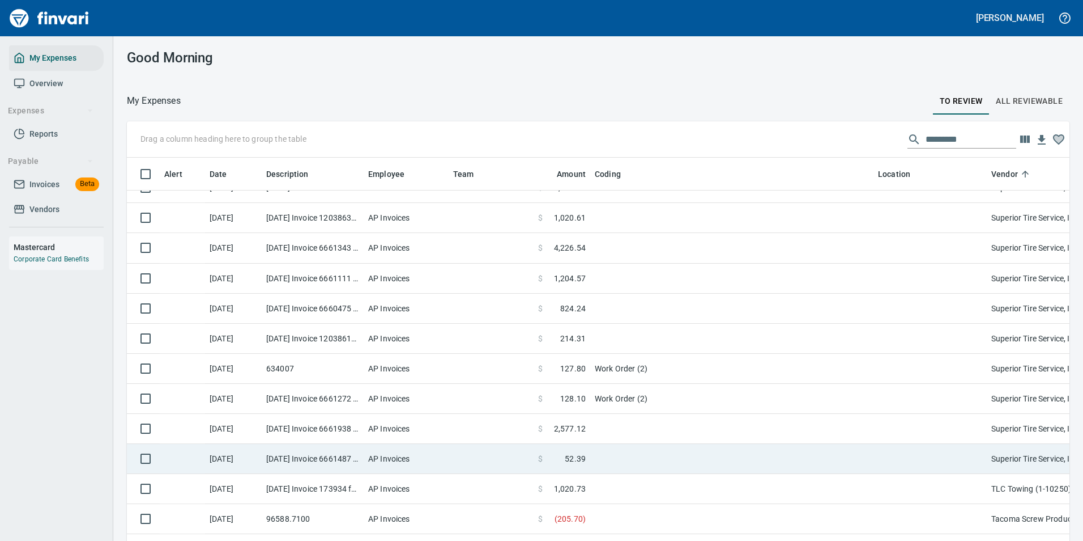
click at [587, 452] on td "$ 52.39" at bounding box center [562, 459] width 57 height 30
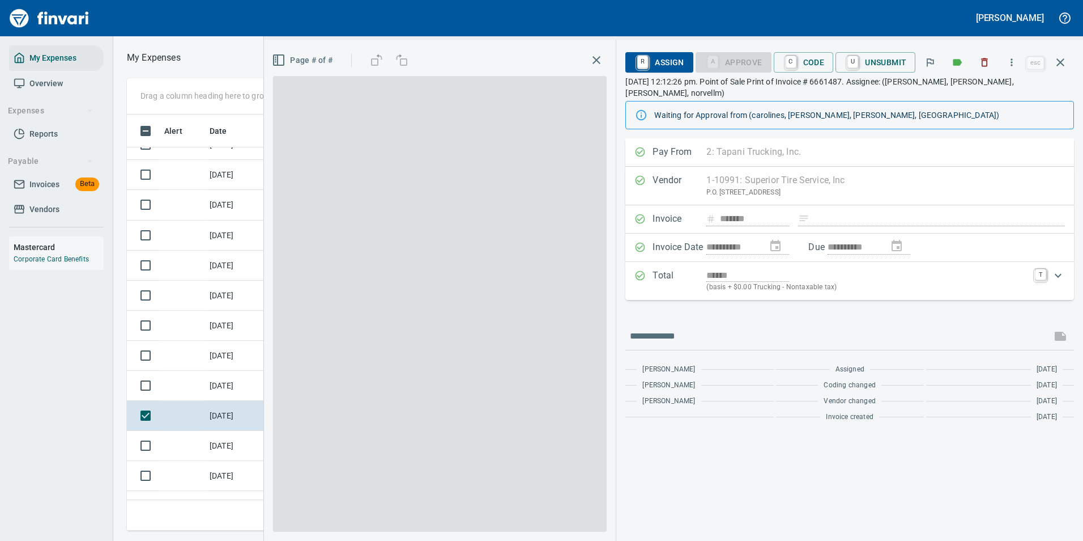
scroll to position [399, 643]
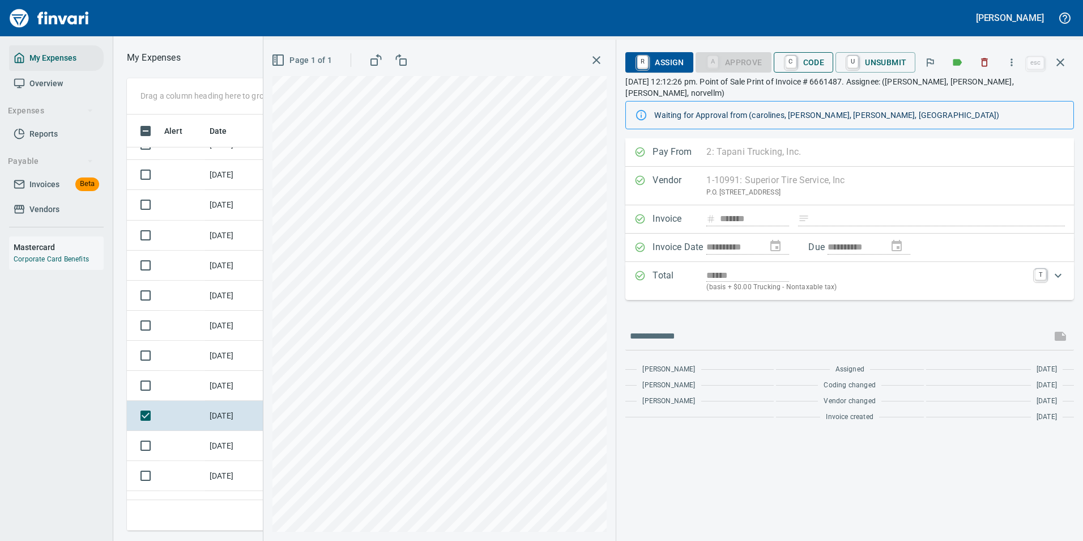
click at [802, 65] on span "C Code" at bounding box center [804, 62] width 42 height 19
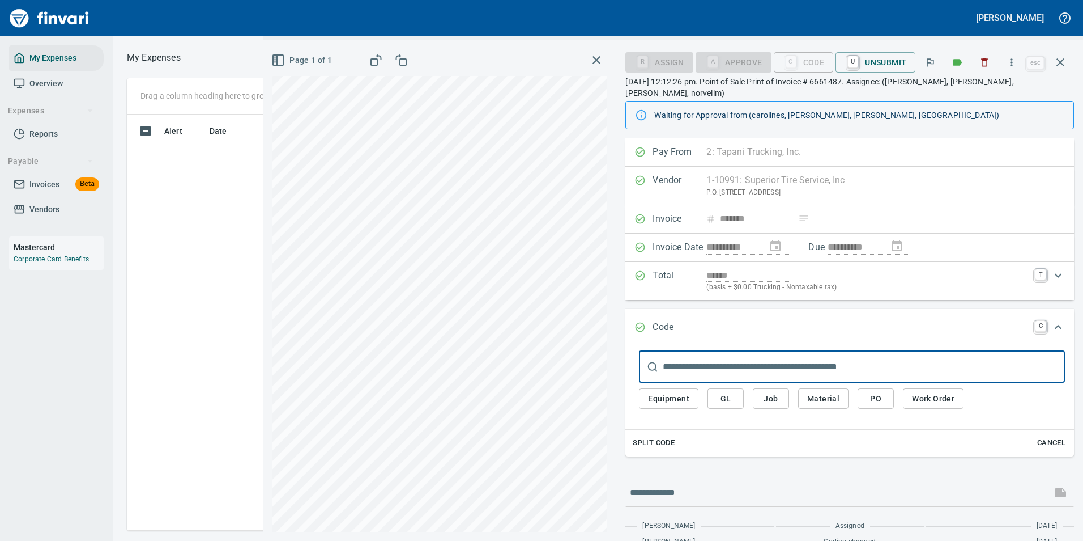
scroll to position [399, 643]
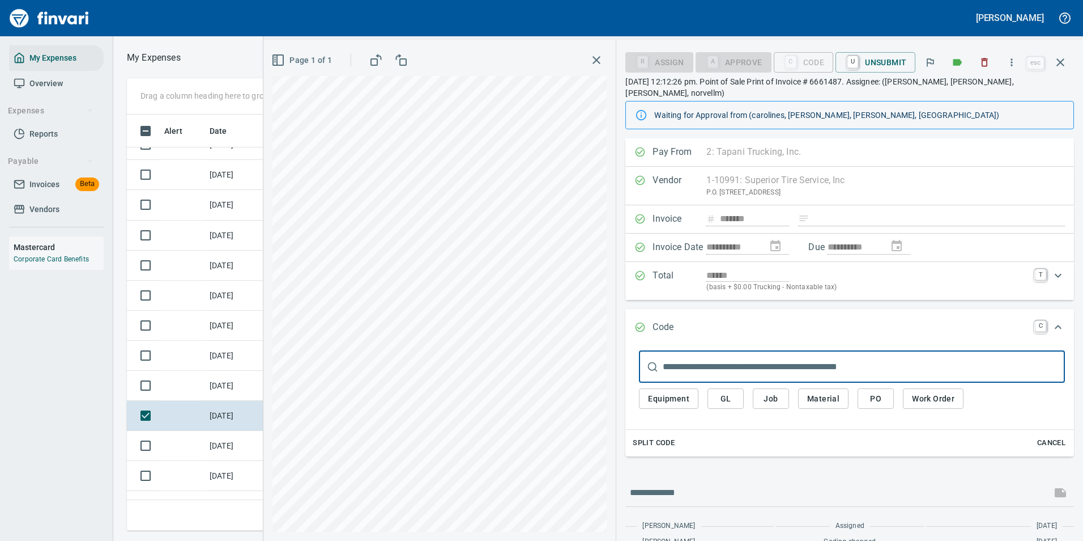
click at [922, 392] on span "Work Order" at bounding box center [933, 399] width 42 height 14
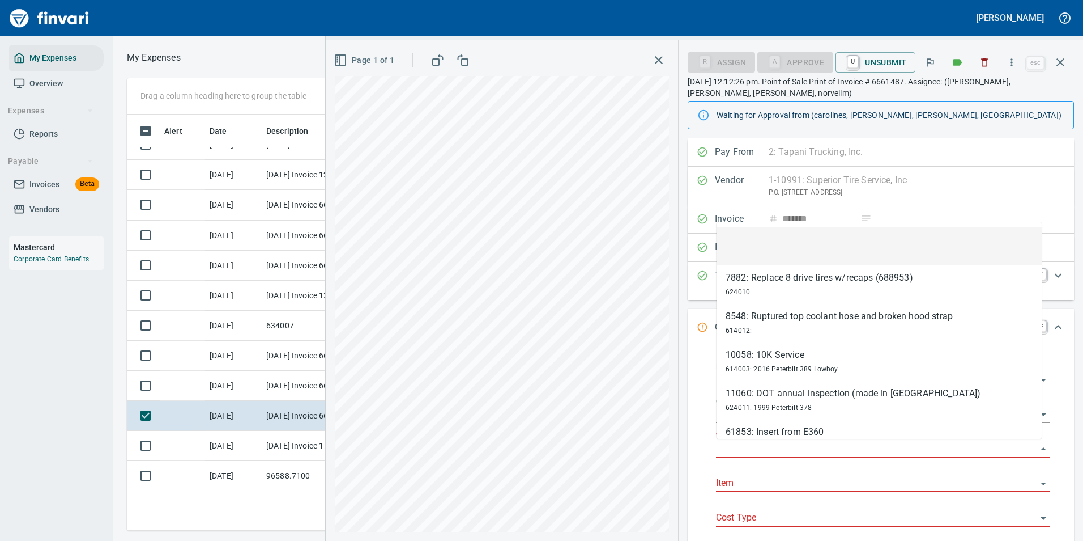
click at [759, 450] on input "Work Order" at bounding box center [876, 449] width 321 height 16
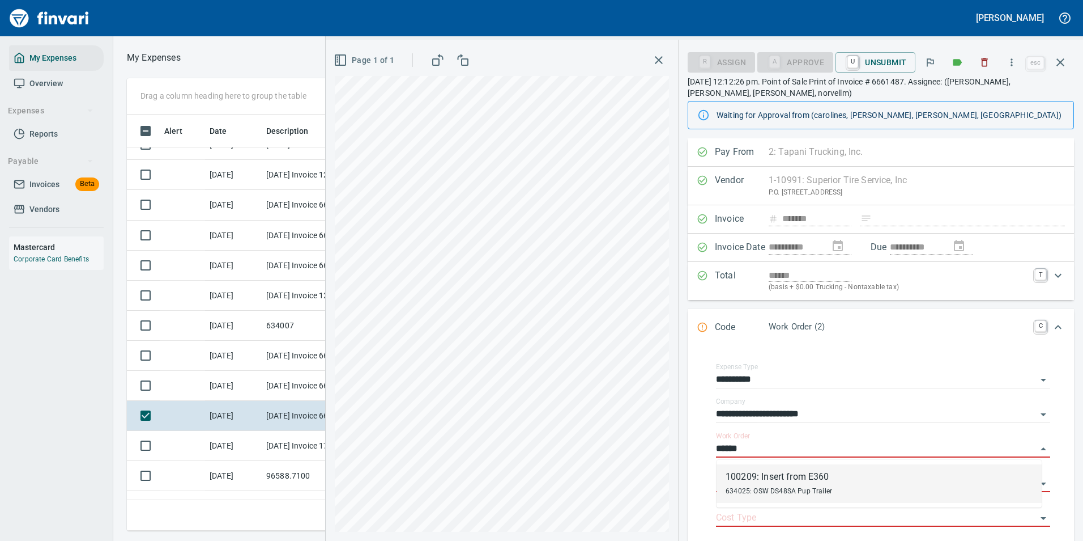
click at [779, 482] on div "100209: Insert from E360" at bounding box center [779, 477] width 107 height 14
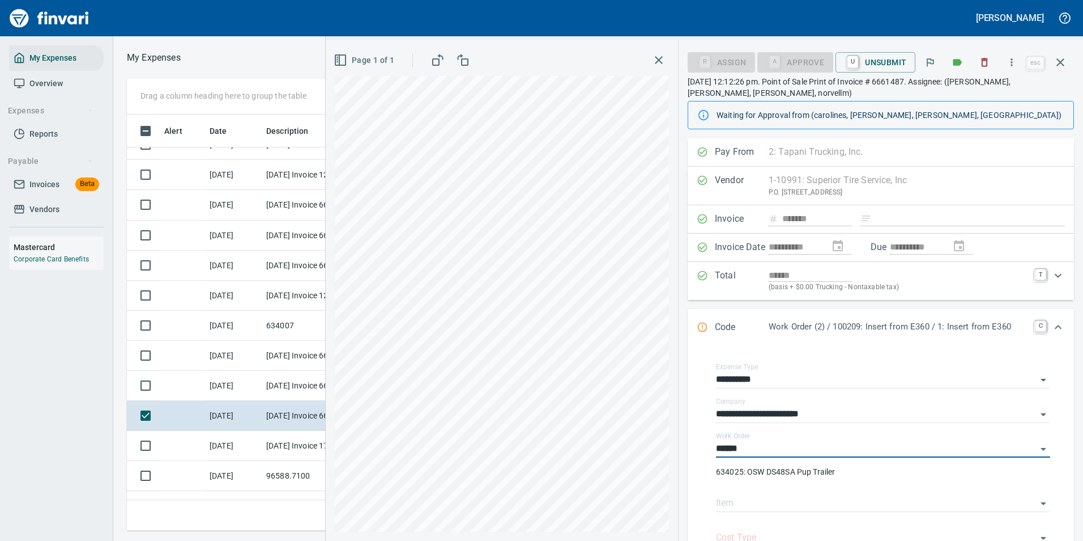
type input "**********"
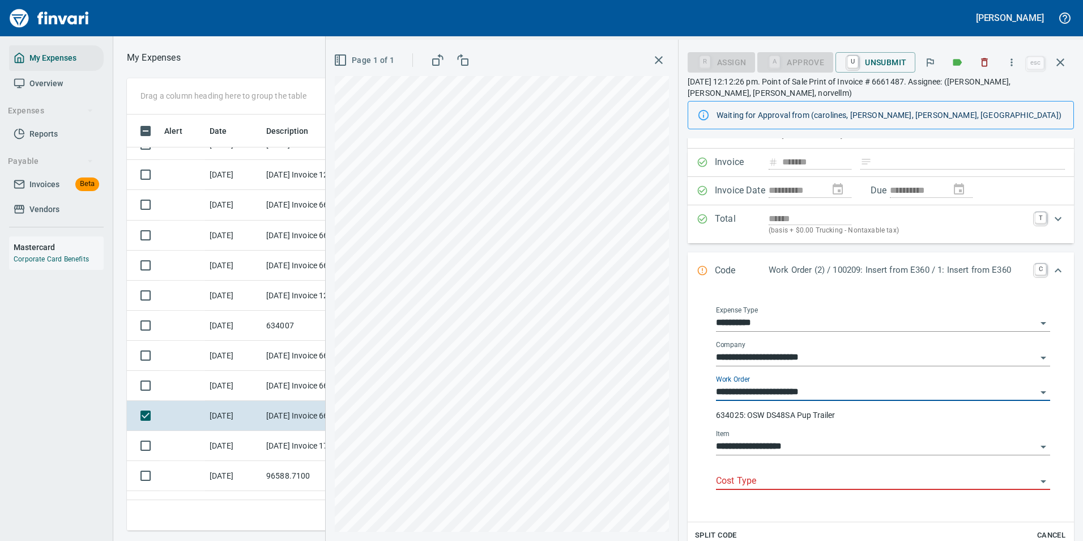
type input "**********"
click at [769, 481] on input "Cost Type" at bounding box center [876, 481] width 321 height 16
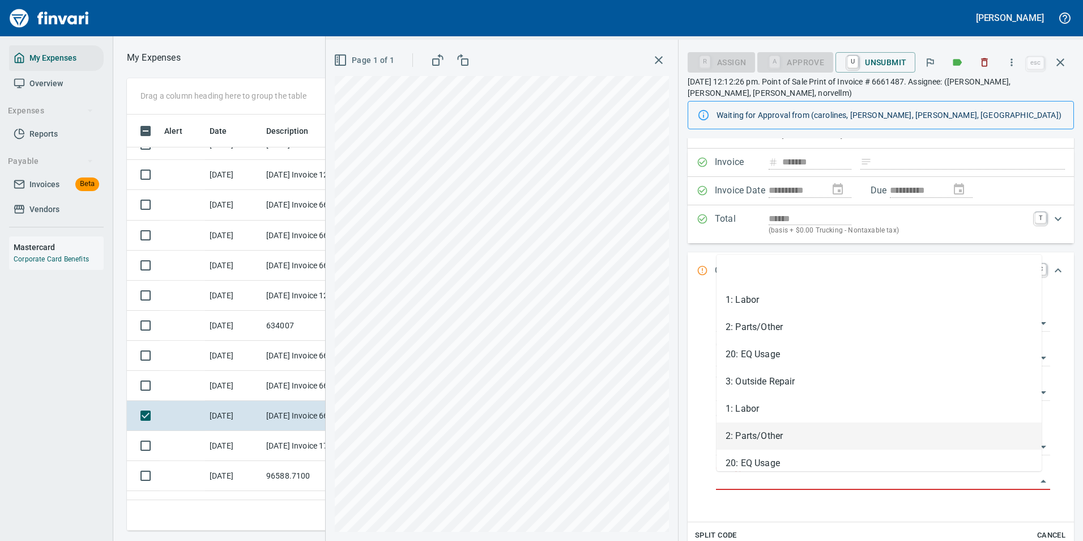
click at [753, 441] on li "2: Parts/Other" at bounding box center [879, 435] width 325 height 27
type input "**********"
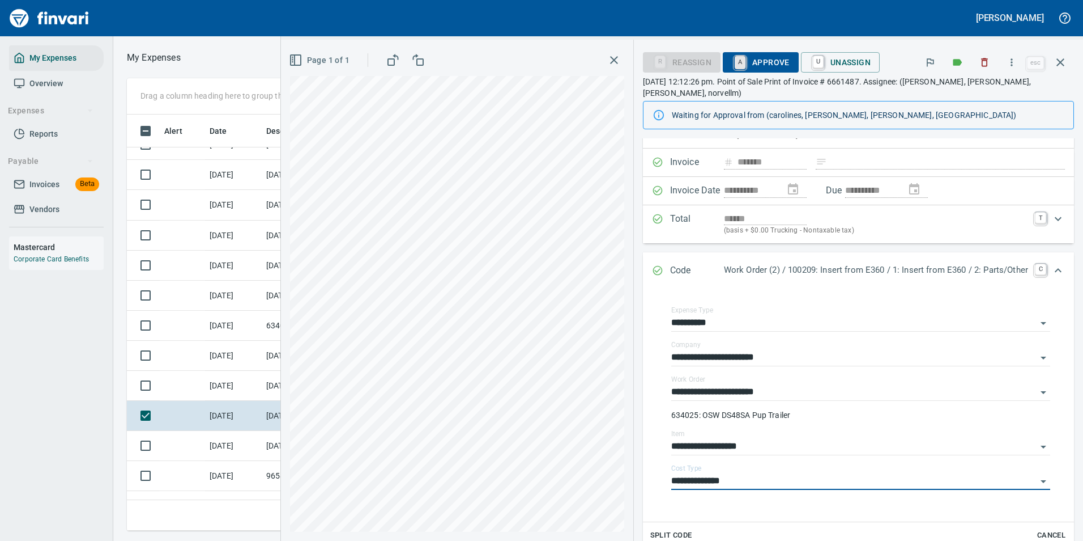
click at [735, 66] on link "A" at bounding box center [740, 62] width 11 height 12
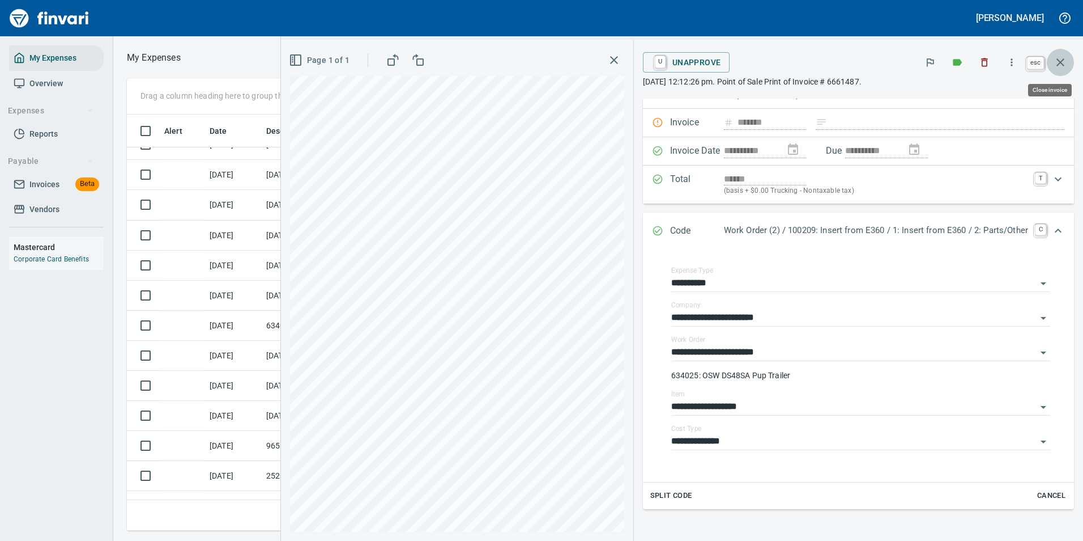
click at [1066, 60] on icon "button" at bounding box center [1061, 63] width 14 height 14
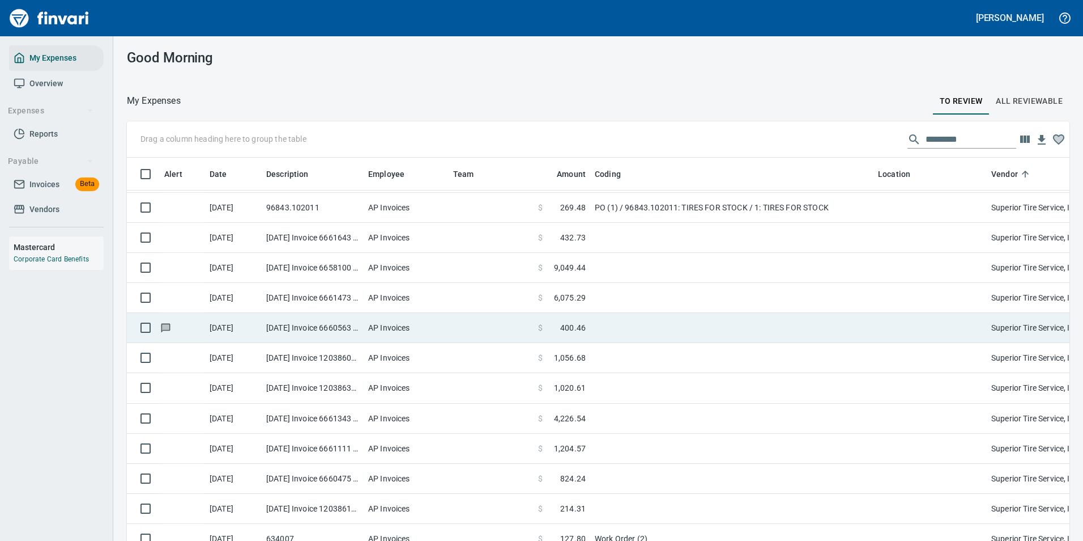
scroll to position [3966, 0]
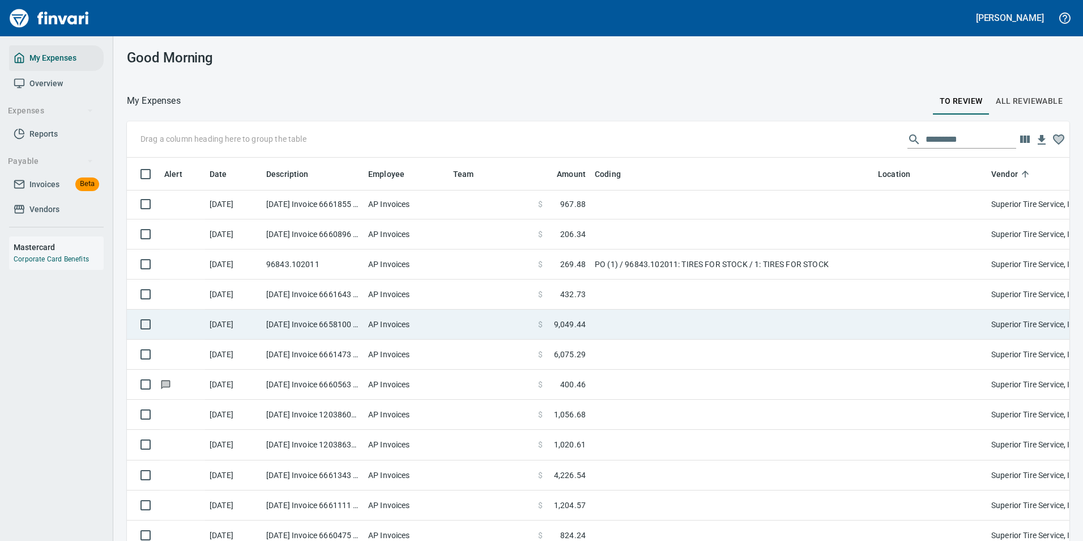
click at [585, 330] on td "$ 9,049.44" at bounding box center [562, 324] width 57 height 30
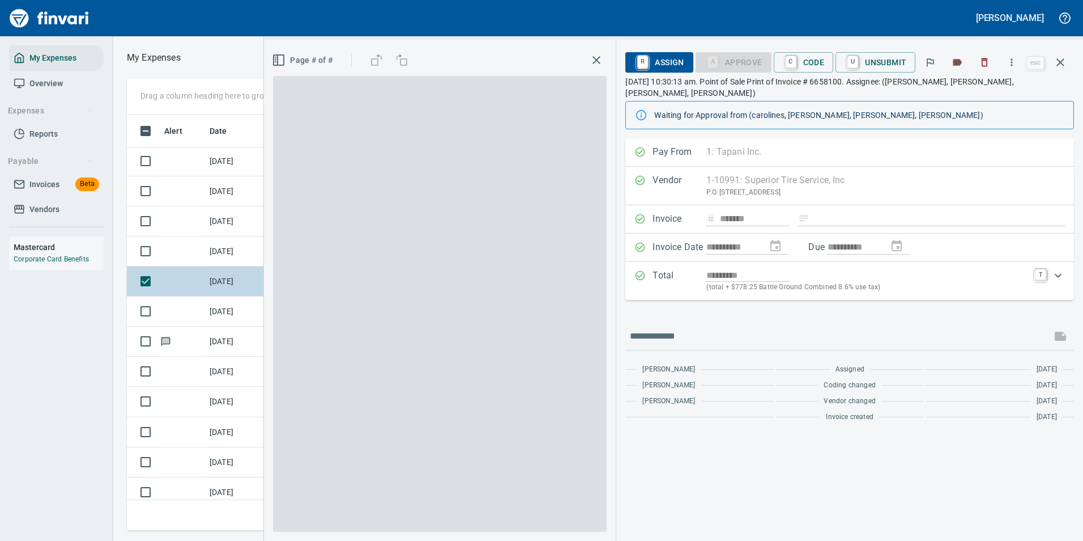
scroll to position [399, 643]
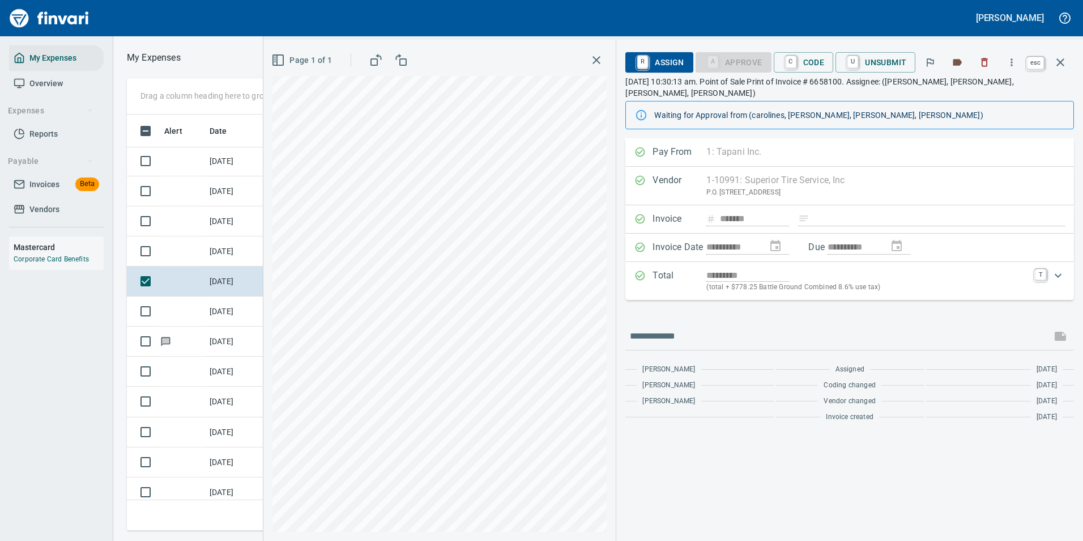
click at [1056, 61] on icon "button" at bounding box center [1061, 63] width 14 height 14
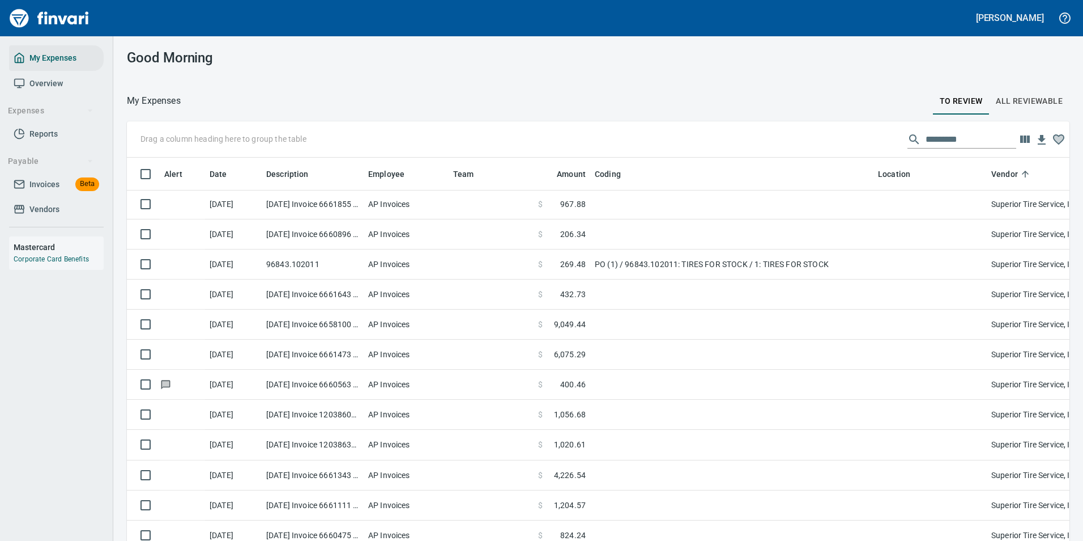
scroll to position [399, 916]
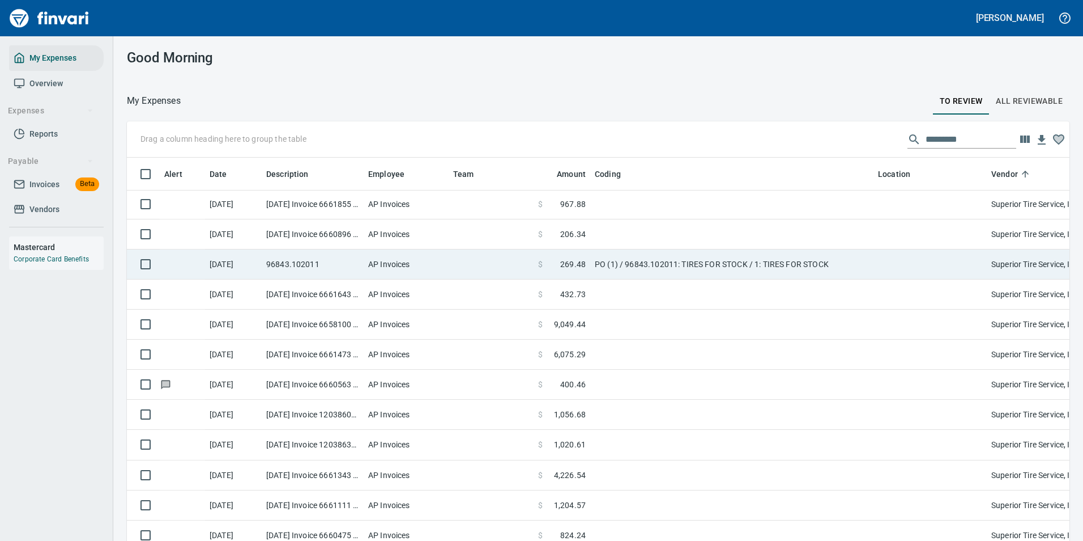
click at [692, 269] on td "PO (1) / 96843.102011: TIRES FOR STOCK / 1: TIRES FOR STOCK" at bounding box center [731, 264] width 283 height 30
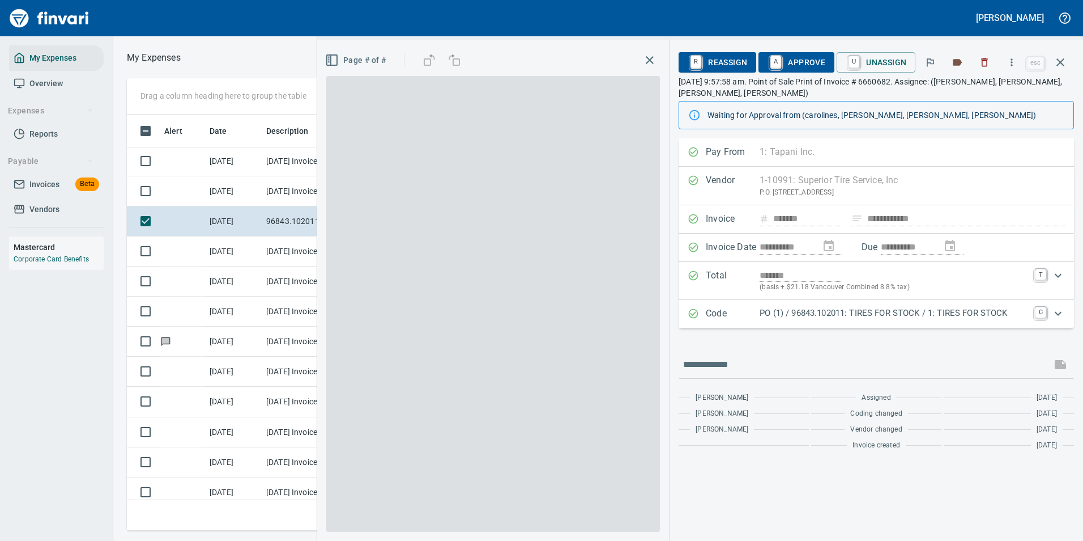
scroll to position [399, 643]
click at [777, 318] on p "PO (1) / 96843.102011: TIRES FOR STOCK / 1: TIRES FOR STOCK" at bounding box center [894, 313] width 269 height 13
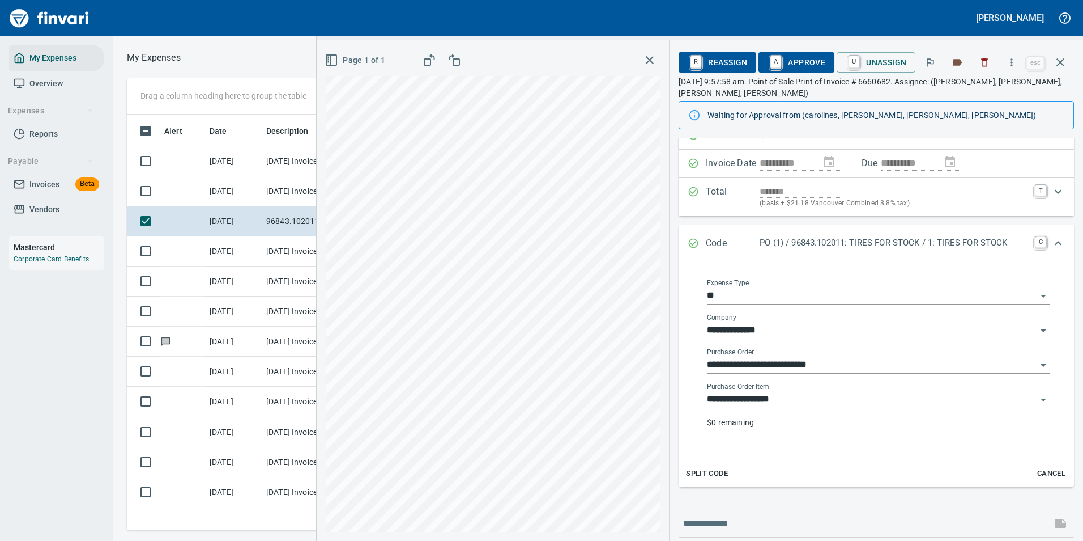
scroll to position [57, 0]
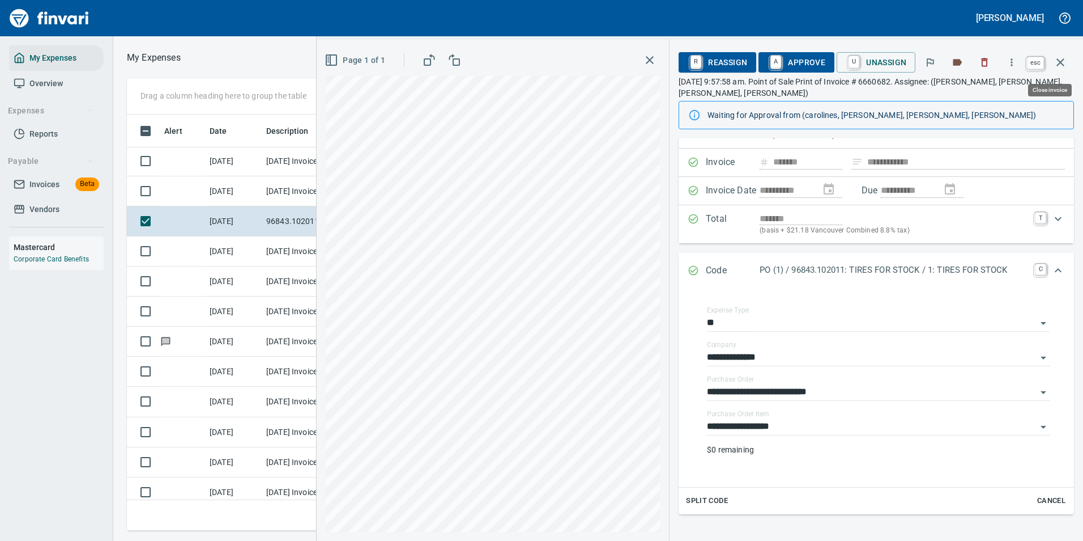
click at [1064, 67] on icon "button" at bounding box center [1061, 63] width 14 height 14
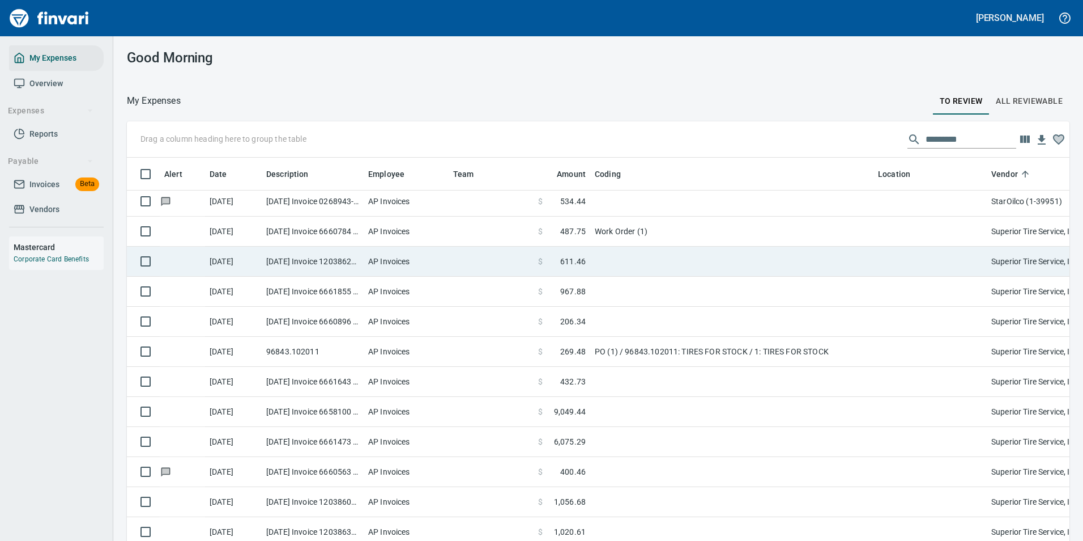
scroll to position [3853, 0]
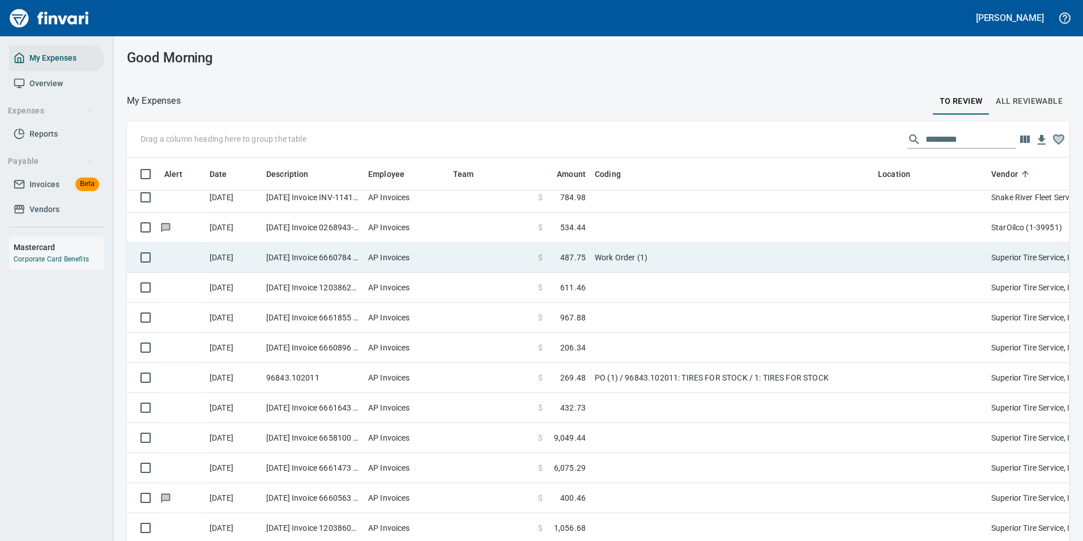
click at [618, 262] on td "Work Order (1)" at bounding box center [731, 258] width 283 height 30
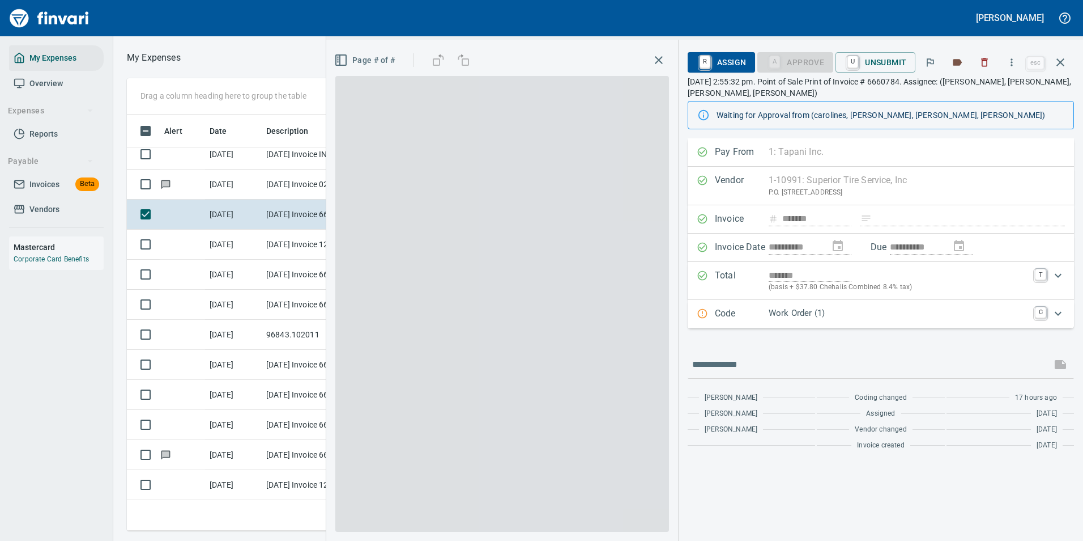
scroll to position [399, 643]
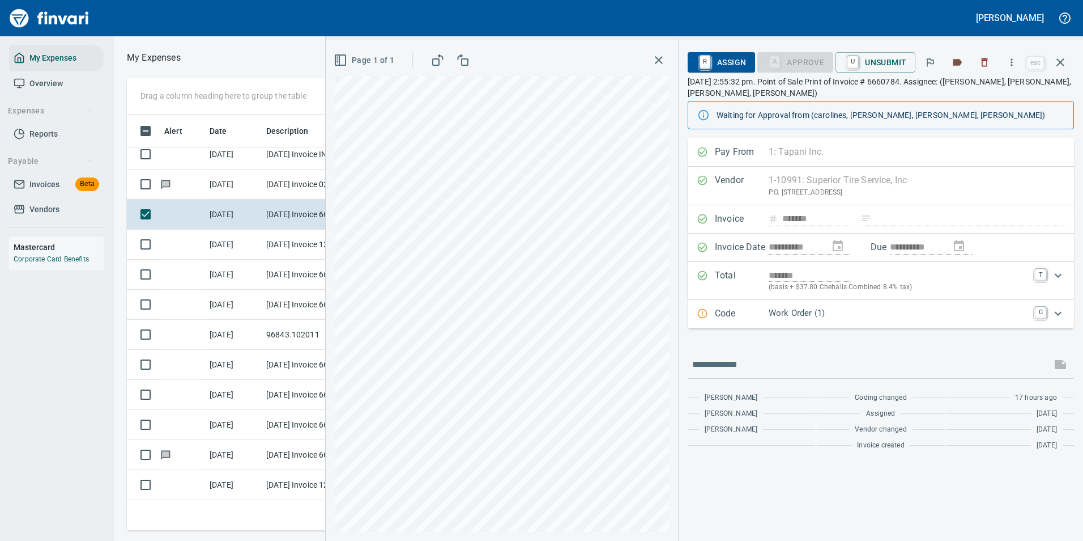
drag, startPoint x: 818, startPoint y: 316, endPoint x: 803, endPoint y: 312, distance: 14.6
click at [818, 316] on p "Work Order (1)" at bounding box center [899, 313] width 260 height 13
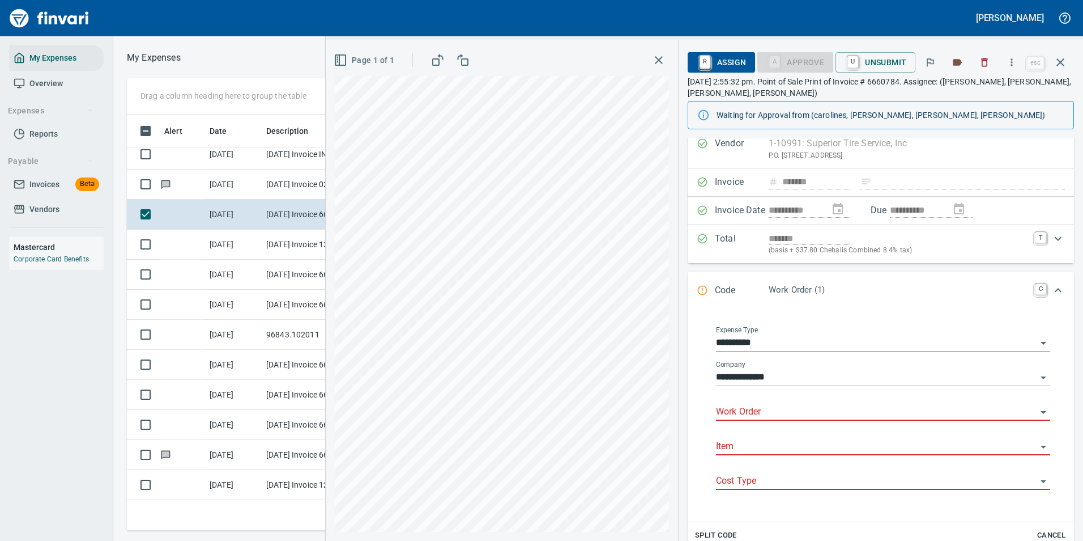
scroll to position [57, 0]
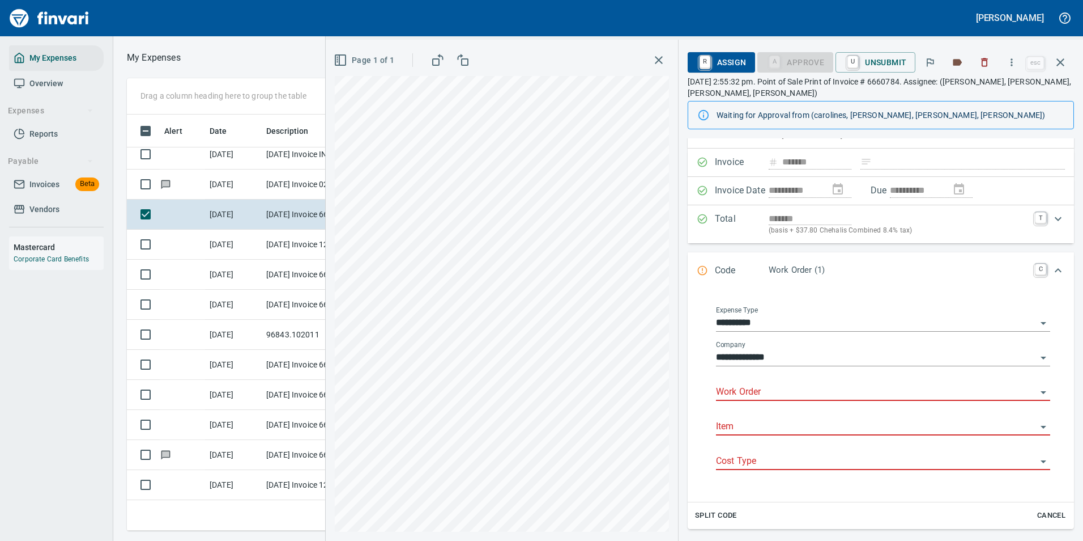
click at [746, 393] on input "Work Order" at bounding box center [876, 392] width 321 height 16
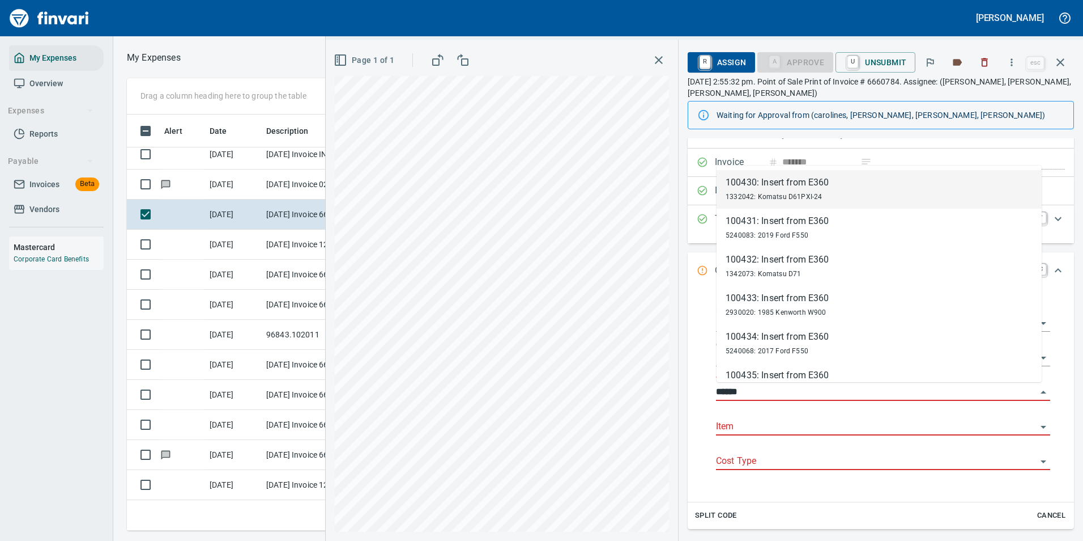
scroll to position [399, 643]
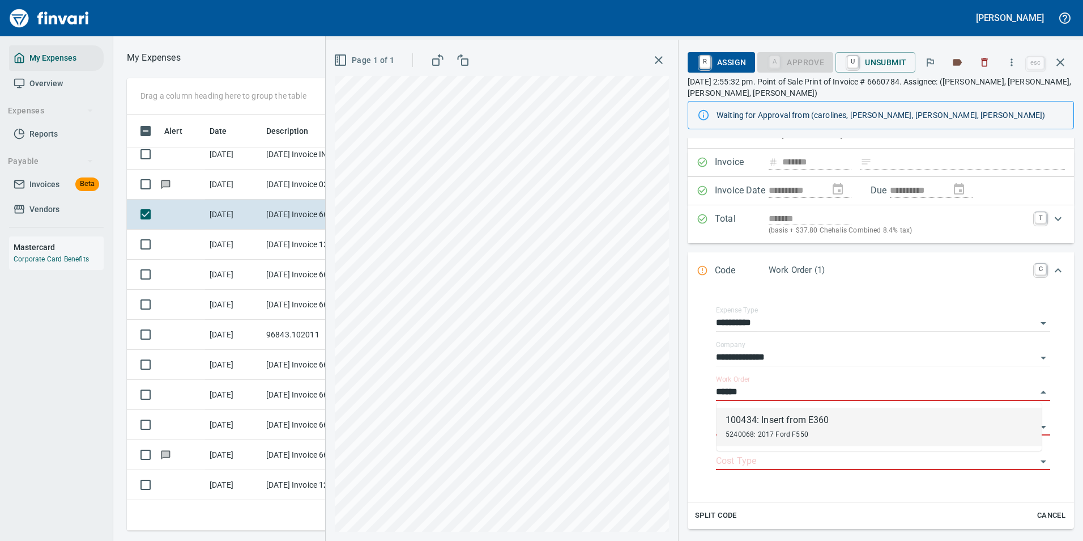
click at [733, 427] on div "5240068: 2017 Ford F550" at bounding box center [778, 434] width 104 height 14
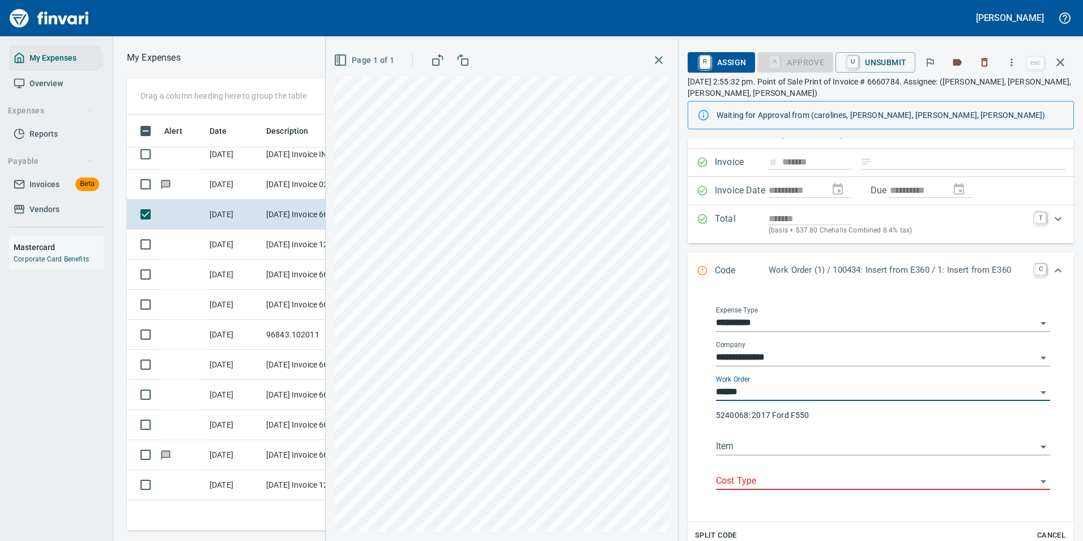
type input "**********"
click at [732, 482] on input "Cost Type" at bounding box center [876, 481] width 321 height 16
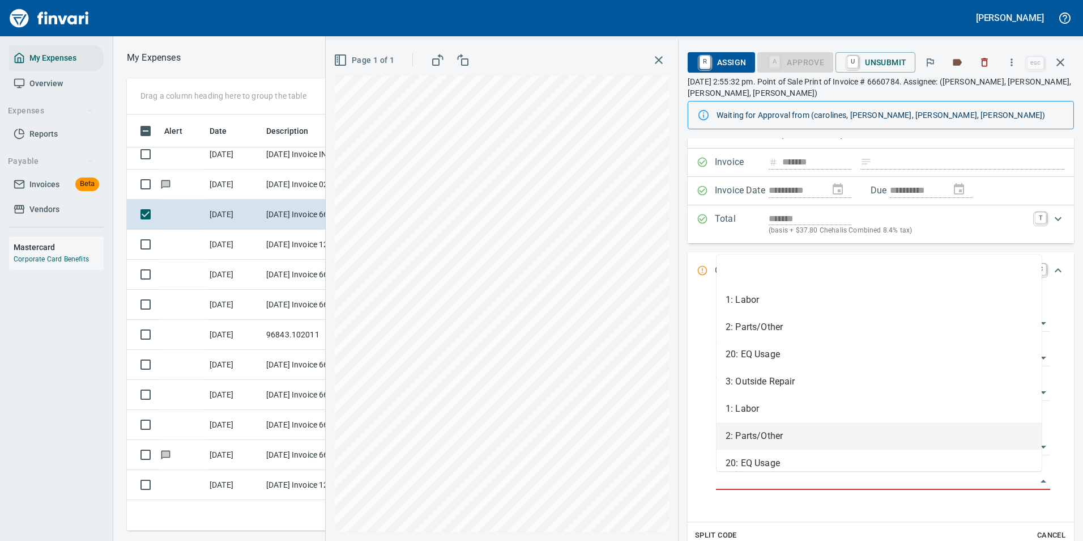
scroll to position [399, 634]
click at [746, 441] on li "2: Parts/Other" at bounding box center [879, 435] width 325 height 27
type input "**********"
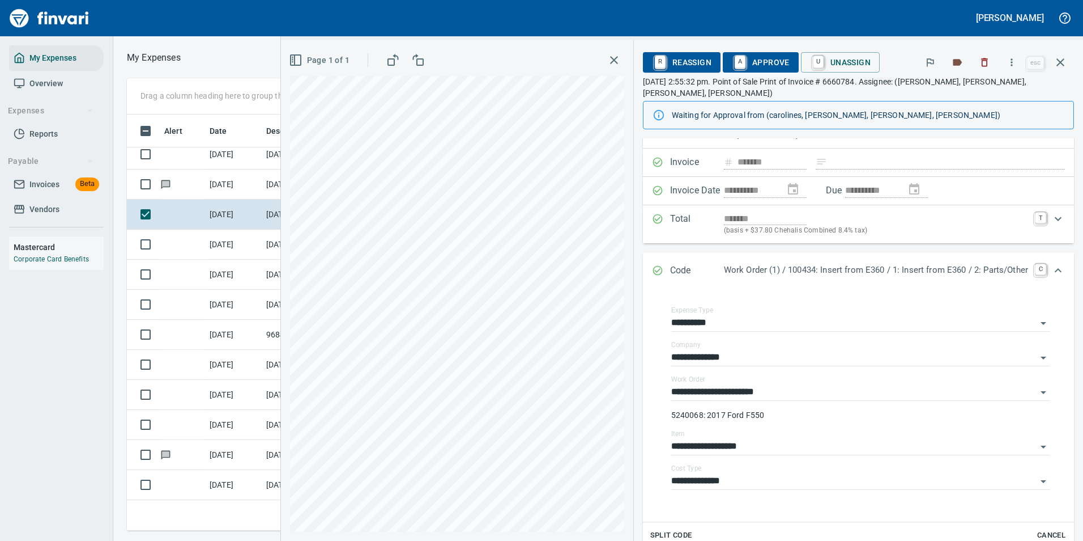
scroll to position [189, 0]
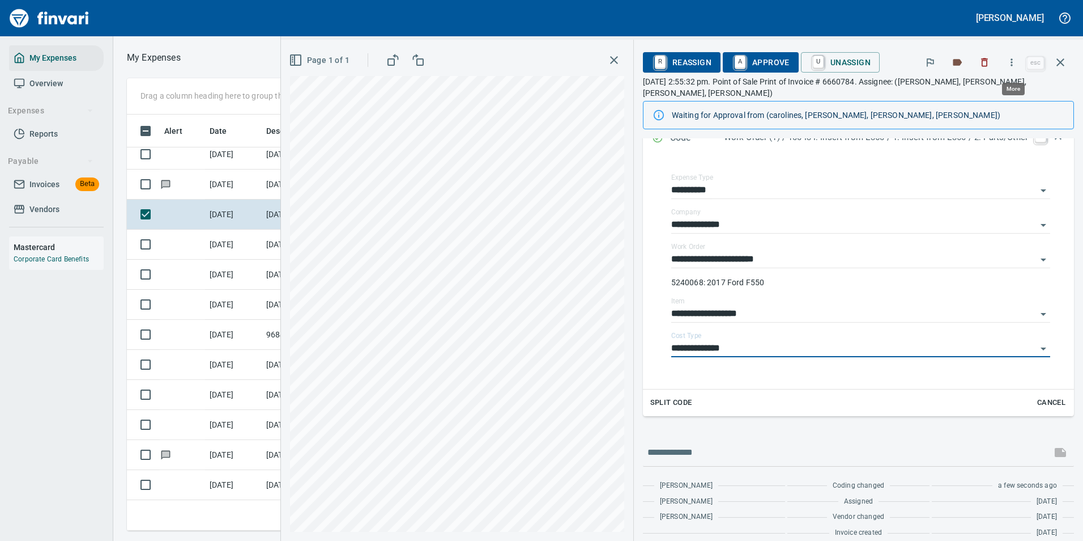
click at [1011, 63] on icon "button" at bounding box center [1011, 62] width 11 height 11
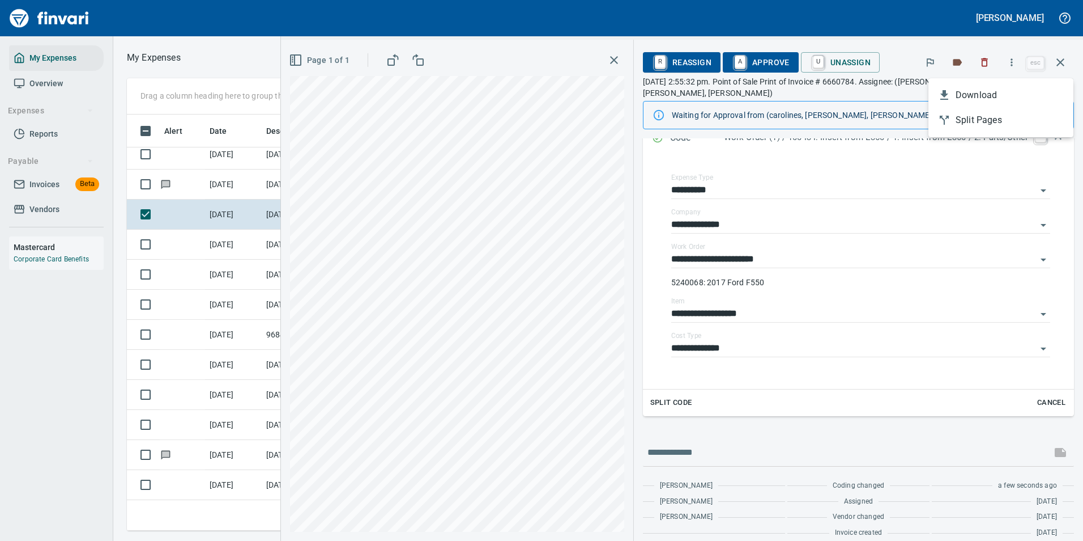
click at [963, 96] on span "Download" at bounding box center [1010, 95] width 109 height 14
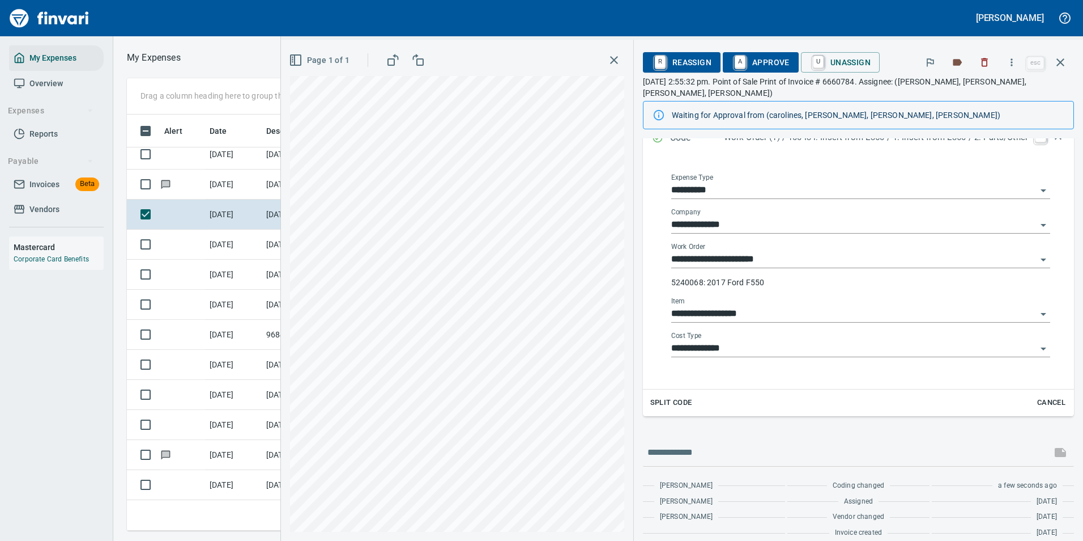
click at [739, 164] on div "**********" at bounding box center [860, 271] width 397 height 215
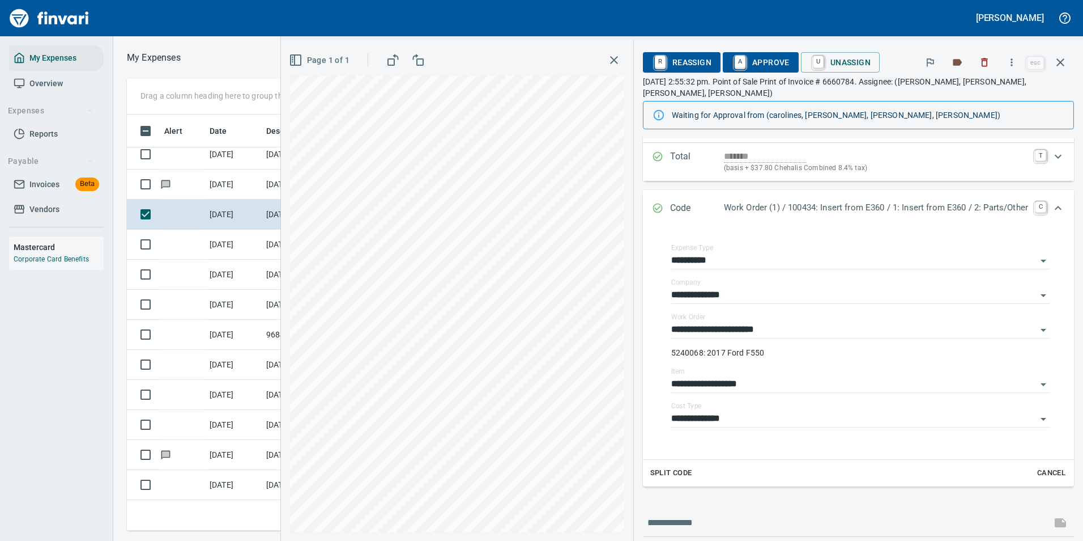
scroll to position [0, 0]
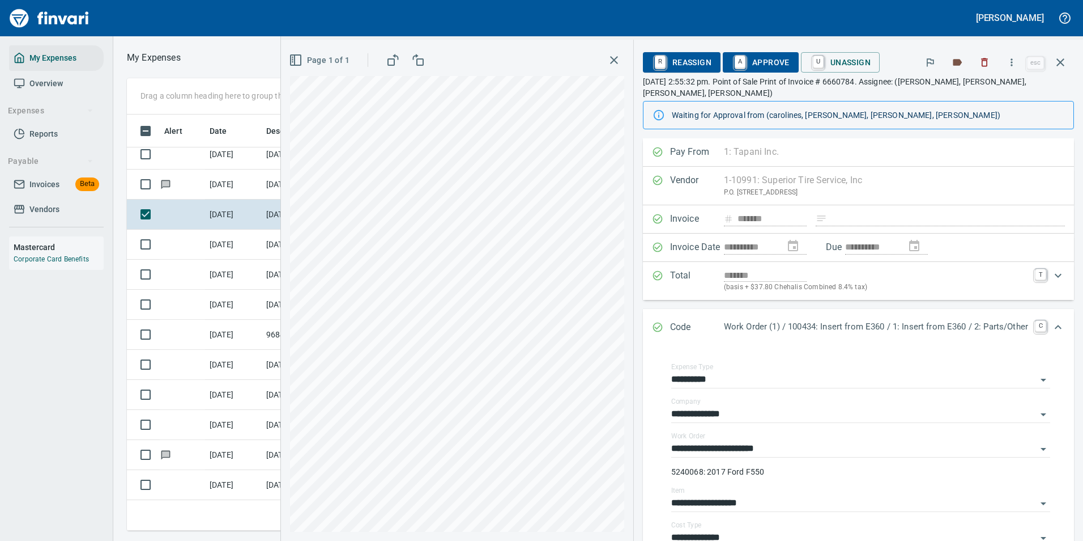
click at [739, 71] on span "A Approve" at bounding box center [761, 62] width 58 height 19
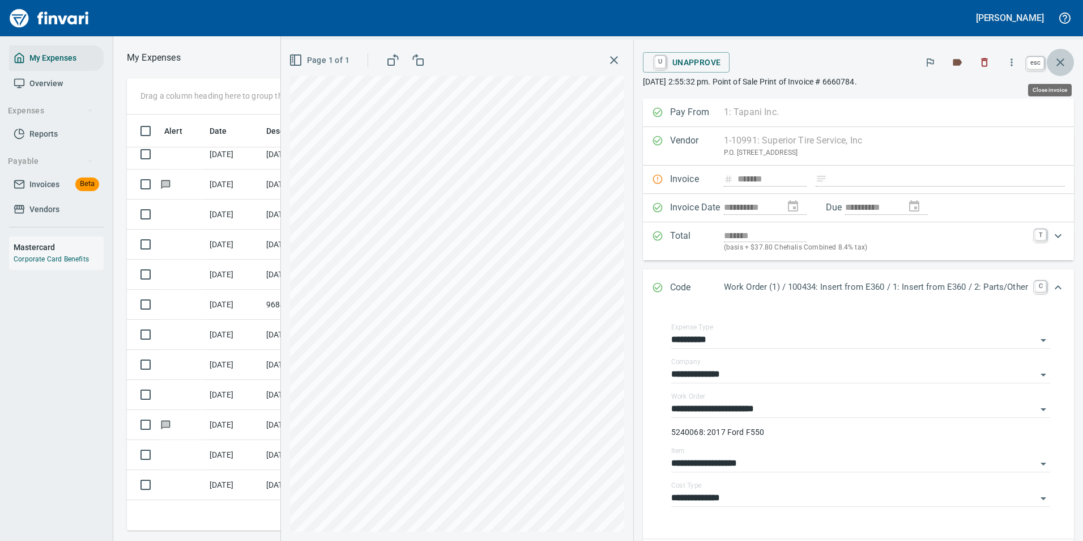
click at [1060, 61] on icon "button" at bounding box center [1061, 62] width 8 height 8
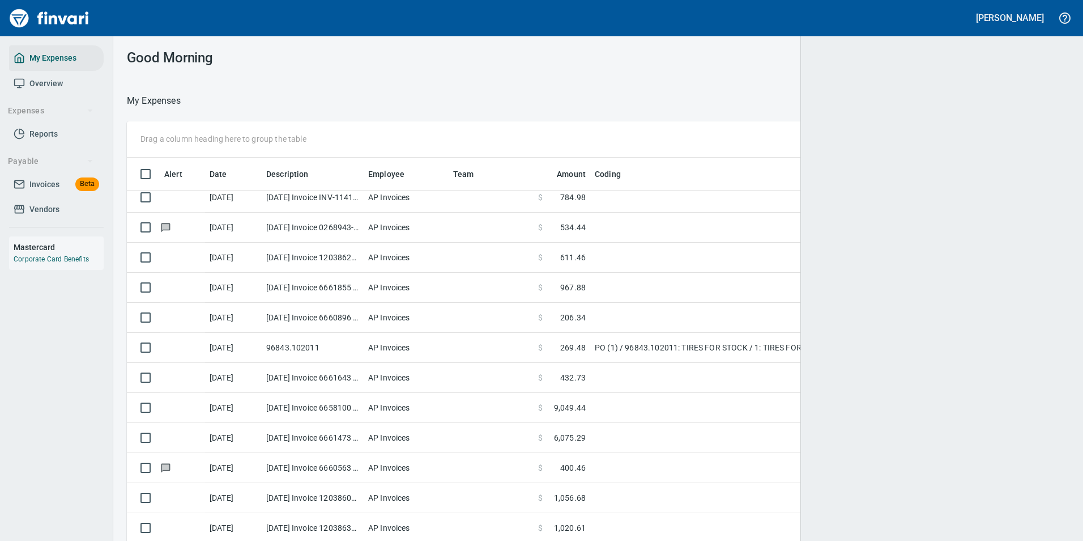
scroll to position [399, 915]
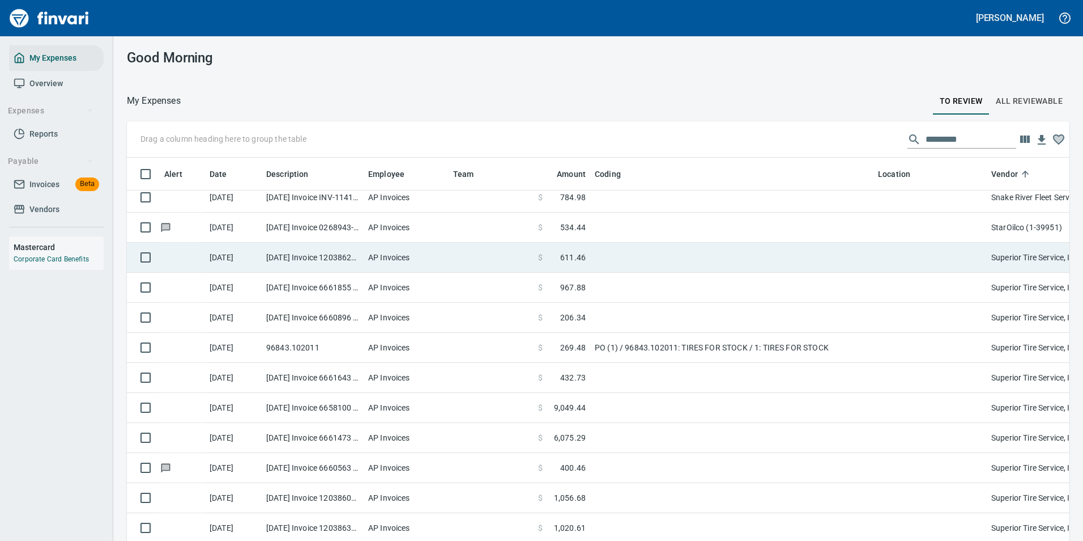
click at [614, 264] on td at bounding box center [731, 258] width 283 height 30
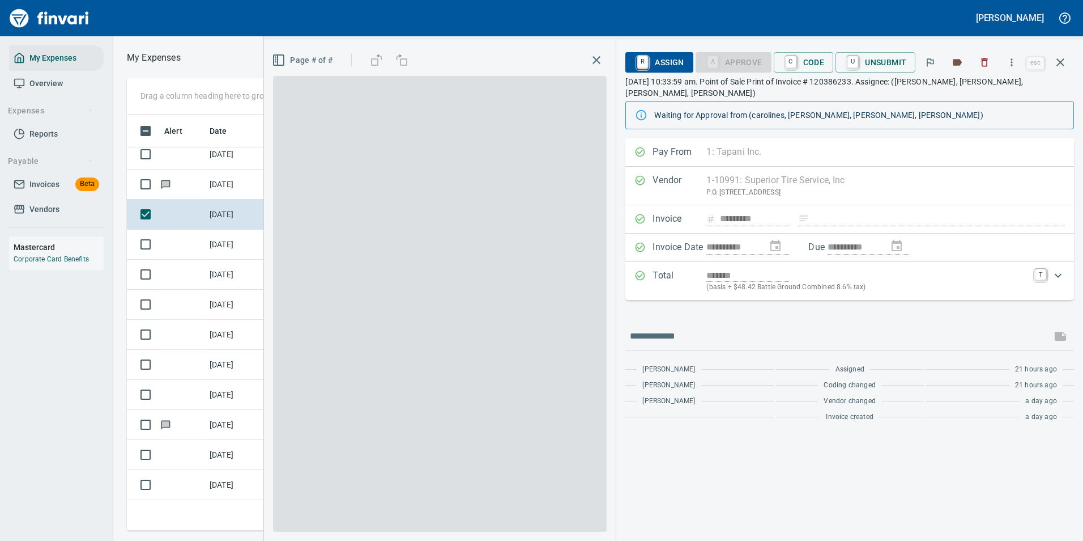
scroll to position [399, 643]
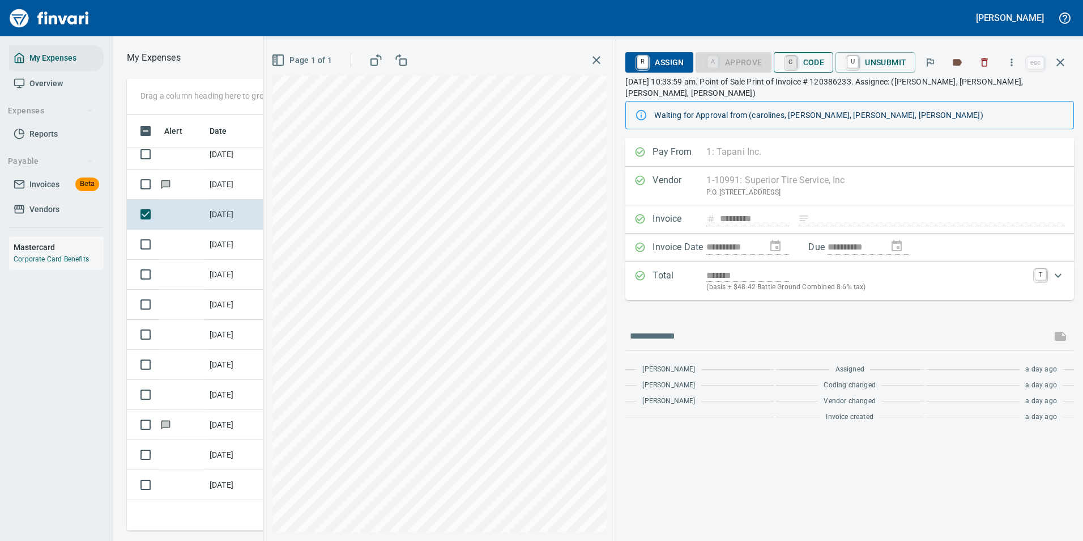
click at [797, 61] on link "C" at bounding box center [791, 62] width 11 height 12
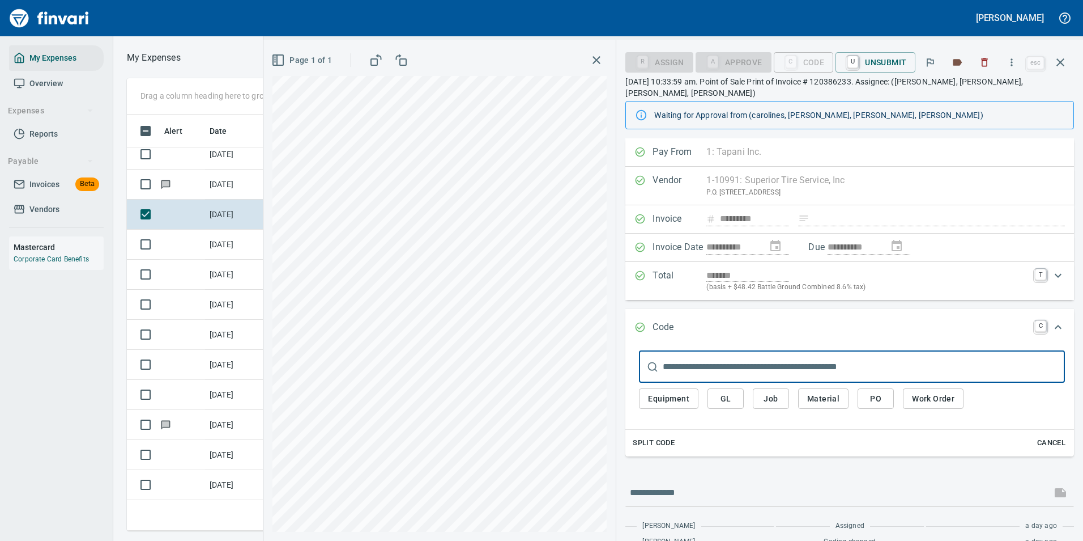
click at [1011, 64] on icon "button" at bounding box center [1011, 62] width 11 height 11
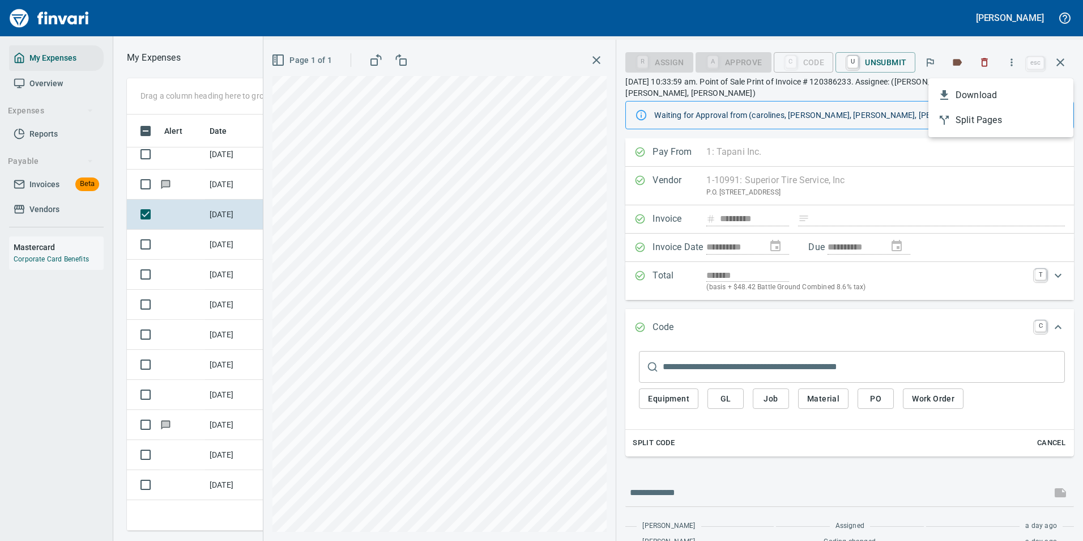
click at [975, 113] on span "Split Pages" at bounding box center [1010, 120] width 109 height 14
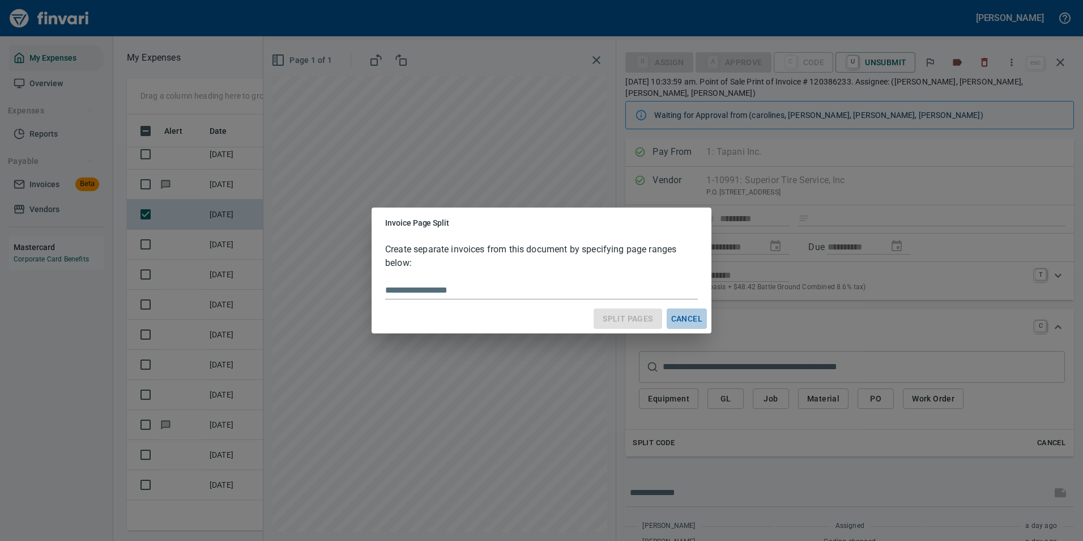
click at [687, 317] on span "Cancel" at bounding box center [686, 319] width 31 height 14
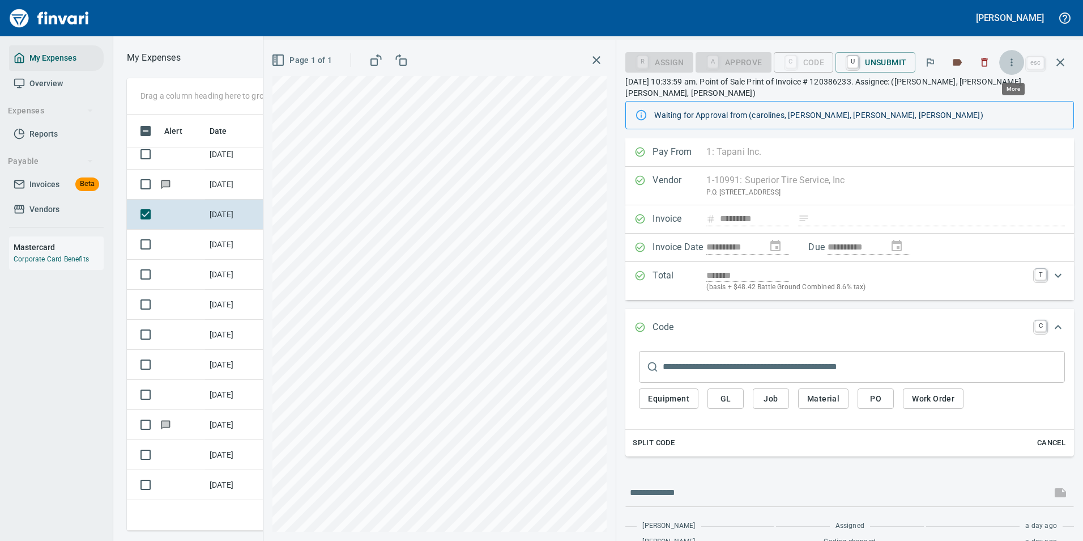
click at [1009, 62] on icon "button" at bounding box center [1011, 62] width 11 height 11
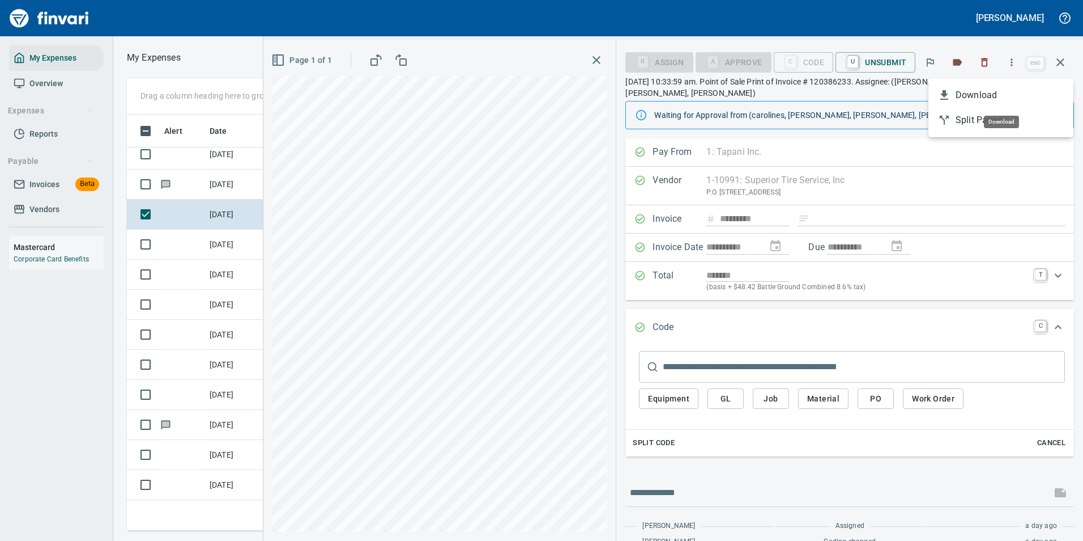
click at [984, 95] on span "Download" at bounding box center [1010, 95] width 109 height 14
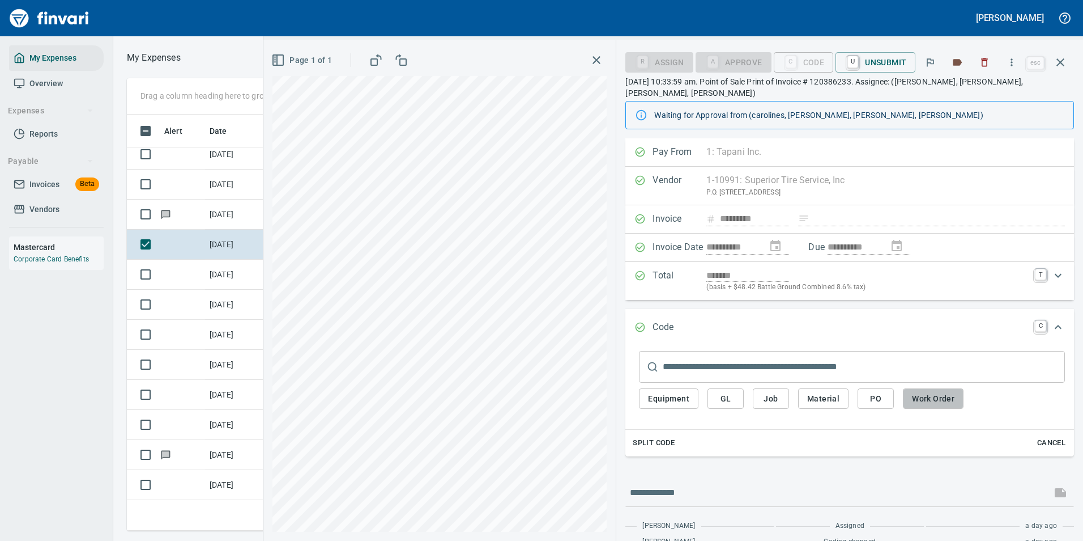
click at [940, 392] on span "Work Order" at bounding box center [933, 399] width 42 height 14
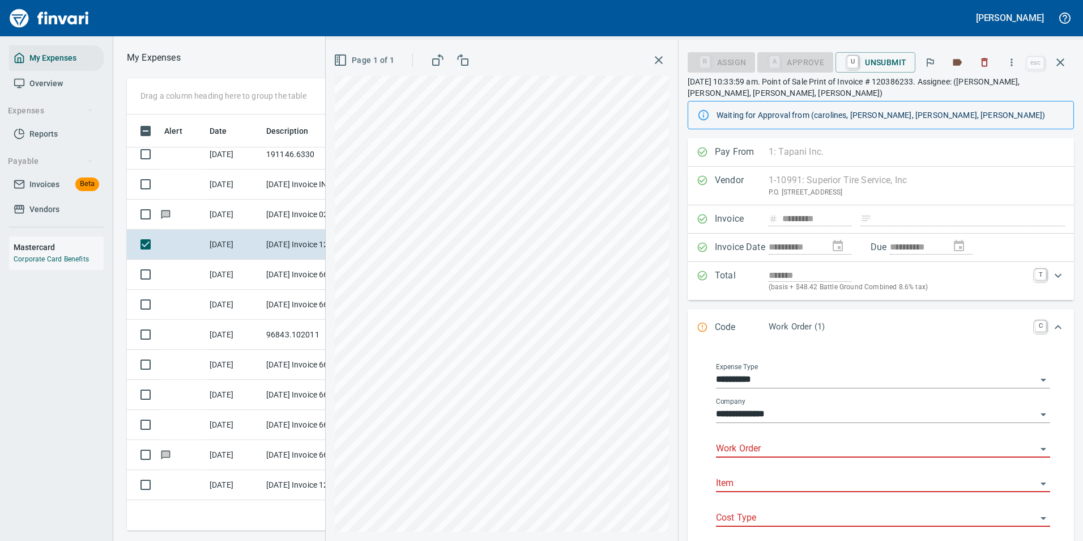
click at [738, 448] on input "Work Order" at bounding box center [876, 449] width 321 height 16
drag, startPoint x: 735, startPoint y: 475, endPoint x: 734, endPoint y: 469, distance: 5.7
click at [735, 474] on div "100515: Insert from E360" at bounding box center [778, 477] width 104 height 14
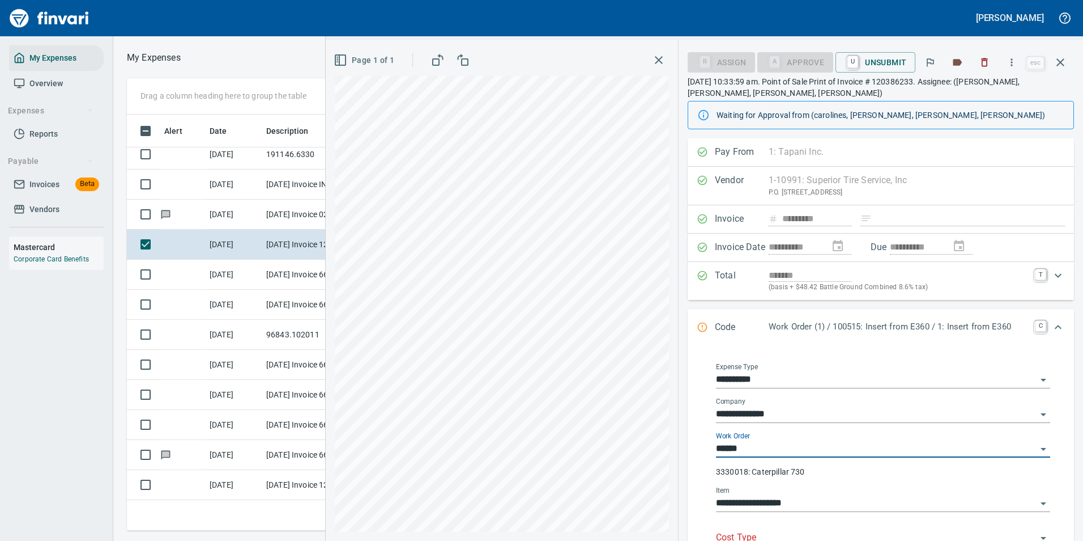
type input "**********"
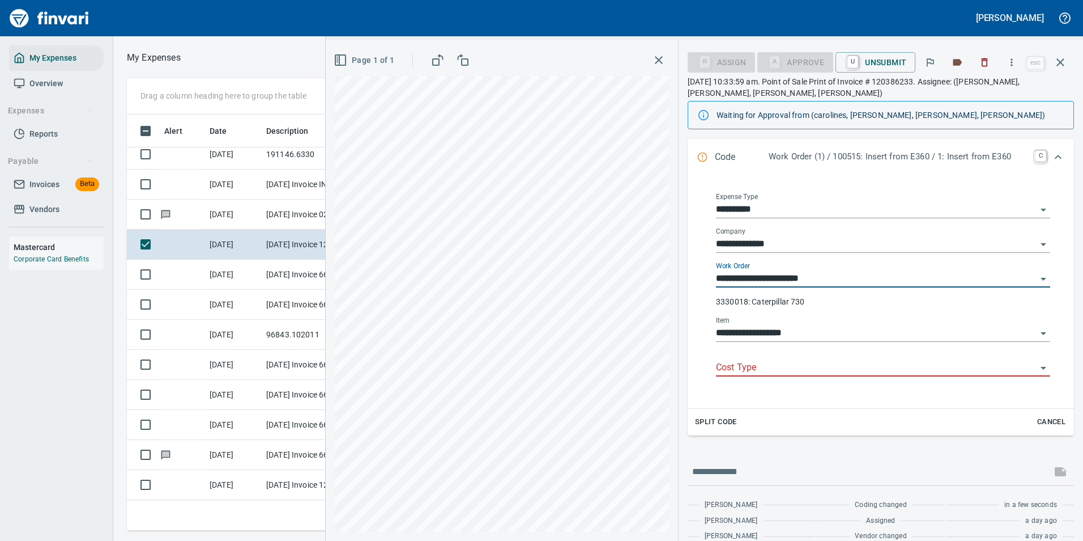
type input "**********"
click at [741, 362] on input "Cost Type" at bounding box center [876, 368] width 321 height 16
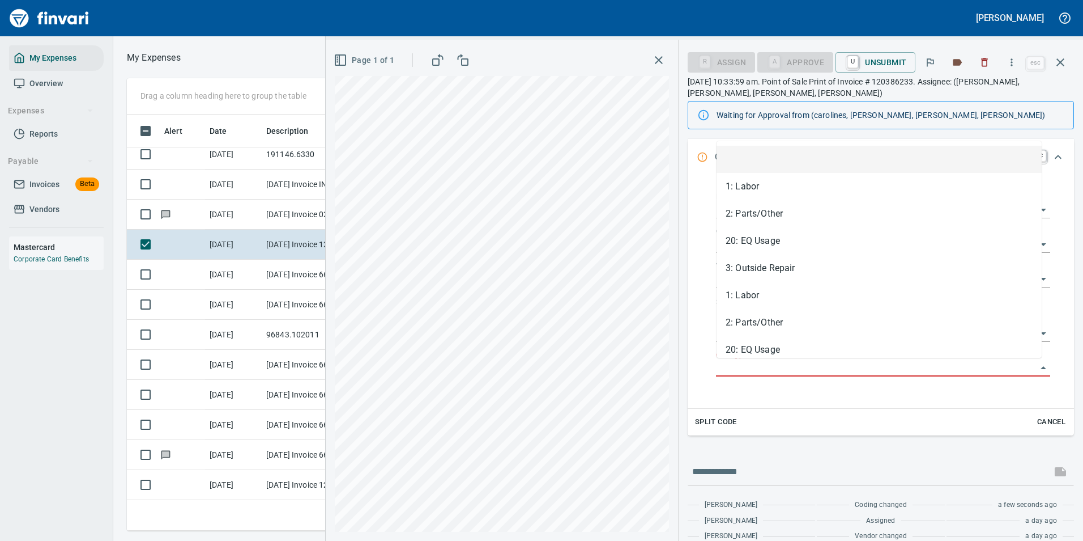
scroll to position [399, 643]
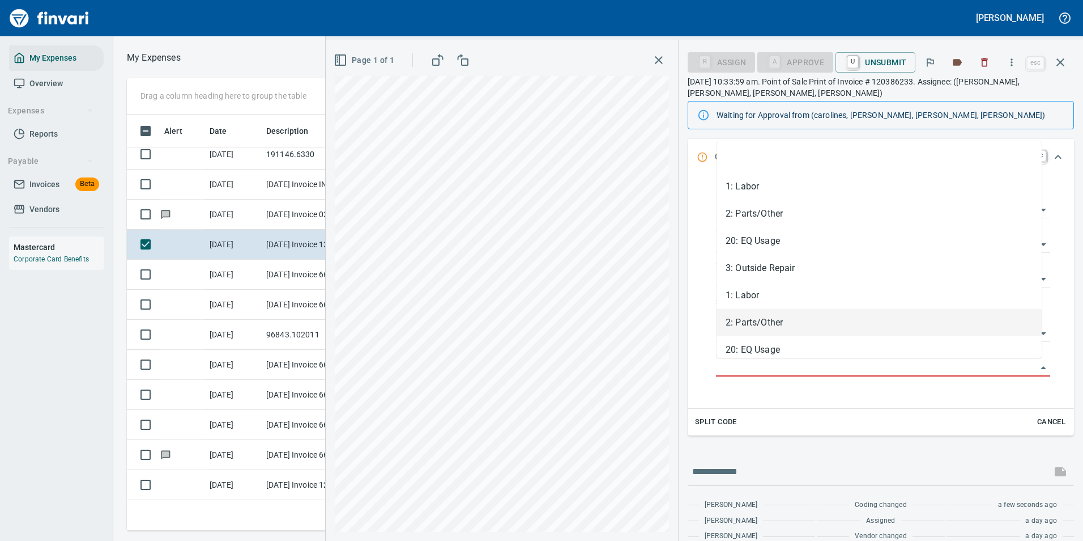
click at [734, 329] on li "2: Parts/Other" at bounding box center [879, 322] width 325 height 27
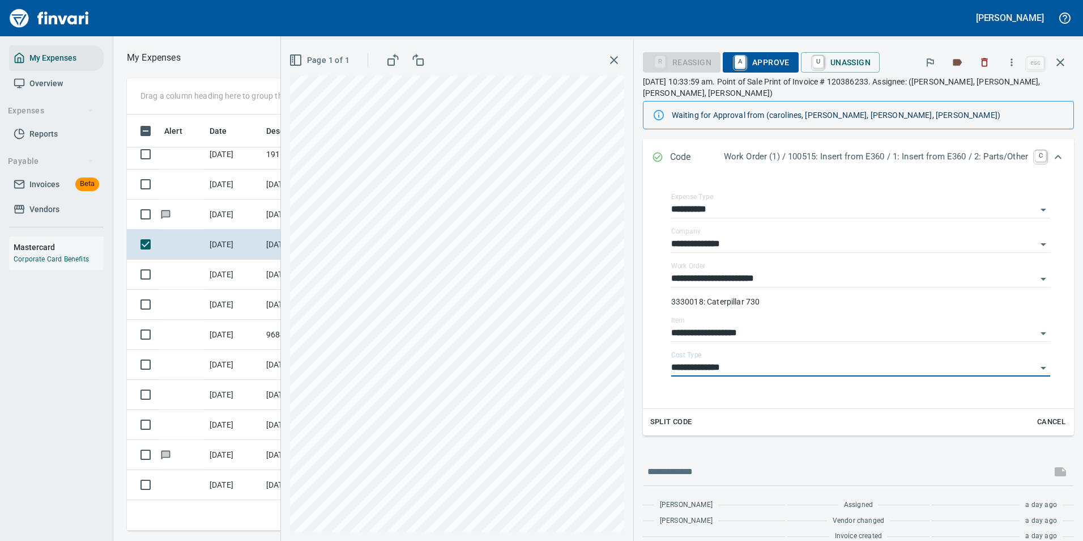
type input "**********"
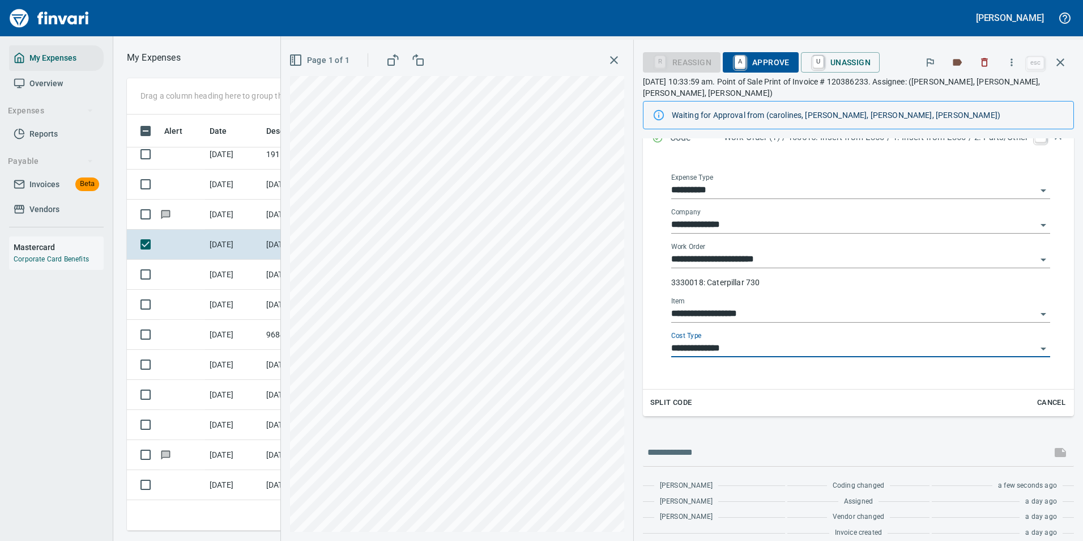
scroll to position [0, 0]
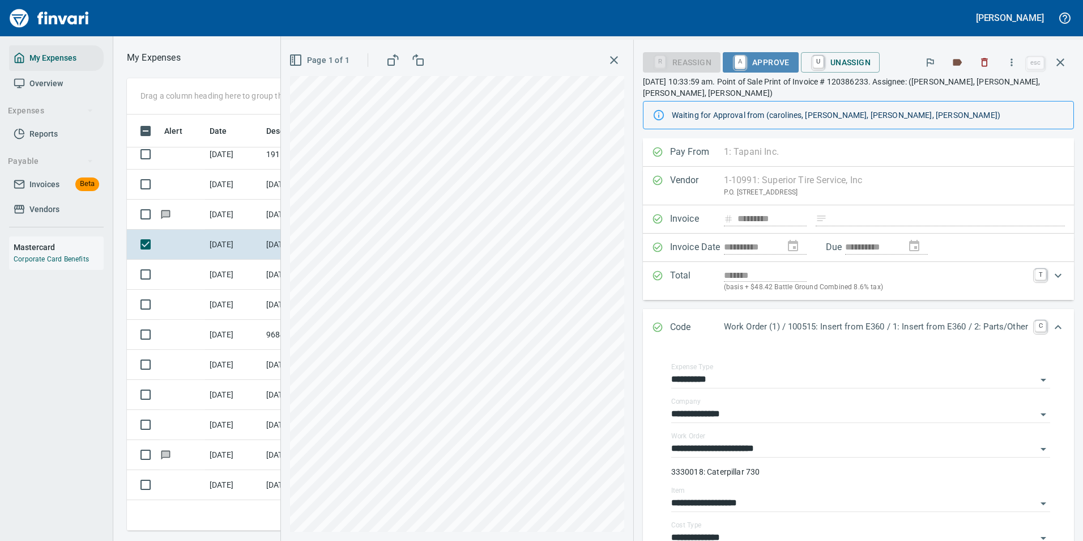
click at [755, 58] on span "A Approve" at bounding box center [761, 62] width 58 height 19
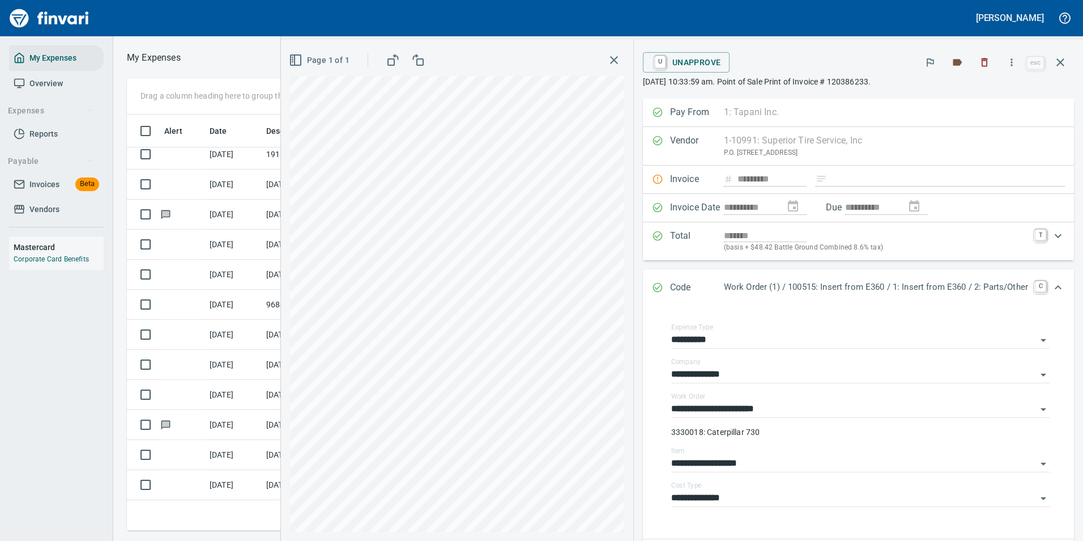
drag, startPoint x: 1060, startPoint y: 60, endPoint x: 1039, endPoint y: 78, distance: 27.7
click at [1061, 60] on icon "button" at bounding box center [1061, 63] width 14 height 14
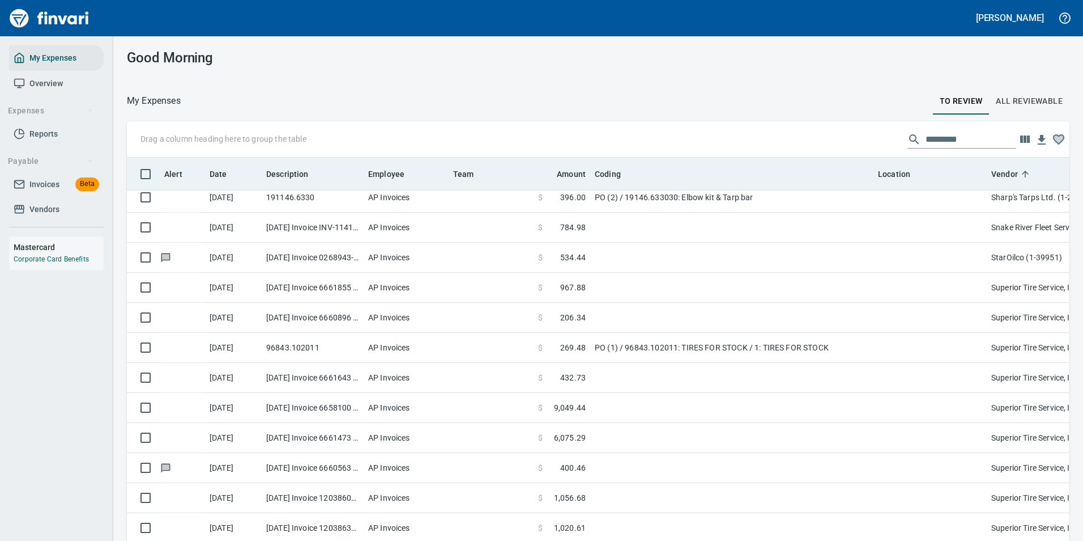
scroll to position [399, 917]
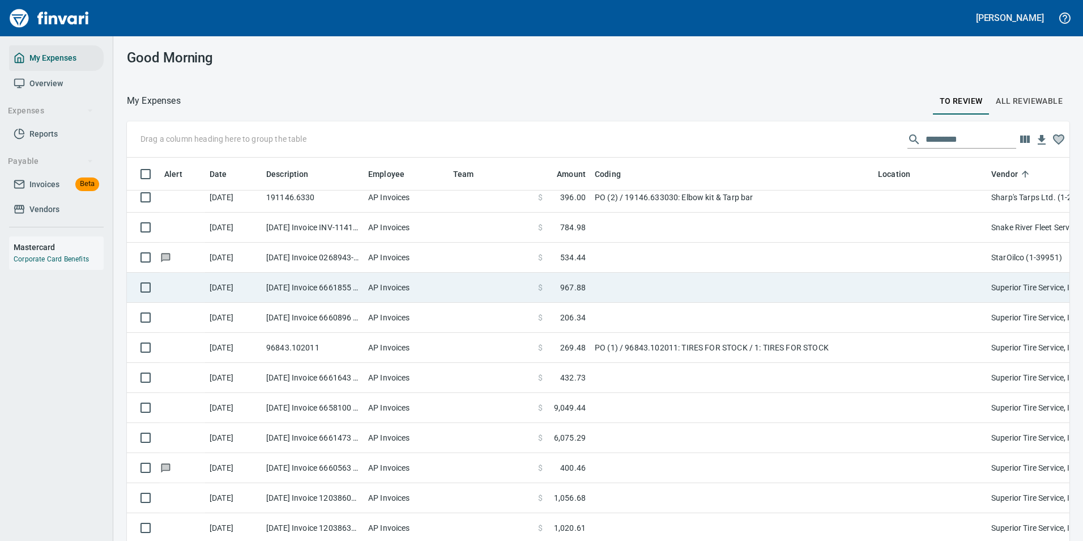
click at [572, 291] on span "967.88" at bounding box center [572, 287] width 25 height 11
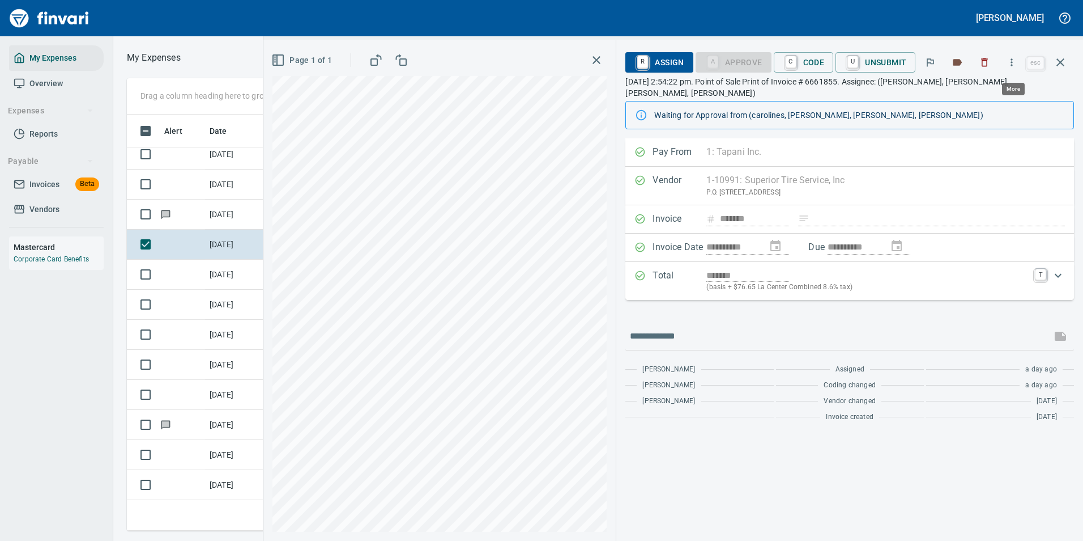
scroll to position [399, 643]
click at [1011, 63] on icon "button" at bounding box center [1011, 62] width 11 height 11
click at [976, 91] on span "Download" at bounding box center [1010, 95] width 109 height 14
drag, startPoint x: 754, startPoint y: 453, endPoint x: 753, endPoint y: 427, distance: 26.1
click at [756, 453] on div "**********" at bounding box center [850, 339] width 467 height 402
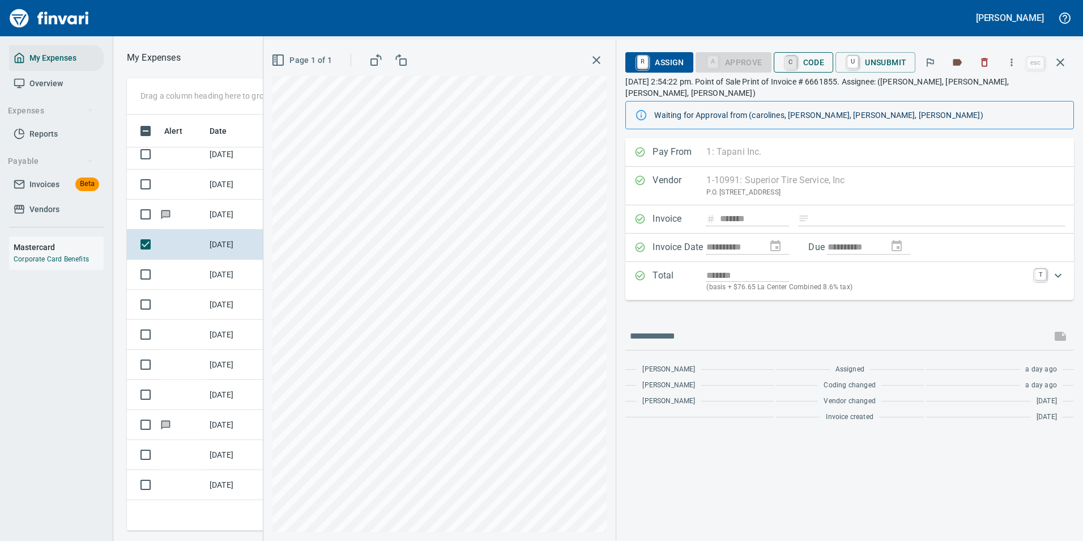
click at [796, 66] on link "C" at bounding box center [791, 62] width 11 height 12
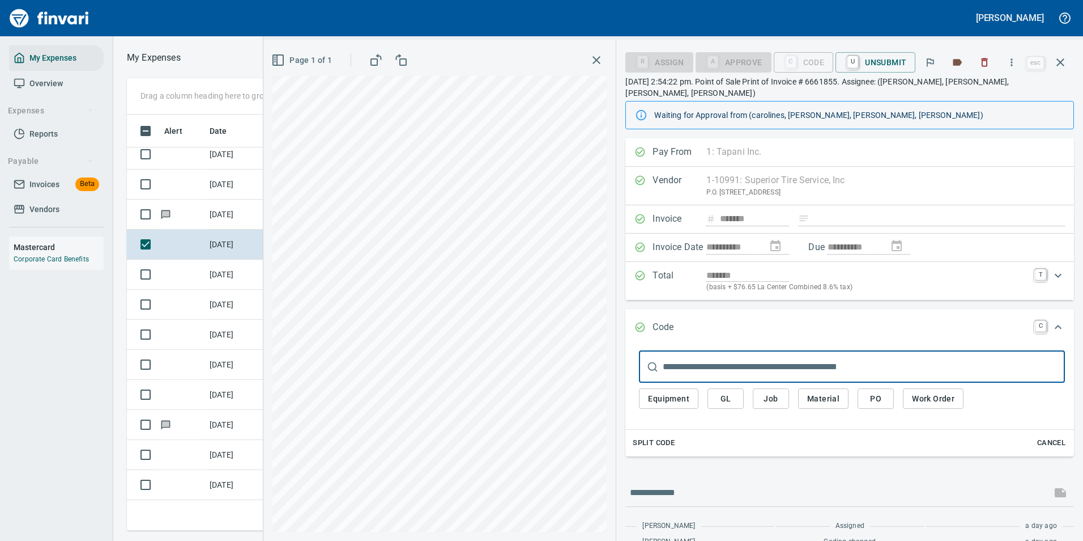
click at [929, 392] on span "Work Order" at bounding box center [933, 399] width 42 height 14
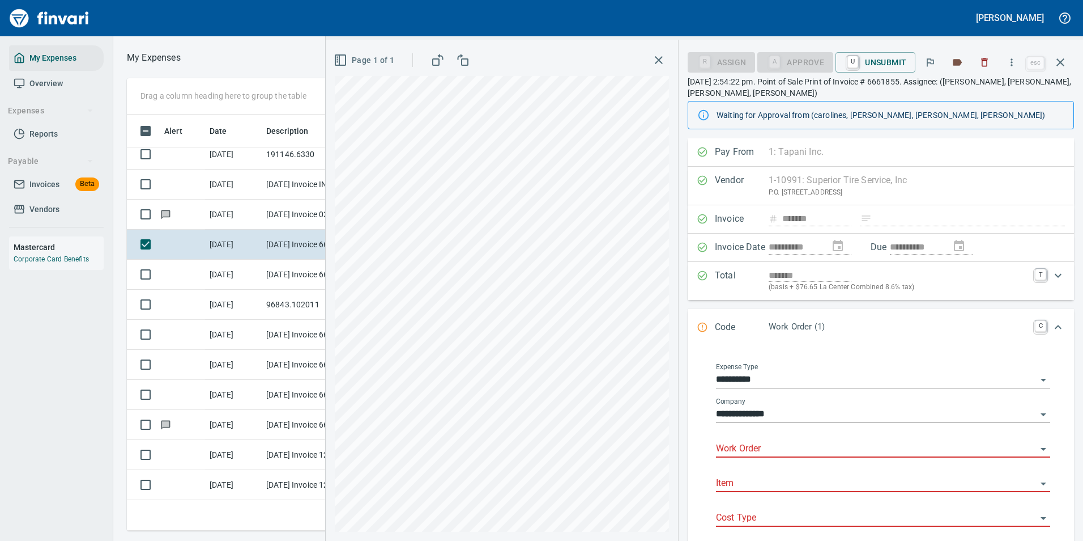
scroll to position [113, 0]
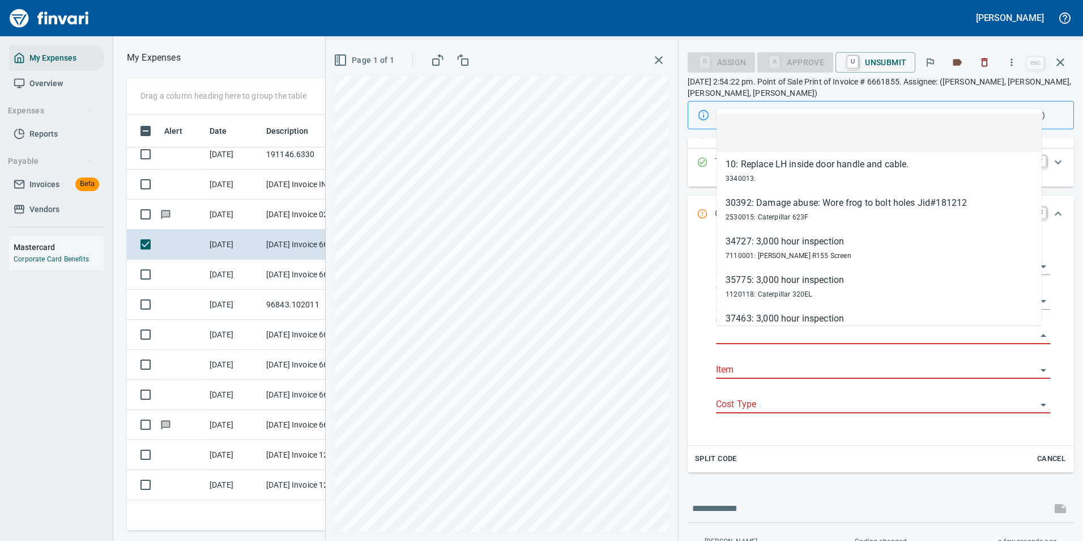
click at [743, 339] on input "Work Order" at bounding box center [876, 336] width 321 height 16
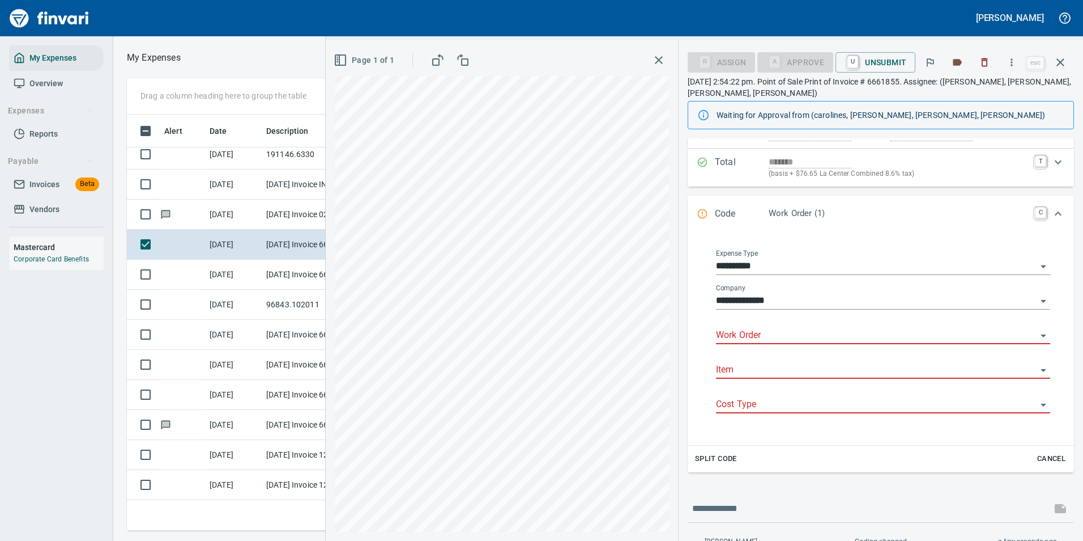
click at [757, 329] on input "Work Order" at bounding box center [876, 336] width 321 height 16
click at [763, 373] on span "3340031: Caterpillar 740B" at bounding box center [767, 377] width 83 height 8
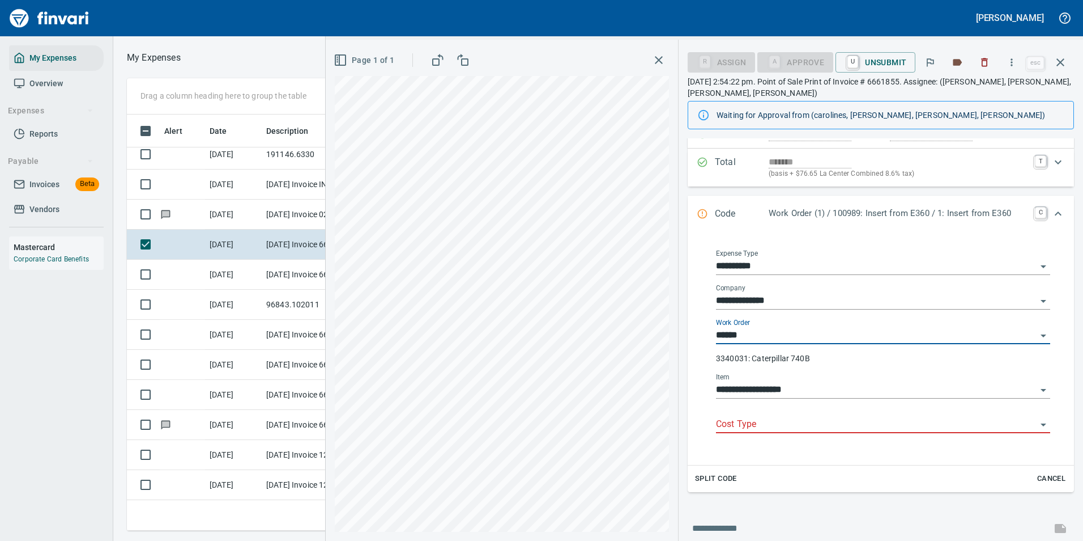
type input "**********"
click at [751, 367] on div "**********" at bounding box center [883, 345] width 334 height 54
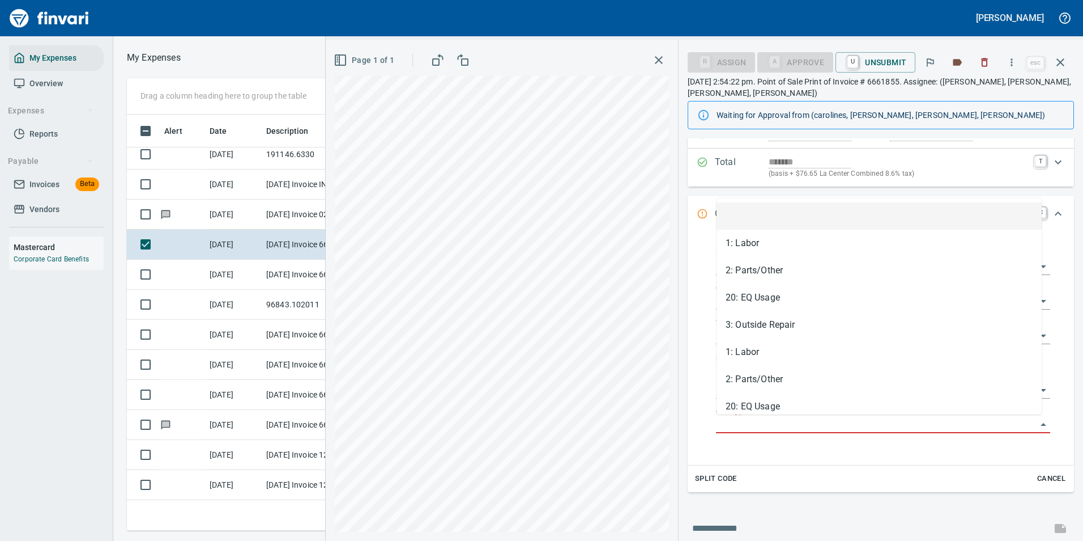
click at [759, 420] on input "Cost Type" at bounding box center [876, 424] width 321 height 16
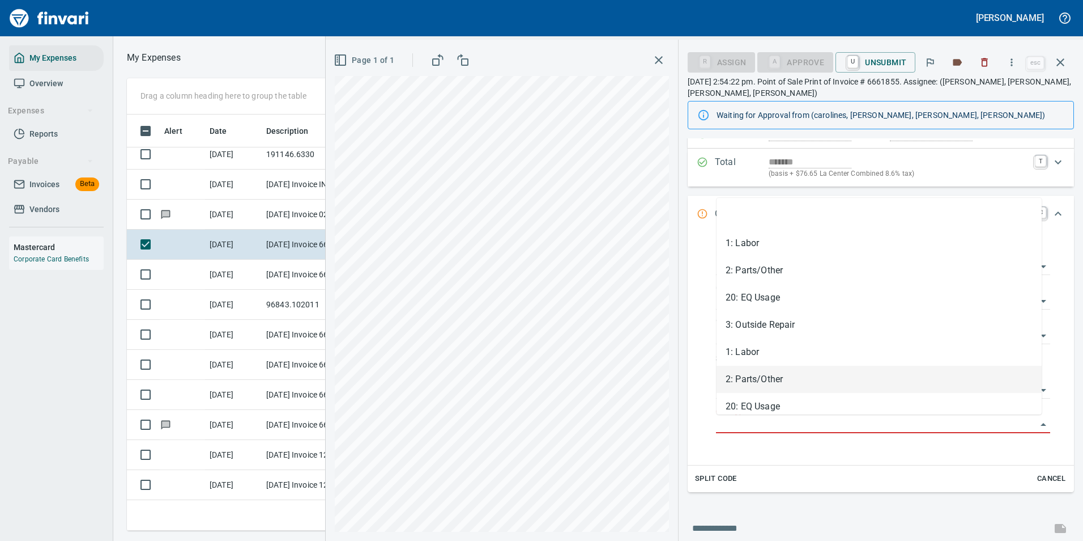
click at [752, 386] on li "2: Parts/Other" at bounding box center [879, 378] width 325 height 27
type input "**********"
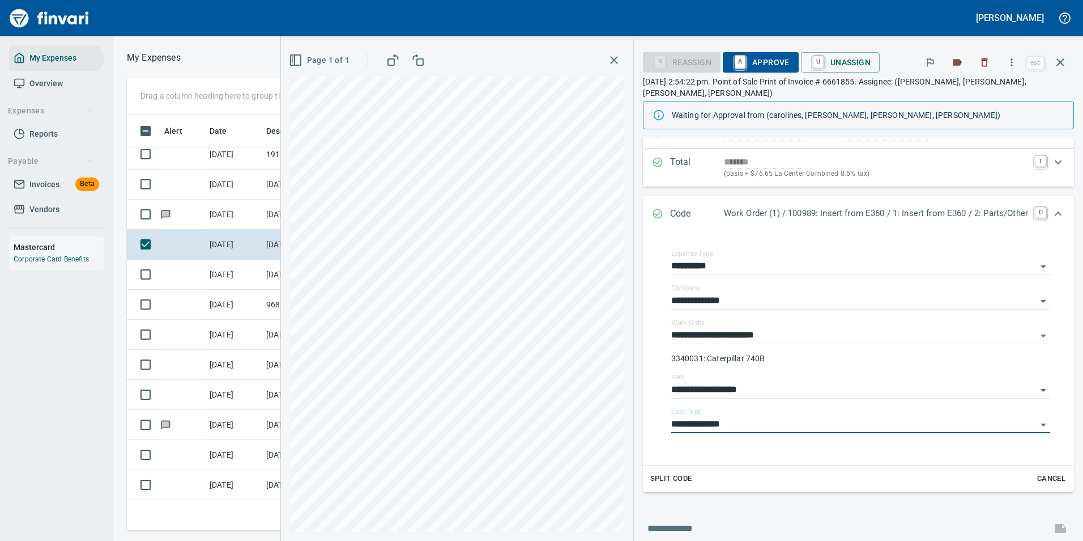
scroll to position [0, 0]
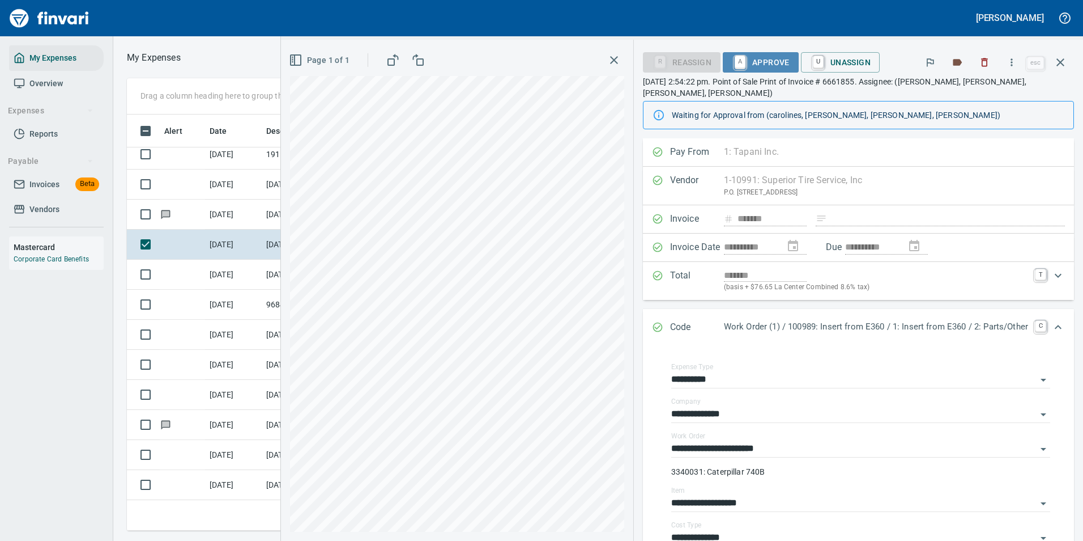
click at [762, 58] on span "A Approve" at bounding box center [761, 62] width 58 height 19
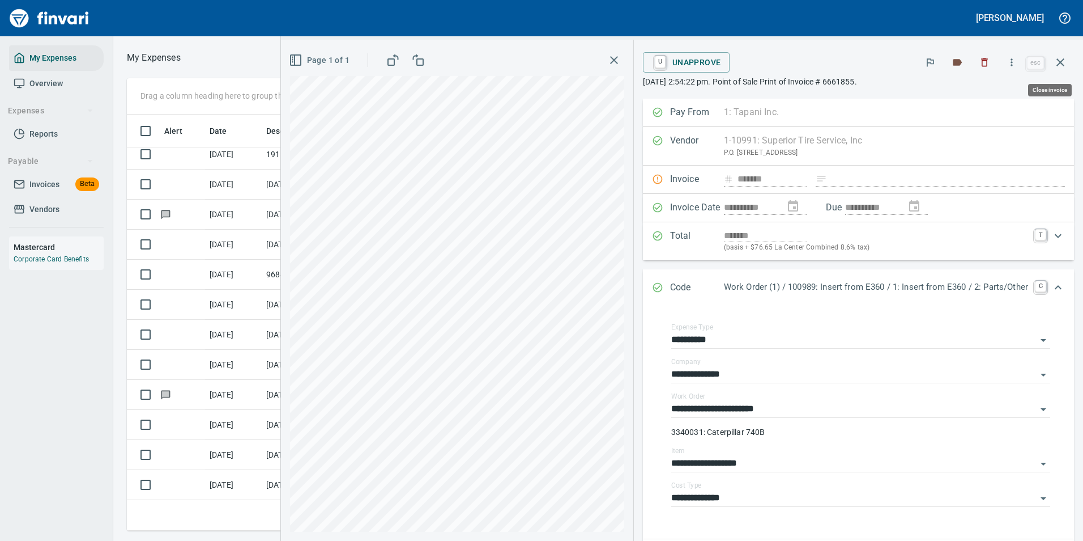
drag, startPoint x: 1069, startPoint y: 61, endPoint x: 1044, endPoint y: 96, distance: 42.6
click at [1069, 61] on button "button" at bounding box center [1060, 62] width 27 height 27
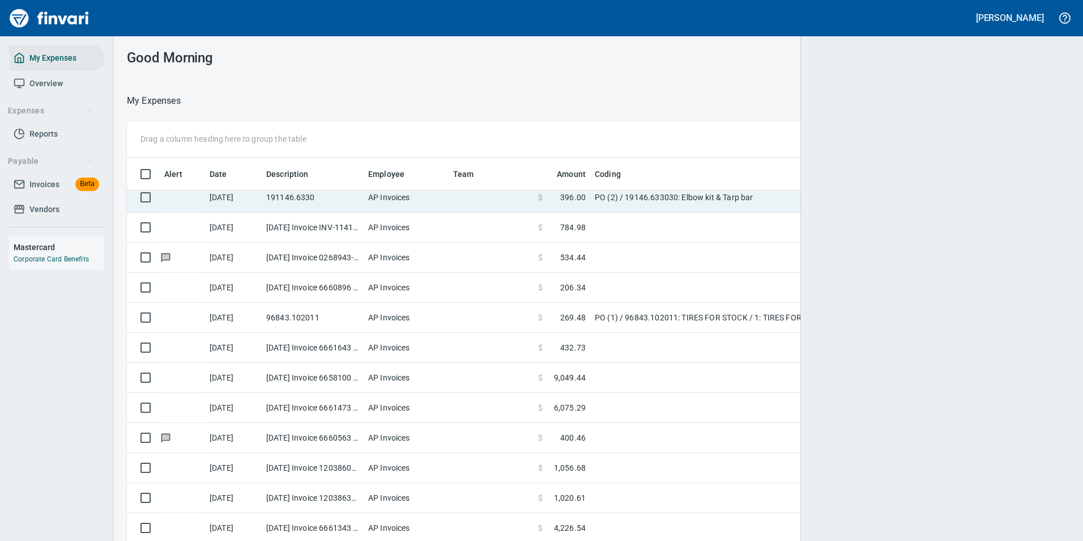
scroll to position [1, 1]
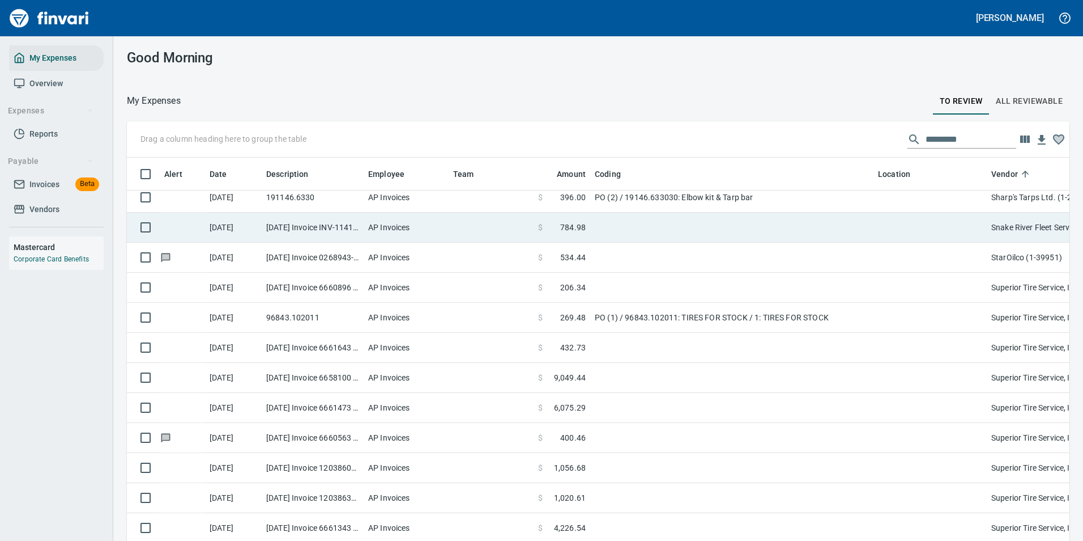
click at [632, 231] on td at bounding box center [731, 227] width 283 height 30
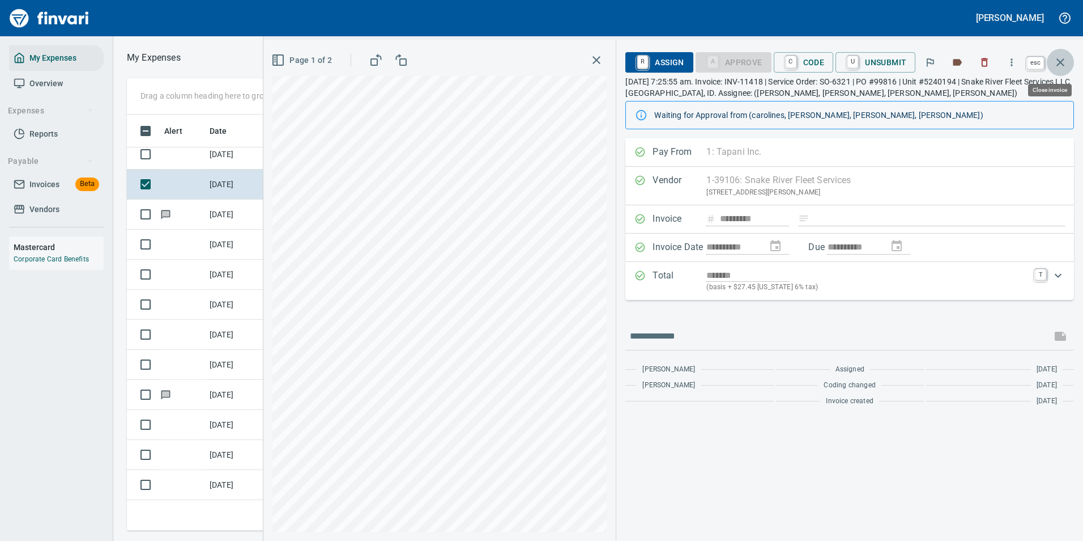
scroll to position [399, 643]
click at [1060, 61] on icon "button" at bounding box center [1061, 62] width 8 height 8
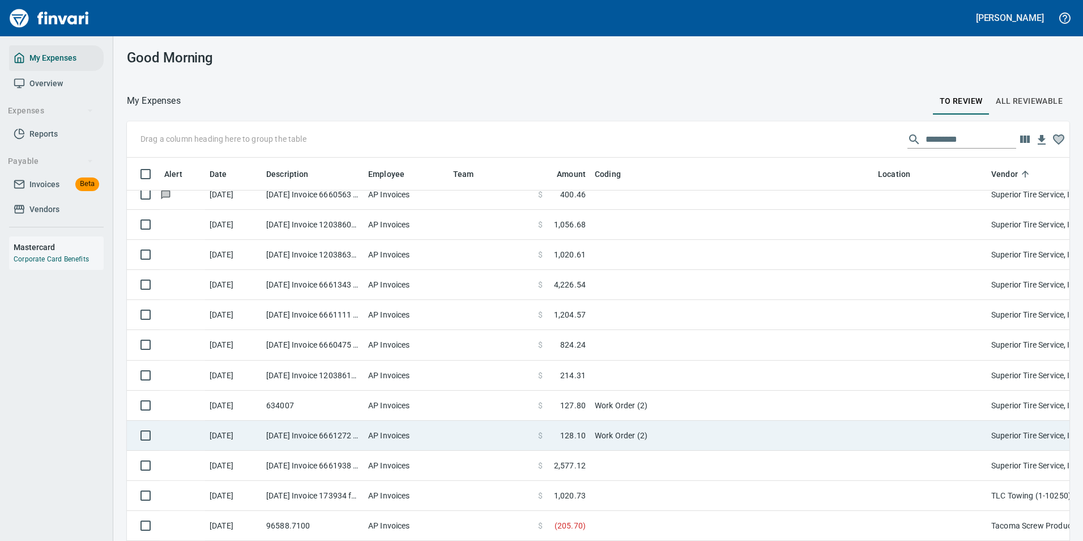
scroll to position [4080, 0]
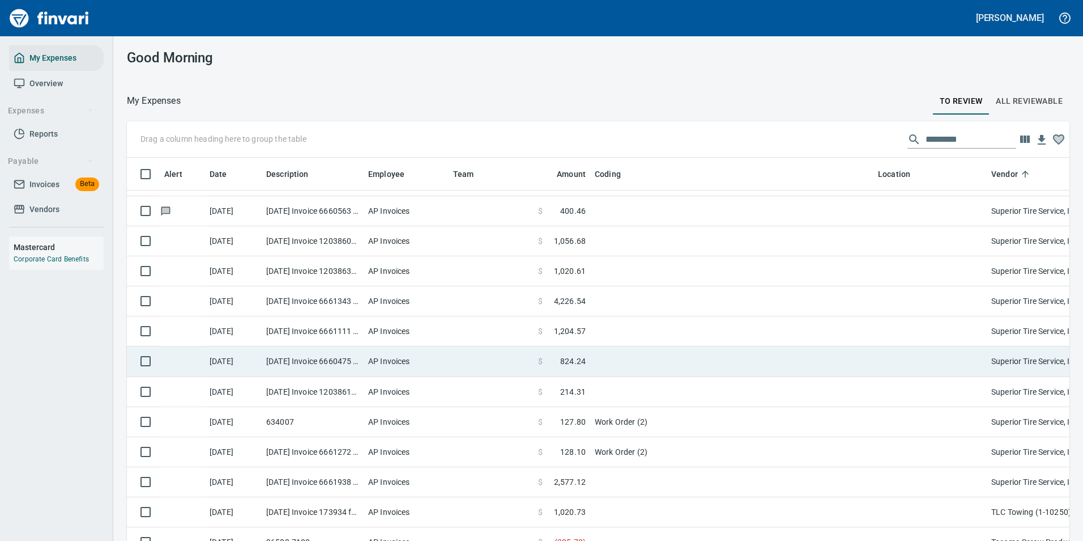
click at [437, 360] on td "AP Invoices" at bounding box center [406, 361] width 85 height 30
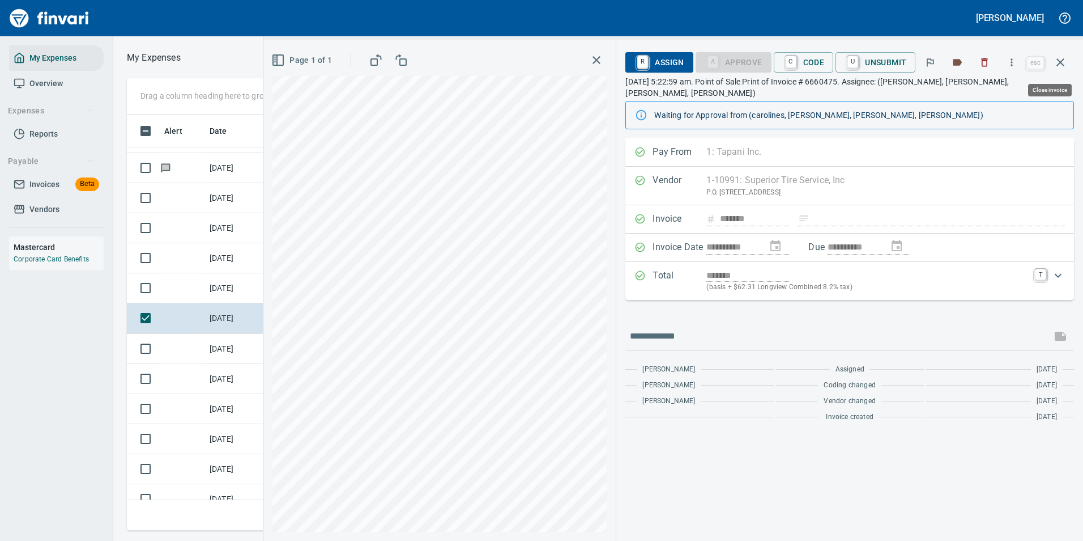
scroll to position [399, 643]
click at [1019, 66] on button "button" at bounding box center [1012, 62] width 25 height 25
click at [971, 92] on span "Download" at bounding box center [1010, 95] width 109 height 14
click at [708, 297] on div "**********" at bounding box center [850, 282] width 449 height 288
click at [805, 62] on span "C Code" at bounding box center [804, 62] width 42 height 19
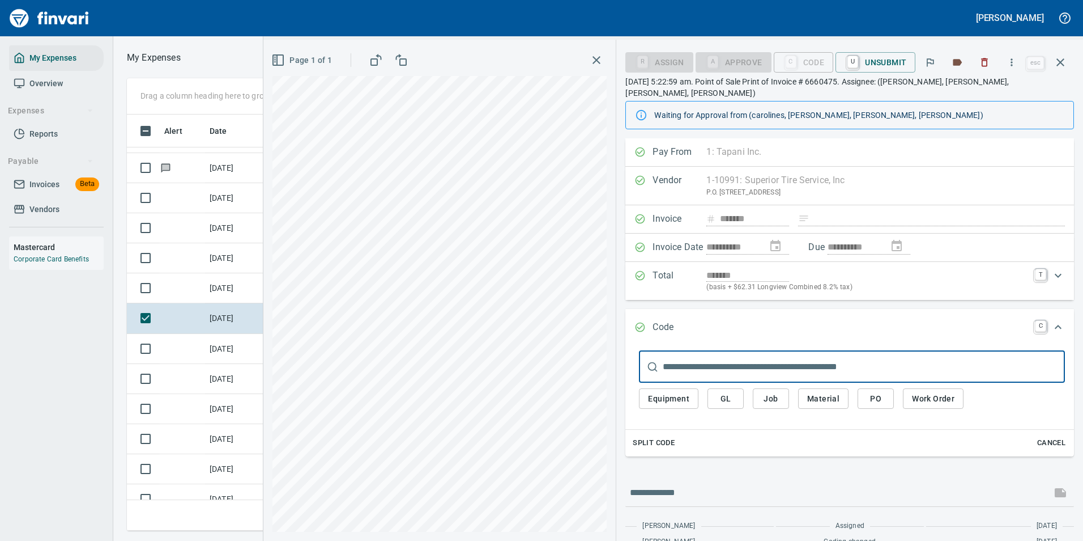
click at [929, 396] on button "Work Order" at bounding box center [933, 398] width 61 height 21
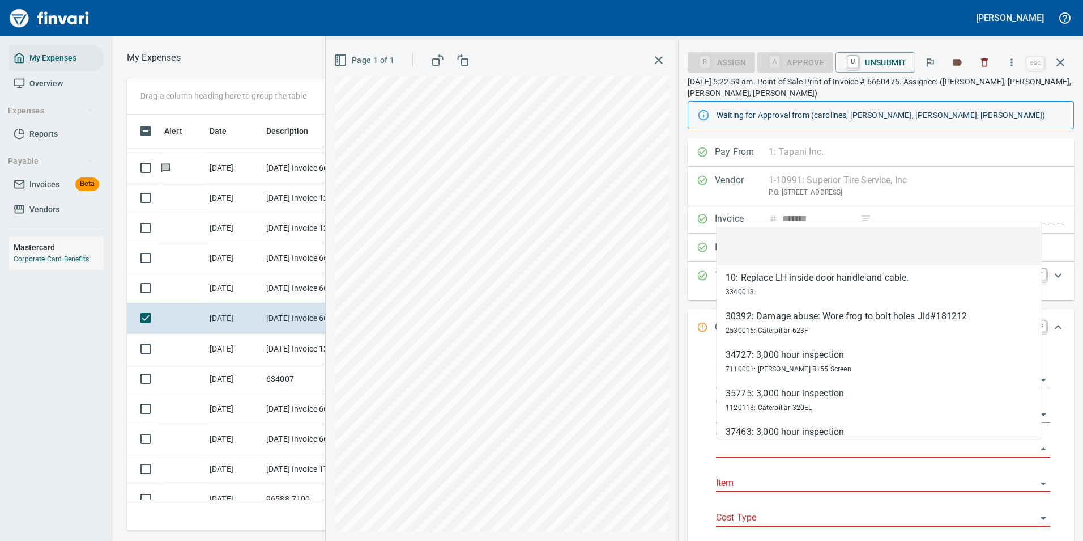
click at [749, 450] on input "Work Order" at bounding box center [876, 449] width 321 height 16
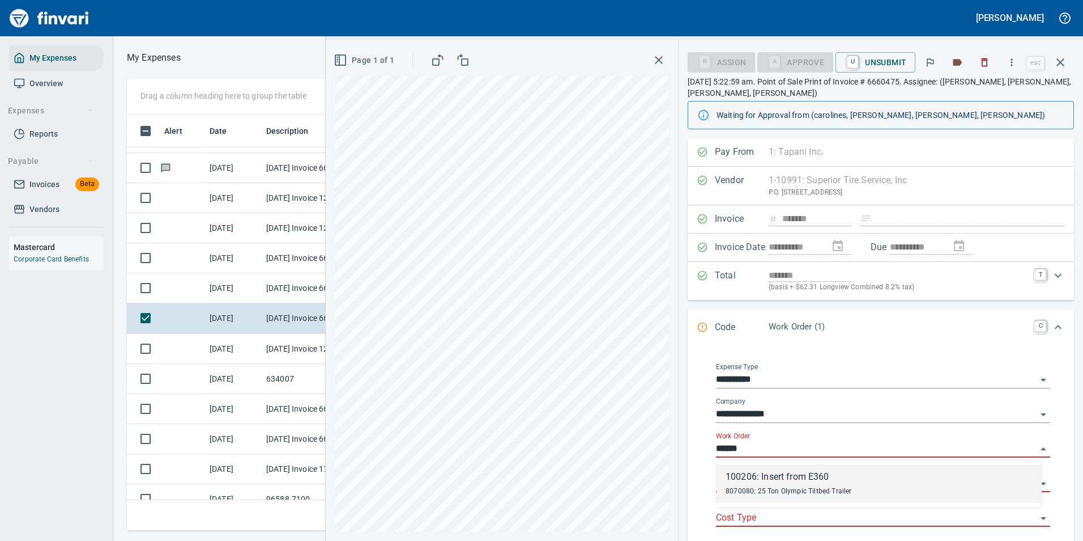
click at [747, 478] on div "100206: Insert from E360" at bounding box center [789, 477] width 126 height 14
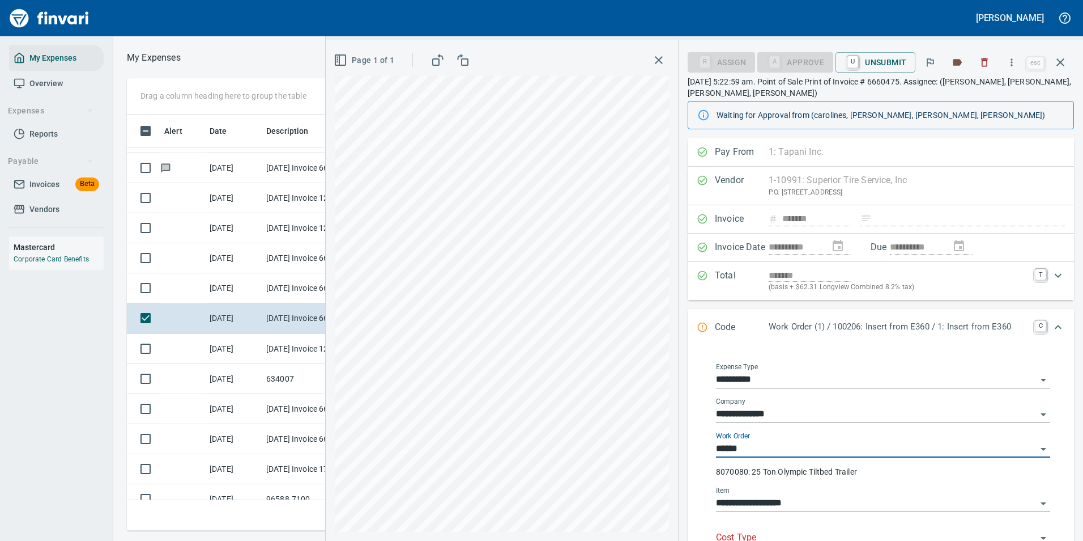
type input "**********"
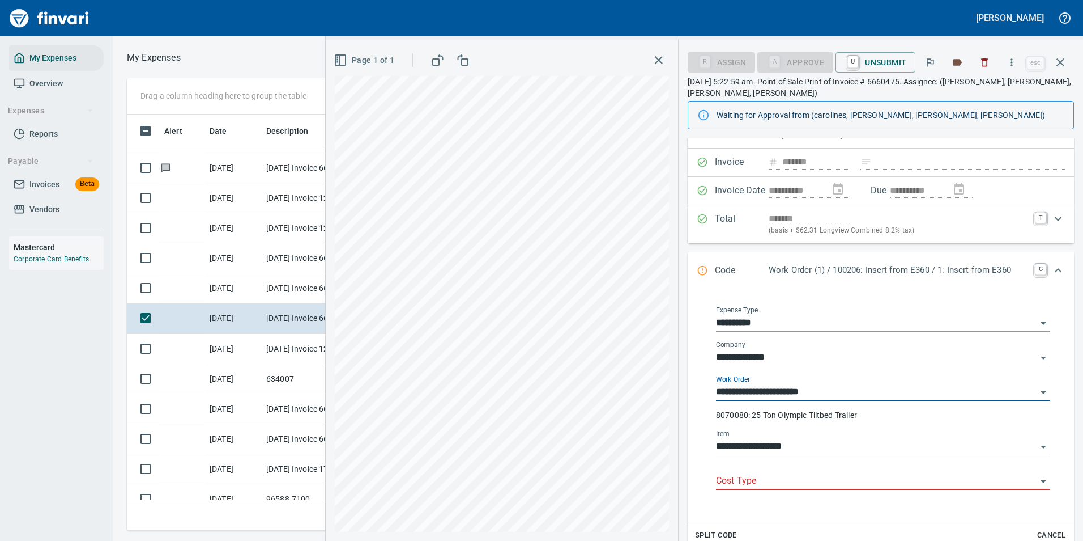
type input "**********"
click at [760, 483] on input "Cost Type" at bounding box center [876, 481] width 321 height 16
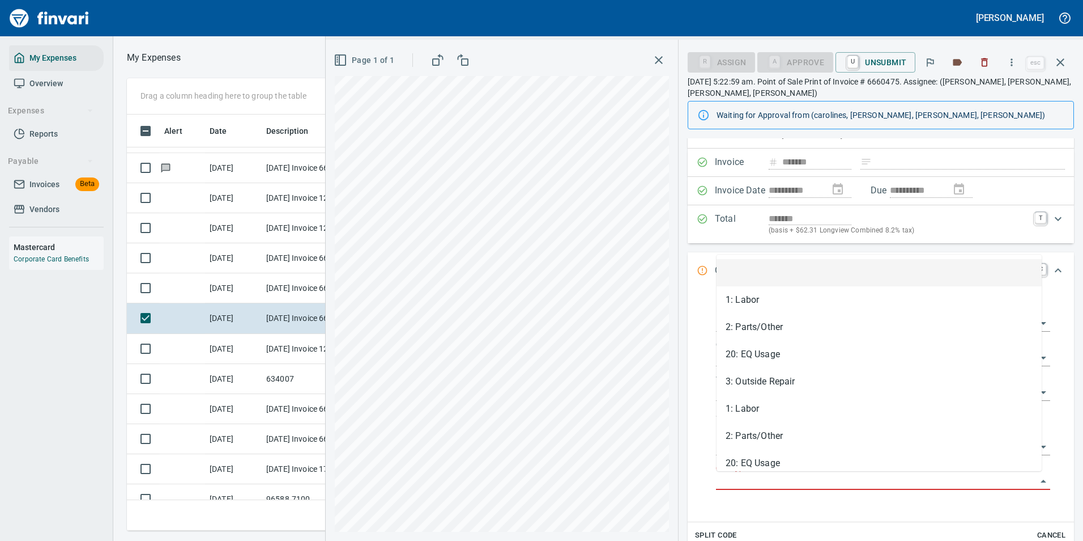
scroll to position [399, 643]
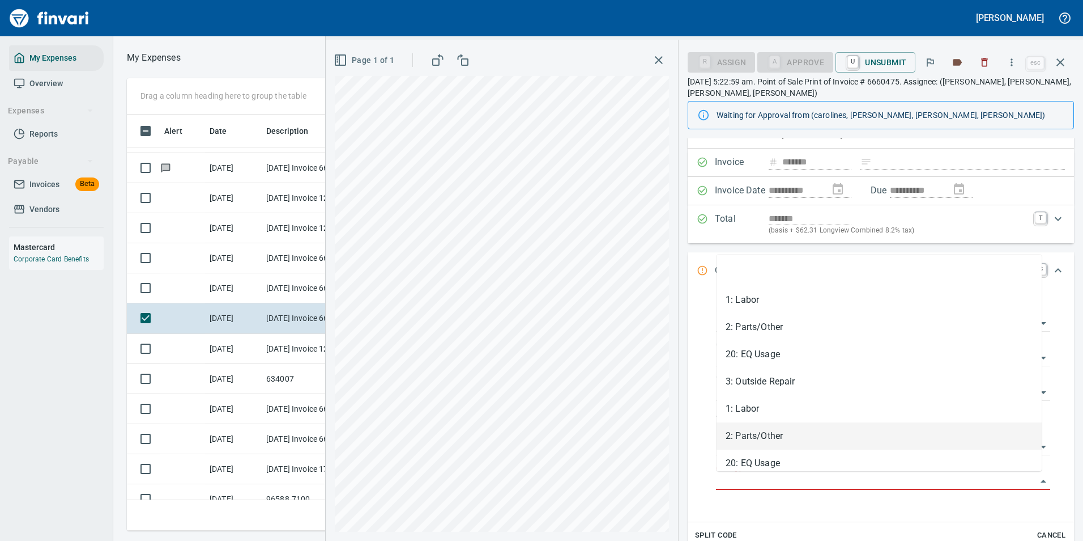
click at [747, 445] on li "2: Parts/Other" at bounding box center [879, 435] width 325 height 27
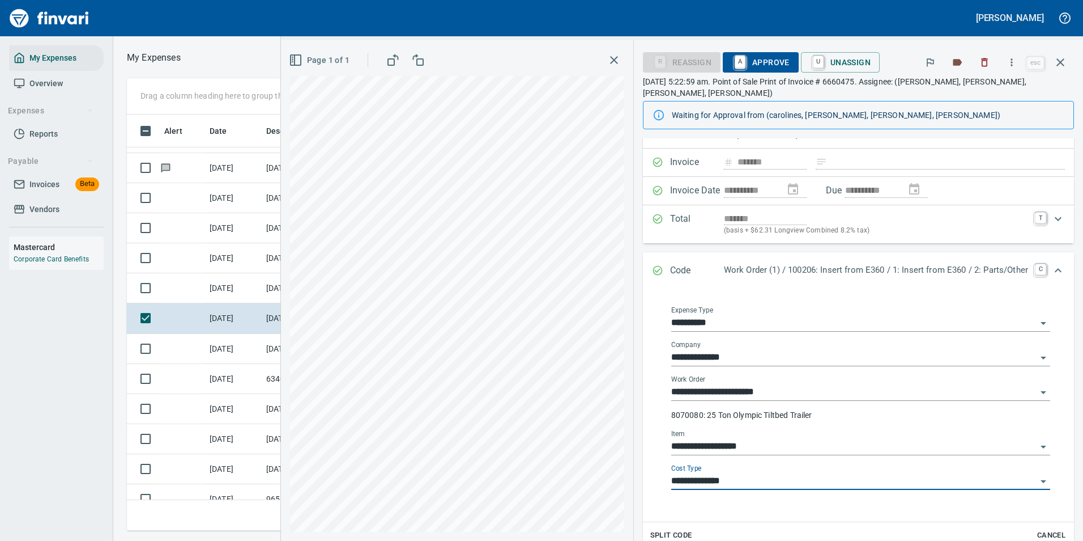
type input "**********"
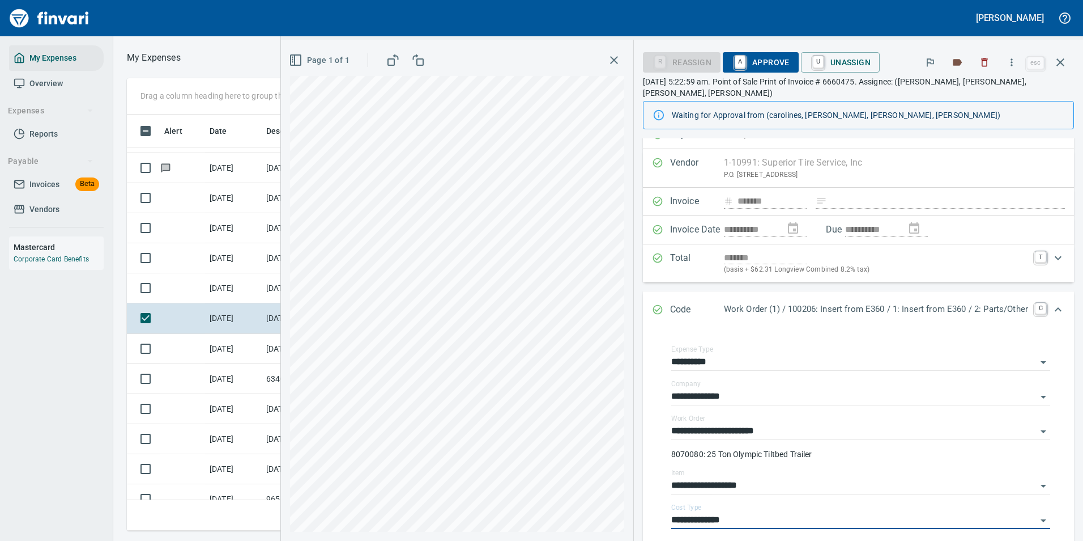
scroll to position [0, 0]
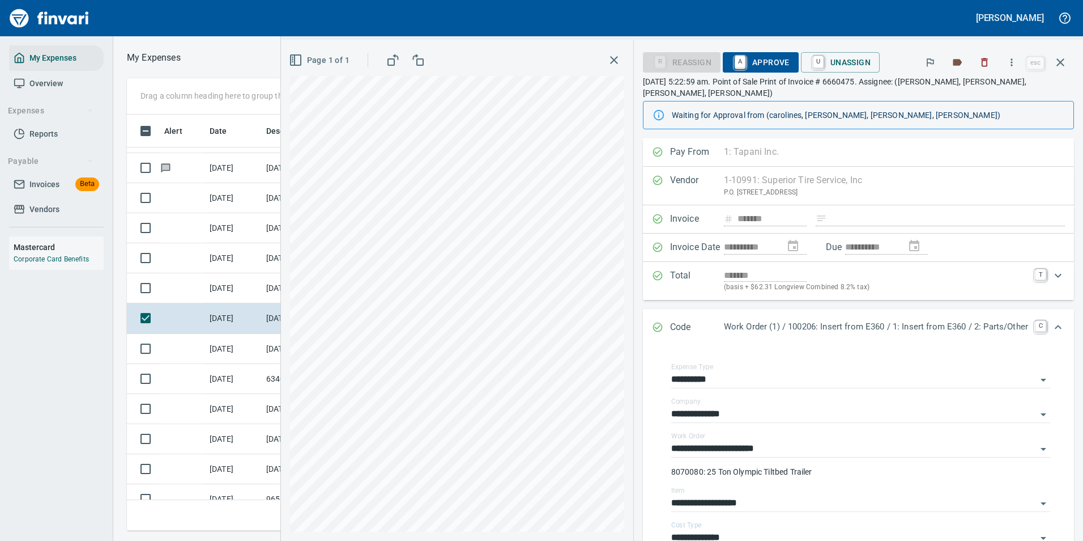
click at [756, 65] on span "A Approve" at bounding box center [761, 62] width 58 height 19
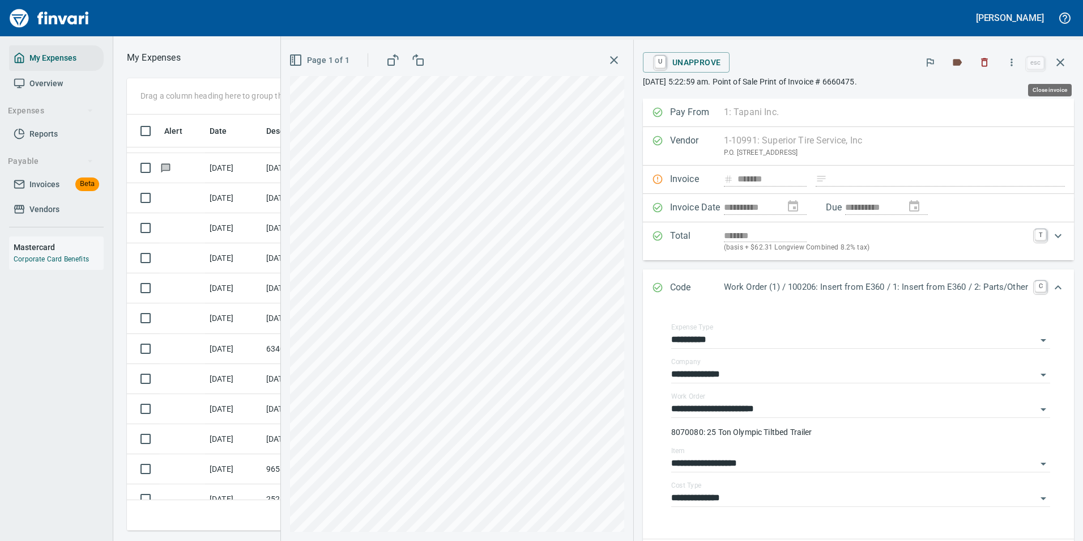
drag, startPoint x: 1056, startPoint y: 62, endPoint x: 1052, endPoint y: 70, distance: 8.9
click at [1056, 62] on icon "button" at bounding box center [1061, 63] width 14 height 14
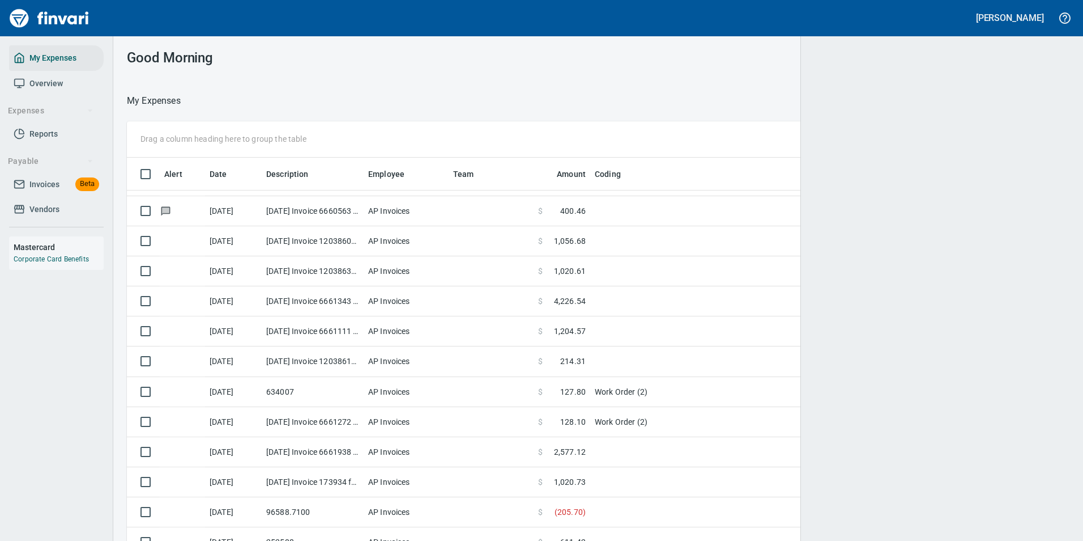
scroll to position [399, 916]
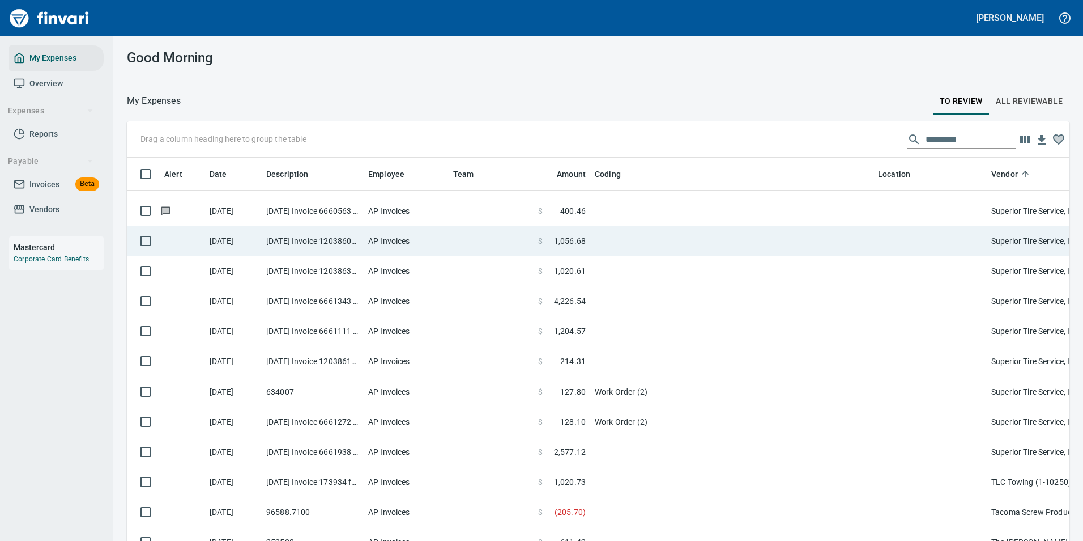
click at [279, 240] on td "[DATE] Invoice 120386042 from Superior Tire Service, Inc (1-10991)" at bounding box center [313, 241] width 102 height 30
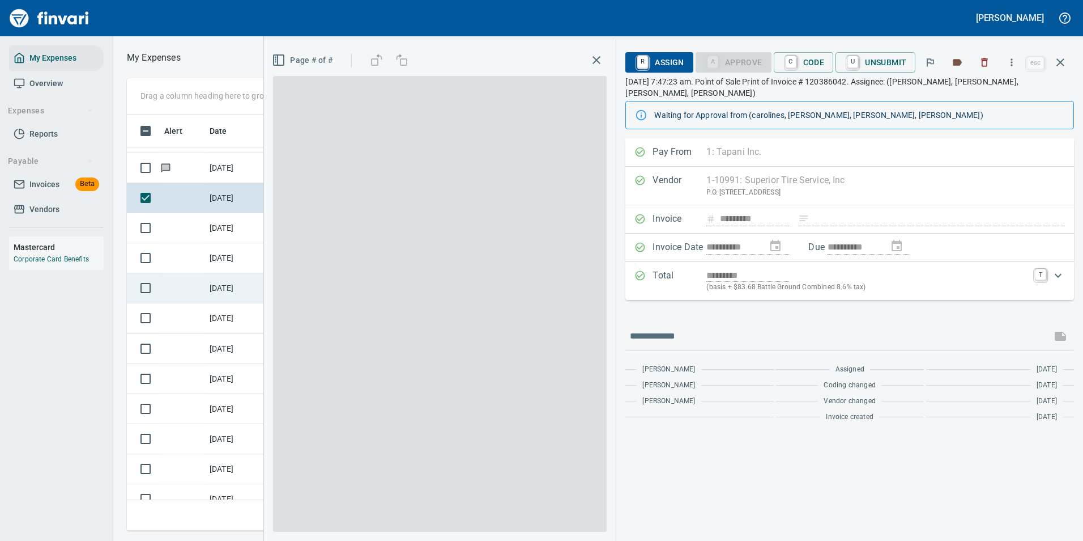
scroll to position [399, 643]
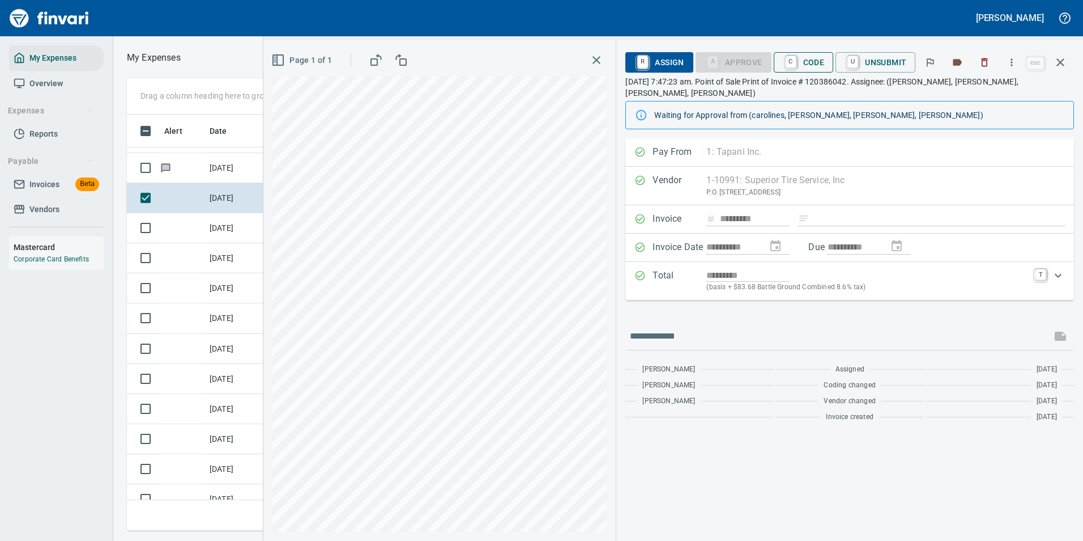
click at [813, 58] on span "C Code" at bounding box center [804, 62] width 42 height 19
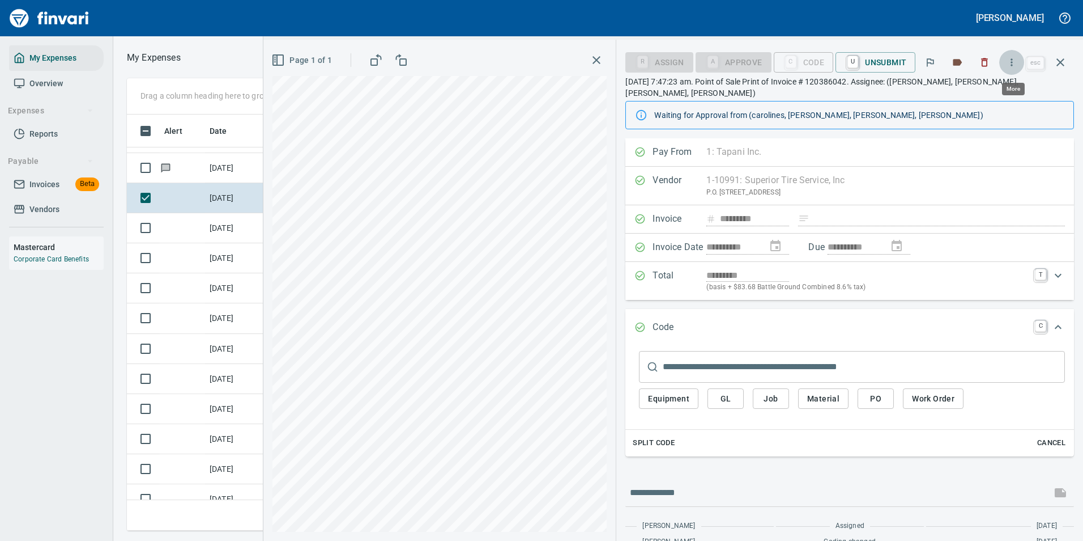
click at [1013, 59] on icon "button" at bounding box center [1012, 61] width 2 height 7
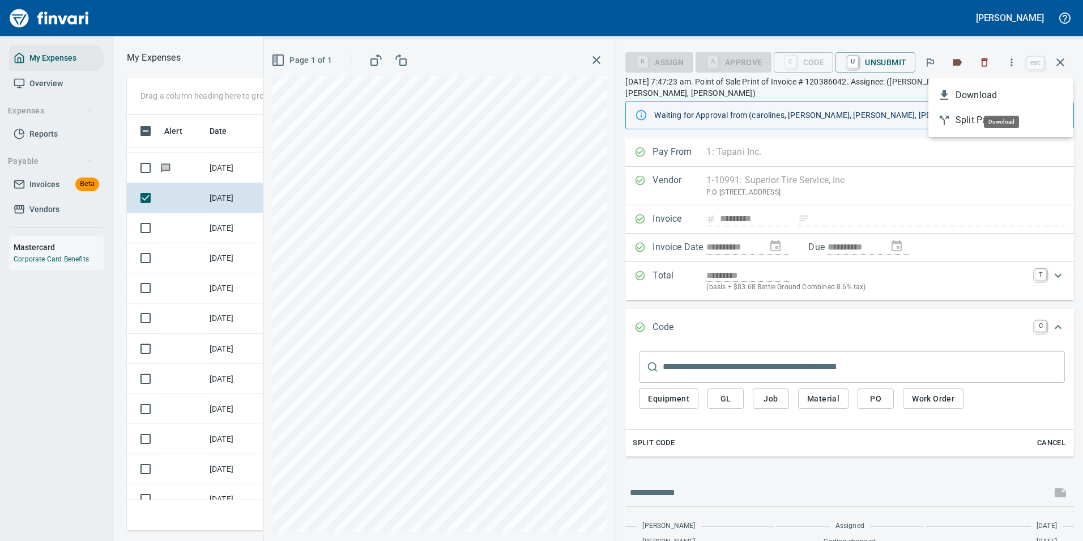
click at [958, 92] on span "Download" at bounding box center [1010, 95] width 109 height 14
click at [933, 392] on span "Work Order" at bounding box center [933, 399] width 42 height 14
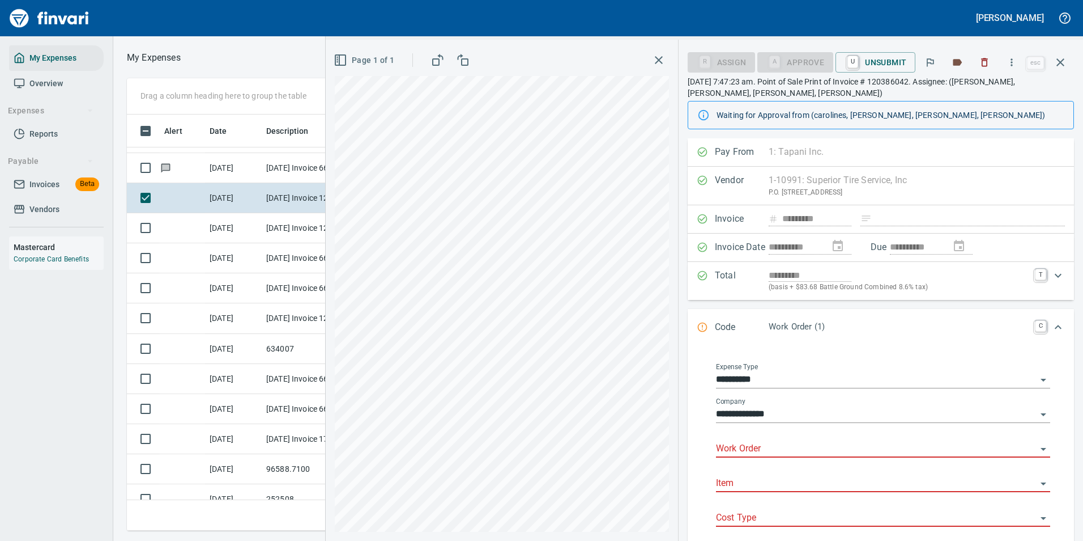
click at [766, 449] on input "Work Order" at bounding box center [876, 449] width 321 height 16
click at [764, 484] on div "3340043: Caterpillar 740B" at bounding box center [778, 490] width 104 height 14
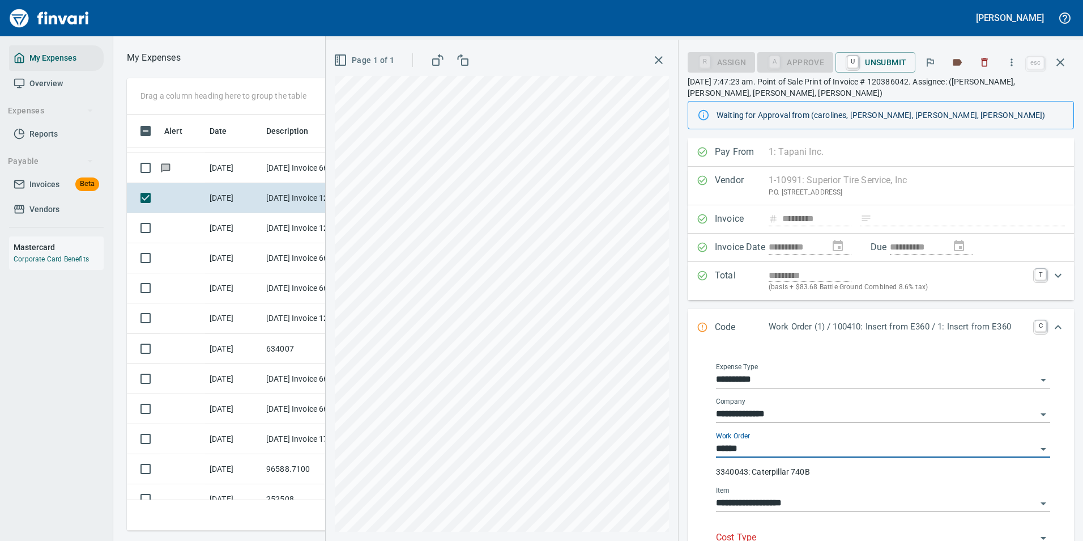
type input "**********"
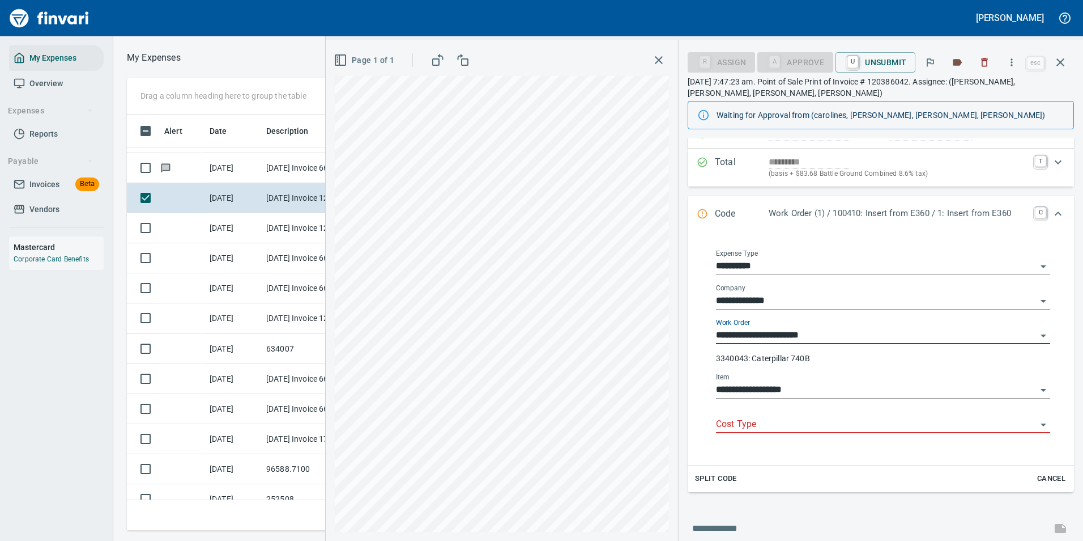
type input "**********"
click at [742, 430] on input "Cost Type" at bounding box center [876, 424] width 321 height 16
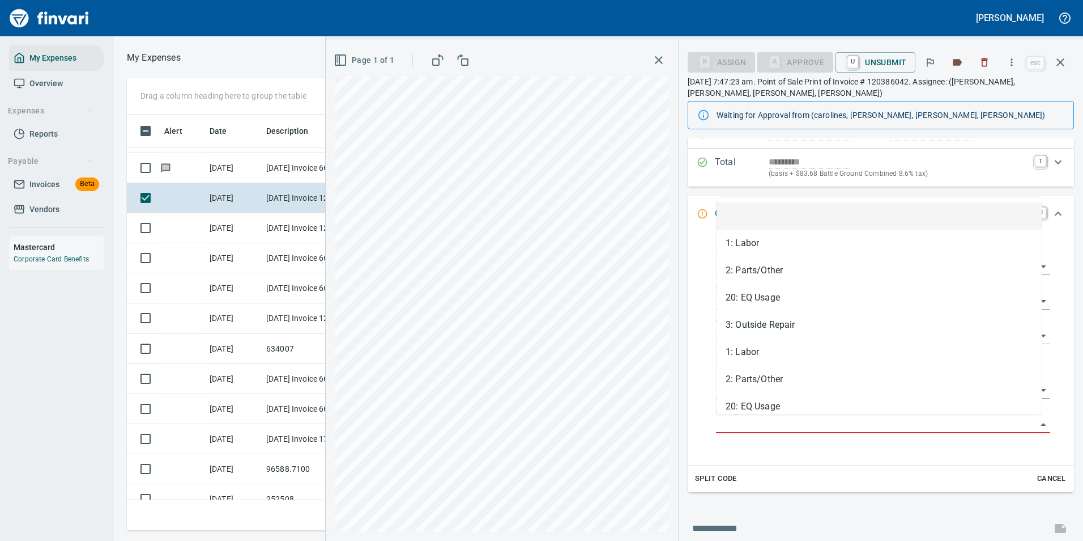
scroll to position [399, 643]
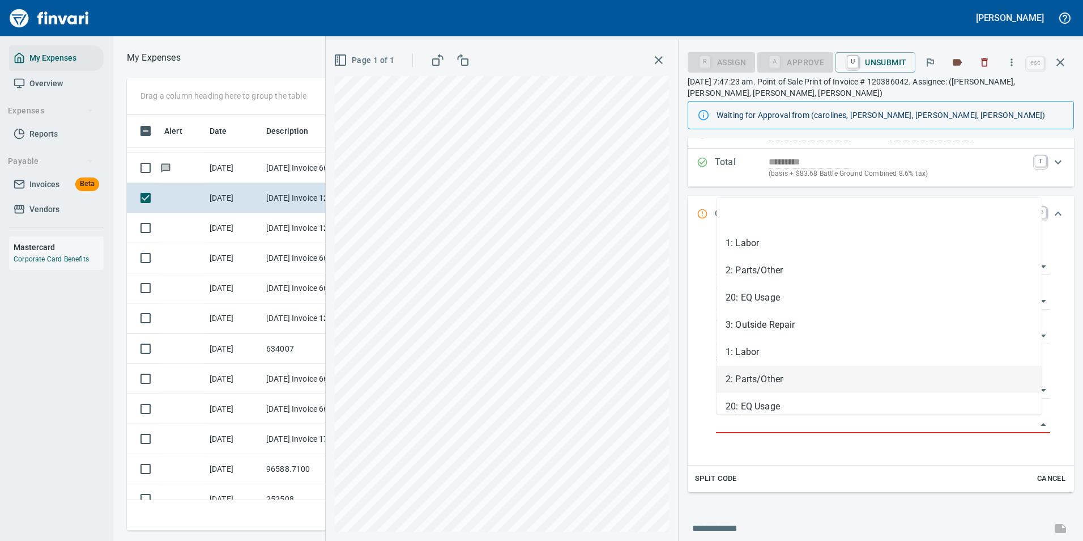
click at [749, 382] on li "2: Parts/Other" at bounding box center [879, 378] width 325 height 27
type input "**********"
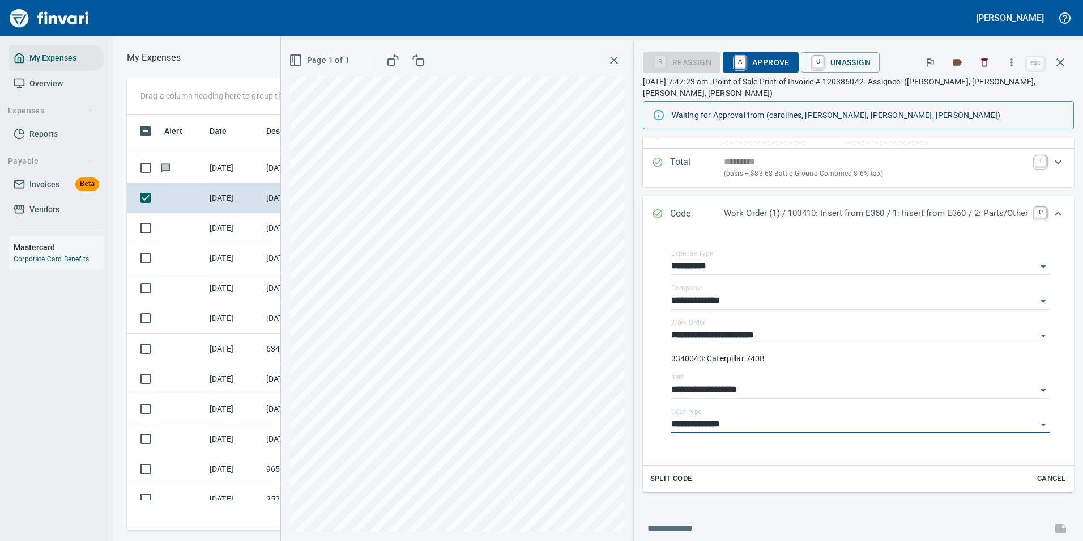
click at [748, 56] on span "A Approve" at bounding box center [761, 62] width 58 height 19
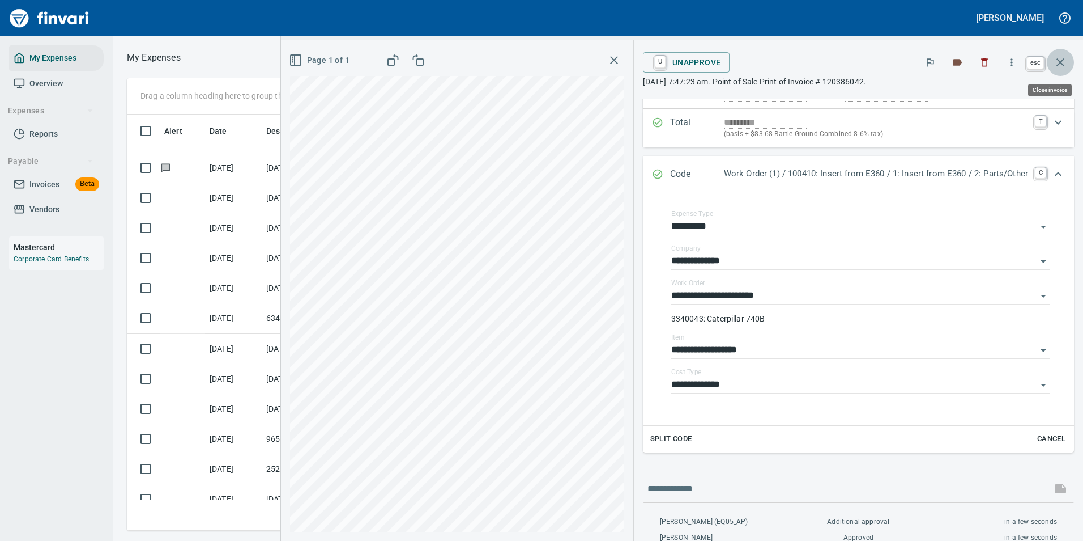
click at [1051, 66] on button "button" at bounding box center [1060, 62] width 27 height 27
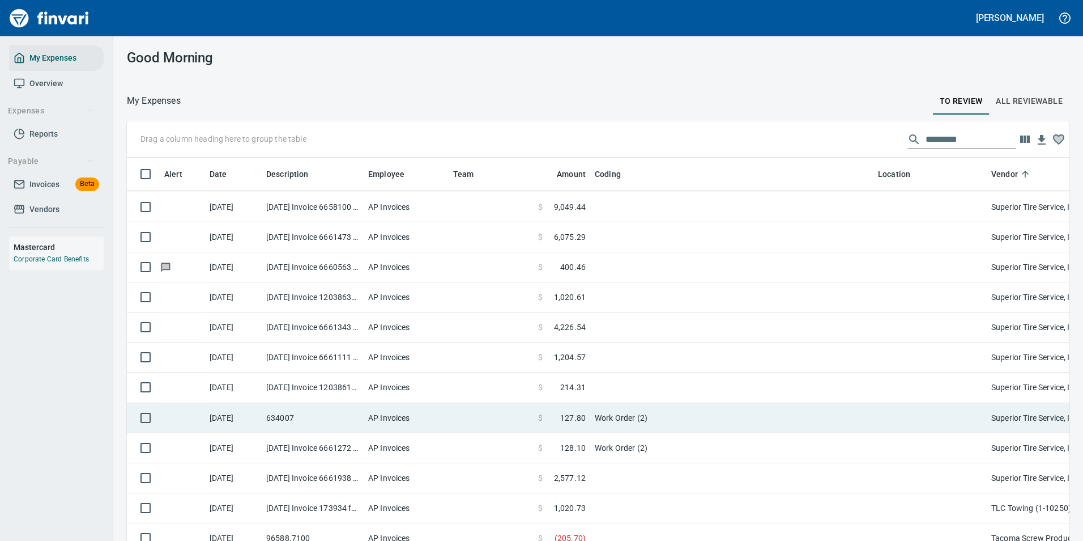
scroll to position [4080, 0]
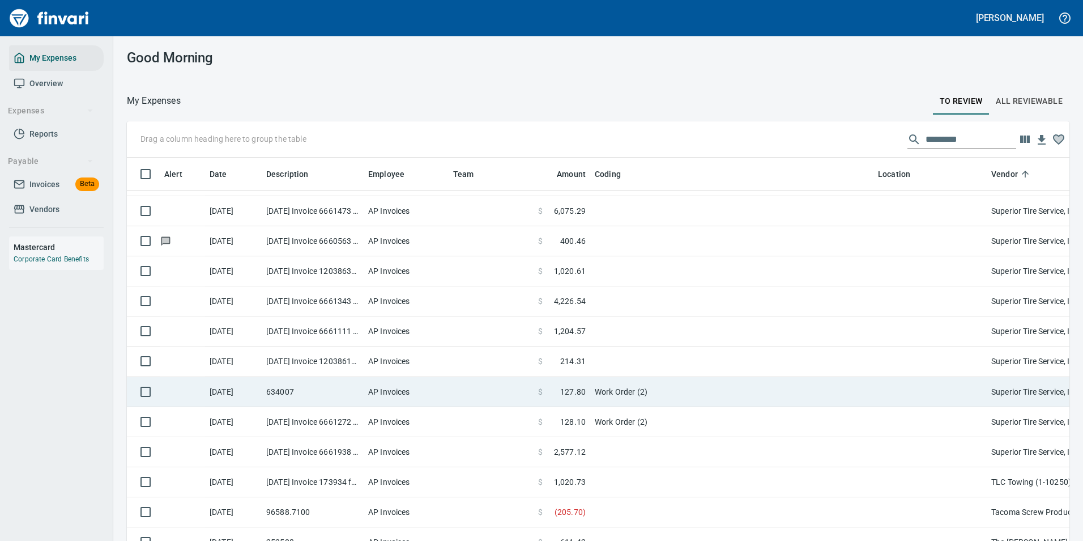
click at [433, 394] on td "AP Invoices" at bounding box center [406, 392] width 85 height 30
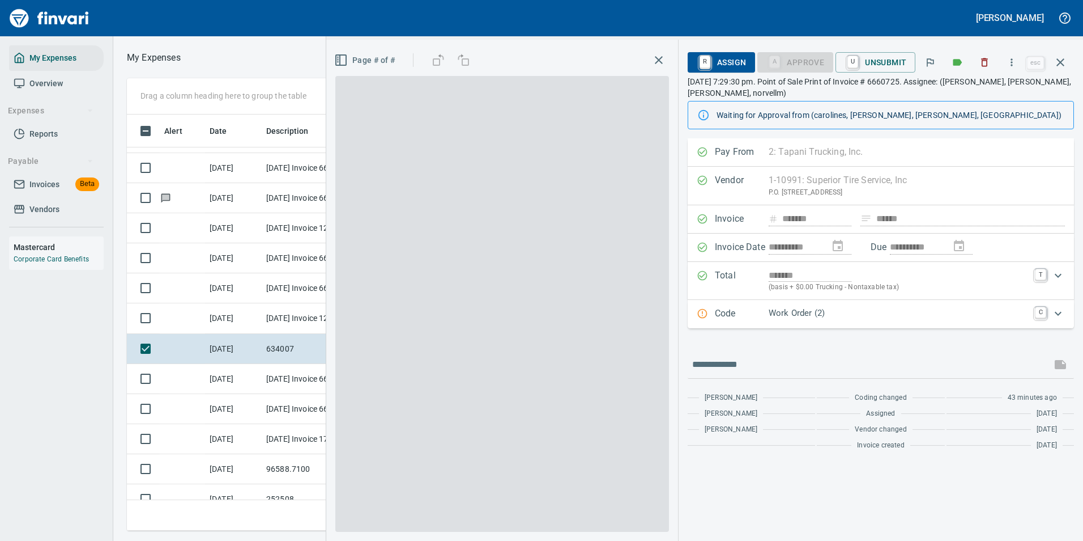
scroll to position [399, 643]
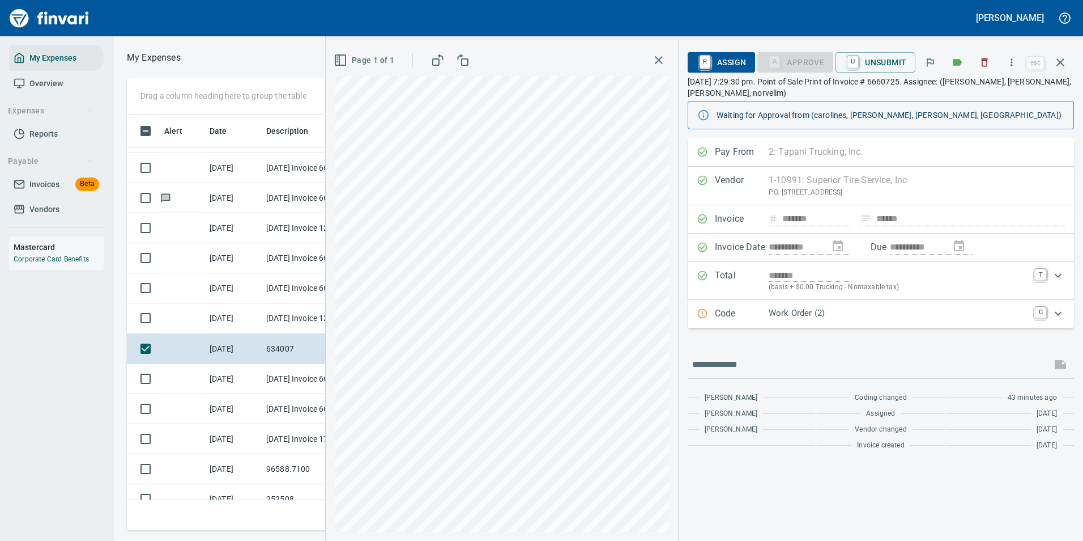
click at [820, 313] on p "Work Order (2)" at bounding box center [899, 313] width 260 height 13
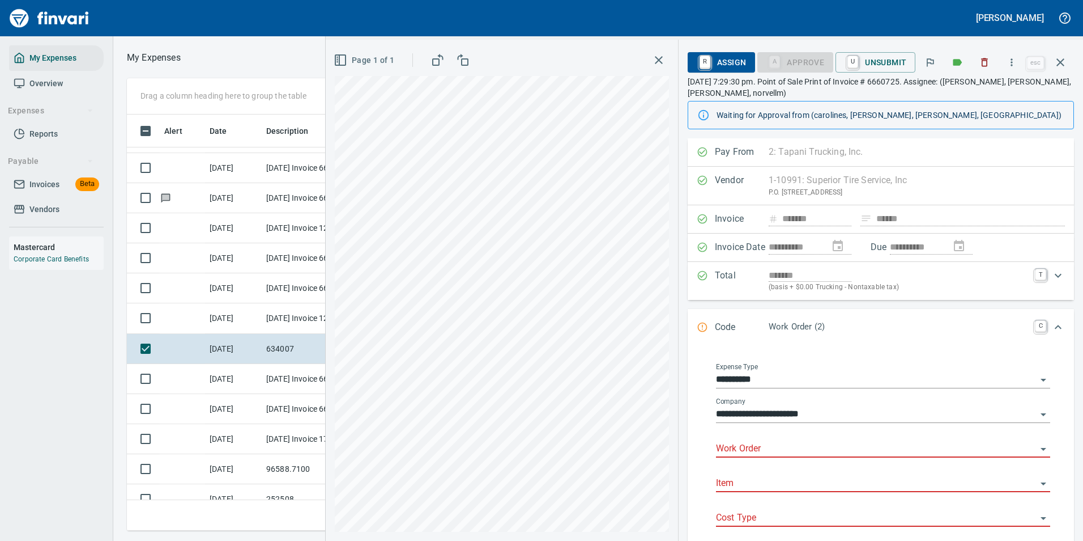
click at [755, 445] on input "Work Order" at bounding box center [876, 449] width 321 height 16
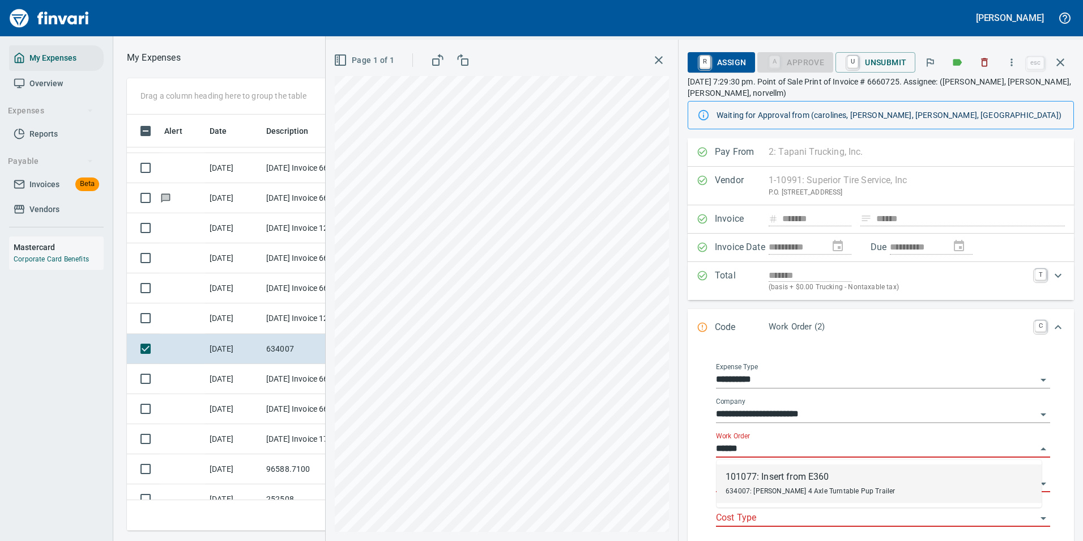
click at [764, 487] on span "634007: [PERSON_NAME] 4 Axle Turntable Pup Trailer" at bounding box center [811, 491] width 170 height 8
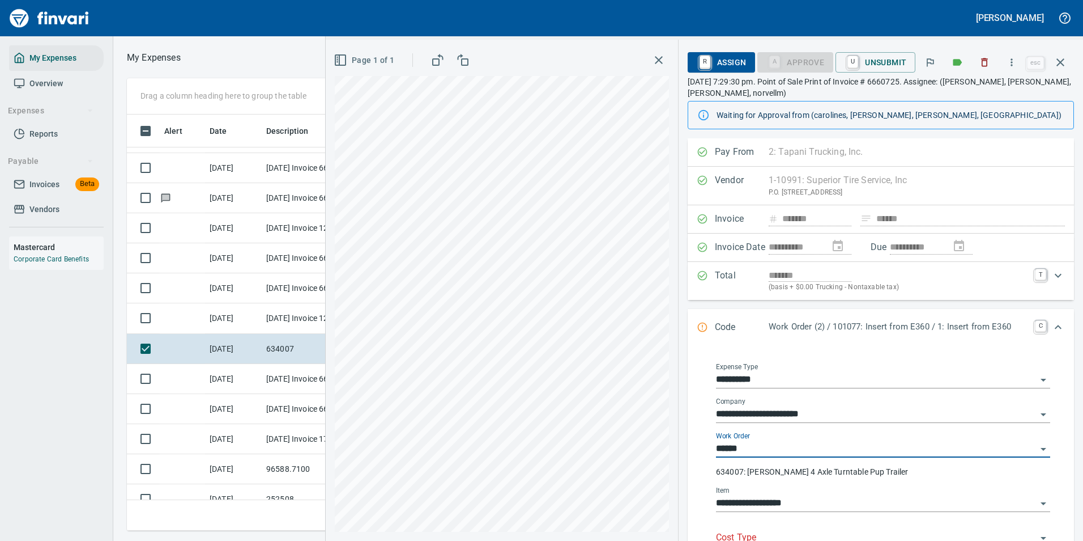
type input "**********"
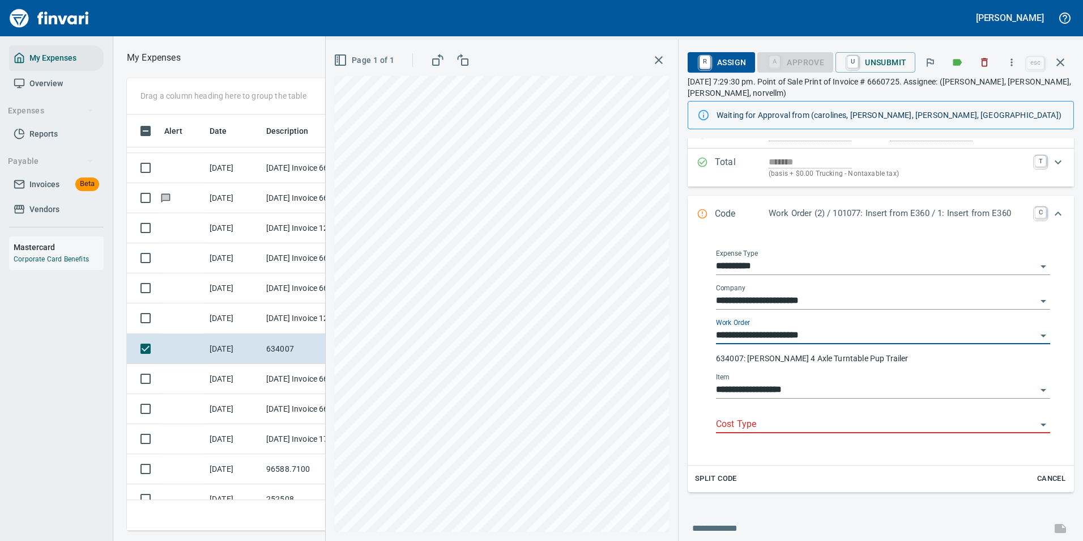
type input "**********"
click at [747, 428] on input "Cost Type" at bounding box center [876, 424] width 321 height 16
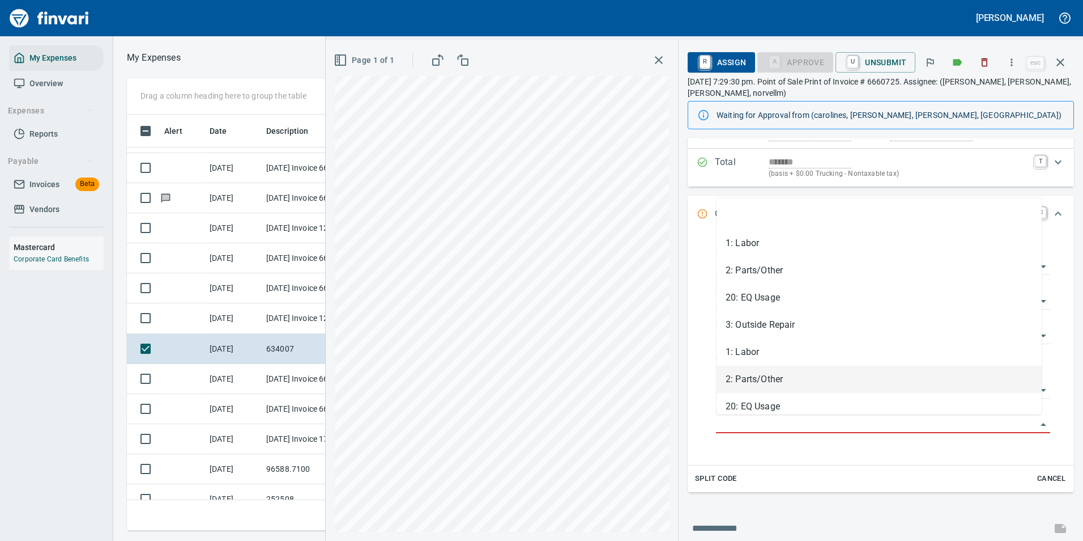
click at [743, 390] on li "2: Parts/Other" at bounding box center [879, 378] width 325 height 27
type input "**********"
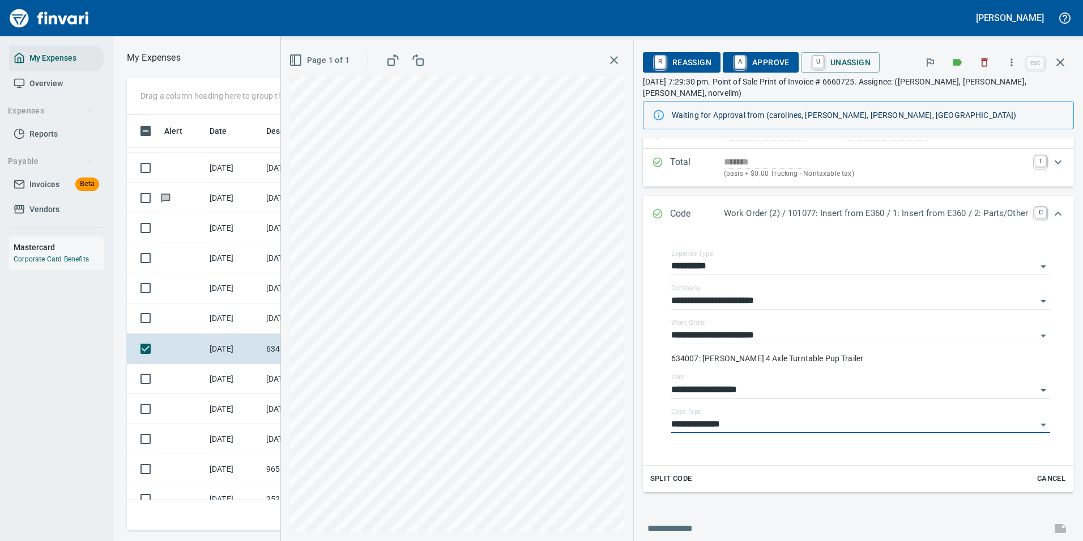
scroll to position [0, 0]
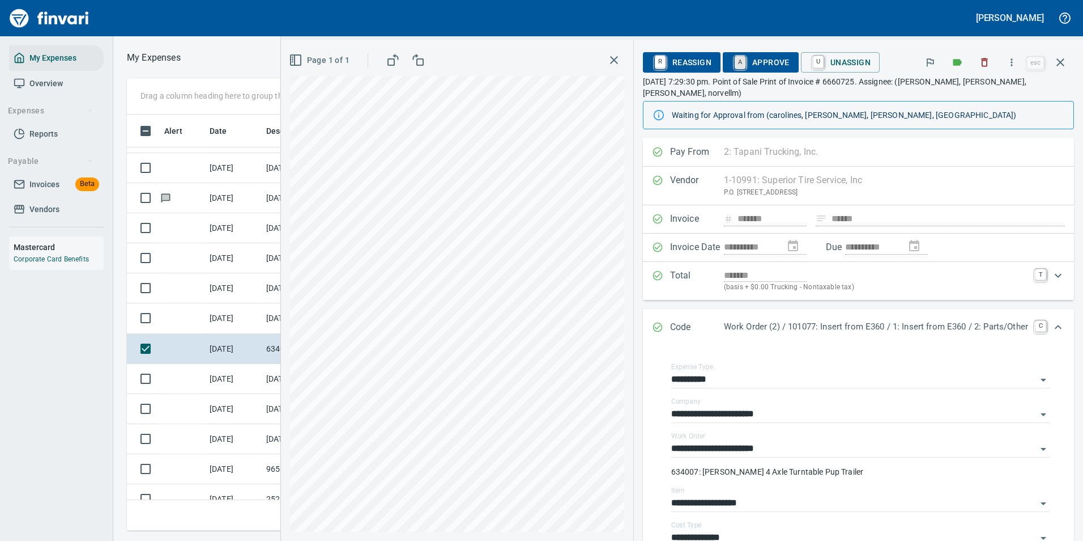
click at [735, 64] on link "A" at bounding box center [740, 62] width 11 height 12
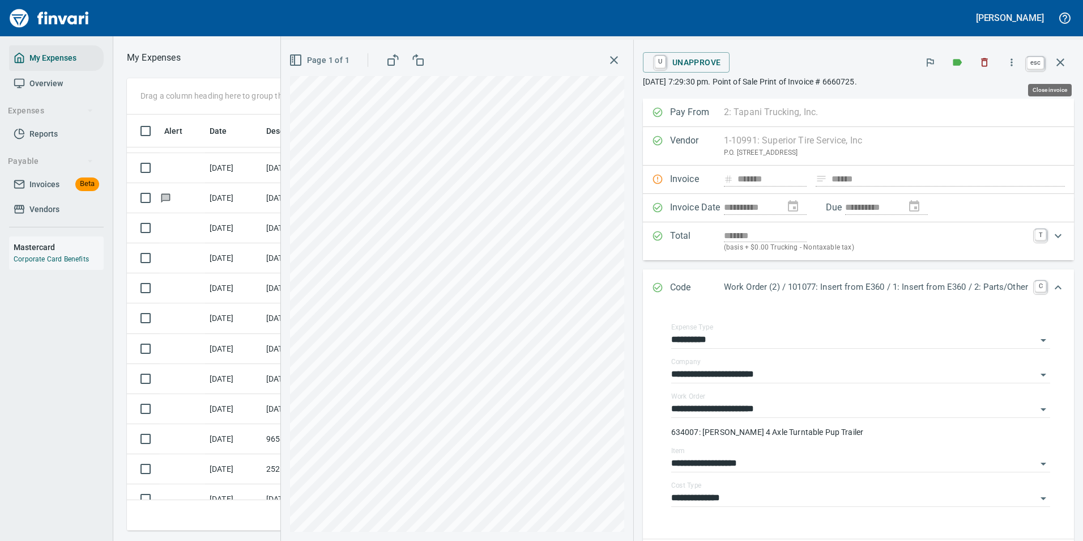
scroll to position [399, 643]
click at [1059, 65] on icon "button" at bounding box center [1061, 63] width 14 height 14
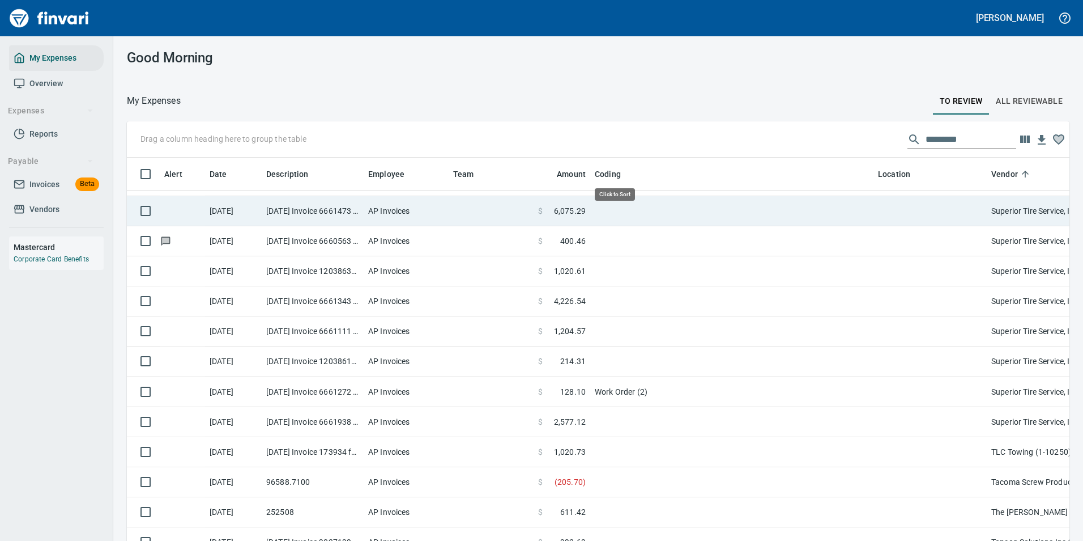
scroll to position [399, 917]
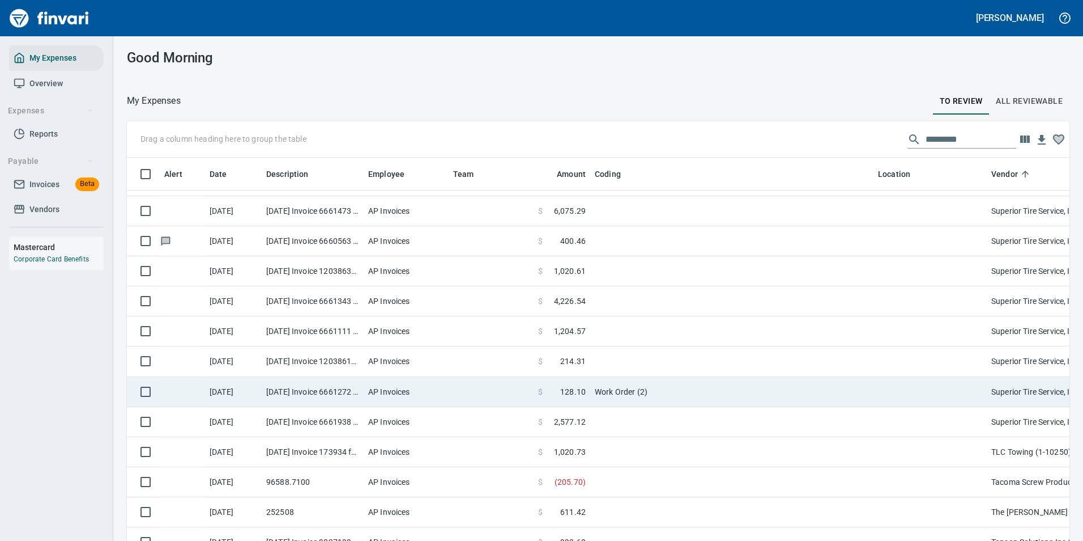
click at [631, 392] on td "Work Order (2)" at bounding box center [731, 392] width 283 height 30
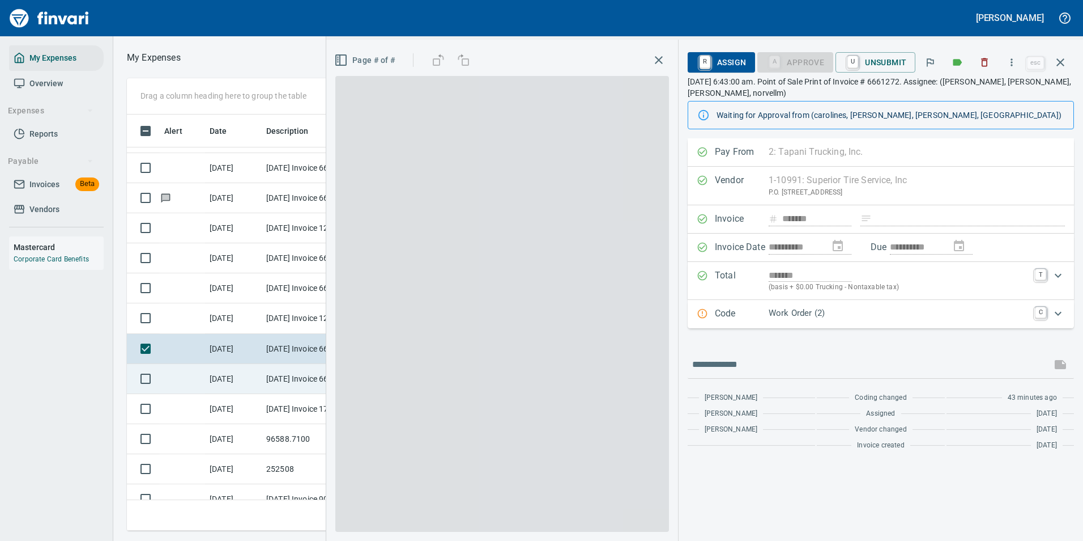
scroll to position [399, 643]
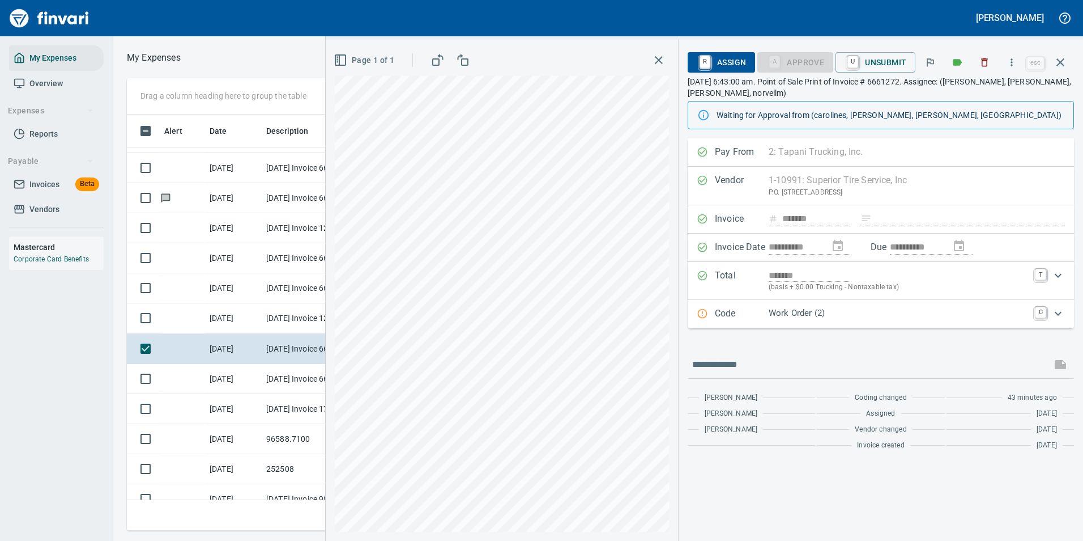
click at [811, 305] on div "Code Work Order (2) C" at bounding box center [881, 314] width 386 height 28
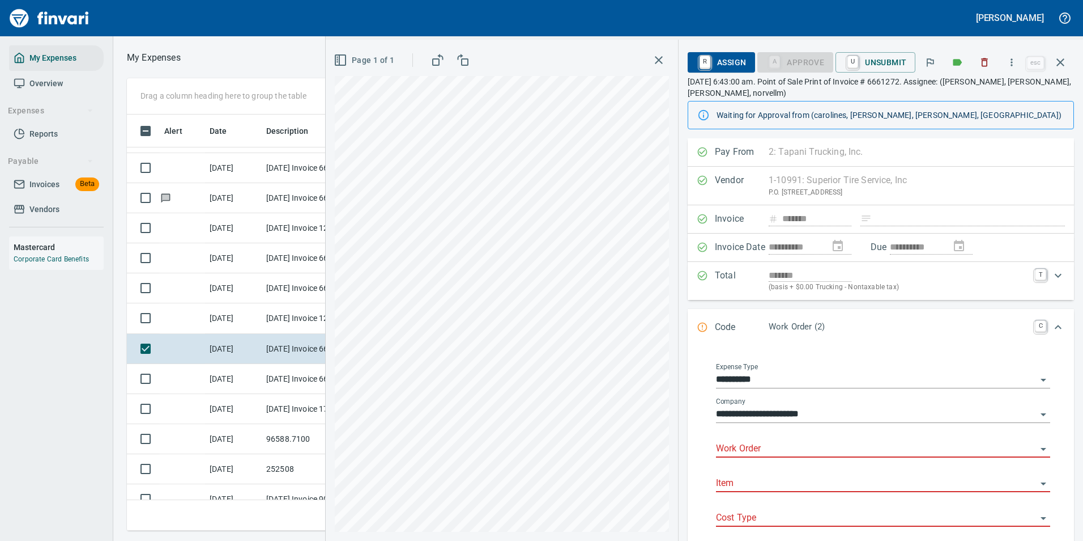
click at [762, 444] on input "Work Order" at bounding box center [876, 449] width 321 height 16
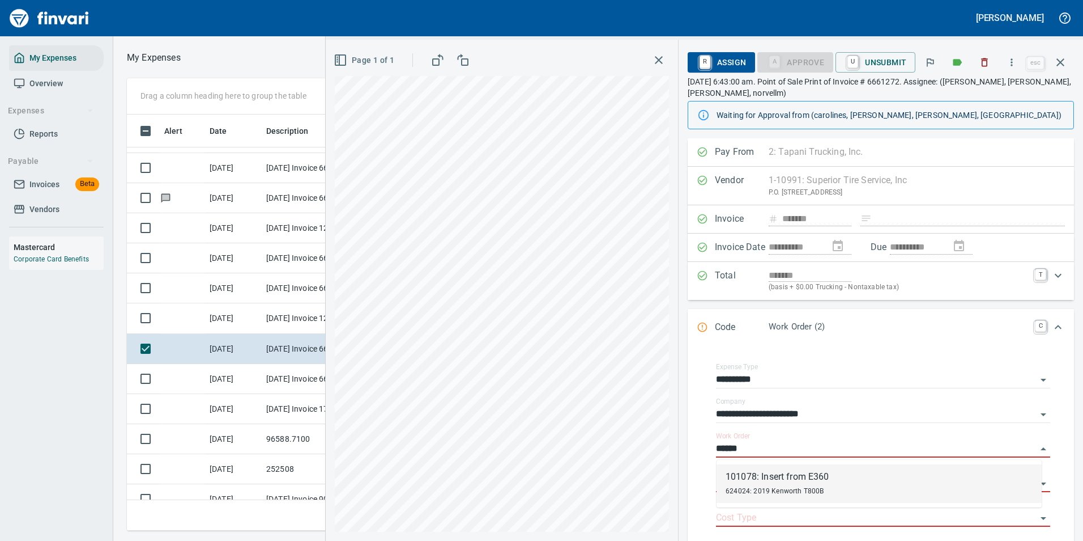
click at [749, 478] on div "101078: Insert from E360" at bounding box center [778, 477] width 104 height 14
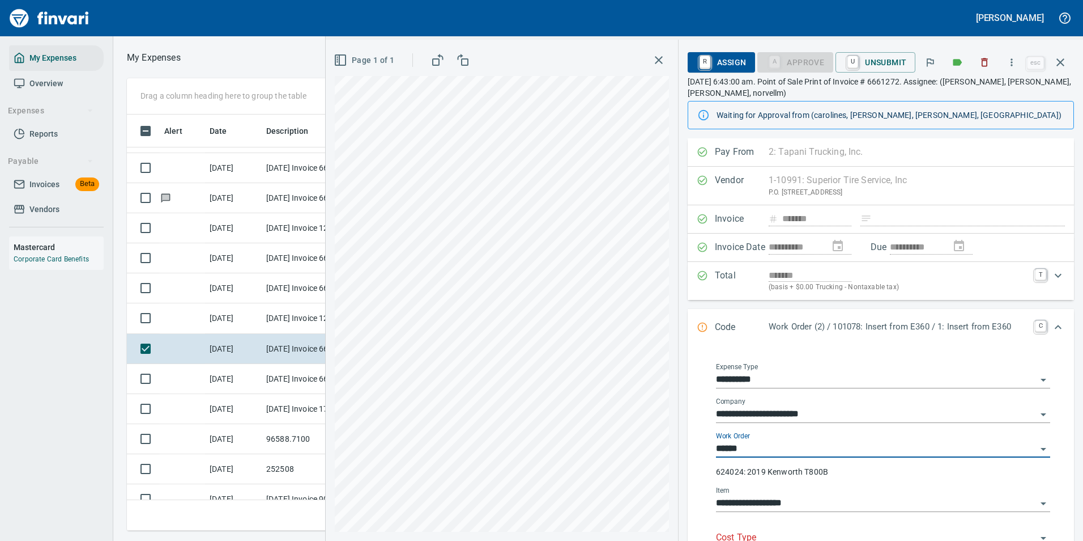
type input "**********"
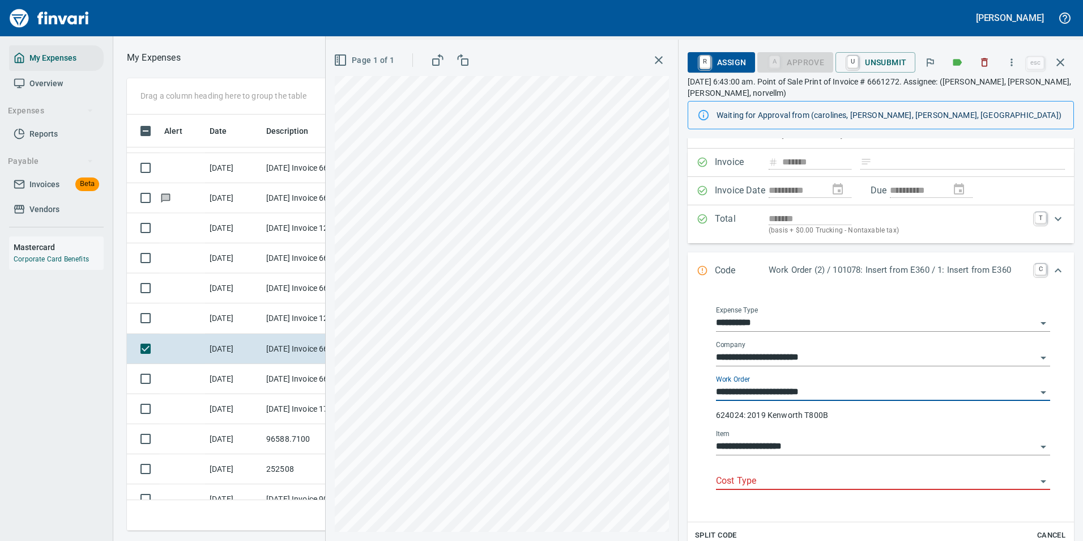
type input "**********"
click at [745, 477] on input "Cost Type" at bounding box center [876, 481] width 321 height 16
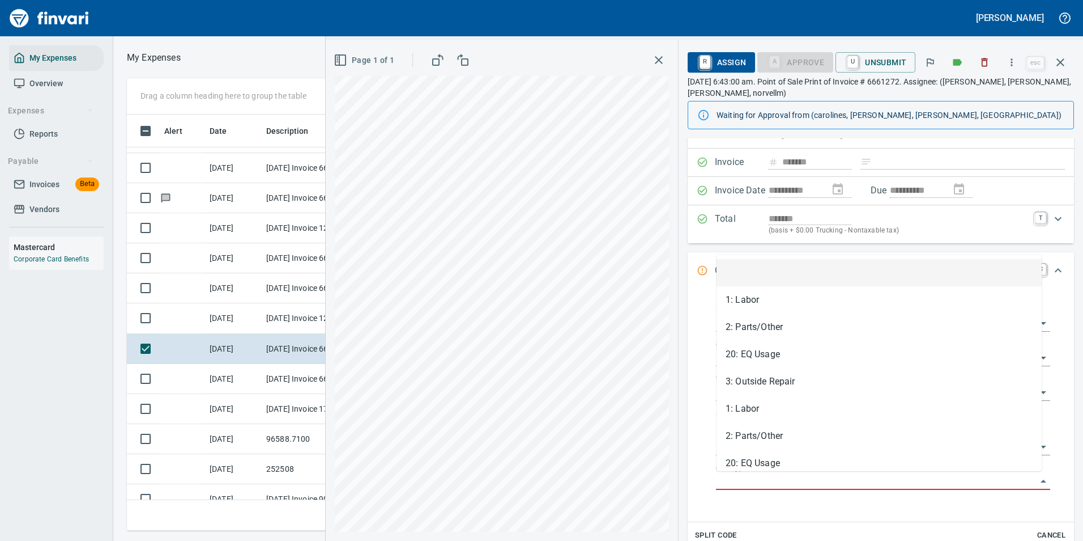
scroll to position [399, 643]
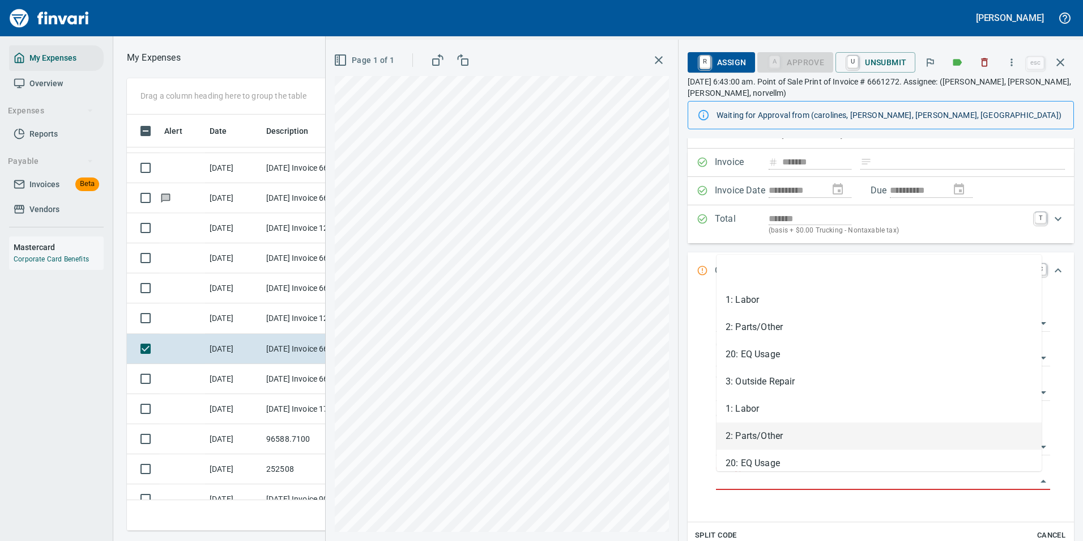
click at [747, 438] on li "2: Parts/Other" at bounding box center [879, 435] width 325 height 27
type input "**********"
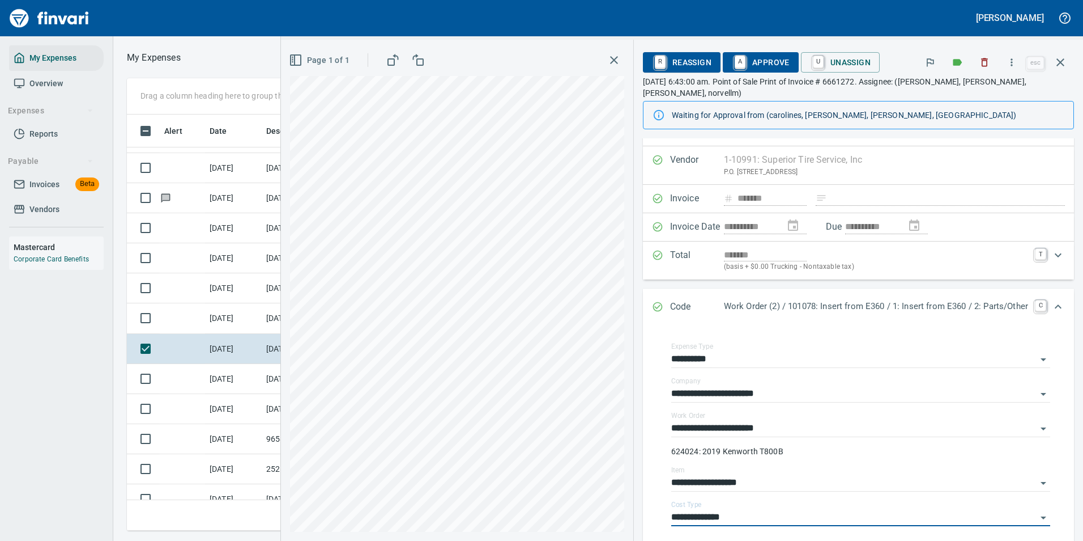
scroll to position [0, 0]
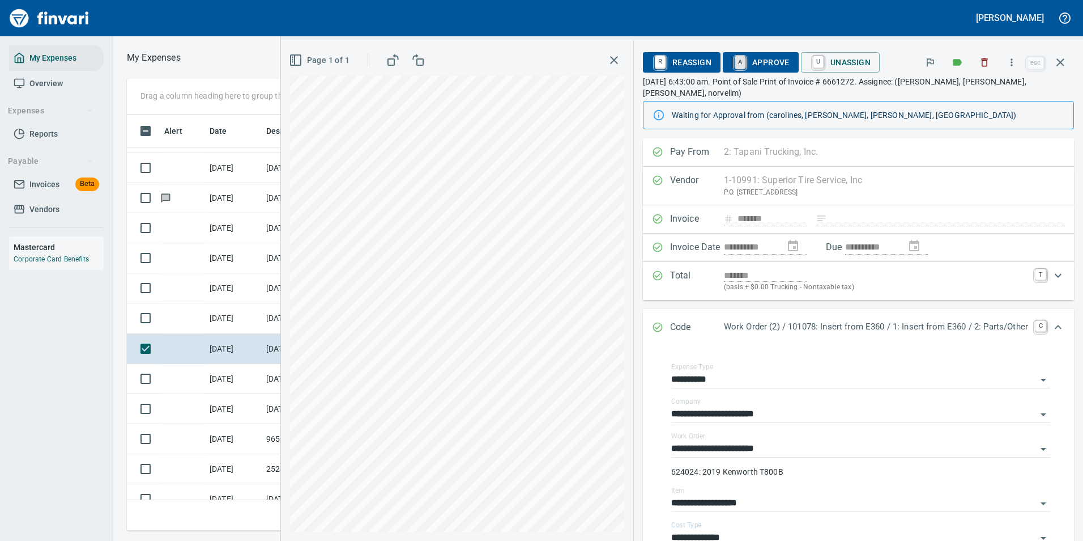
click at [735, 63] on link "A" at bounding box center [740, 62] width 11 height 12
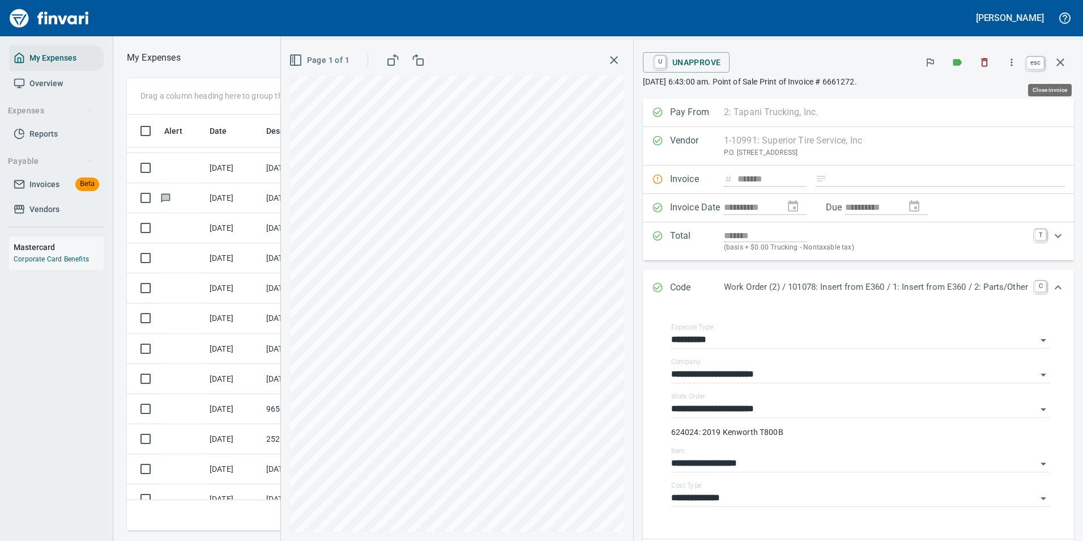
click at [1062, 67] on icon "button" at bounding box center [1061, 63] width 14 height 14
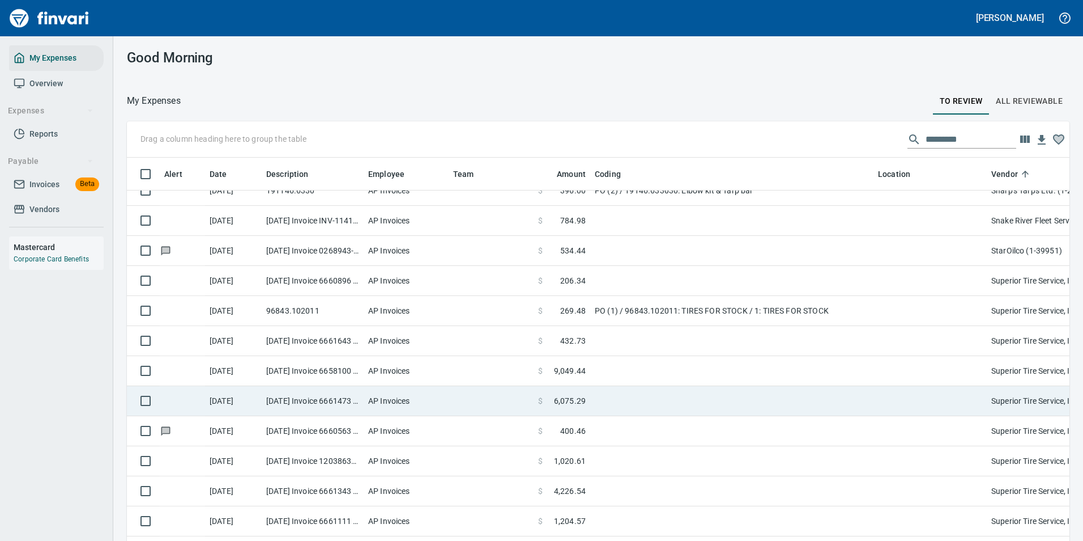
scroll to position [3910, 0]
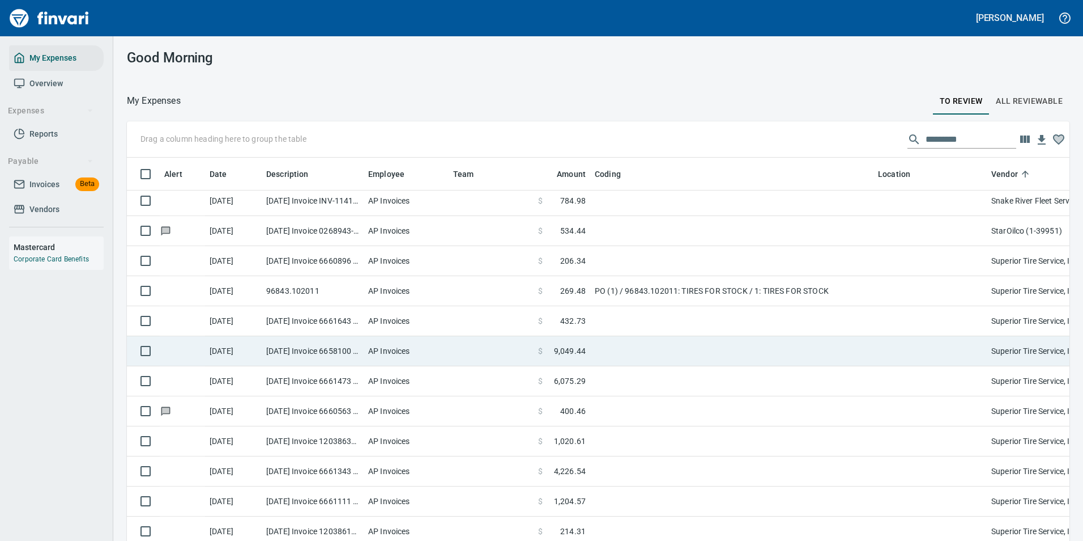
click at [696, 295] on td "PO (1) / 96843.102011: TIRES FOR STOCK / 1: TIRES FOR STOCK" at bounding box center [731, 291] width 283 height 30
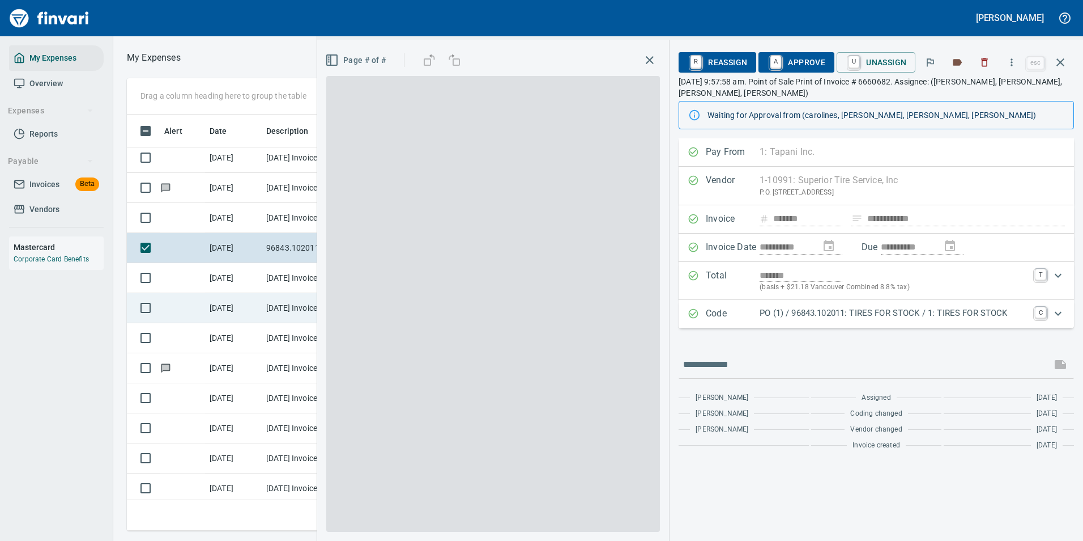
scroll to position [399, 643]
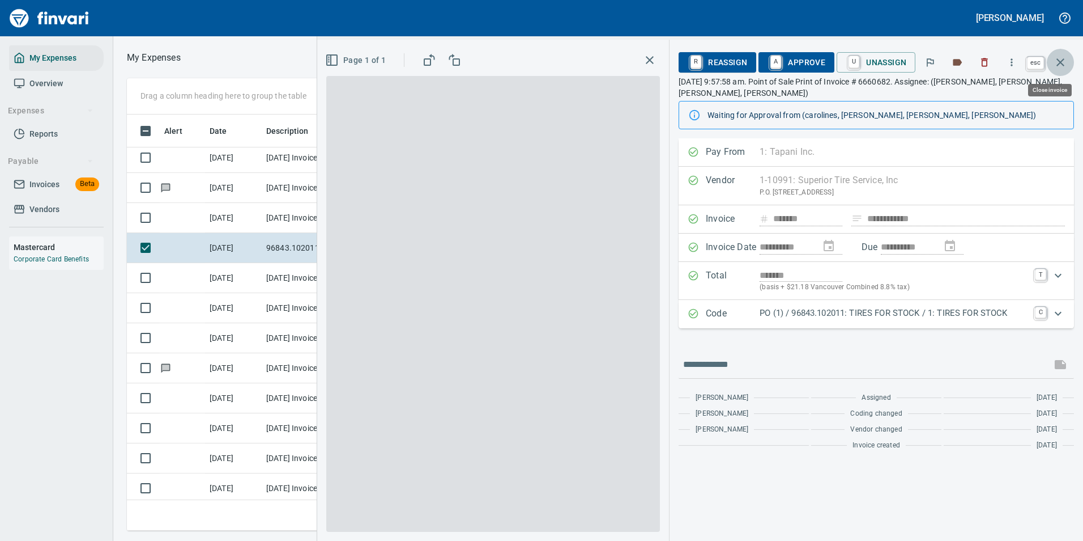
drag, startPoint x: 1064, startPoint y: 65, endPoint x: 949, endPoint y: 171, distance: 156.4
click at [1064, 65] on icon "button" at bounding box center [1061, 63] width 14 height 14
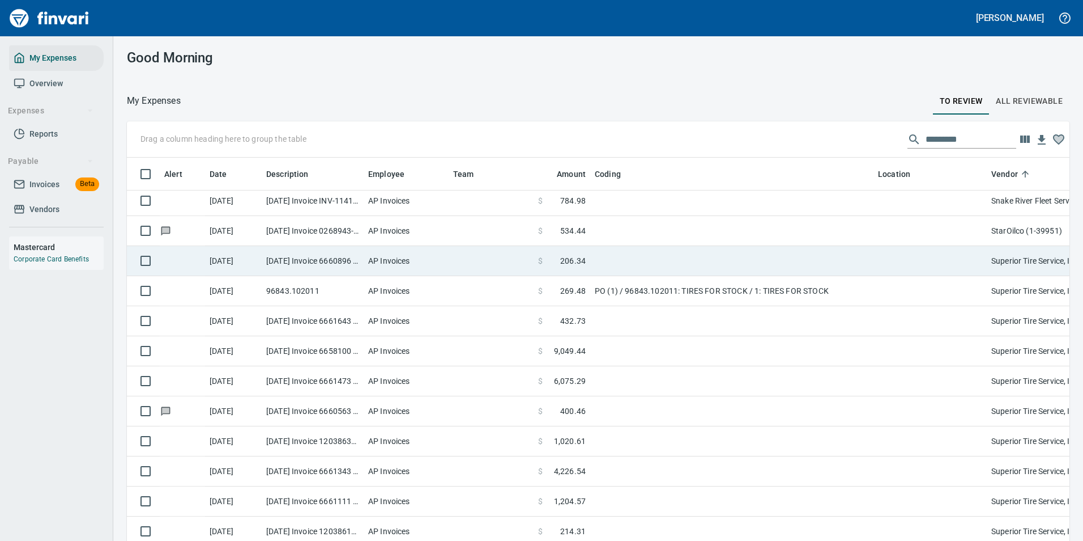
scroll to position [399, 915]
click at [703, 258] on td at bounding box center [731, 261] width 283 height 30
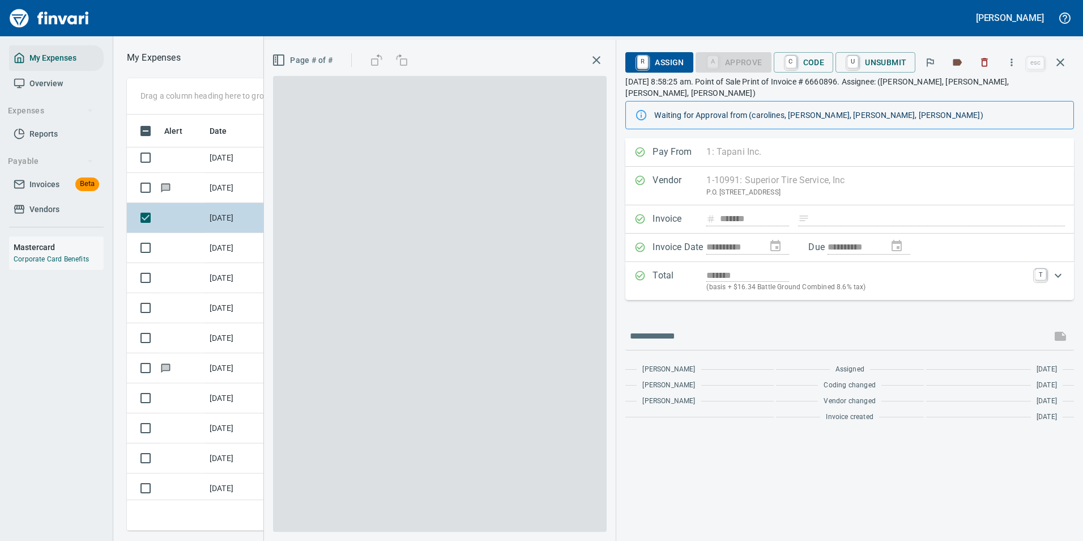
scroll to position [399, 643]
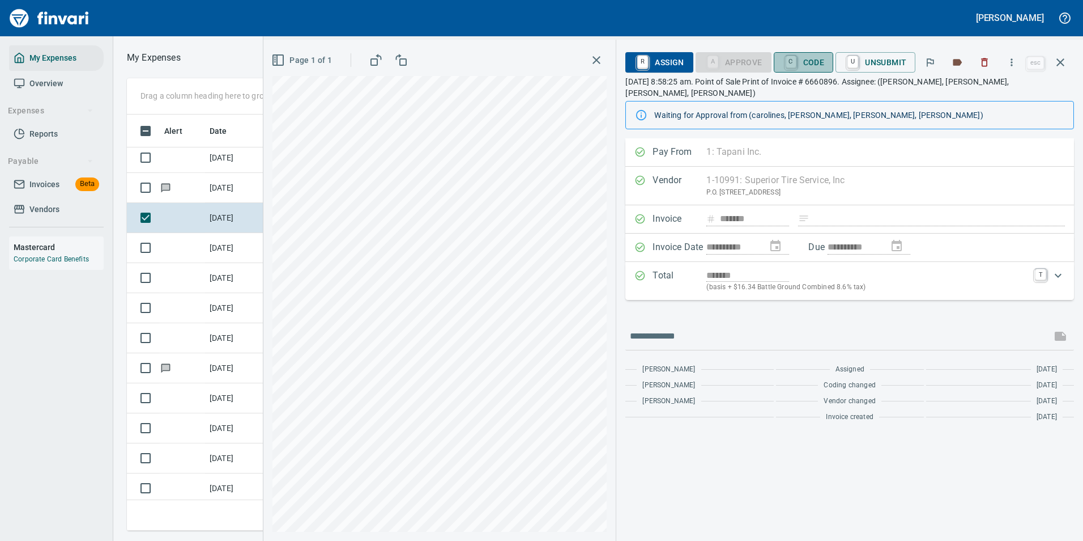
click at [806, 58] on span "C Code" at bounding box center [804, 62] width 42 height 19
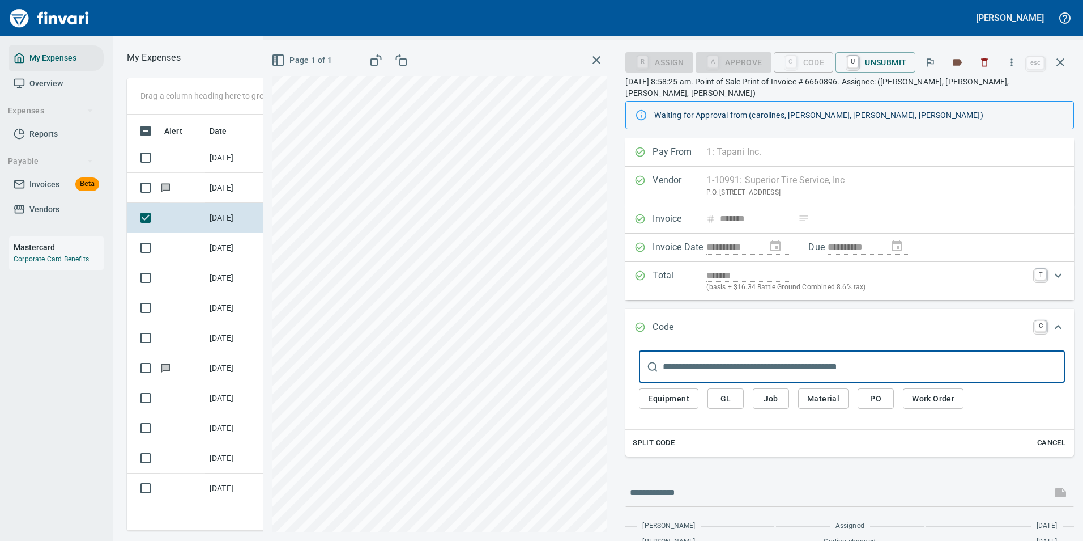
click at [719, 392] on span "GL" at bounding box center [726, 399] width 18 height 14
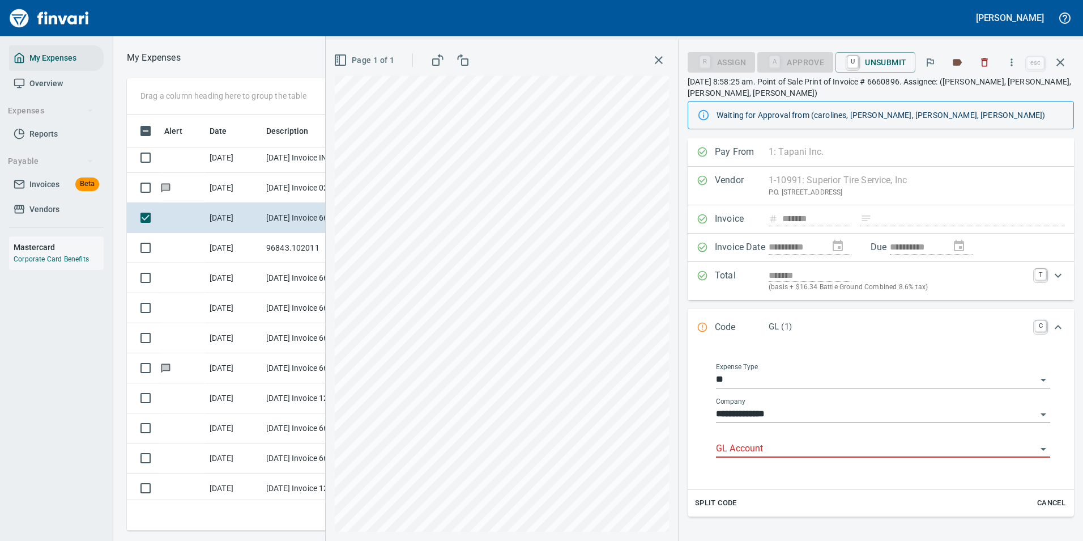
click at [724, 443] on input "GL Account" at bounding box center [876, 449] width 321 height 16
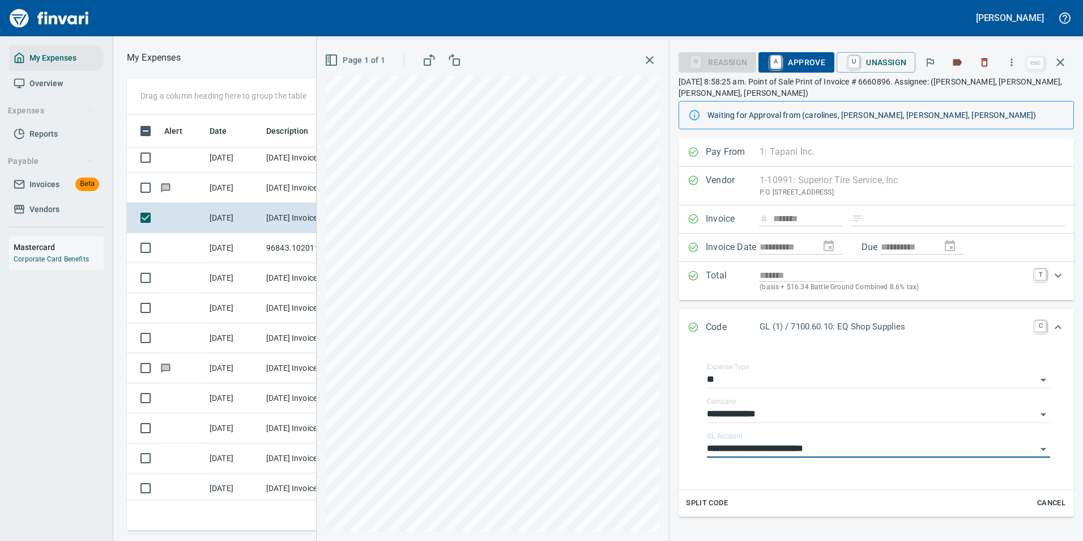
type input "**********"
click at [798, 63] on span "A Approve" at bounding box center [797, 62] width 58 height 19
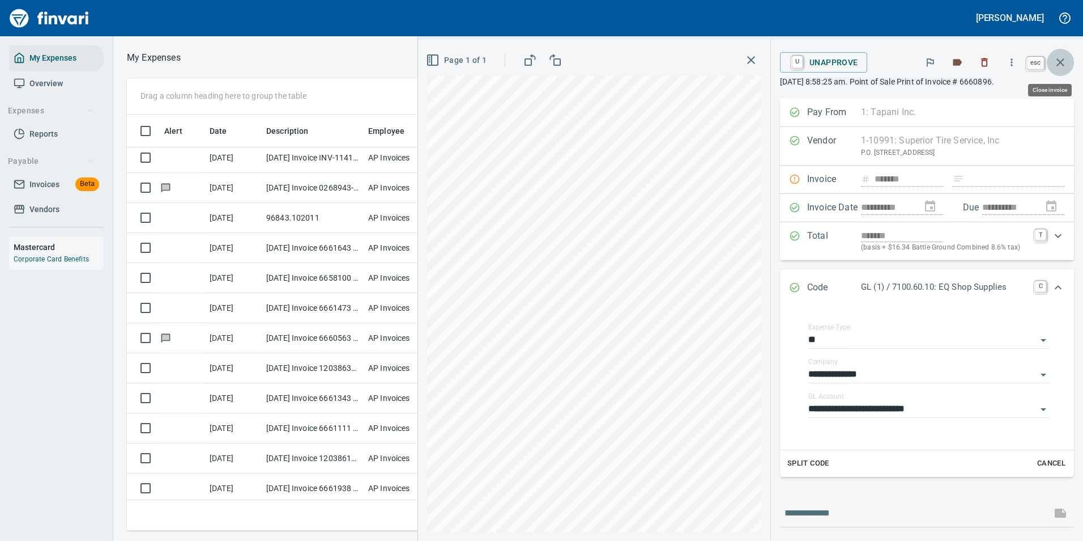
click at [1066, 57] on icon "button" at bounding box center [1061, 63] width 14 height 14
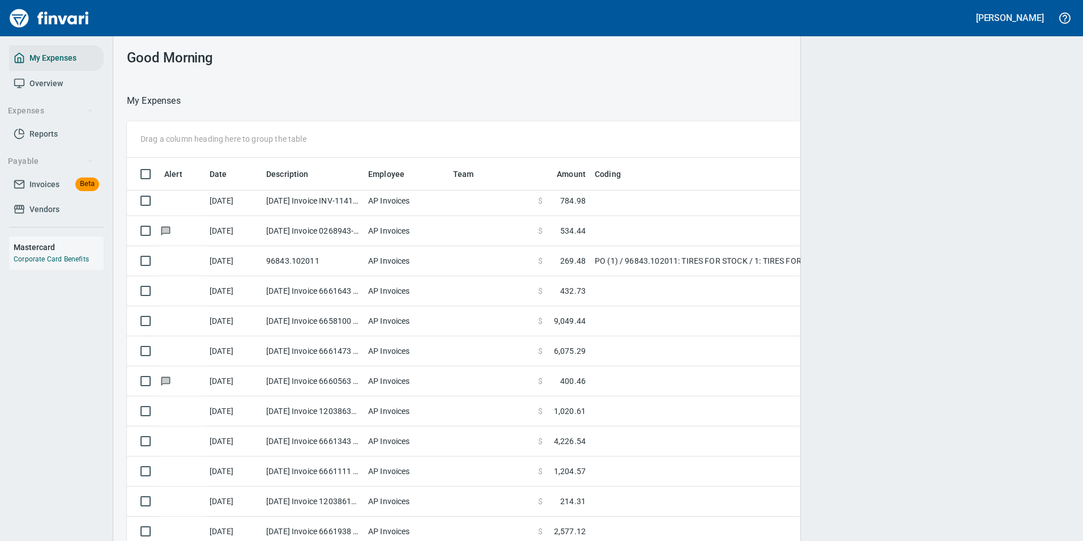
scroll to position [1, 1]
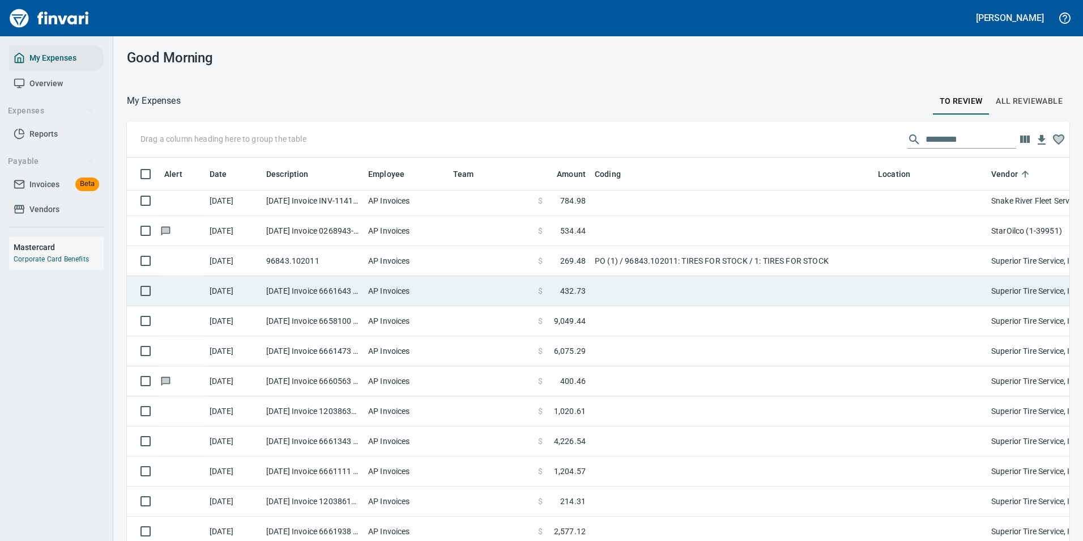
click at [612, 289] on td at bounding box center [731, 291] width 283 height 30
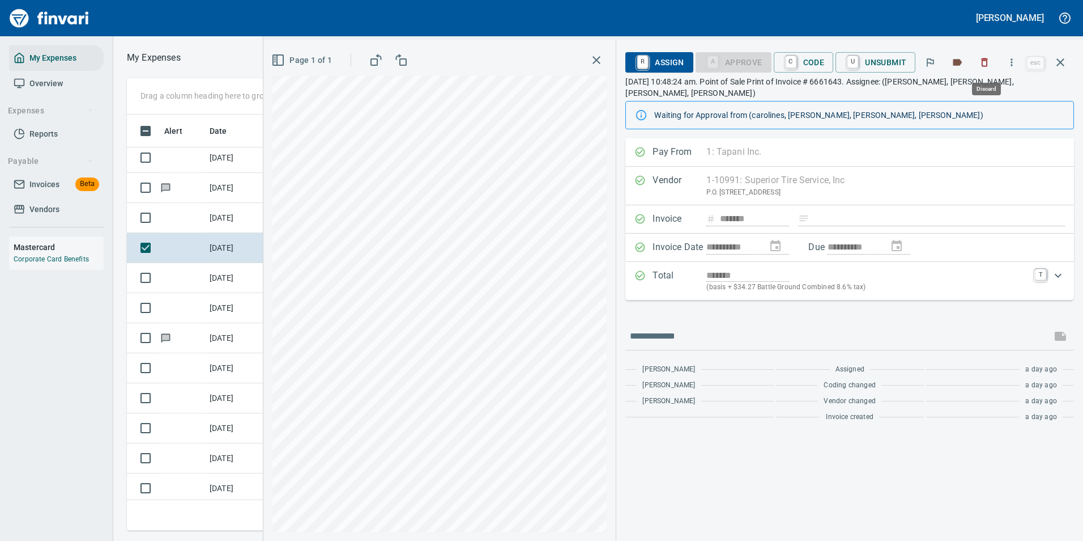
scroll to position [399, 643]
click at [1012, 64] on icon "button" at bounding box center [1011, 62] width 11 height 11
click at [988, 89] on span "Download" at bounding box center [1010, 95] width 109 height 14
drag, startPoint x: 681, startPoint y: 473, endPoint x: 756, endPoint y: 110, distance: 371.0
click at [681, 469] on div "**********" at bounding box center [850, 339] width 467 height 402
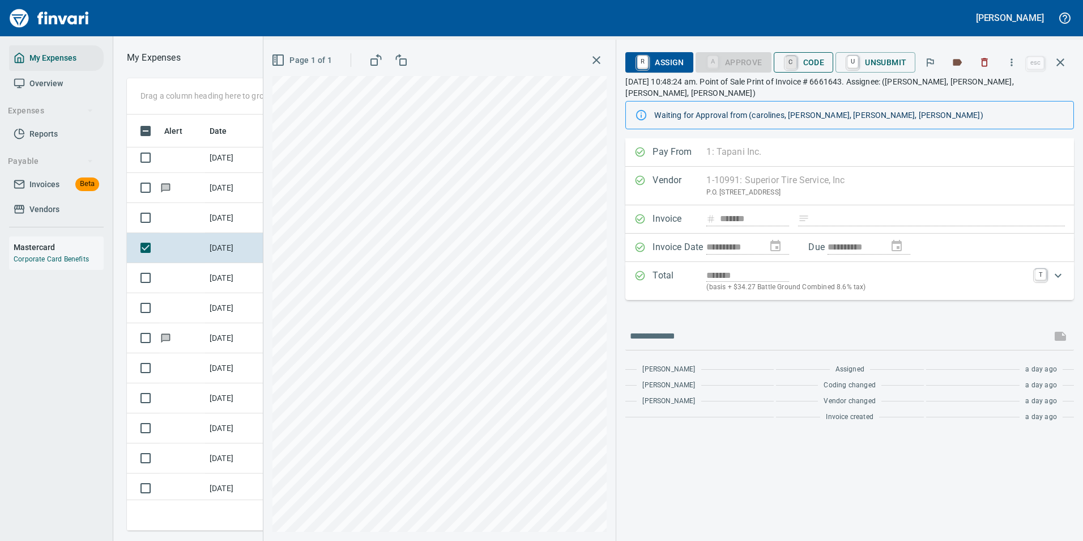
click at [797, 65] on link "C" at bounding box center [791, 62] width 11 height 12
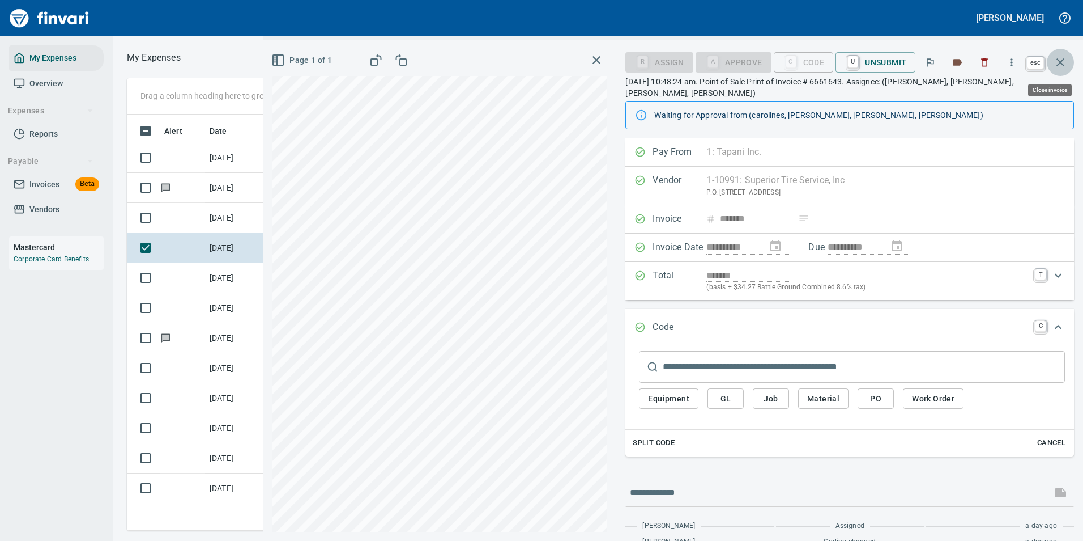
click at [1060, 69] on button "button" at bounding box center [1060, 62] width 27 height 27
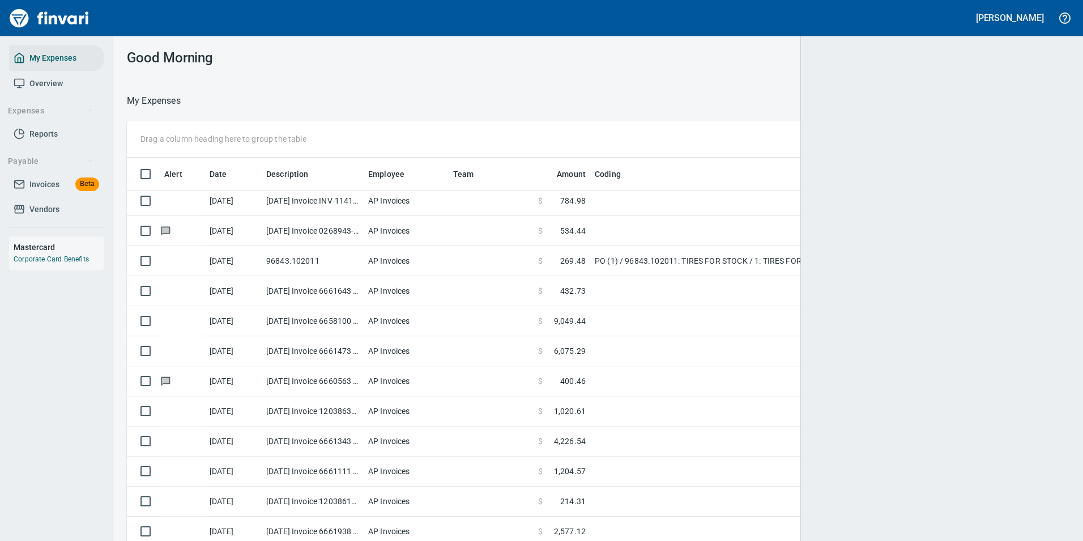
scroll to position [1, 1]
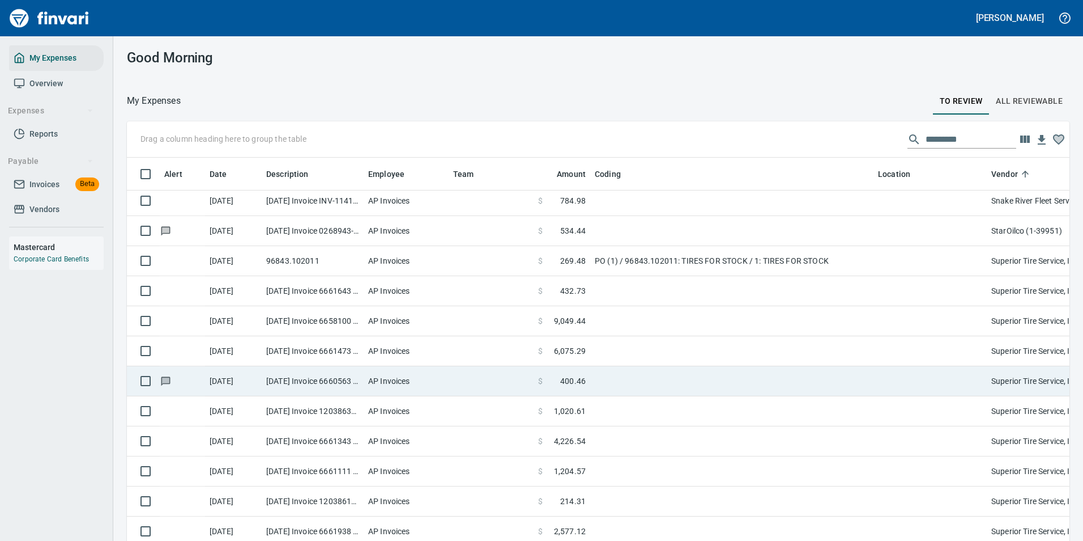
click at [573, 380] on span "400.46" at bounding box center [572, 380] width 25 height 11
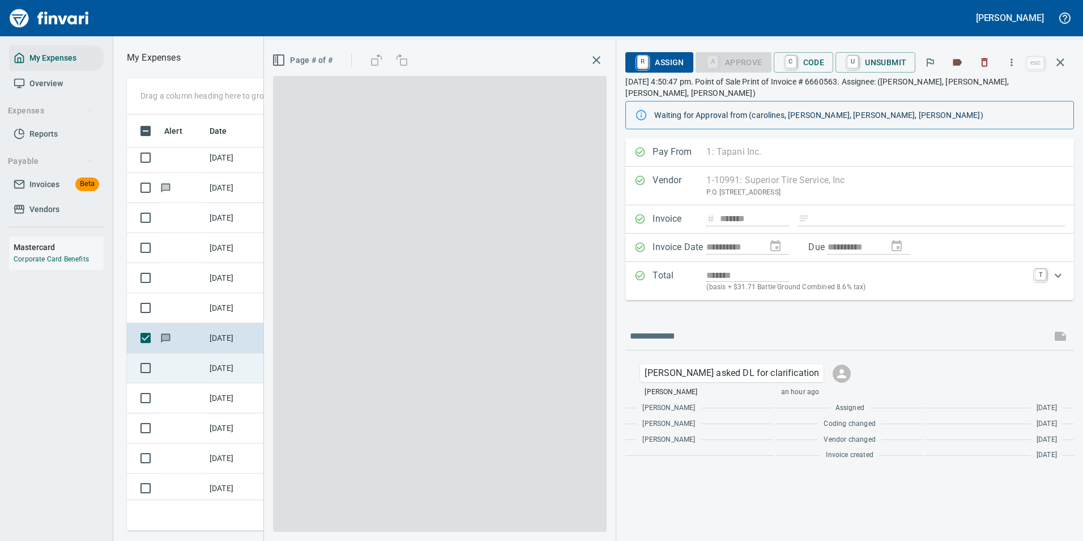
scroll to position [399, 643]
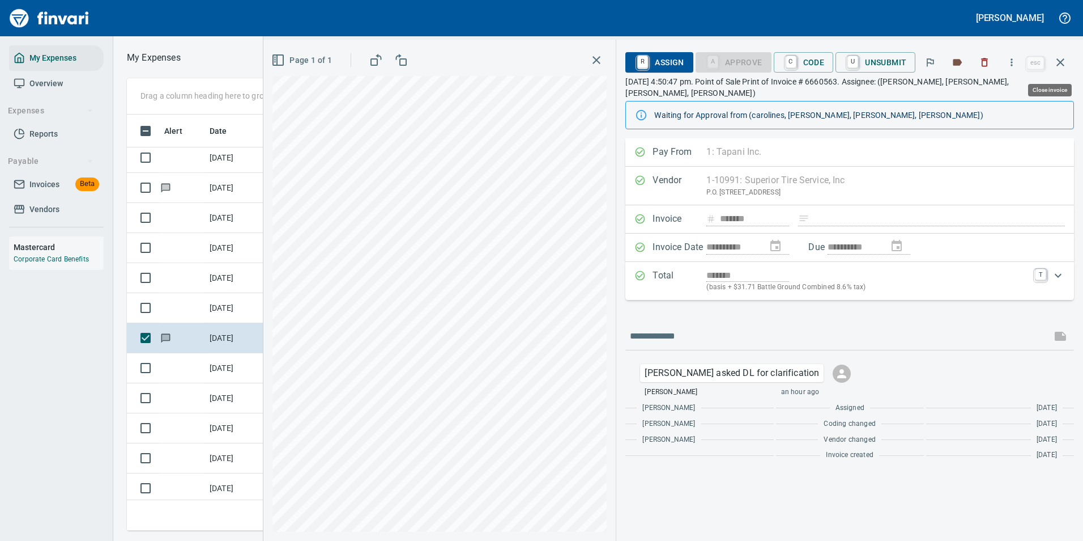
click at [1061, 65] on icon "button" at bounding box center [1061, 63] width 14 height 14
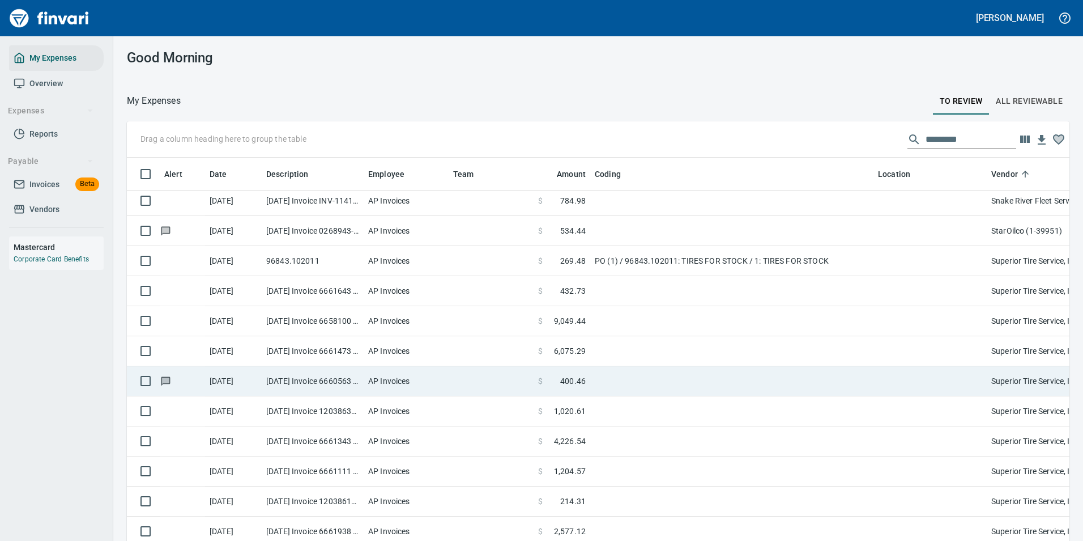
scroll to position [1, 1]
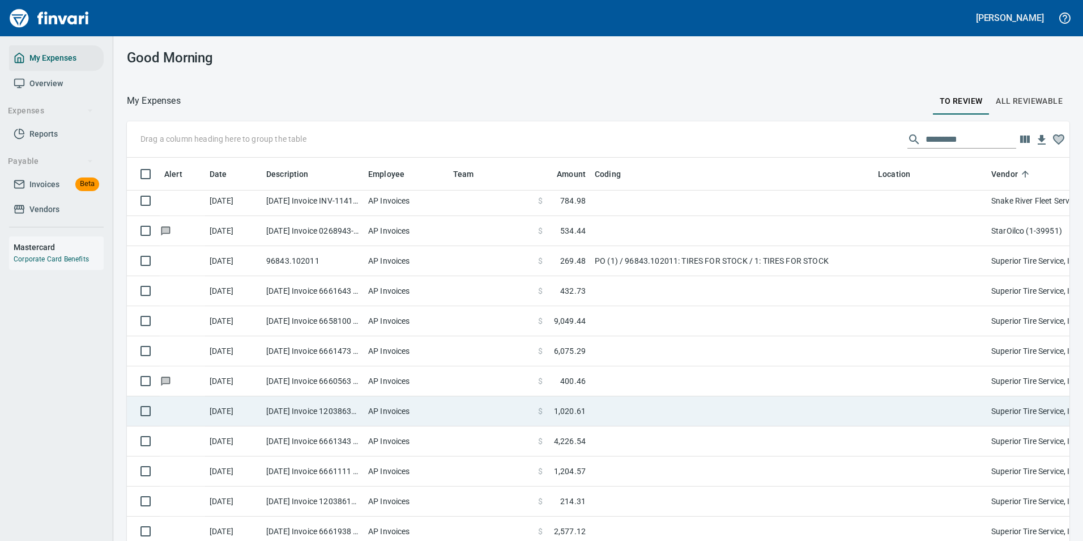
click at [572, 406] on span "1,020.61" at bounding box center [570, 410] width 32 height 11
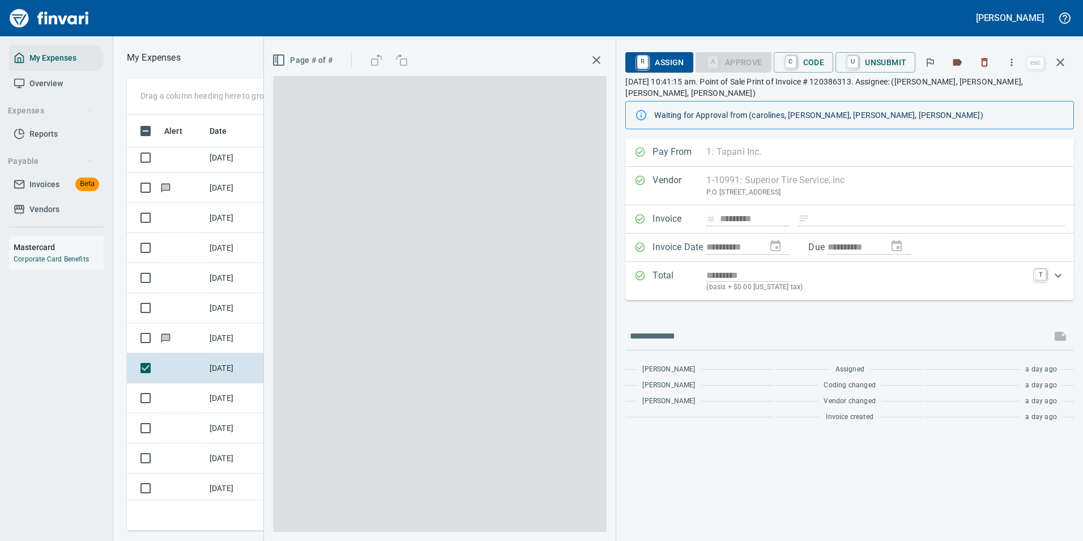
scroll to position [399, 643]
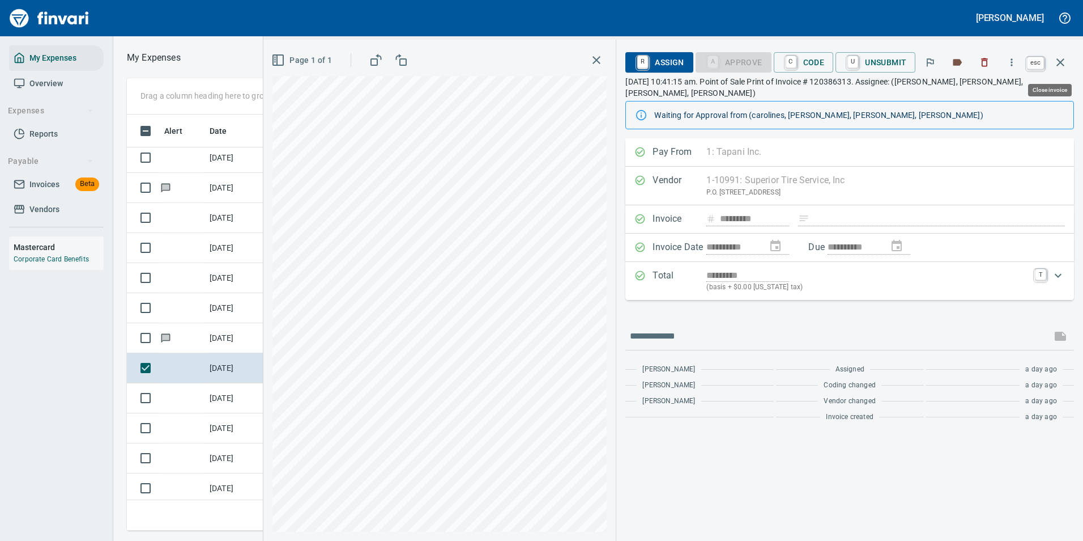
click at [1068, 55] on button "button" at bounding box center [1060, 62] width 27 height 27
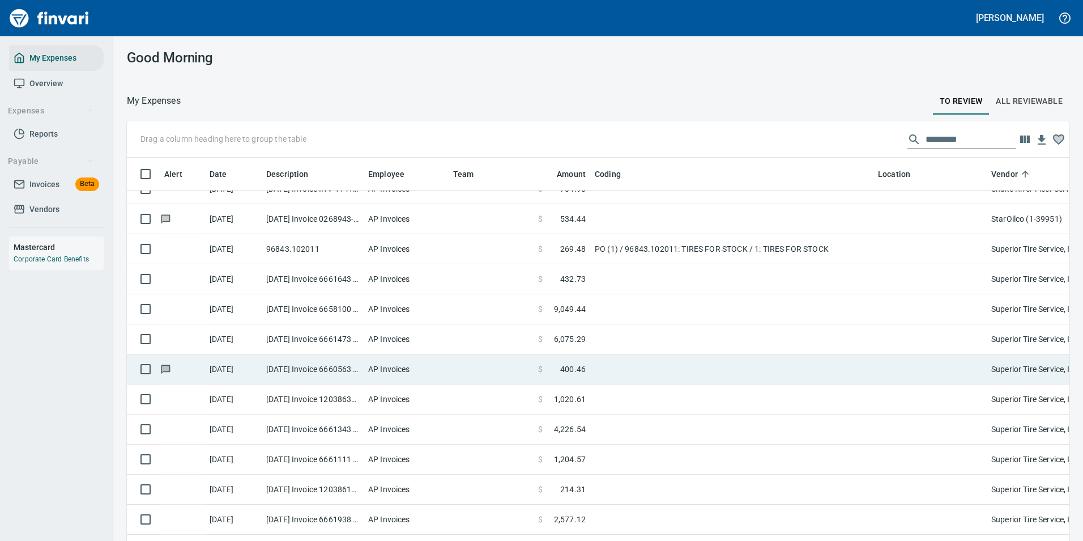
scroll to position [3910, 0]
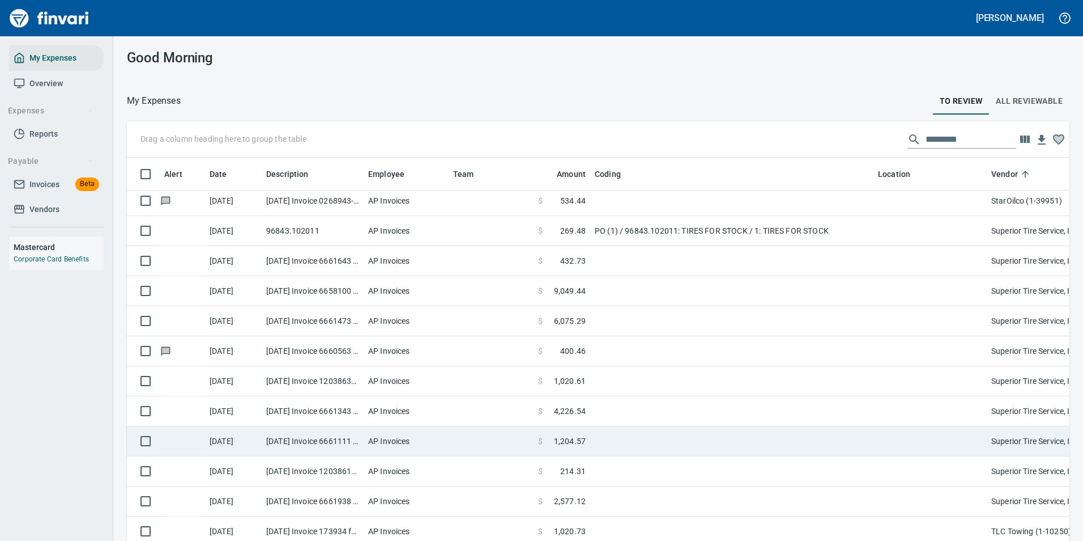
click at [601, 439] on td at bounding box center [731, 441] width 283 height 30
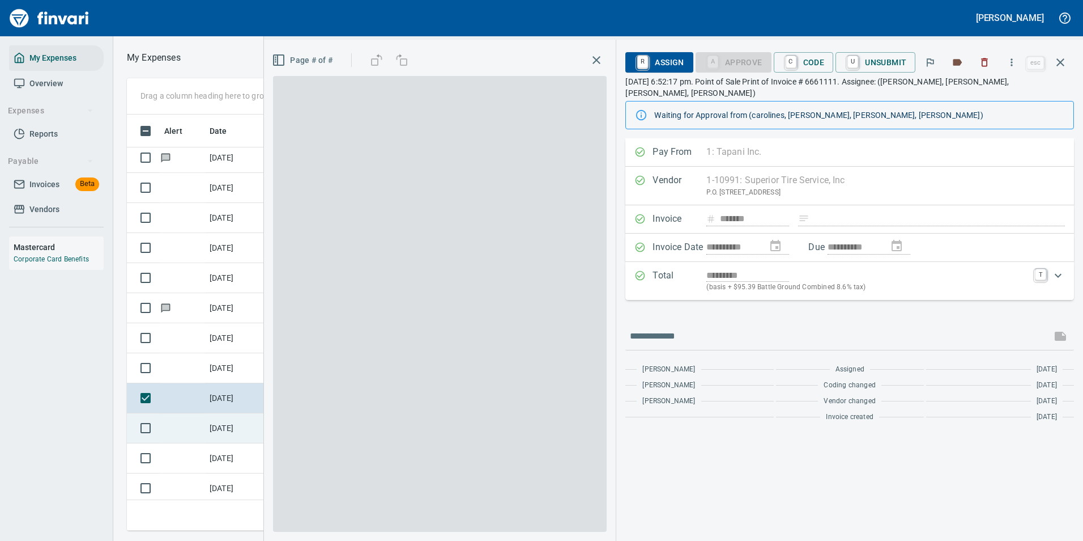
scroll to position [399, 643]
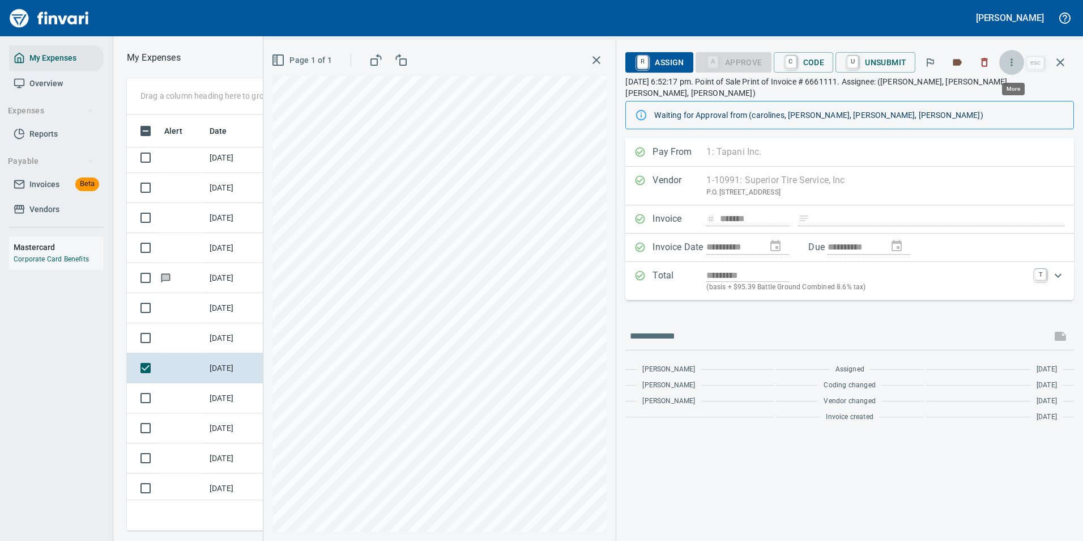
click at [1014, 60] on icon "button" at bounding box center [1011, 62] width 11 height 11
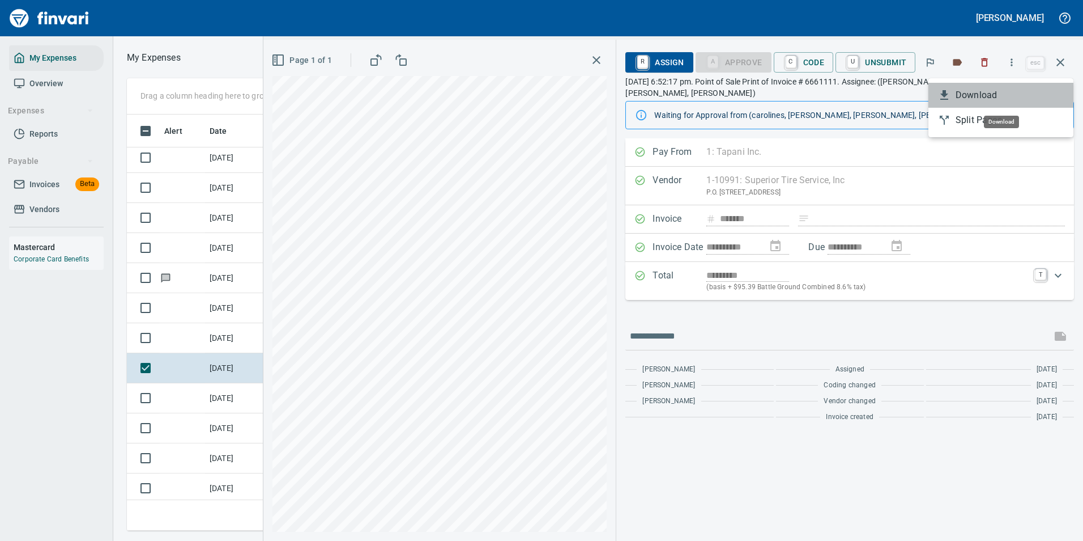
click at [992, 90] on span "Download" at bounding box center [1010, 95] width 109 height 14
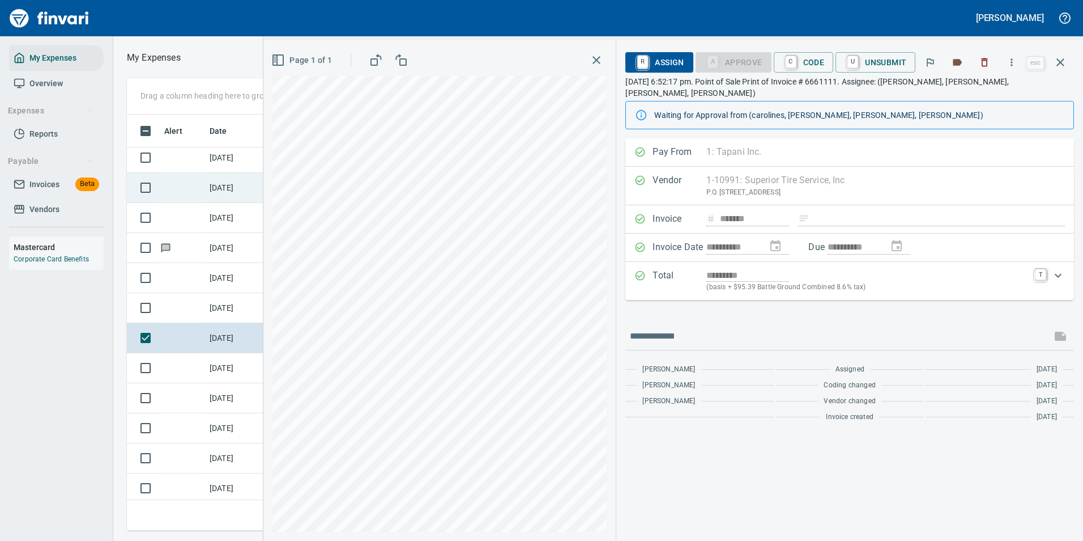
click at [213, 189] on td "[DATE]" at bounding box center [233, 188] width 57 height 30
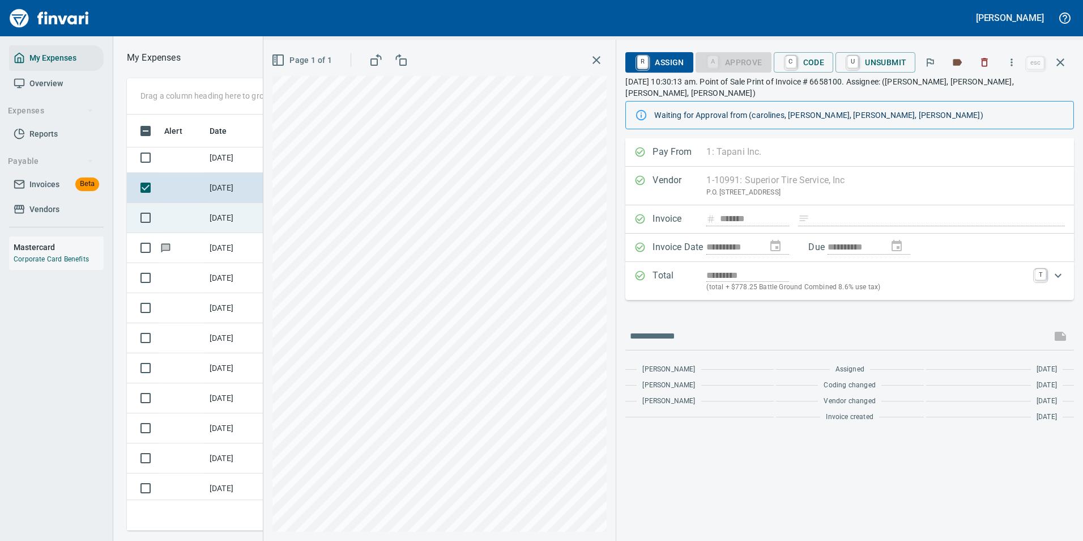
click at [235, 216] on td "[DATE]" at bounding box center [233, 218] width 57 height 30
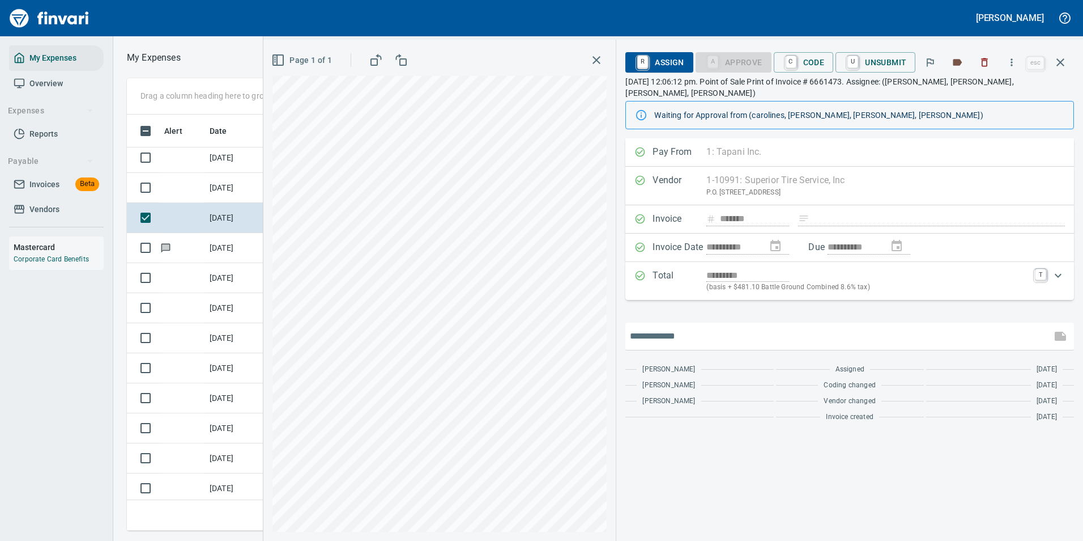
click at [653, 327] on input "text" at bounding box center [838, 336] width 417 height 18
type input "**********"
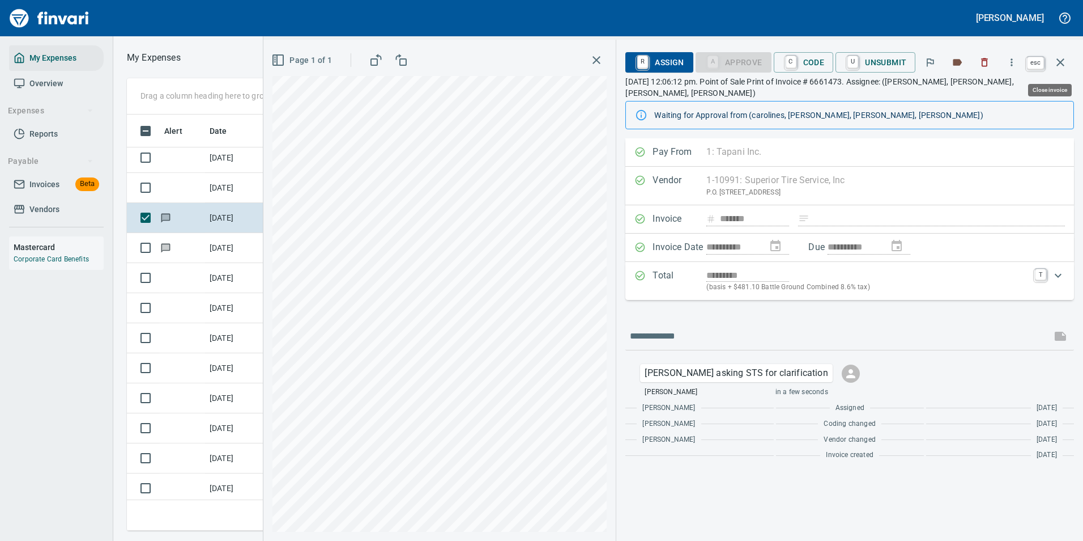
click at [1069, 65] on button "button" at bounding box center [1060, 62] width 27 height 27
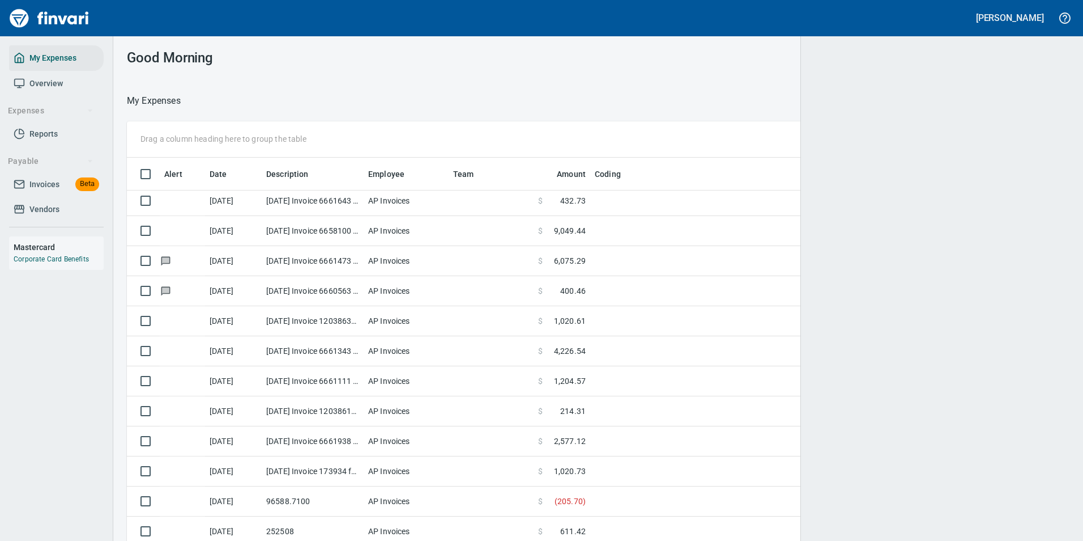
scroll to position [1, 1]
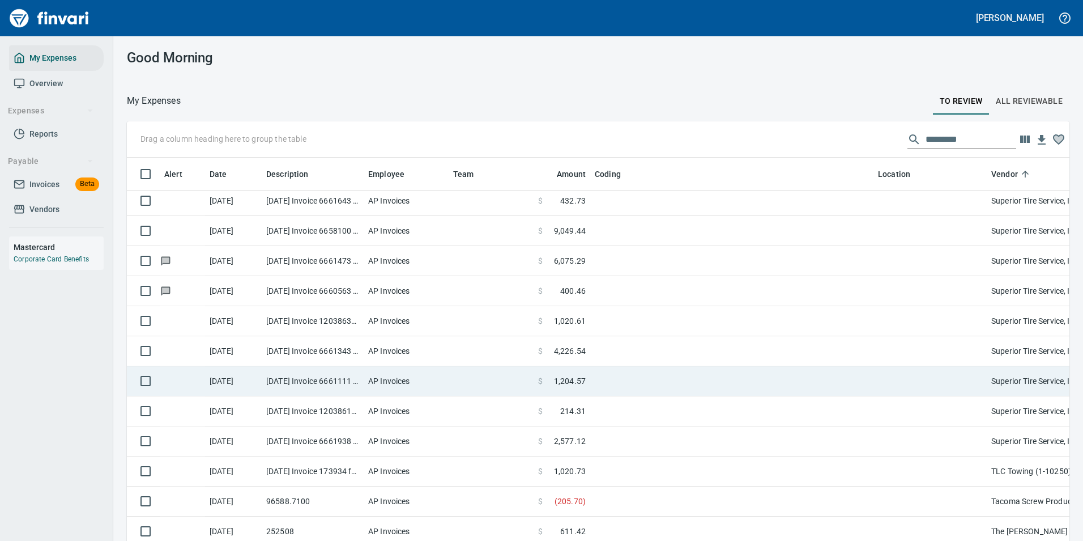
click at [283, 376] on td "[DATE] Invoice 6661111 from Superior Tire Service, Inc (1-10991)" at bounding box center [313, 381] width 102 height 30
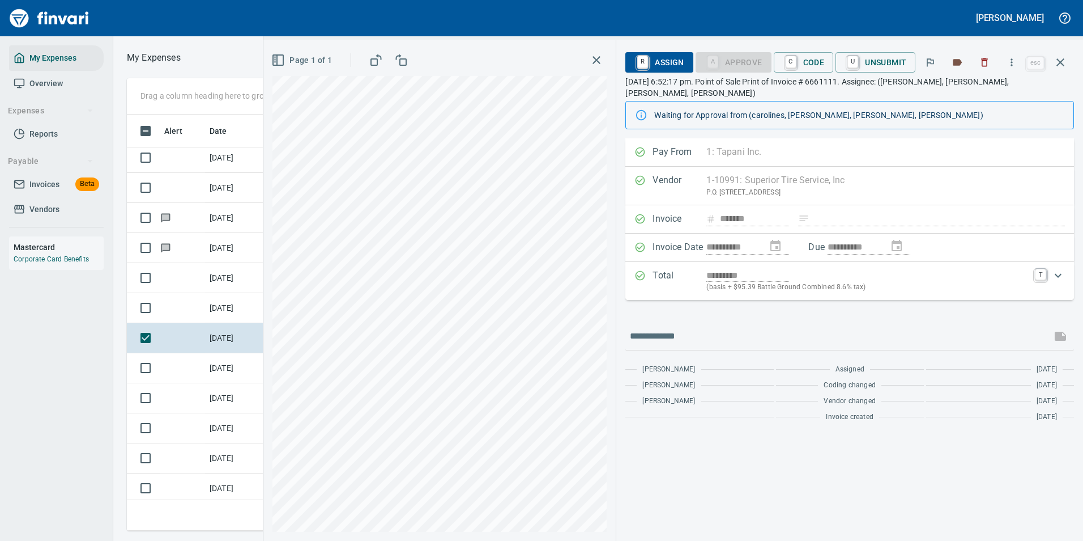
scroll to position [399, 643]
click at [1018, 66] on icon "button" at bounding box center [1011, 62] width 11 height 11
click at [983, 91] on span "Download" at bounding box center [1010, 95] width 109 height 14
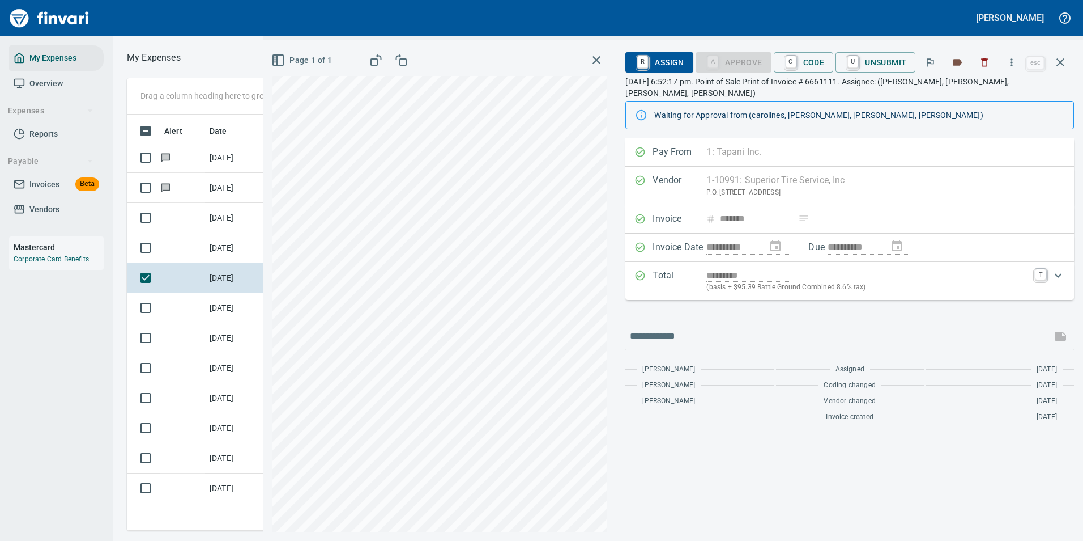
click at [793, 66] on link "C" at bounding box center [791, 62] width 11 height 12
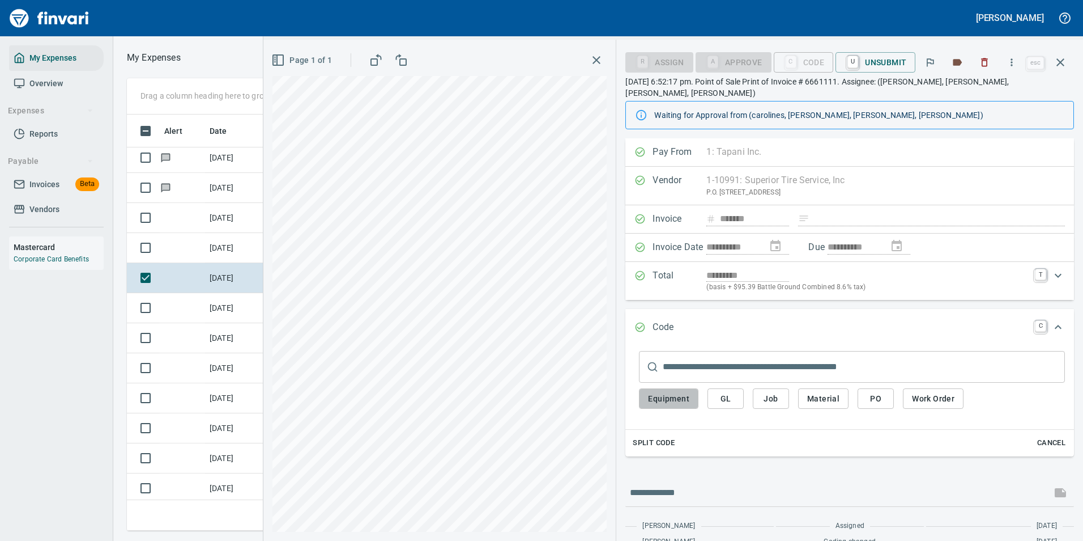
click at [664, 392] on span "Equipment" at bounding box center [668, 399] width 41 height 14
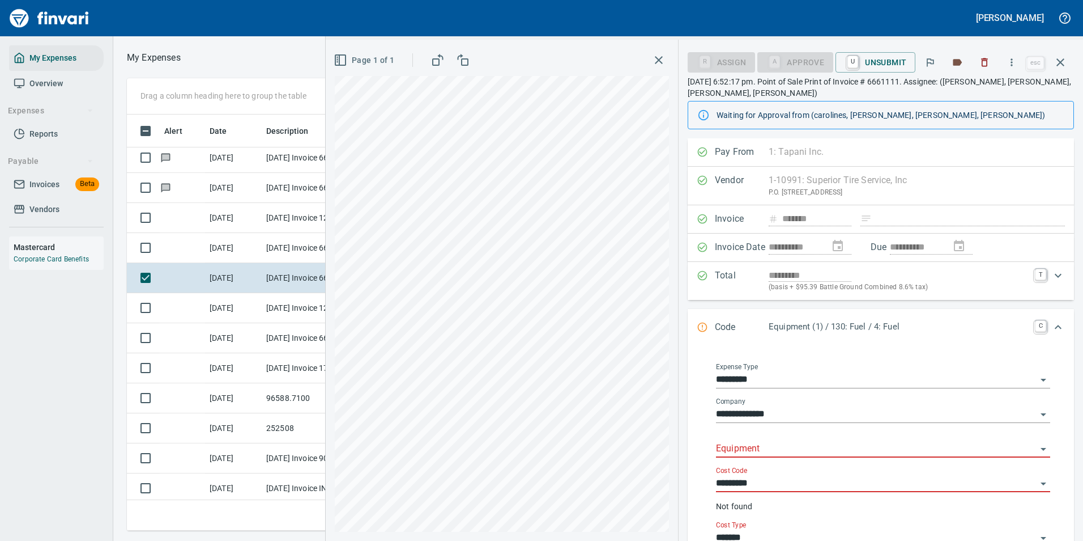
drag, startPoint x: 738, startPoint y: 445, endPoint x: 742, endPoint y: 441, distance: 6.4
click at [739, 445] on input "Equipment" at bounding box center [876, 449] width 321 height 16
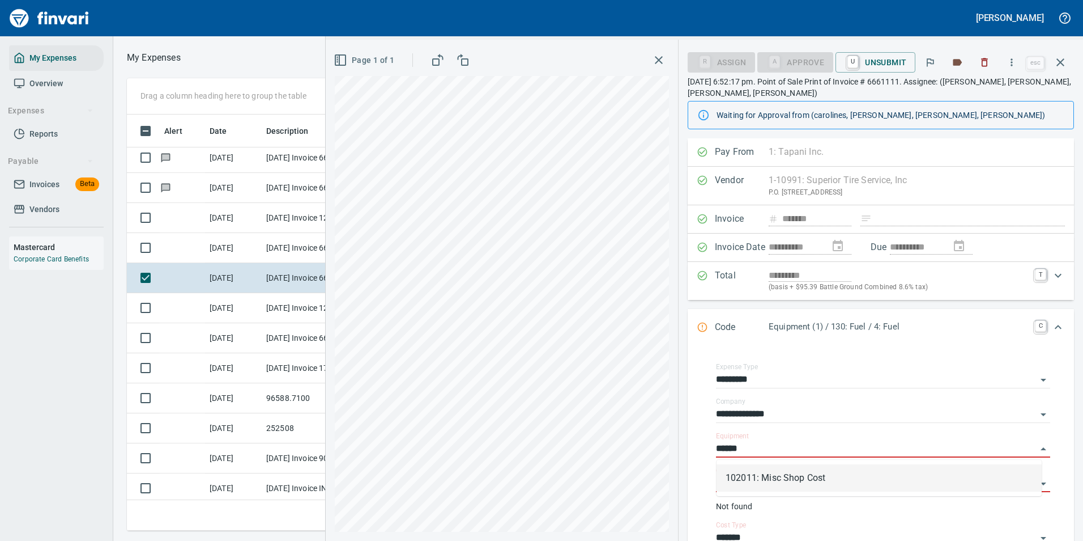
click at [744, 476] on li "102011: Misc Shop Cost" at bounding box center [879, 477] width 325 height 27
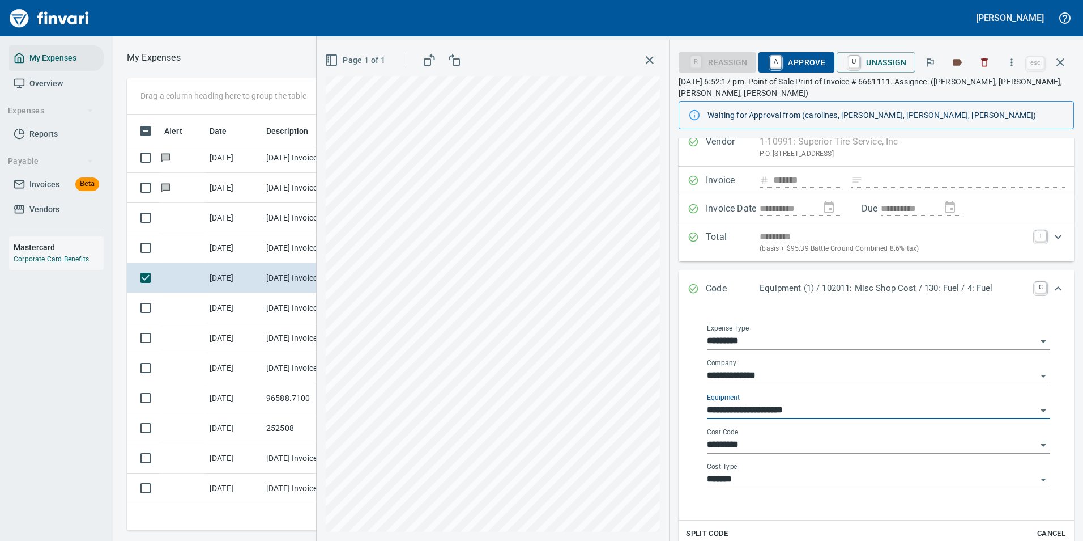
scroll to position [57, 0]
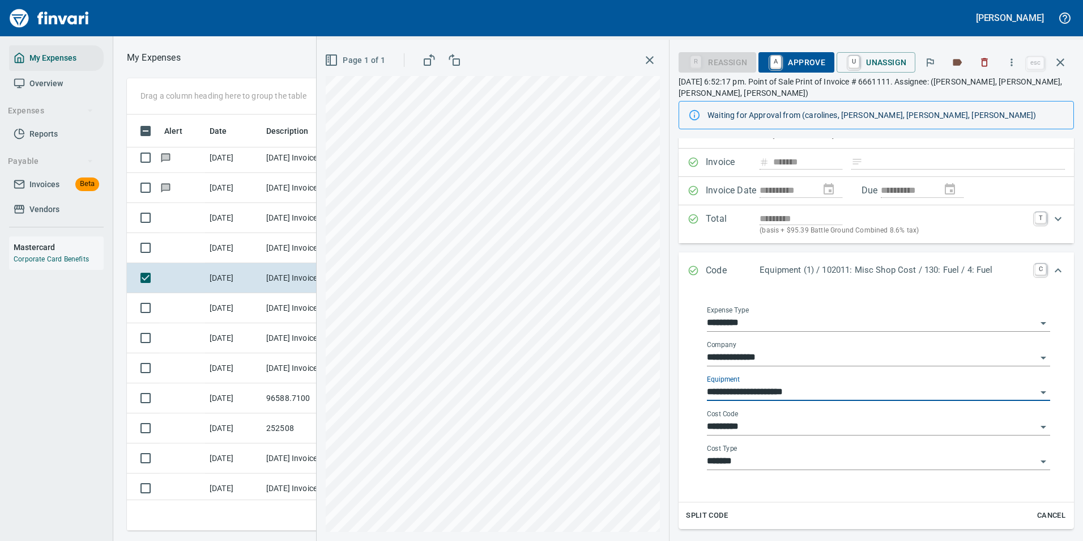
type input "**********"
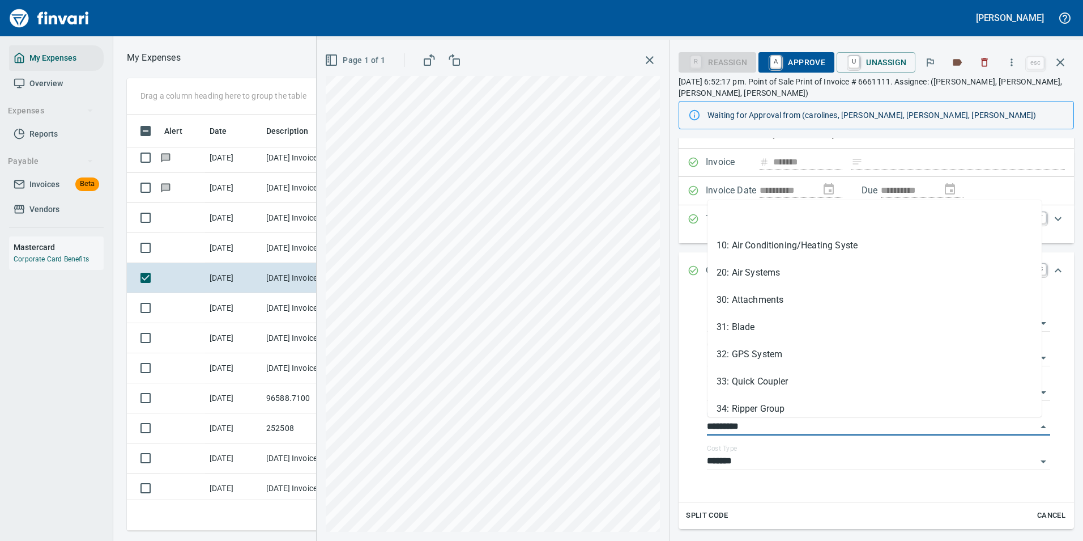
drag, startPoint x: 704, startPoint y: 429, endPoint x: 668, endPoint y: 424, distance: 36.5
click at [668, 424] on div "**********" at bounding box center [700, 290] width 767 height 501
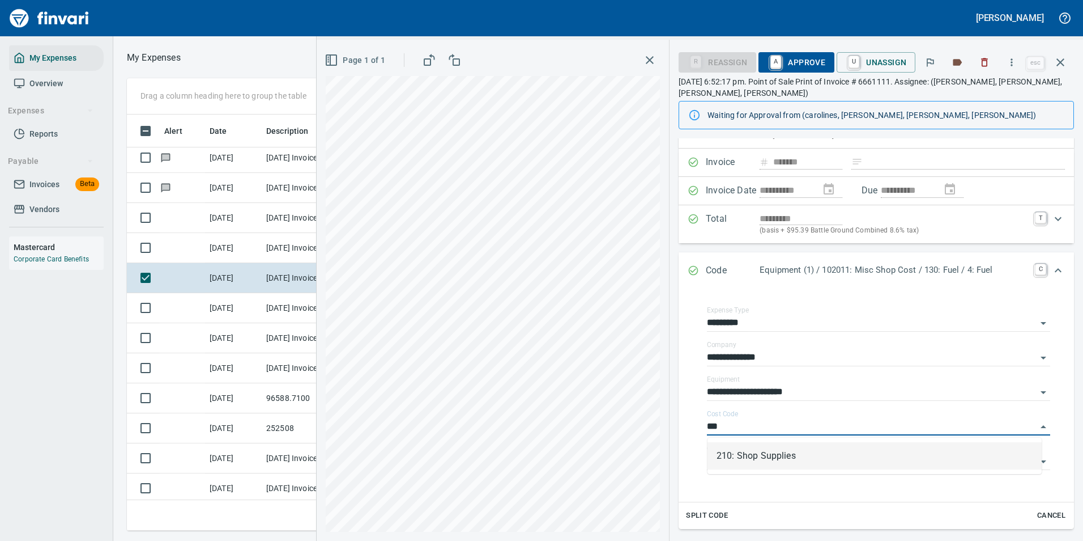
scroll to position [399, 643]
click at [745, 460] on li "210: Shop Supplies" at bounding box center [875, 455] width 334 height 27
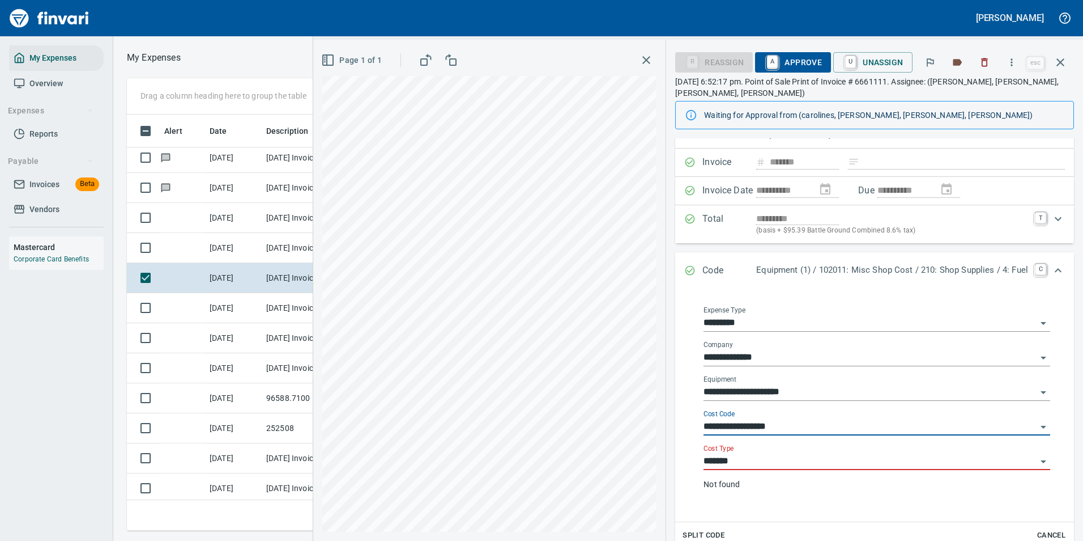
type input "**********"
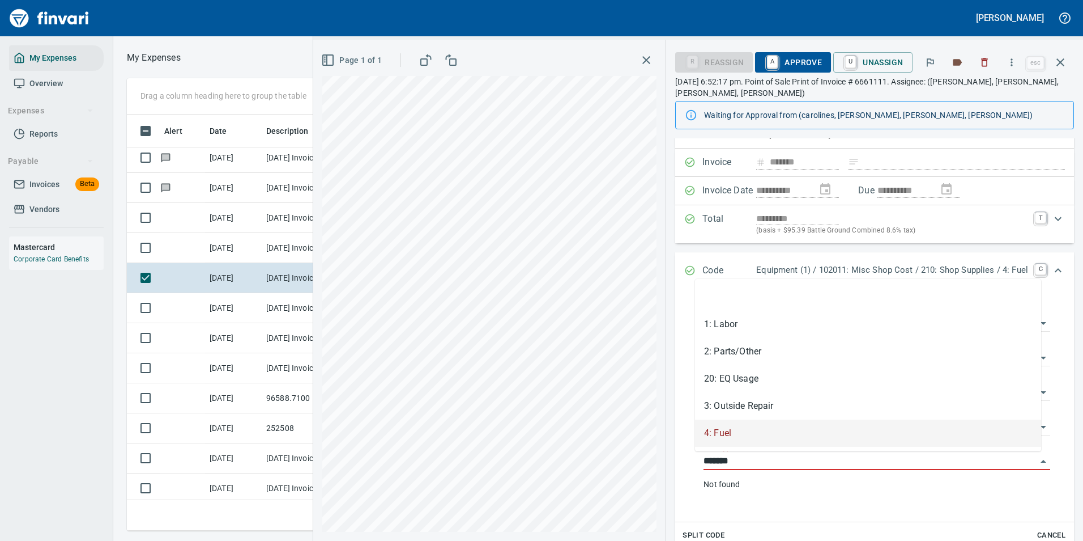
drag, startPoint x: 729, startPoint y: 458, endPoint x: 660, endPoint y: 460, distance: 69.7
click at [666, 460] on div "**********" at bounding box center [874, 383] width 417 height 603
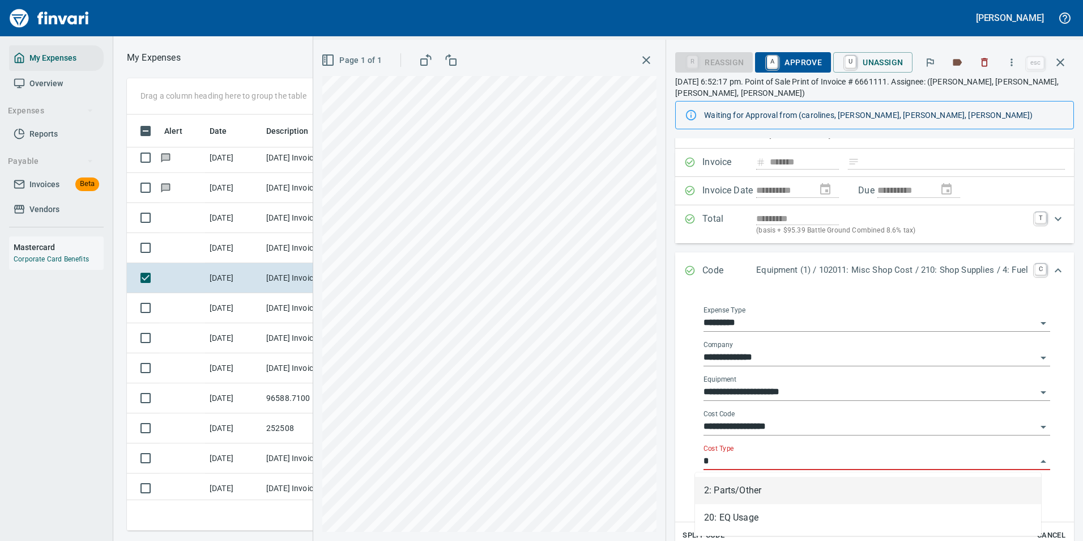
drag, startPoint x: 706, startPoint y: 485, endPoint x: 712, endPoint y: 479, distance: 8.4
click at [708, 484] on li "2: Parts/Other" at bounding box center [868, 490] width 346 height 27
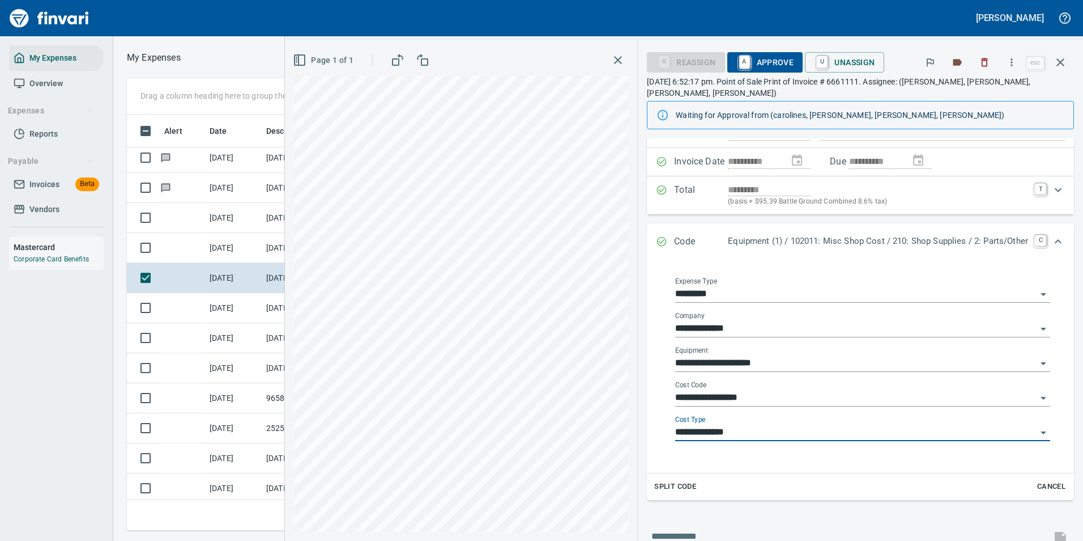
scroll to position [0, 0]
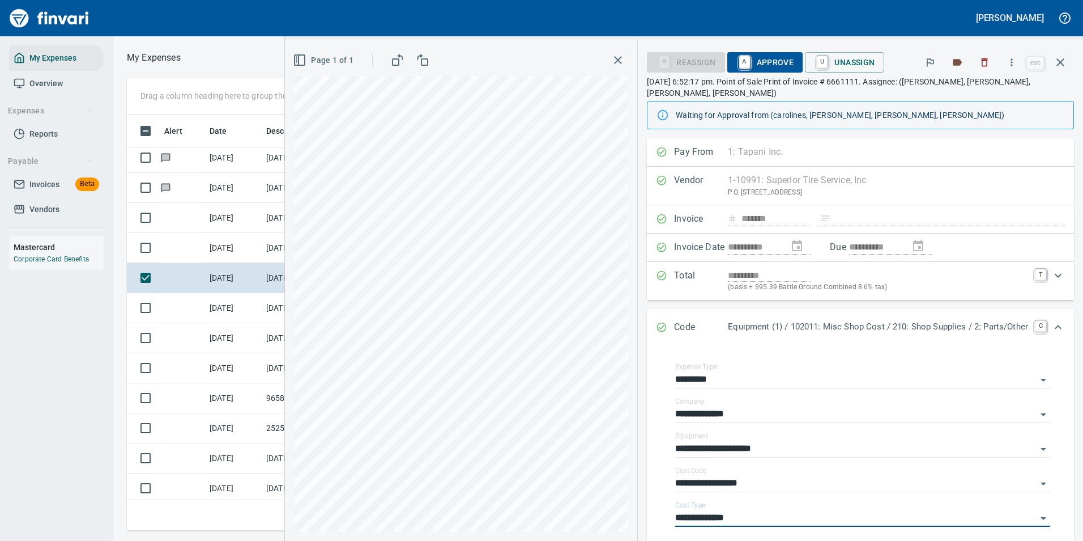
type input "**********"
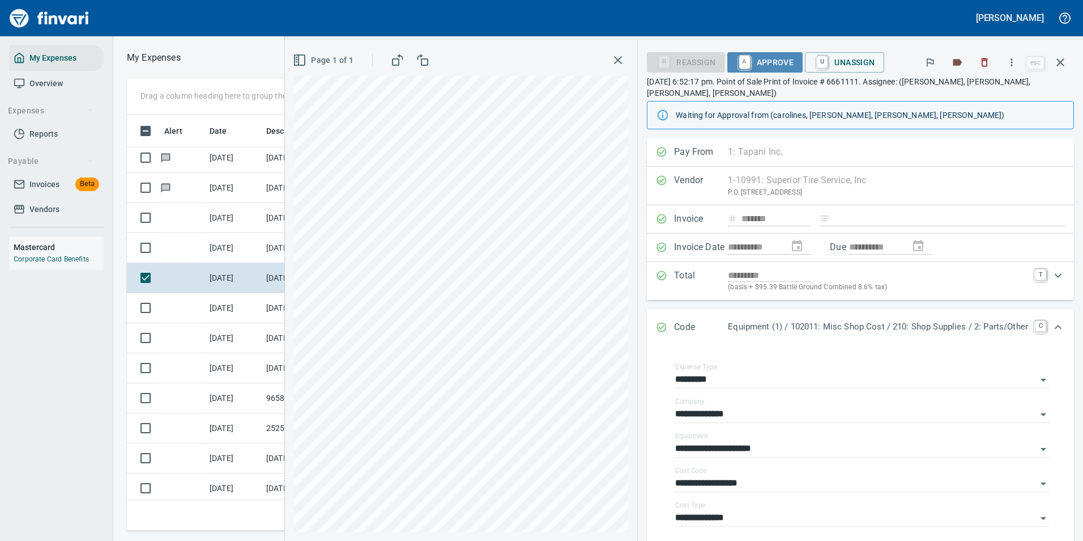
click at [758, 59] on span "A Approve" at bounding box center [766, 62] width 58 height 19
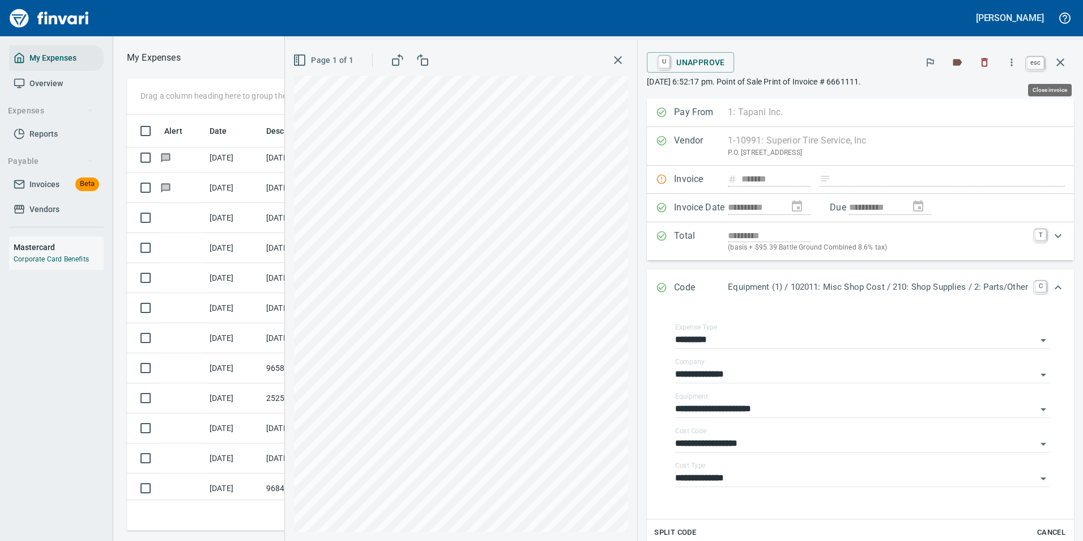
click at [1057, 63] on icon "button" at bounding box center [1061, 63] width 14 height 14
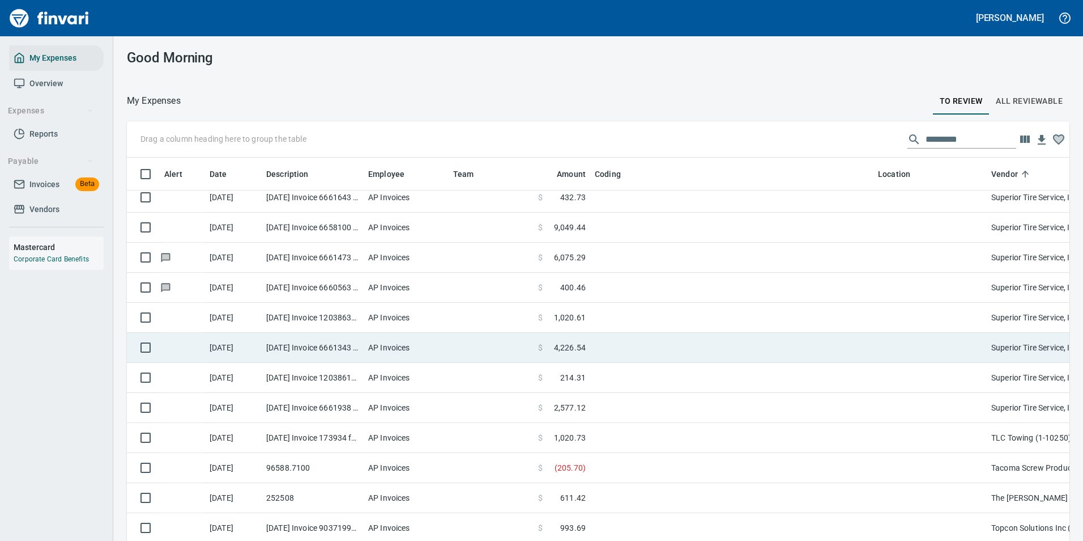
scroll to position [3796, 0]
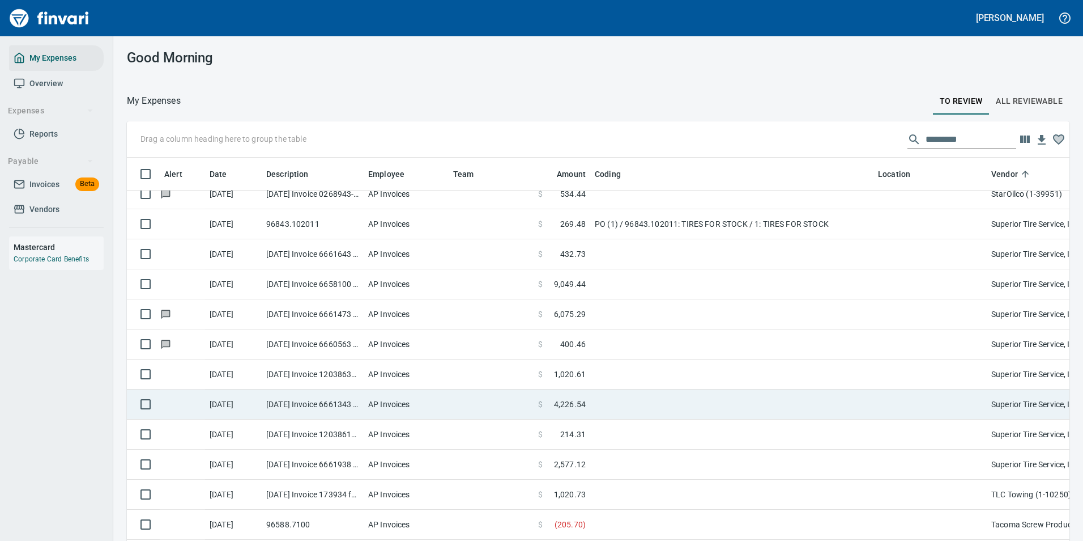
click at [502, 398] on td at bounding box center [491, 404] width 85 height 30
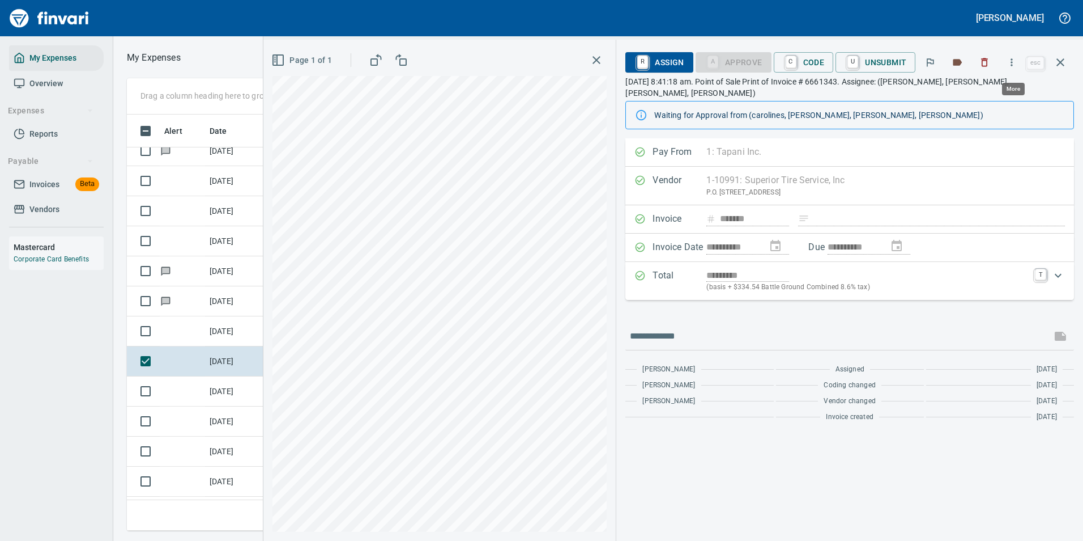
scroll to position [399, 643]
click at [1008, 62] on icon "button" at bounding box center [1011, 62] width 11 height 11
click at [990, 93] on span "Download" at bounding box center [1010, 95] width 109 height 14
click at [1064, 61] on icon "button" at bounding box center [1061, 63] width 14 height 14
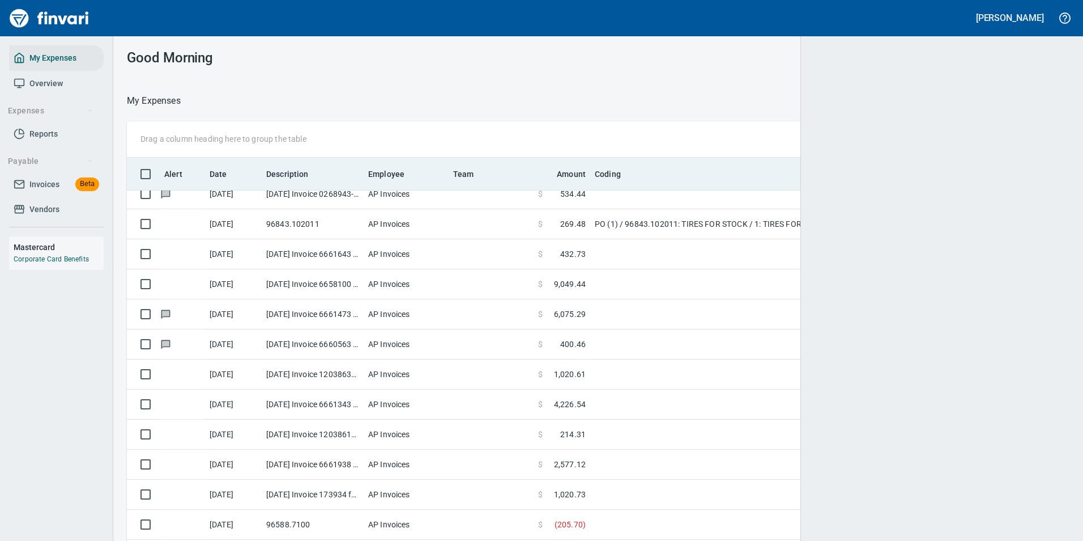
scroll to position [399, 916]
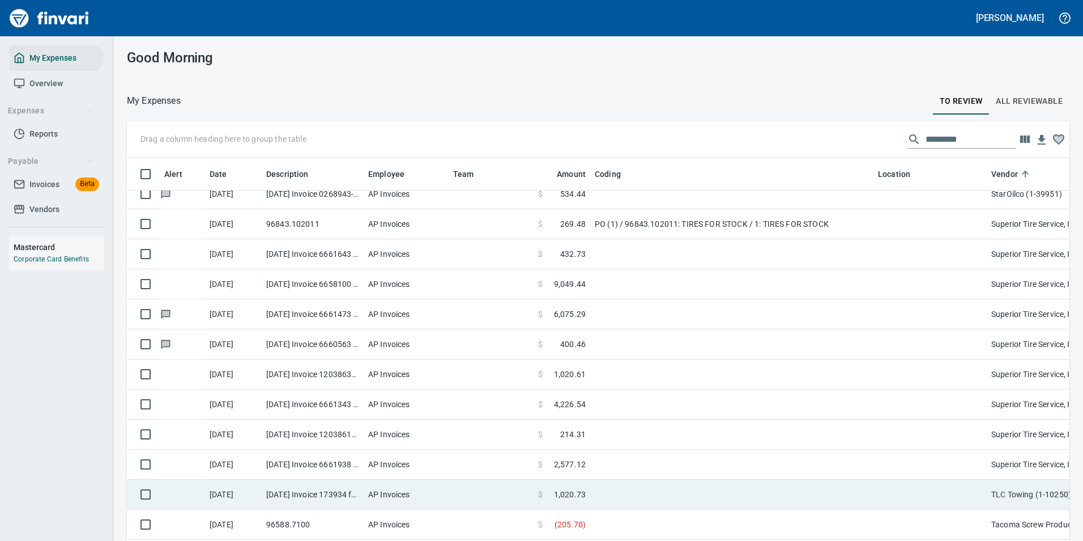
click at [296, 491] on td "[DATE] Invoice 173934 from TLC Towing (1-10250)" at bounding box center [313, 494] width 102 height 30
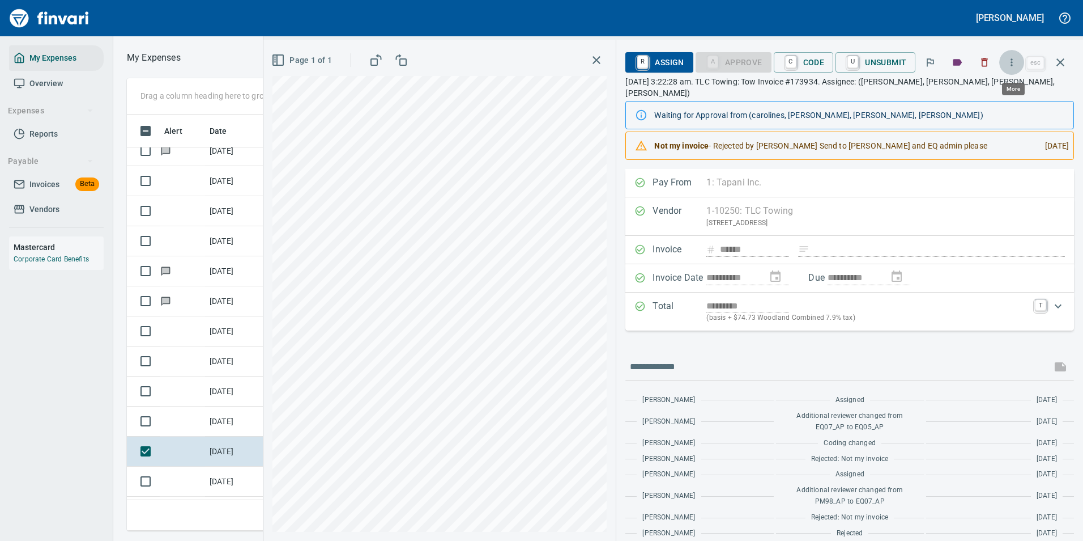
click at [1008, 63] on icon "button" at bounding box center [1011, 62] width 11 height 11
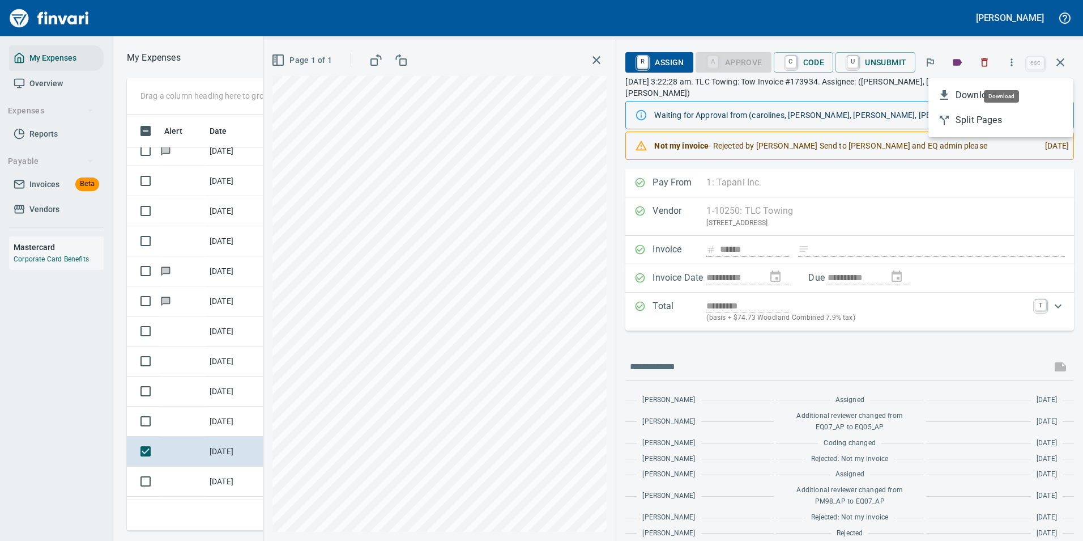
scroll to position [399, 643]
click at [972, 97] on span "Download" at bounding box center [1010, 95] width 109 height 14
click at [730, 333] on div "**********" at bounding box center [850, 372] width 449 height 406
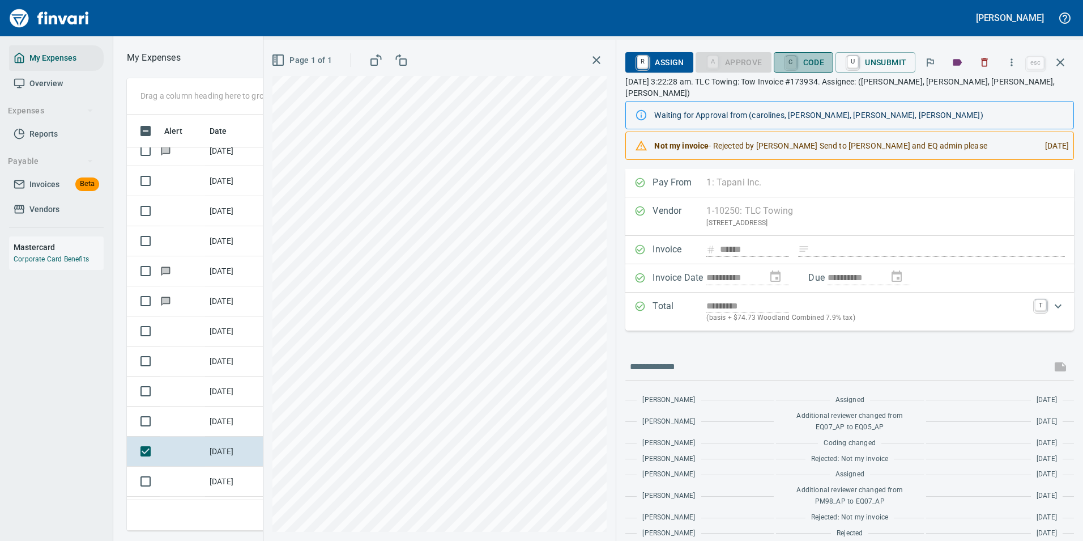
click at [797, 64] on link "C" at bounding box center [791, 62] width 11 height 12
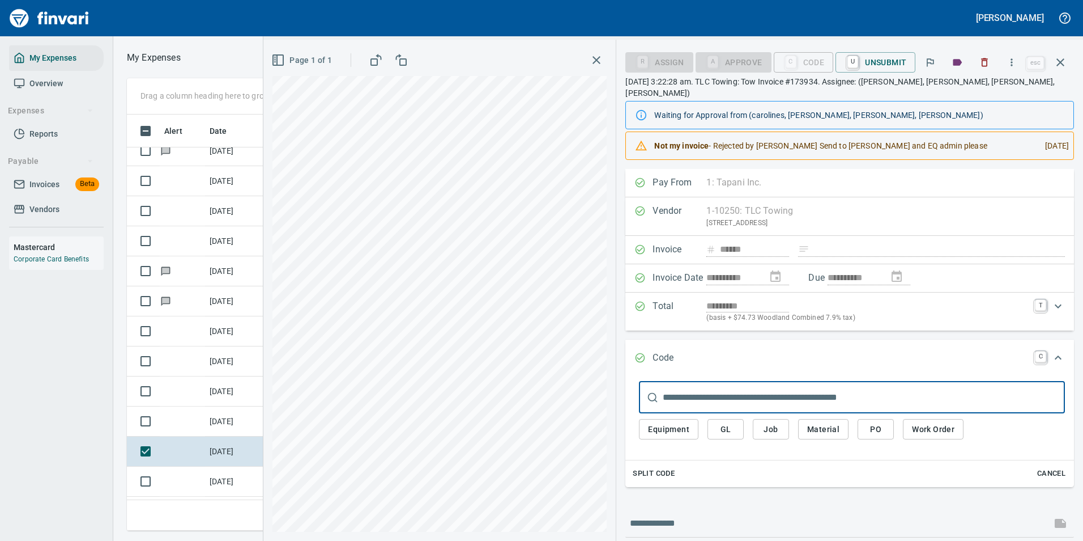
click at [925, 422] on span "Work Order" at bounding box center [933, 429] width 42 height 14
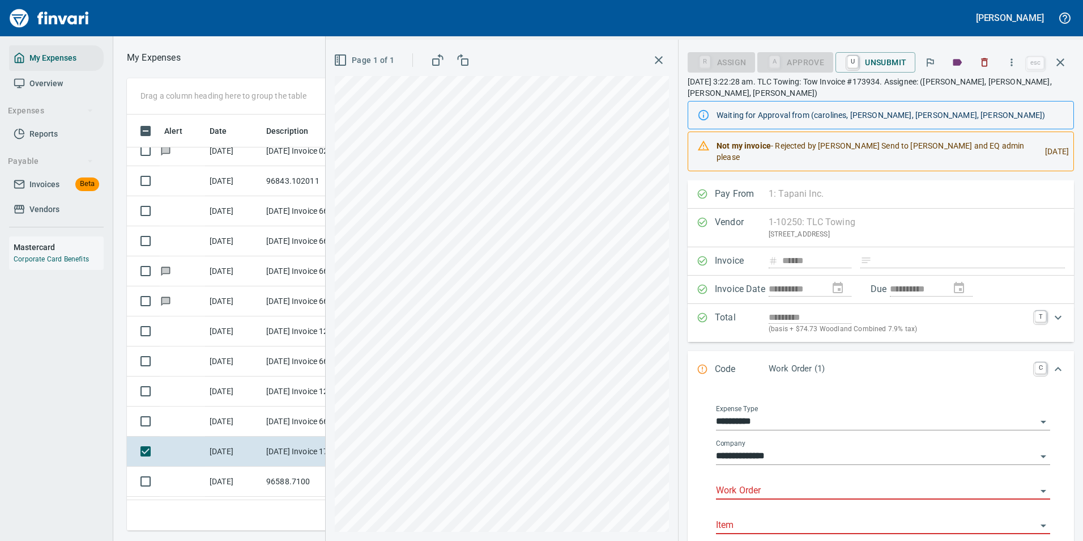
click at [742, 483] on input "Work Order" at bounding box center [876, 491] width 321 height 16
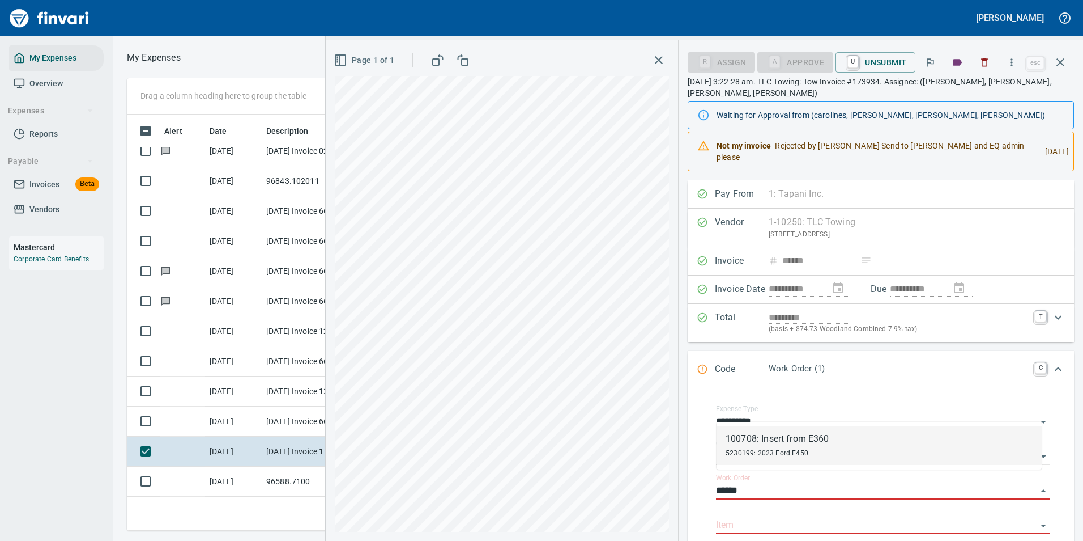
click at [740, 441] on div "100708: Insert from E360" at bounding box center [778, 439] width 104 height 14
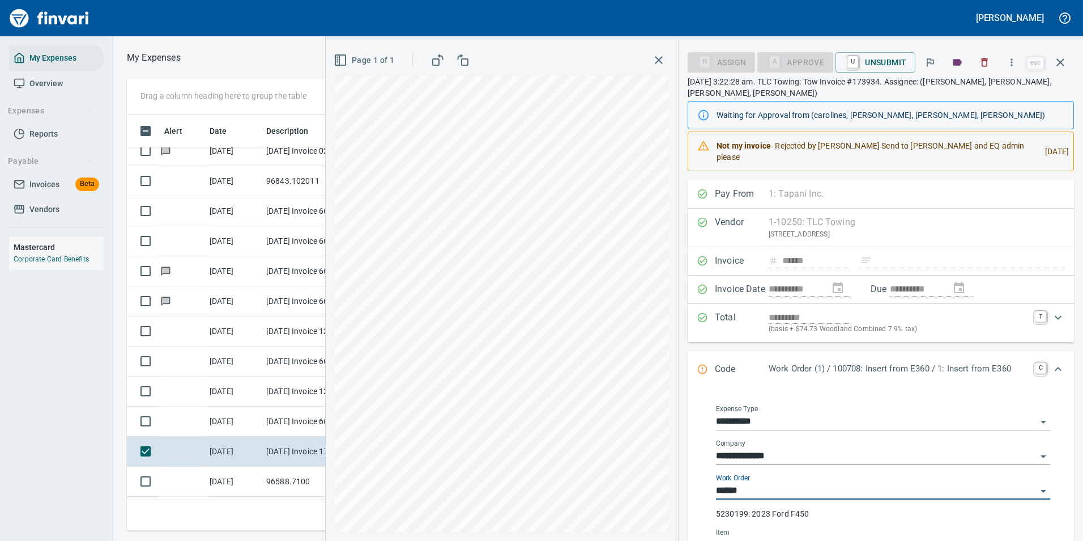
type input "**********"
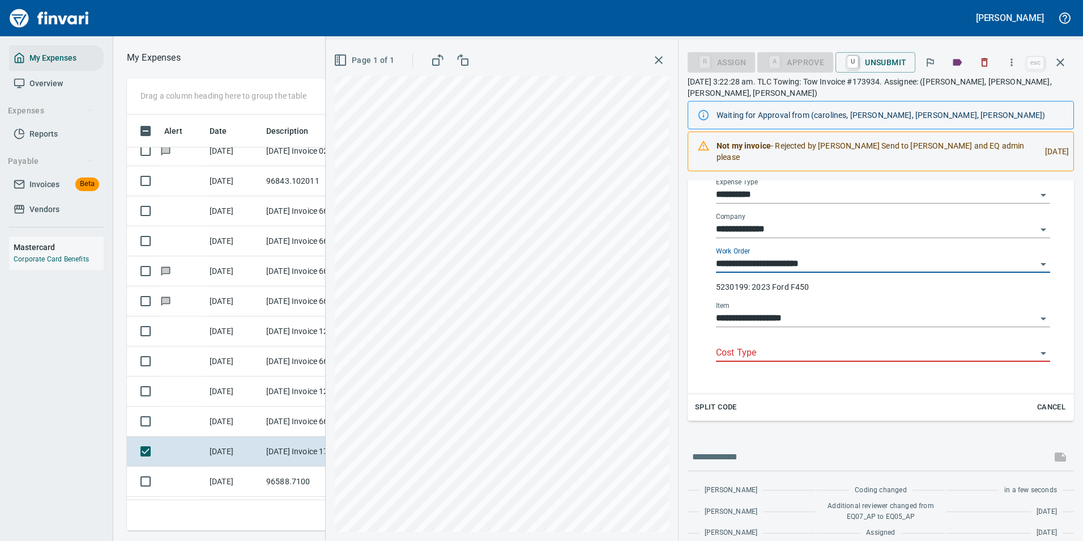
type input "**********"
click at [745, 345] on input "Cost Type" at bounding box center [876, 353] width 321 height 16
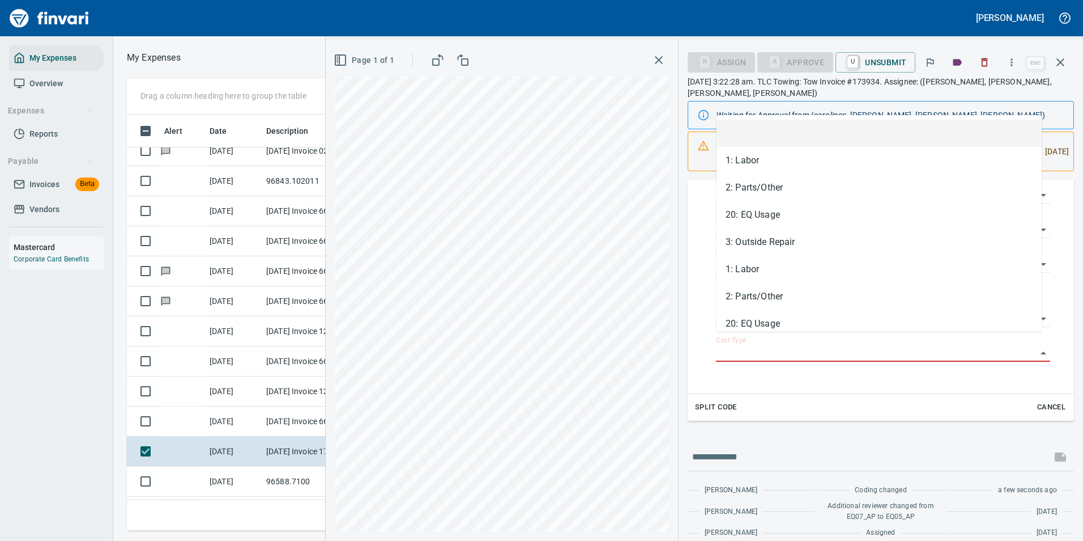
scroll to position [399, 643]
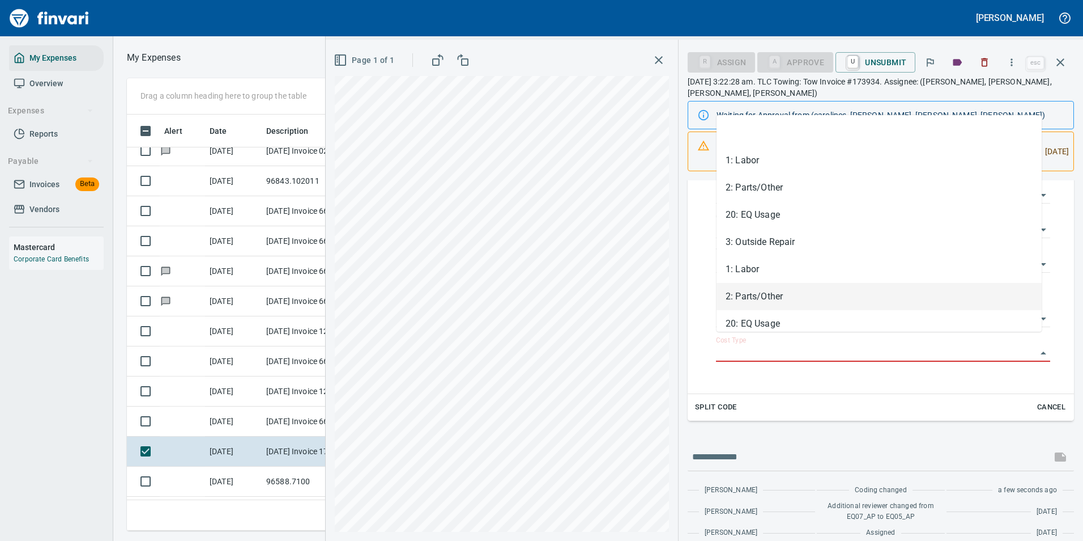
click at [769, 295] on li "2: Parts/Other" at bounding box center [879, 296] width 325 height 27
type input "**********"
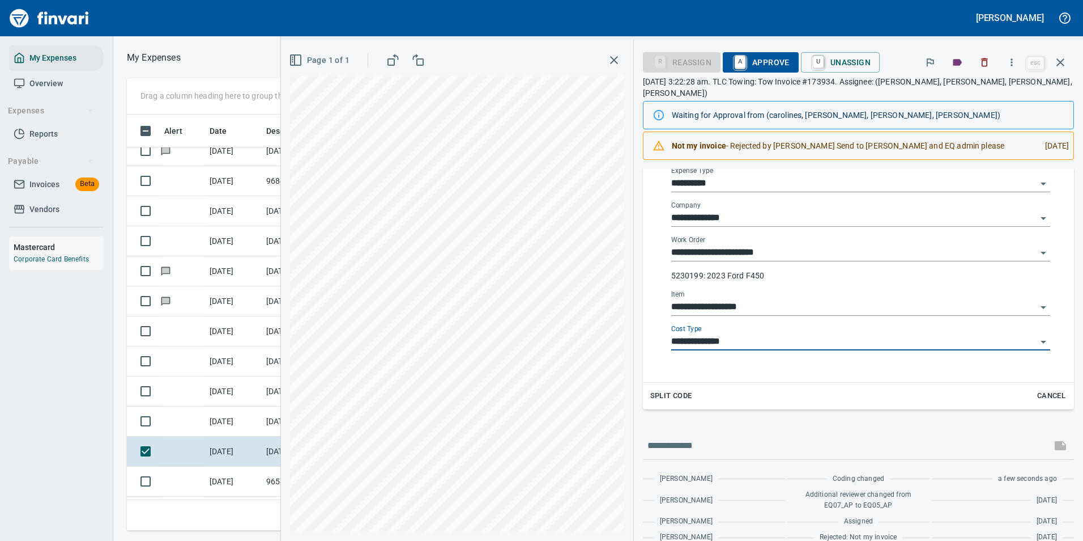
click at [729, 334] on input "**********" at bounding box center [853, 342] width 365 height 16
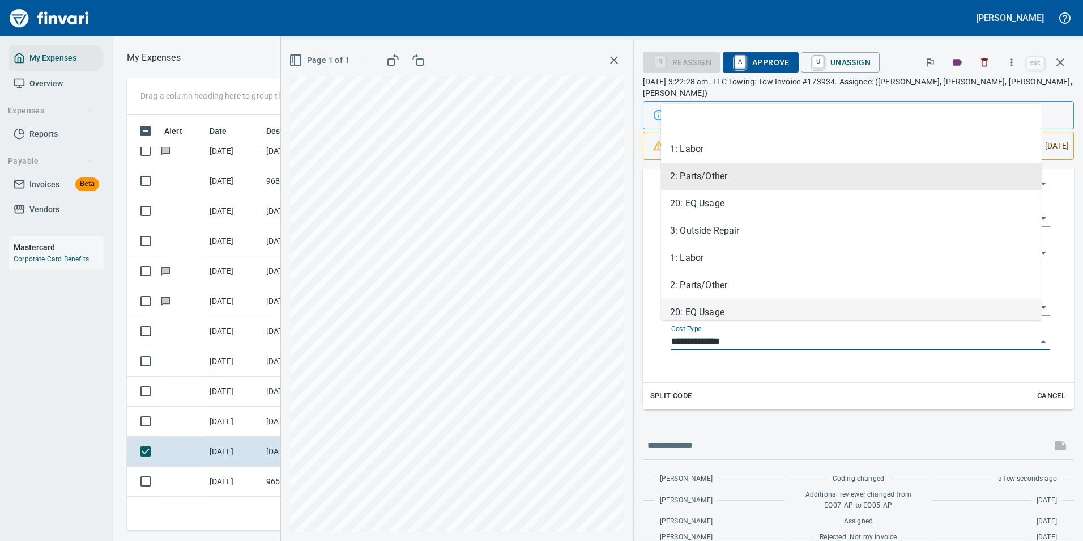
click at [733, 337] on input "**********" at bounding box center [853, 342] width 365 height 16
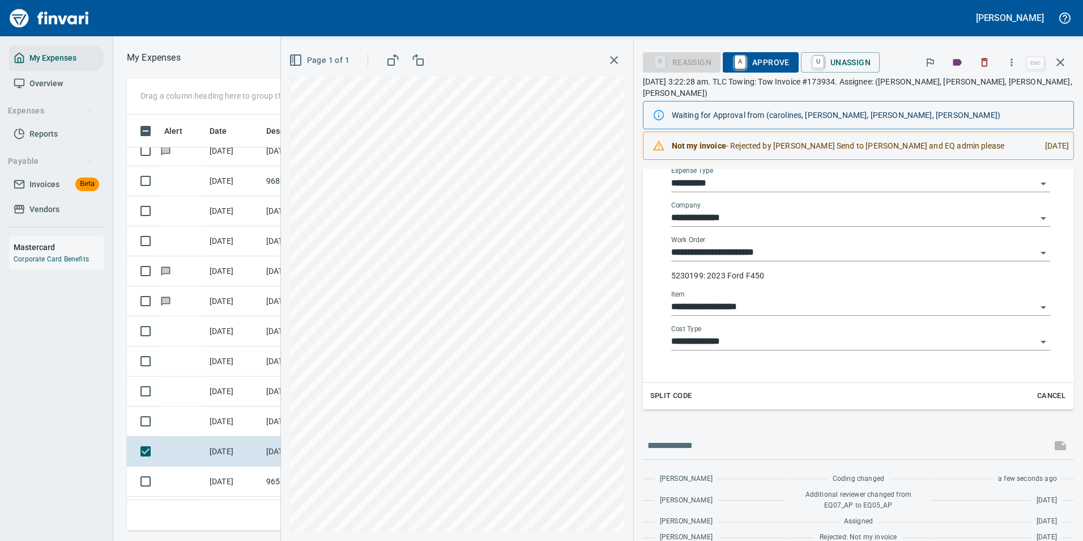
click at [732, 340] on div "**********" at bounding box center [860, 342] width 379 height 35
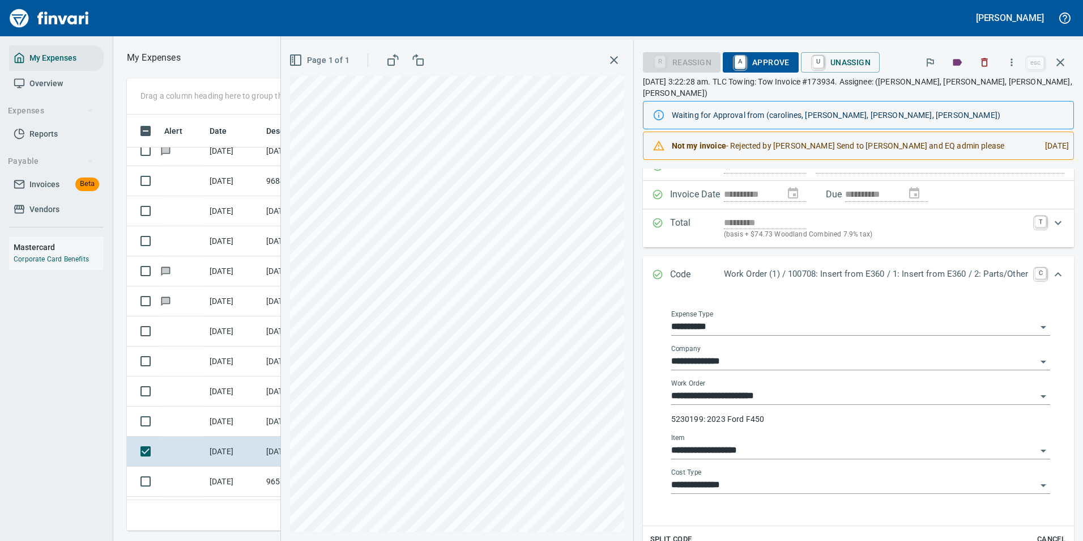
scroll to position [0, 0]
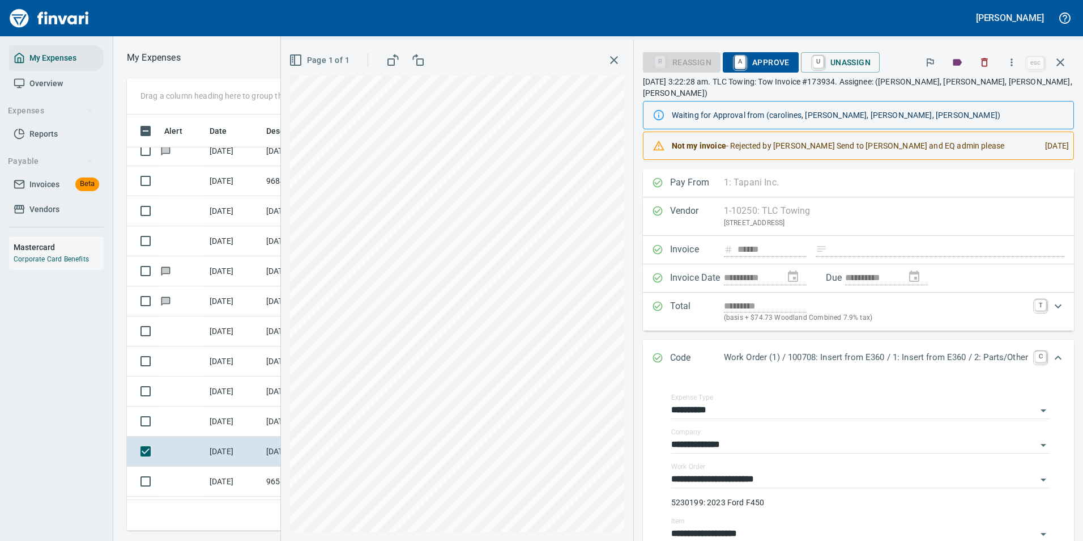
click at [756, 58] on span "A Approve" at bounding box center [761, 62] width 58 height 19
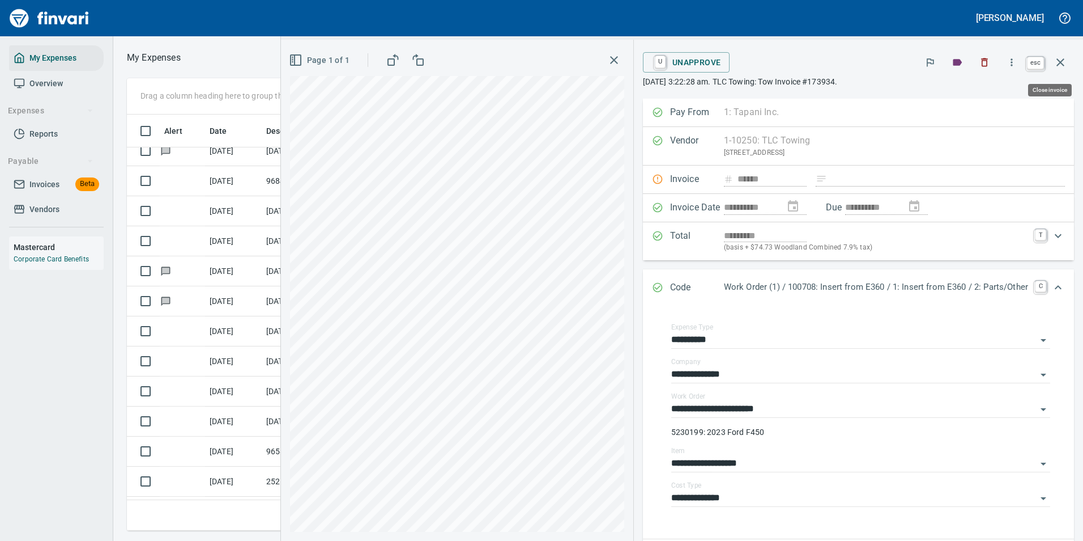
scroll to position [399, 643]
click at [1062, 60] on icon "button" at bounding box center [1061, 63] width 14 height 14
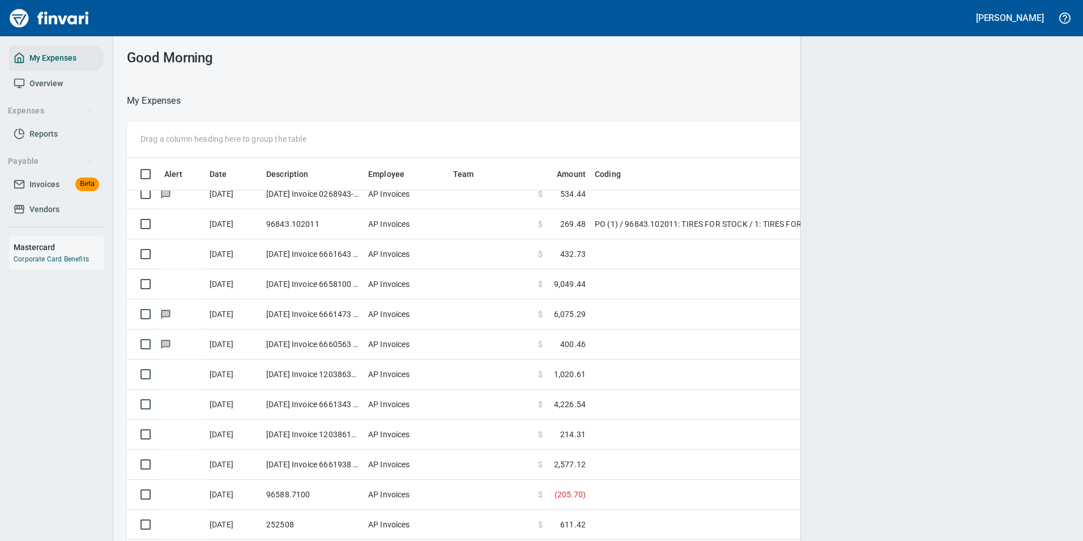
scroll to position [399, 917]
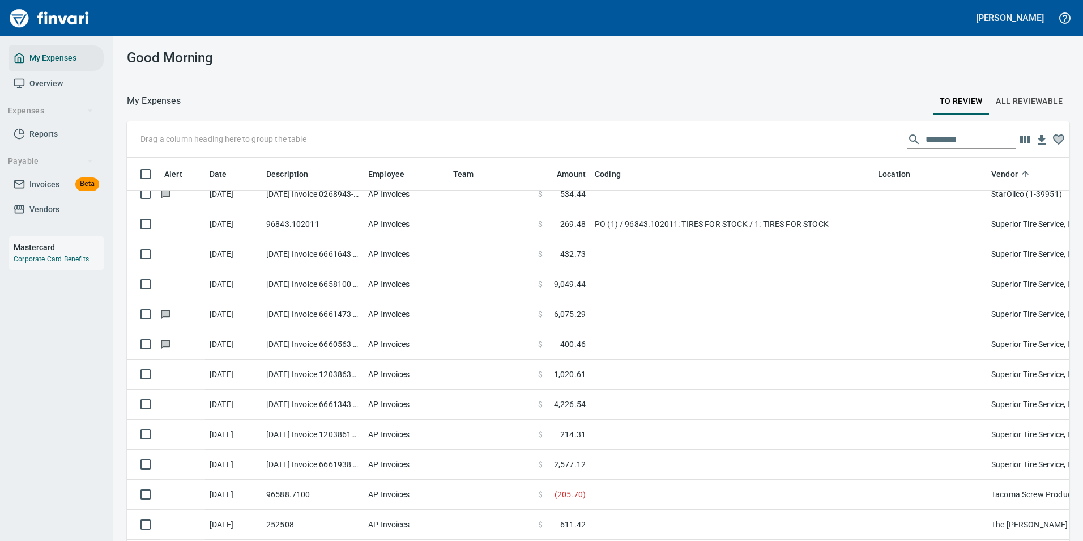
drag, startPoint x: 419, startPoint y: 90, endPoint x: 415, endPoint y: 99, distance: 9.9
click at [420, 91] on div at bounding box center [557, 100] width 752 height 27
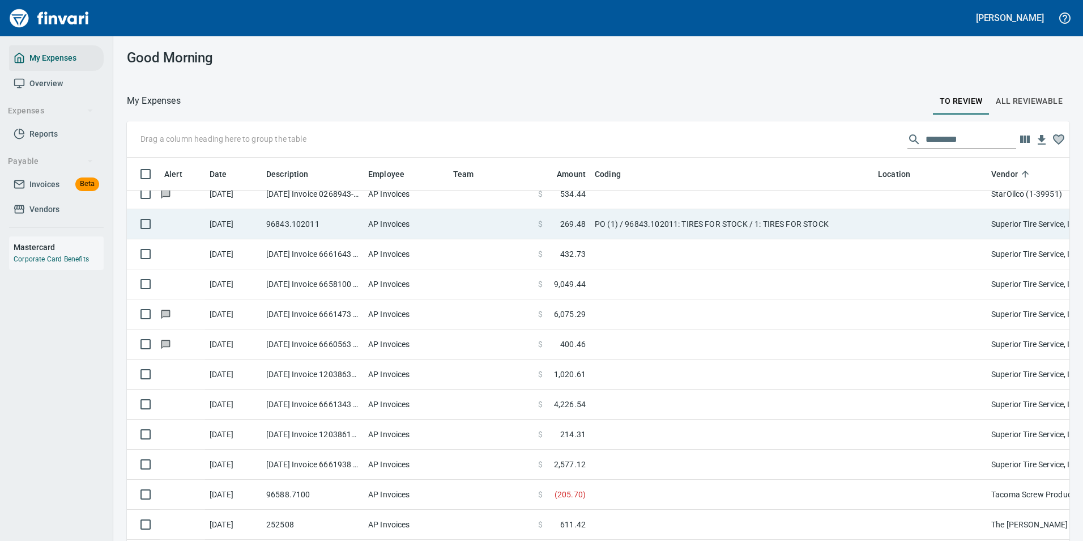
click at [630, 224] on td "PO (1) / 96843.102011: TIRES FOR STOCK / 1: TIRES FOR STOCK" at bounding box center [731, 224] width 283 height 30
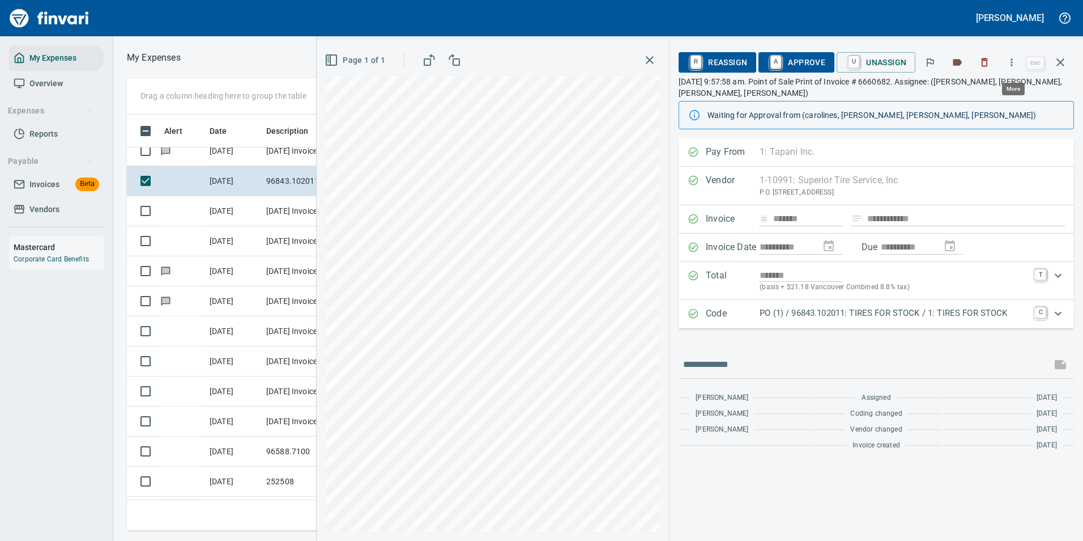
scroll to position [399, 643]
click at [1011, 63] on icon "button" at bounding box center [1011, 62] width 11 height 11
click at [955, 91] on div at bounding box center [947, 95] width 18 height 14
click at [774, 330] on div "**********" at bounding box center [877, 296] width 396 height 317
click at [925, 313] on p "PO (1) / 96843.102011: TIRES FOR STOCK / 1: TIRES FOR STOCK" at bounding box center [894, 313] width 269 height 13
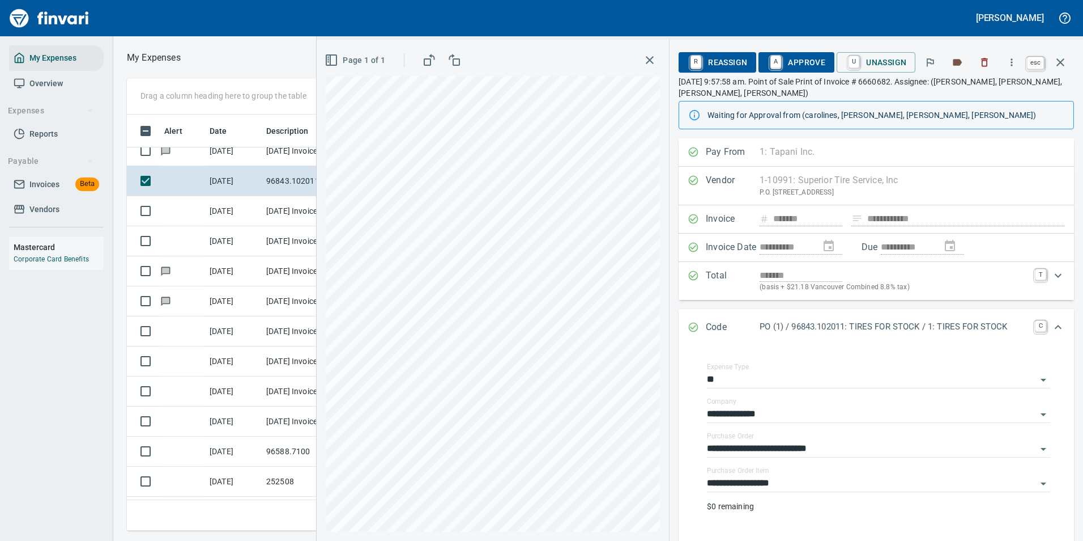
click at [1060, 59] on icon "button" at bounding box center [1061, 63] width 14 height 14
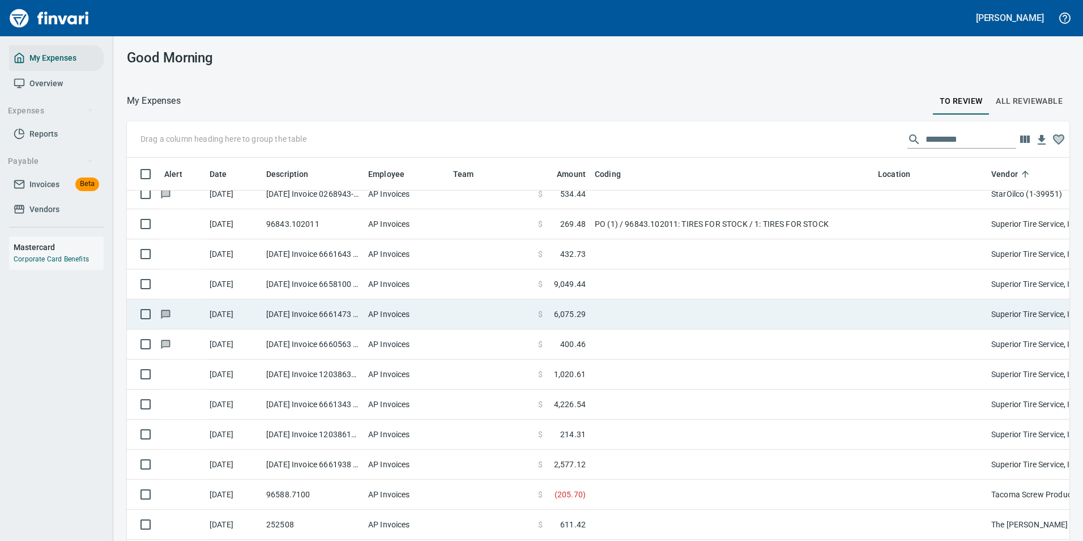
scroll to position [1, 1]
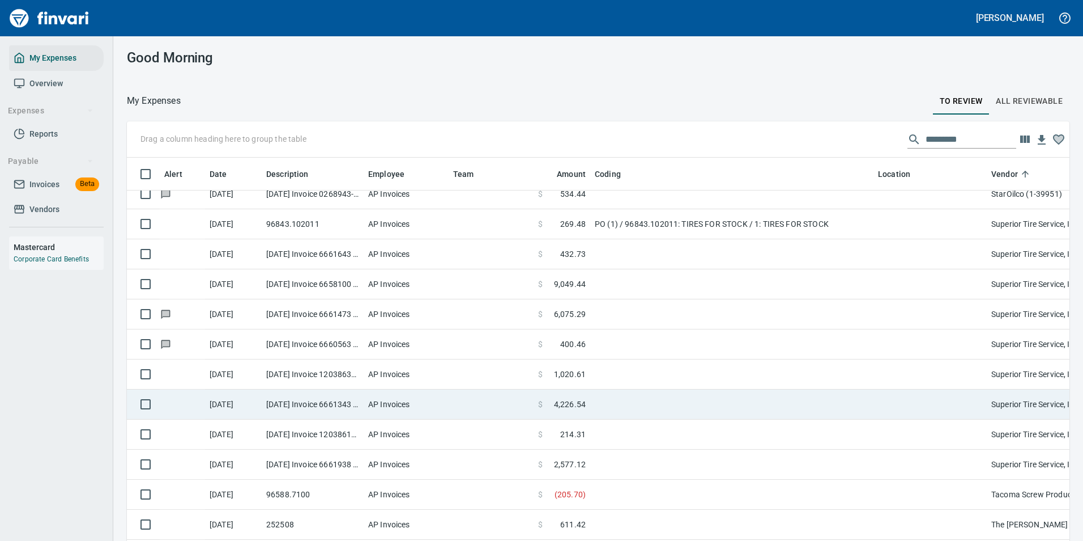
click at [471, 402] on td at bounding box center [491, 404] width 85 height 30
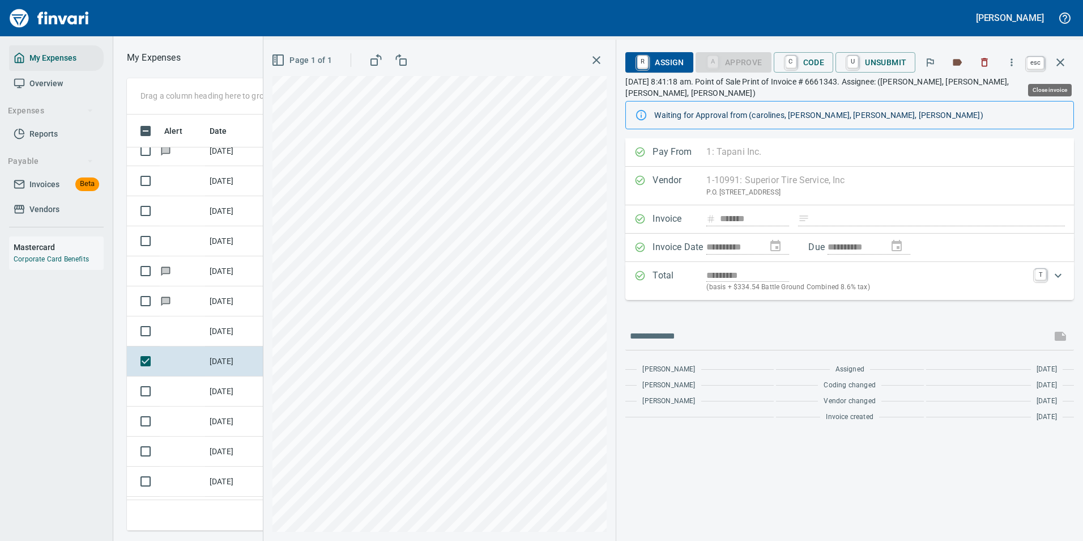
scroll to position [399, 643]
click at [1059, 65] on icon "button" at bounding box center [1061, 62] width 8 height 8
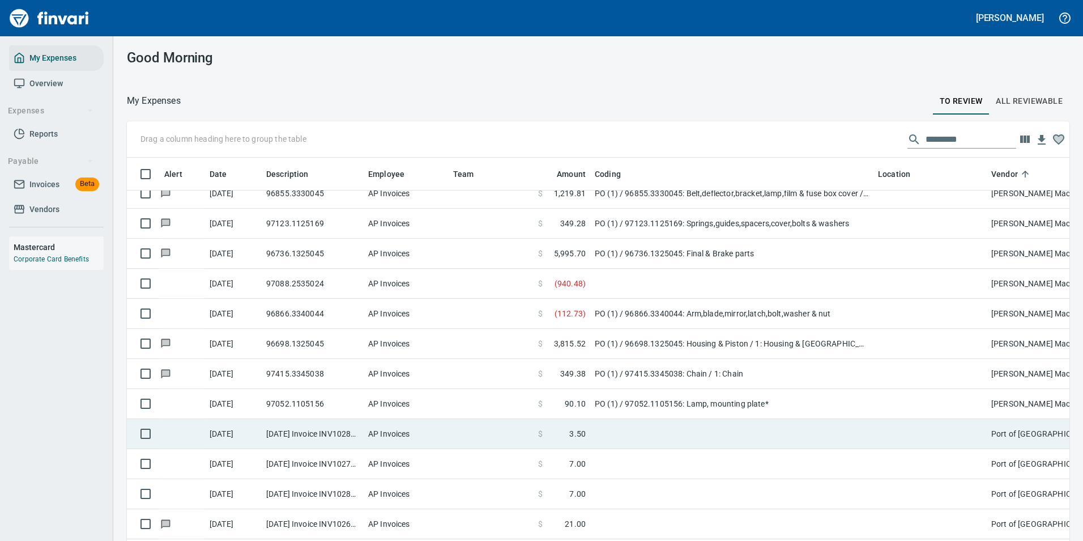
scroll to position [3400, 0]
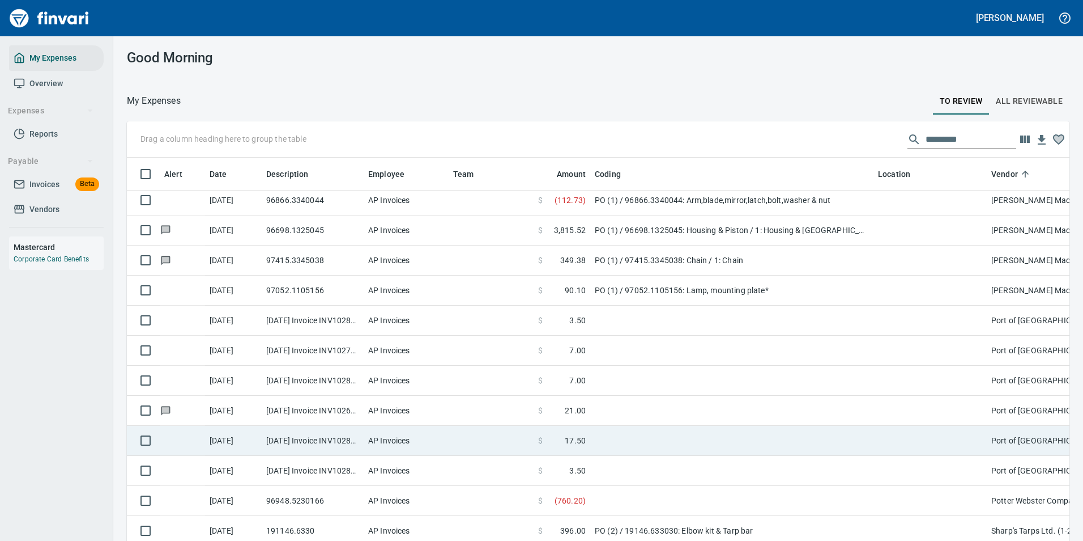
click at [637, 443] on td at bounding box center [731, 441] width 283 height 30
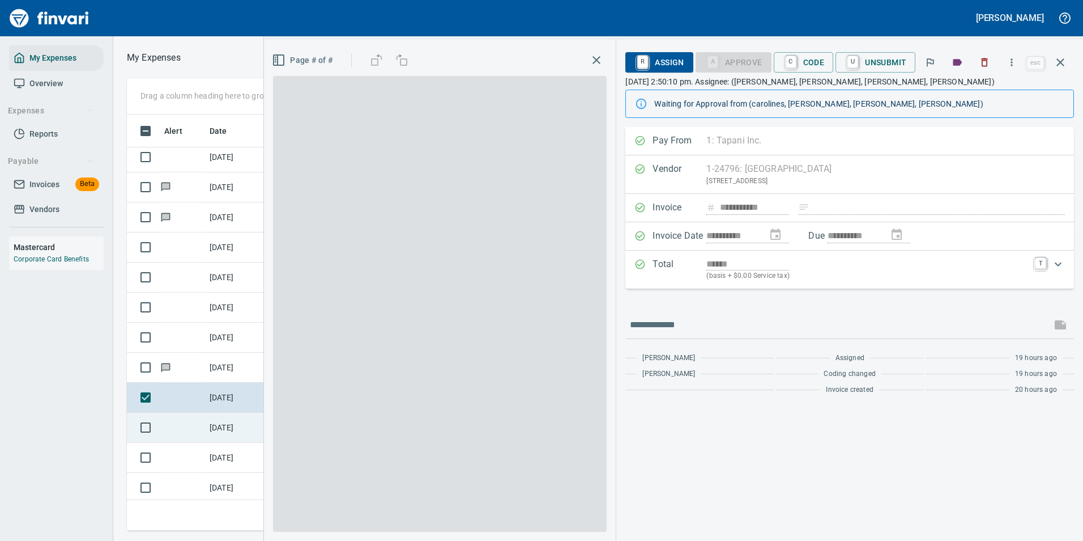
scroll to position [399, 643]
click at [205, 366] on td "[DATE]" at bounding box center [233, 367] width 57 height 30
click at [212, 368] on td "[DATE]" at bounding box center [233, 367] width 57 height 30
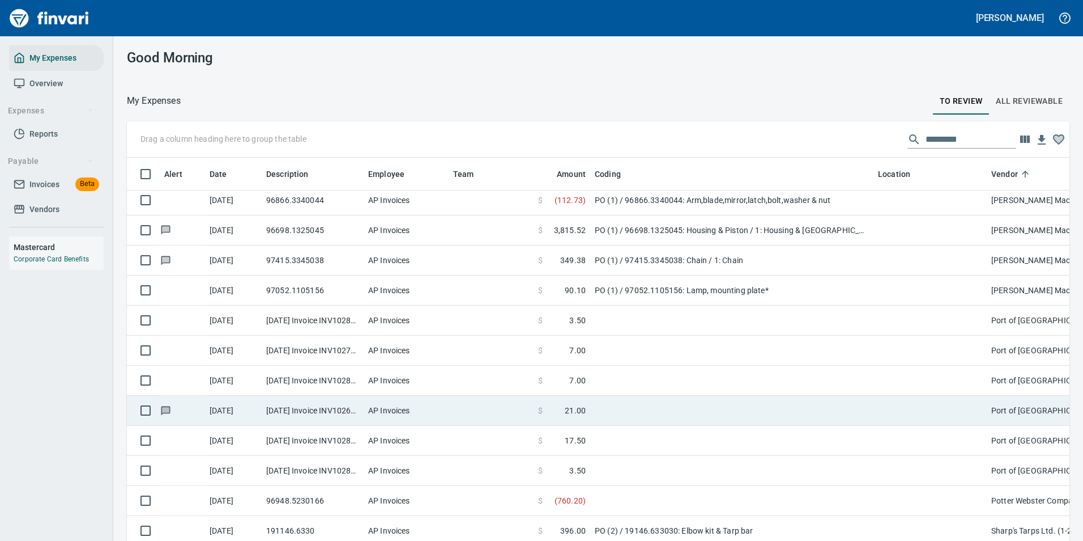
scroll to position [1, 1]
click at [198, 407] on td at bounding box center [182, 411] width 45 height 30
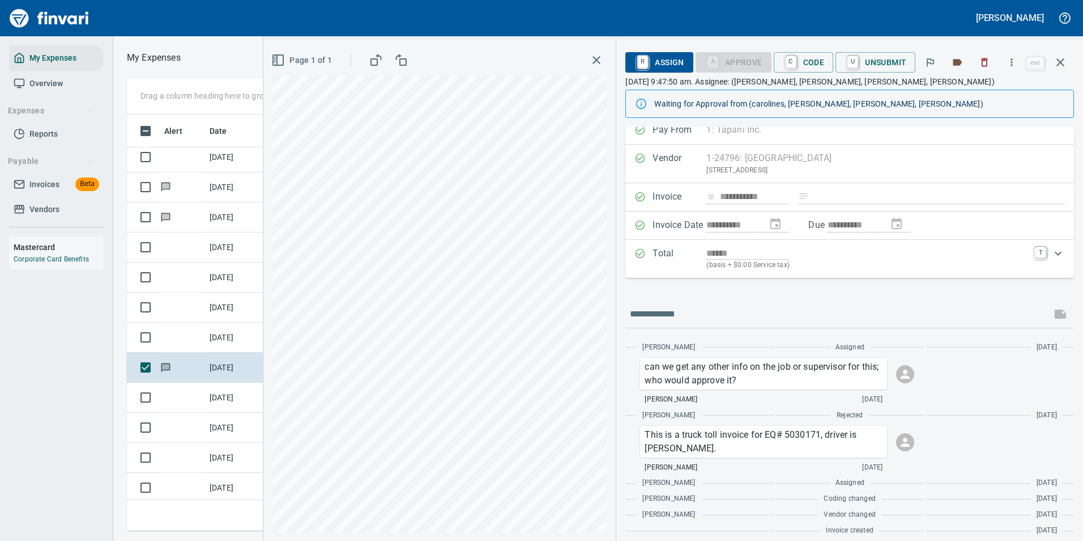
scroll to position [20, 0]
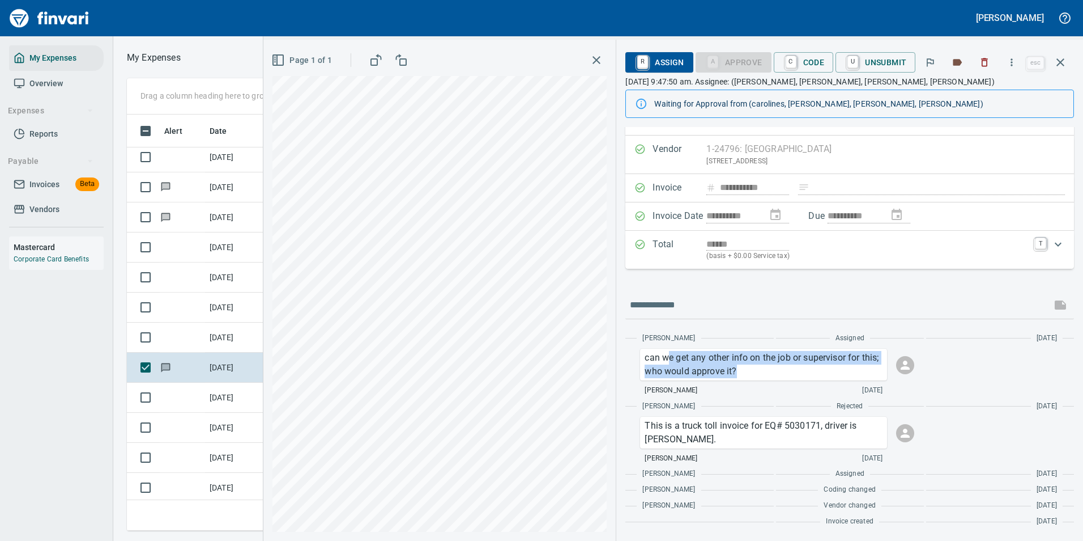
click at [785, 368] on p "can we get any other info on the job or supervisor for this; who would approve …" at bounding box center [764, 364] width 238 height 27
drag, startPoint x: 785, startPoint y: 368, endPoint x: 758, endPoint y: 375, distance: 28.5
click at [758, 375] on p "can we get any other info on the job or supervisor for this; who would approve …" at bounding box center [764, 364] width 238 height 27
